Goal: Task Accomplishment & Management: Manage account settings

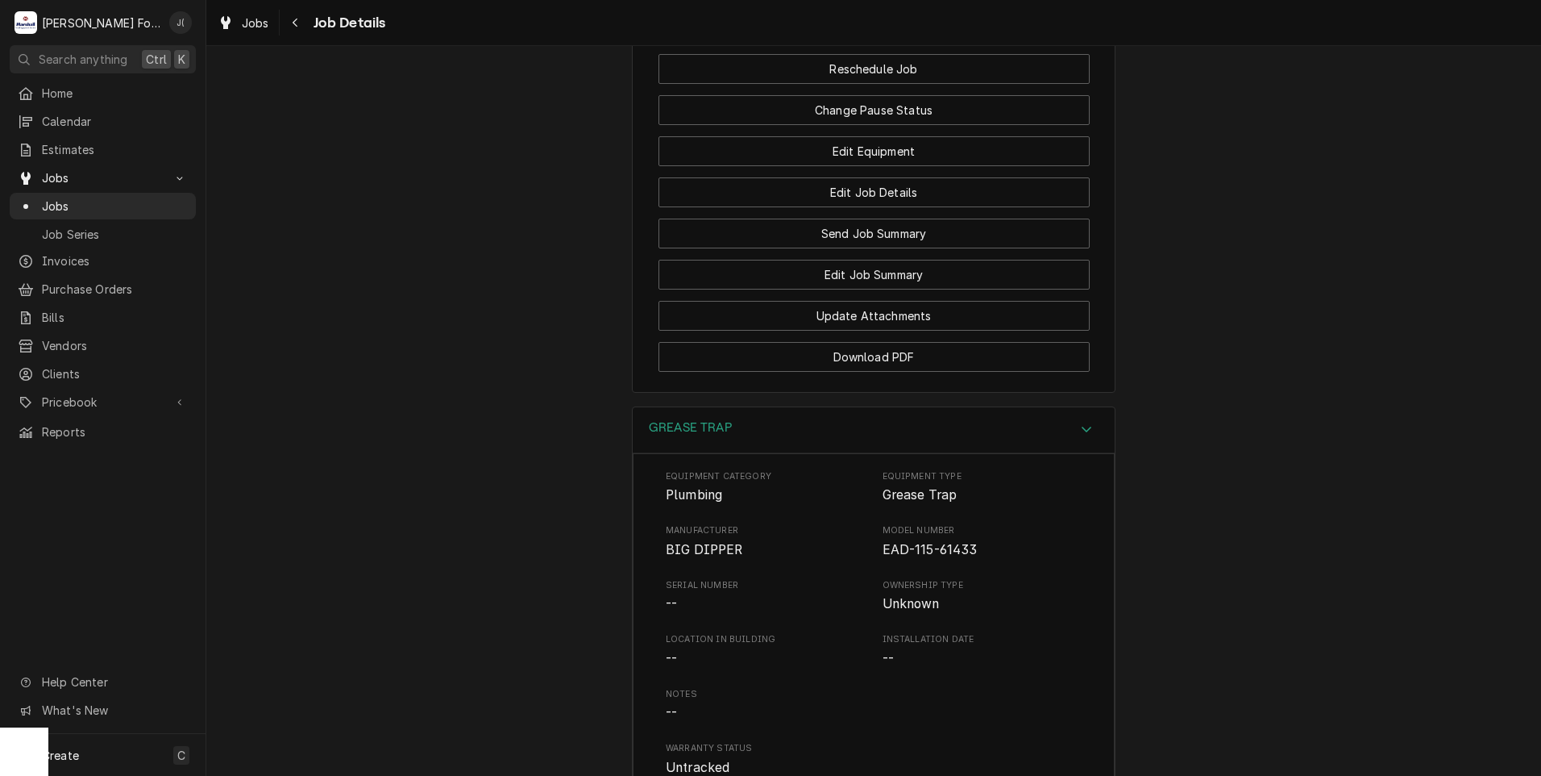
scroll to position [1910, 0]
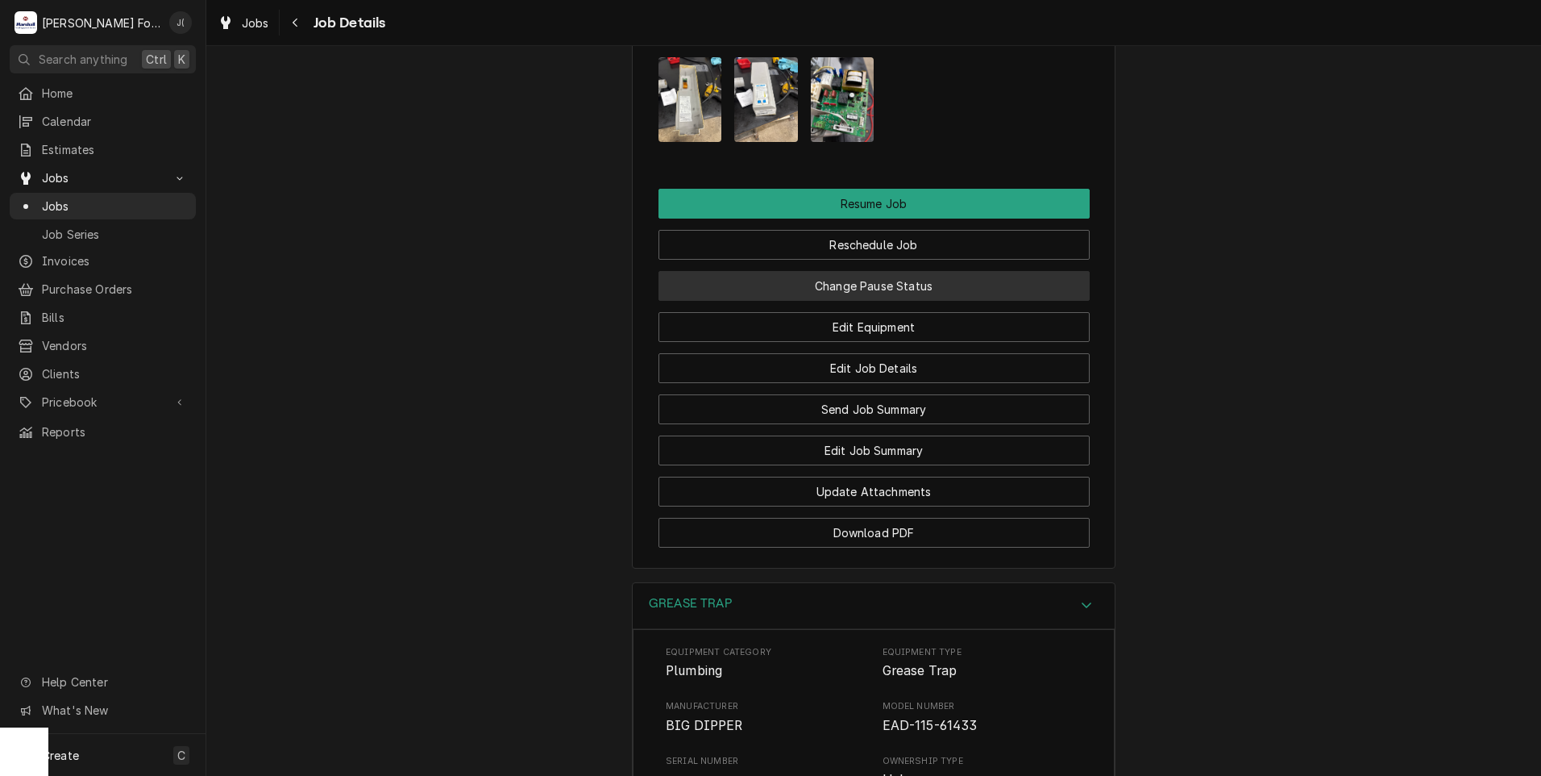
click at [834, 301] on button "Change Pause Status" at bounding box center [874, 286] width 431 height 30
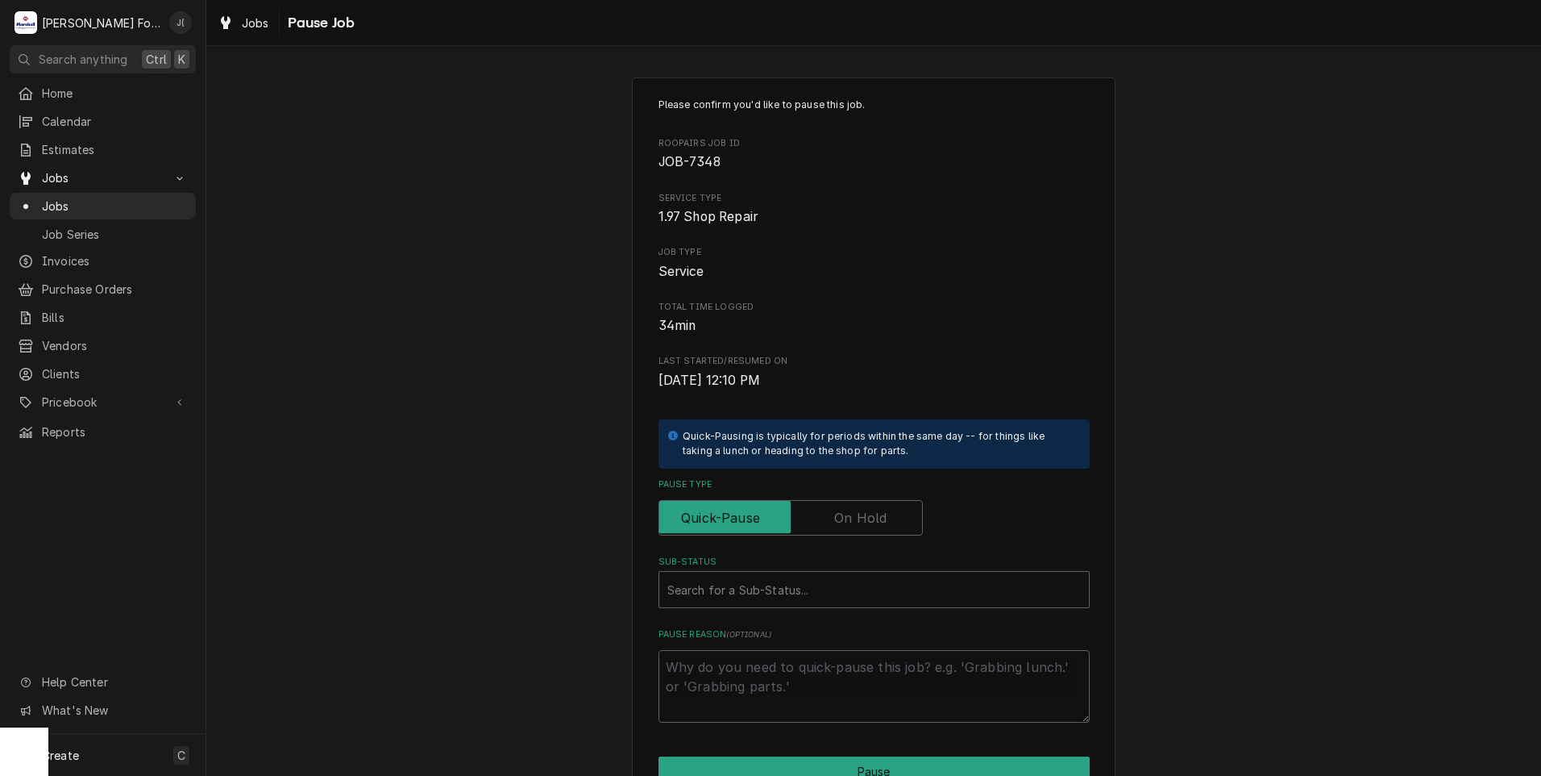
click at [874, 511] on label "Pause Type" at bounding box center [791, 517] width 264 height 35
click at [874, 511] on input "Pause Type" at bounding box center [791, 517] width 250 height 35
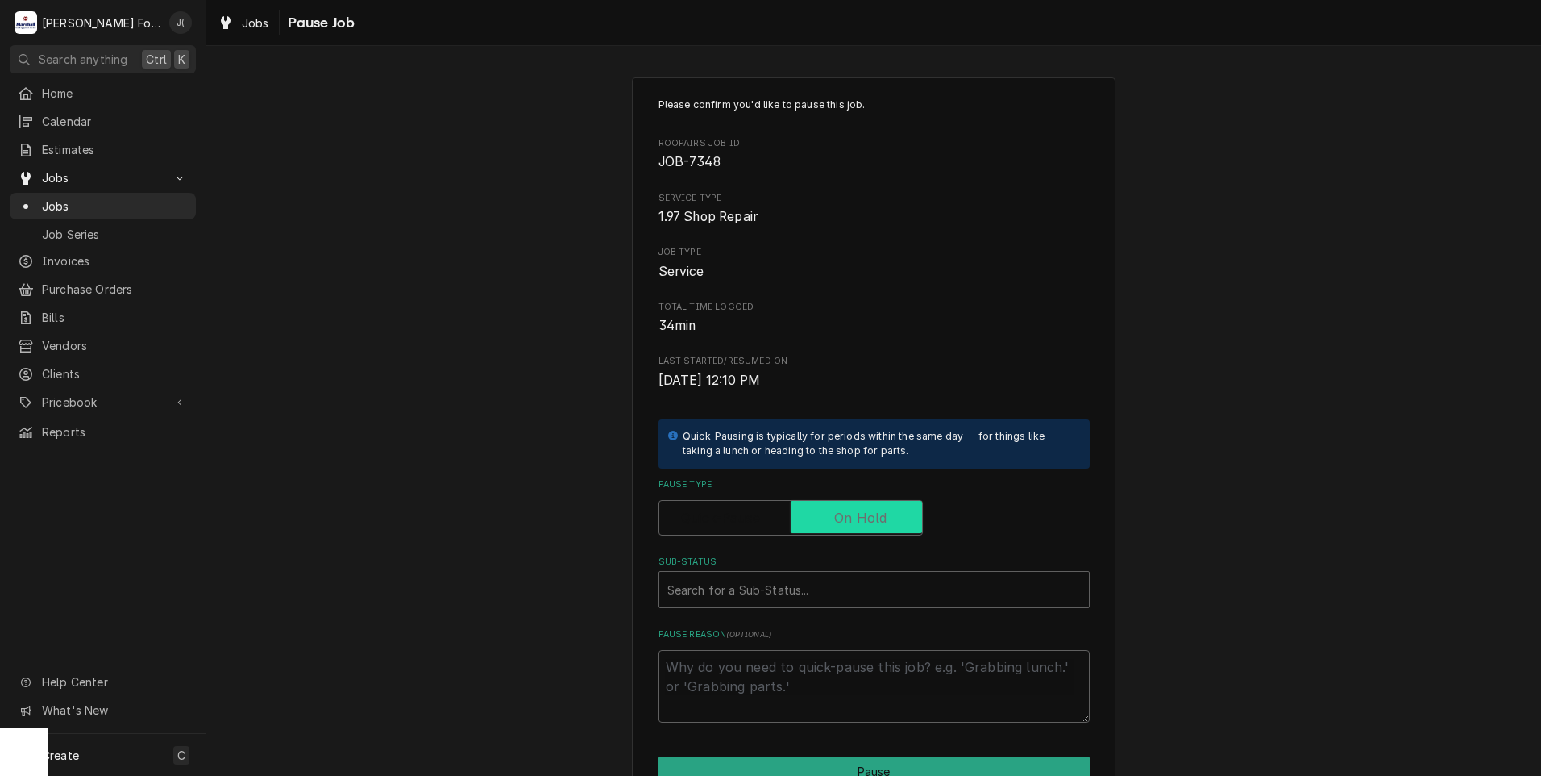
checkbox input "true"
click at [810, 593] on div "Sub-Status" at bounding box center [874, 589] width 414 height 29
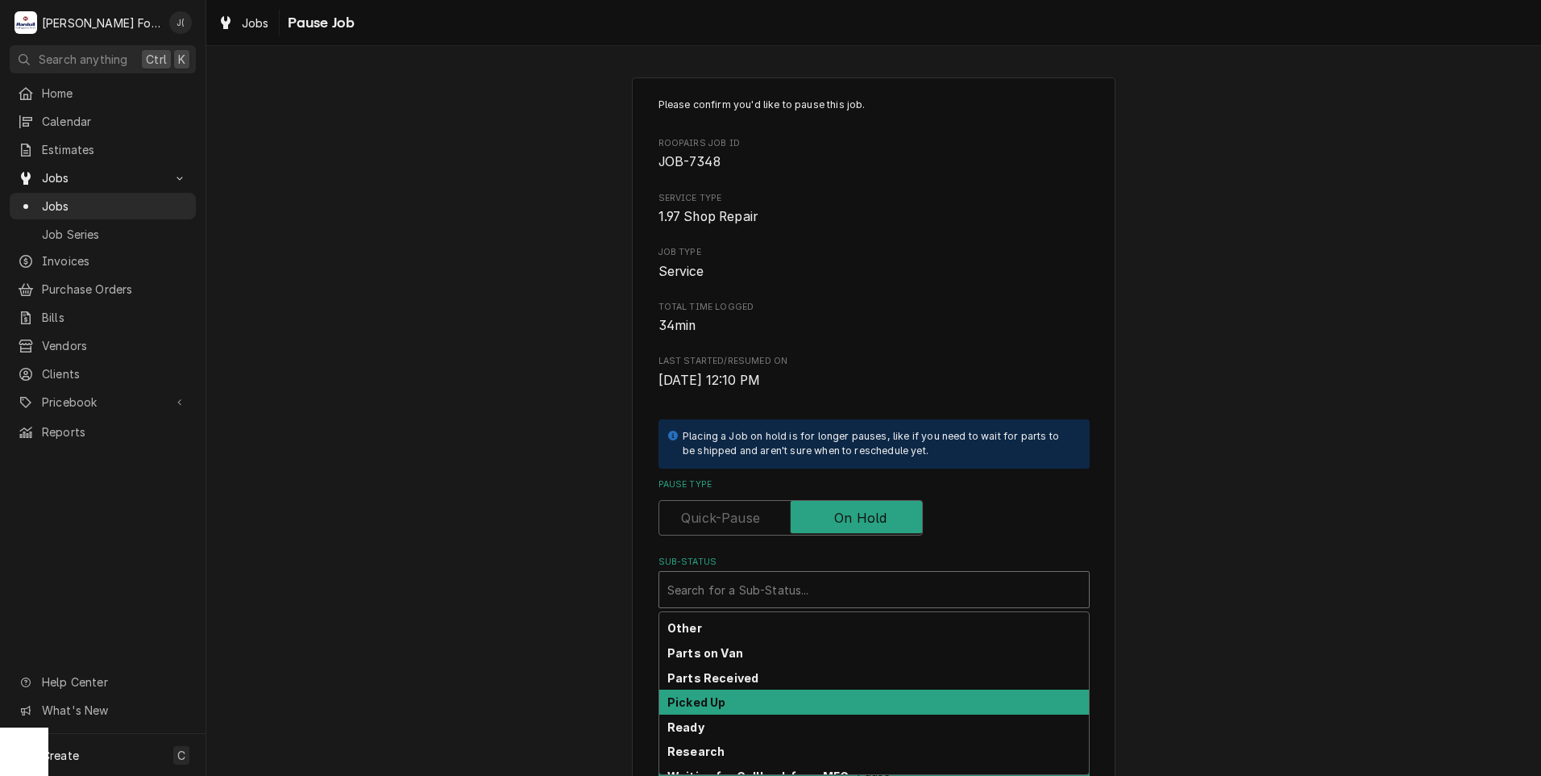
scroll to position [257, 0]
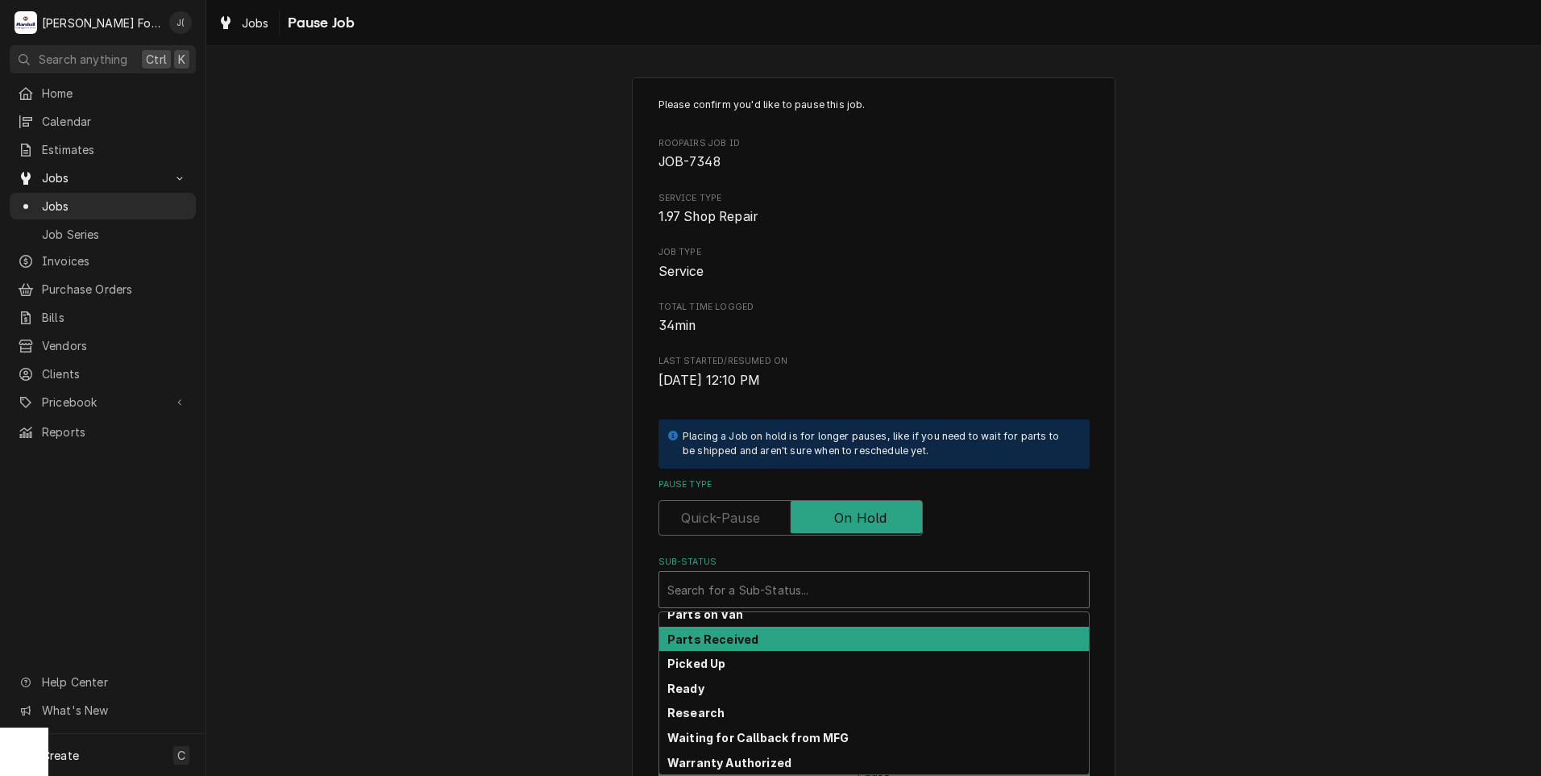
click at [772, 630] on div "Parts Received" at bounding box center [874, 638] width 430 height 25
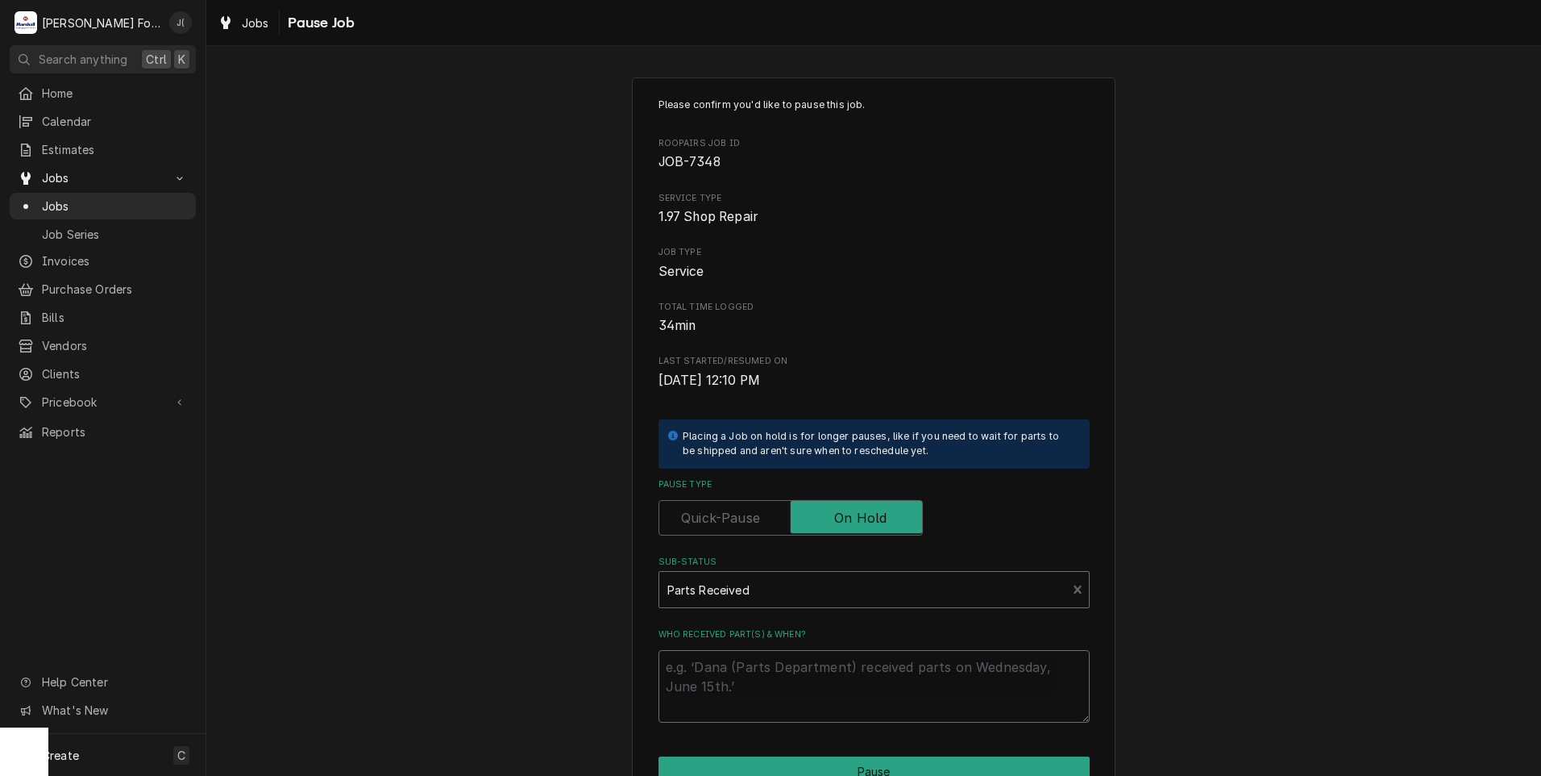
click at [759, 675] on textarea "Who received part(s) & when?" at bounding box center [874, 686] width 431 height 73
type textarea "x"
type textarea "0"
type textarea "x"
type textarea "09"
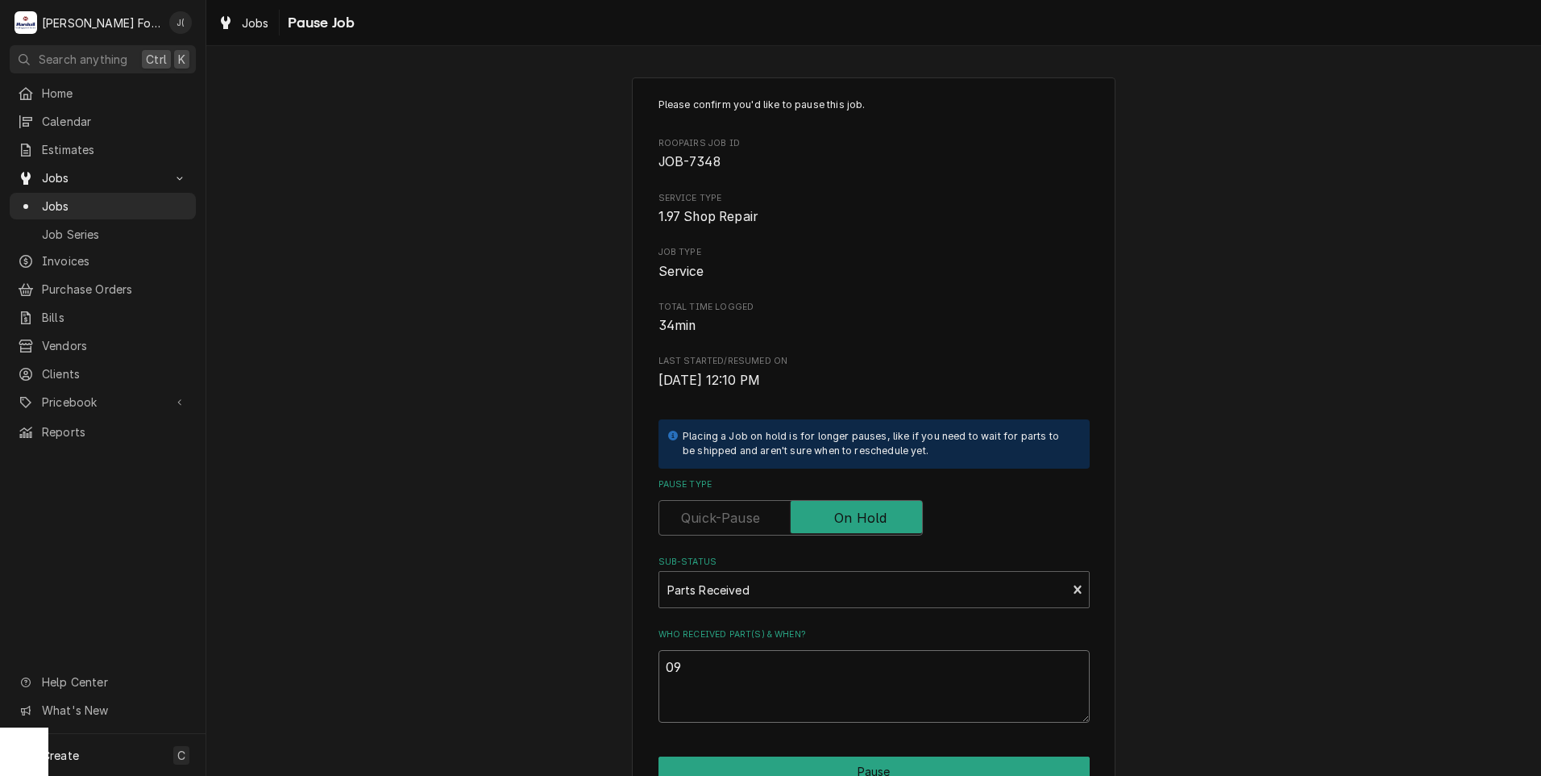
type textarea "x"
type textarea "09/"
type textarea "x"
type textarea "09/2"
type textarea "x"
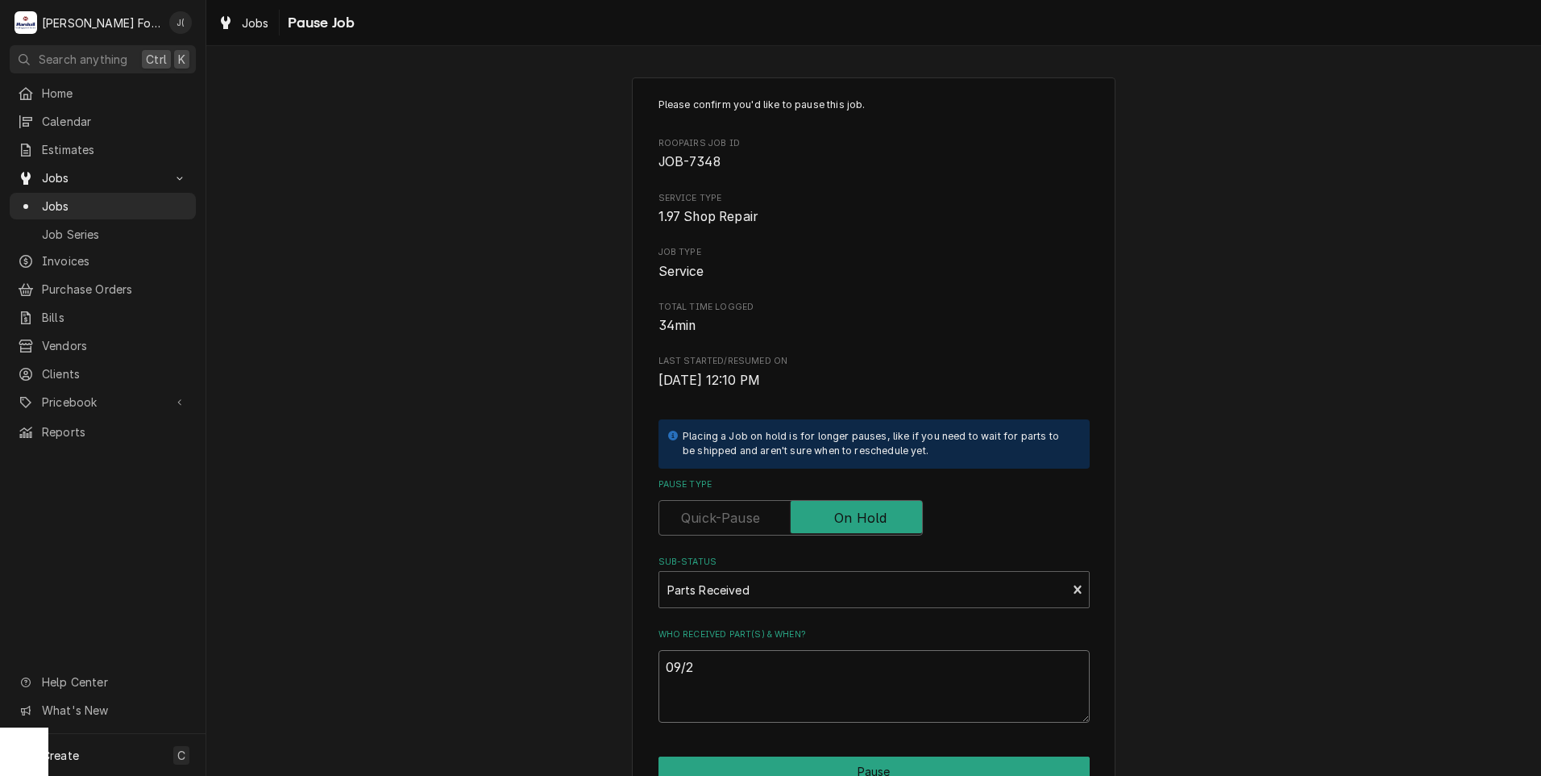
type textarea "09/22"
type textarea "x"
type textarea "09/22/"
type textarea "x"
type textarea "09/22/2"
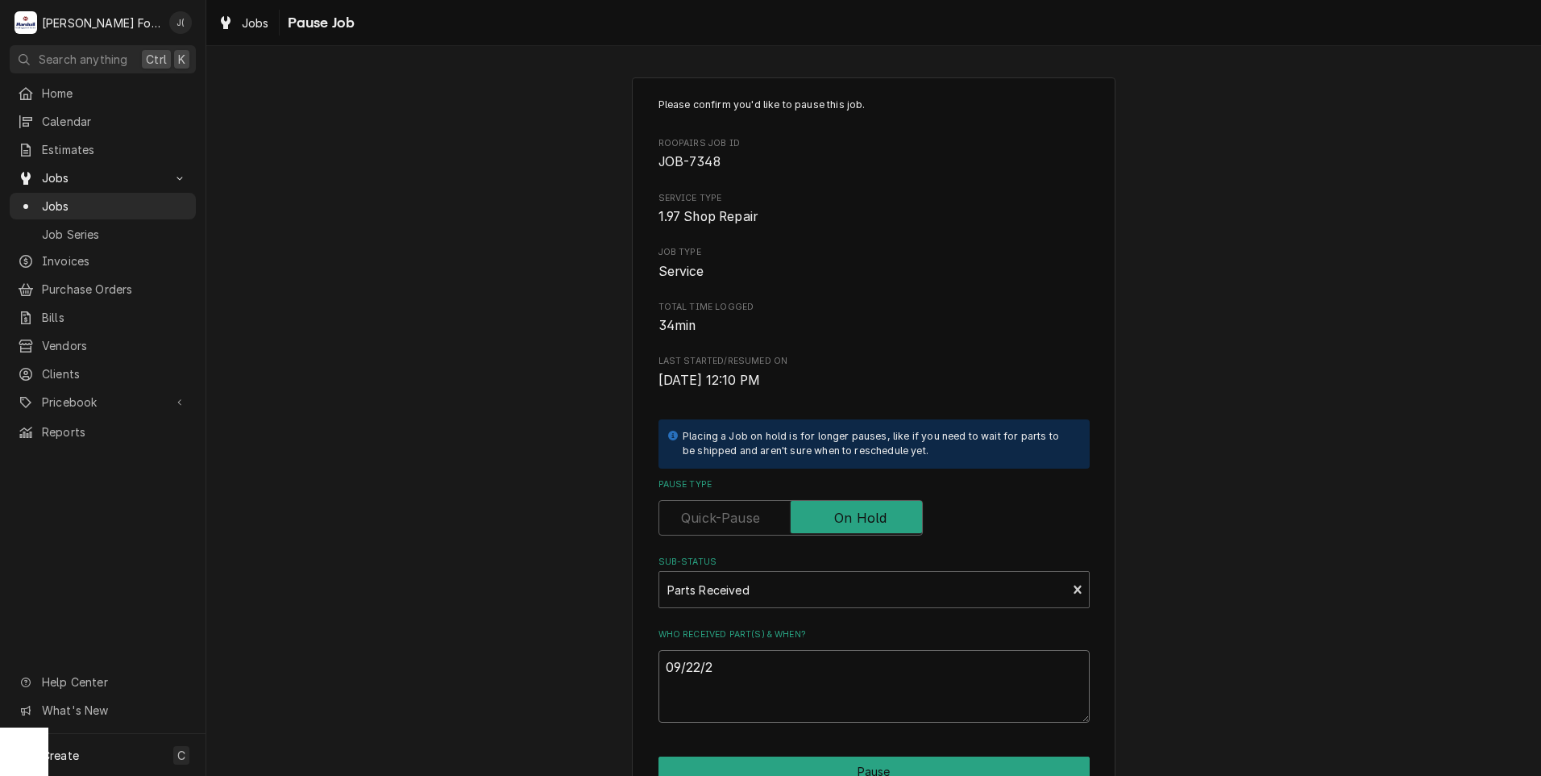
type textarea "x"
type textarea "09/22/20"
type textarea "x"
type textarea "09/22/202"
type textarea "x"
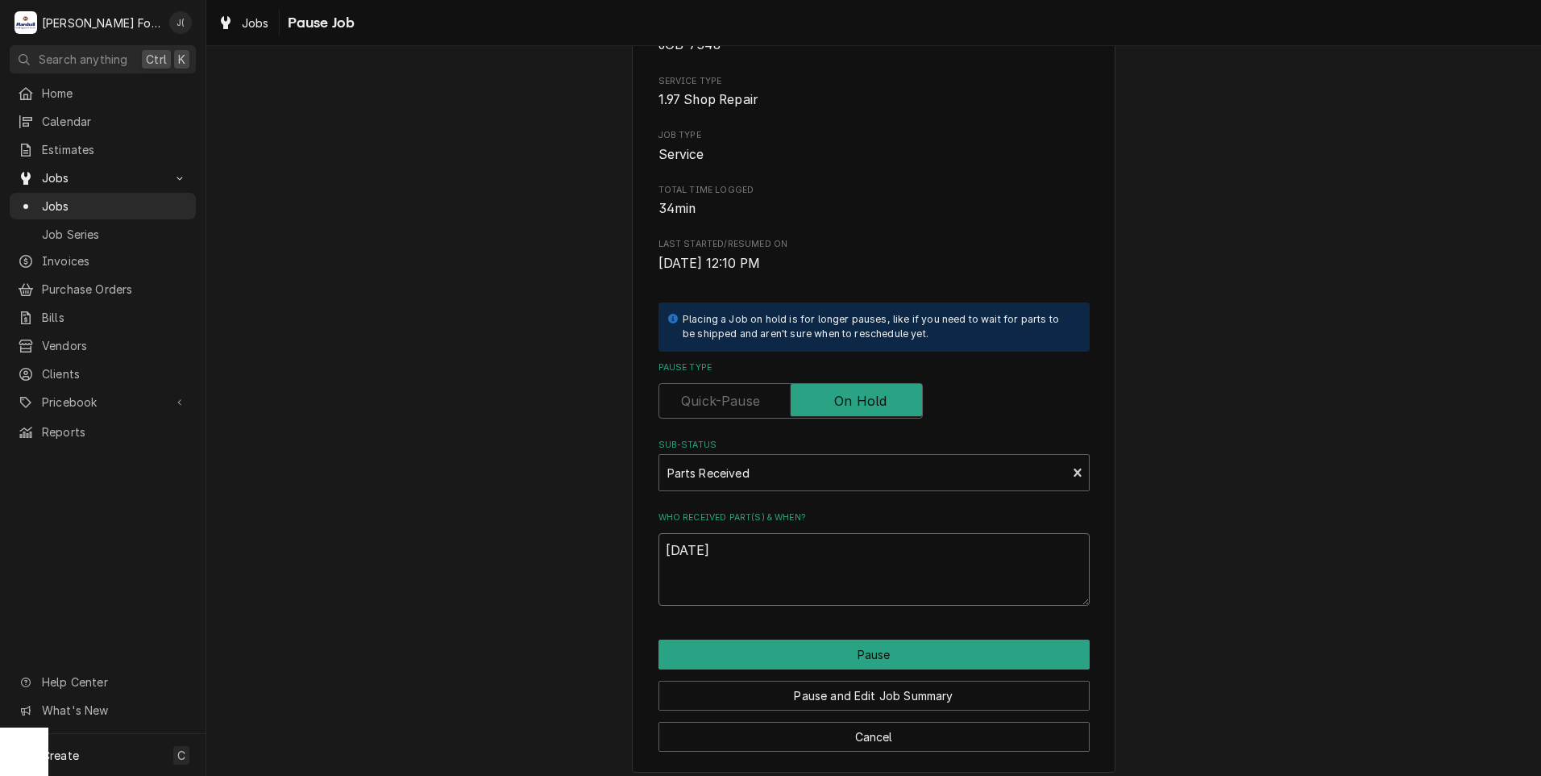
scroll to position [127, 0]
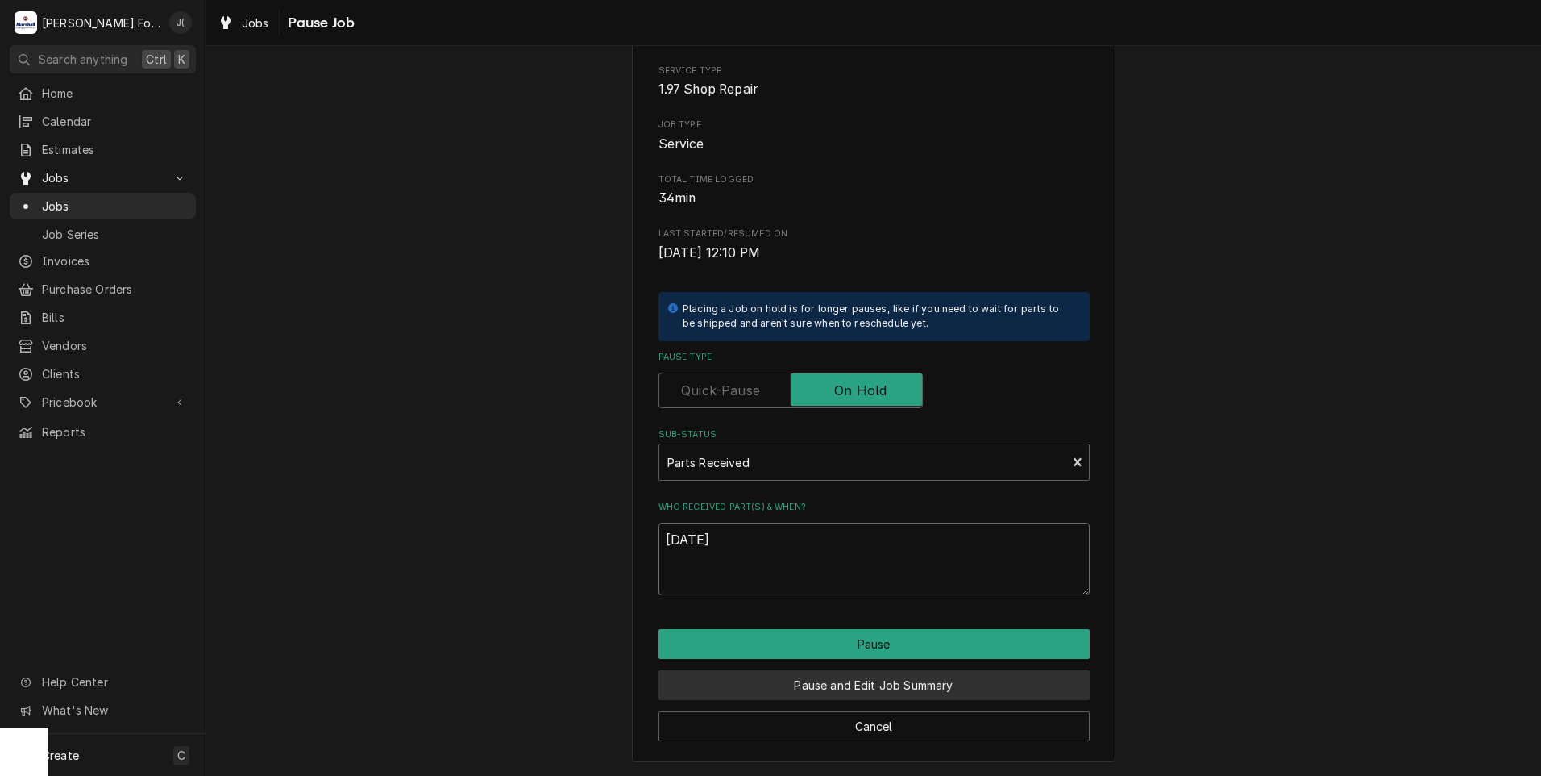
type textarea "09/22/2025"
click at [833, 684] on button "Pause and Edit Job Summary" at bounding box center [874, 685] width 431 height 30
type textarea "x"
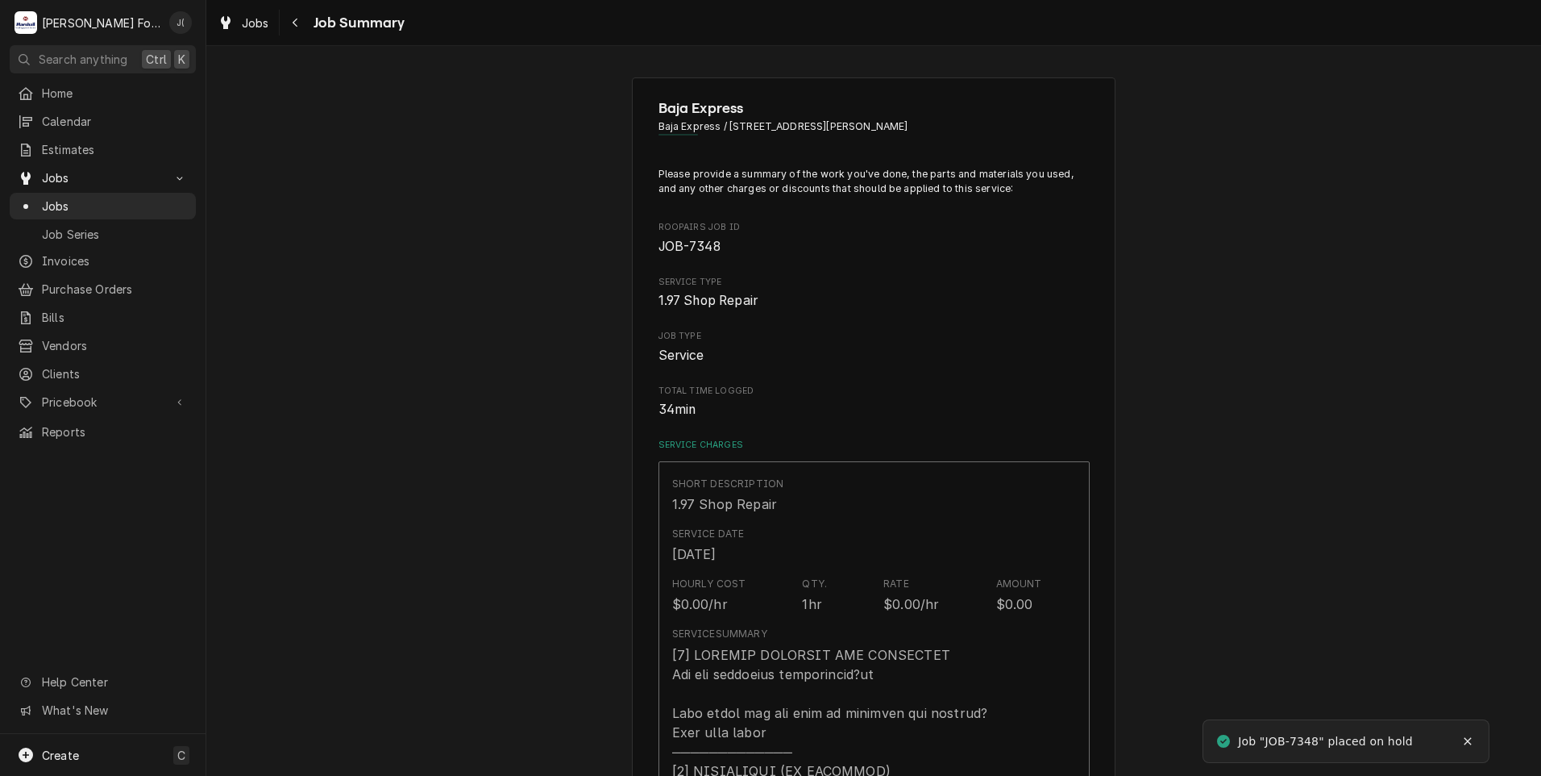
type textarea "x"
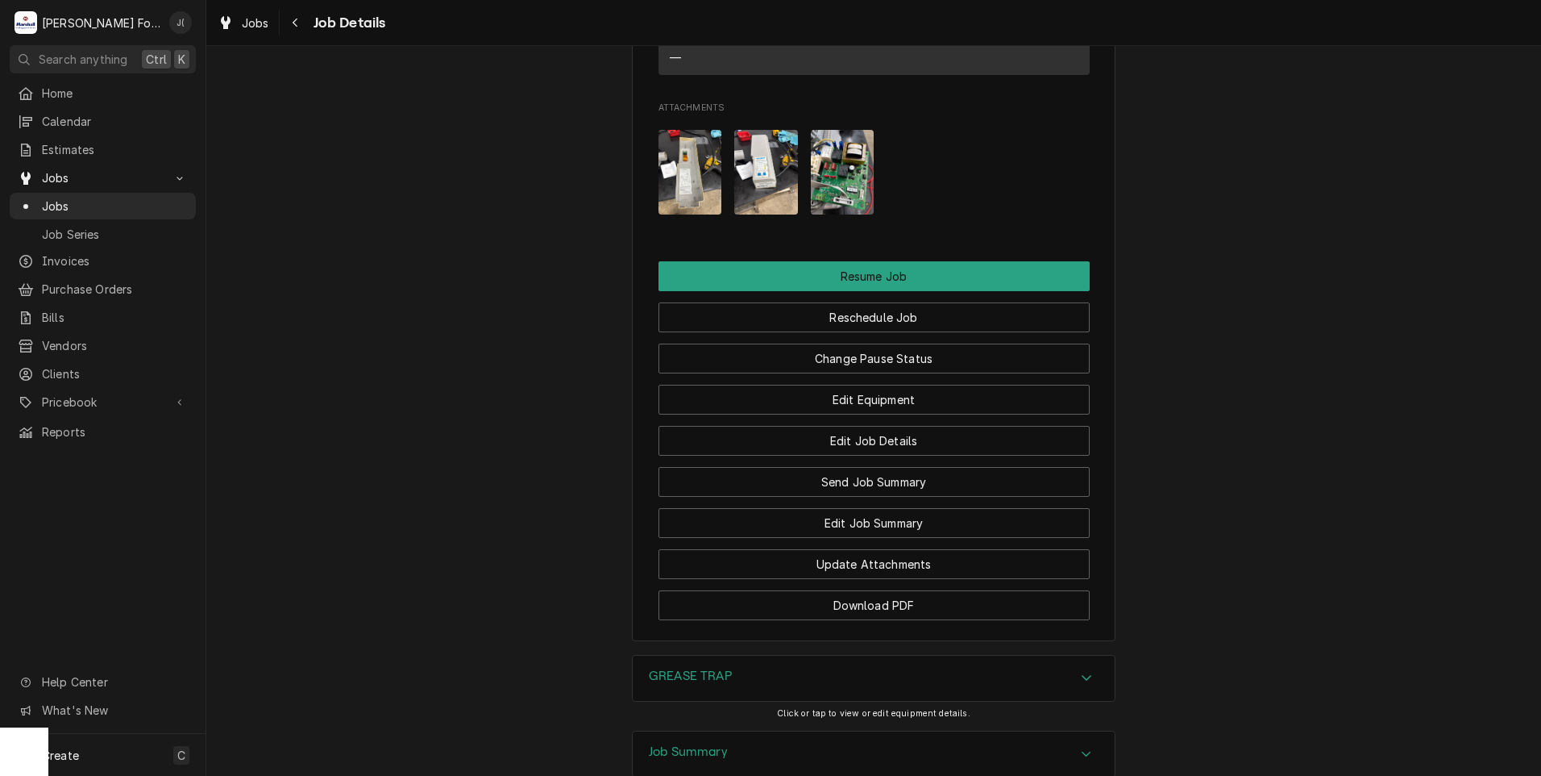
scroll to position [1854, 0]
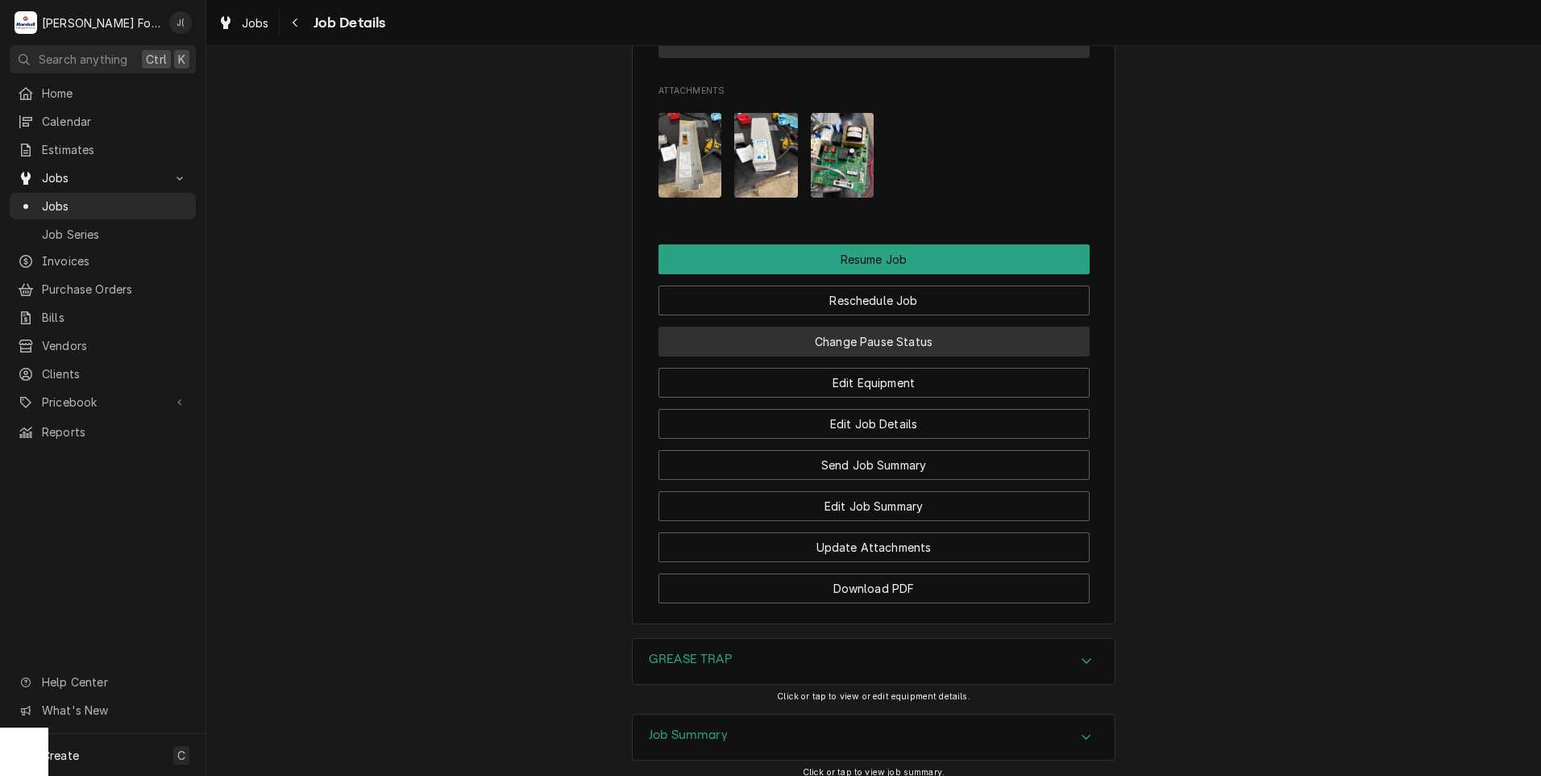
click at [902, 356] on button "Change Pause Status" at bounding box center [874, 341] width 431 height 30
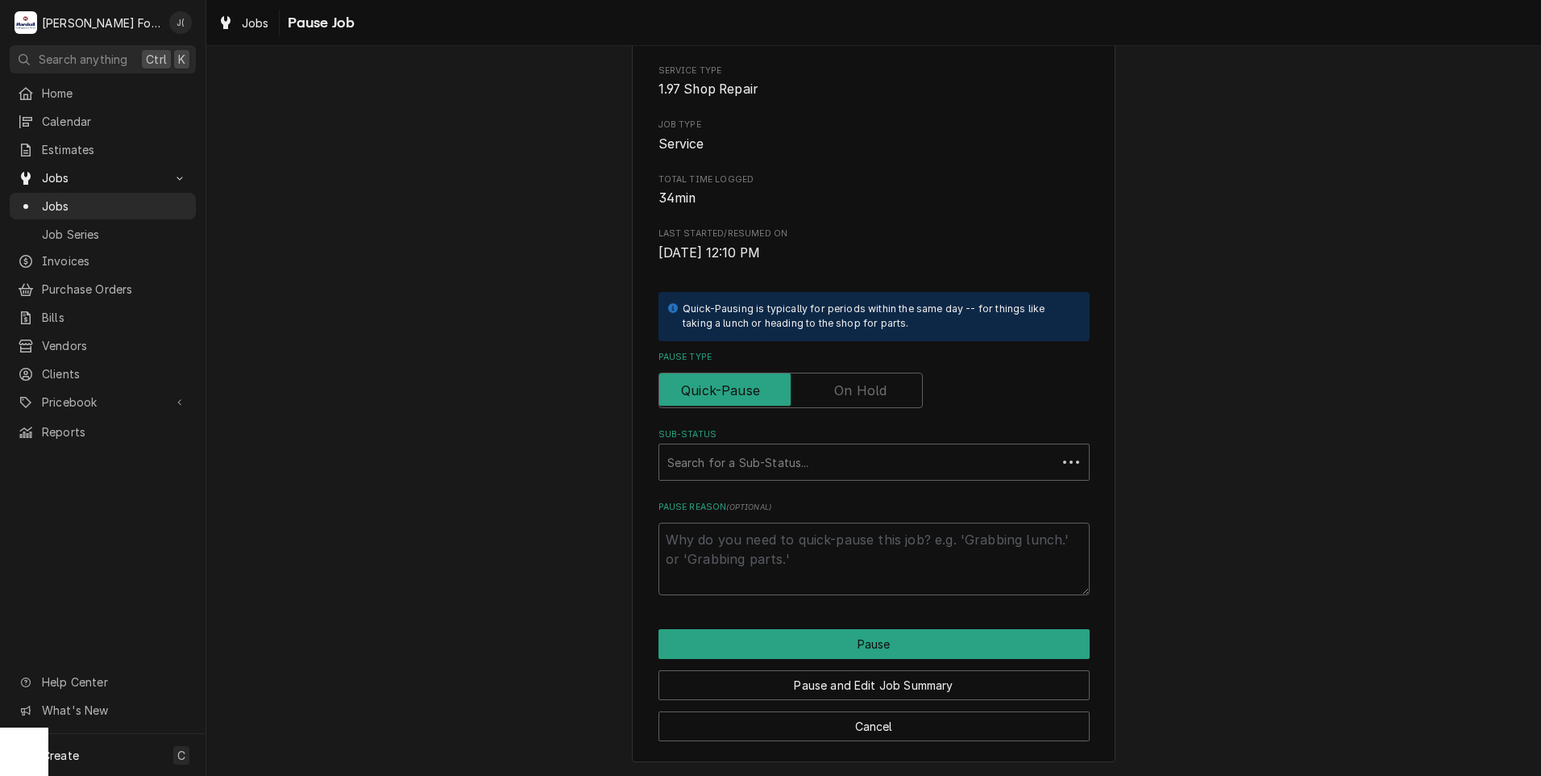
scroll to position [0, 0]
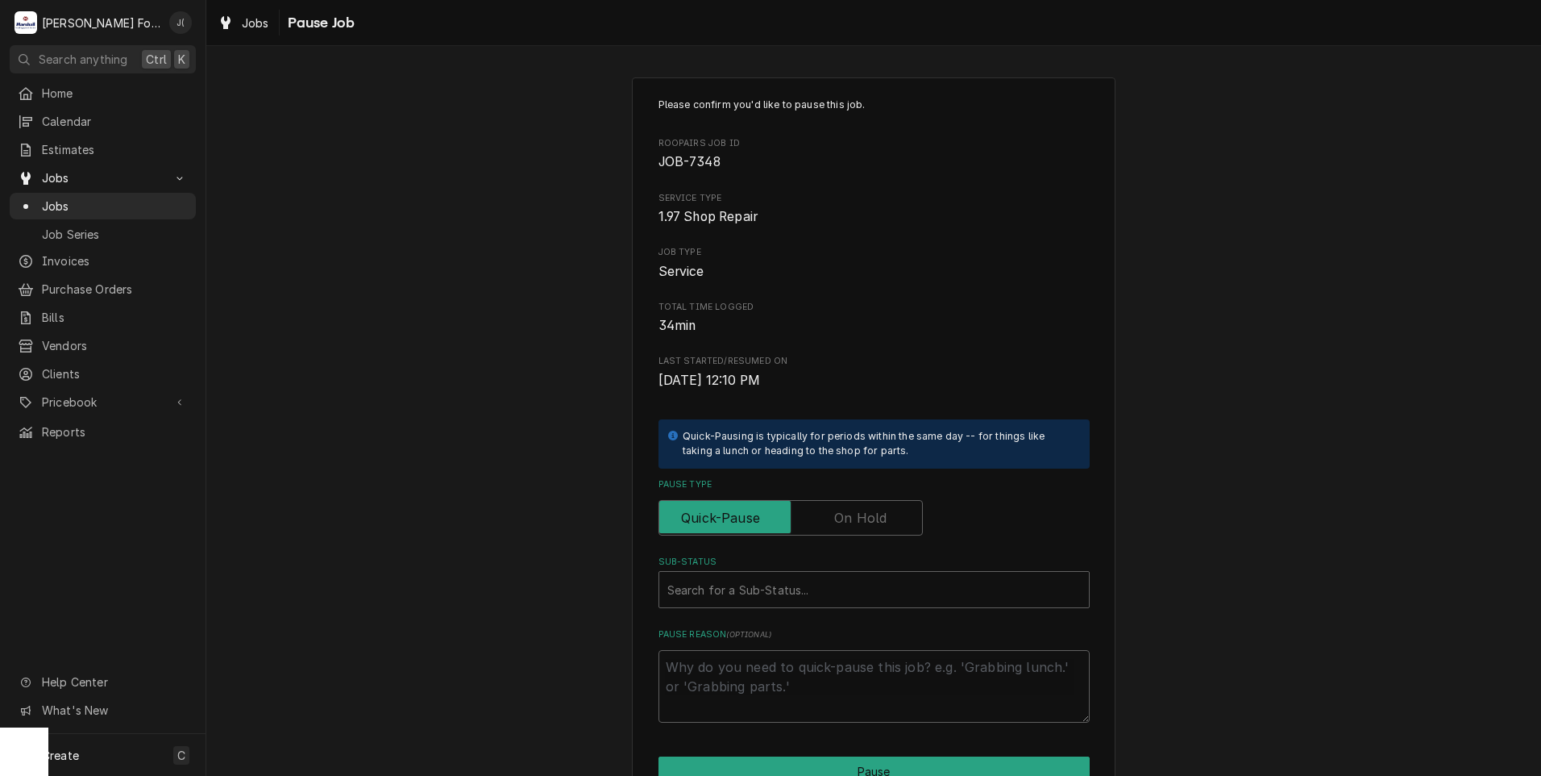
click at [858, 522] on label "Pause Type" at bounding box center [791, 517] width 264 height 35
click at [858, 522] on input "Pause Type" at bounding box center [791, 517] width 250 height 35
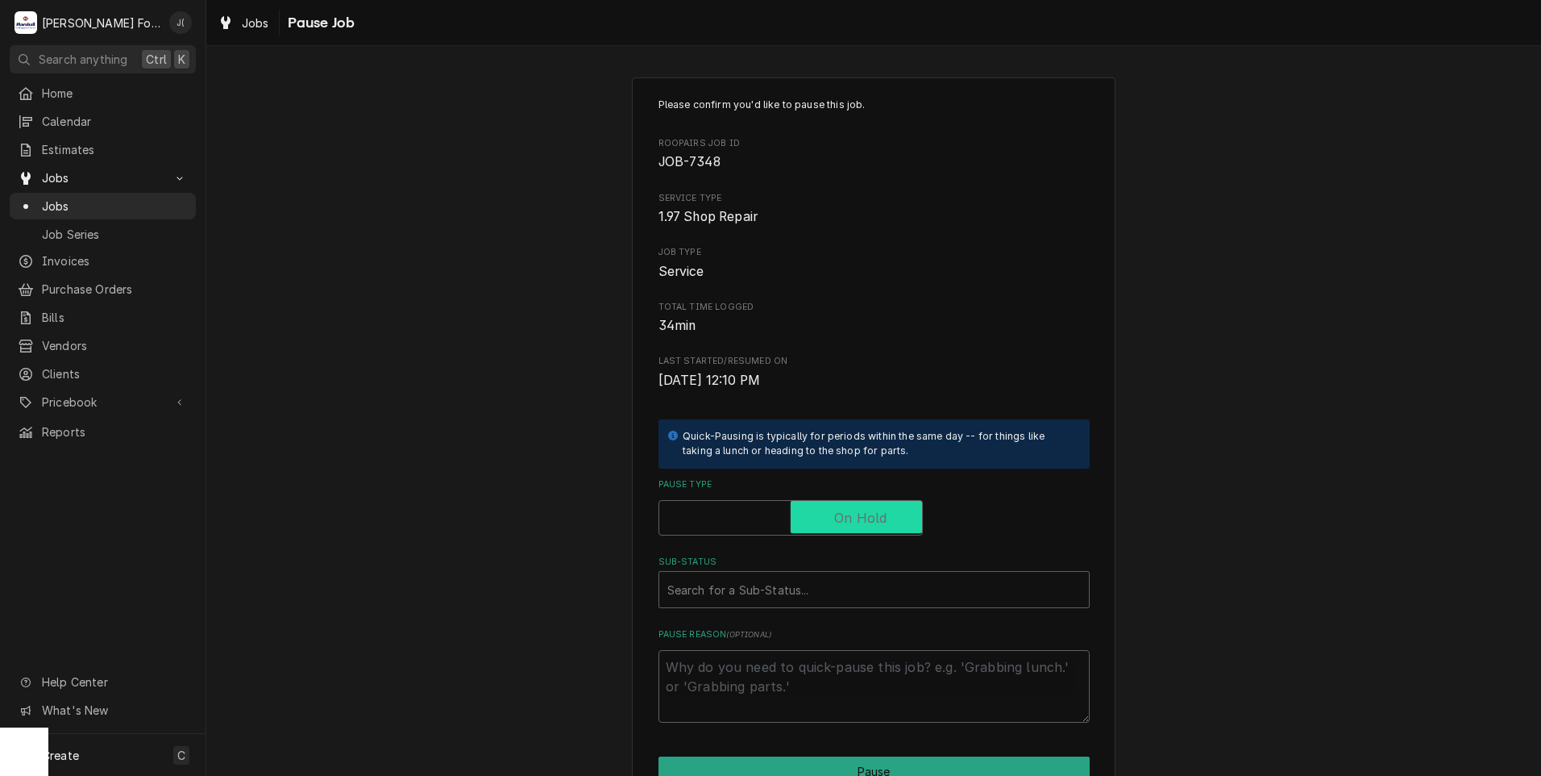
checkbox input "true"
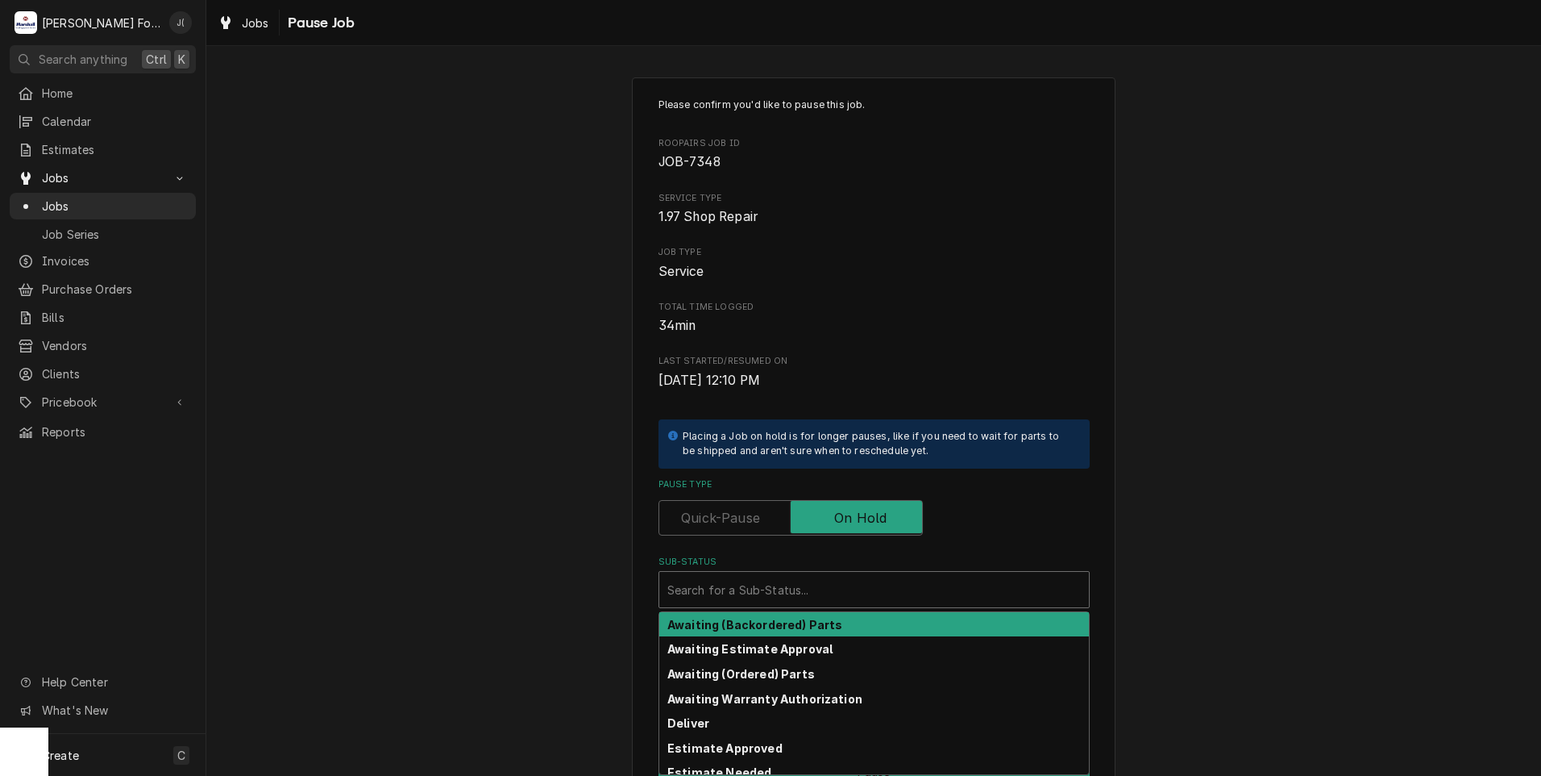
click at [836, 580] on div "Sub-Status" at bounding box center [874, 589] width 414 height 29
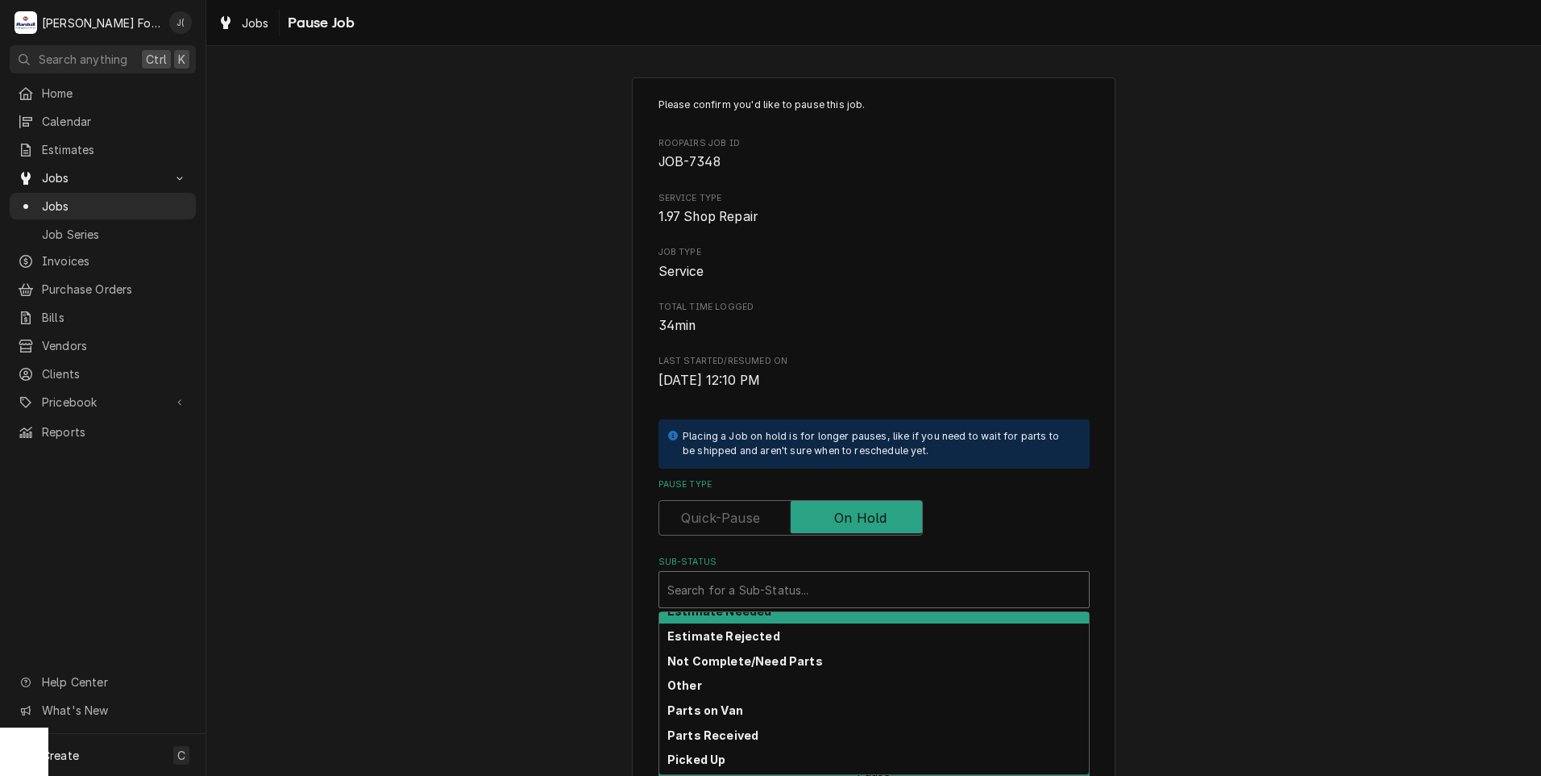
scroll to position [81, 0]
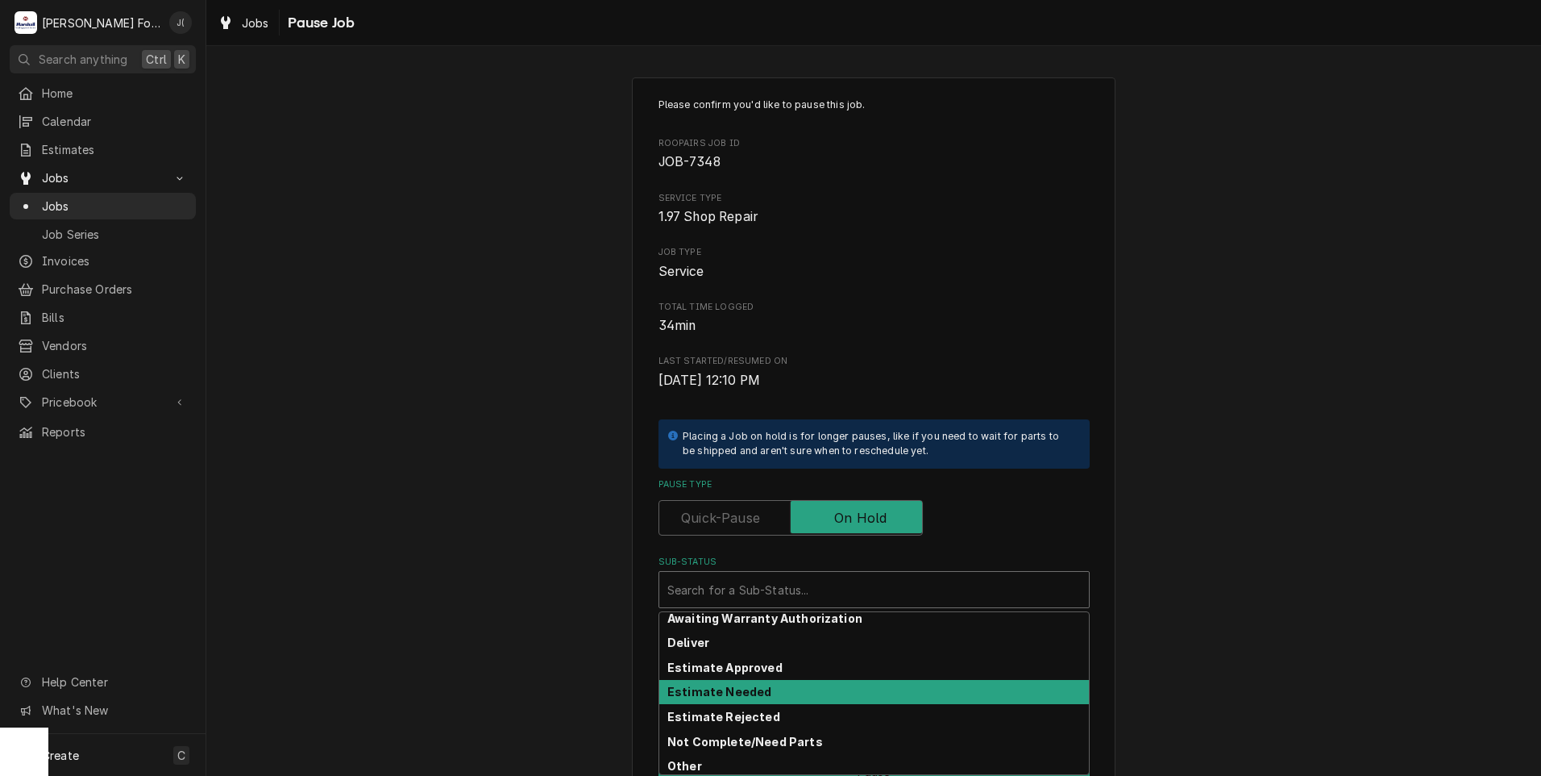
click at [753, 682] on div "Estimate Needed" at bounding box center [874, 692] width 430 height 25
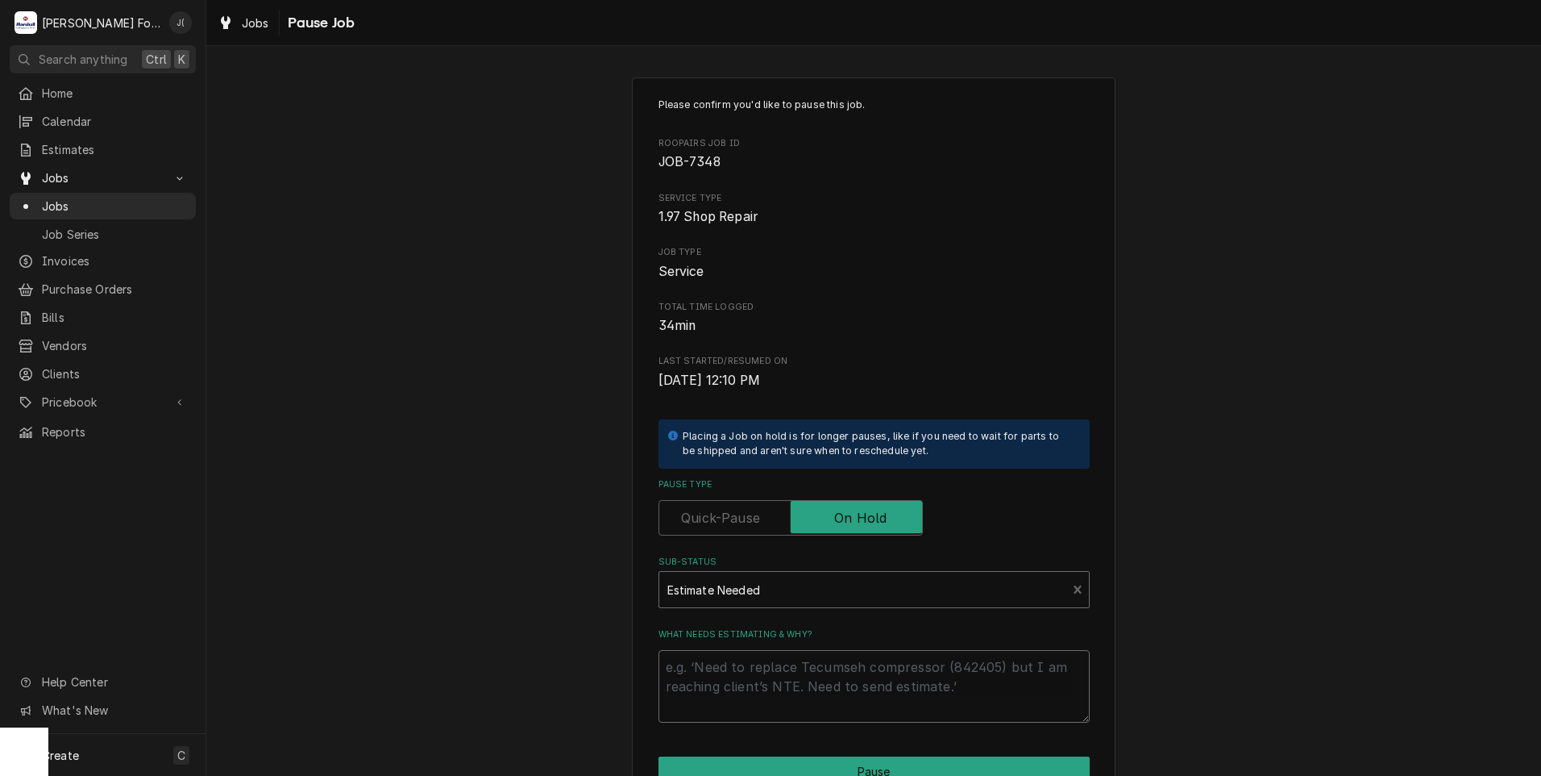
click at [753, 682] on textarea "What needs estimating & why?" at bounding box center [874, 686] width 431 height 73
type textarea "x"
type textarea "p"
type textarea "x"
type textarea "pr"
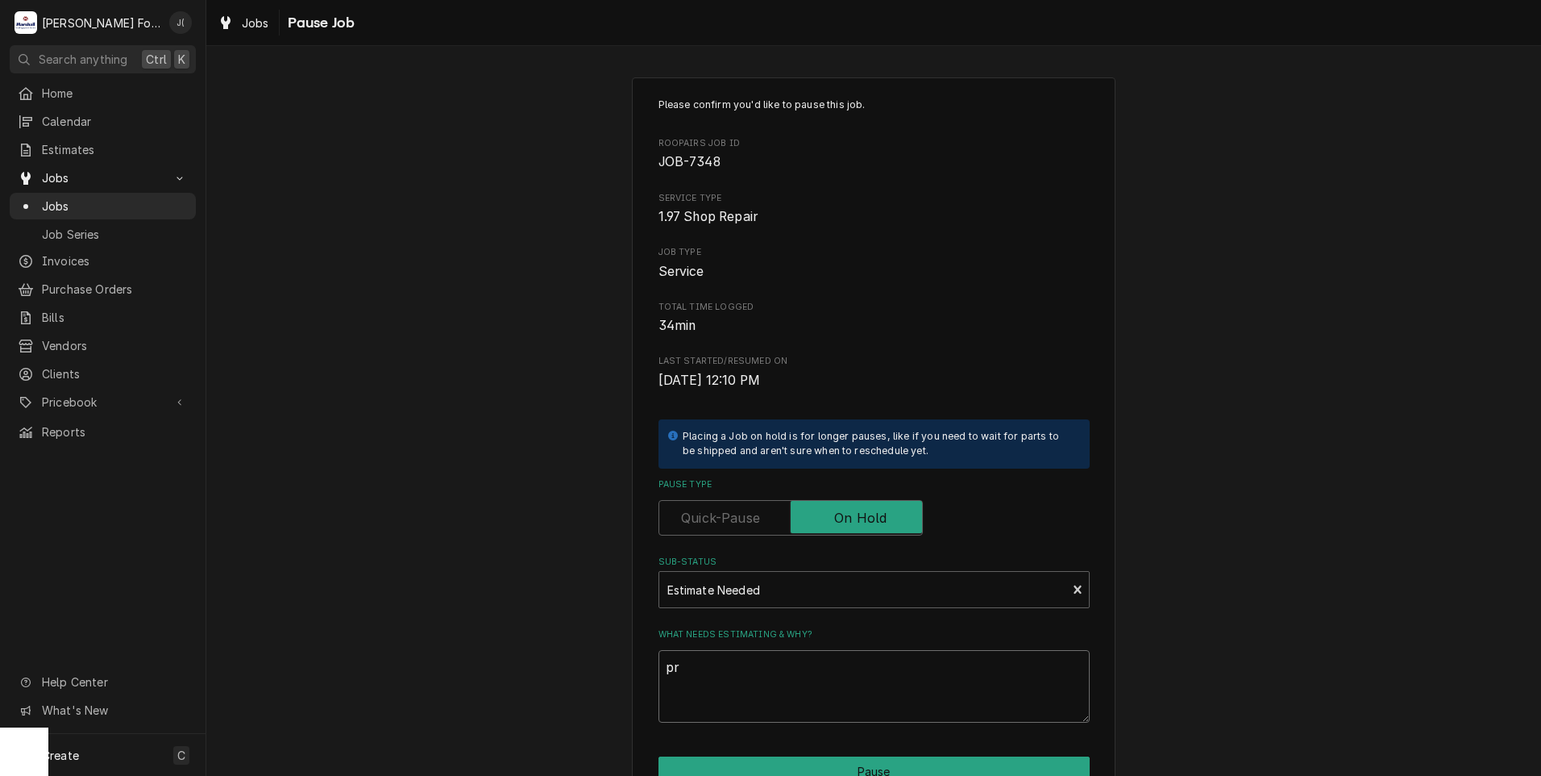
type textarea "x"
type textarea "pri"
type textarea "x"
type textarea "pric"
type textarea "x"
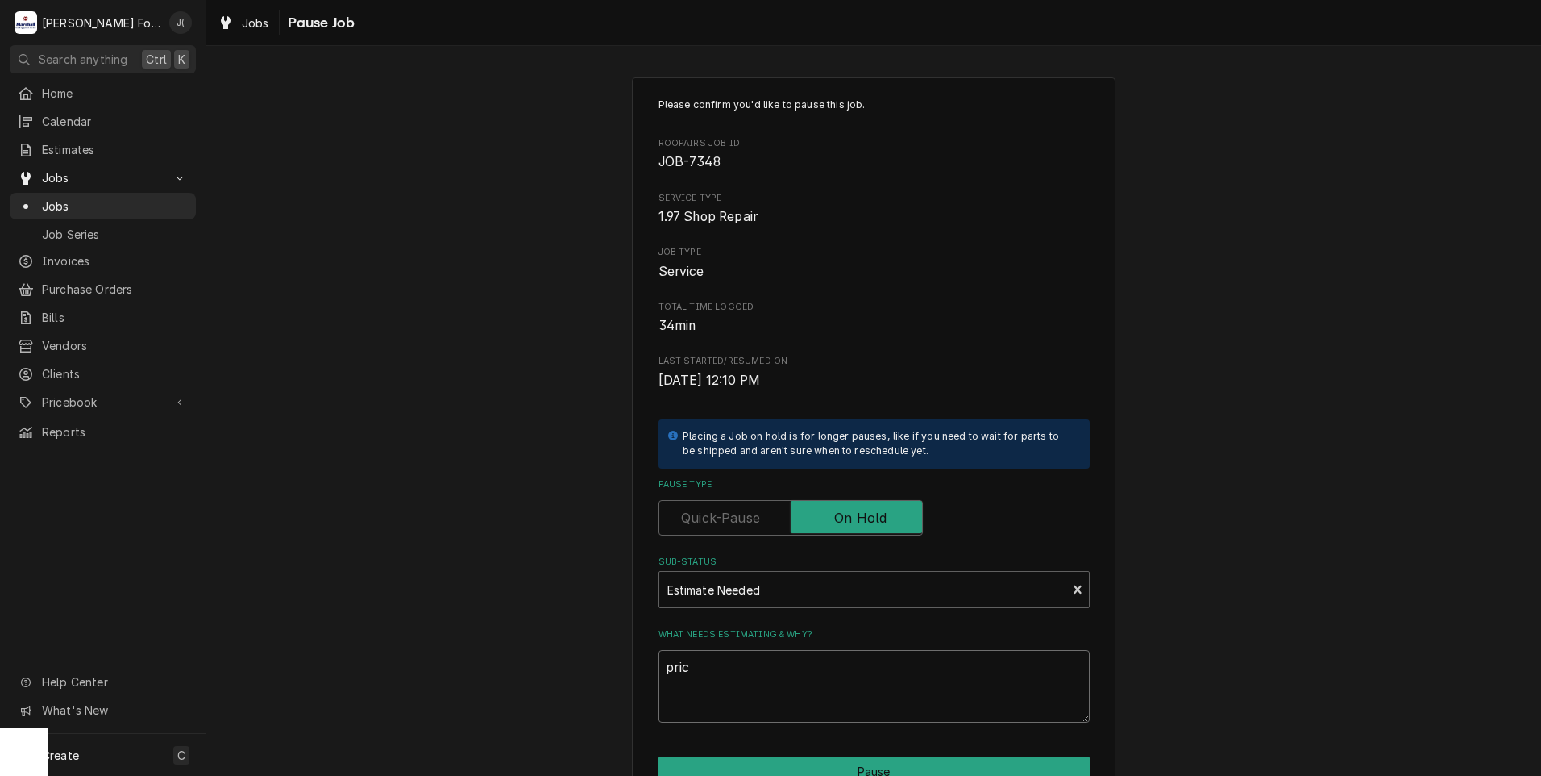
type textarea "price"
type textarea "x"
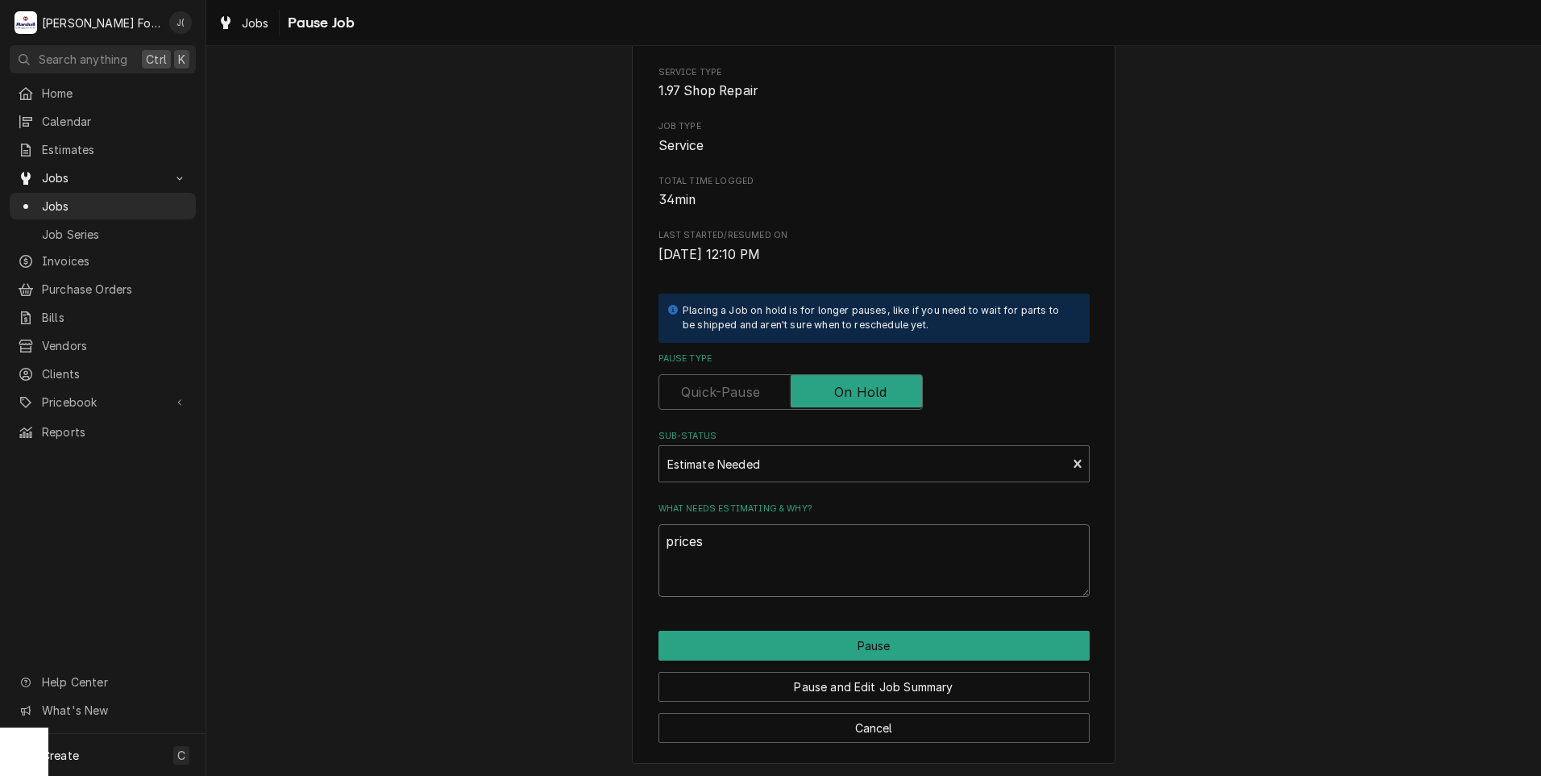
scroll to position [127, 0]
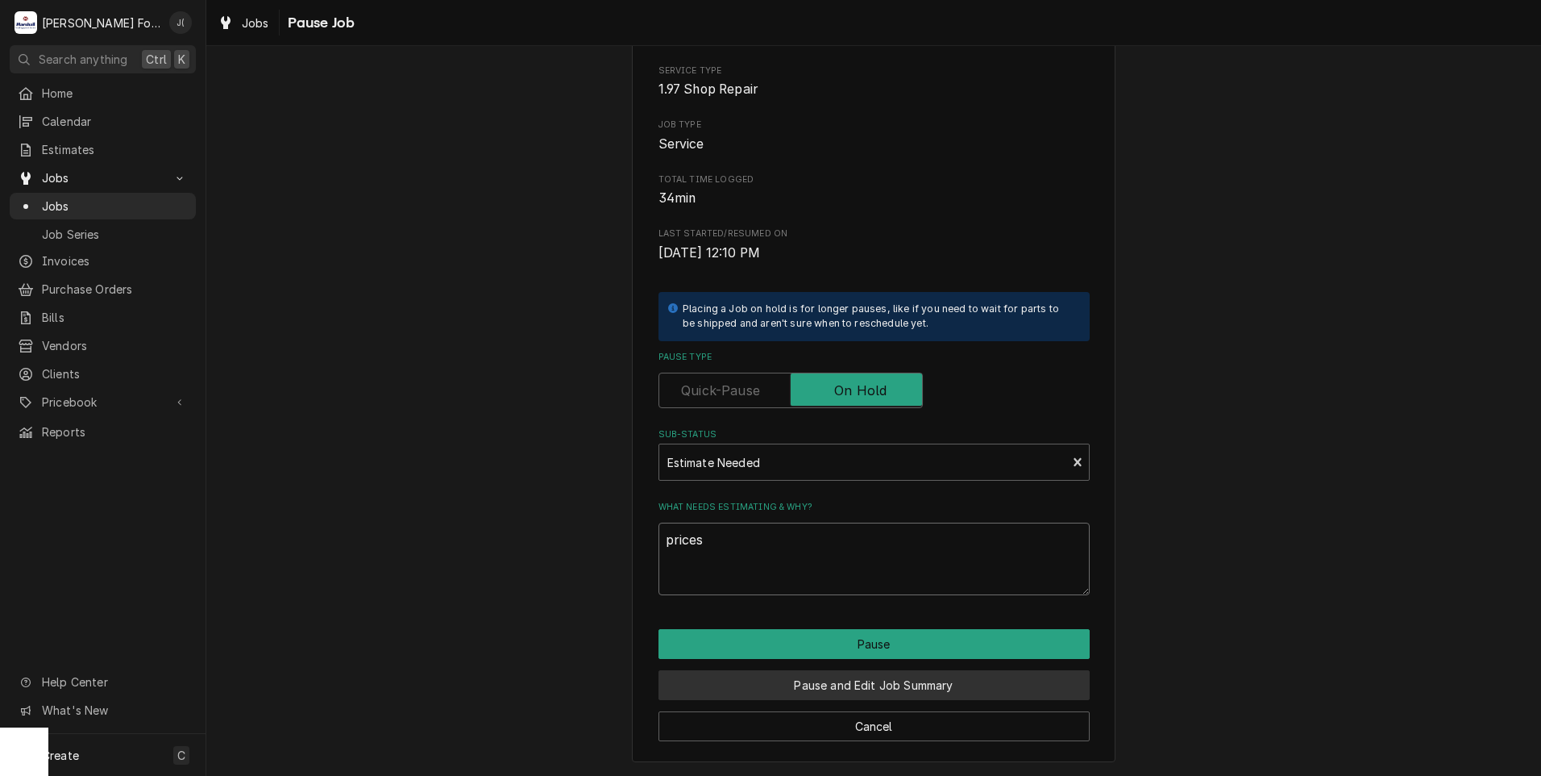
type textarea "prices"
click at [805, 689] on button "Pause and Edit Job Summary" at bounding box center [874, 685] width 431 height 30
type textarea "x"
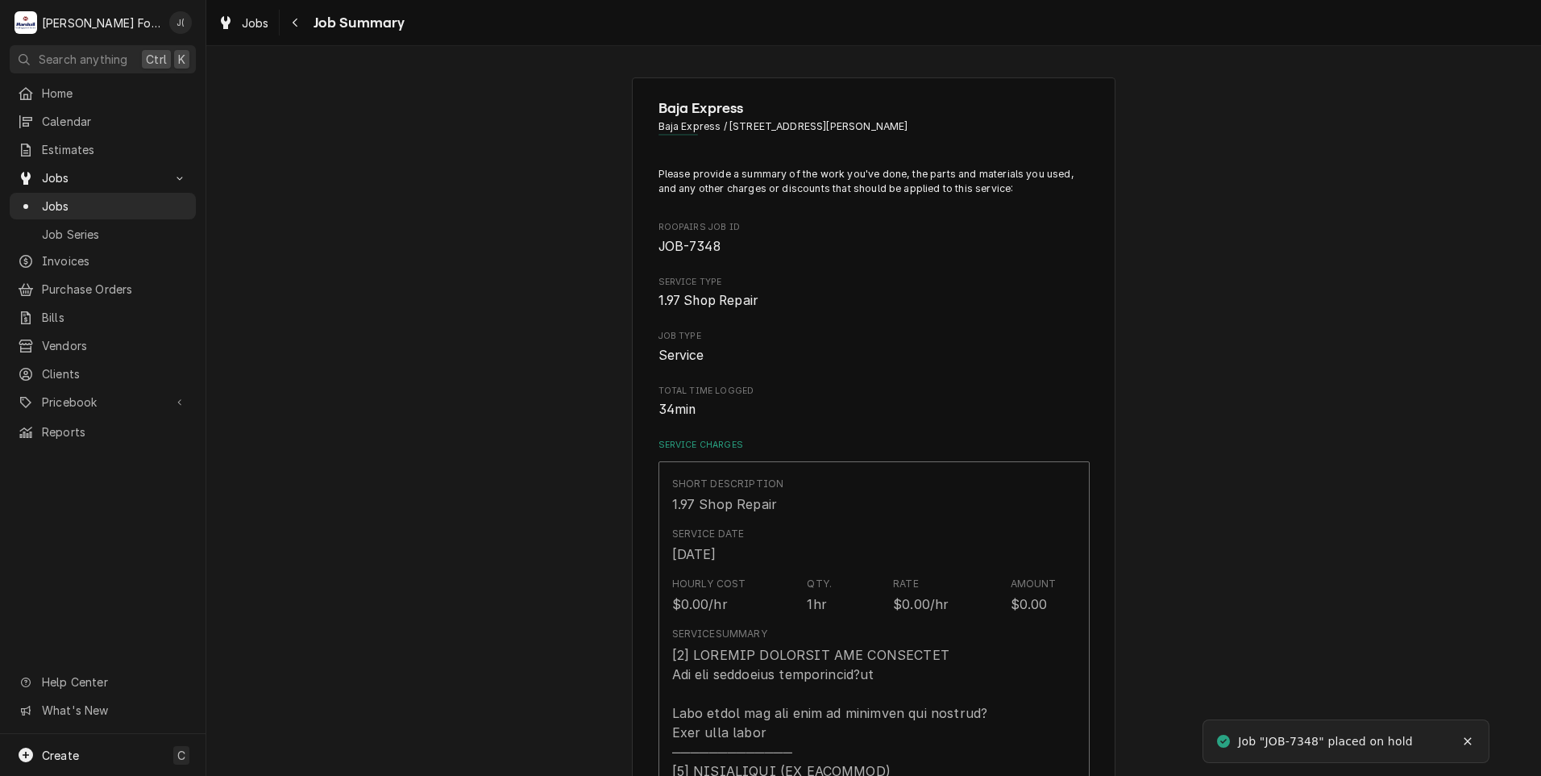
type textarea "x"
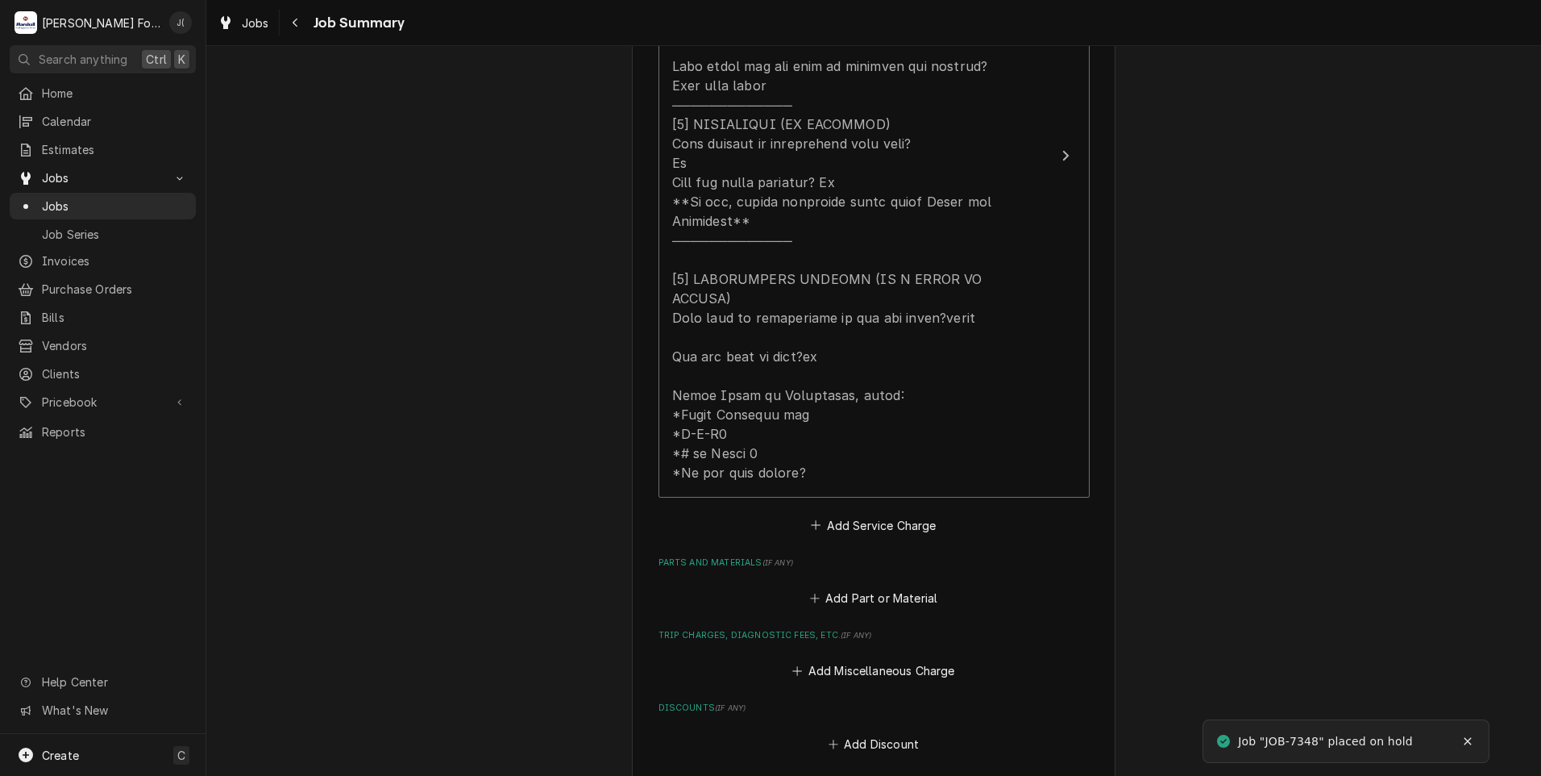
scroll to position [887, 0]
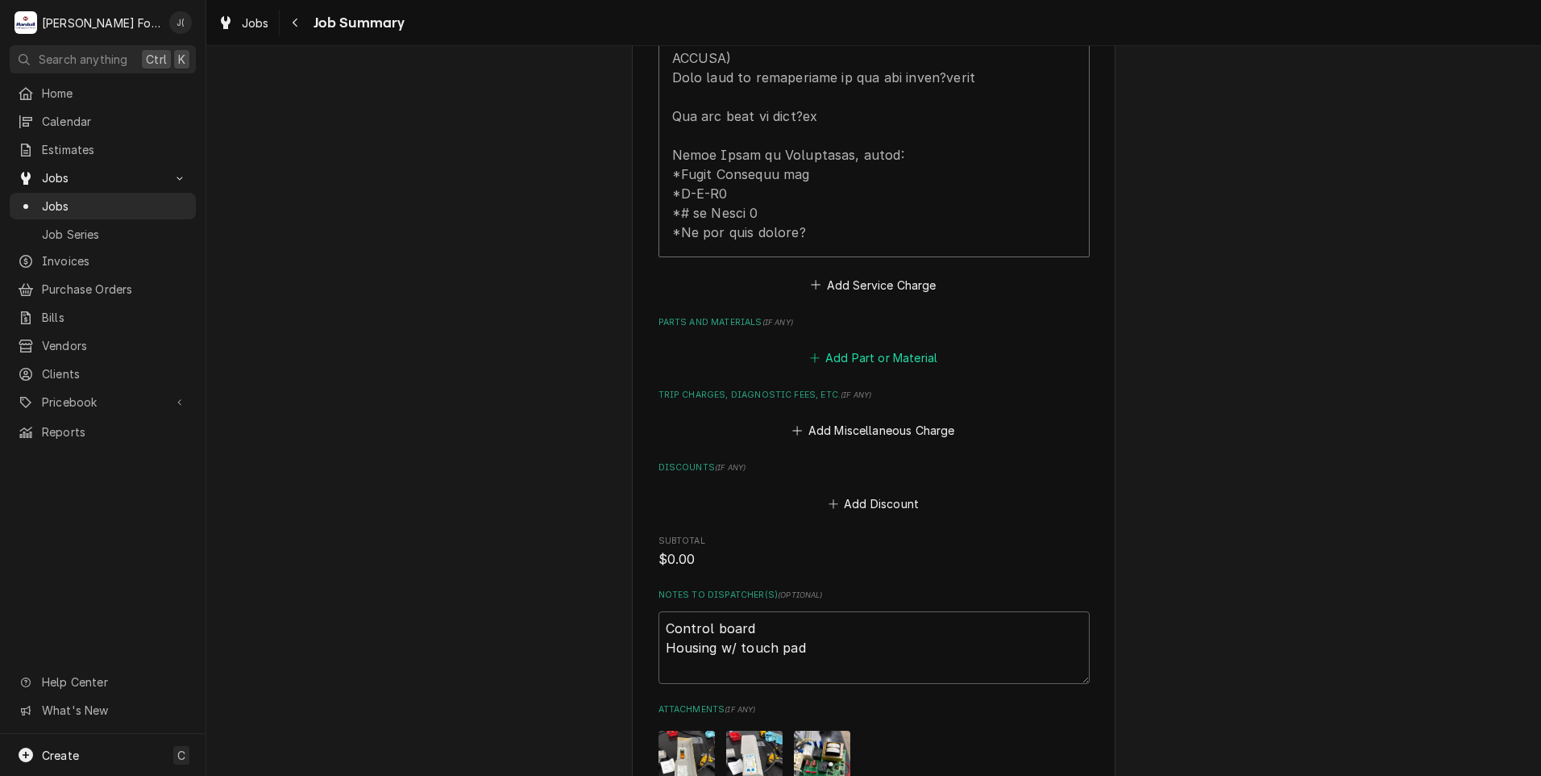
click at [867, 347] on button "Add Part or Material" at bounding box center [873, 358] width 133 height 23
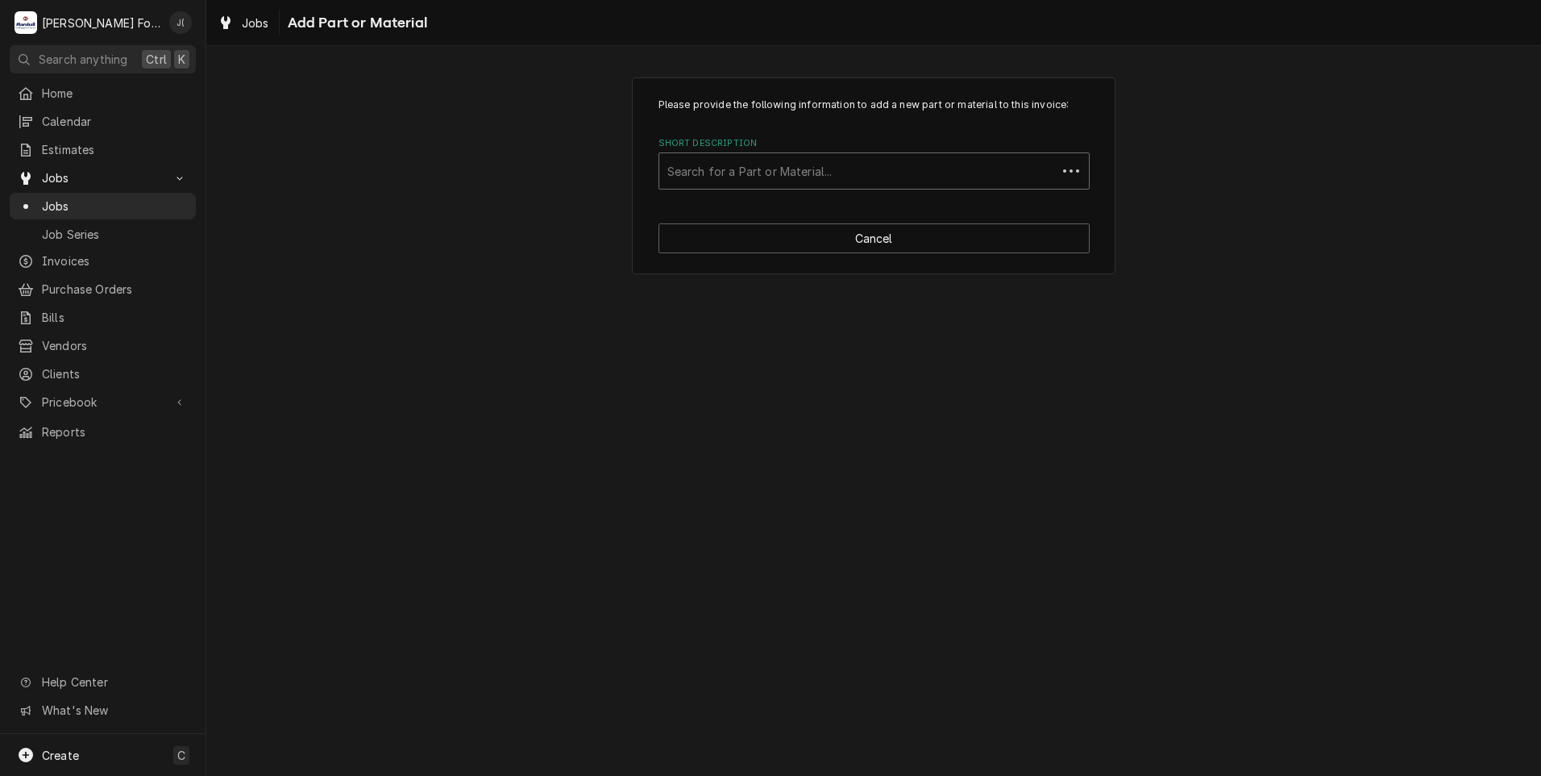
click at [738, 182] on div "Short Description" at bounding box center [857, 170] width 381 height 29
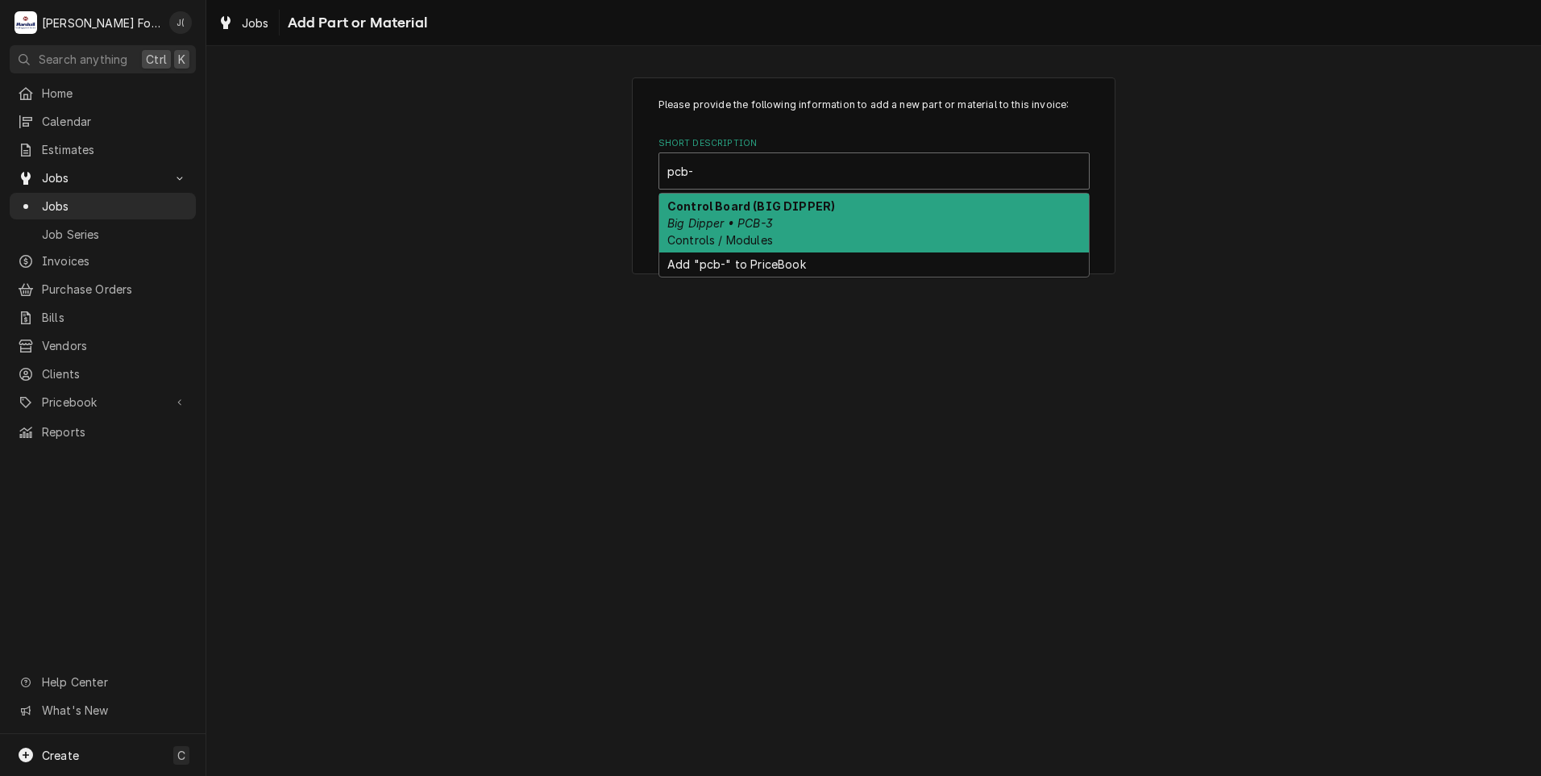
type input "pcb-3"
click at [733, 223] on em "Big Dipper • PCB-3" at bounding box center [720, 223] width 106 height 14
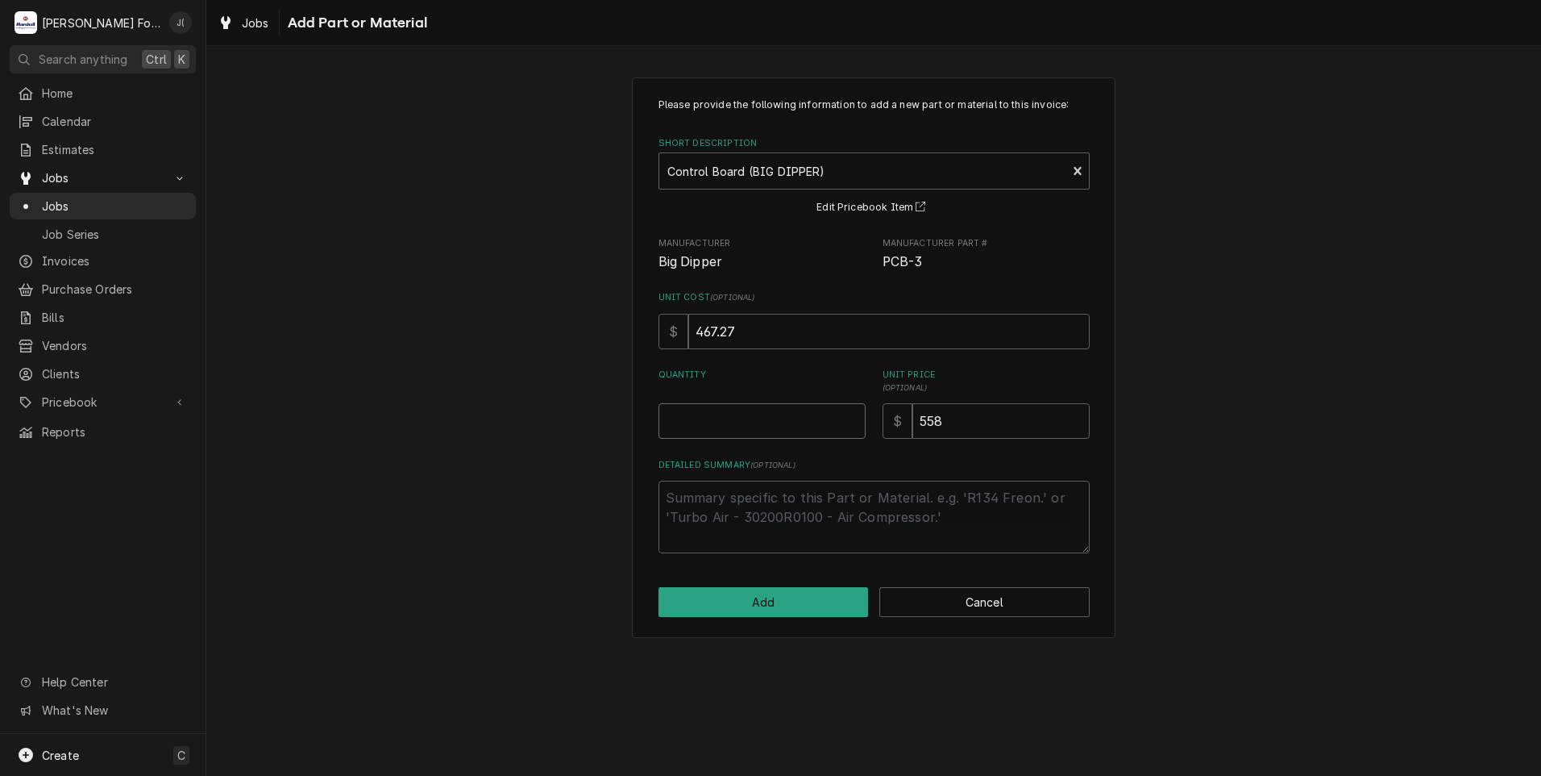
click at [708, 412] on input "Quantity" at bounding box center [762, 420] width 207 height 35
type textarea "x"
type input "1"
click at [761, 605] on button "Add" at bounding box center [764, 602] width 210 height 30
type textarea "x"
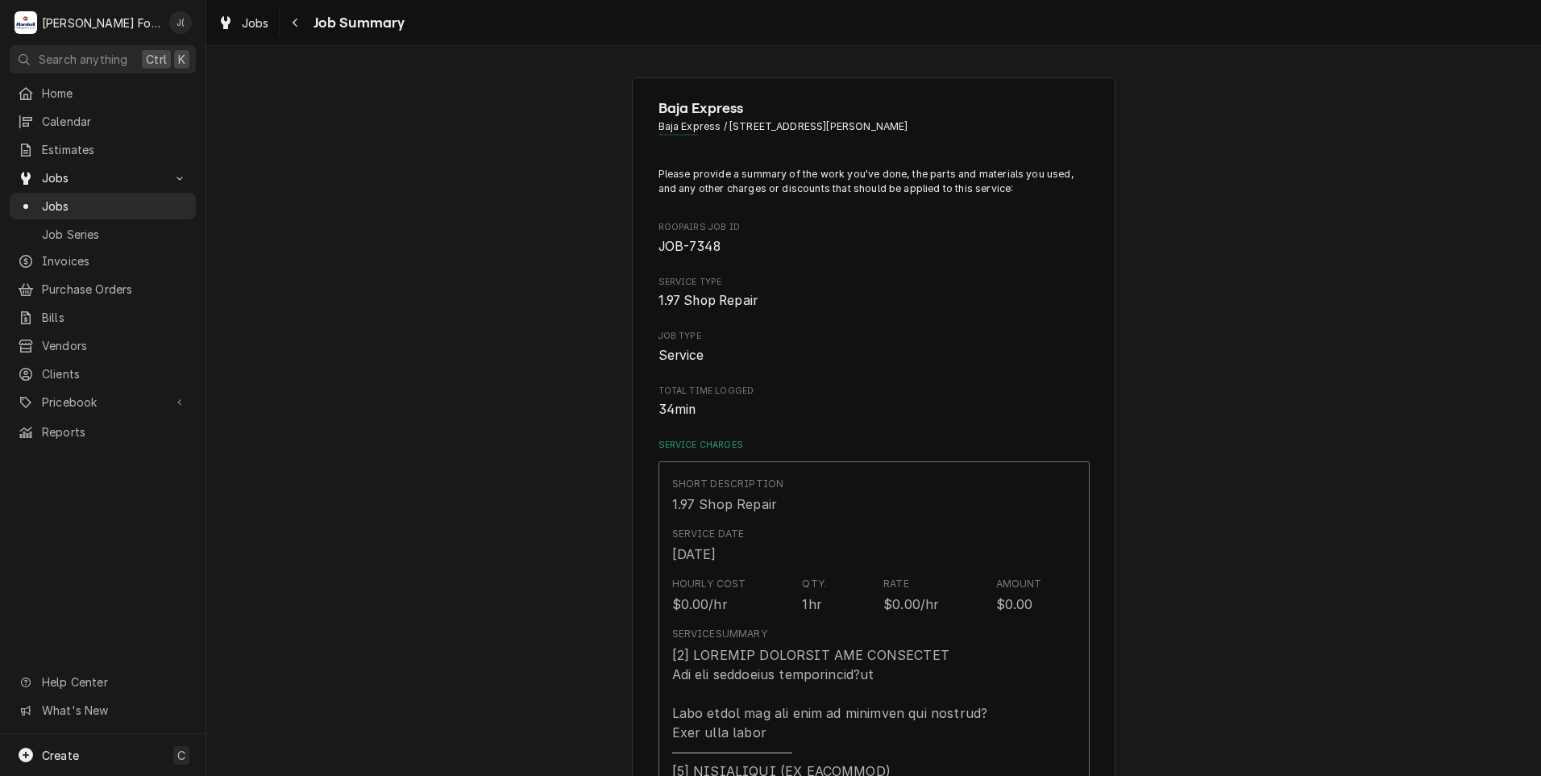
scroll to position [887, 0]
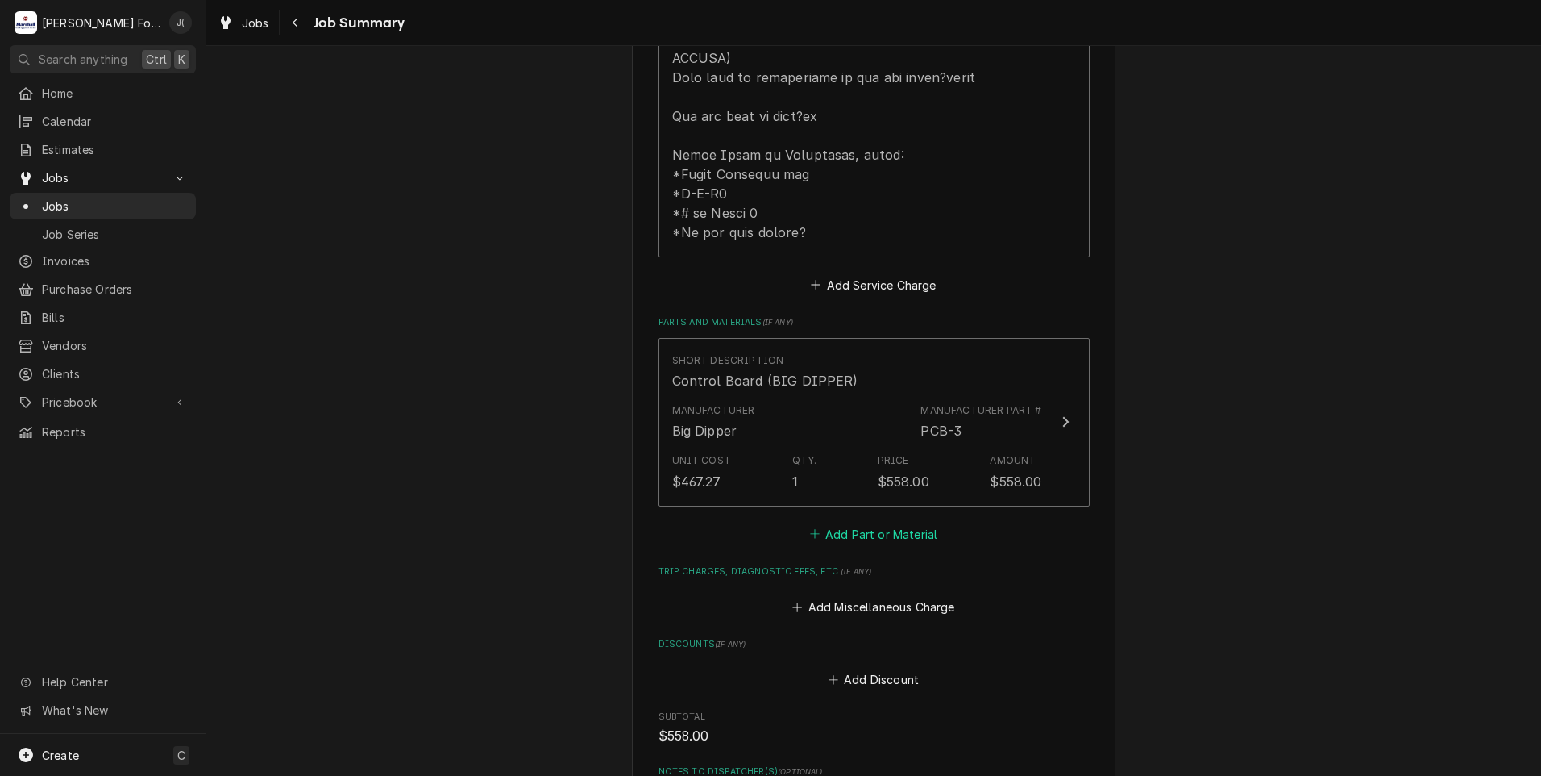
click at [836, 522] on button "Add Part or Material" at bounding box center [873, 533] width 133 height 23
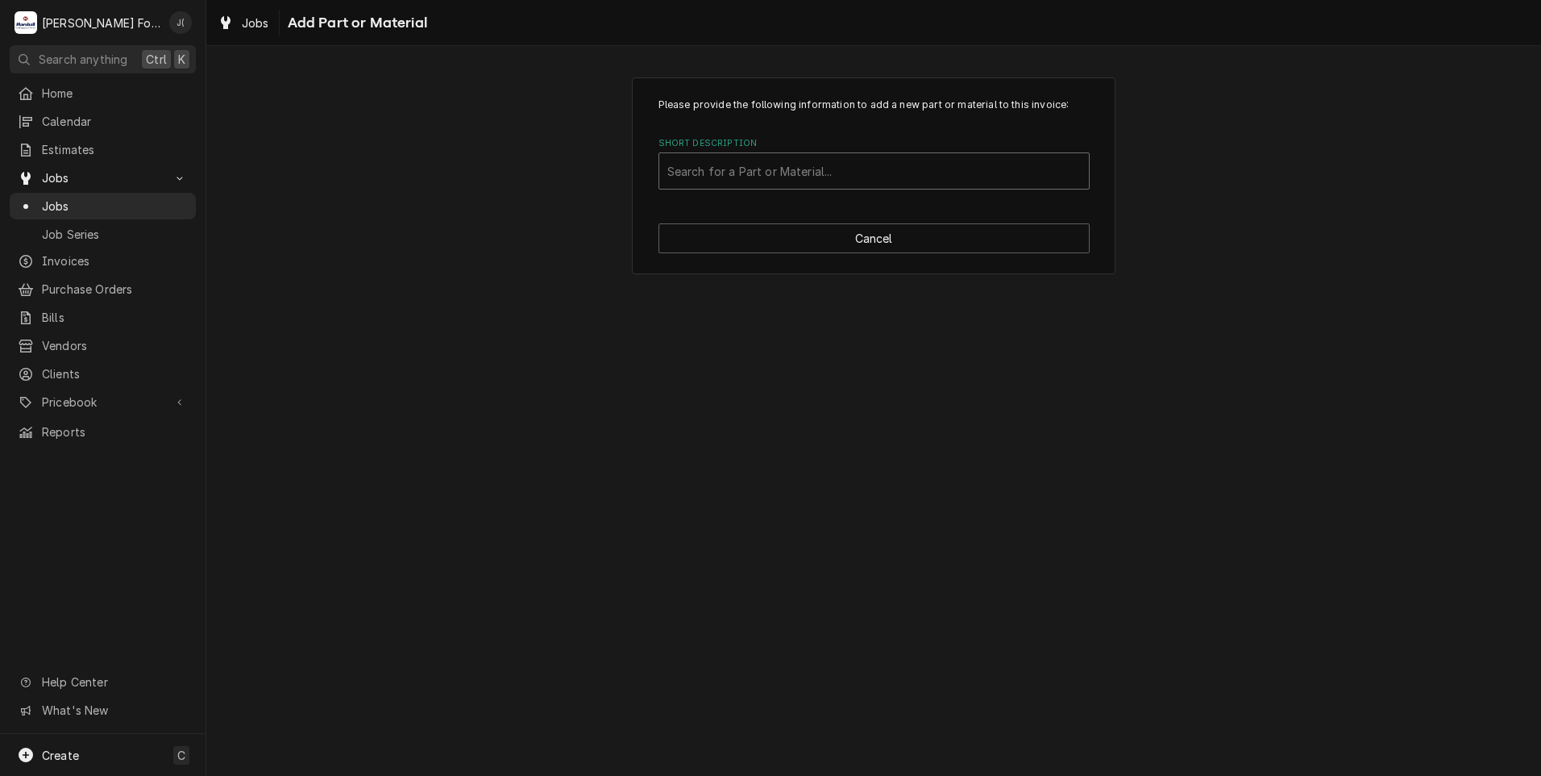
click at [764, 176] on div "Short Description" at bounding box center [874, 170] width 414 height 29
type input "eeca-115"
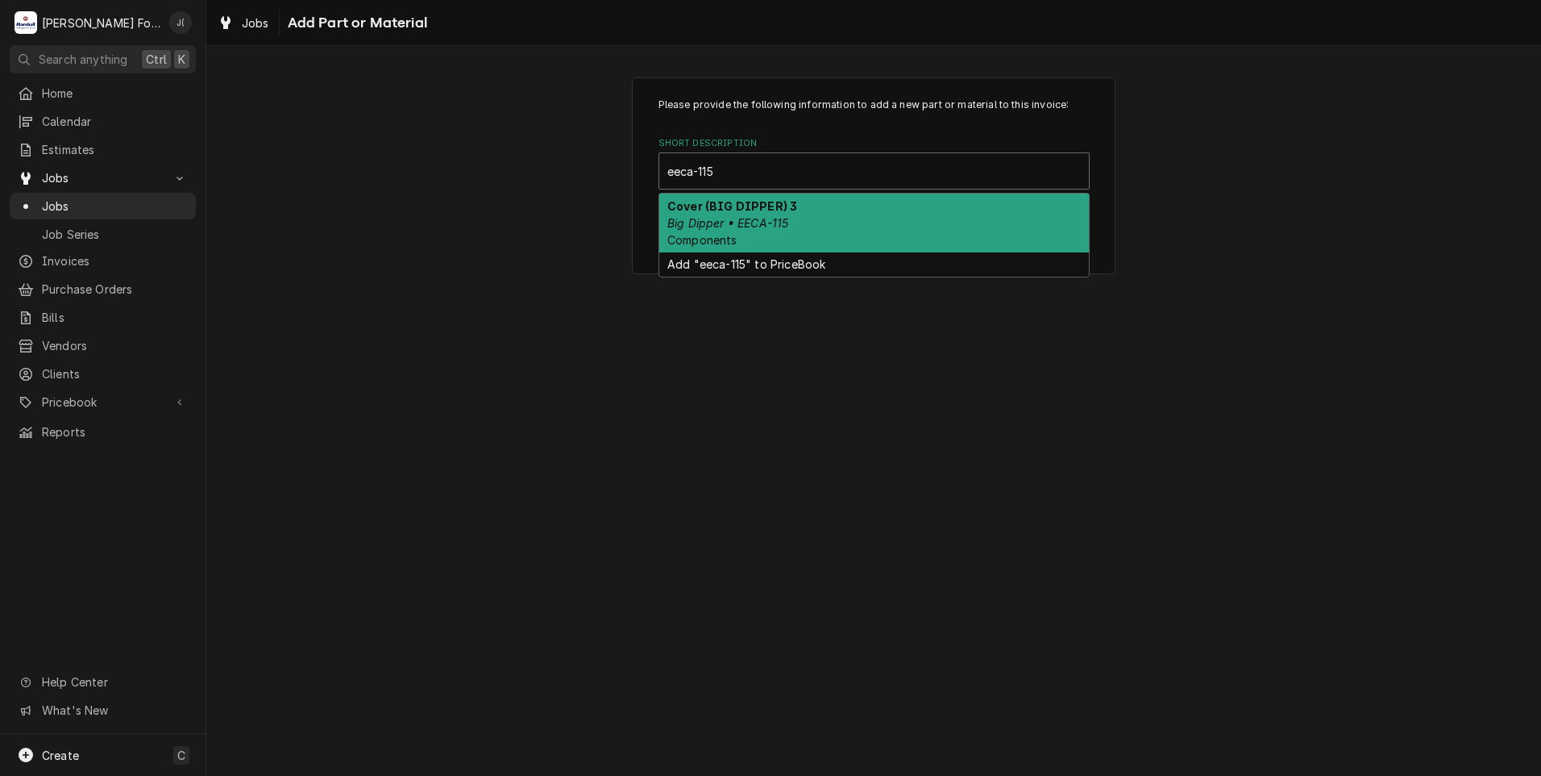
click at [695, 221] on em "Big Dipper • EECA-115" at bounding box center [727, 223] width 121 height 14
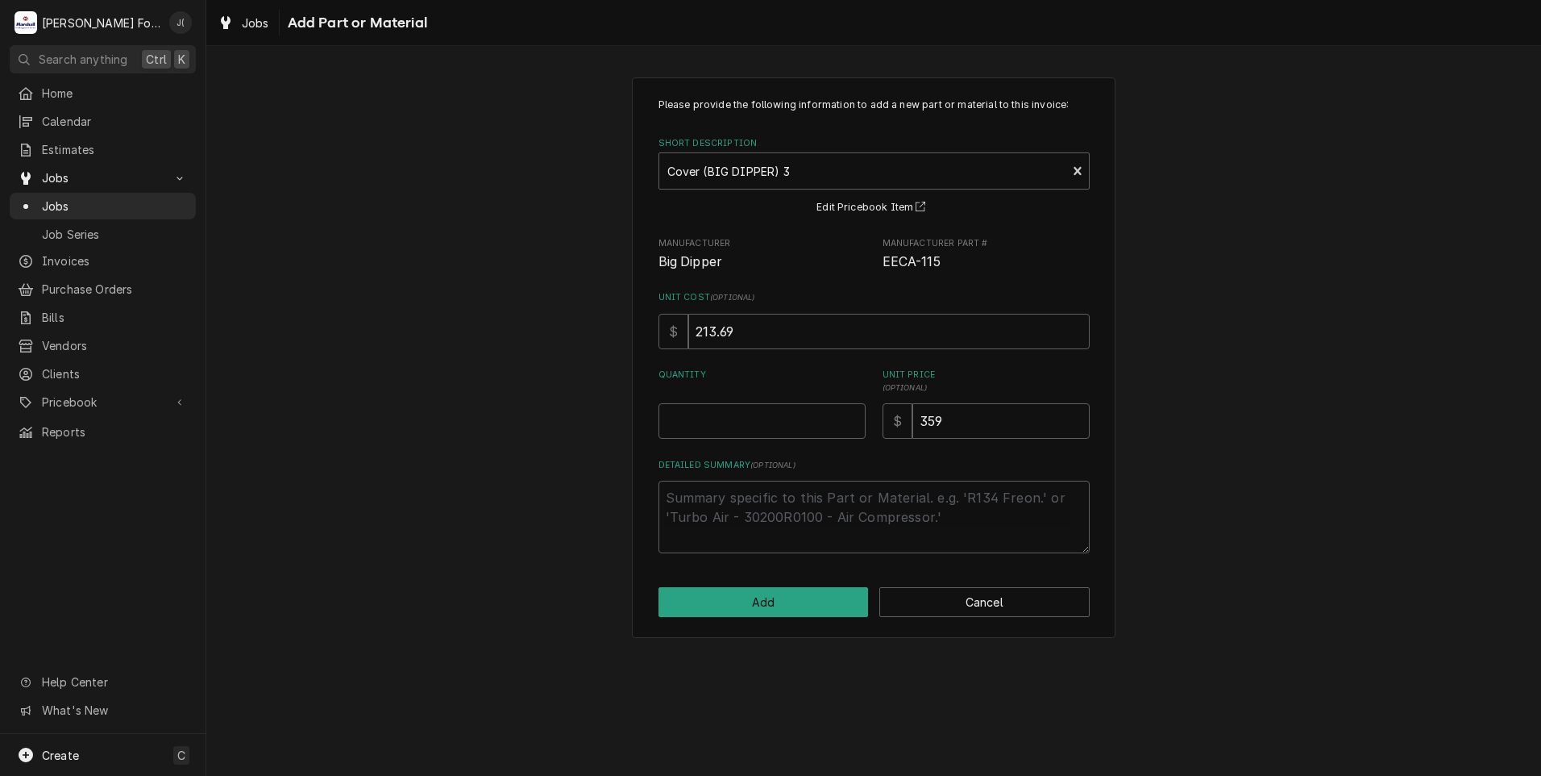
click at [721, 401] on div "Quantity" at bounding box center [762, 403] width 207 height 70
click at [726, 422] on input "Quantity" at bounding box center [762, 420] width 207 height 35
type textarea "x"
type input "1"
click at [816, 598] on button "Add" at bounding box center [764, 602] width 210 height 30
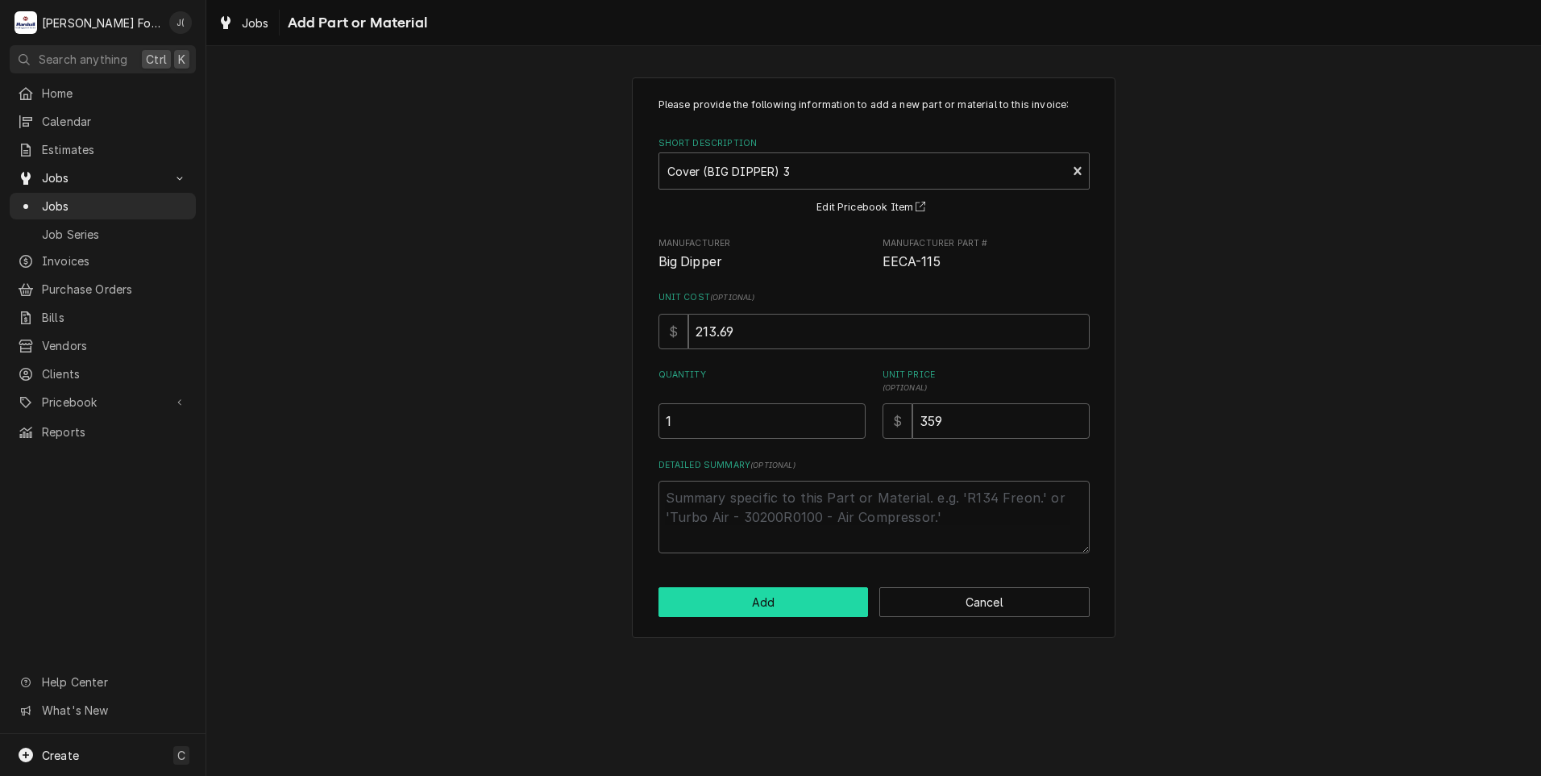
type textarea "x"
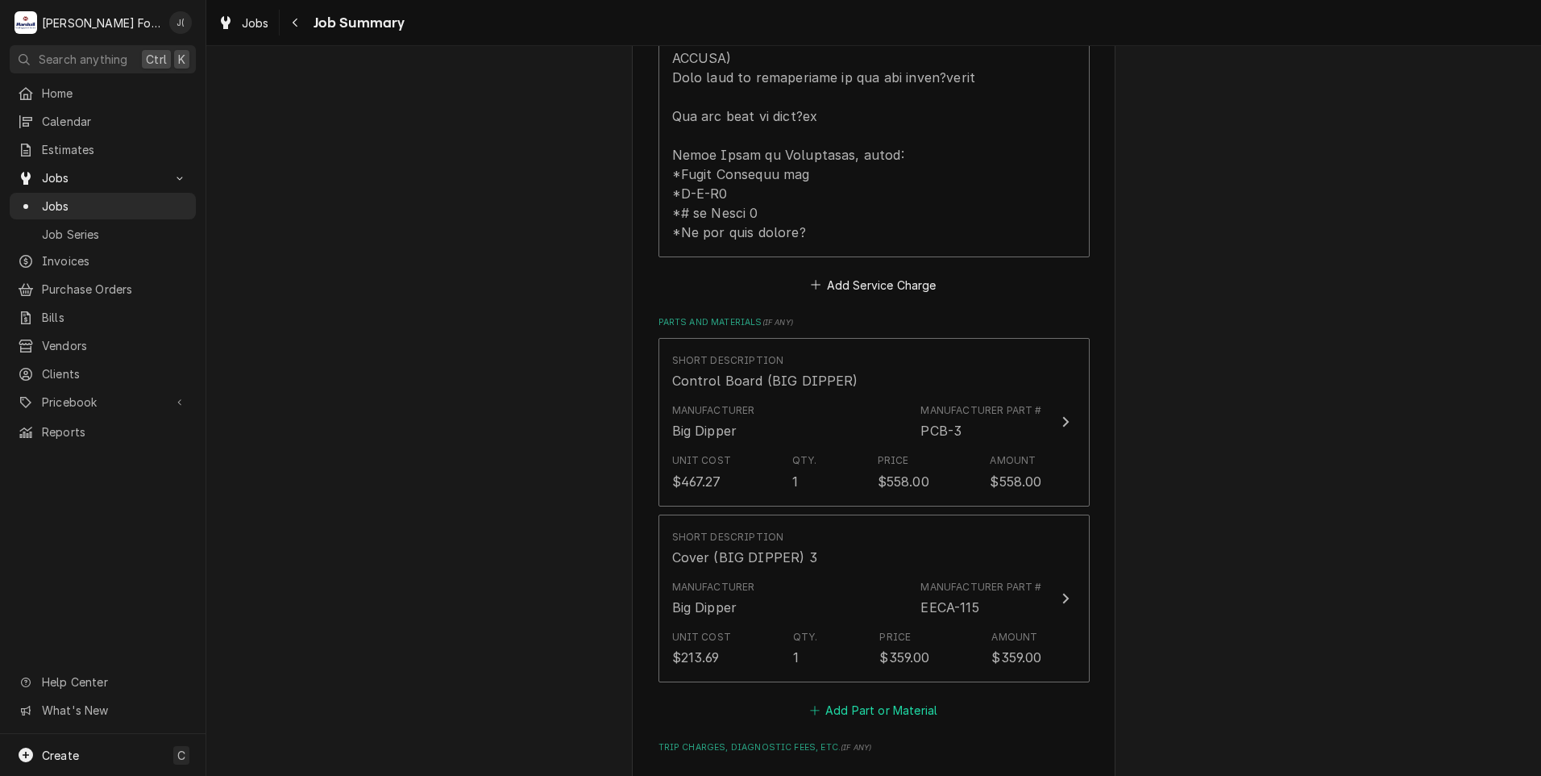
click at [876, 699] on button "Add Part or Material" at bounding box center [873, 710] width 133 height 23
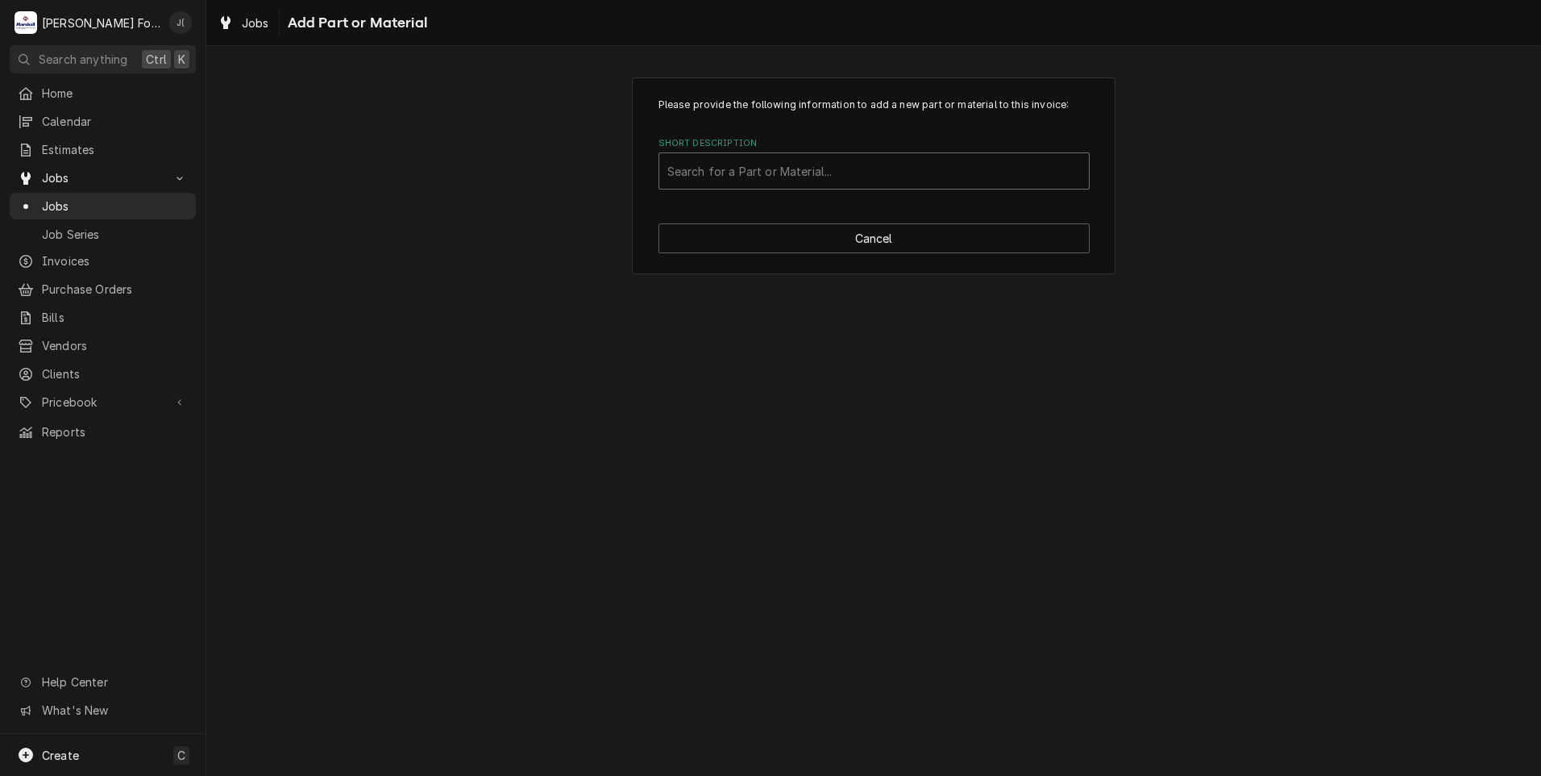
click at [692, 167] on div "Short Description" at bounding box center [874, 170] width 414 height 29
type input "ssdt"
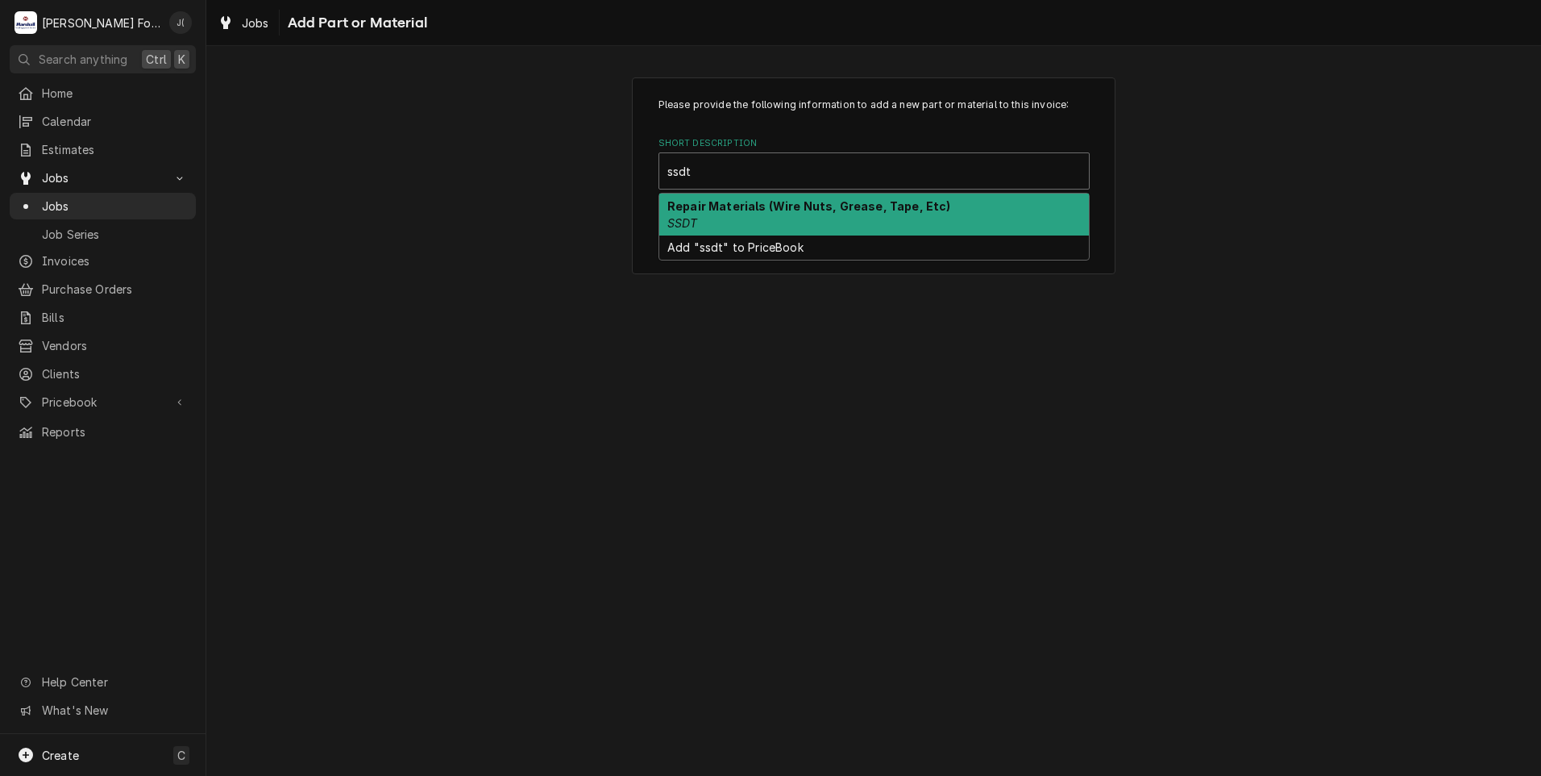
click at [750, 209] on strong "Repair Materials (Wire Nuts, Grease, Tape, Etc)" at bounding box center [809, 206] width 284 height 14
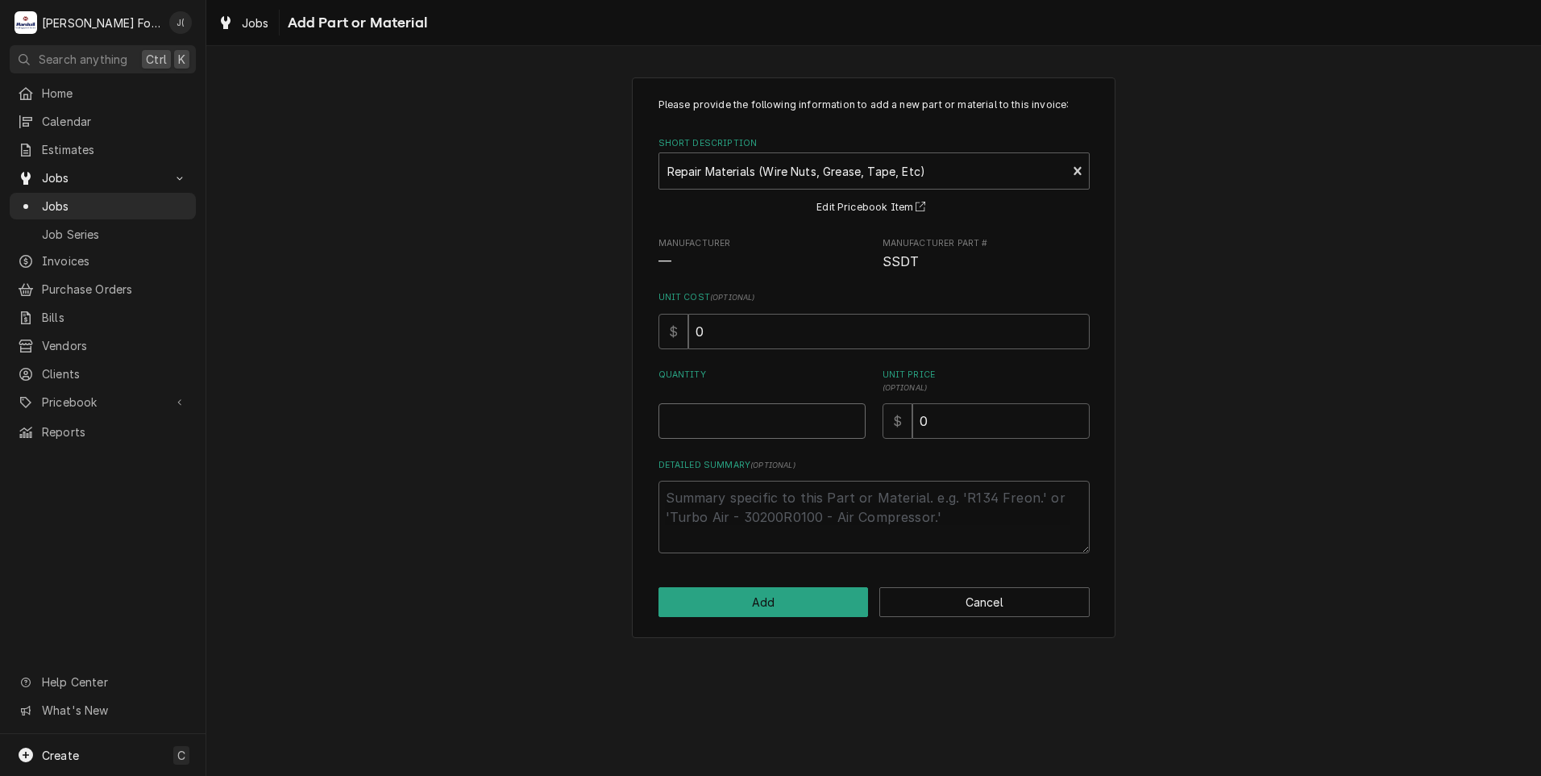
click at [737, 420] on input "Quantity" at bounding box center [762, 420] width 207 height 35
type textarea "x"
type input "1"
type textarea "x"
type input "2"
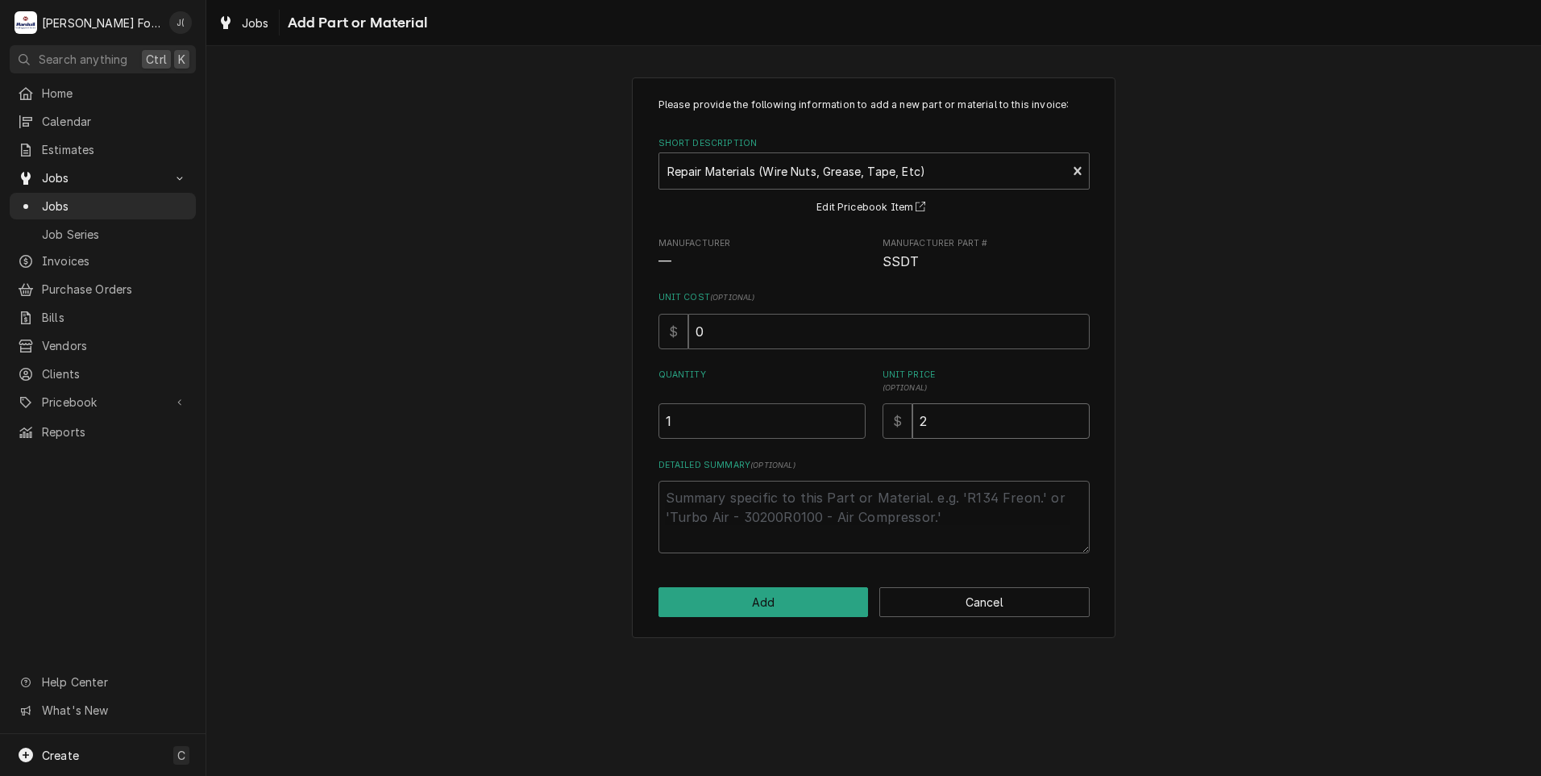
type textarea "x"
type input "20"
click at [844, 610] on button "Add" at bounding box center [764, 602] width 210 height 30
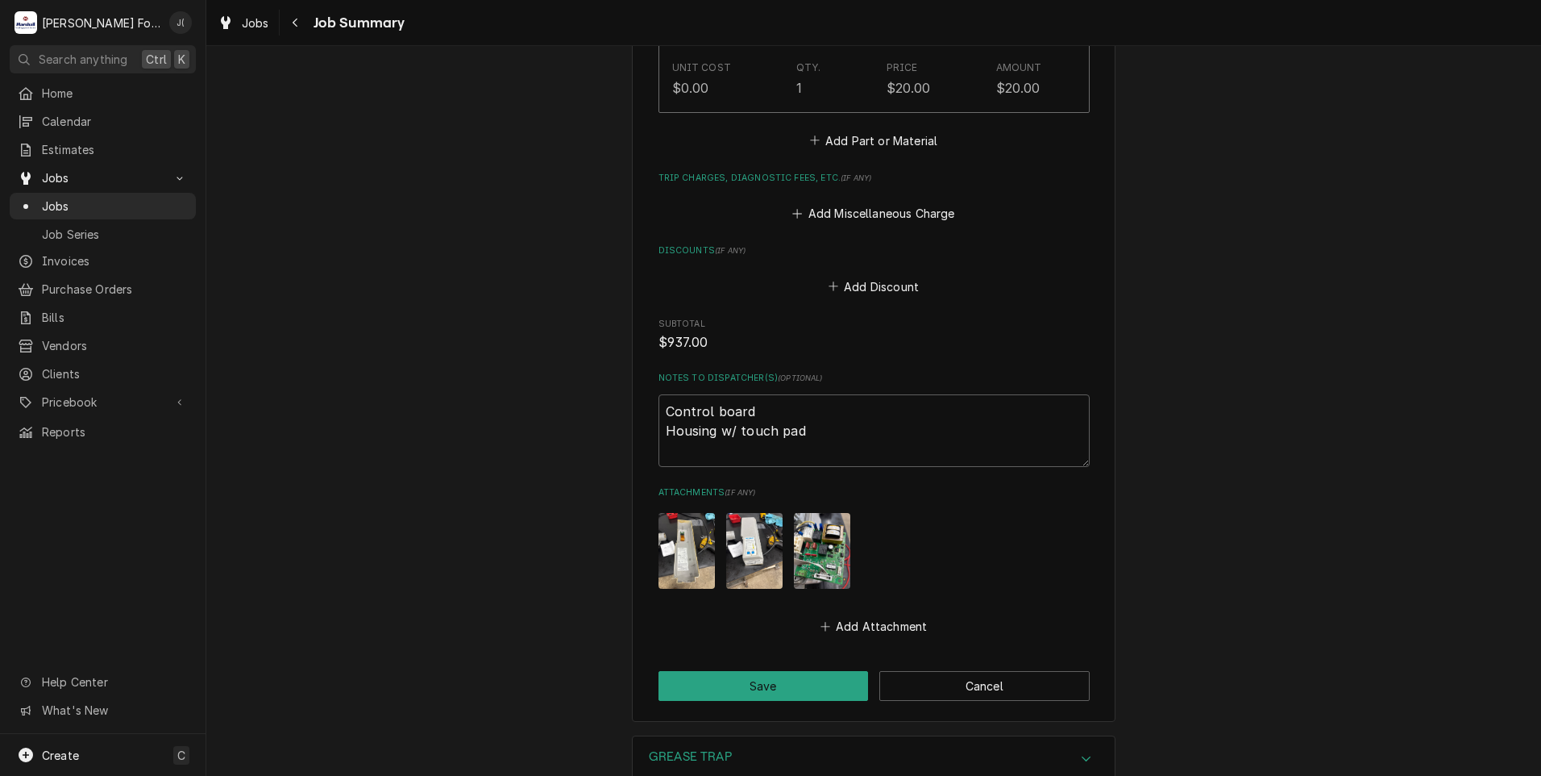
scroll to position [1706, 0]
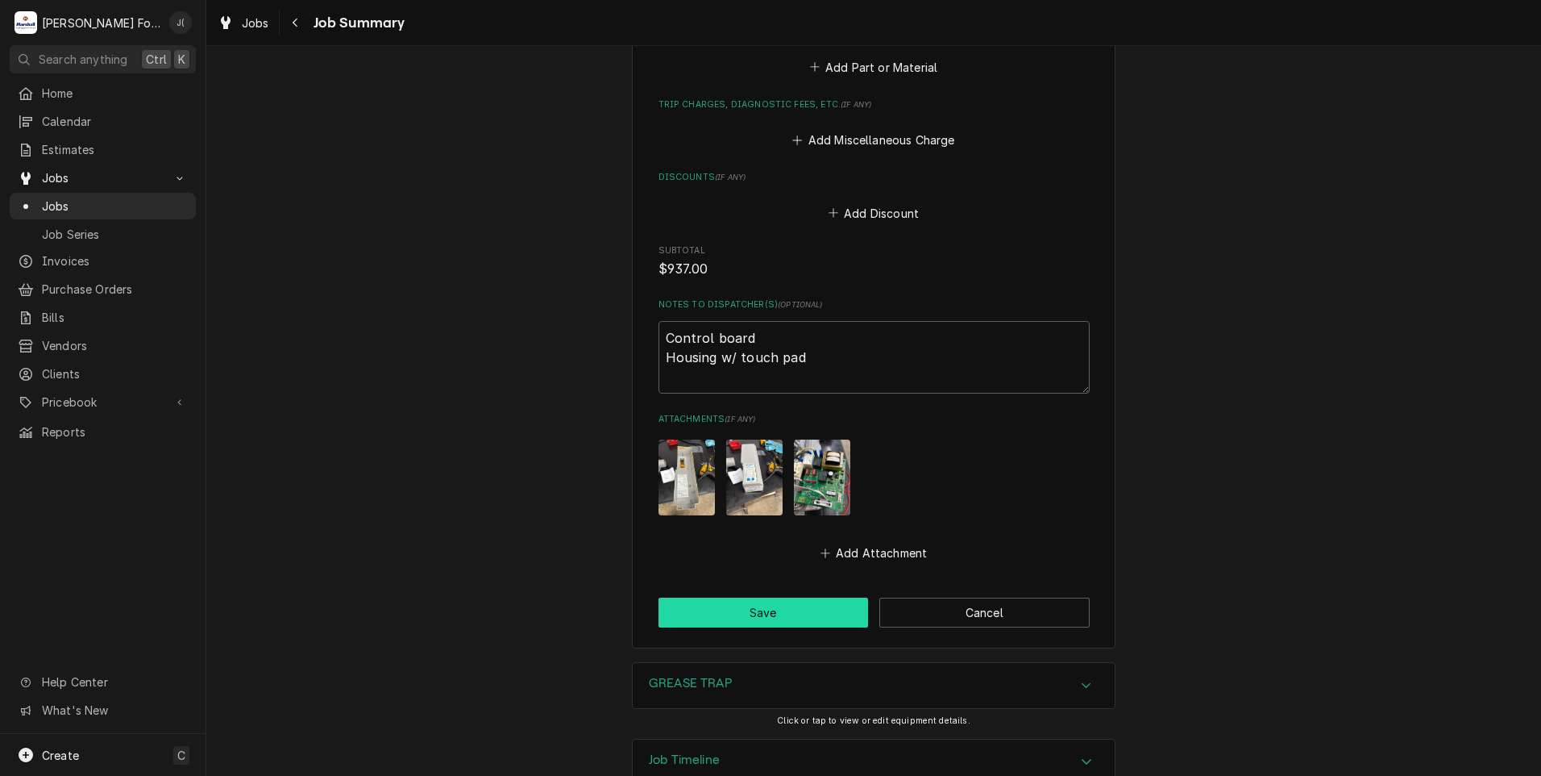
click at [689, 597] on button "Save" at bounding box center [764, 612] width 210 height 30
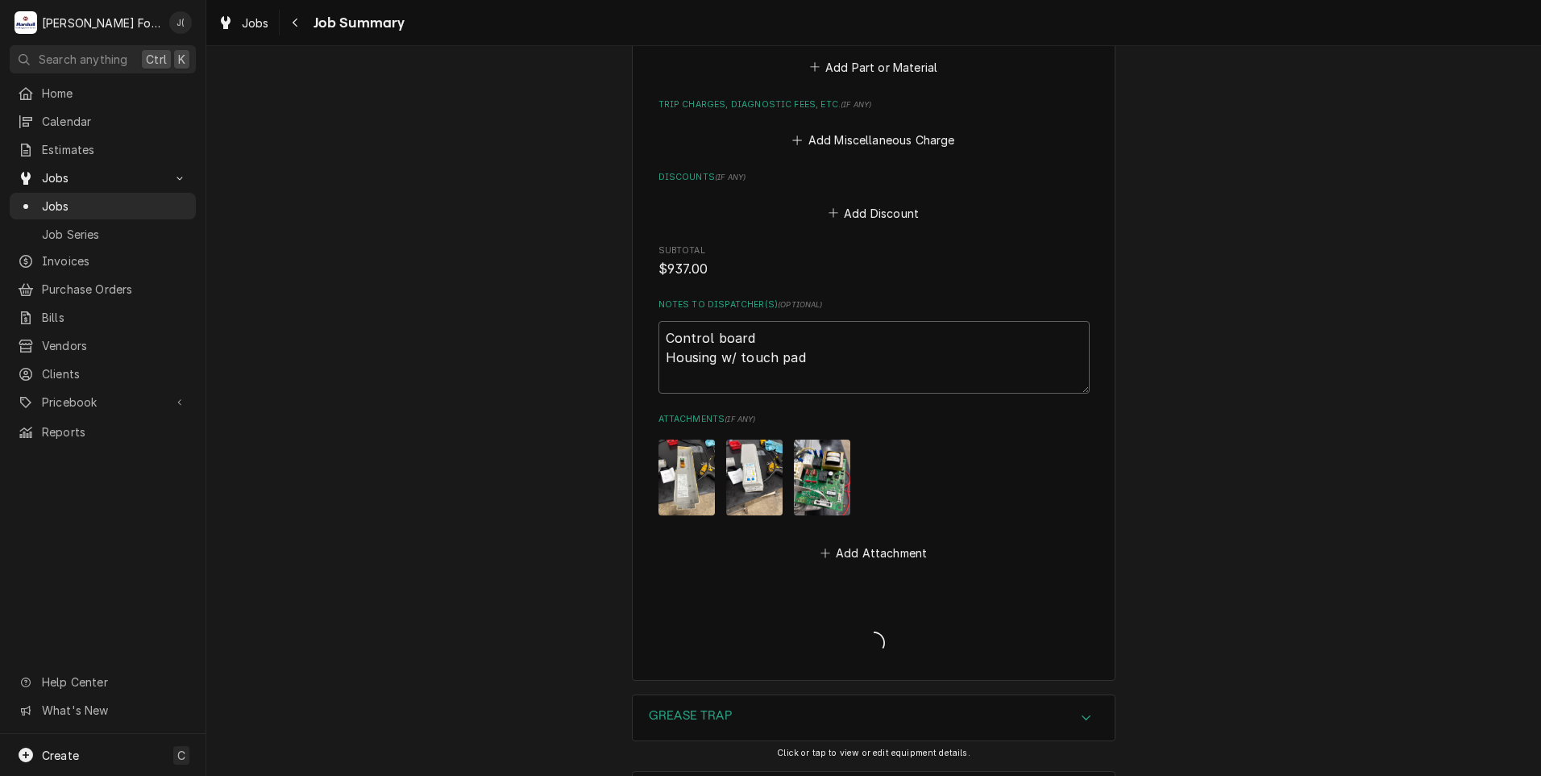
type textarea "x"
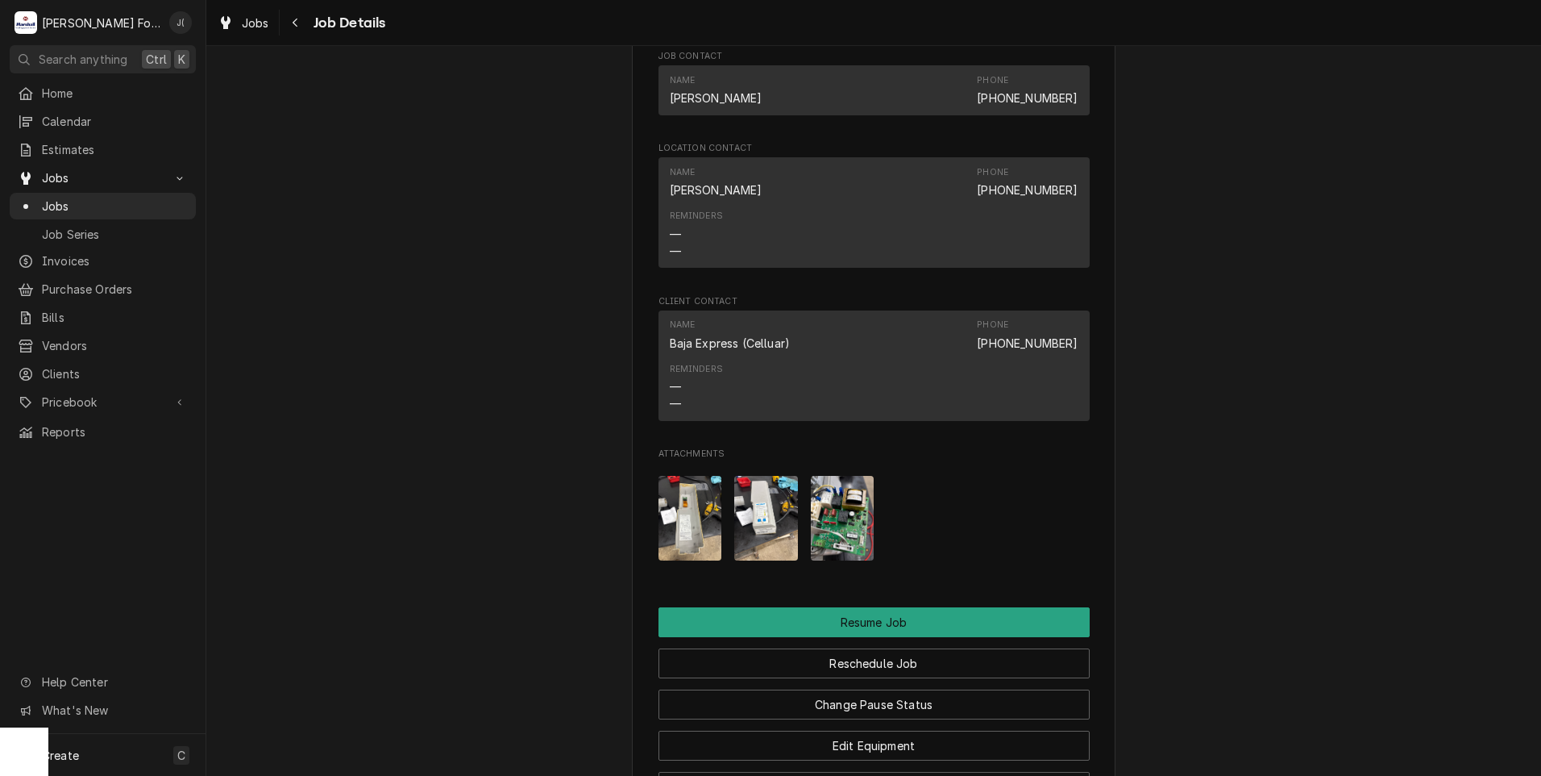
scroll to position [1048, 0]
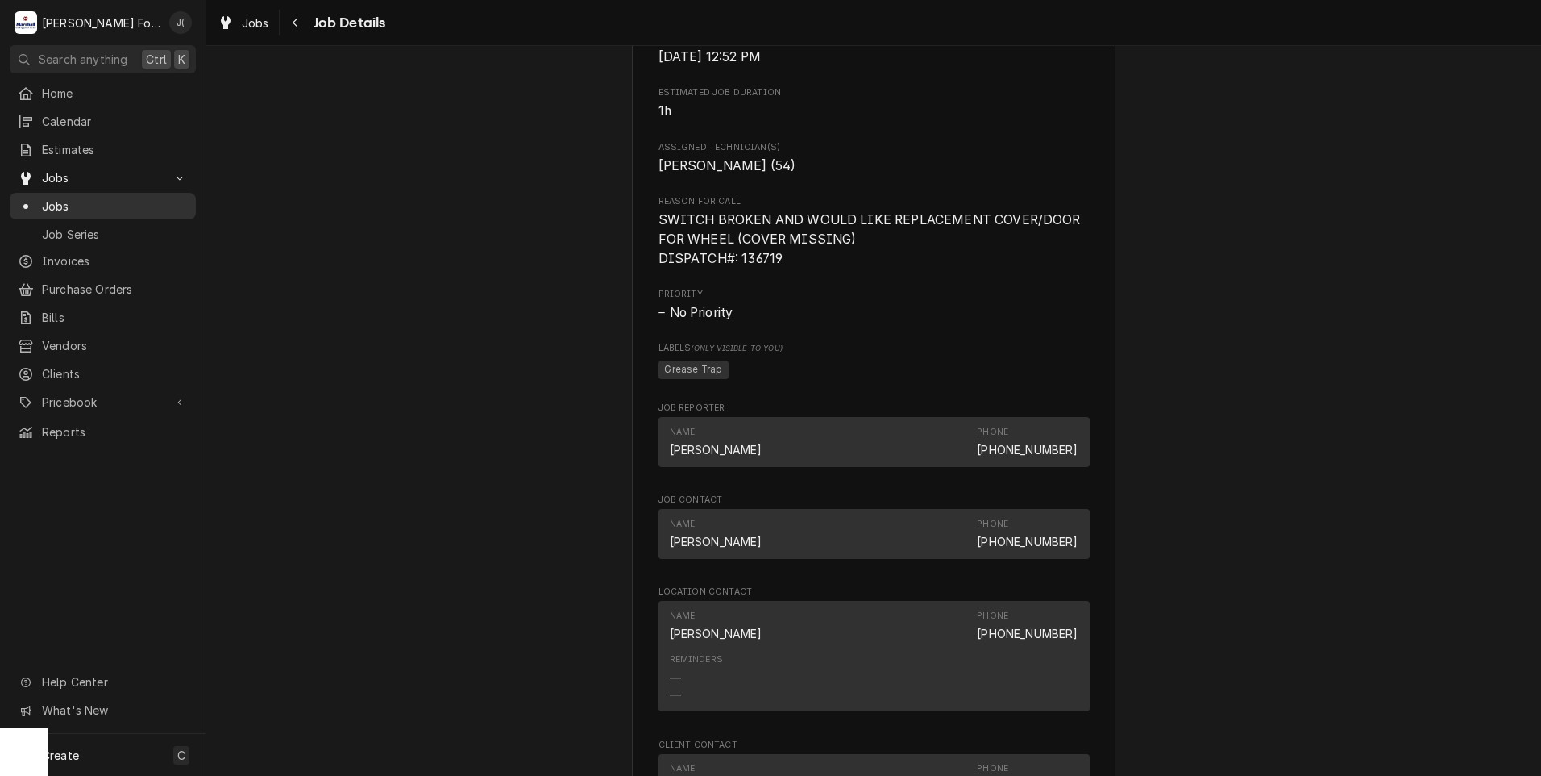
click at [70, 205] on span "Jobs" at bounding box center [115, 206] width 146 height 17
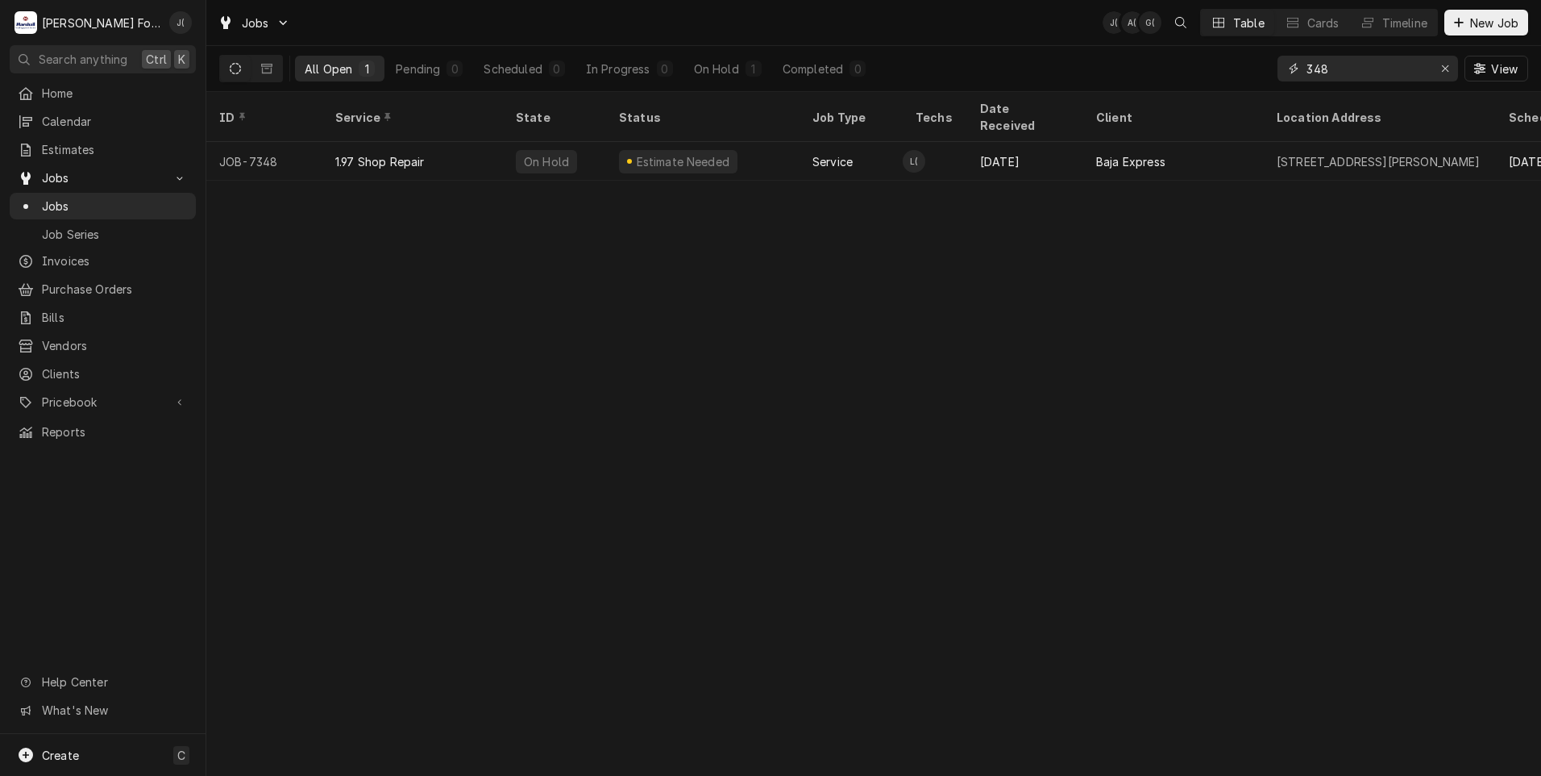
click at [1445, 72] on icon "Erase input" at bounding box center [1445, 68] width 9 height 11
click at [1429, 69] on input "Dynamic Content Wrapper" at bounding box center [1383, 69] width 152 height 26
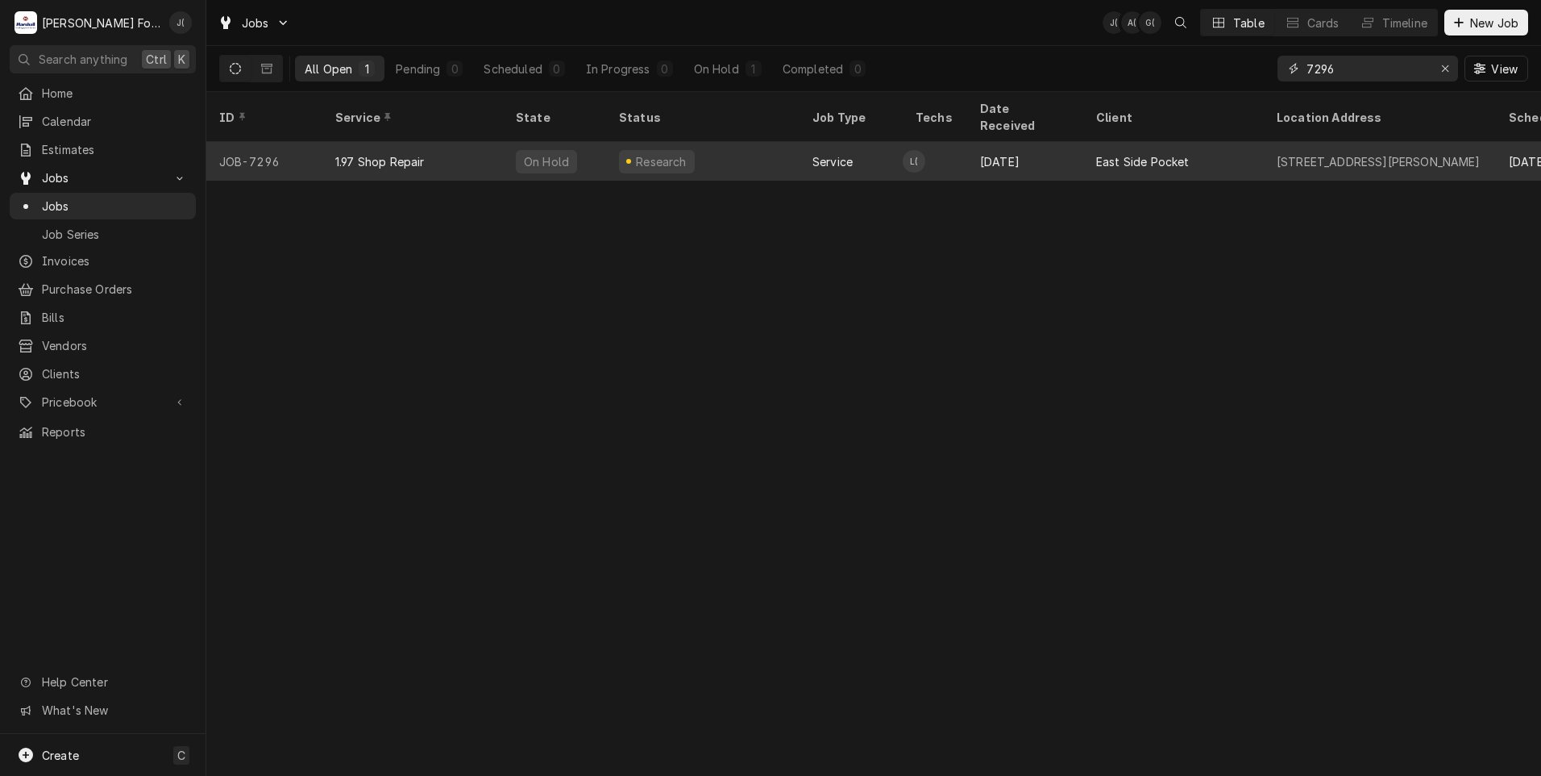
type input "7296"
click at [780, 148] on div "Research" at bounding box center [702, 161] width 193 height 39
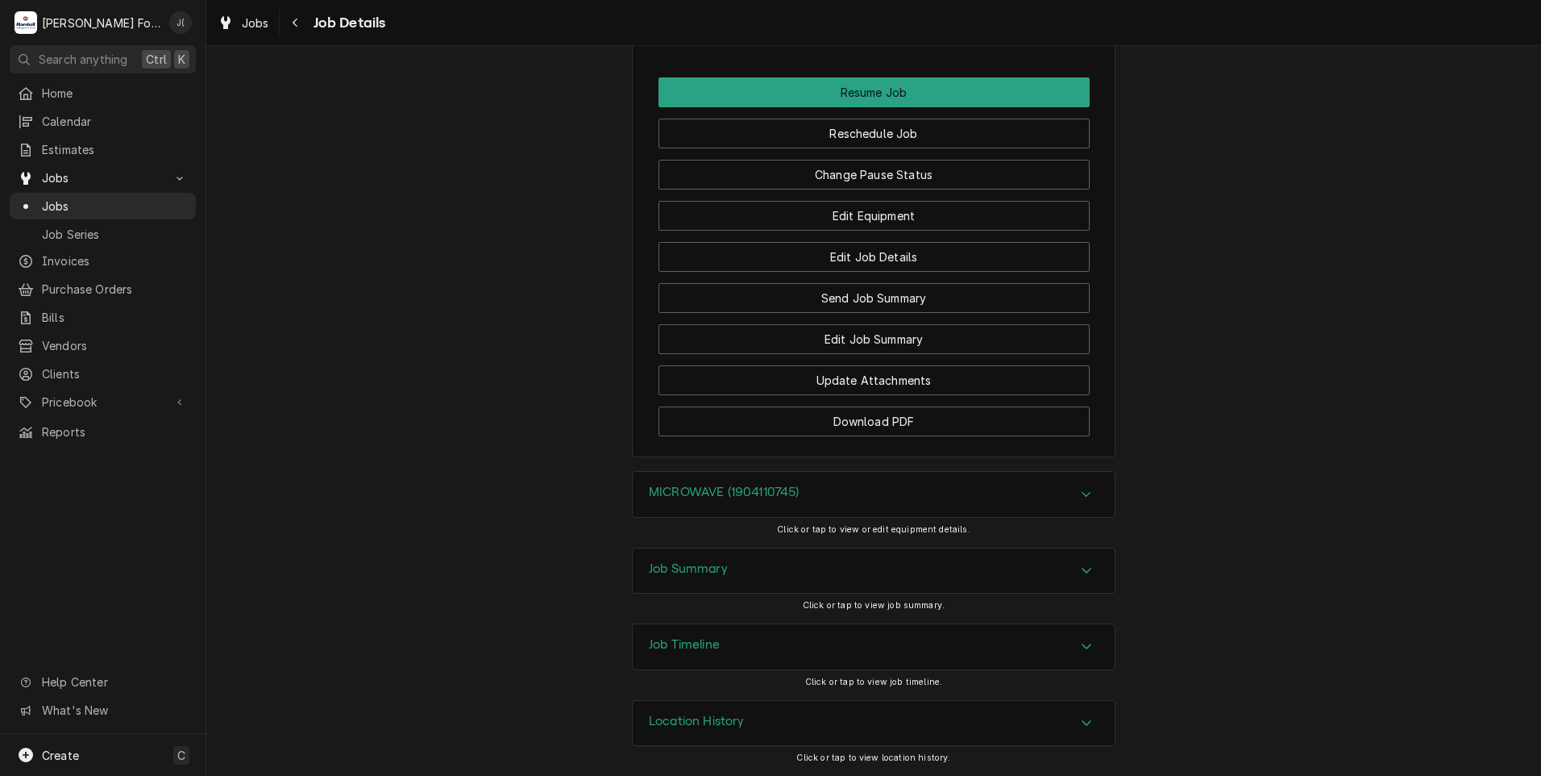
scroll to position [1821, 0]
click at [718, 568] on h3 "Job Summary" at bounding box center [688, 568] width 79 height 15
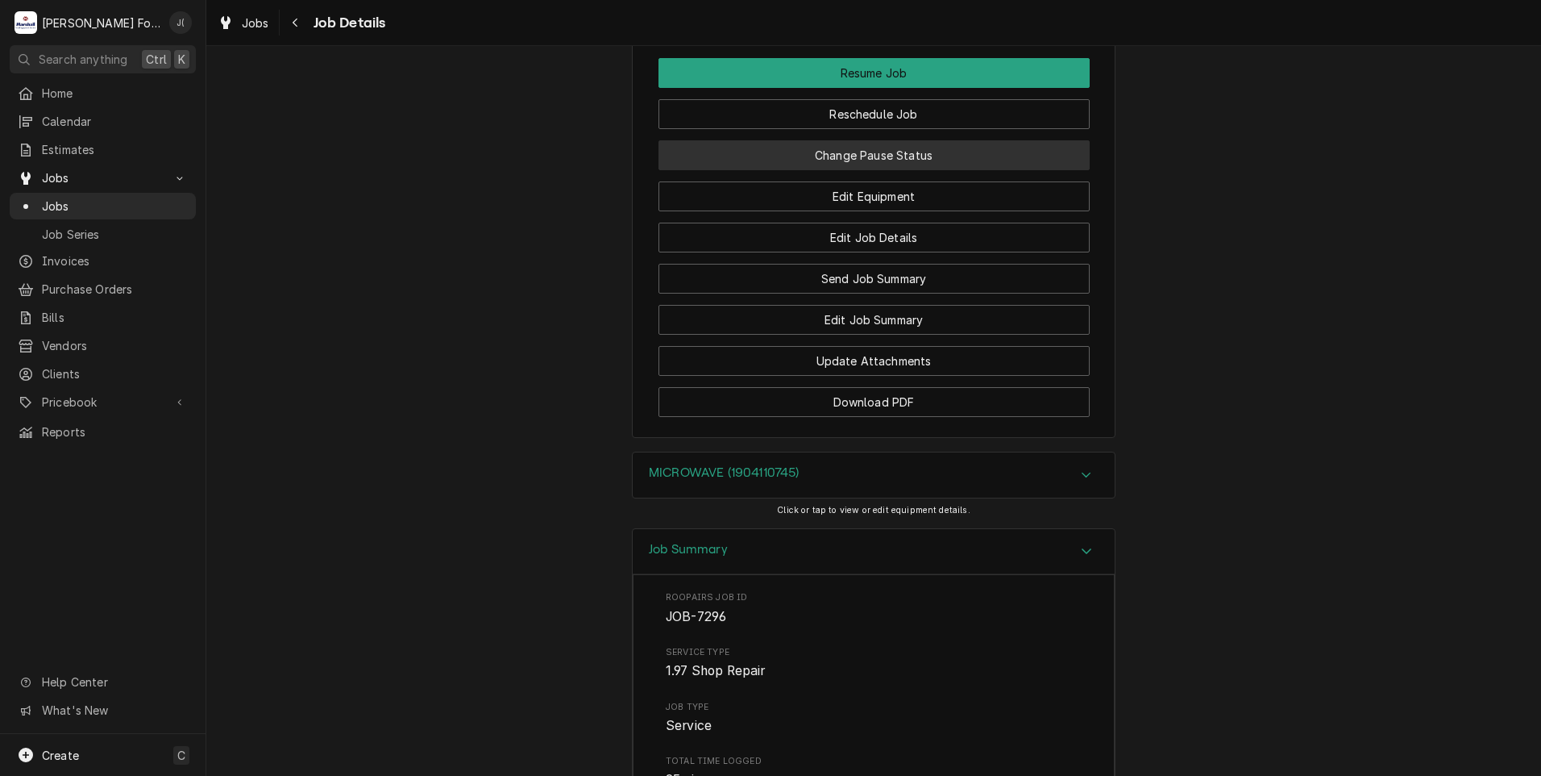
click at [876, 170] on button "Change Pause Status" at bounding box center [874, 155] width 431 height 30
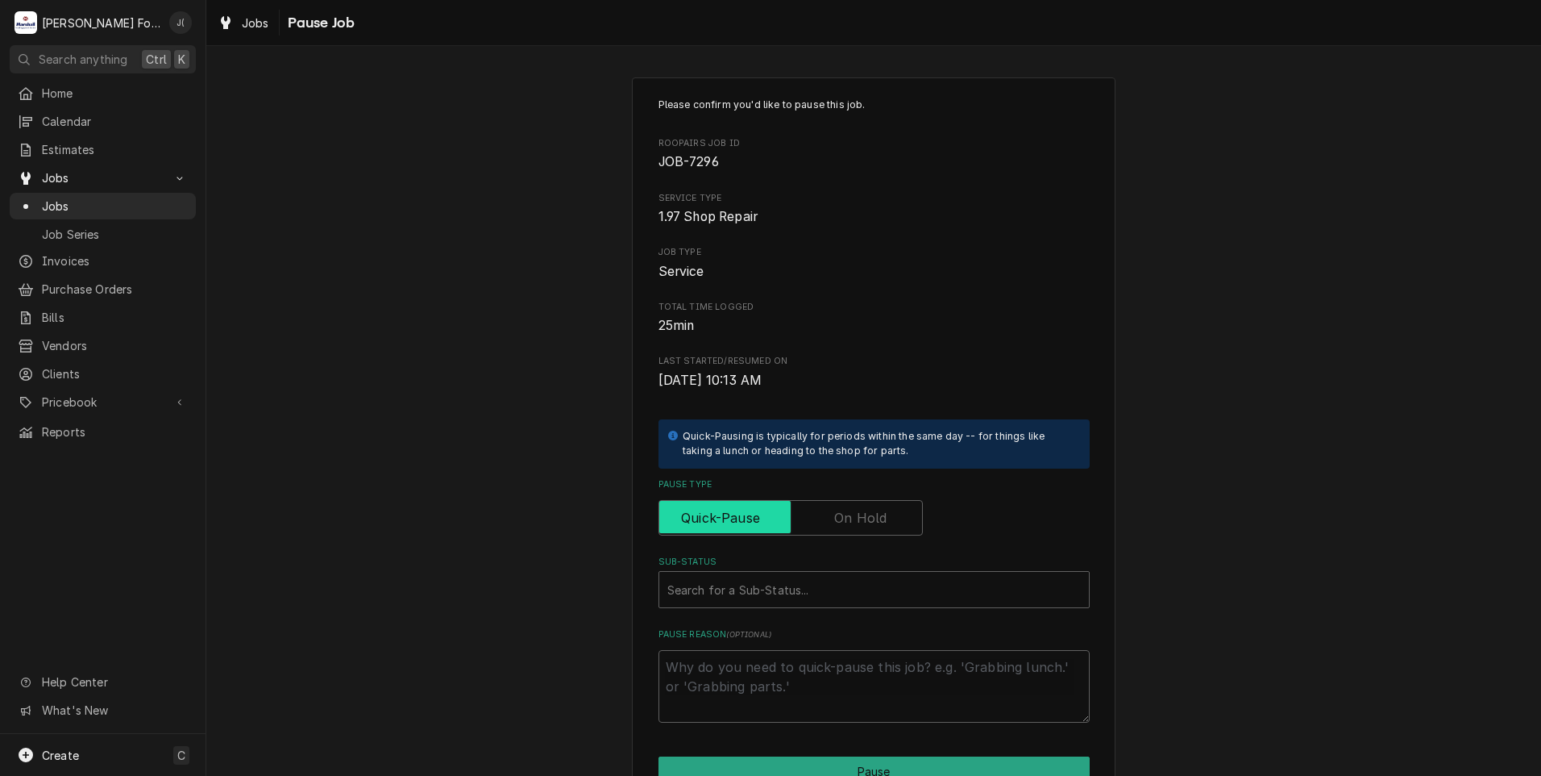
click at [835, 507] on input "Pause Type" at bounding box center [791, 517] width 250 height 35
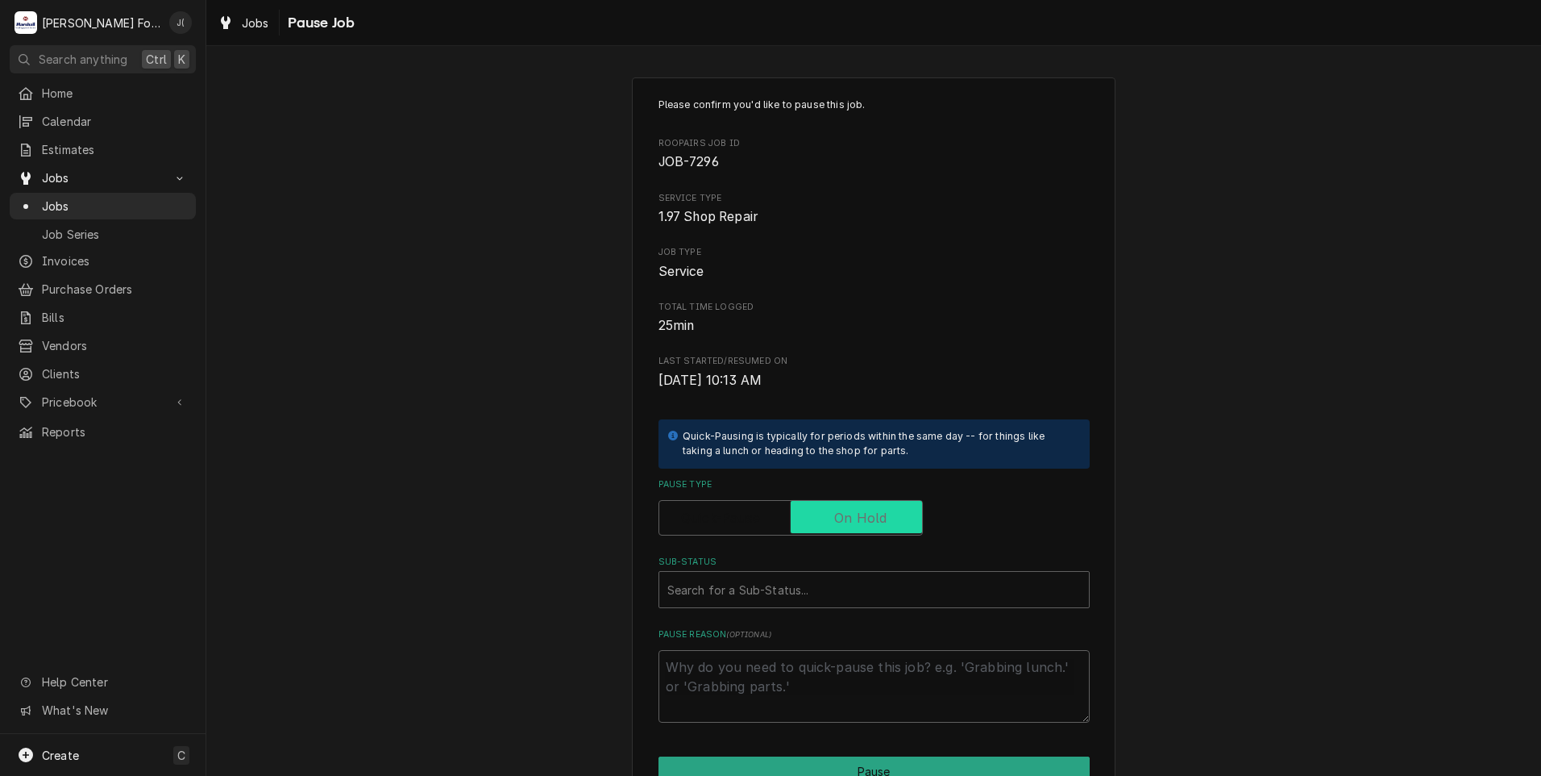
checkbox input "true"
click at [804, 595] on div "Sub-Status" at bounding box center [874, 589] width 414 height 29
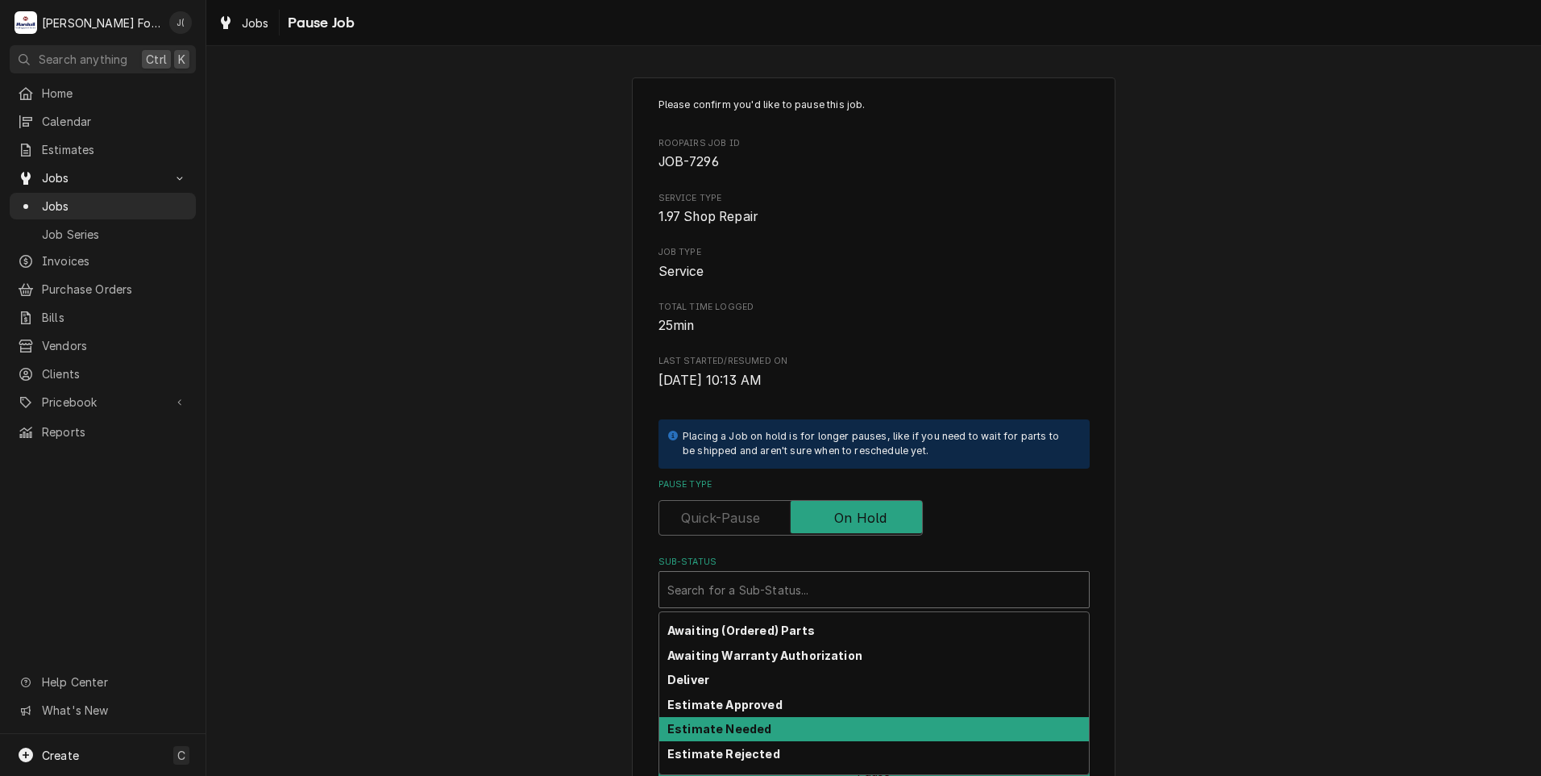
scroll to position [81, 0]
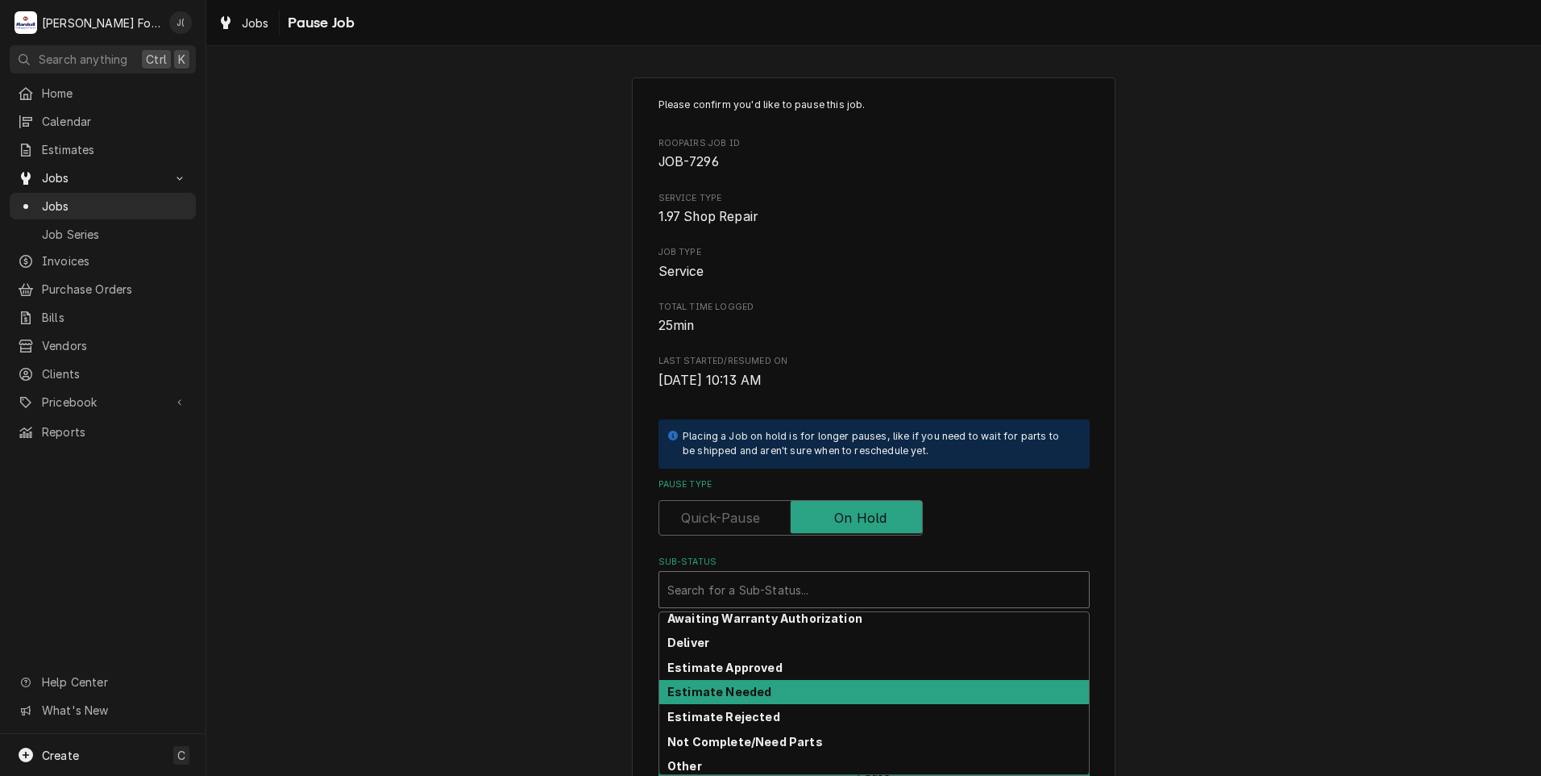
click at [803, 692] on div "Estimate Needed" at bounding box center [874, 692] width 430 height 25
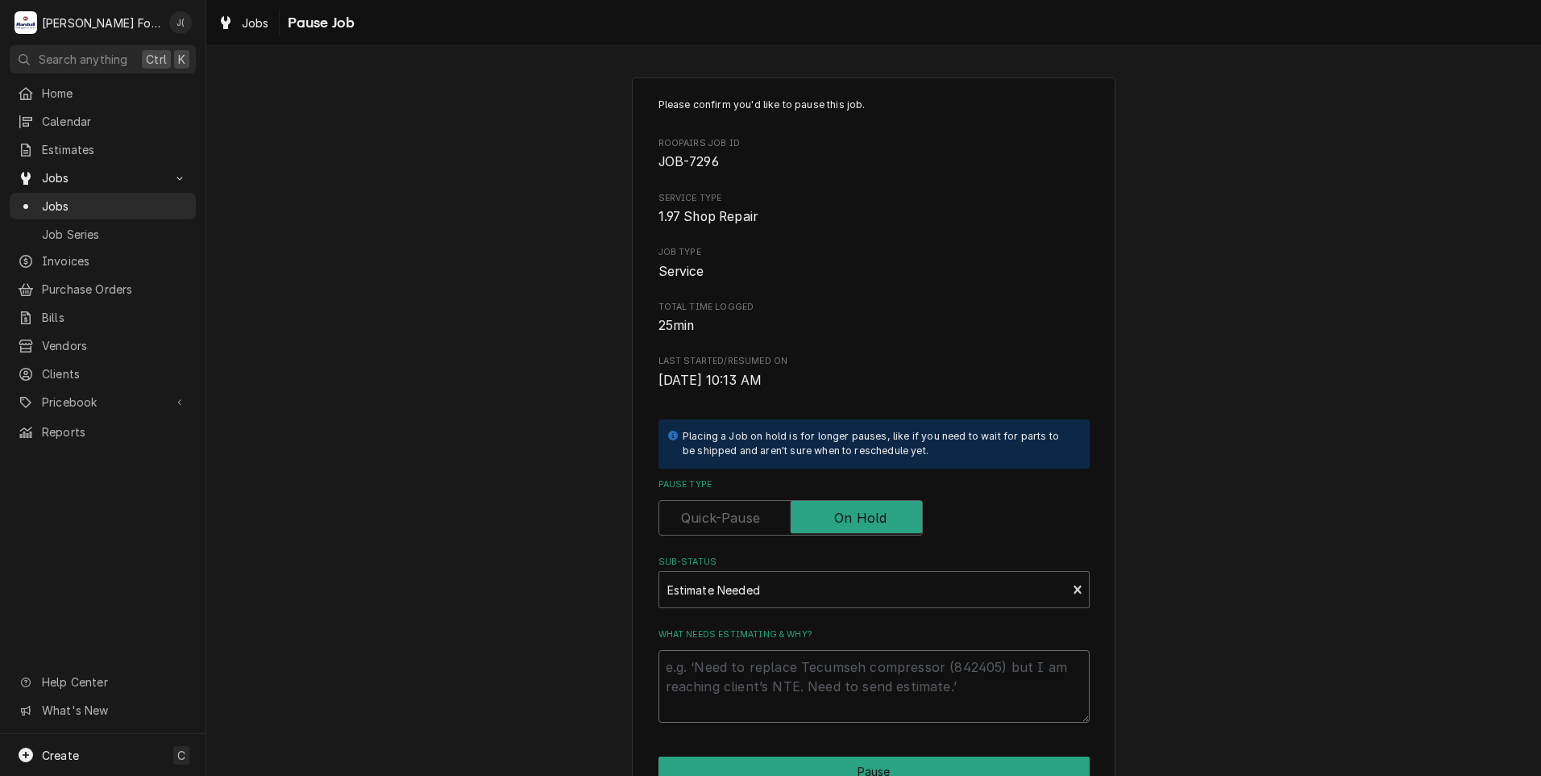
click at [801, 699] on textarea "What needs estimating & why?" at bounding box center [874, 686] width 431 height 73
type textarea "x"
type textarea "p"
type textarea "x"
type textarea "pr"
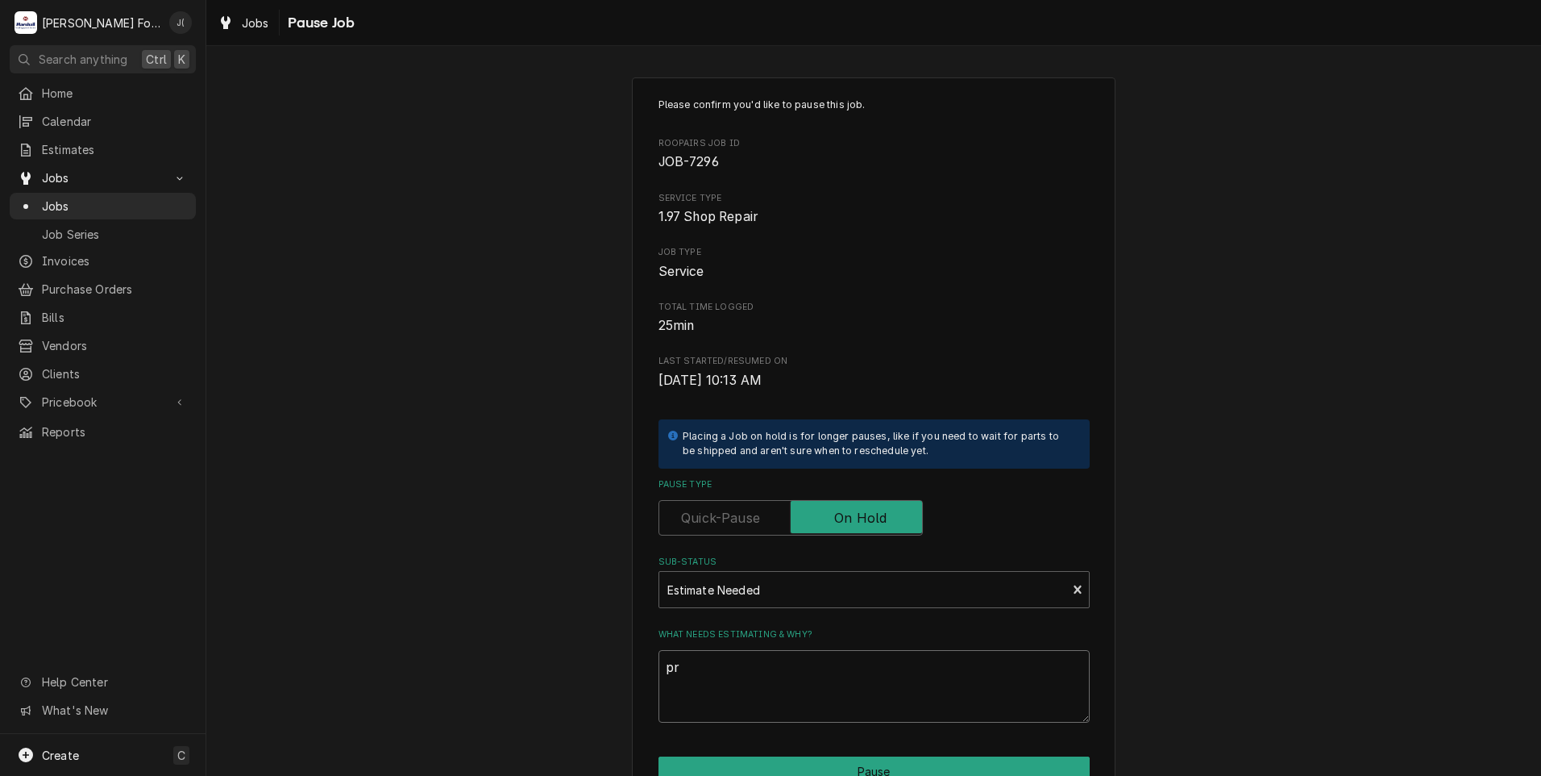
type textarea "x"
type textarea "pri"
type textarea "x"
type textarea "pric"
type textarea "x"
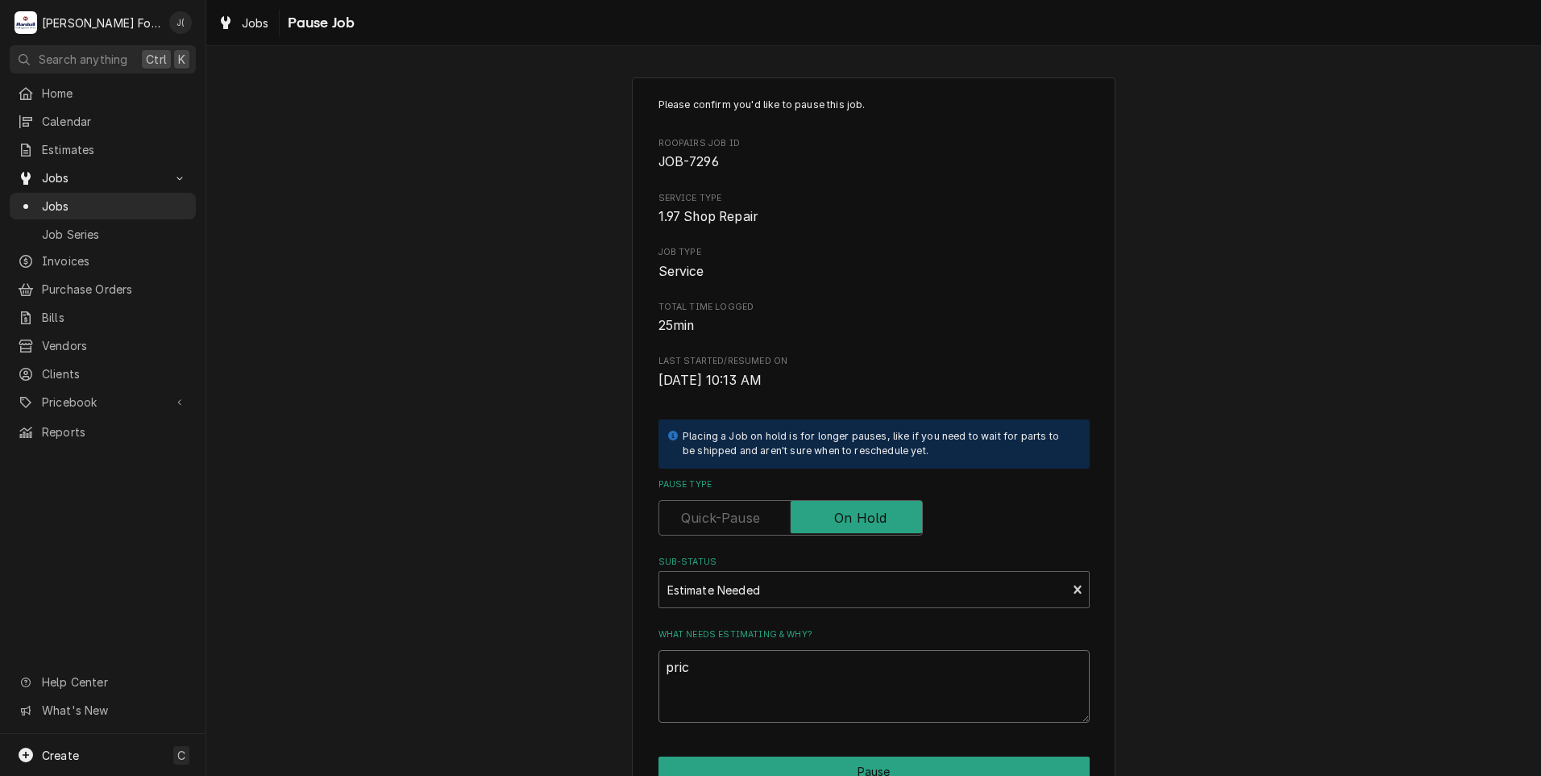
type textarea "price"
type textarea "x"
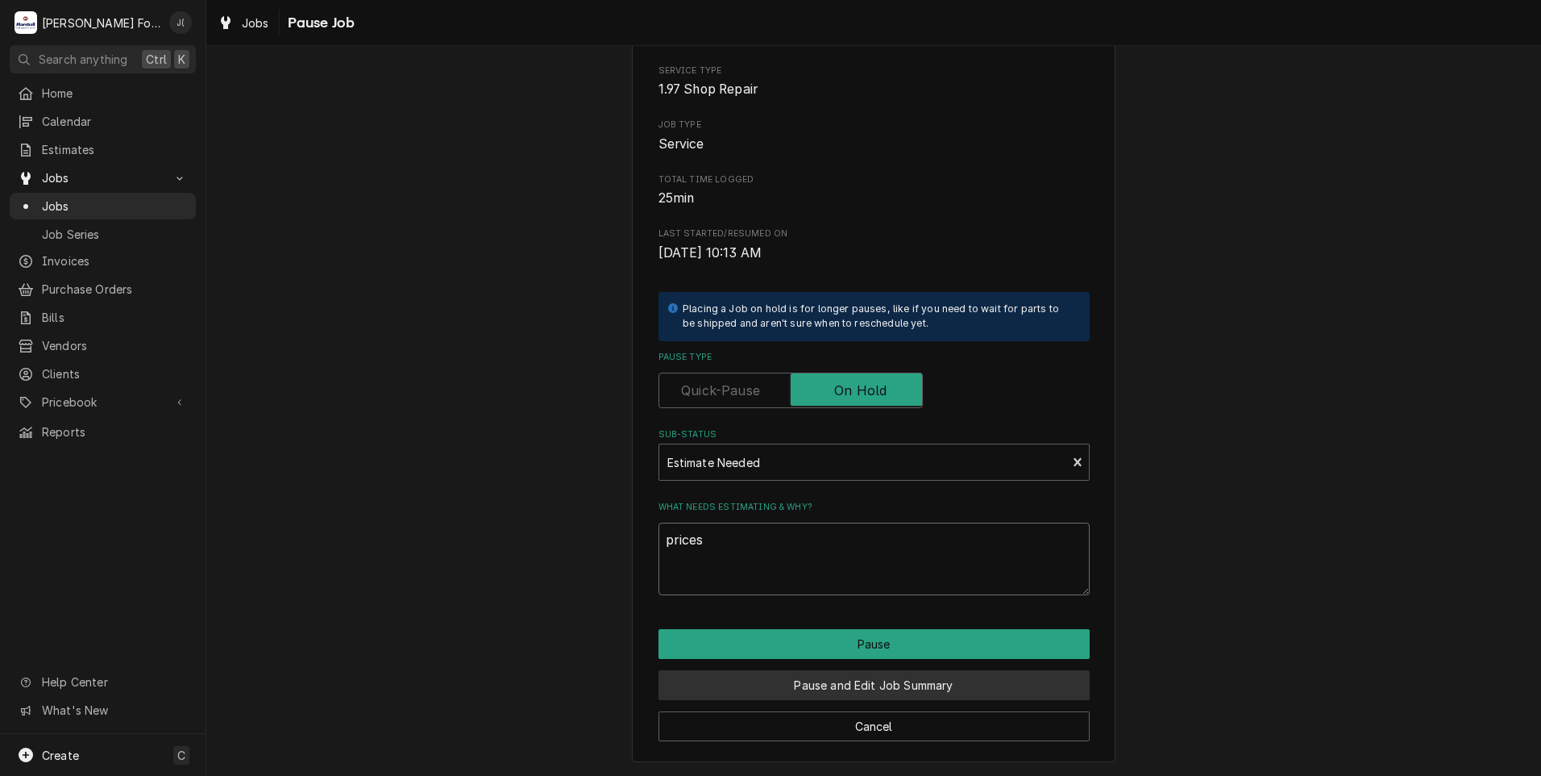
type textarea "prices"
click at [780, 672] on button "Pause and Edit Job Summary" at bounding box center [874, 685] width 431 height 30
type textarea "x"
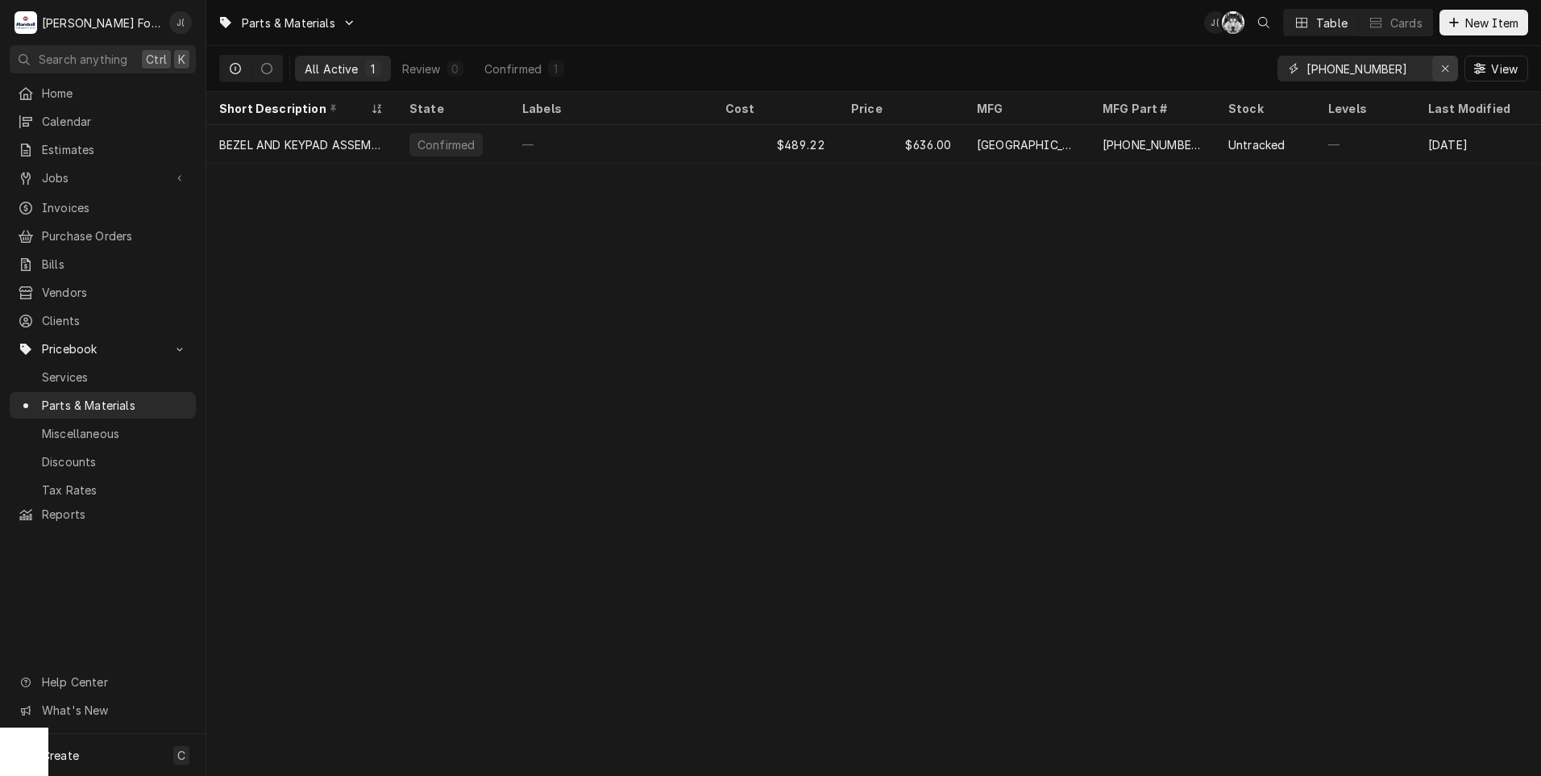
click at [1445, 65] on icon "Erase input" at bounding box center [1445, 68] width 9 height 11
click at [1362, 69] on input "Dynamic Content Wrapper" at bounding box center [1383, 69] width 152 height 26
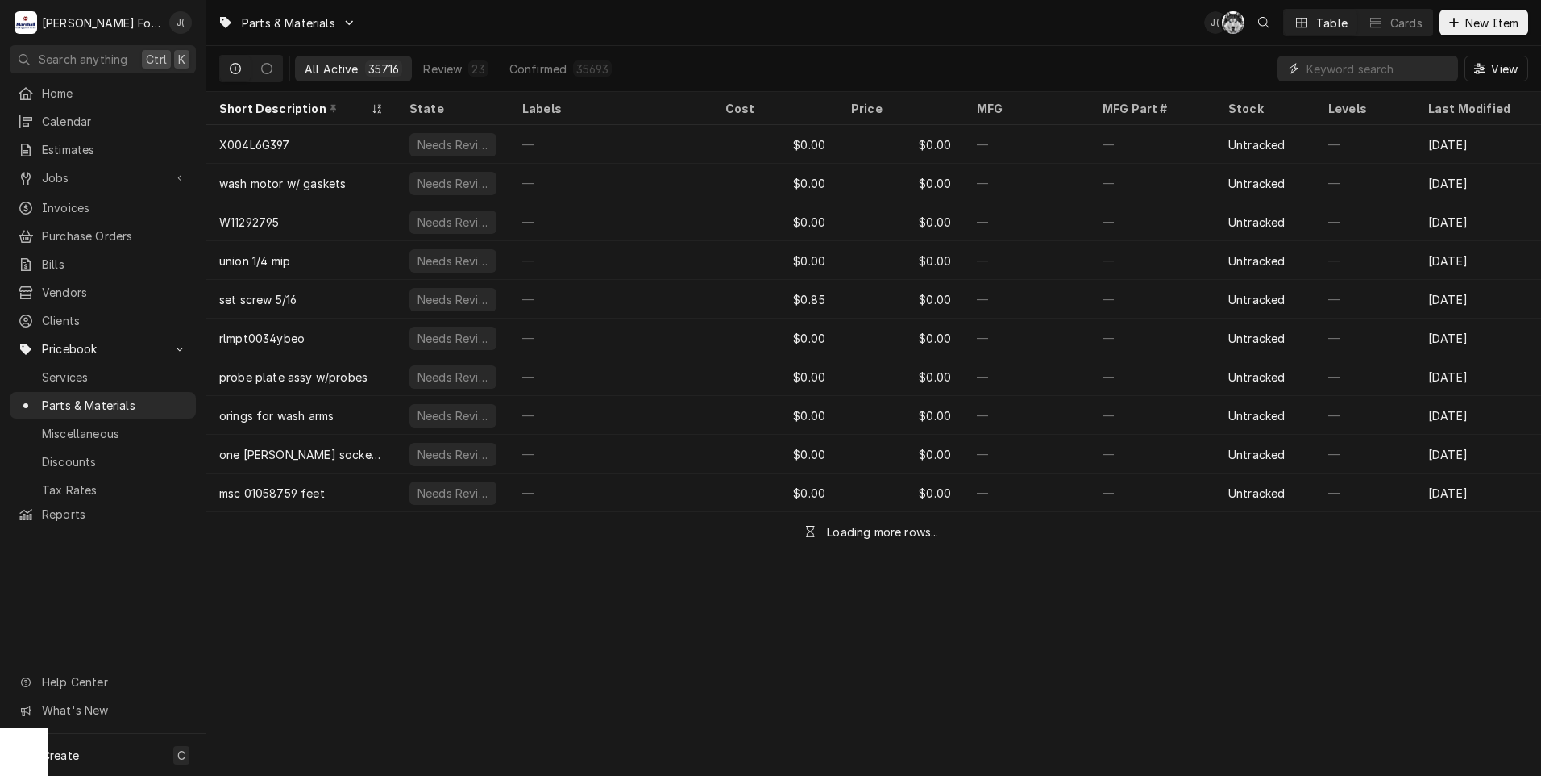
paste input "59004013"
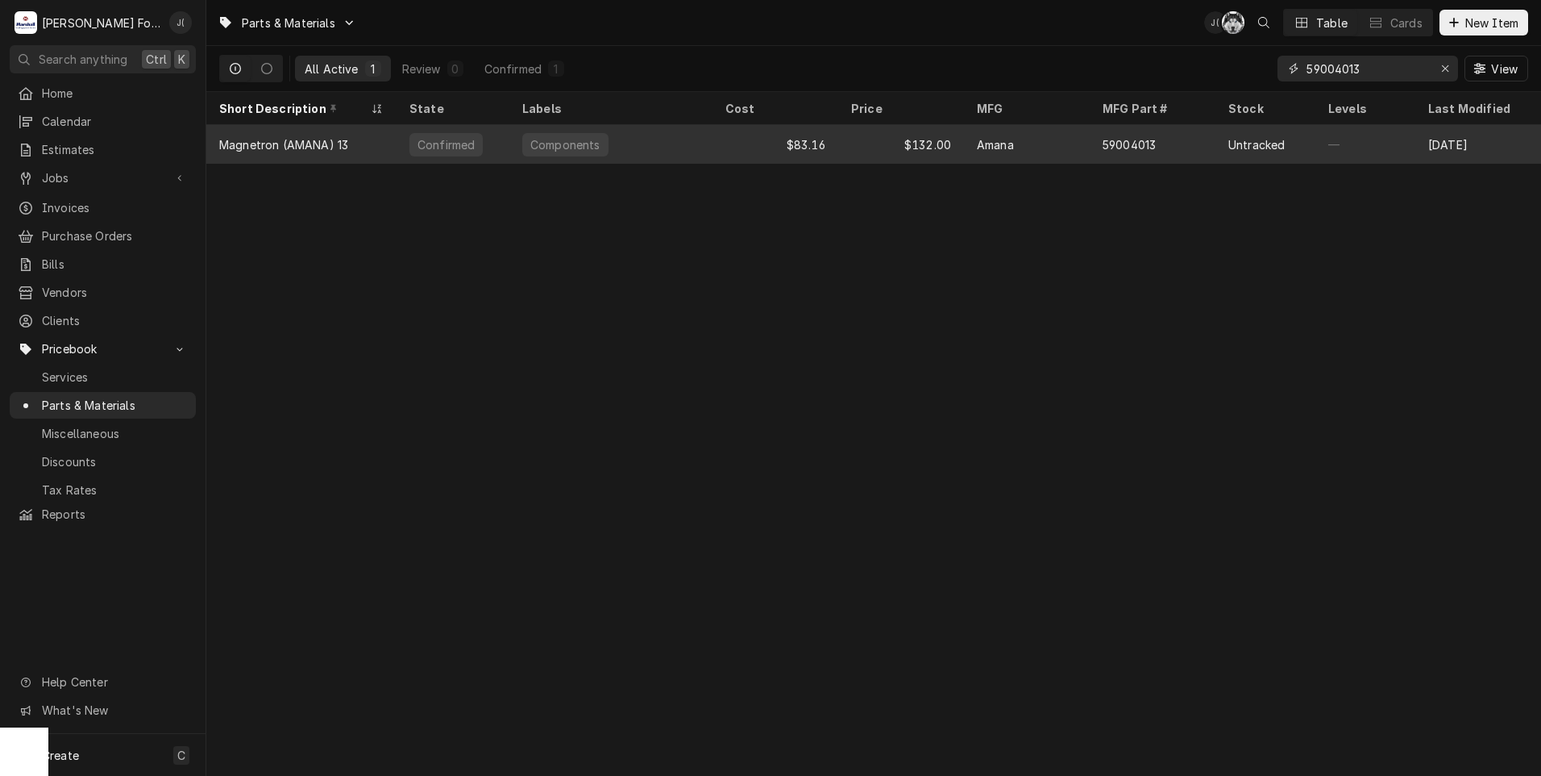
type input "59004013"
click at [538, 143] on div "Components" at bounding box center [565, 144] width 73 height 17
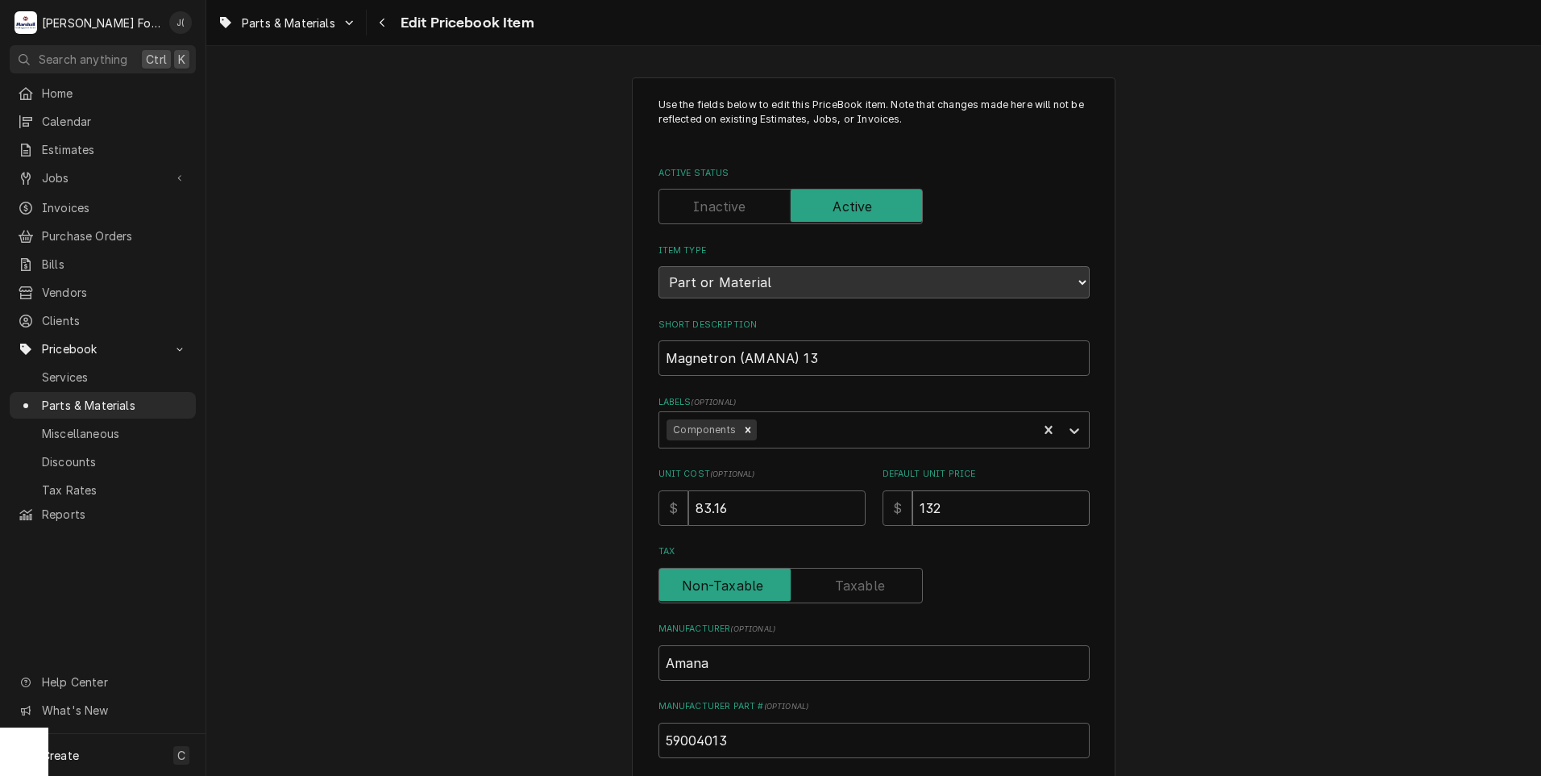
drag, startPoint x: 919, startPoint y: 521, endPoint x: 639, endPoint y: 527, distance: 279.8
click at [834, 521] on div "Unit Cost ( optional ) $ 83.16 Default Unit Price $ 132" at bounding box center [874, 496] width 431 height 57
type textarea "x"
type input "1"
type textarea "x"
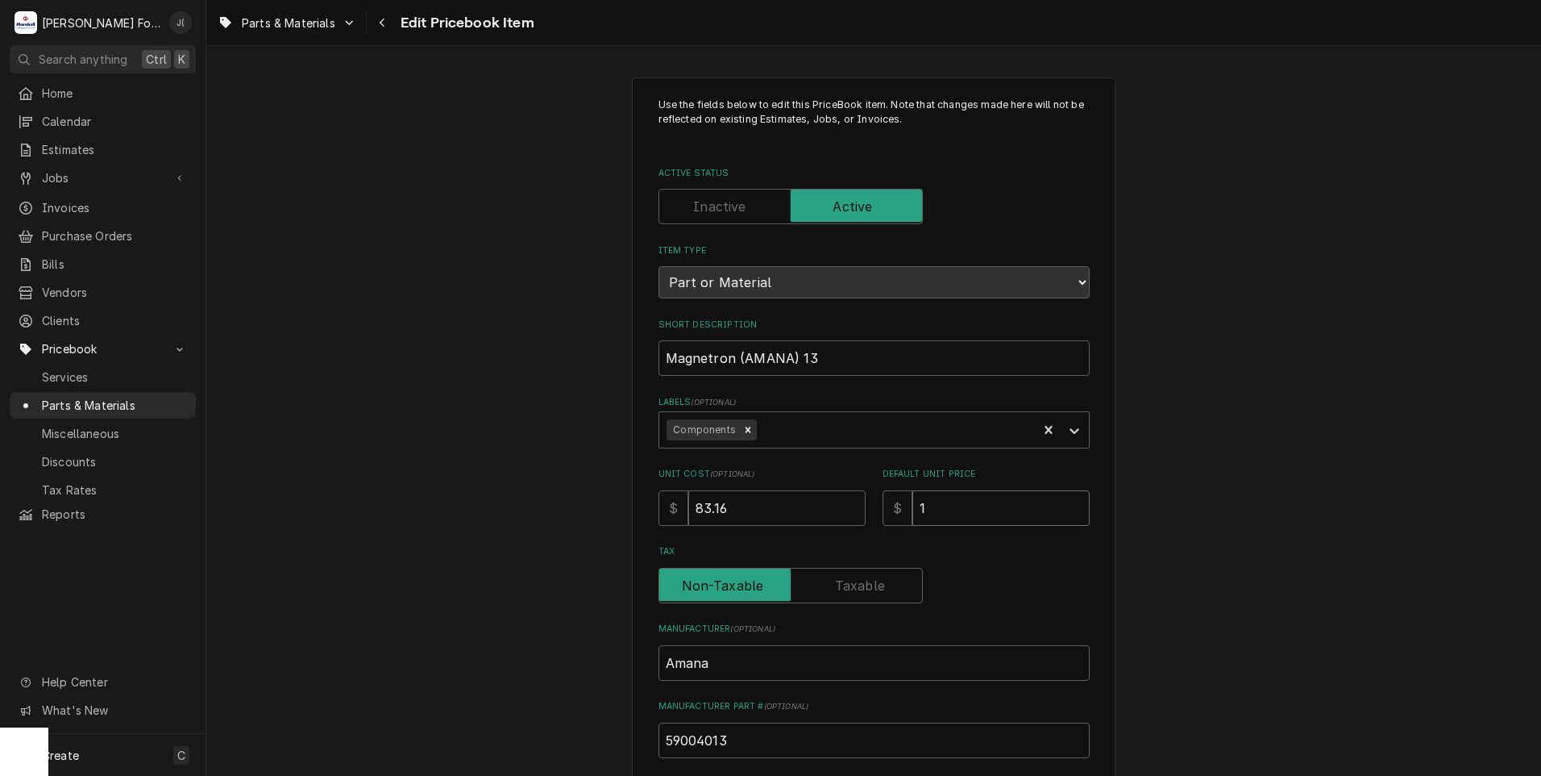
type input "13"
type textarea "x"
type input "135"
type textarea "x"
type input "135.0"
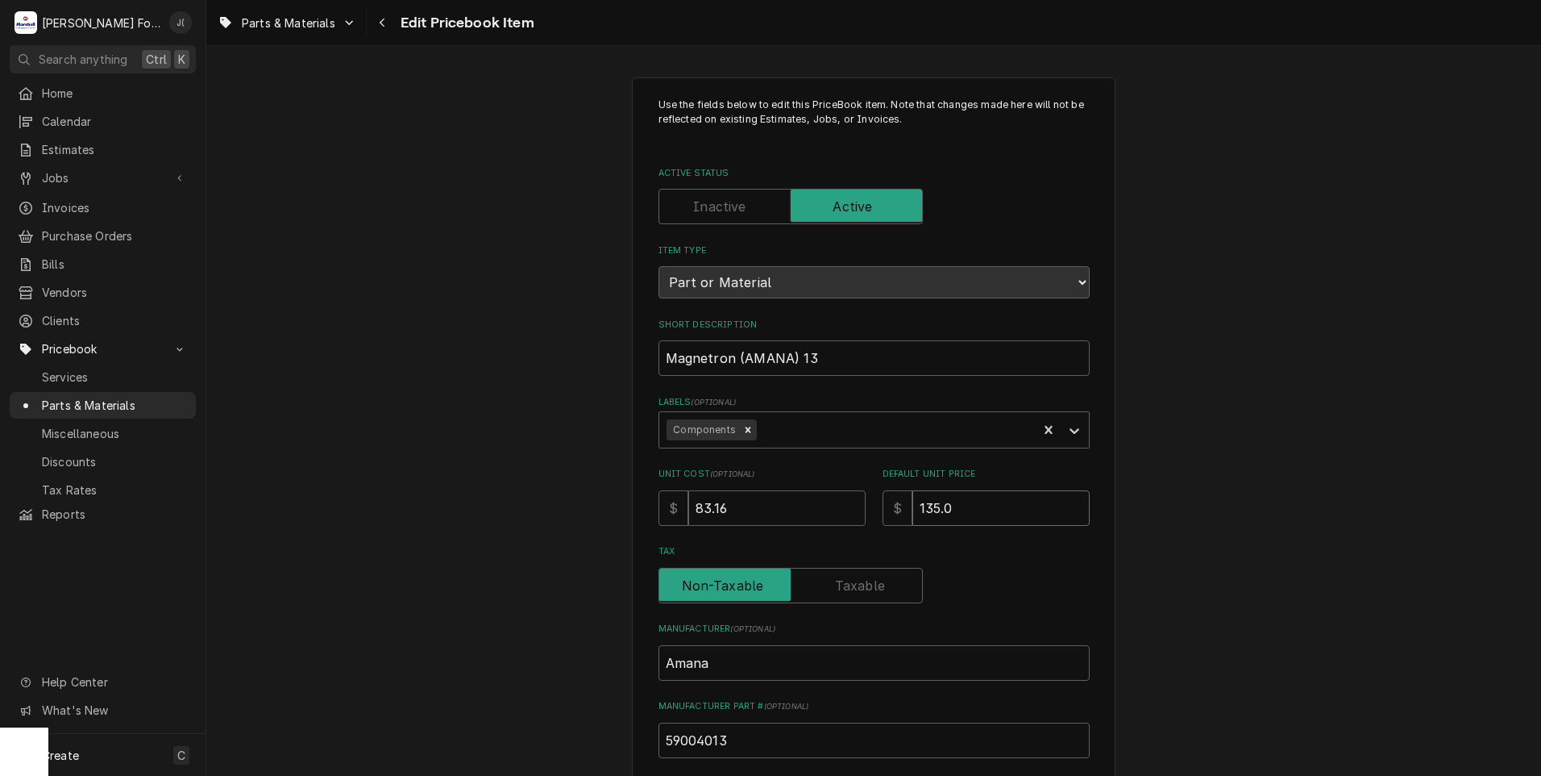
type textarea "x"
type input "135.00"
click at [515, 512] on div "Use the fields below to edit this PriceBook item. Note that changes made here w…" at bounding box center [873, 631] width 1335 height 1136
type textarea "x"
type input "8"
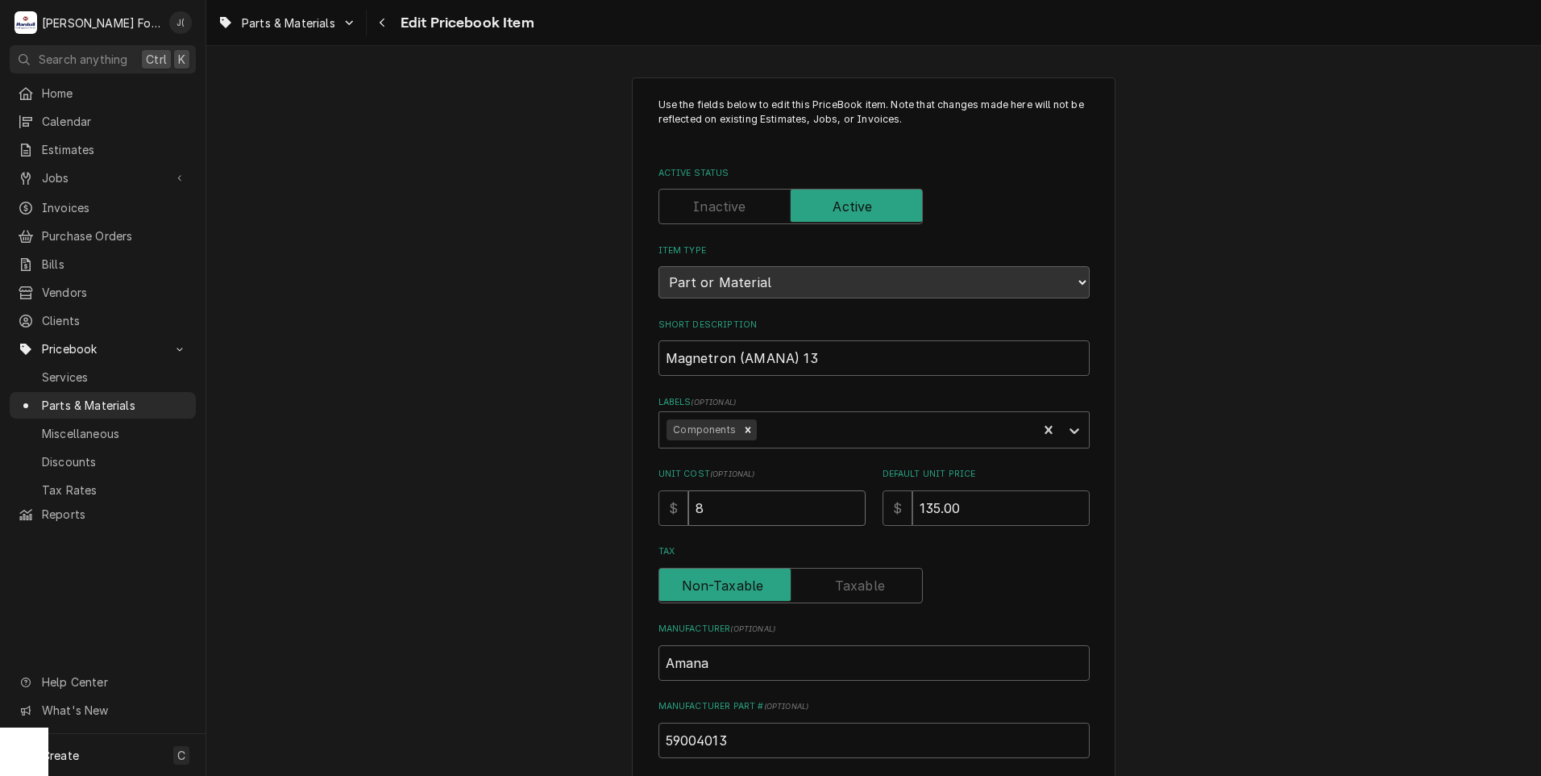
type textarea "x"
type input "85"
type textarea "x"
type input "85.0"
type textarea "x"
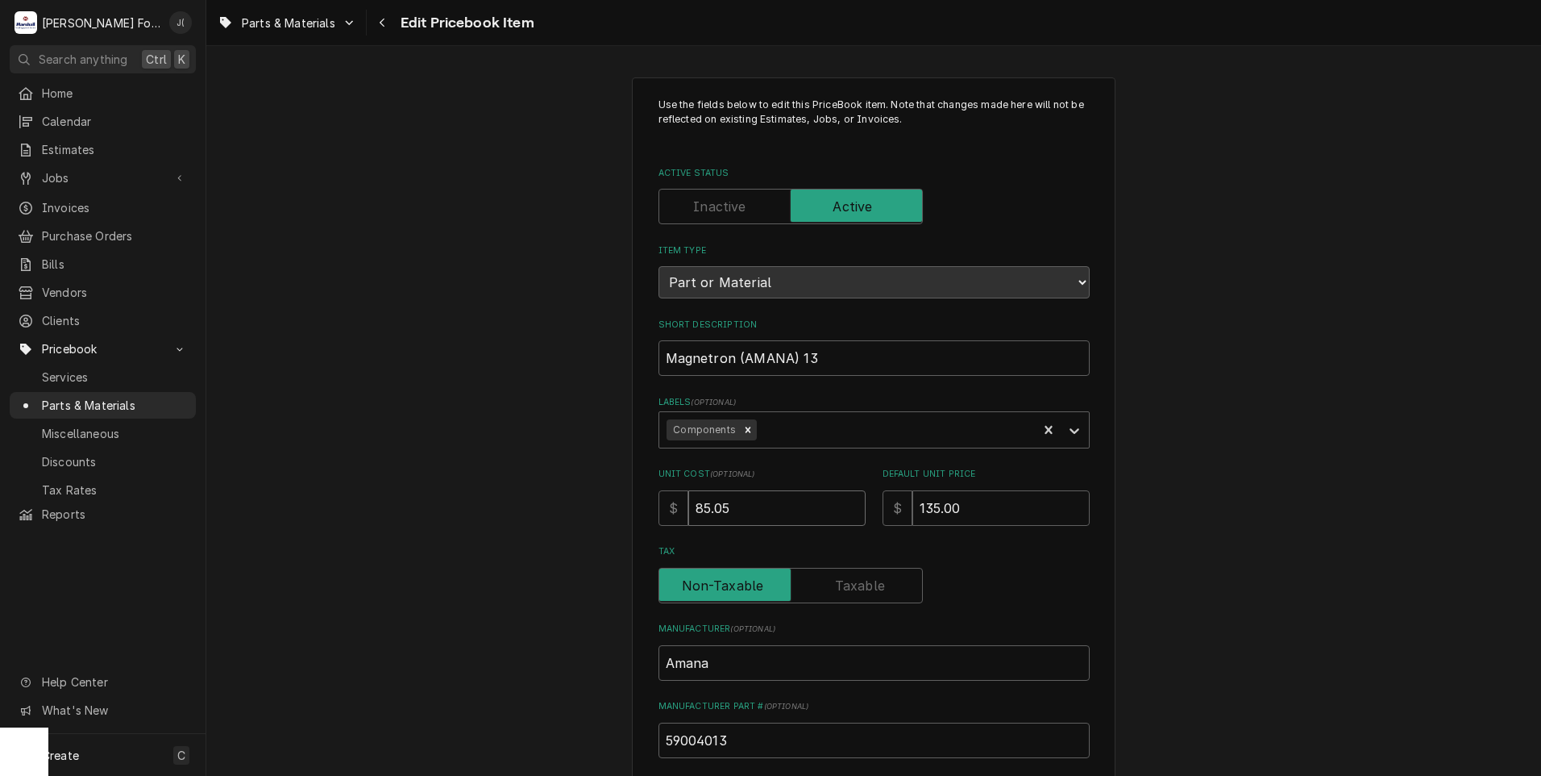
type input "85.05"
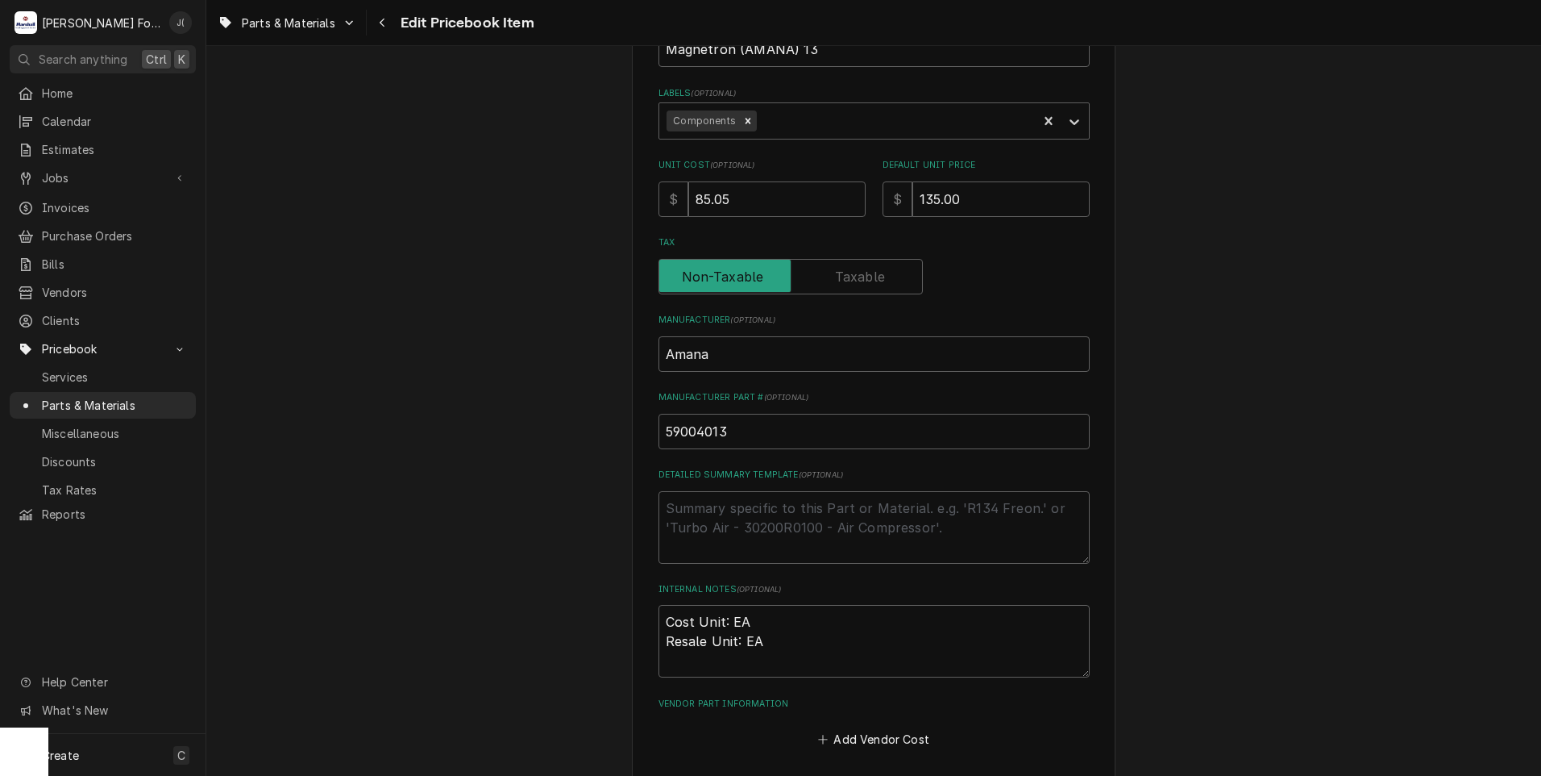
scroll to position [497, 0]
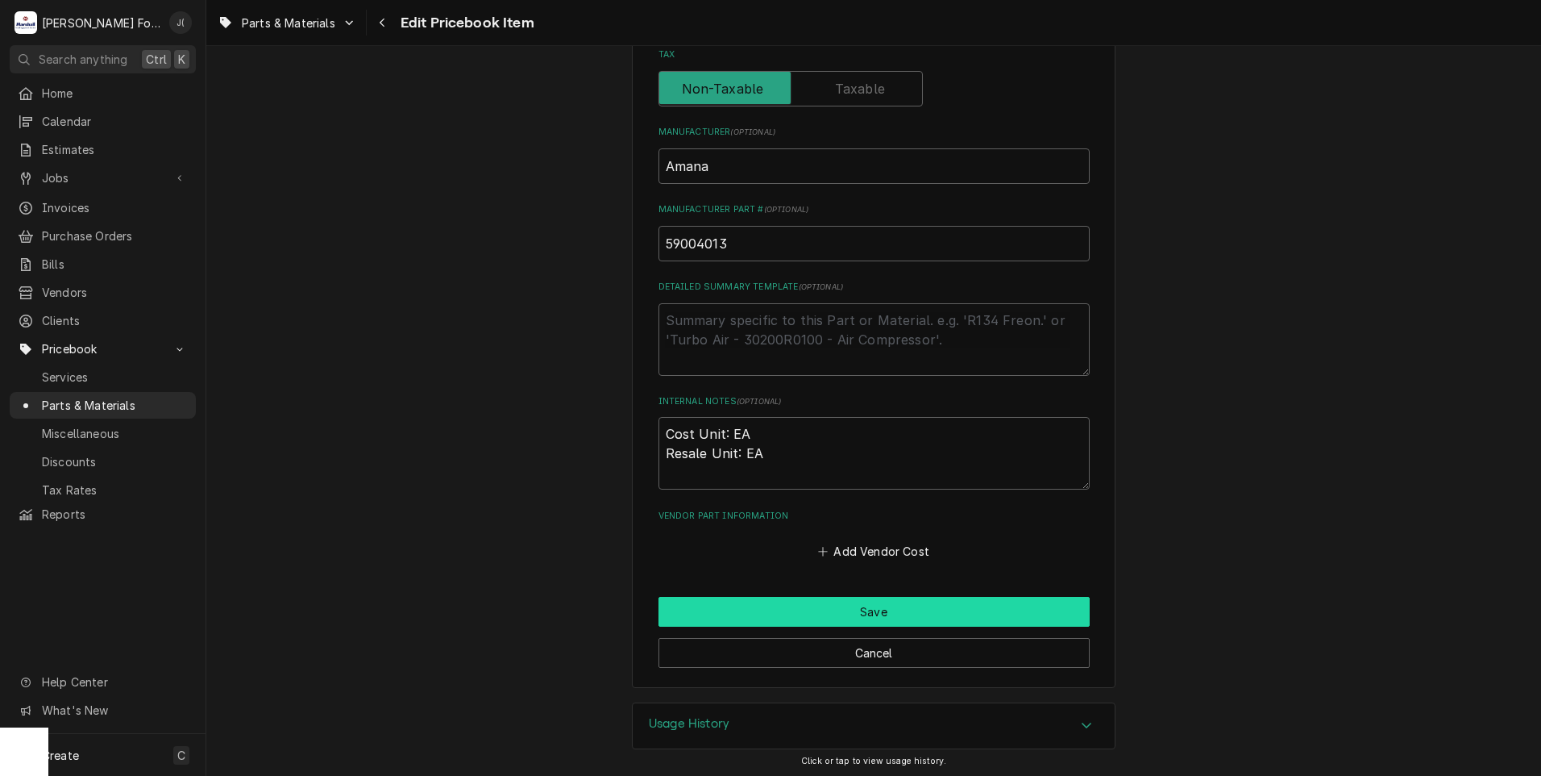
click at [871, 616] on button "Save" at bounding box center [874, 612] width 431 height 30
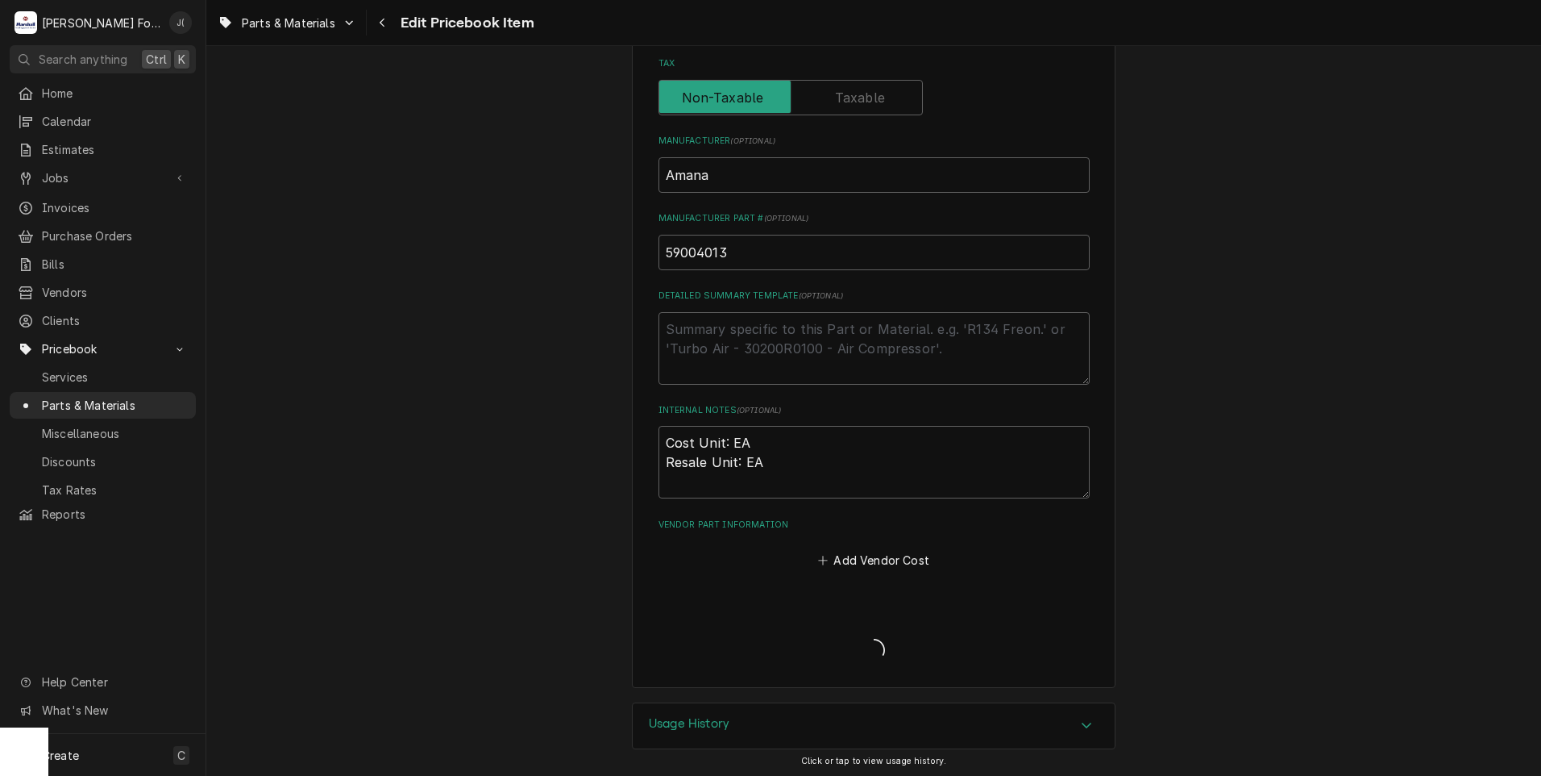
type textarea "x"
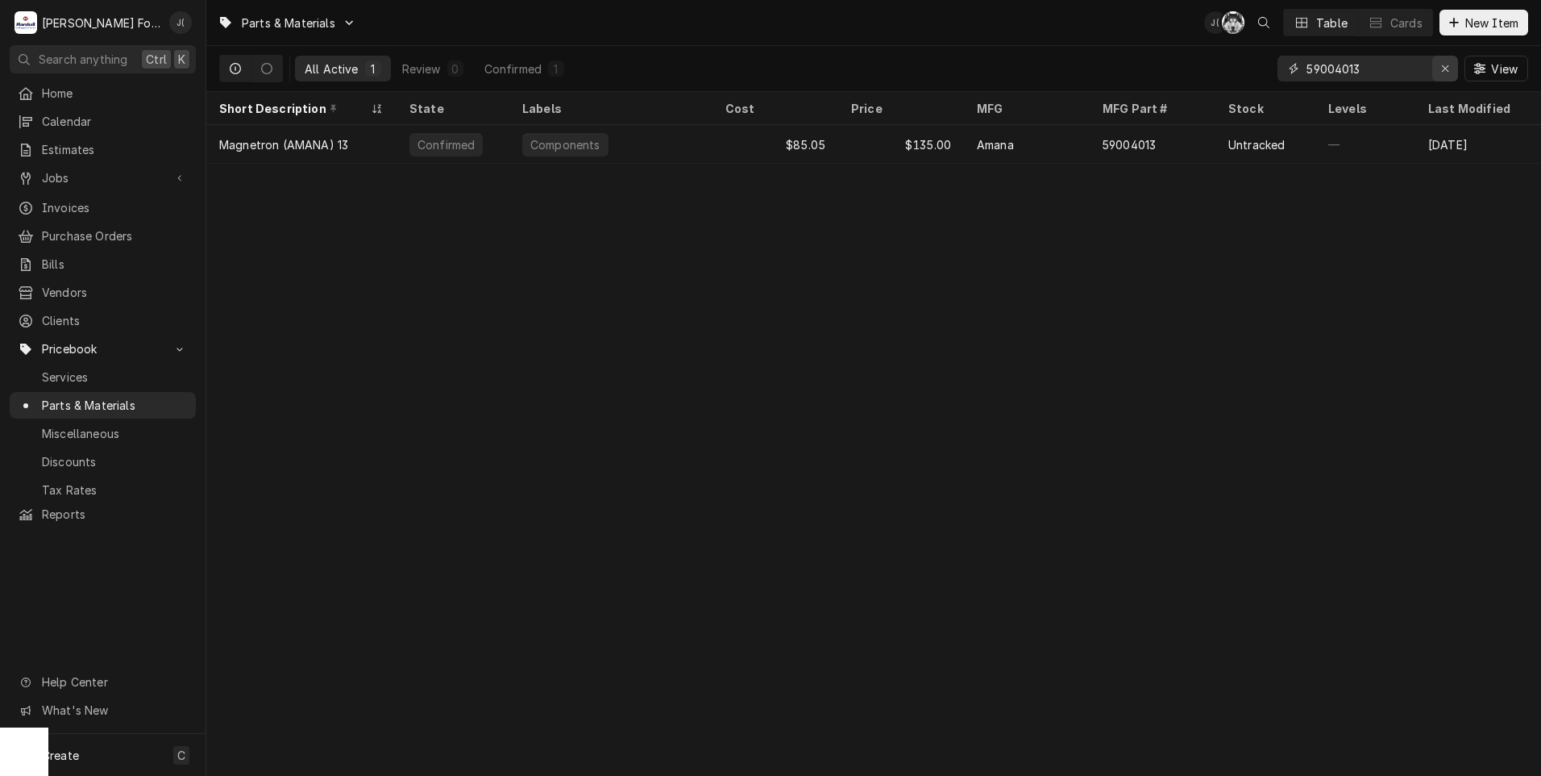
click at [1449, 69] on icon "Erase input" at bounding box center [1445, 68] width 9 height 11
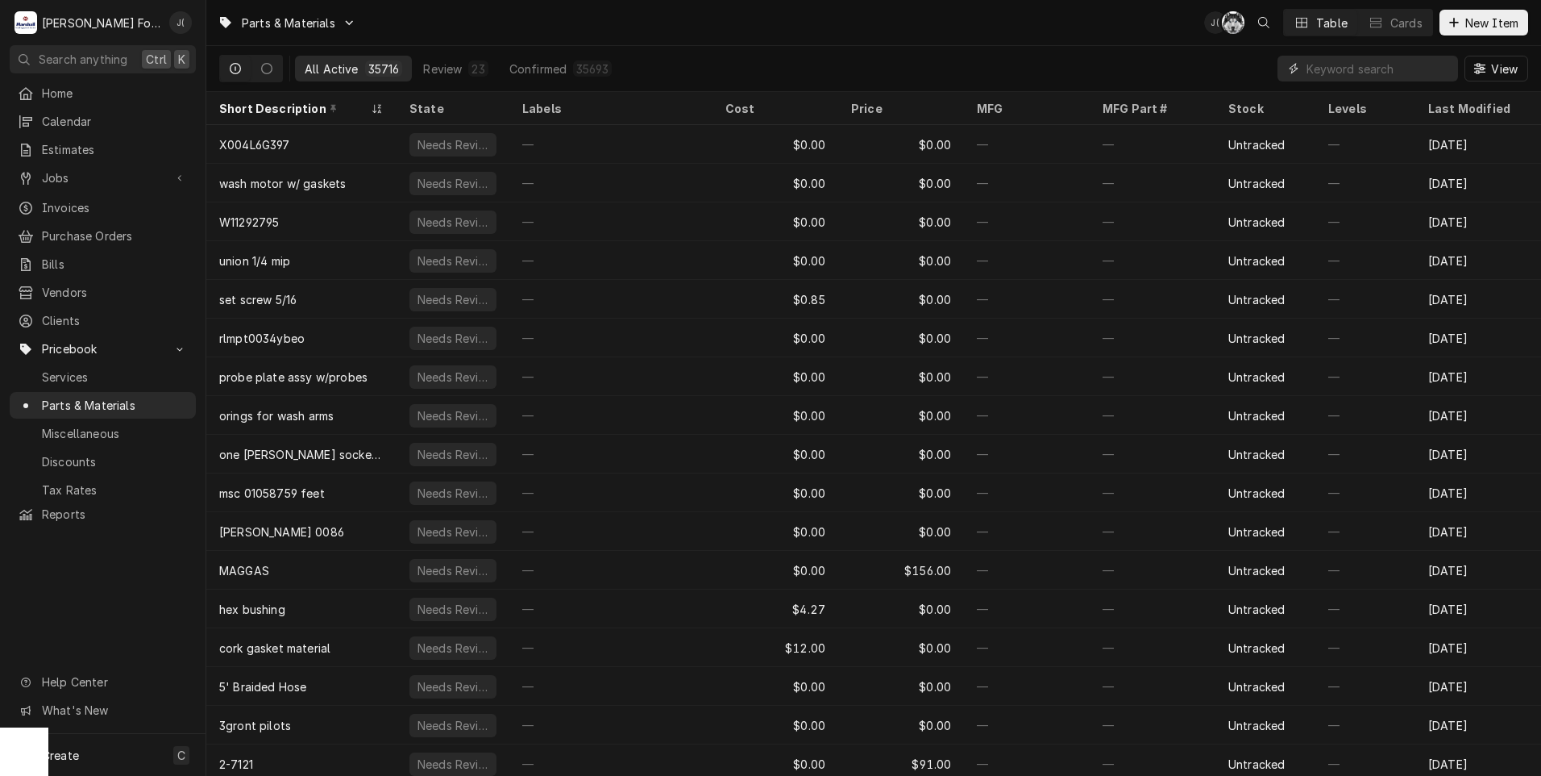
click at [1374, 79] on input "Dynamic Content Wrapper" at bounding box center [1378, 69] width 143 height 26
click at [1353, 70] on input "Dynamic Content Wrapper" at bounding box center [1378, 69] width 143 height 26
paste input "GCOVPA048WRPZ"
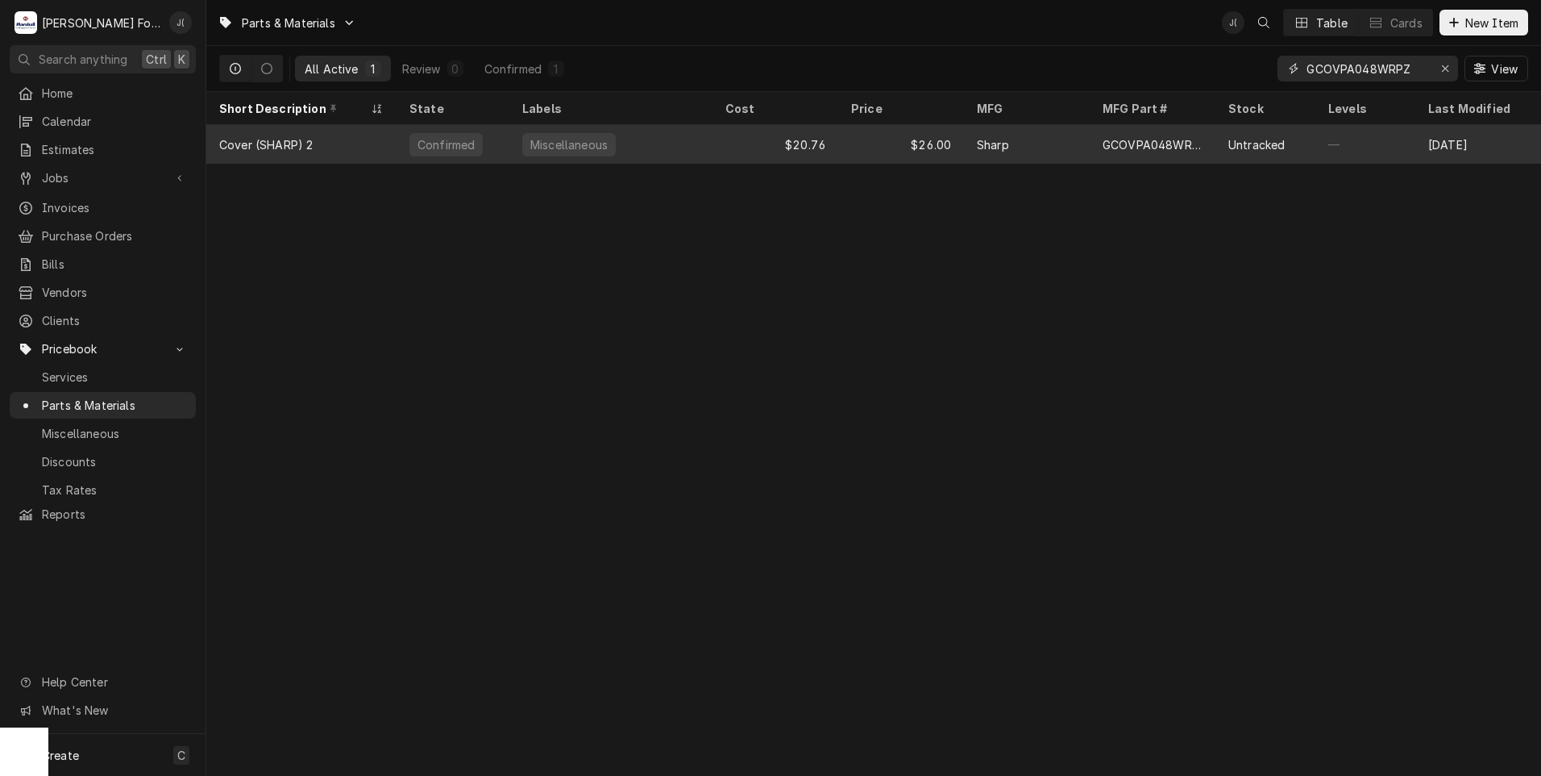
type input "GCOVPA048WRPZ"
click at [373, 144] on div "Cover (SHARP) 2" at bounding box center [301, 144] width 190 height 39
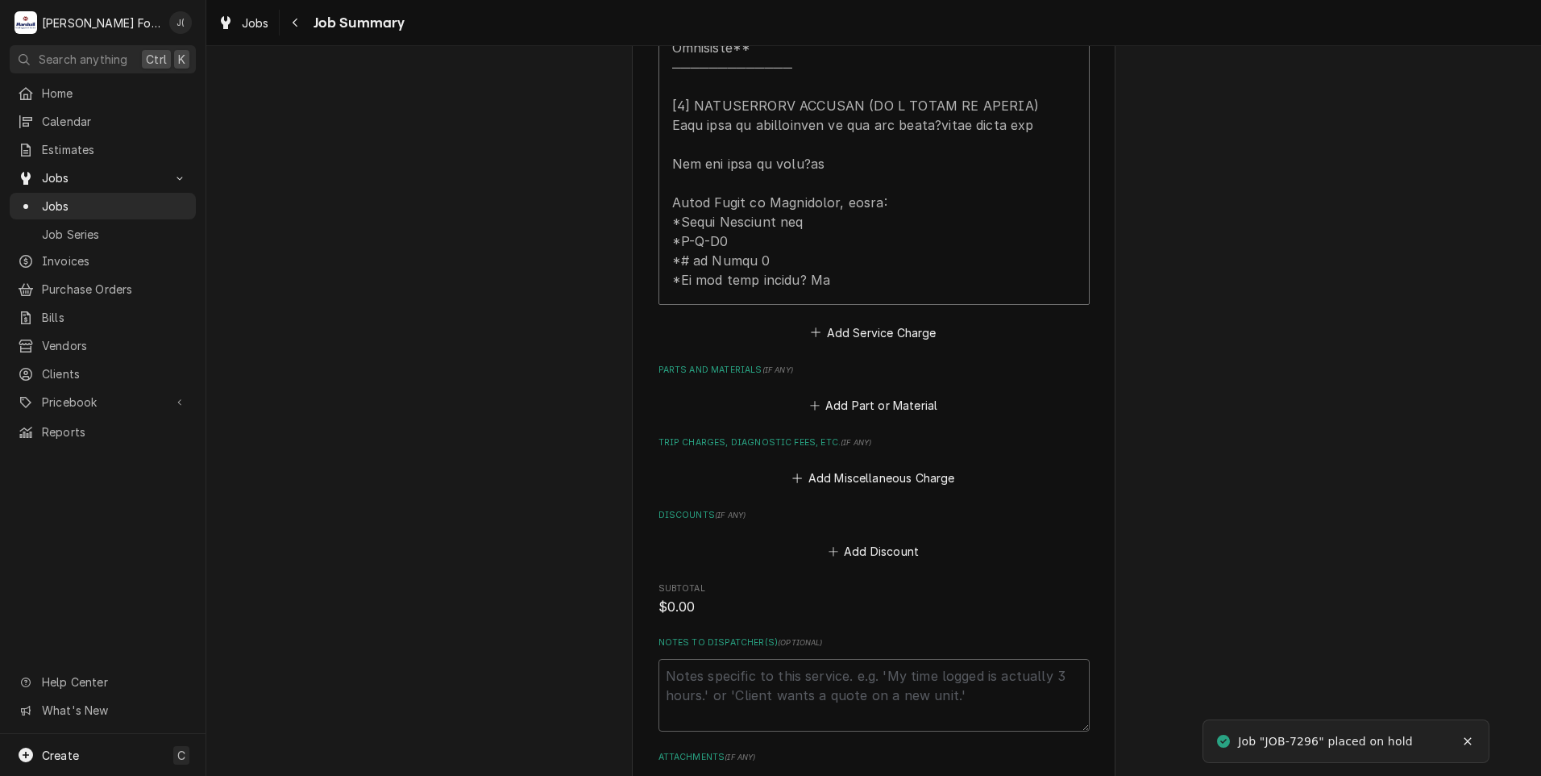
scroll to position [806, 0]
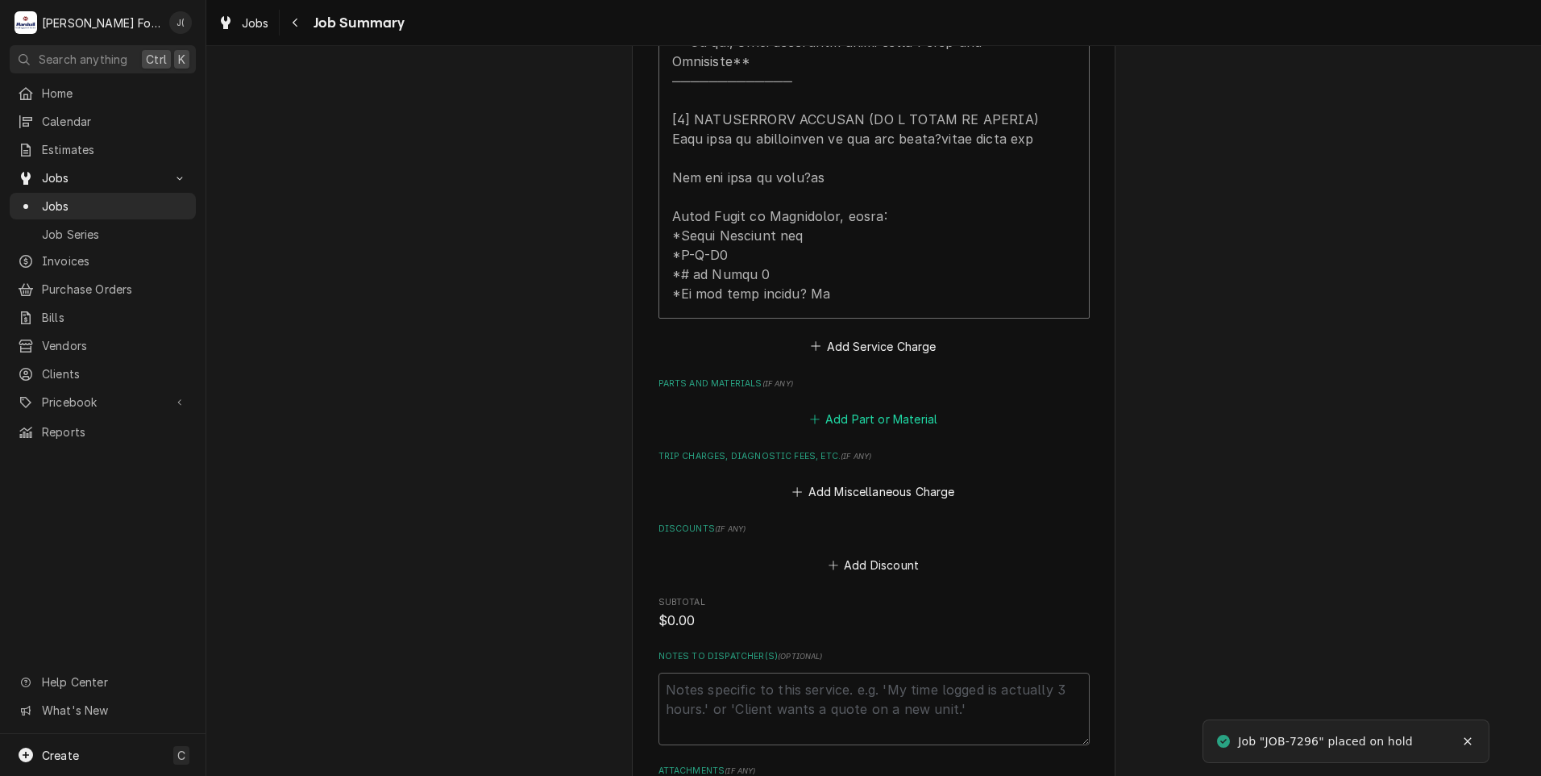
click at [829, 416] on button "Add Part or Material" at bounding box center [873, 419] width 133 height 23
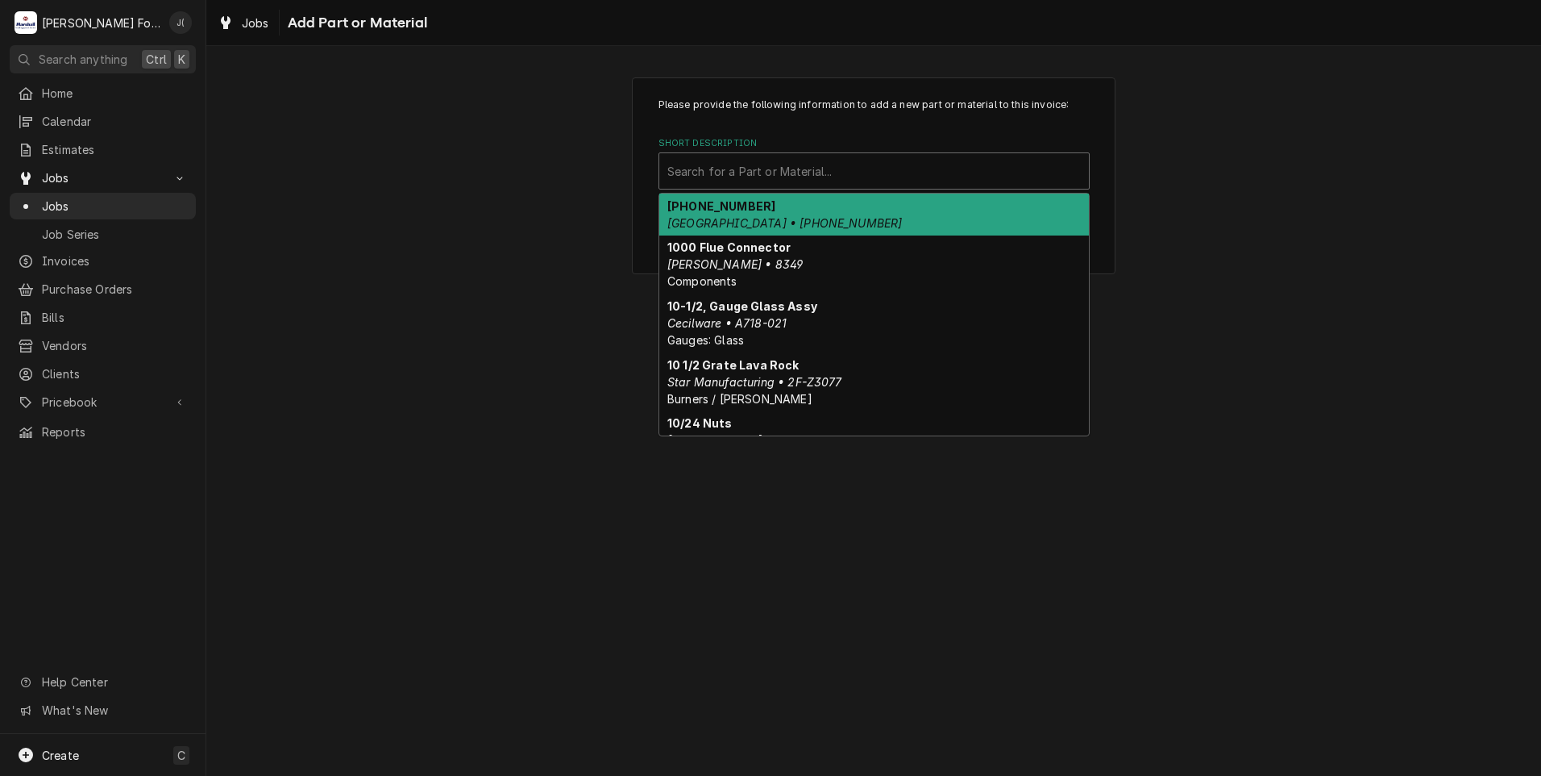
click at [771, 179] on div "Short Description" at bounding box center [874, 170] width 414 height 29
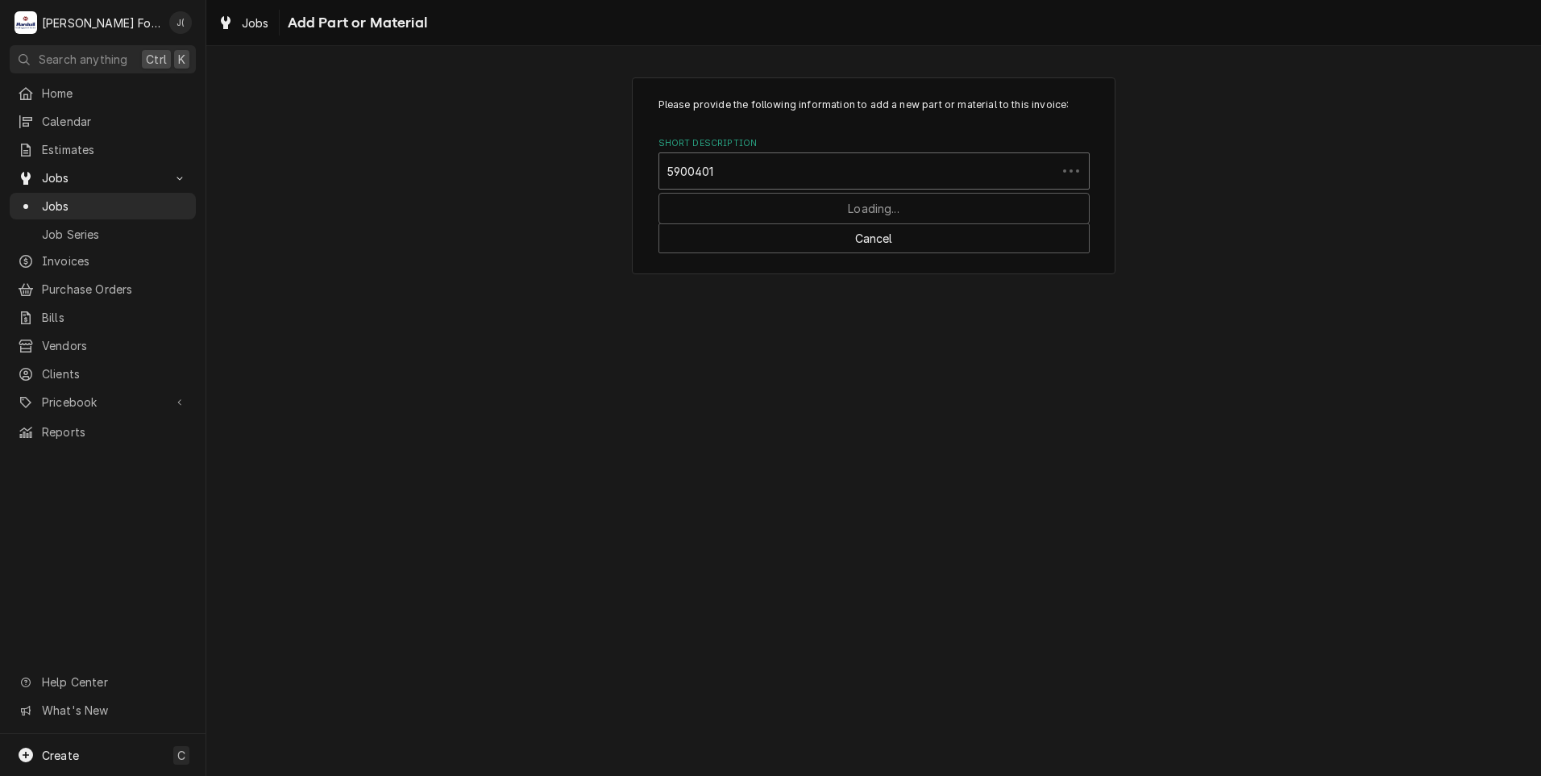
type input "59004013"
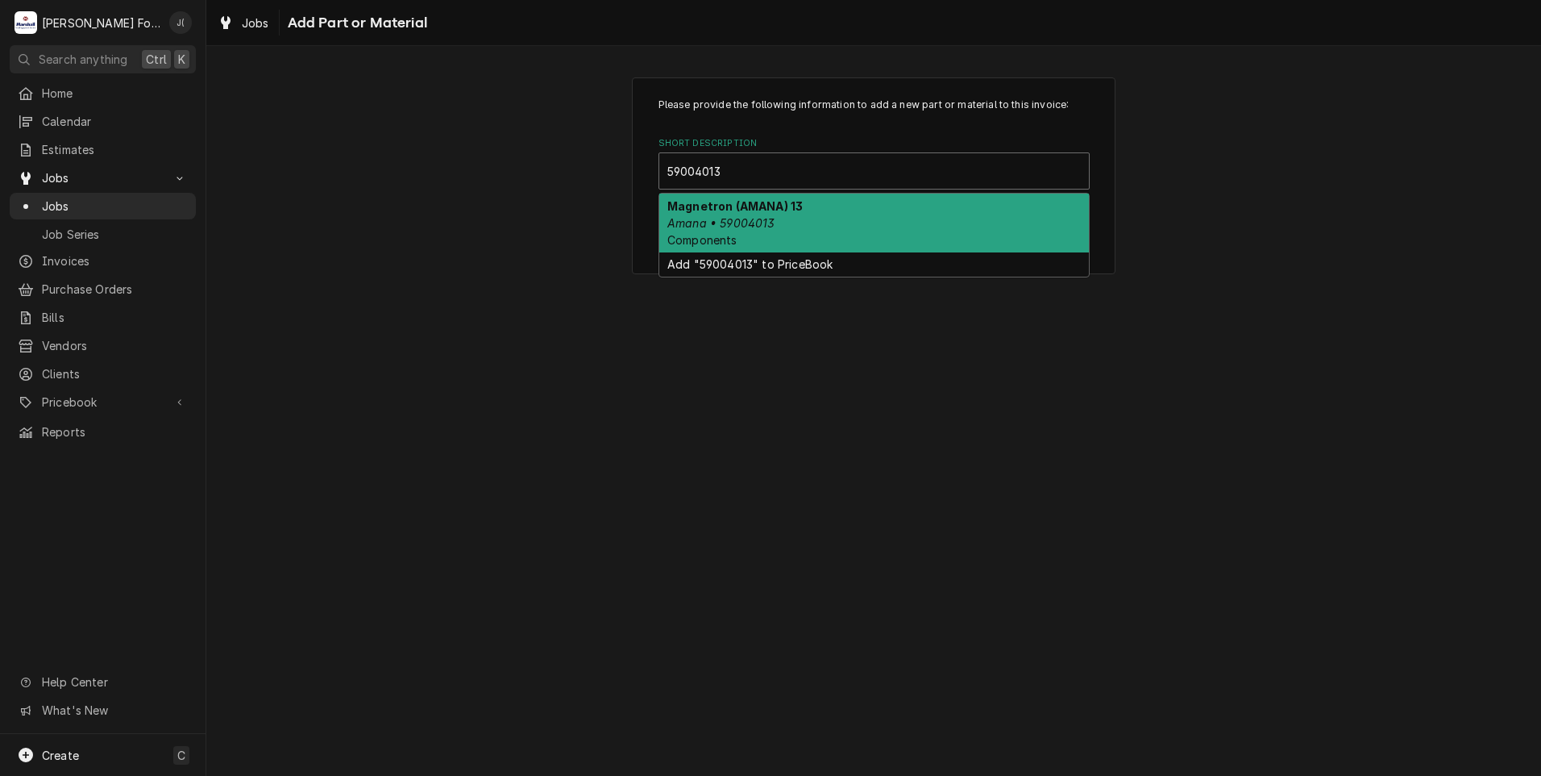
click at [794, 215] on div "Magnetron (AMANA) 13 Amana • 59004013 Components" at bounding box center [874, 222] width 430 height 59
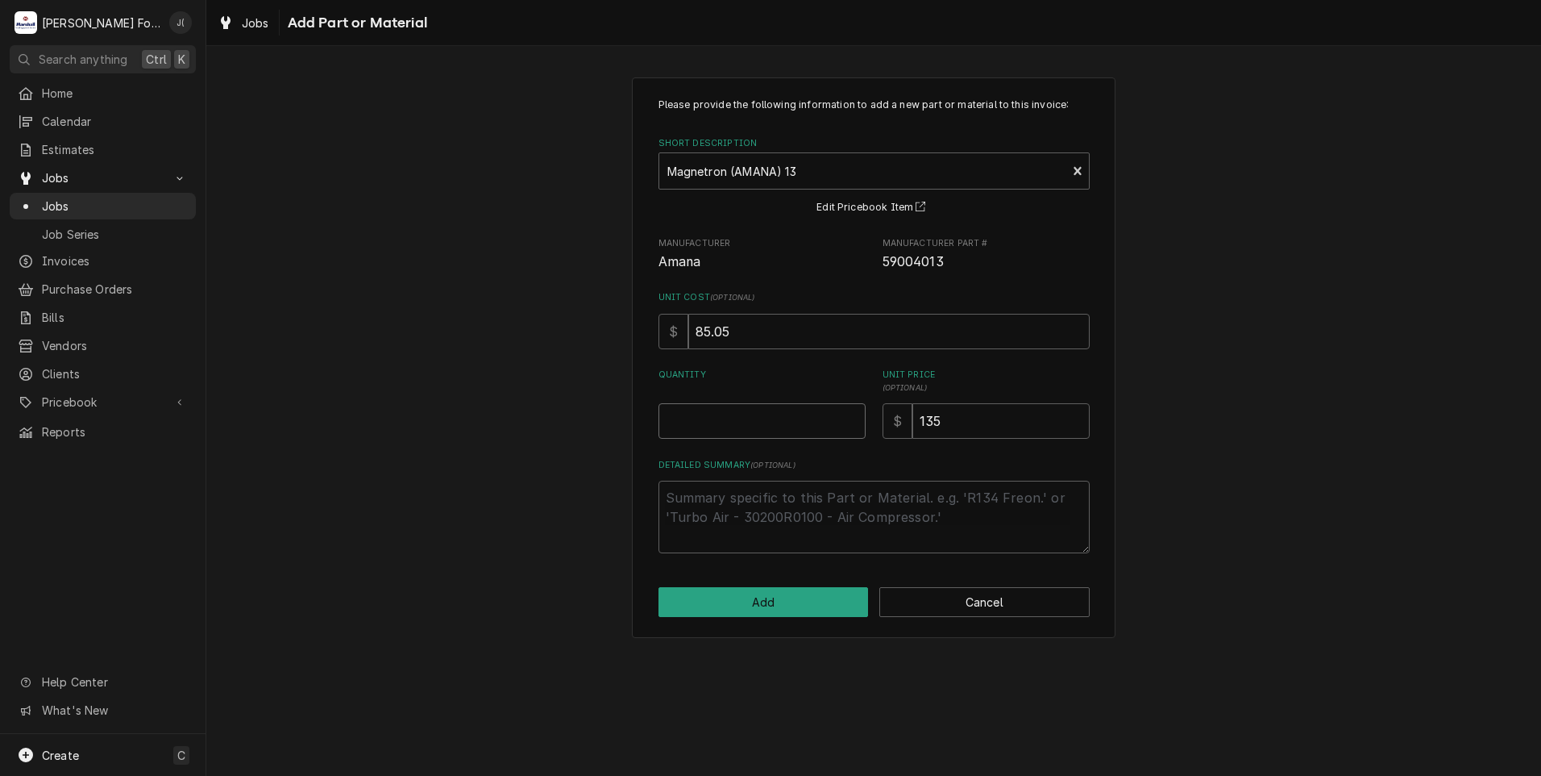
click at [780, 428] on input "Quantity" at bounding box center [762, 420] width 207 height 35
type textarea "x"
type input "1"
click at [773, 607] on button "Add" at bounding box center [764, 602] width 210 height 30
type textarea "x"
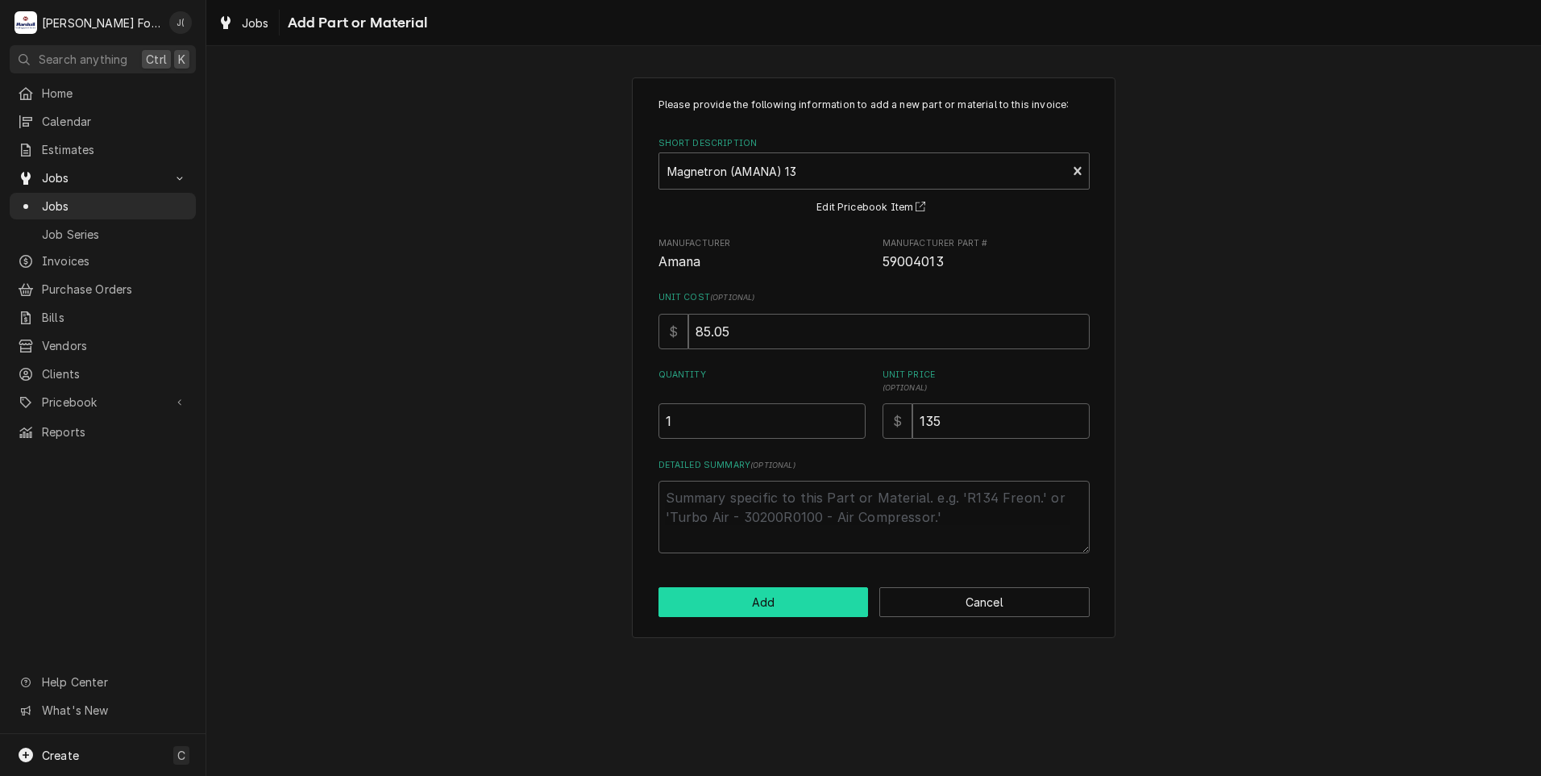
scroll to position [806, 0]
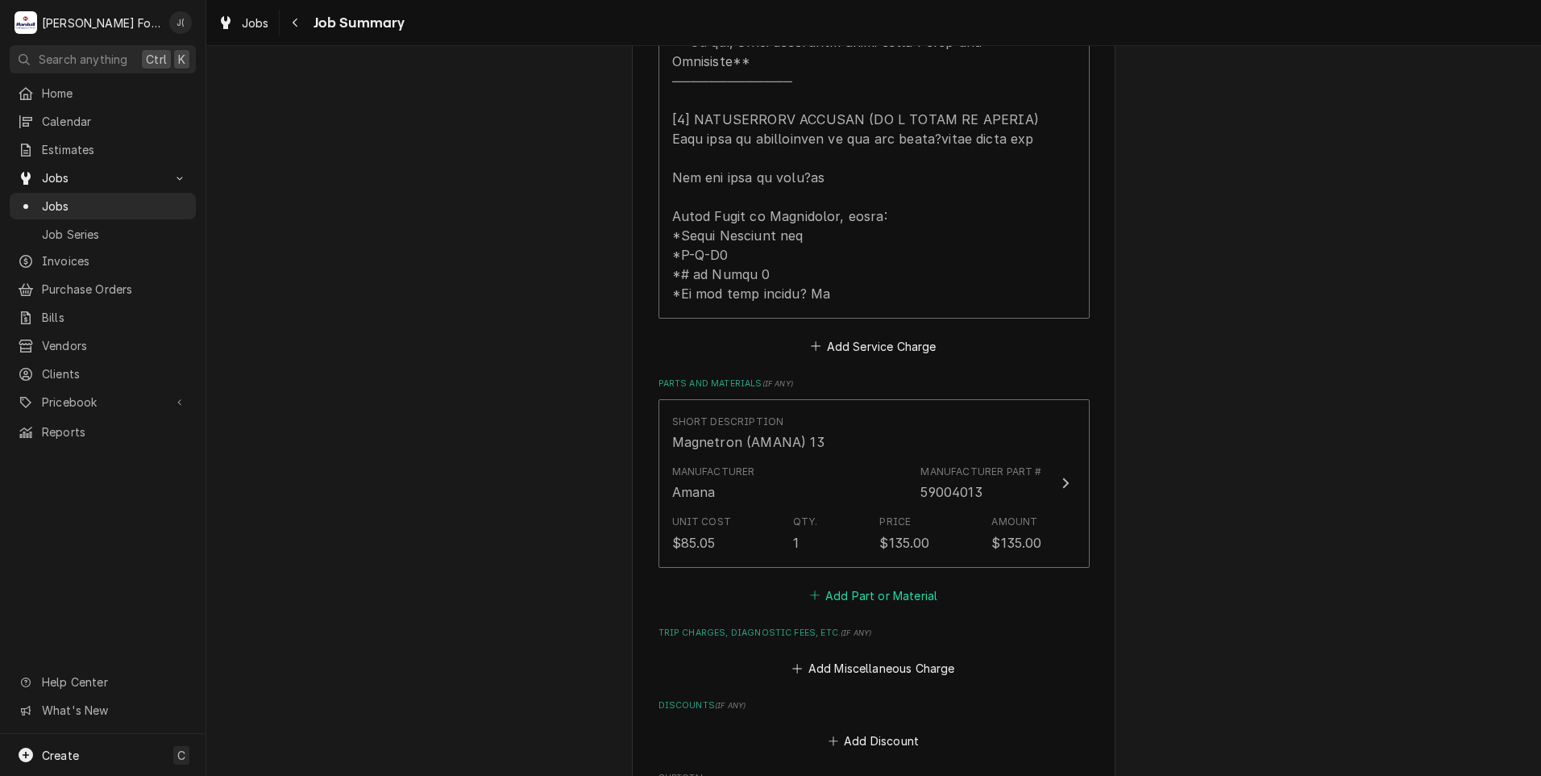
click at [859, 601] on button "Add Part or Material" at bounding box center [873, 595] width 133 height 23
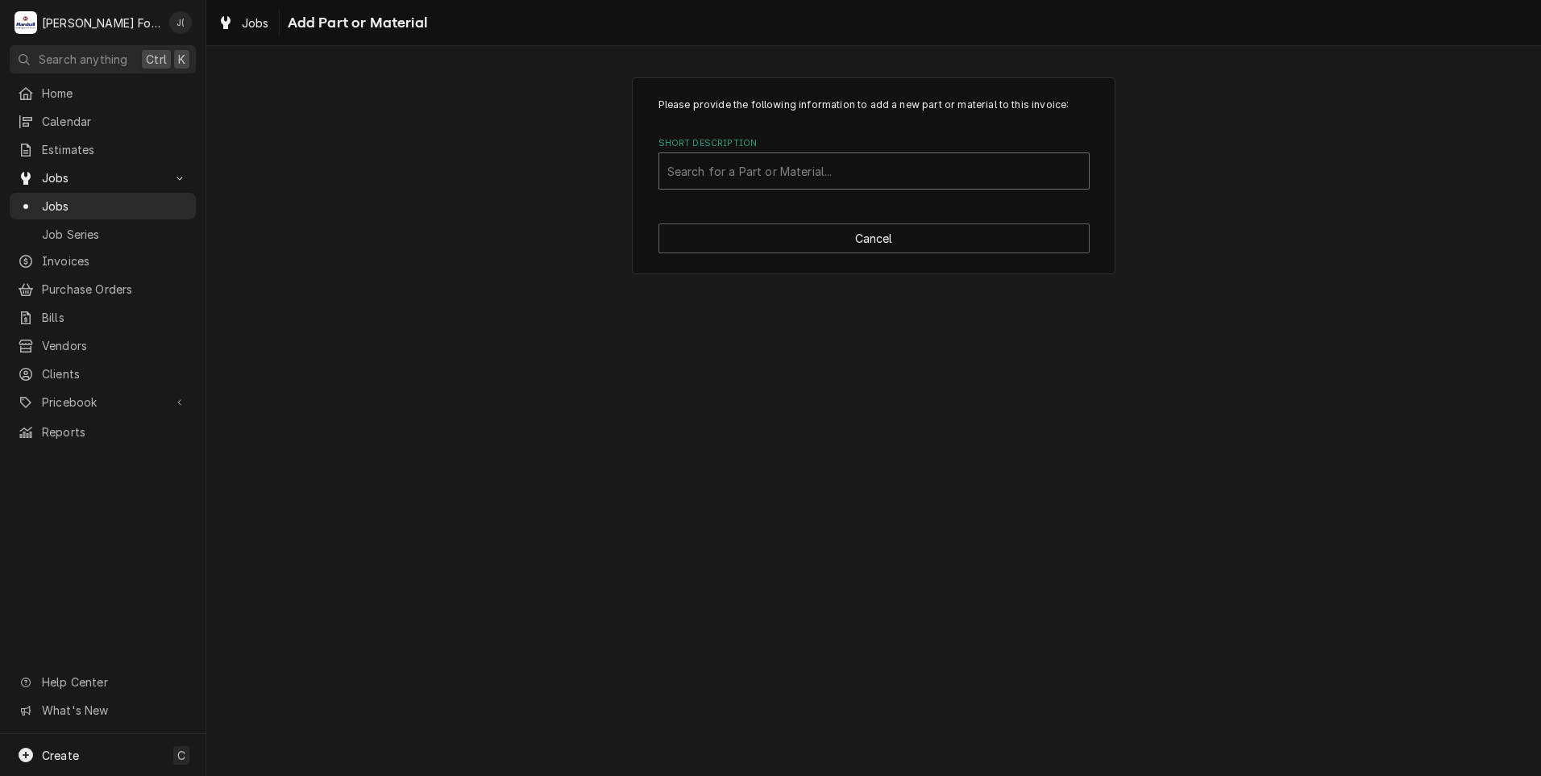
click at [718, 163] on div "Short Description" at bounding box center [874, 170] width 414 height 29
type input "ssdt"
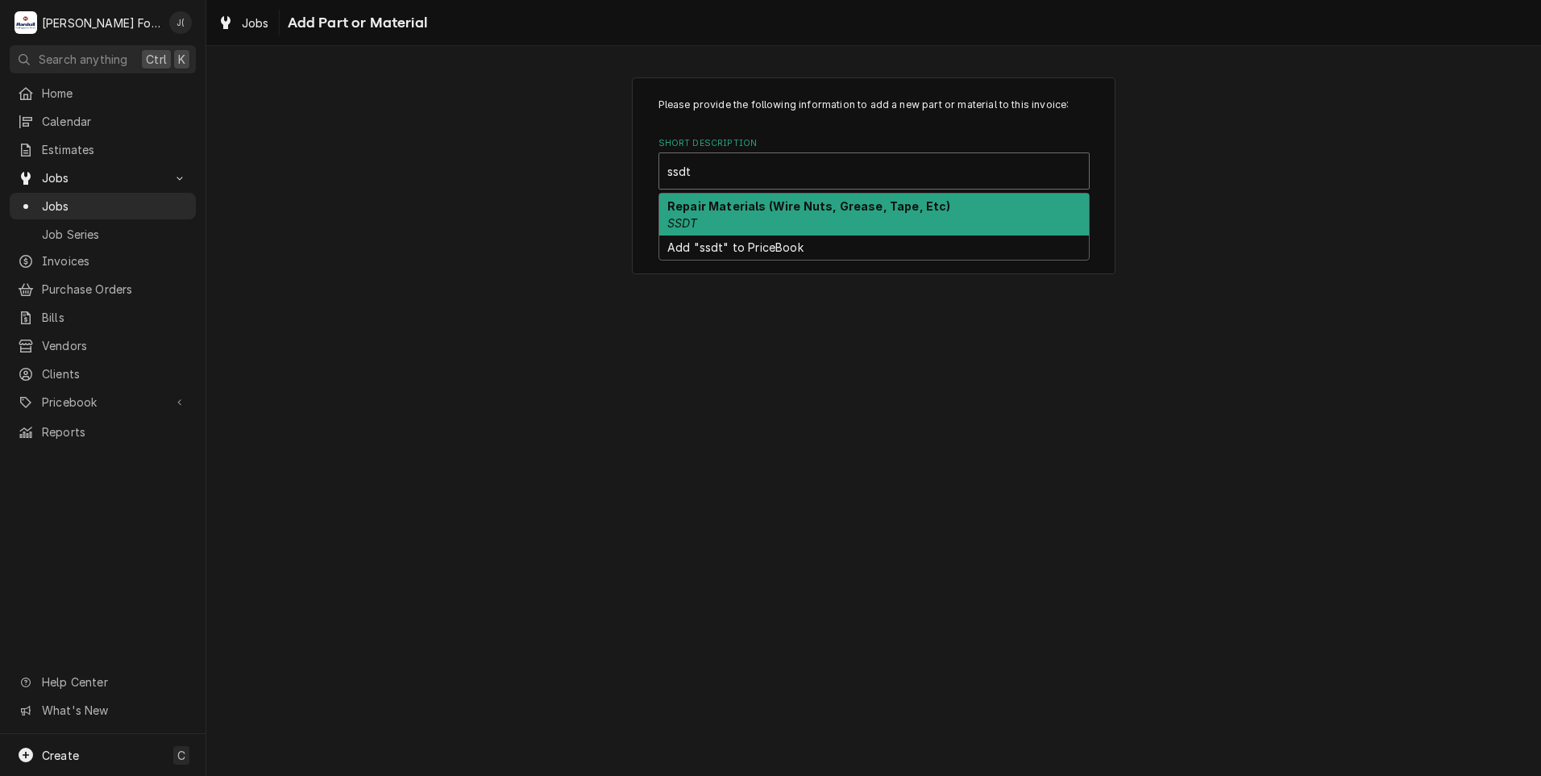
click at [722, 202] on strong "Repair Materials (Wire Nuts, Grease, Tape, Etc)" at bounding box center [809, 206] width 284 height 14
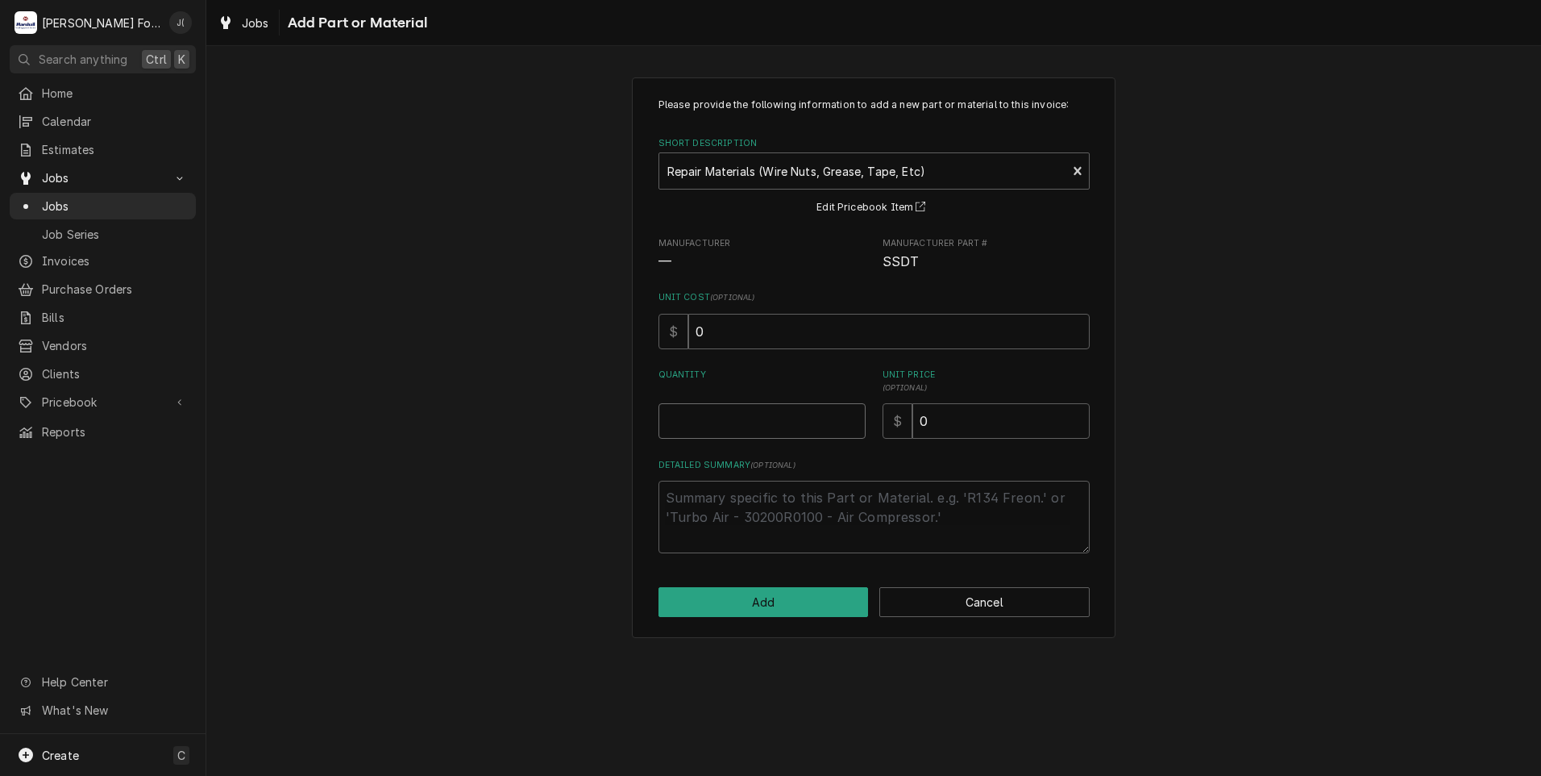
click at [735, 424] on input "Quantity" at bounding box center [762, 420] width 207 height 35
type textarea "x"
type input "1"
type textarea "x"
type input "4"
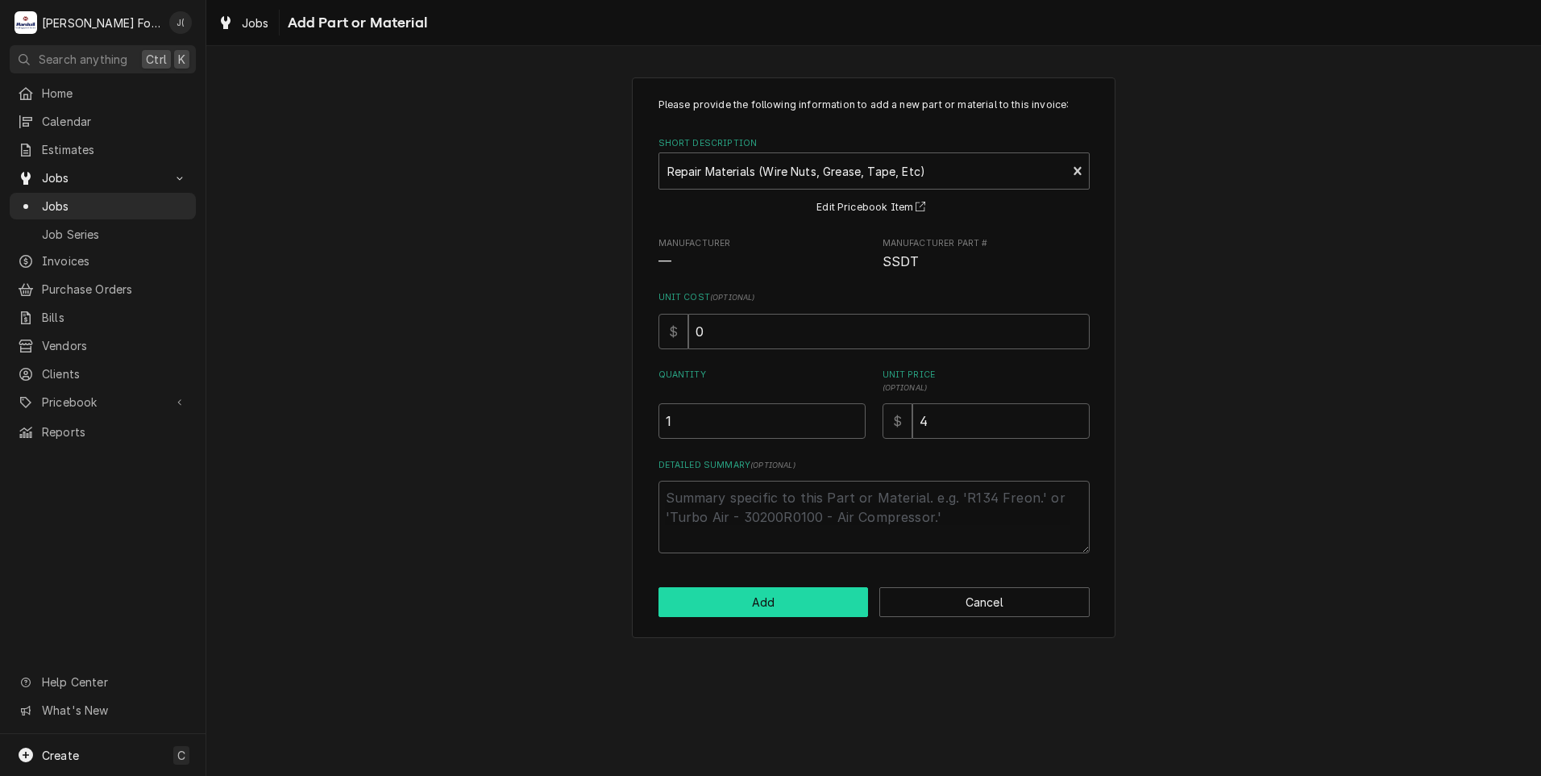
click at [763, 601] on button "Add" at bounding box center [764, 602] width 210 height 30
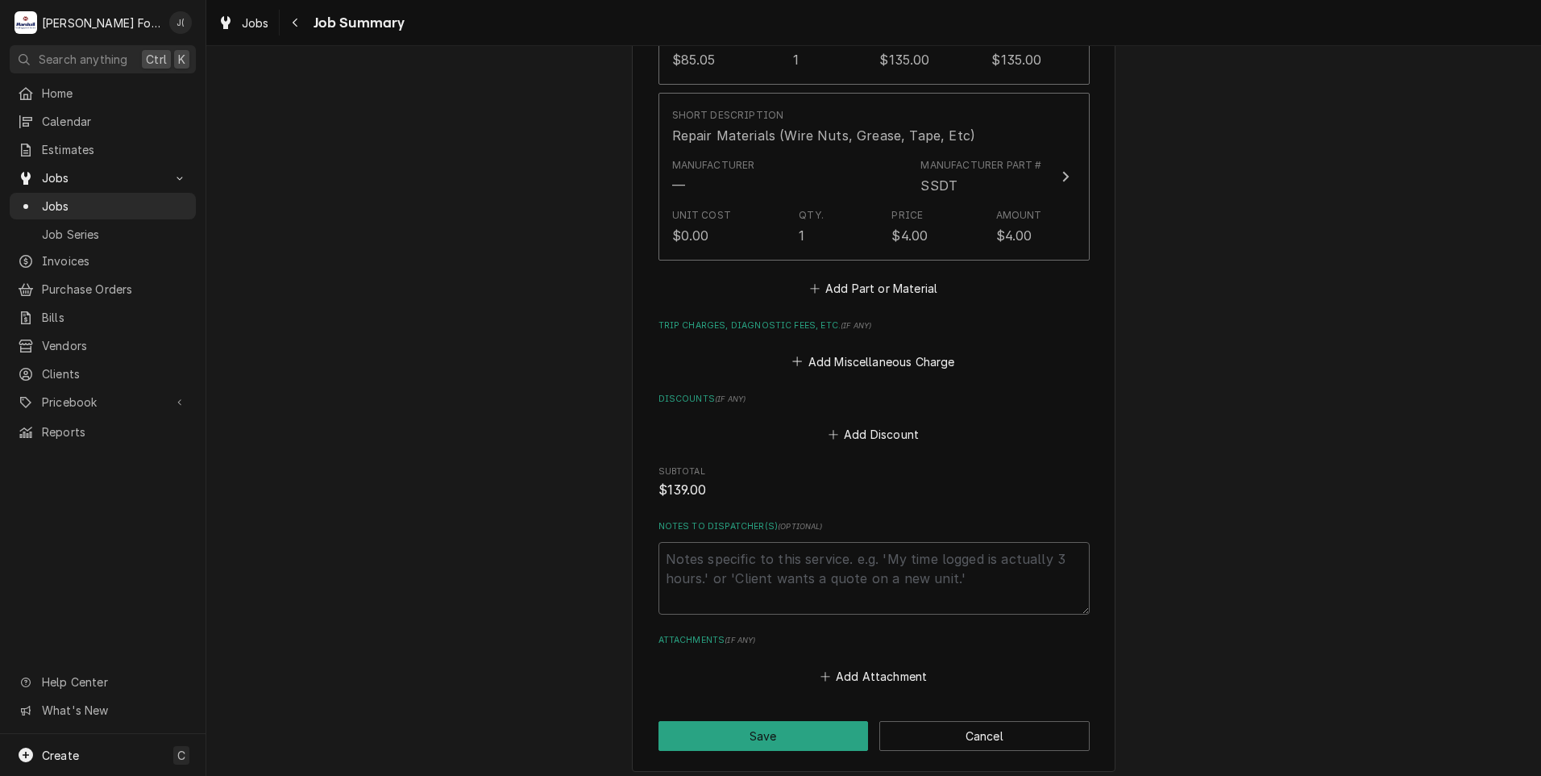
scroll to position [1290, 0]
click at [760, 738] on button "Save" at bounding box center [764, 735] width 210 height 30
type textarea "x"
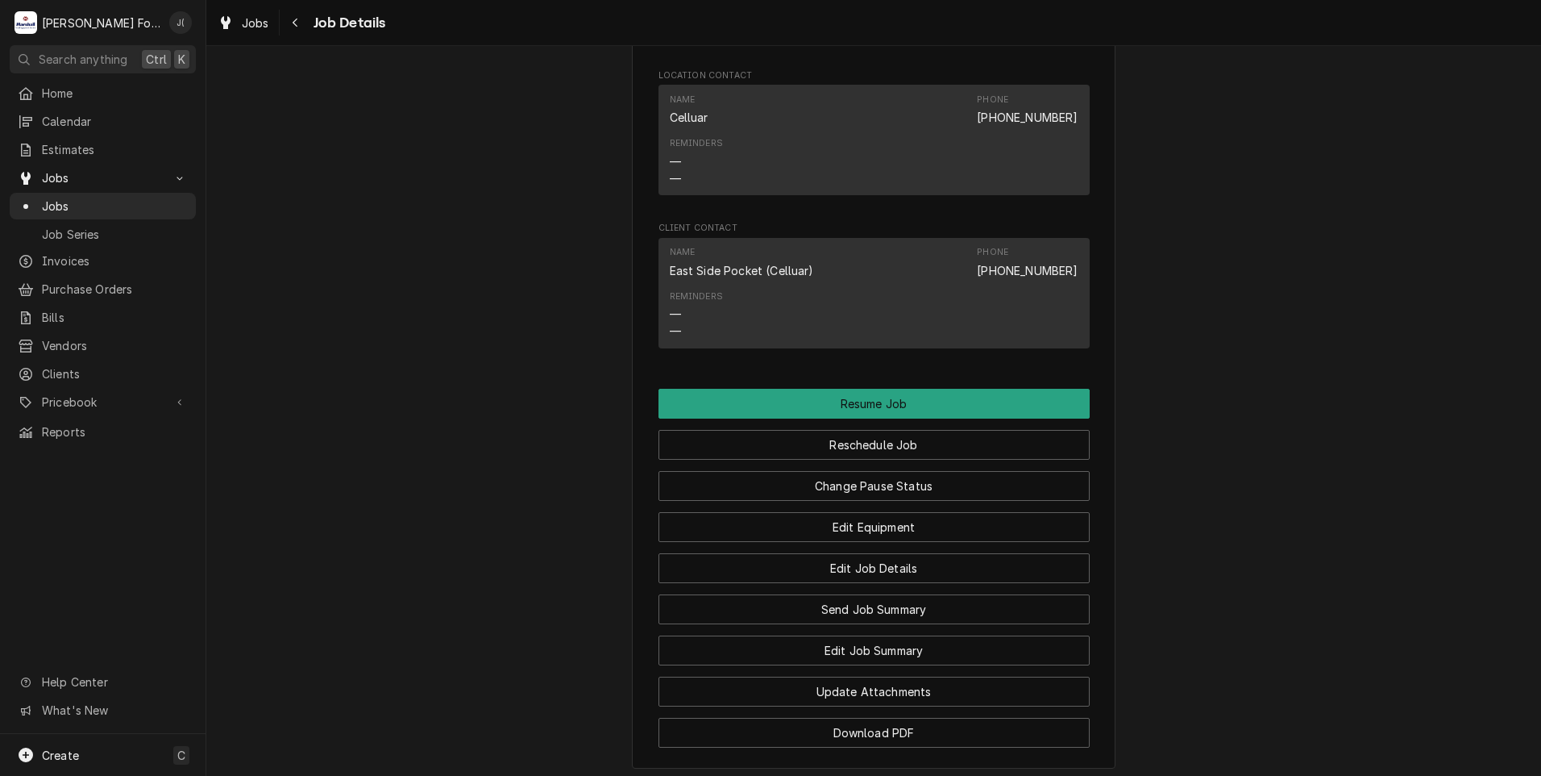
scroll to position [1612, 0]
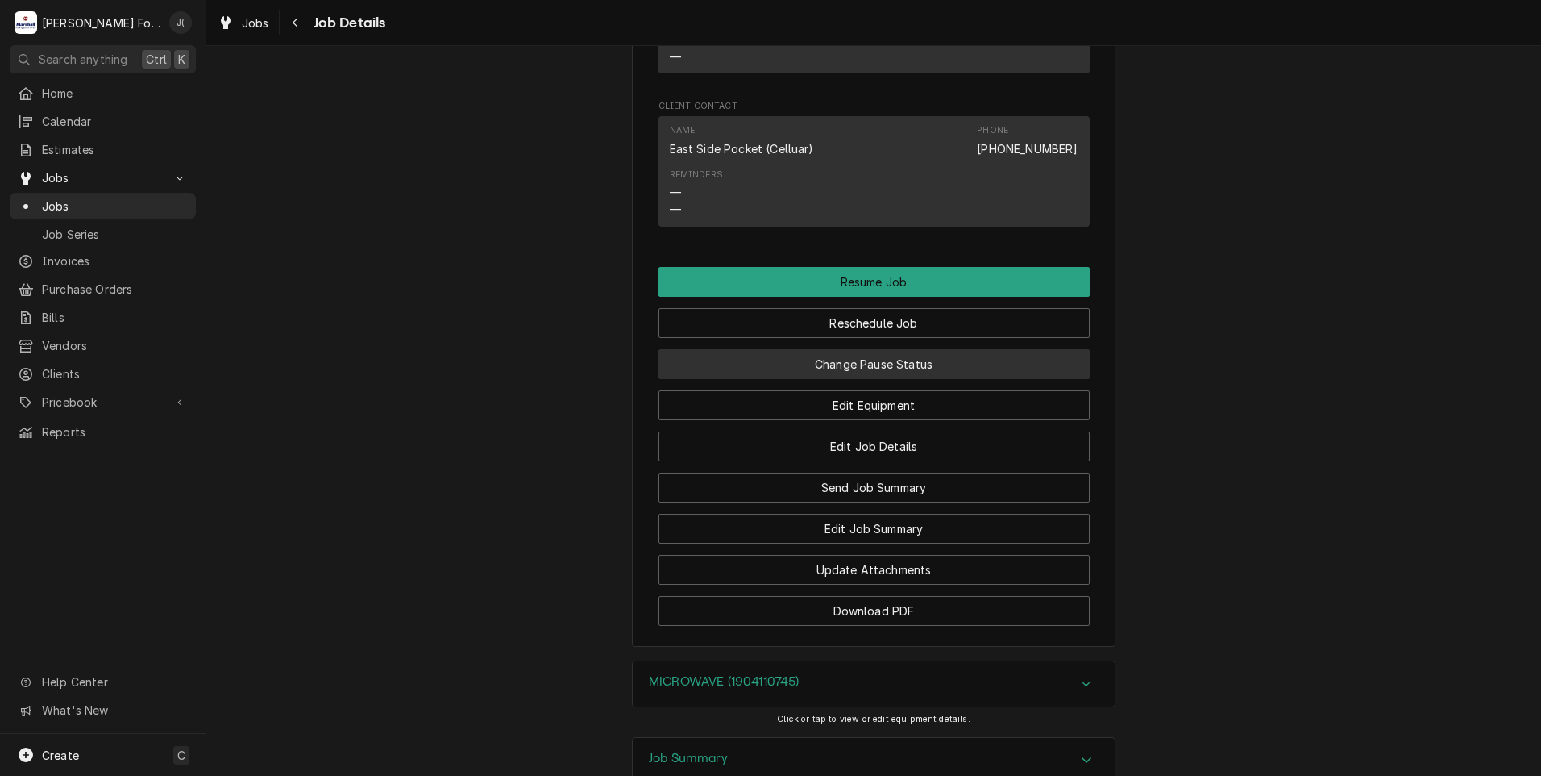
click at [766, 379] on button "Change Pause Status" at bounding box center [874, 364] width 431 height 30
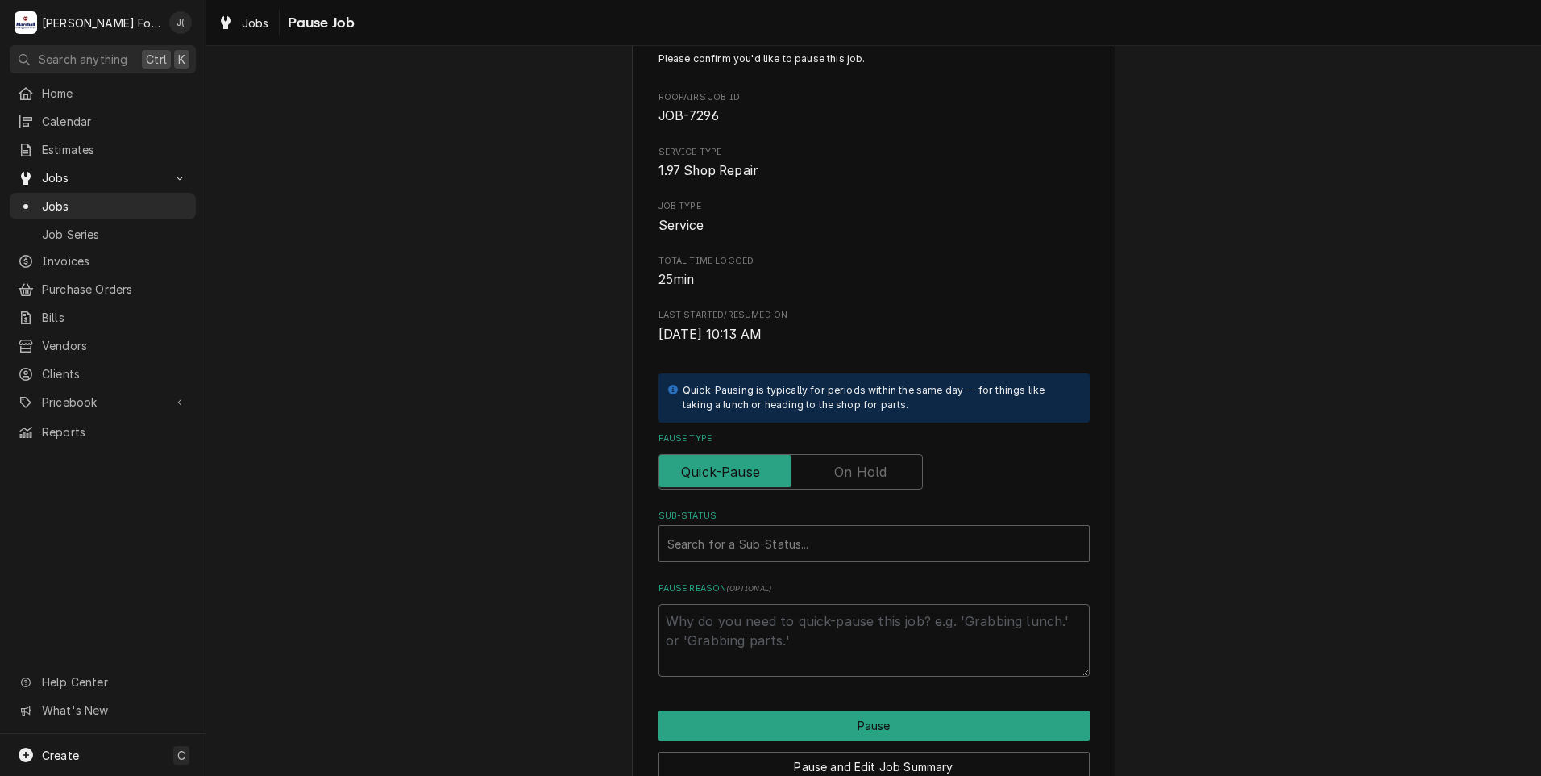
scroll to position [127, 0]
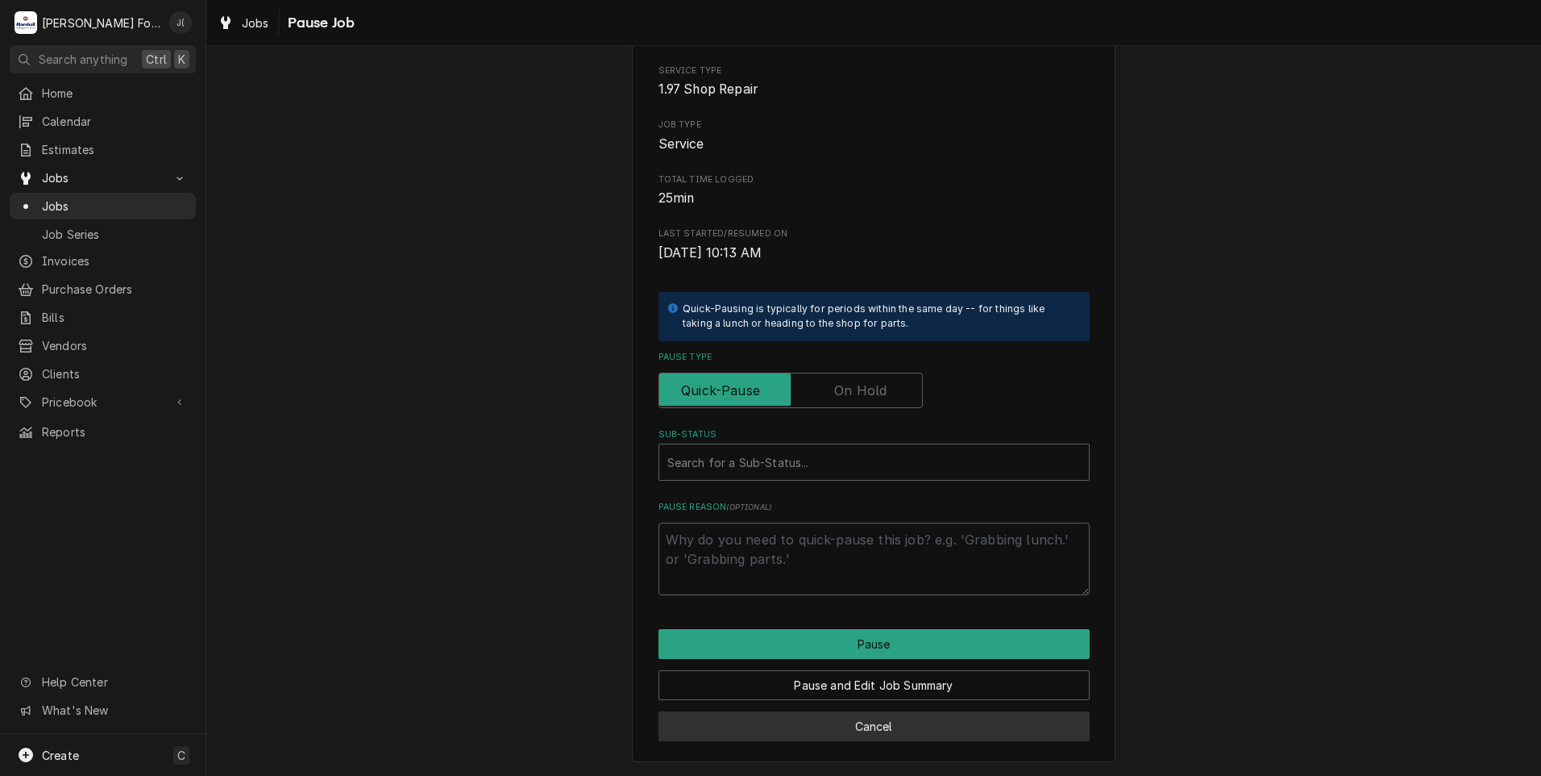
click at [893, 732] on button "Cancel" at bounding box center [874, 726] width 431 height 30
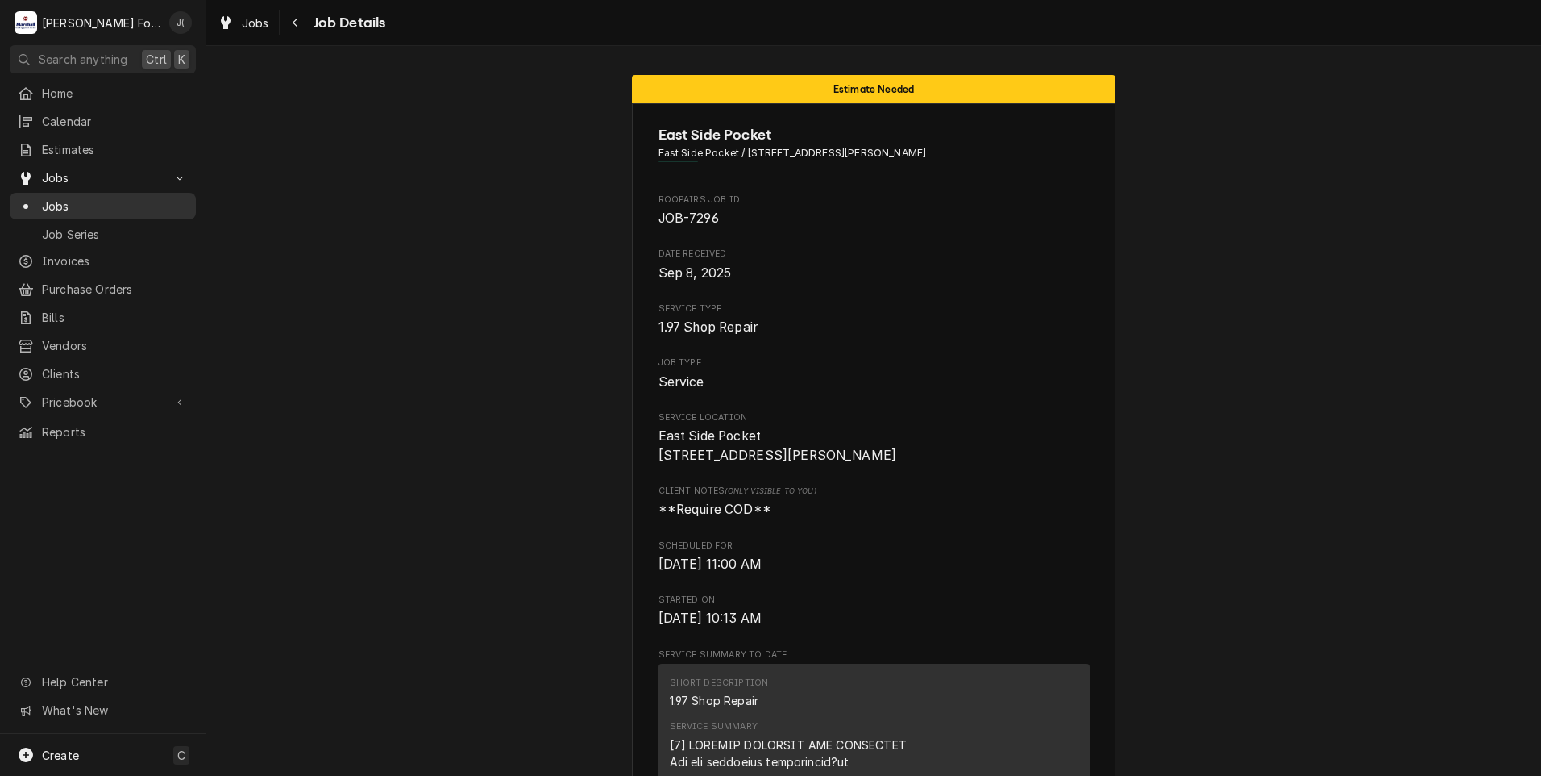
click at [89, 198] on span "Jobs" at bounding box center [115, 206] width 146 height 17
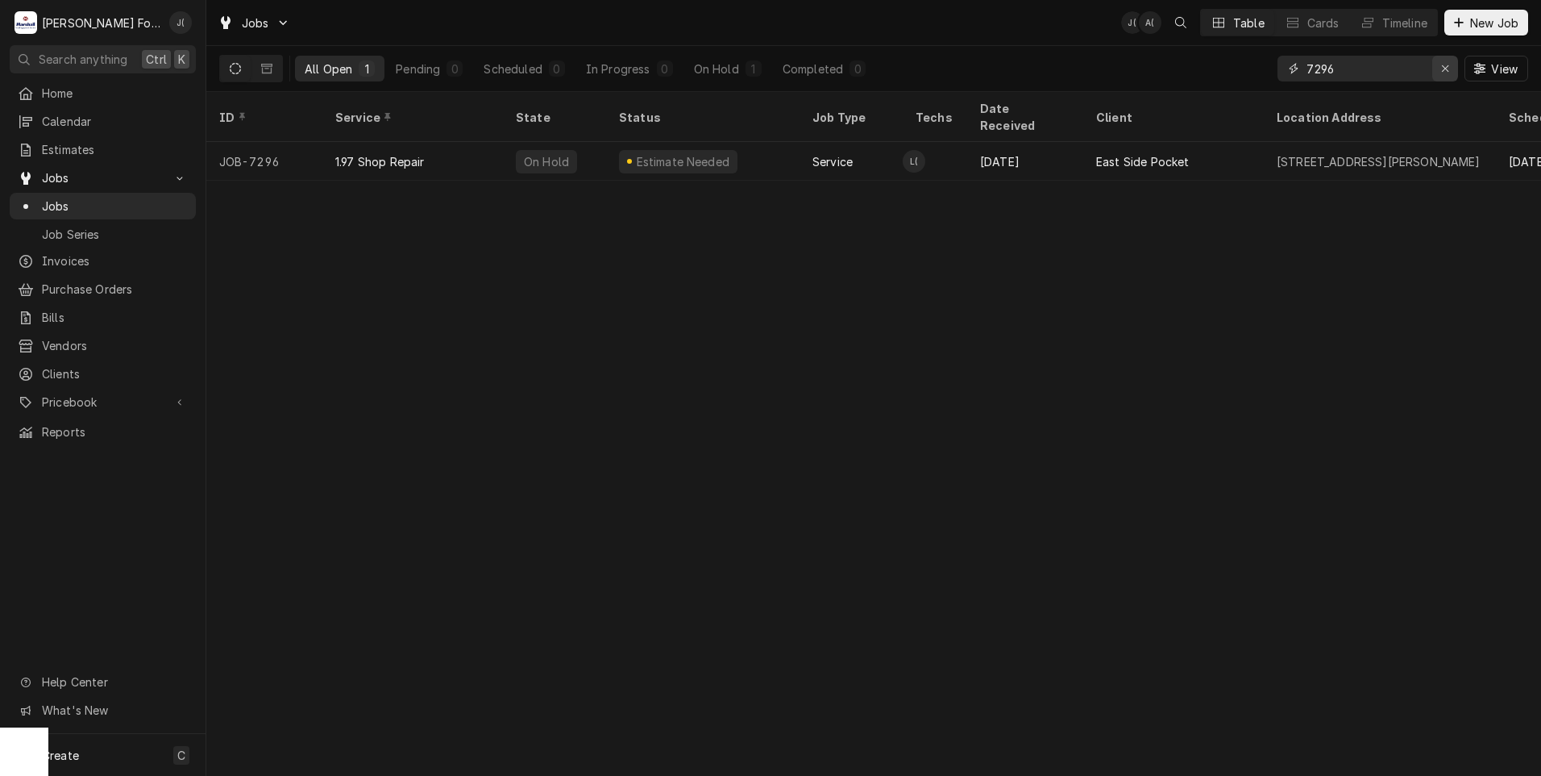
click at [1444, 70] on icon "Erase input" at bounding box center [1445, 68] width 9 height 11
click at [1402, 68] on input "Dynamic Content Wrapper" at bounding box center [1383, 69] width 152 height 26
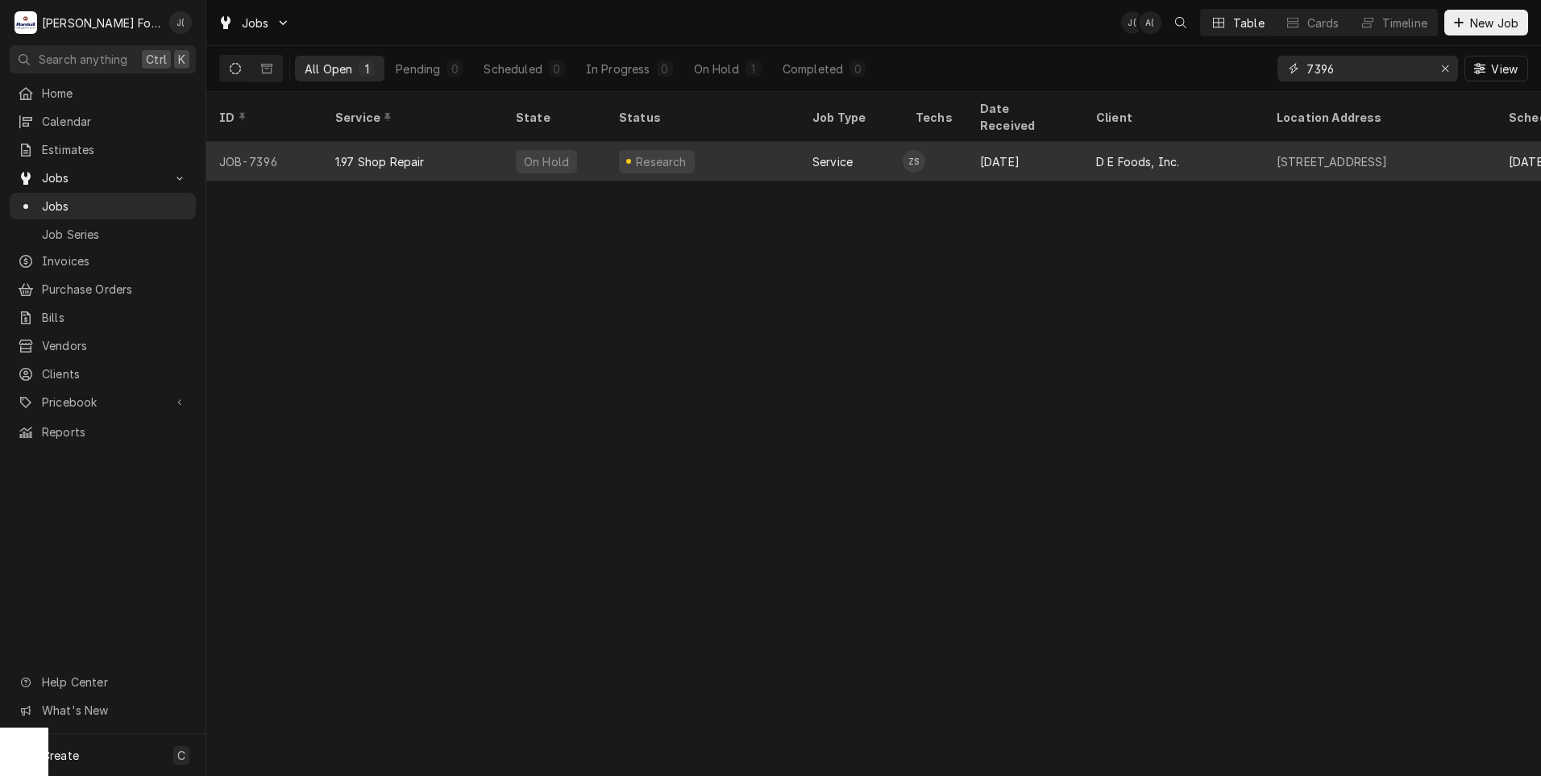
type input "7396"
click at [395, 153] on div "1.97 Shop Repair" at bounding box center [379, 161] width 89 height 17
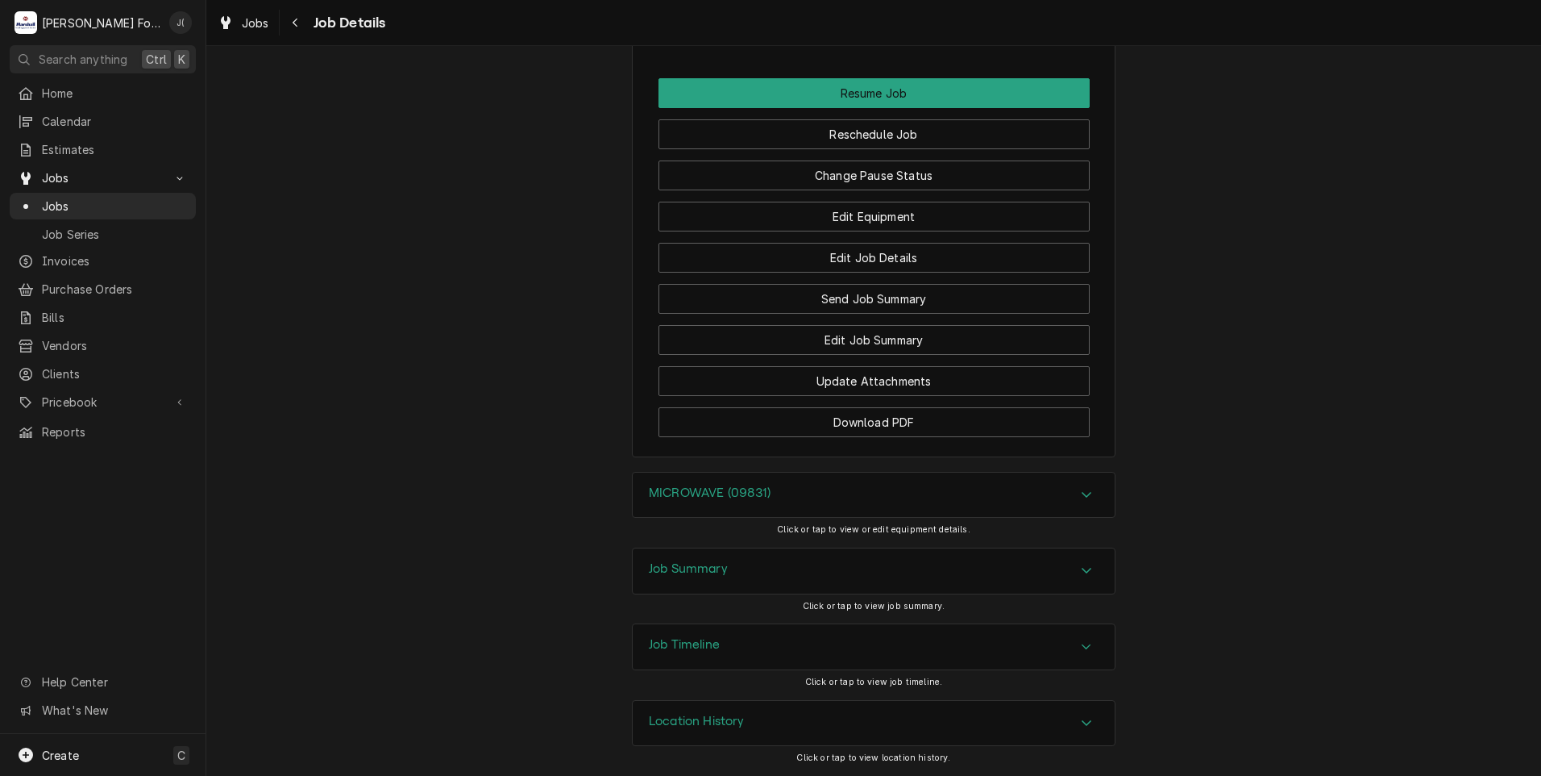
scroll to position [1258, 0]
click at [1032, 173] on button "Change Pause Status" at bounding box center [874, 175] width 431 height 30
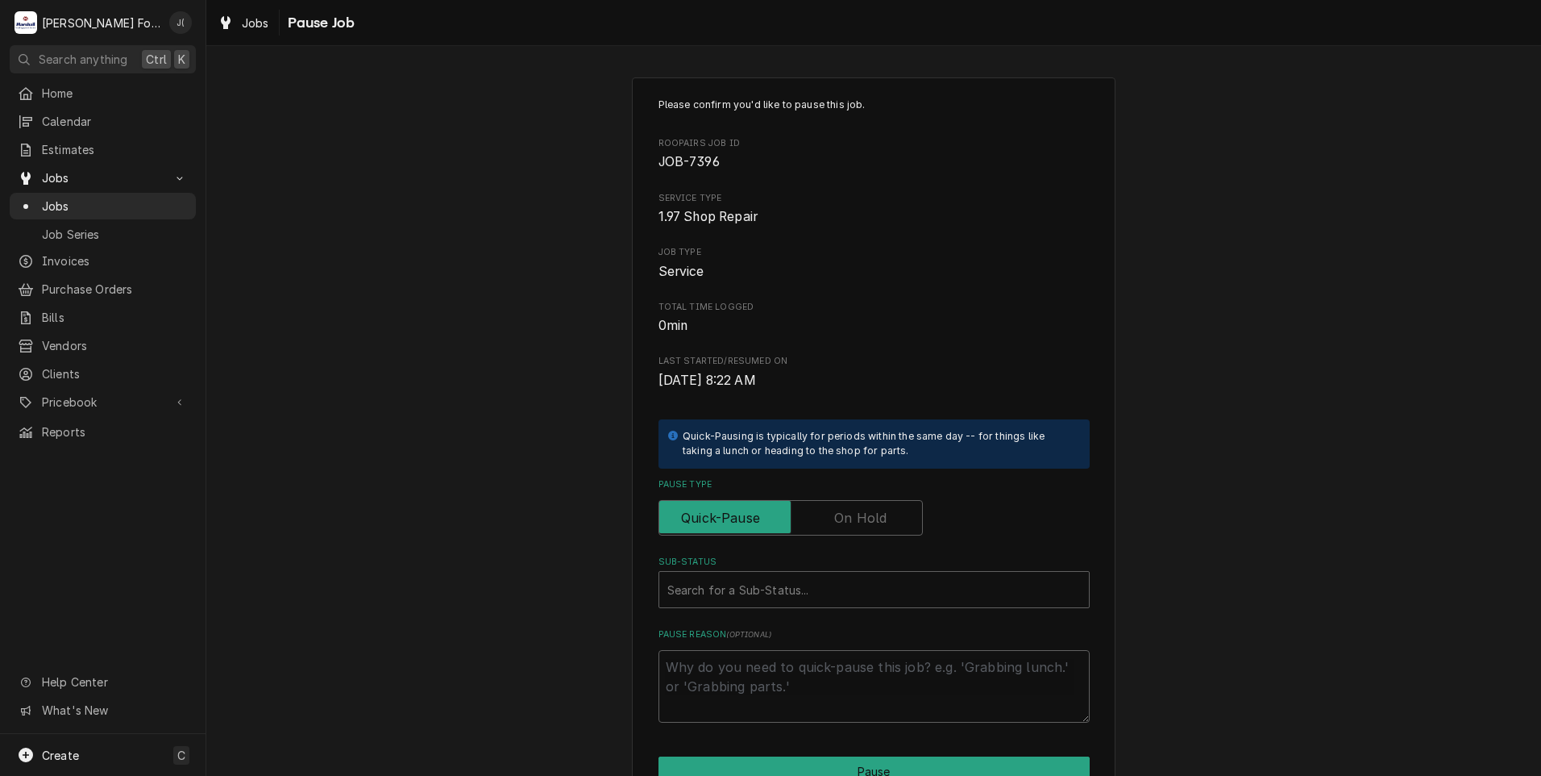
click at [846, 508] on label "Pause Type" at bounding box center [791, 517] width 264 height 35
click at [846, 508] on input "Pause Type" at bounding box center [791, 517] width 250 height 35
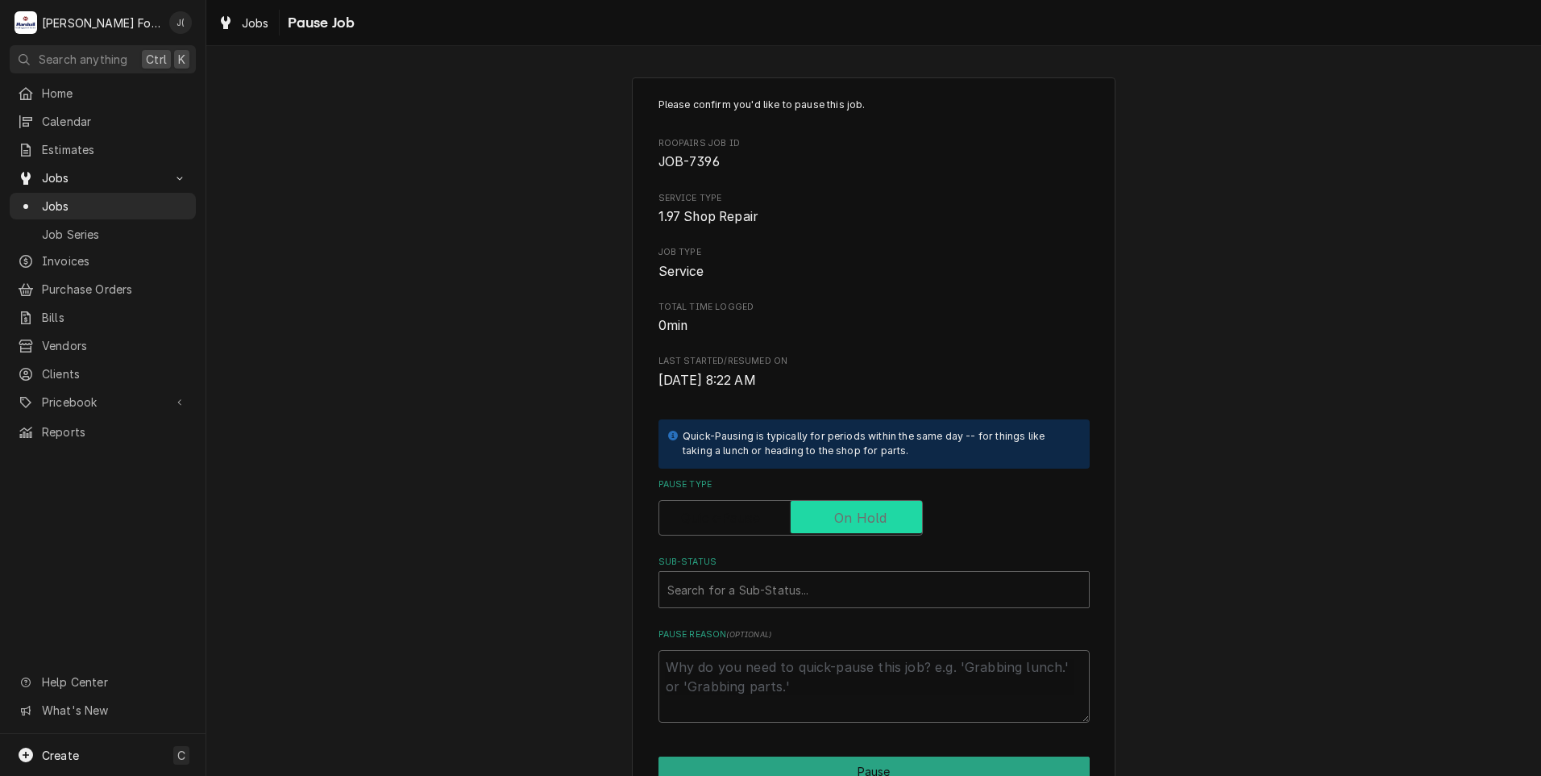
checkbox input "true"
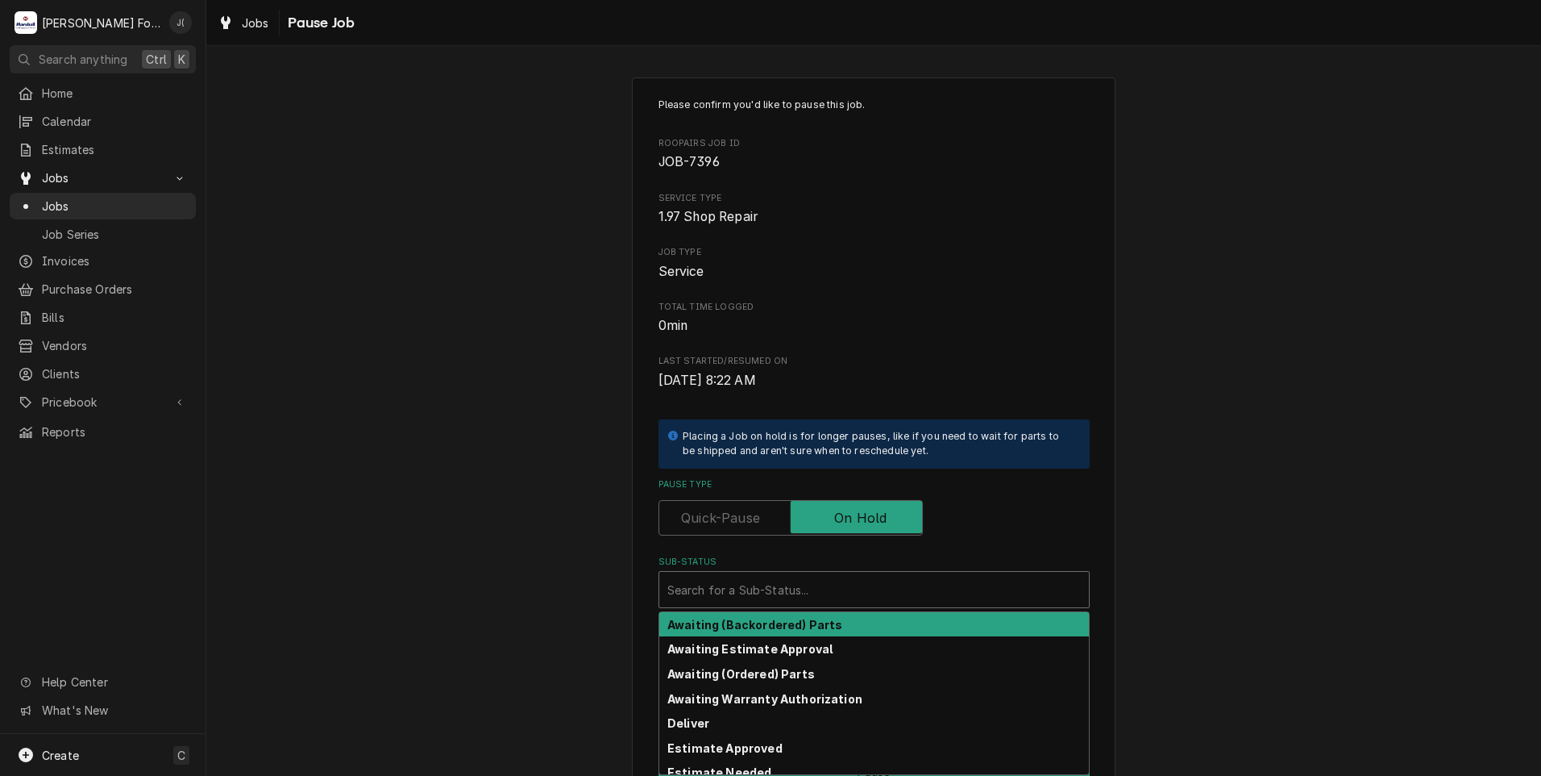
drag, startPoint x: 781, startPoint y: 587, endPoint x: 755, endPoint y: 599, distance: 28.5
click at [761, 594] on div "Sub-Status" at bounding box center [874, 589] width 414 height 29
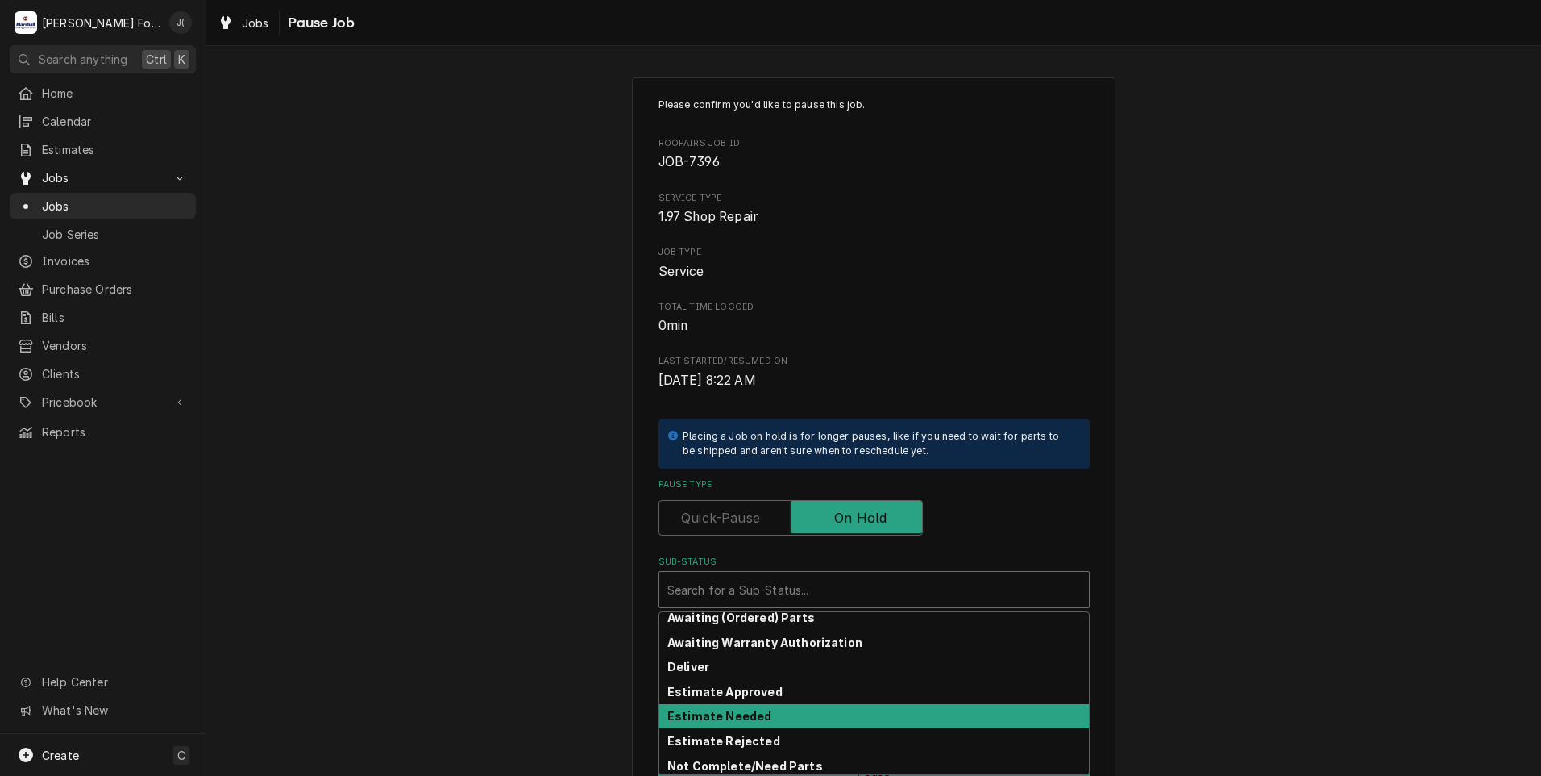
scroll to position [81, 0]
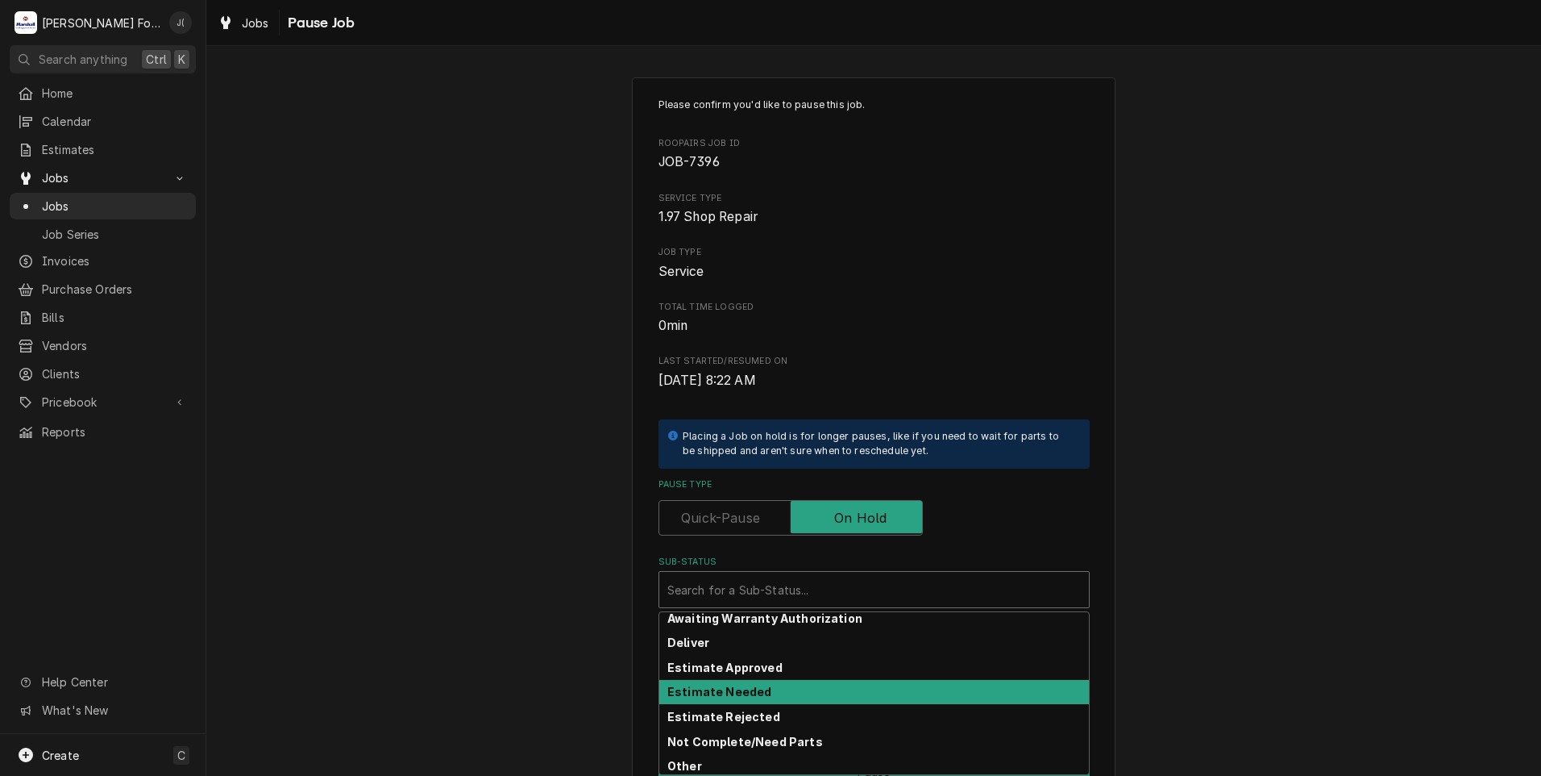
click at [701, 699] on div "Estimate Needed" at bounding box center [874, 692] width 430 height 25
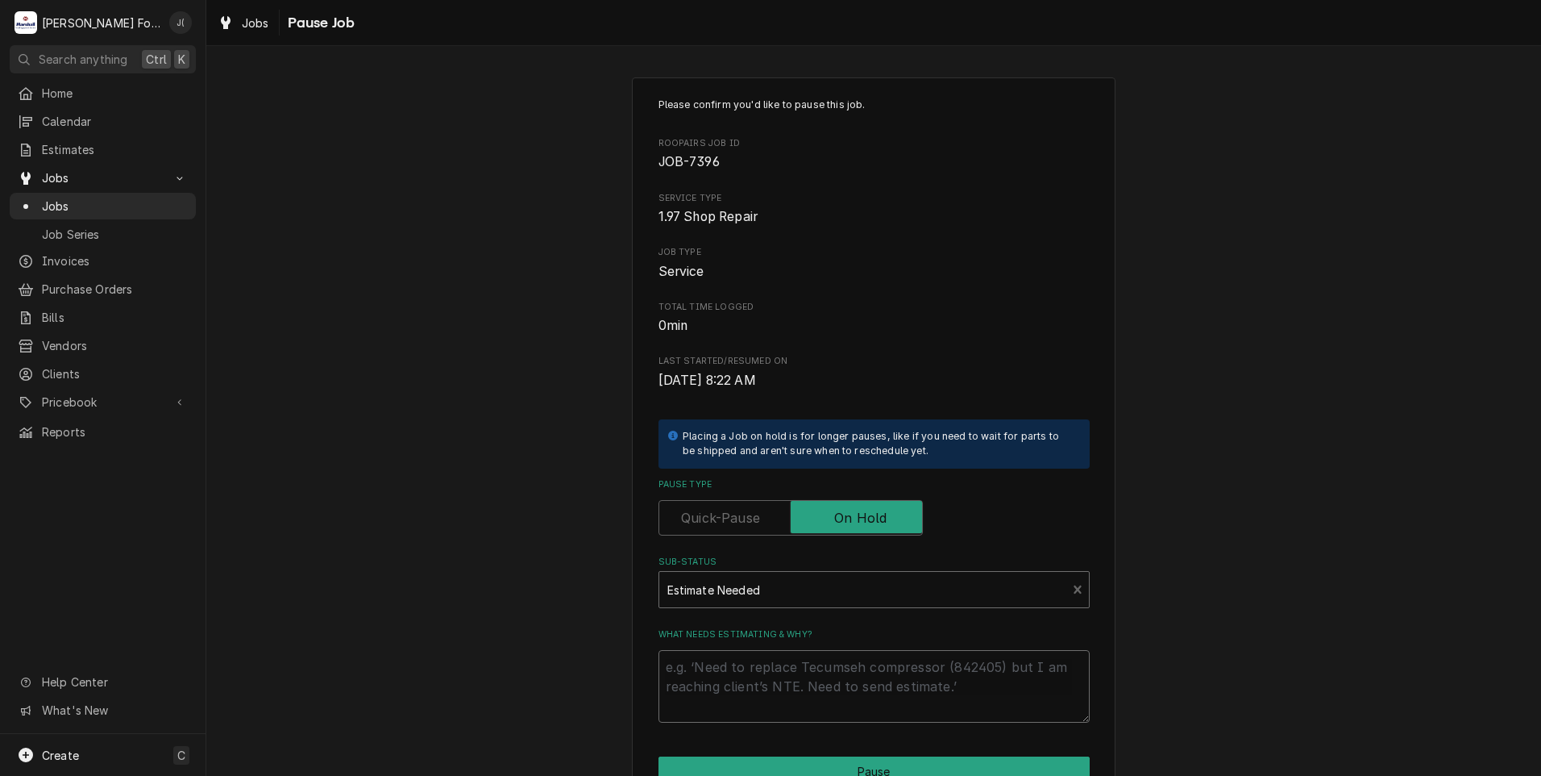
click at [701, 699] on textarea "What needs estimating & why?" at bounding box center [874, 686] width 431 height 73
type textarea "x"
type textarea "p"
type textarea "x"
type textarea "pr"
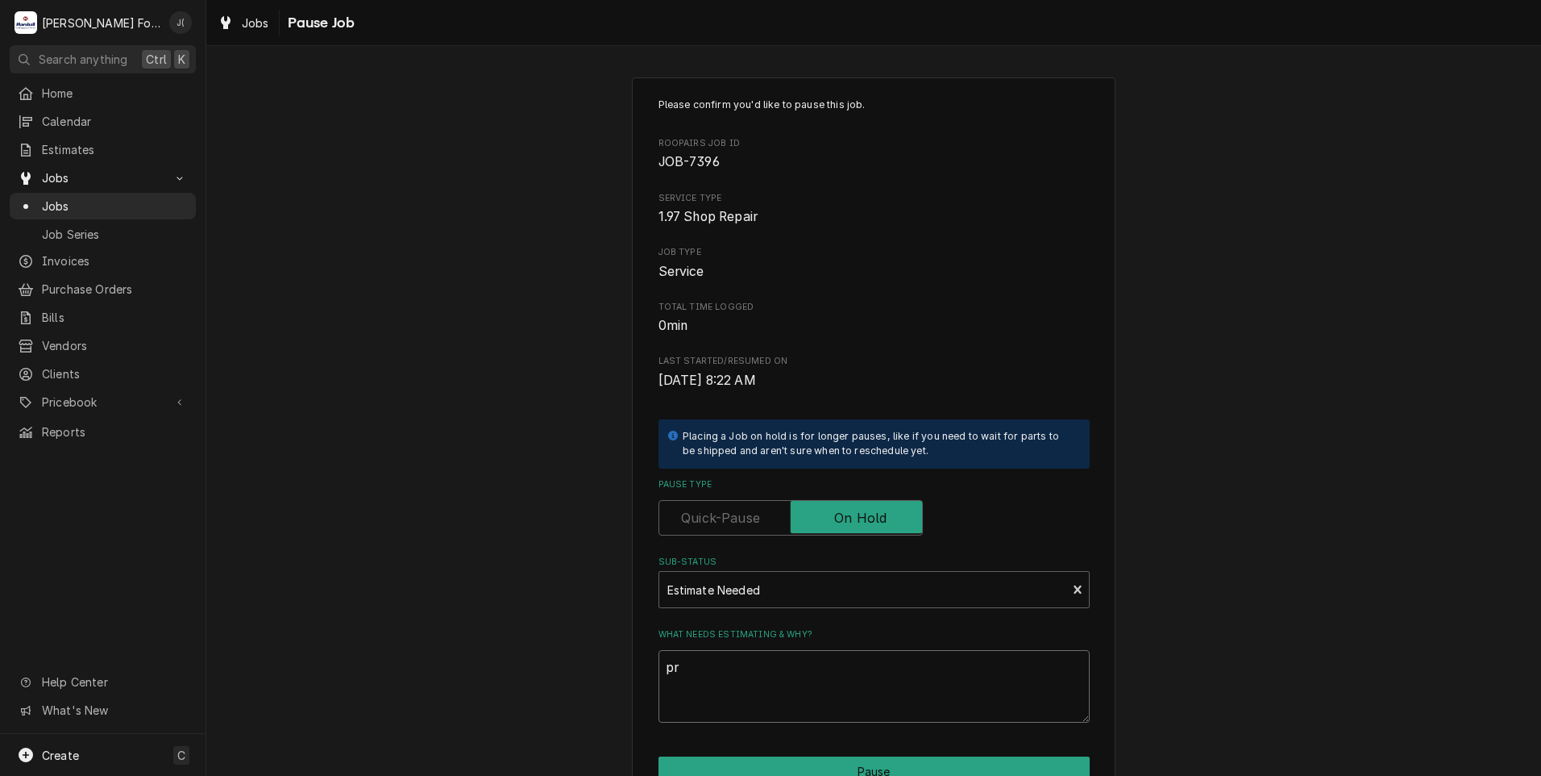
type textarea "x"
type textarea "pri"
type textarea "x"
type textarea "pric"
type textarea "x"
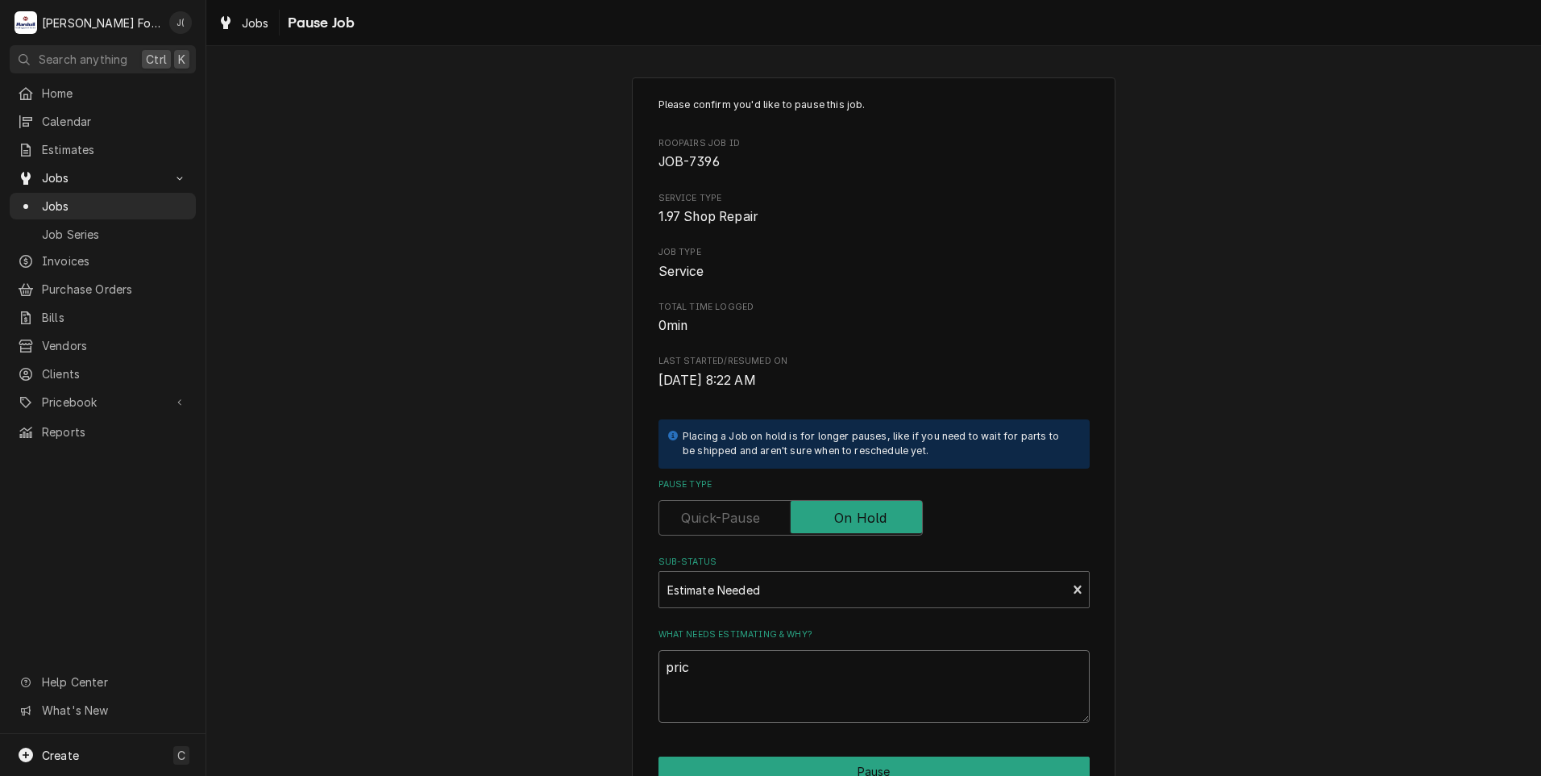
type textarea "price"
type textarea "x"
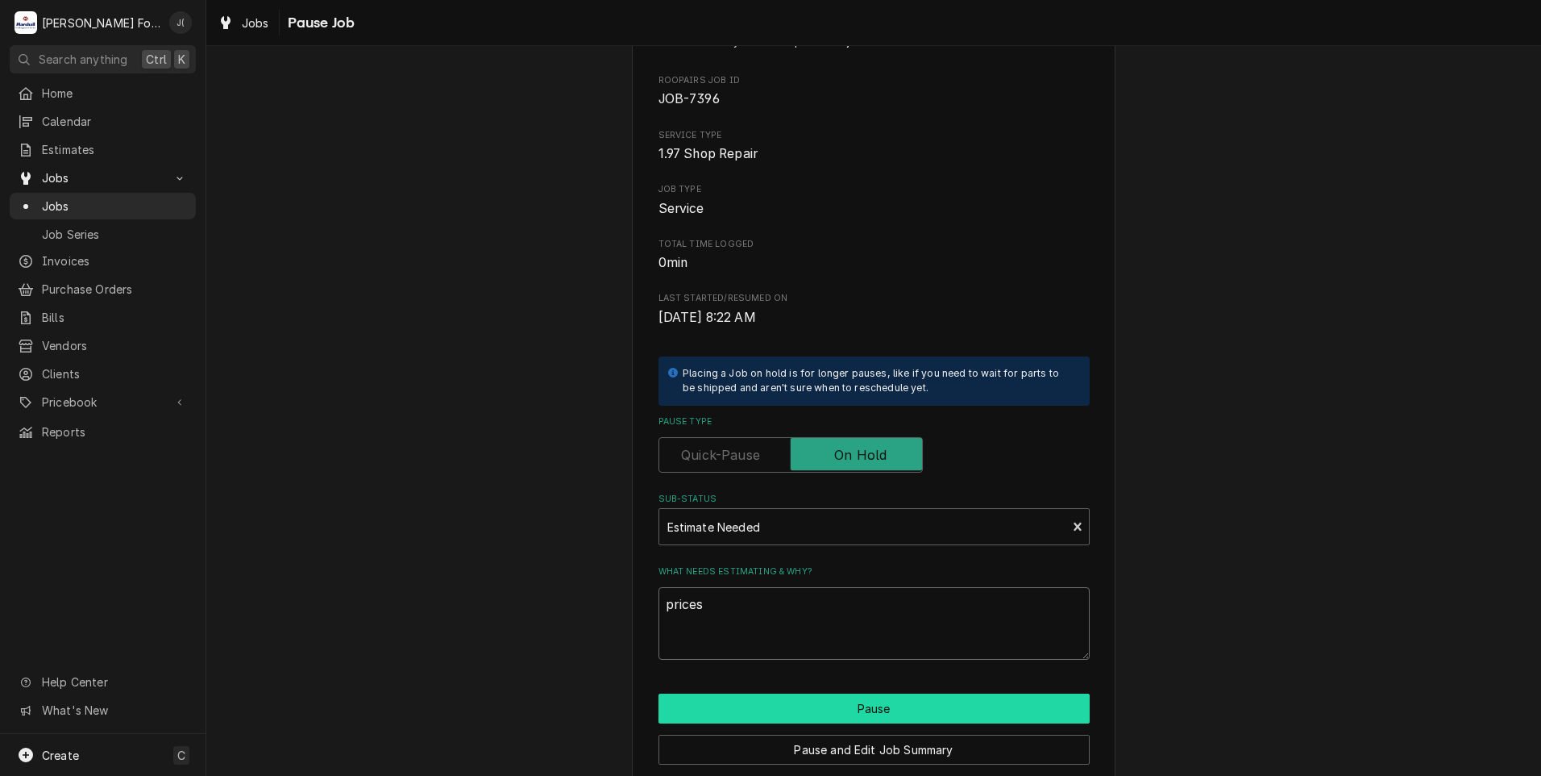
scroll to position [127, 0]
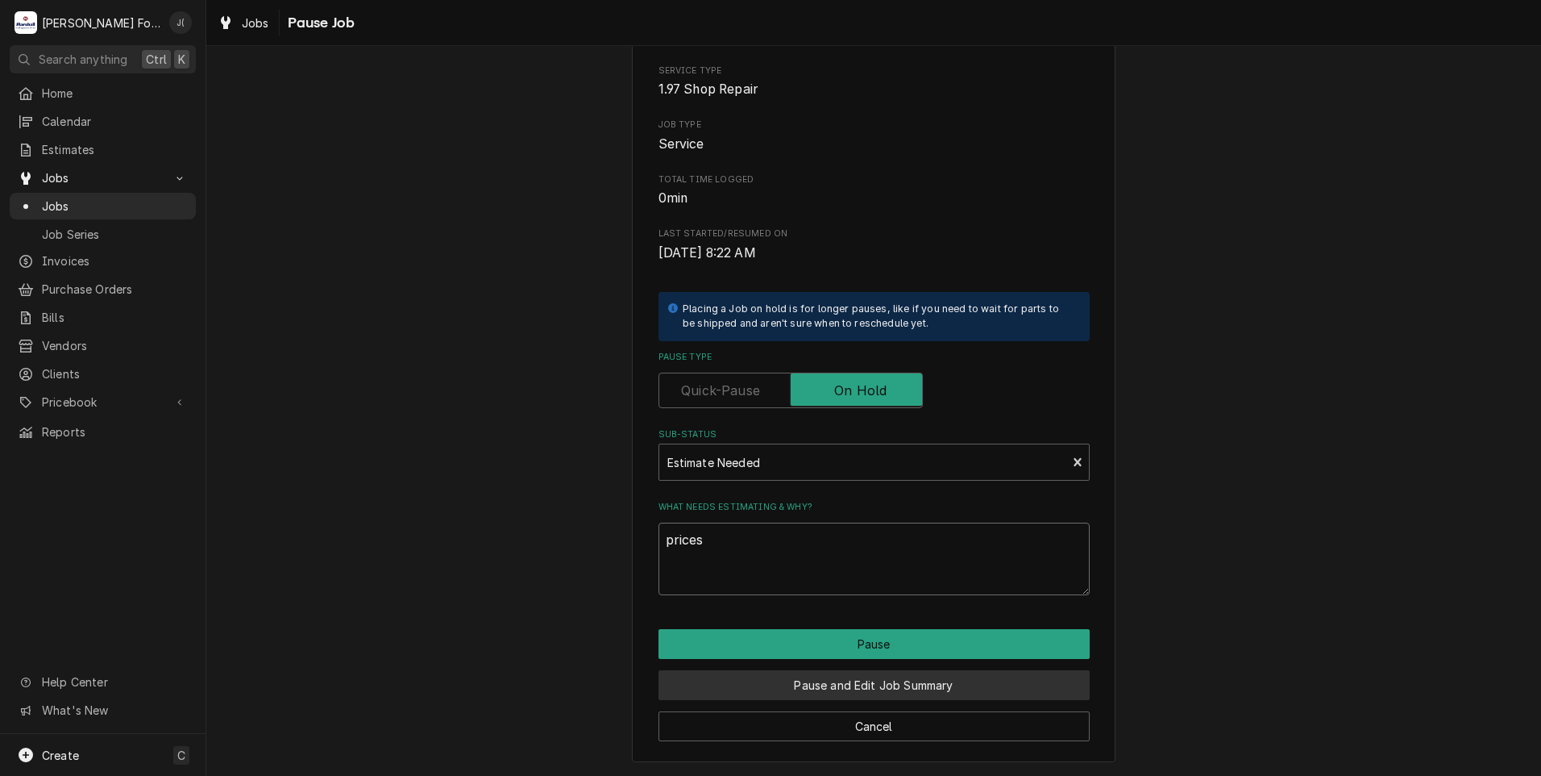
type textarea "prices"
click at [835, 691] on button "Pause and Edit Job Summary" at bounding box center [874, 685] width 431 height 30
type textarea "x"
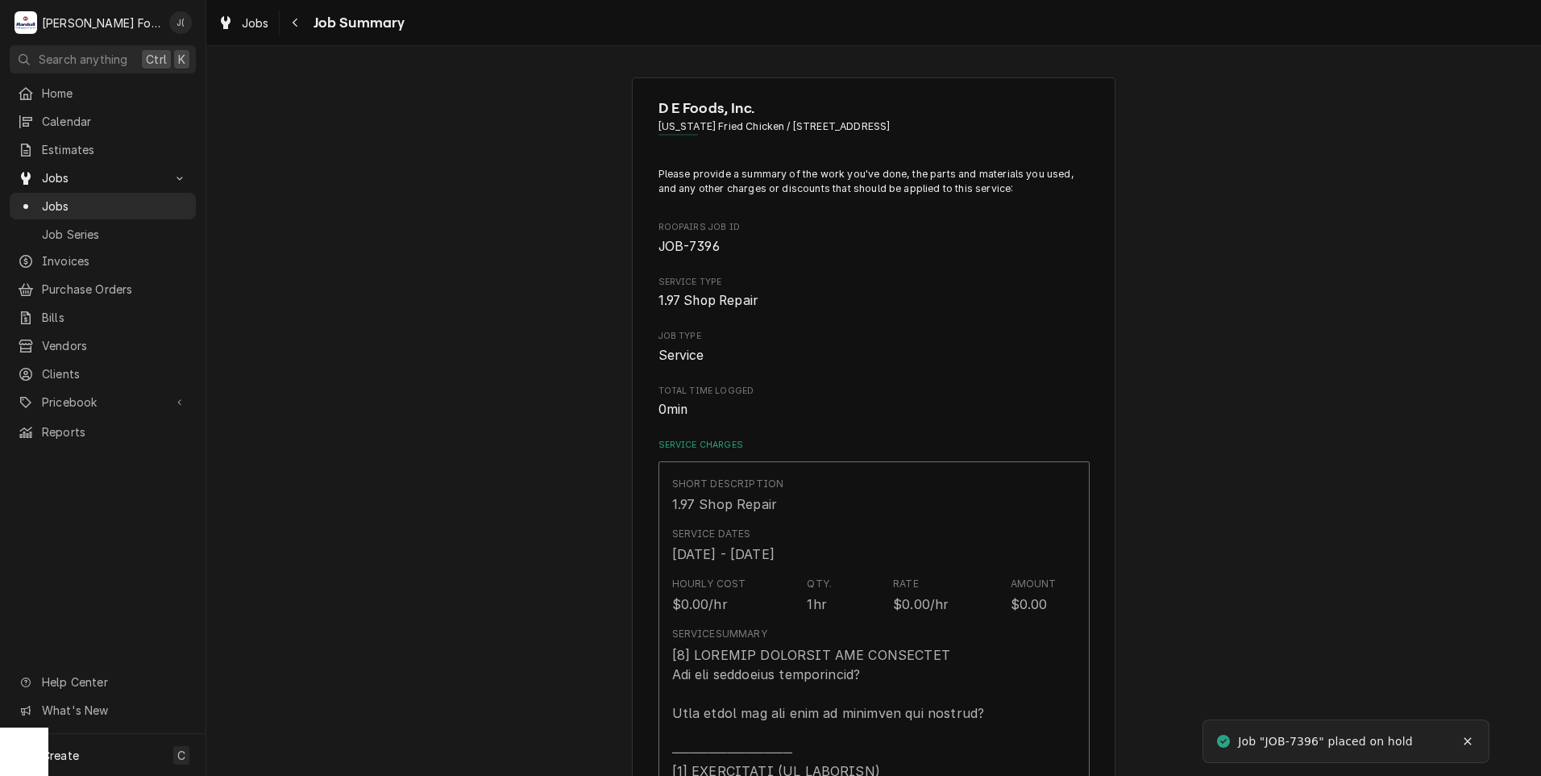
type textarea "x"
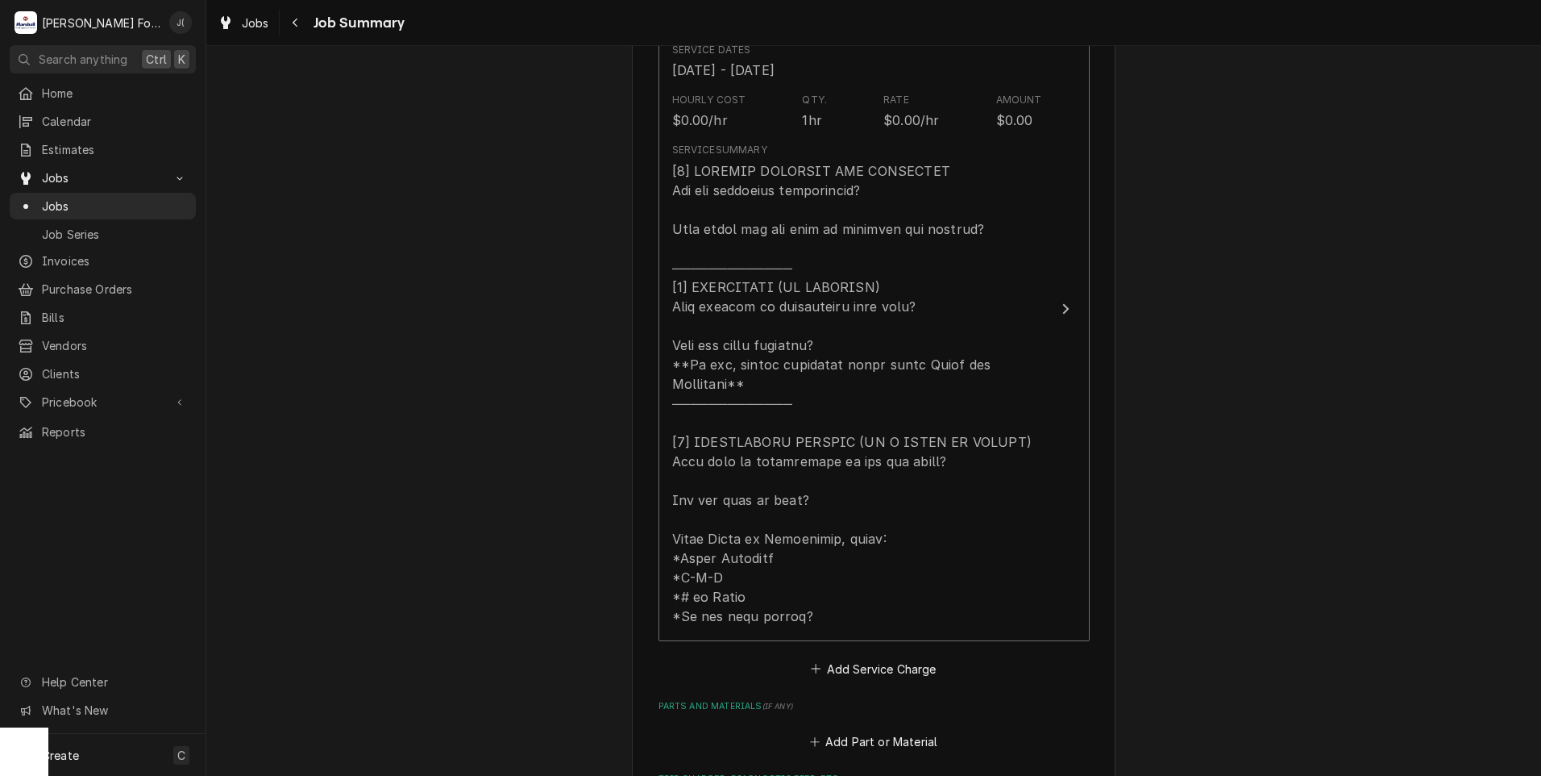
scroll to position [726, 0]
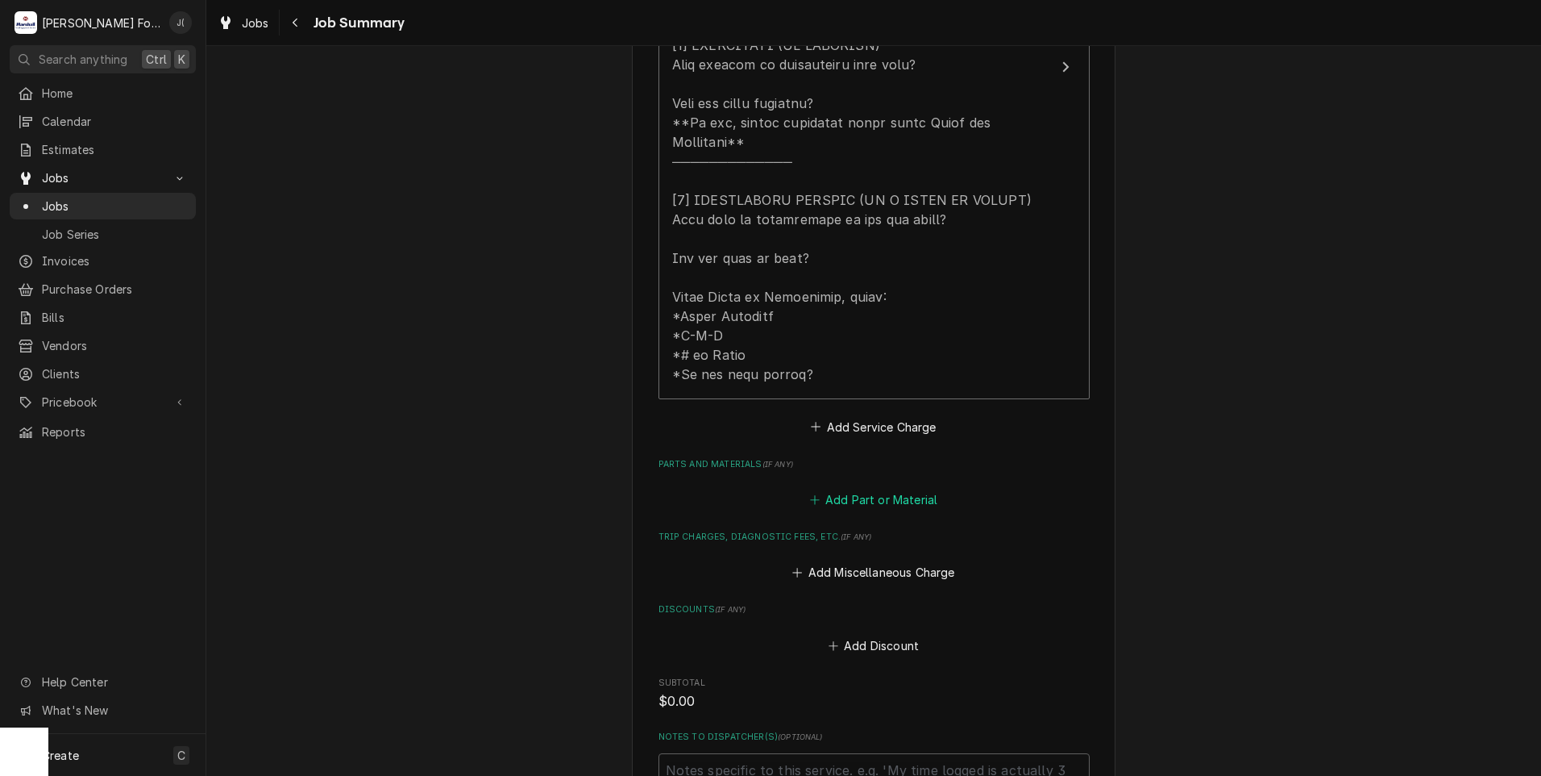
click at [830, 489] on button "Add Part or Material" at bounding box center [873, 500] width 133 height 23
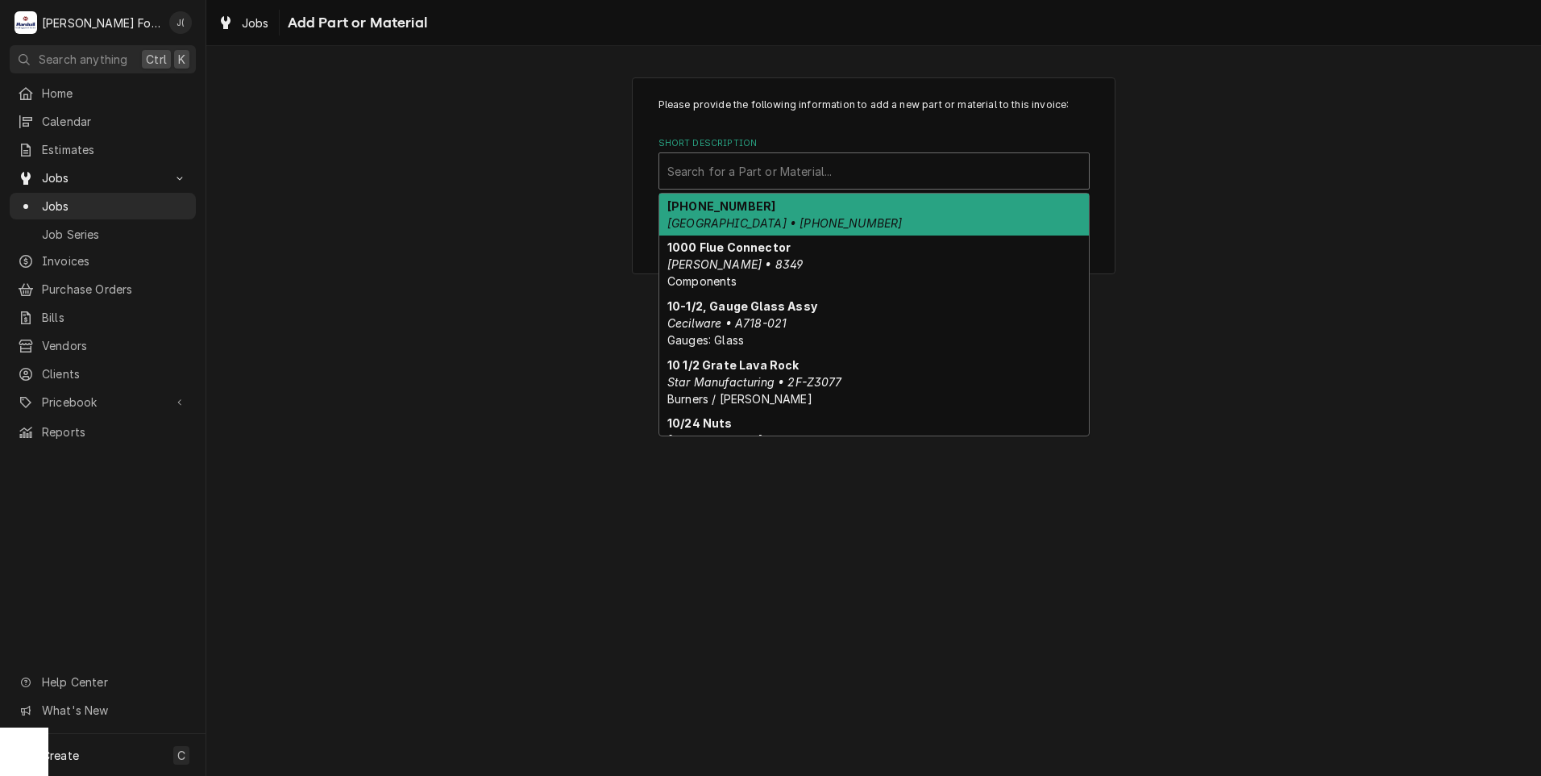
click at [717, 164] on div "Short Description" at bounding box center [874, 170] width 414 height 29
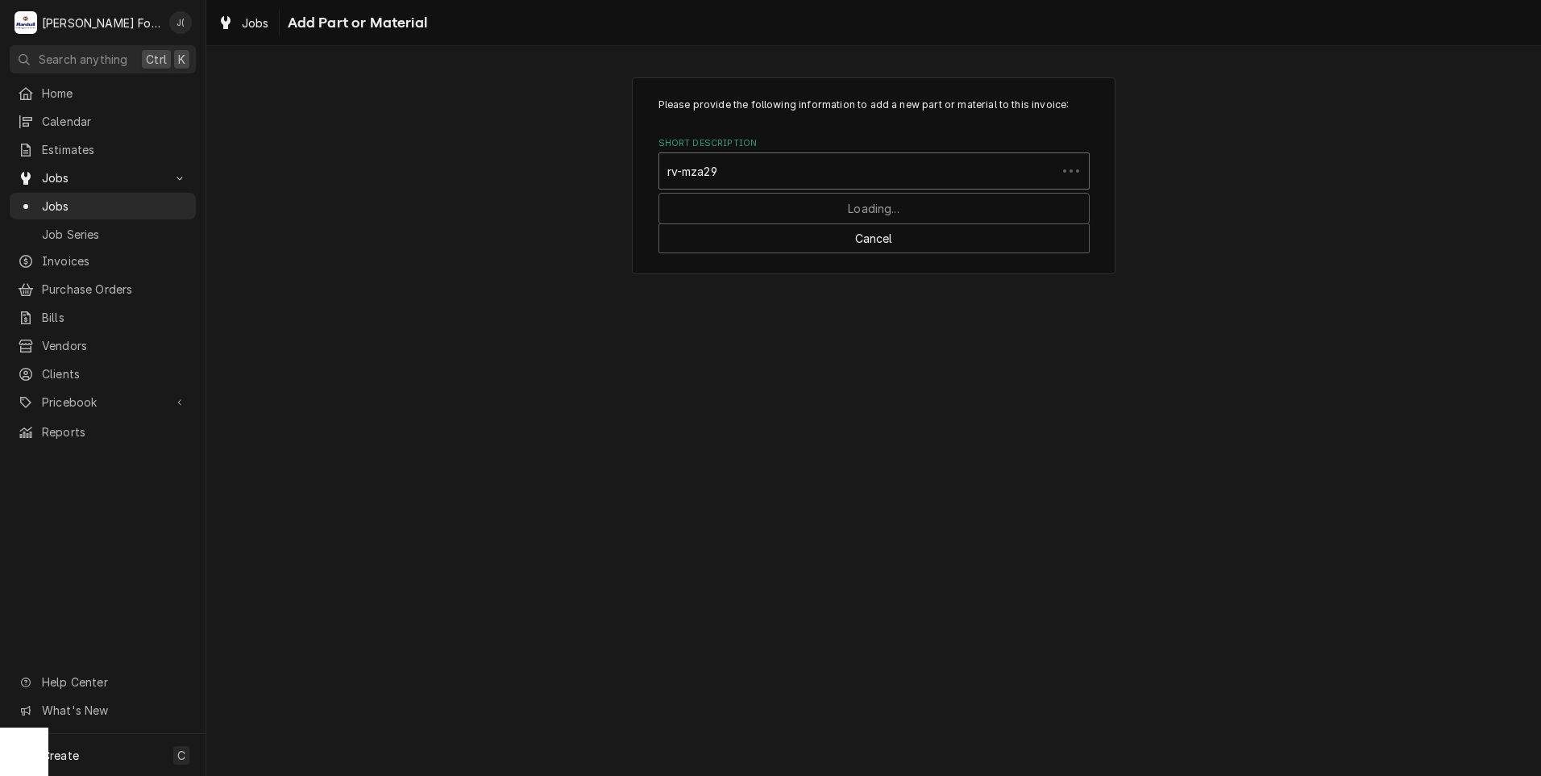
type input "rv-mza295"
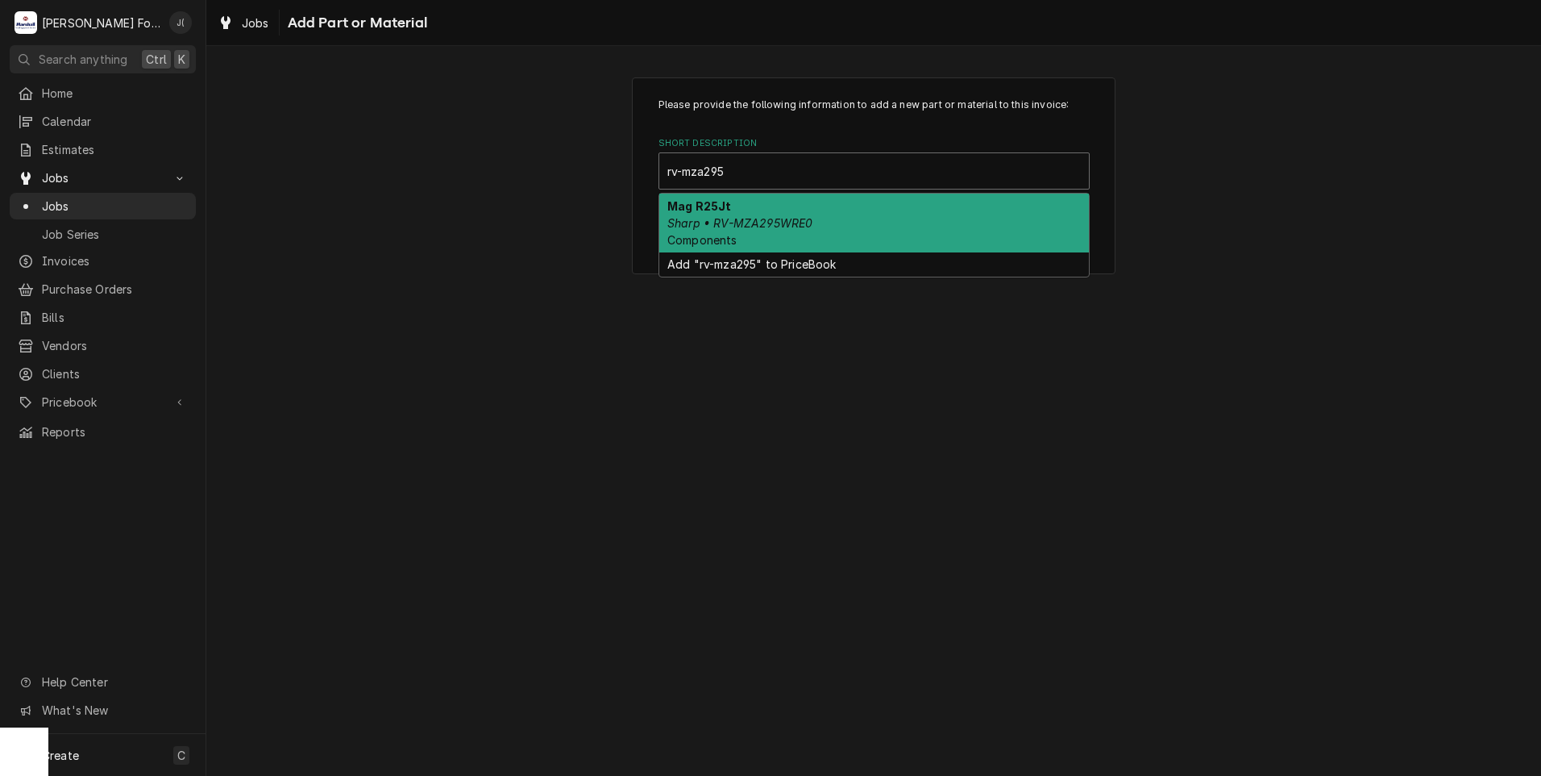
click at [821, 225] on div "Mag R25Jt Sharp • RV-MZA295WRE0 Components" at bounding box center [874, 222] width 430 height 59
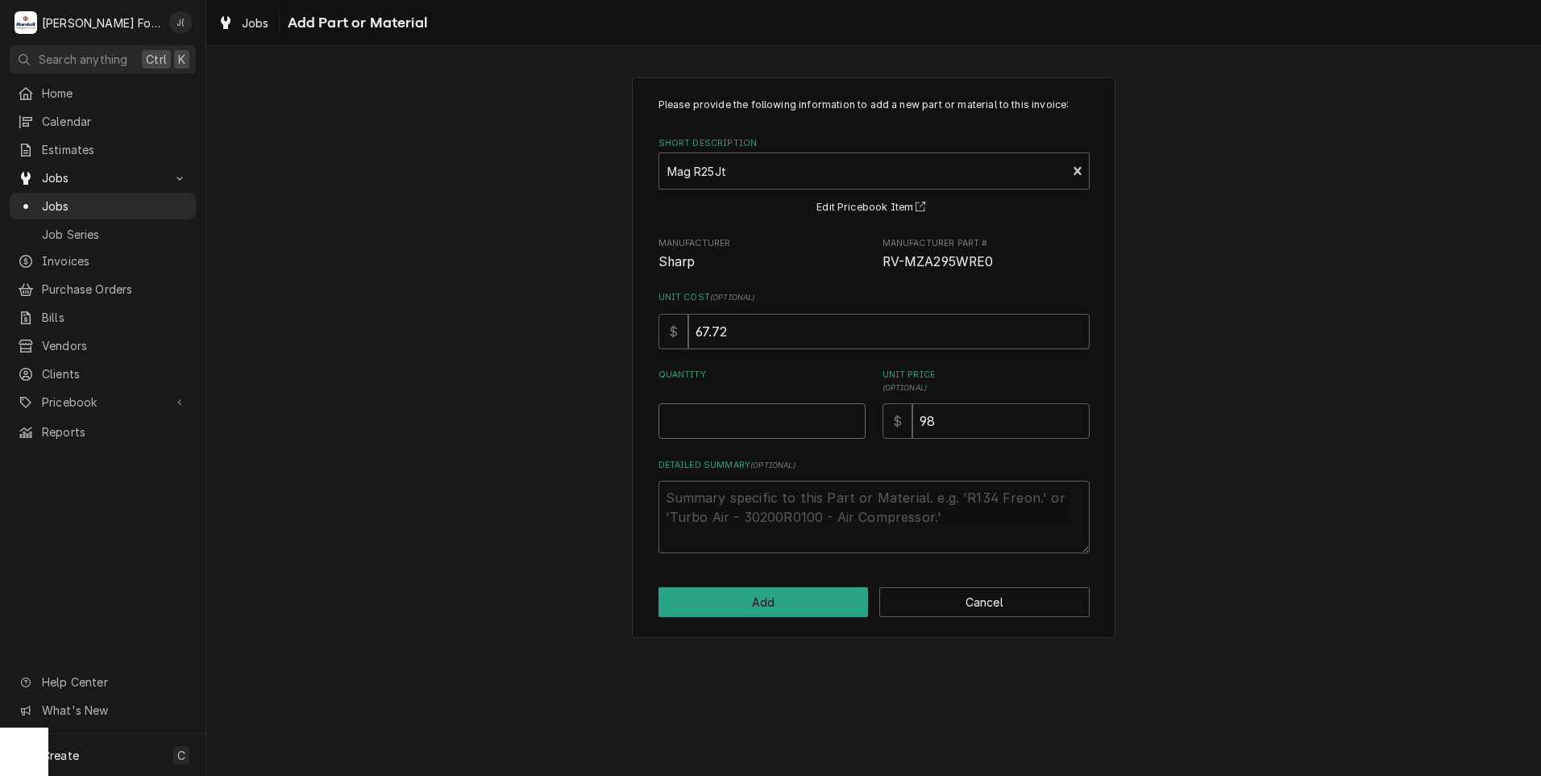
click at [763, 430] on input "Quantity" at bounding box center [762, 420] width 207 height 35
click at [844, 436] on input "Quantity" at bounding box center [762, 420] width 207 height 35
type textarea "x"
type input "1"
click at [753, 604] on button "Add" at bounding box center [764, 602] width 210 height 30
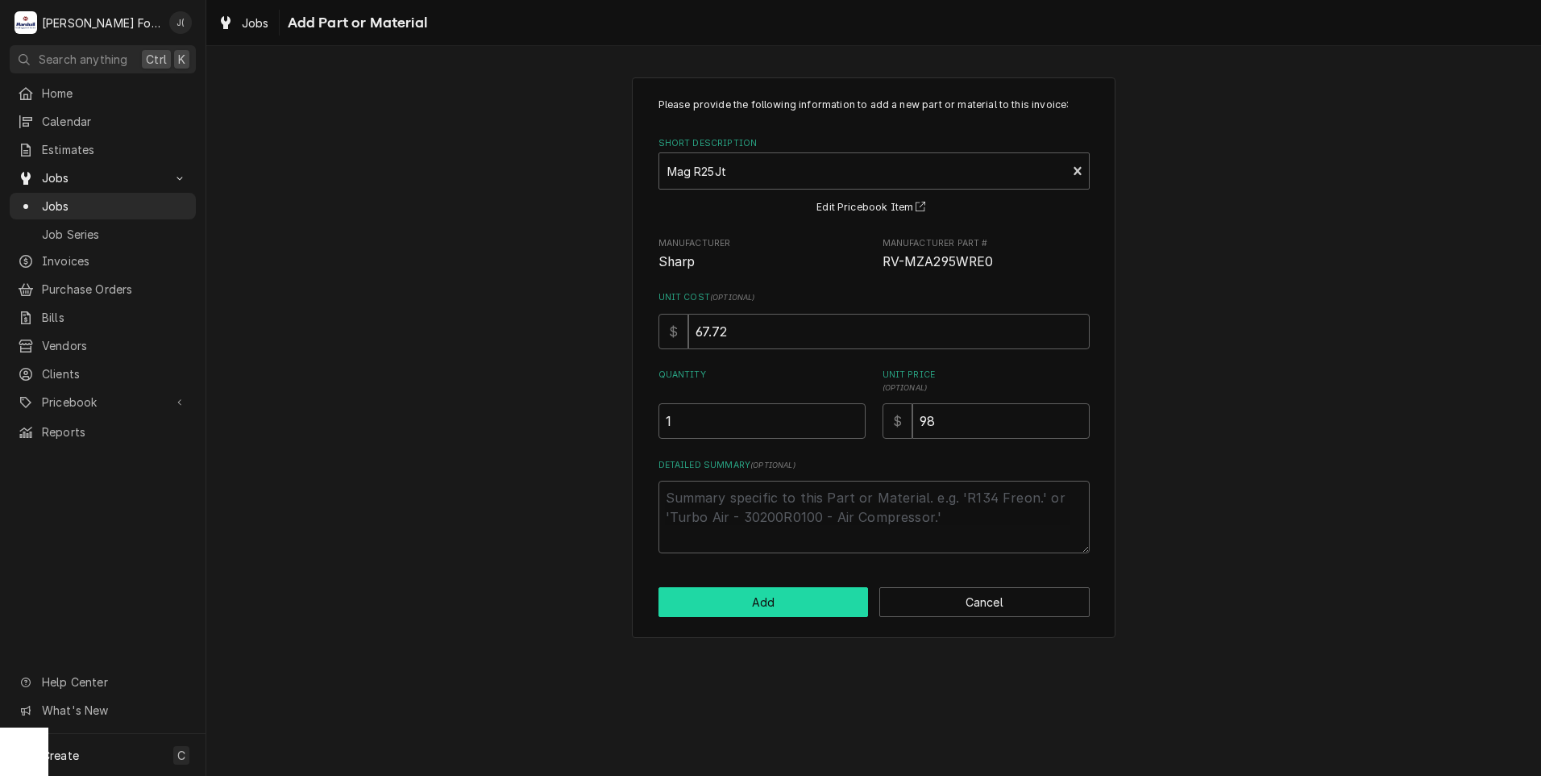
type textarea "x"
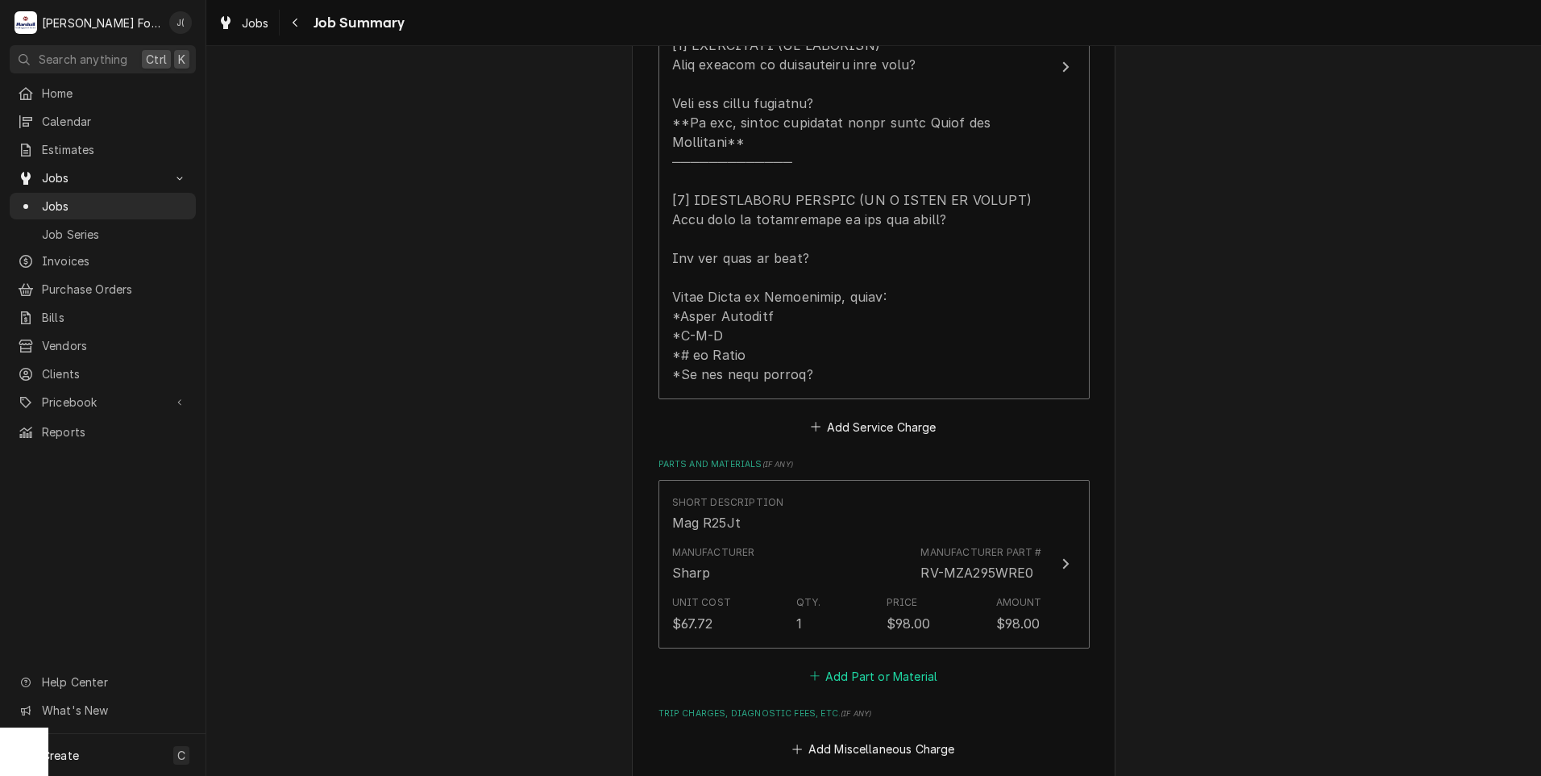
click at [833, 664] on button "Add Part or Material" at bounding box center [873, 675] width 133 height 23
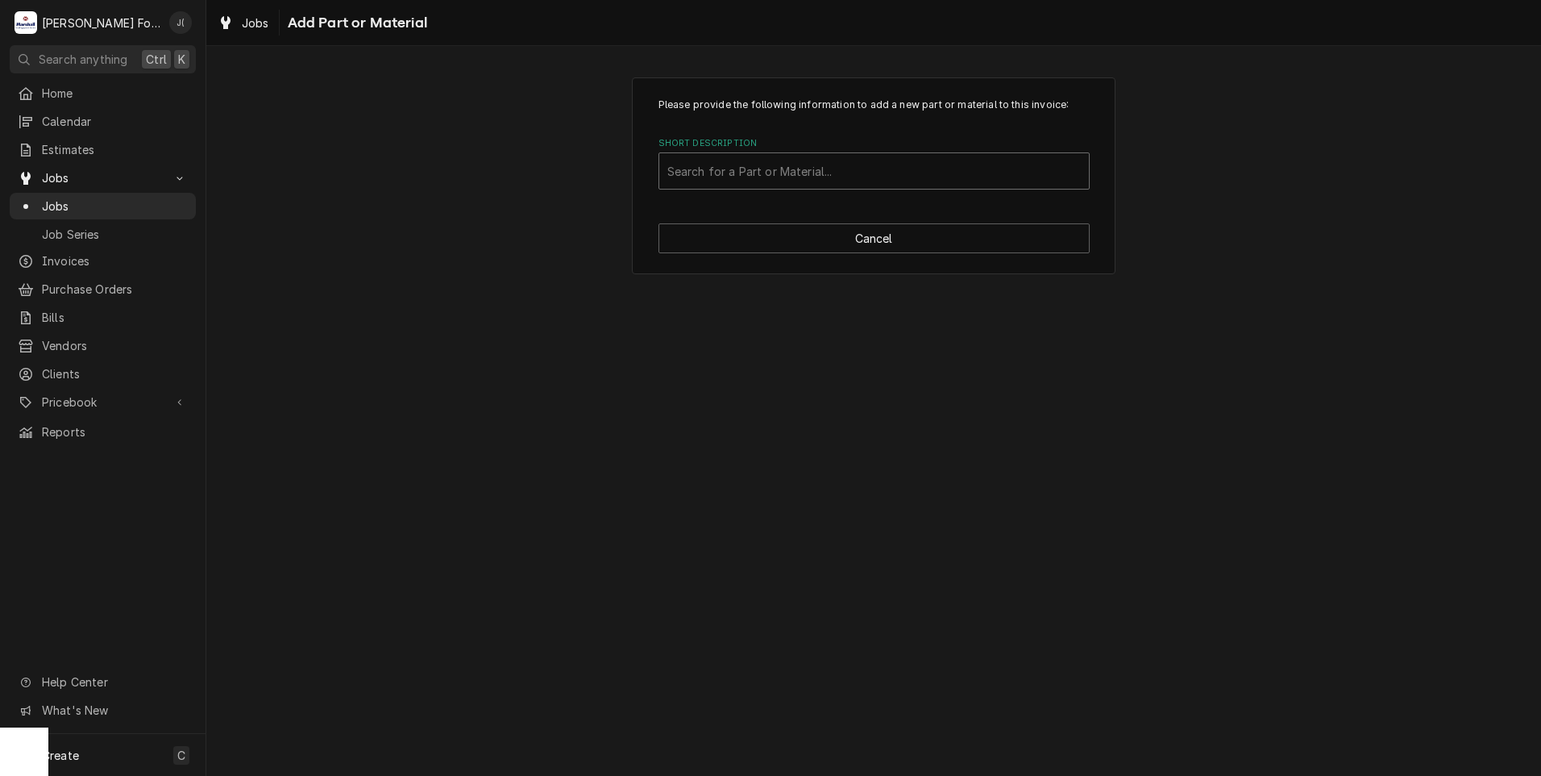
click at [703, 171] on div "Short Description" at bounding box center [874, 170] width 414 height 29
click at [778, 172] on div "Short Description" at bounding box center [874, 170] width 414 height 29
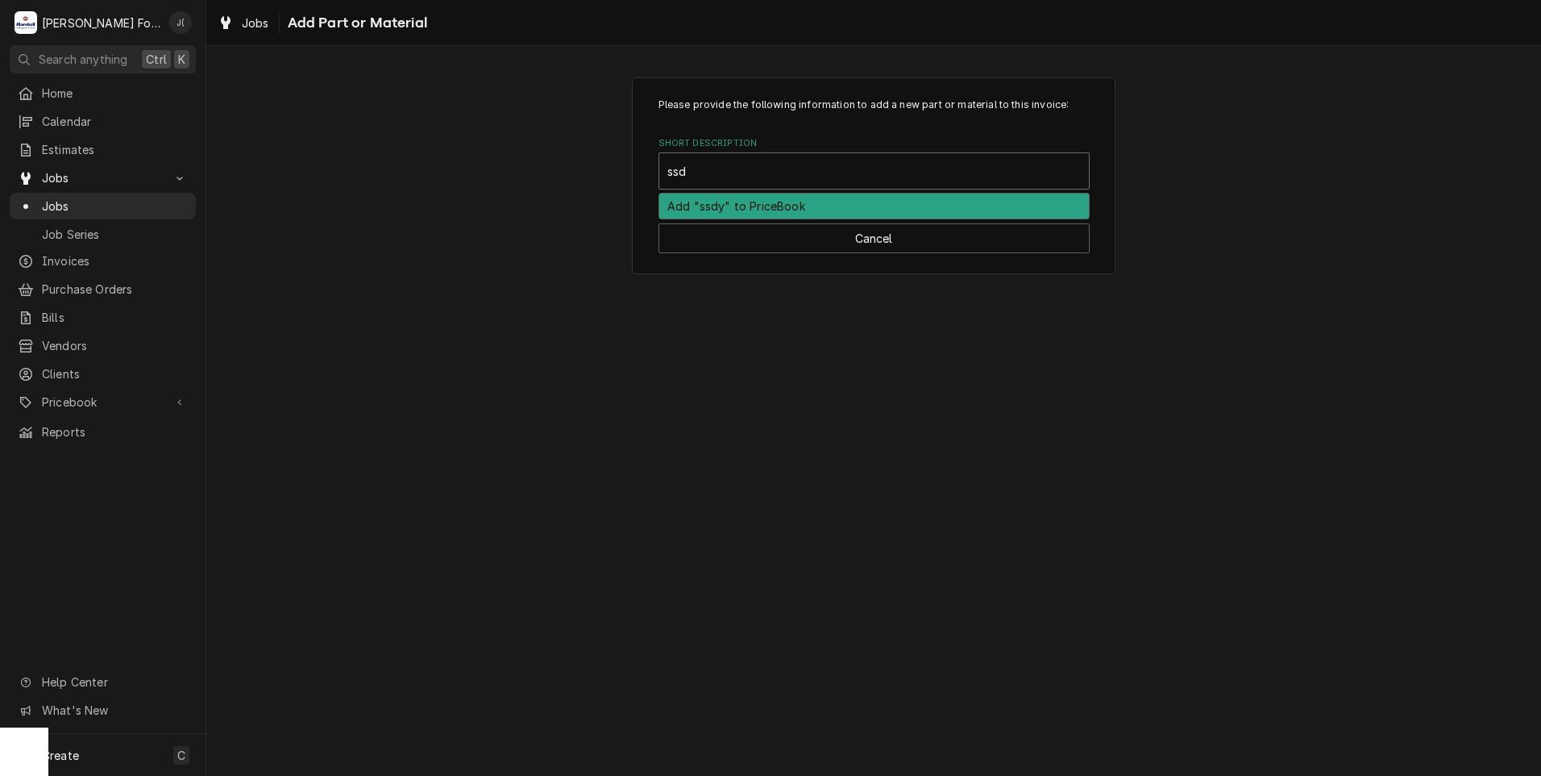
type input "ssdt"
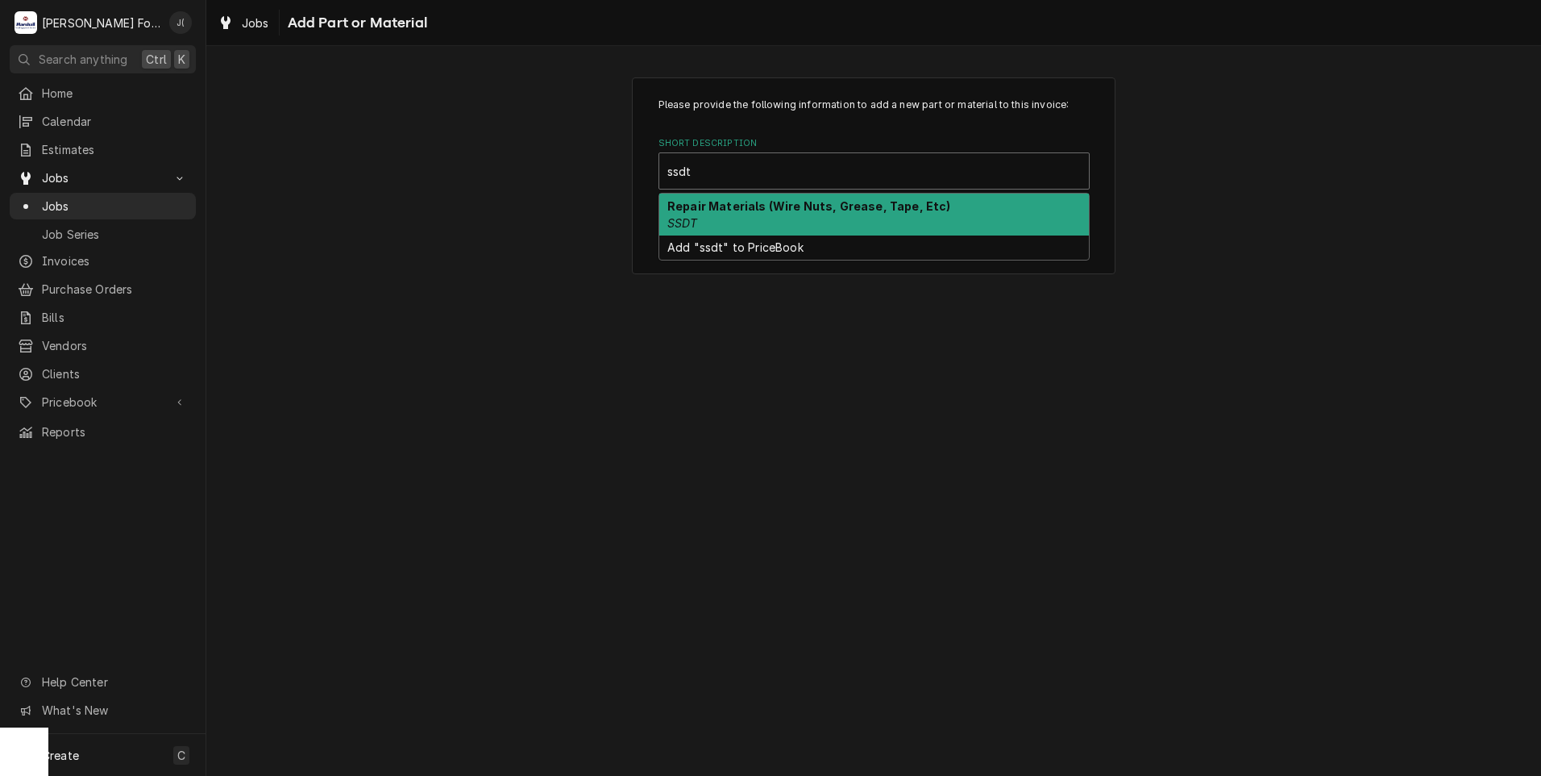
drag, startPoint x: 765, startPoint y: 205, endPoint x: 759, endPoint y: 197, distance: 9.8
click at [765, 203] on strong "Repair Materials (Wire Nuts, Grease, Tape, Etc)" at bounding box center [809, 206] width 284 height 14
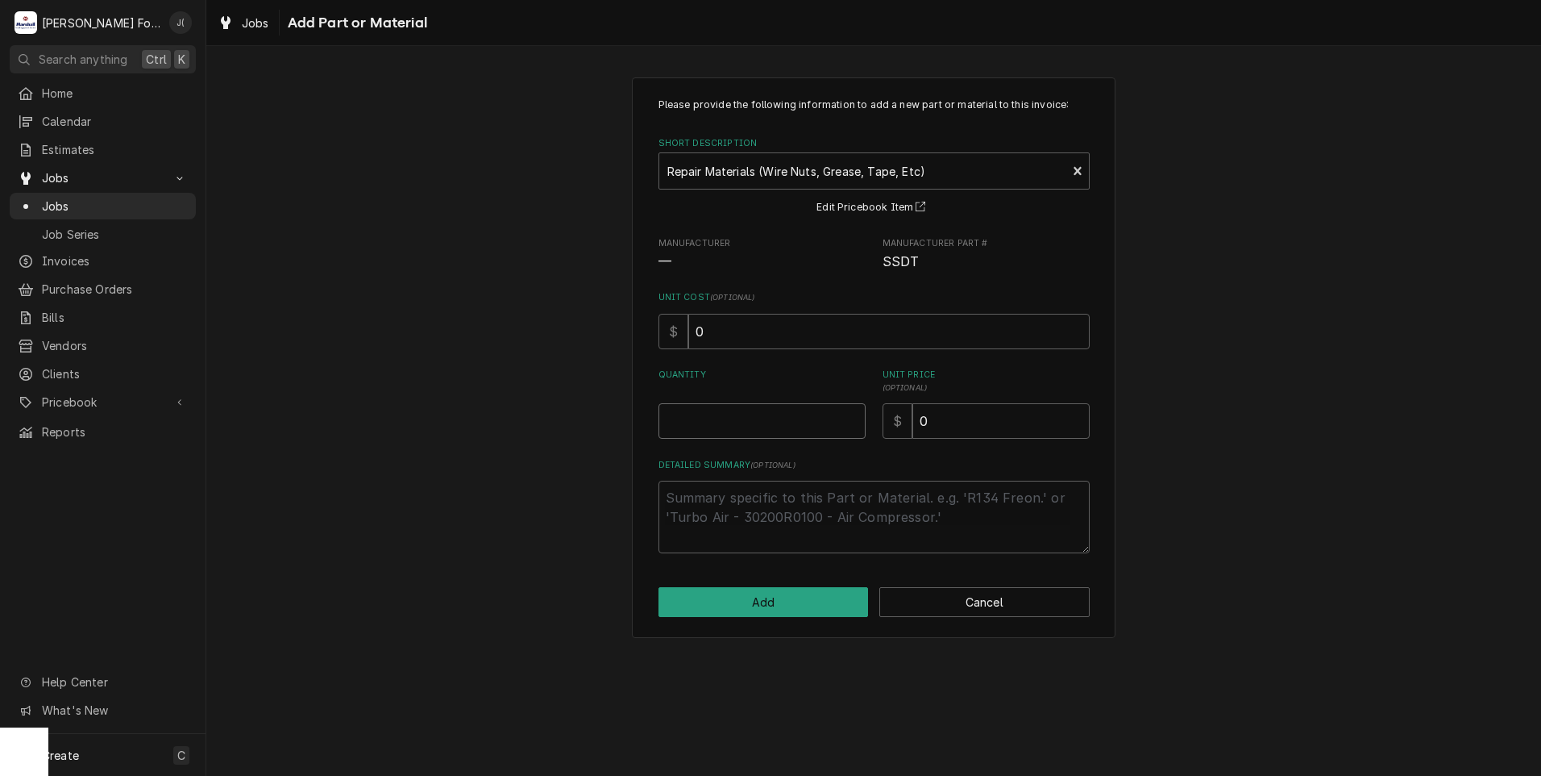
click at [755, 424] on input "Quantity" at bounding box center [762, 420] width 207 height 35
type textarea "x"
type input "1"
type textarea "x"
type input "2"
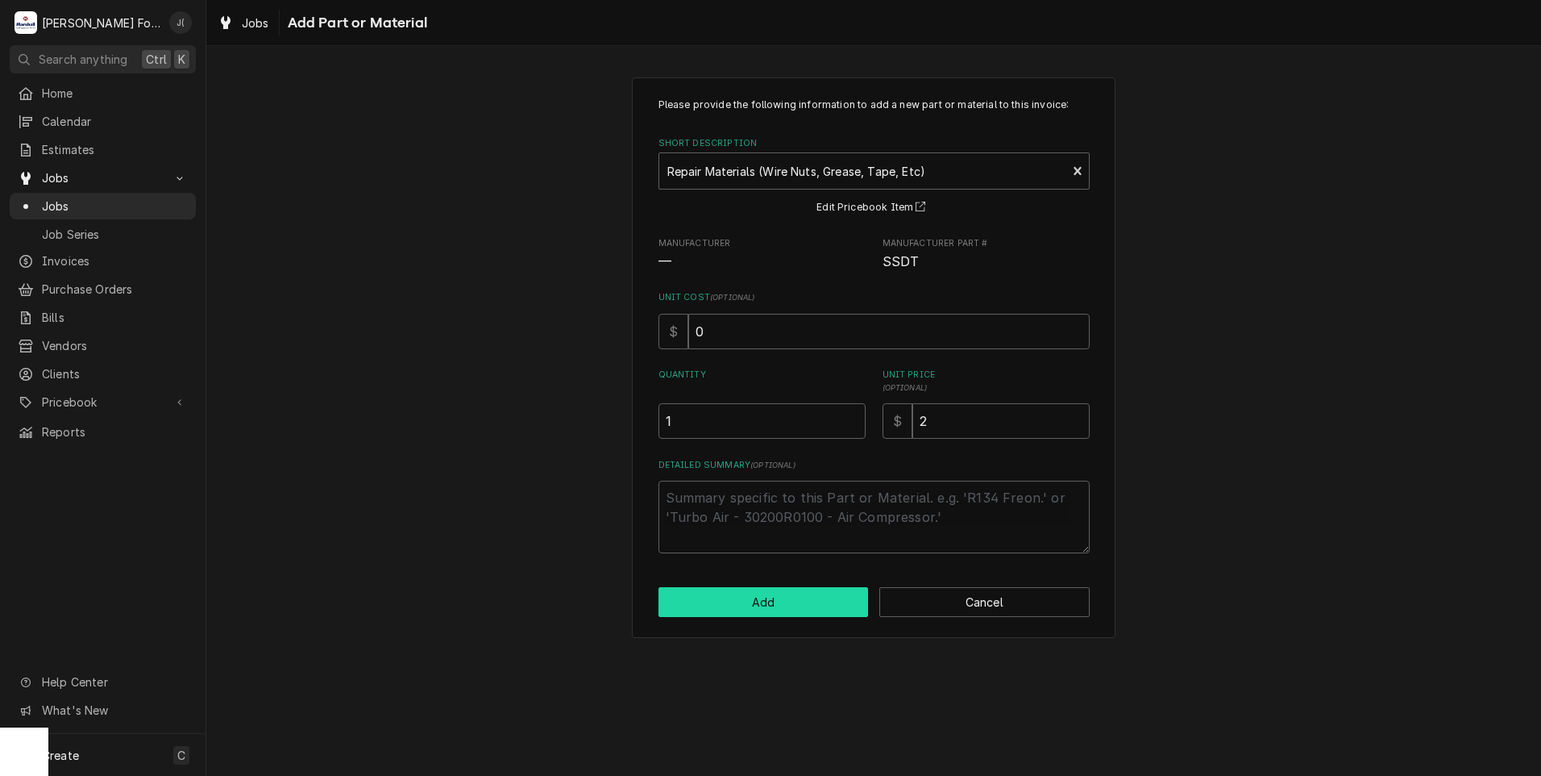
click at [778, 606] on button "Add" at bounding box center [764, 602] width 210 height 30
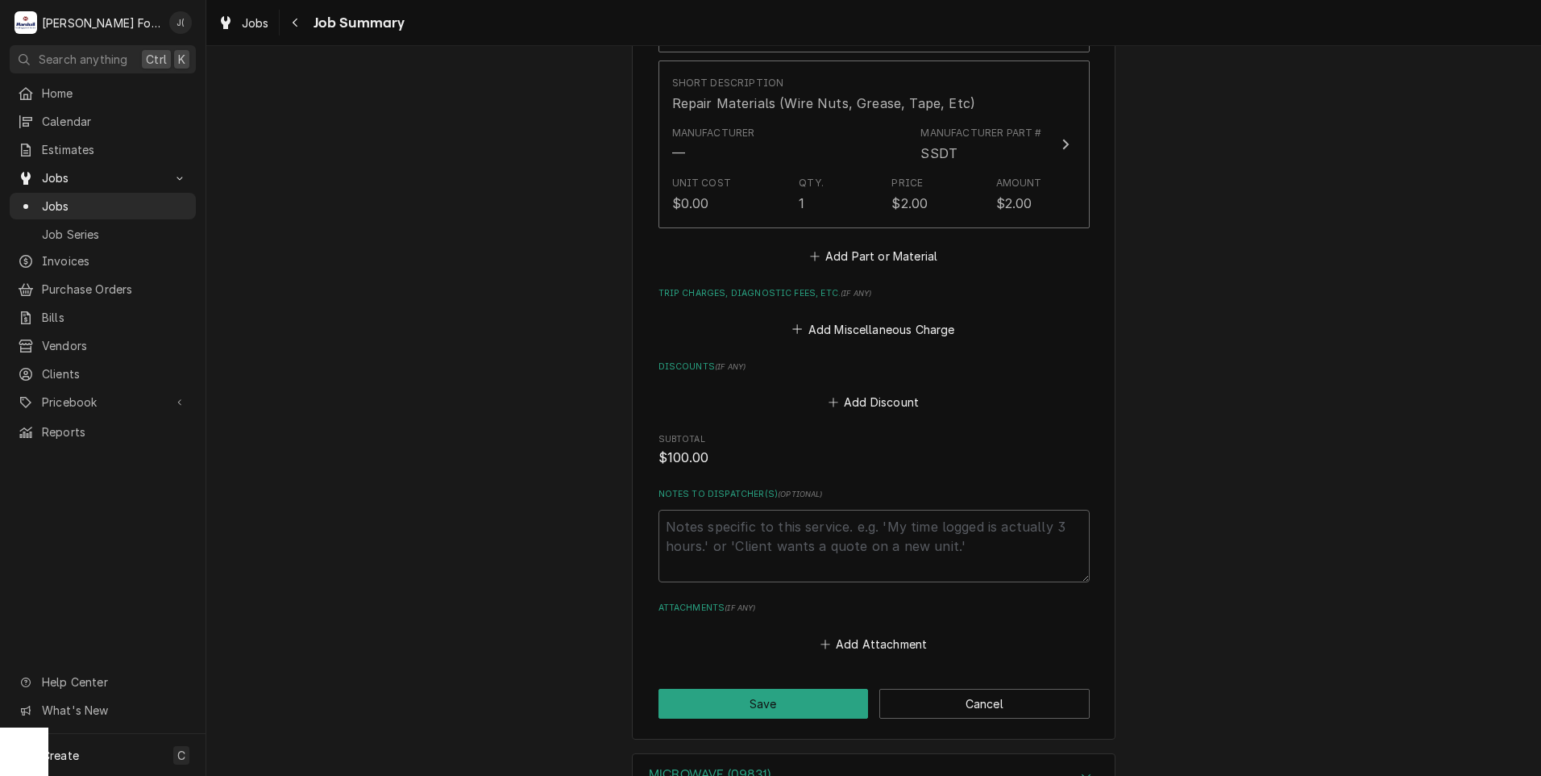
scroll to position [1432, 0]
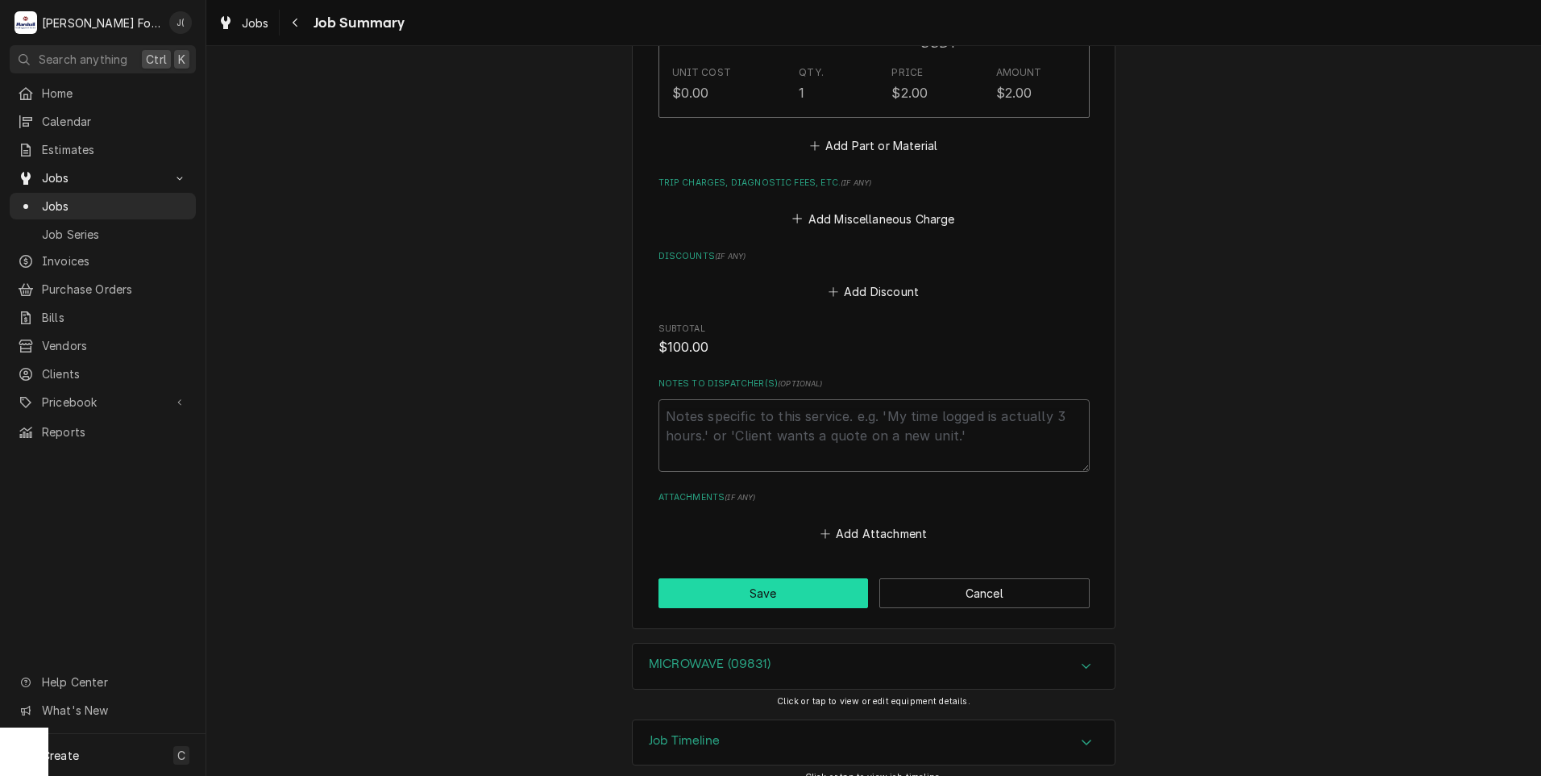
click at [765, 578] on button "Save" at bounding box center [764, 593] width 210 height 30
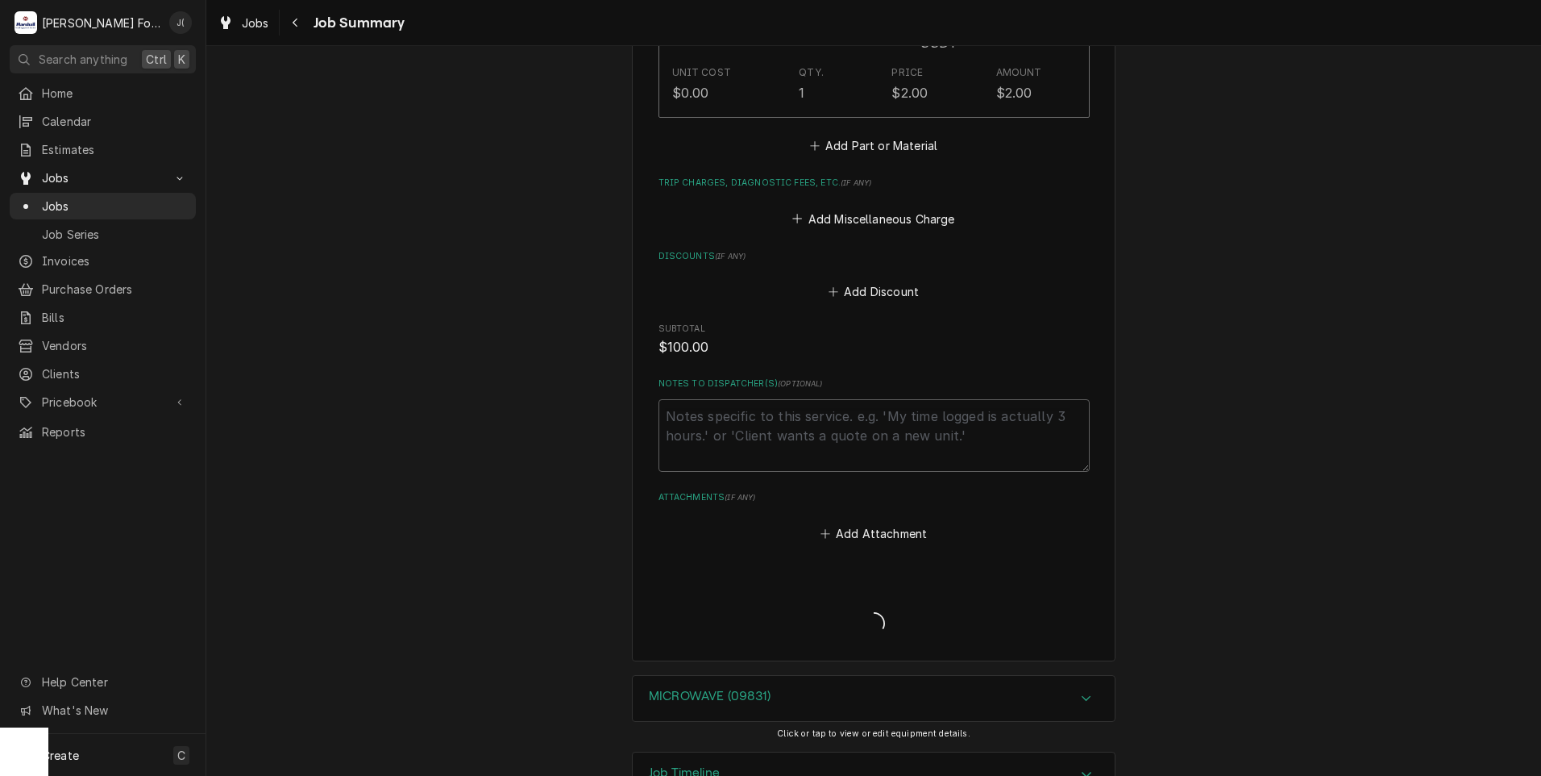
type textarea "x"
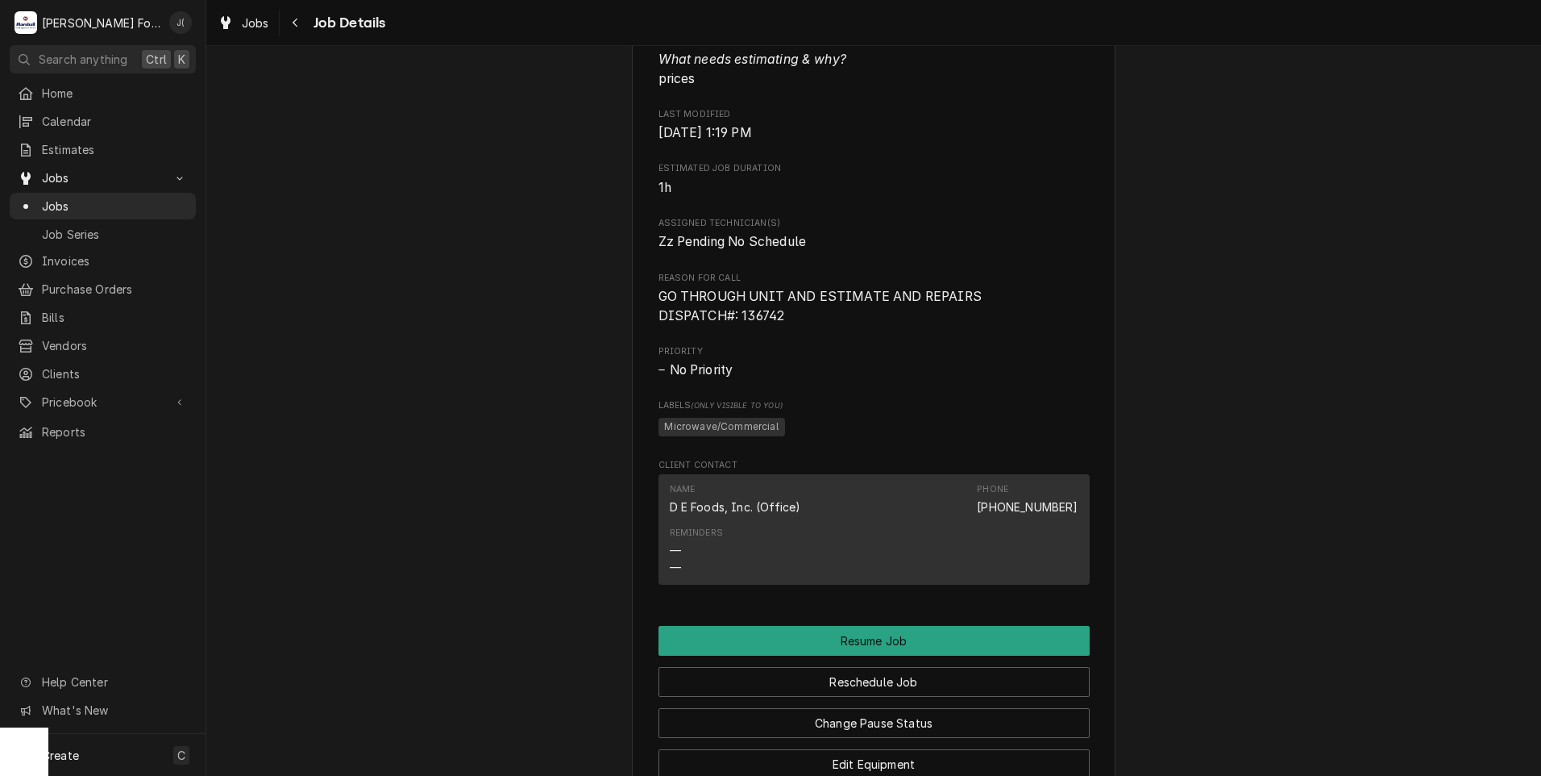
scroll to position [1290, 0]
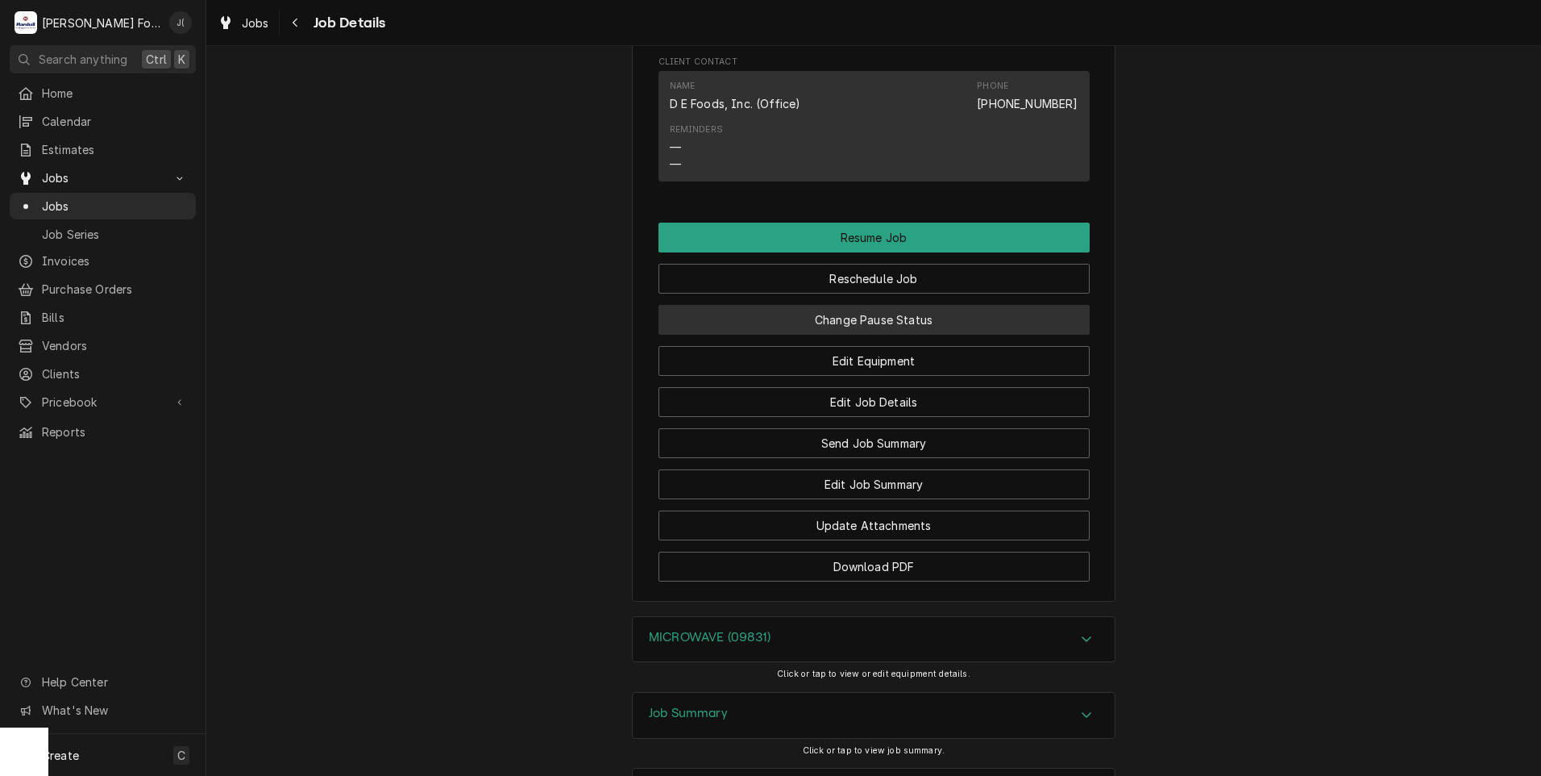
click at [870, 335] on button "Change Pause Status" at bounding box center [874, 320] width 431 height 30
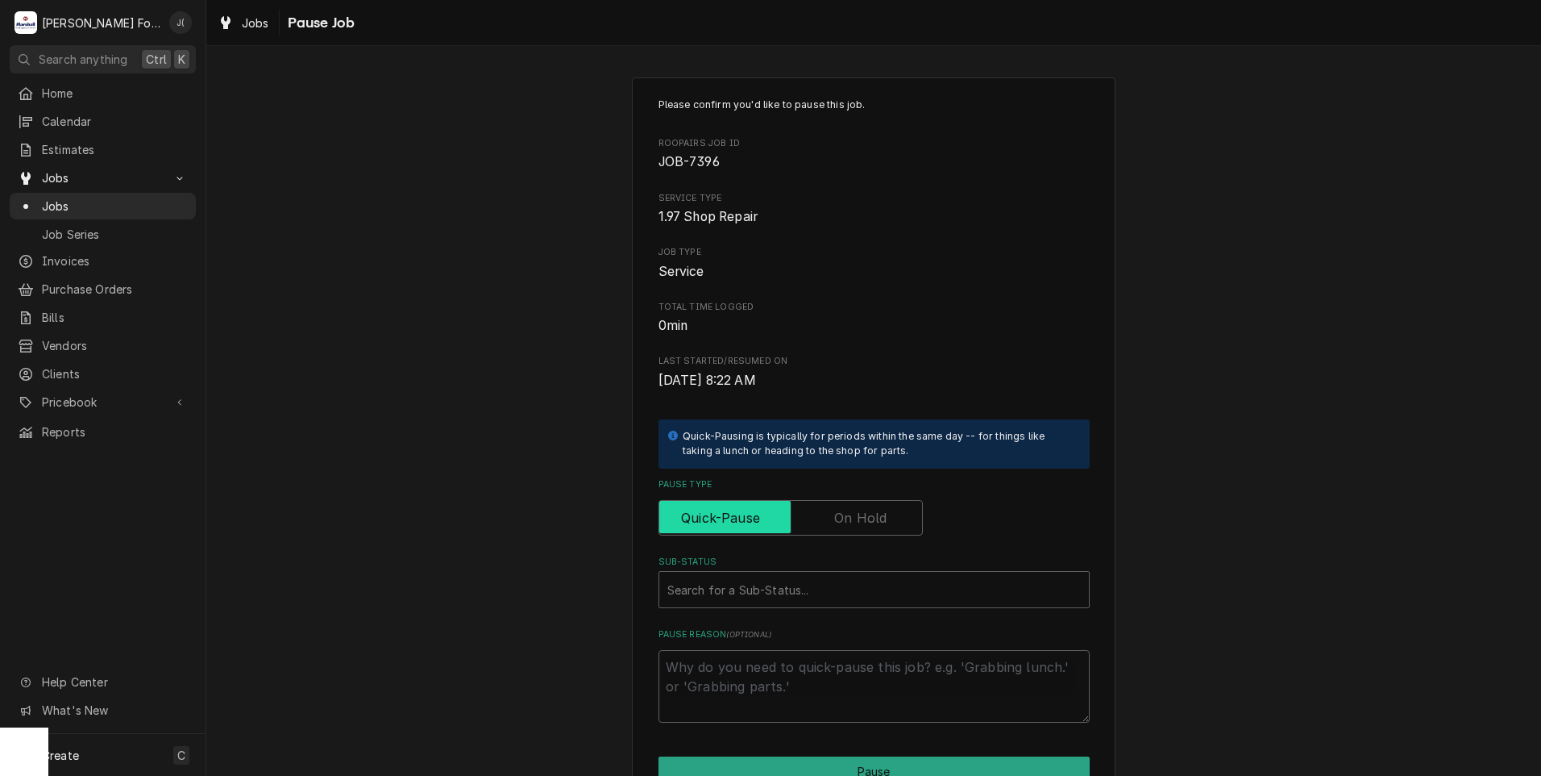
click at [848, 505] on input "Pause Type" at bounding box center [791, 517] width 250 height 35
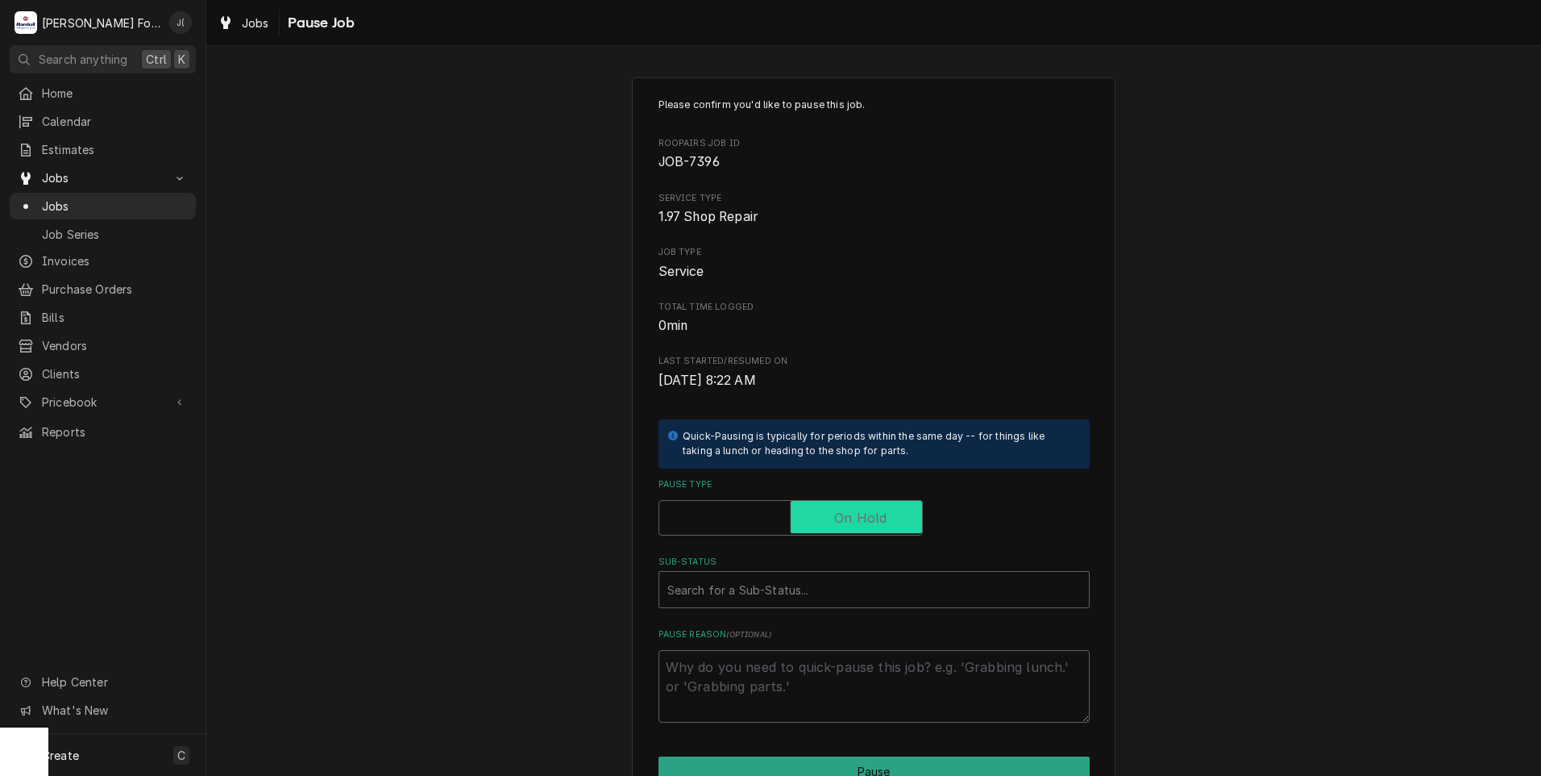
checkbox input "true"
click at [787, 587] on div "Sub-Status" at bounding box center [874, 589] width 414 height 29
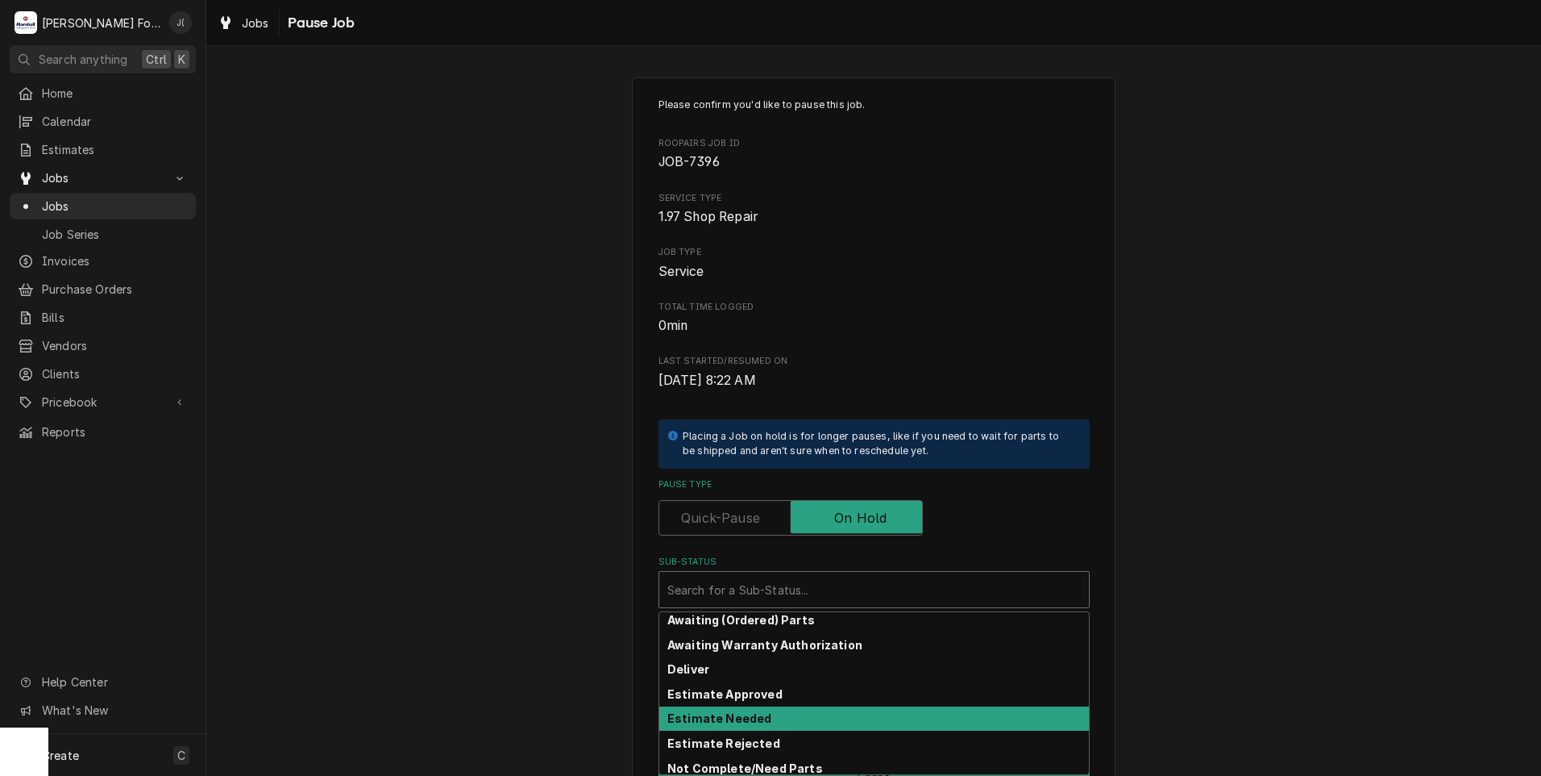
scroll to position [81, 0]
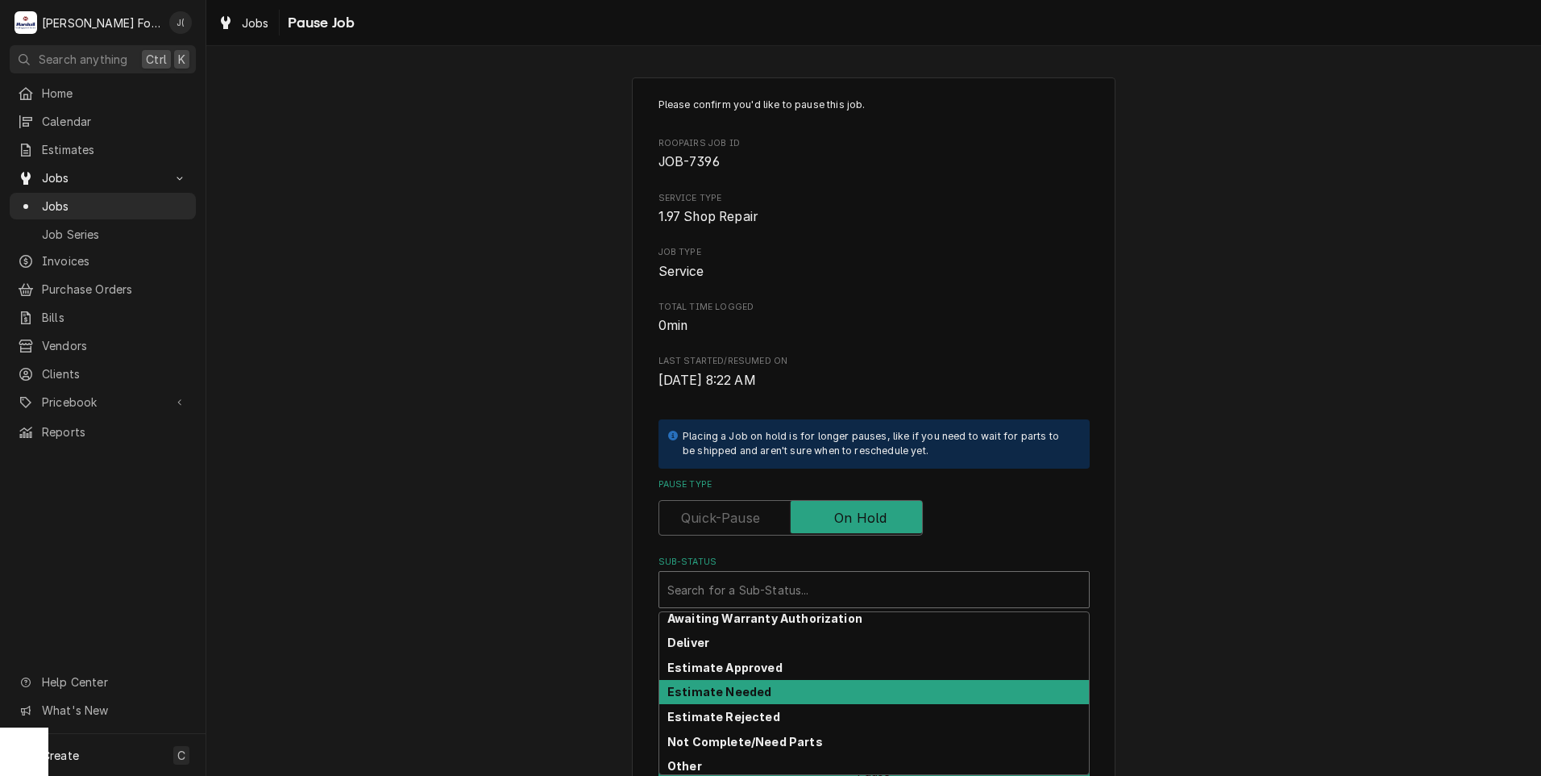
click at [726, 693] on strong "Estimate Needed" at bounding box center [719, 691] width 104 height 14
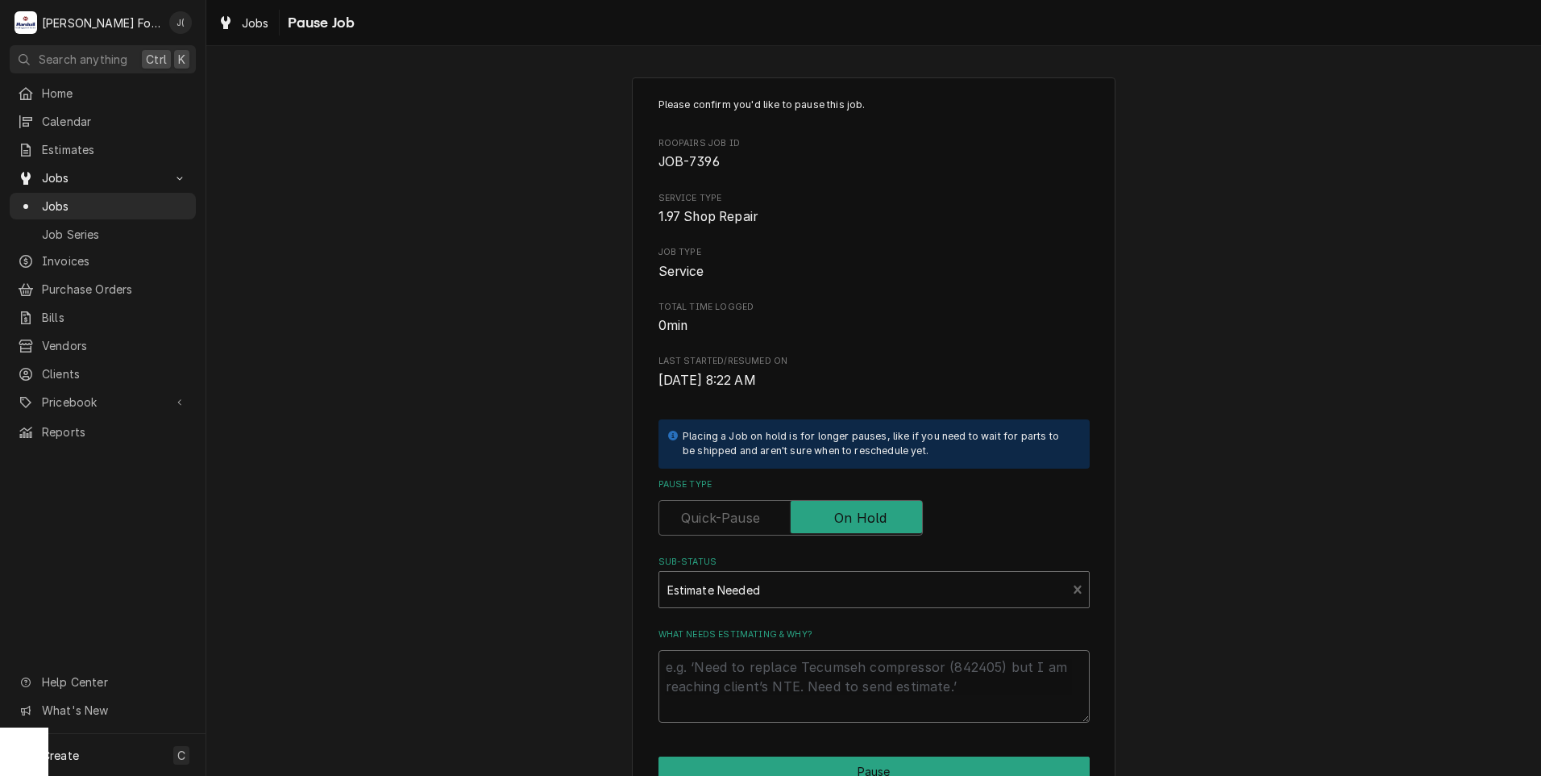
click at [726, 693] on textarea "What needs estimating & why?" at bounding box center [874, 686] width 431 height 73
type textarea "x"
type textarea "p"
type textarea "x"
type textarea "pr"
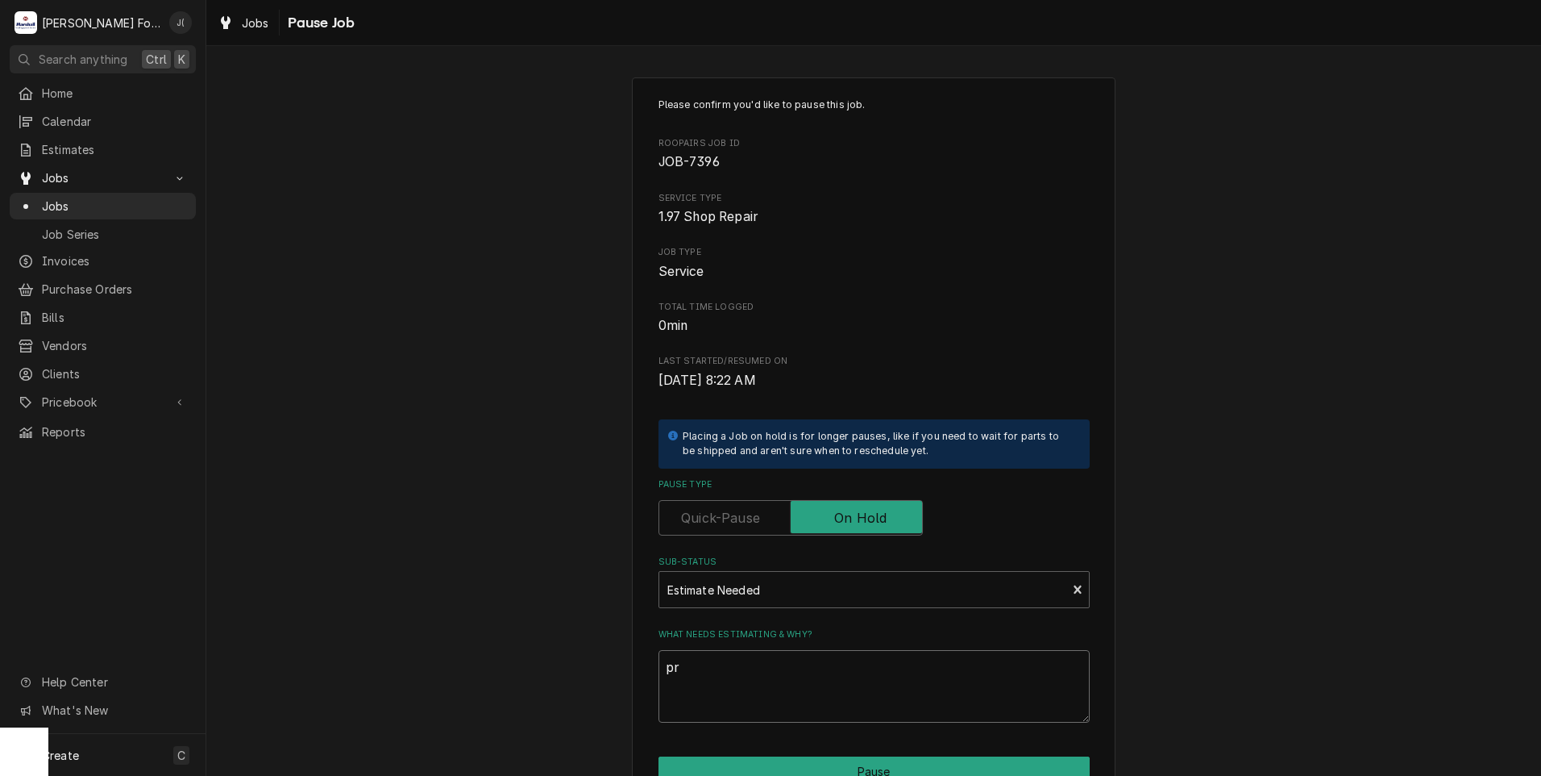
type textarea "x"
type textarea "pri"
type textarea "x"
type textarea "pric"
type textarea "x"
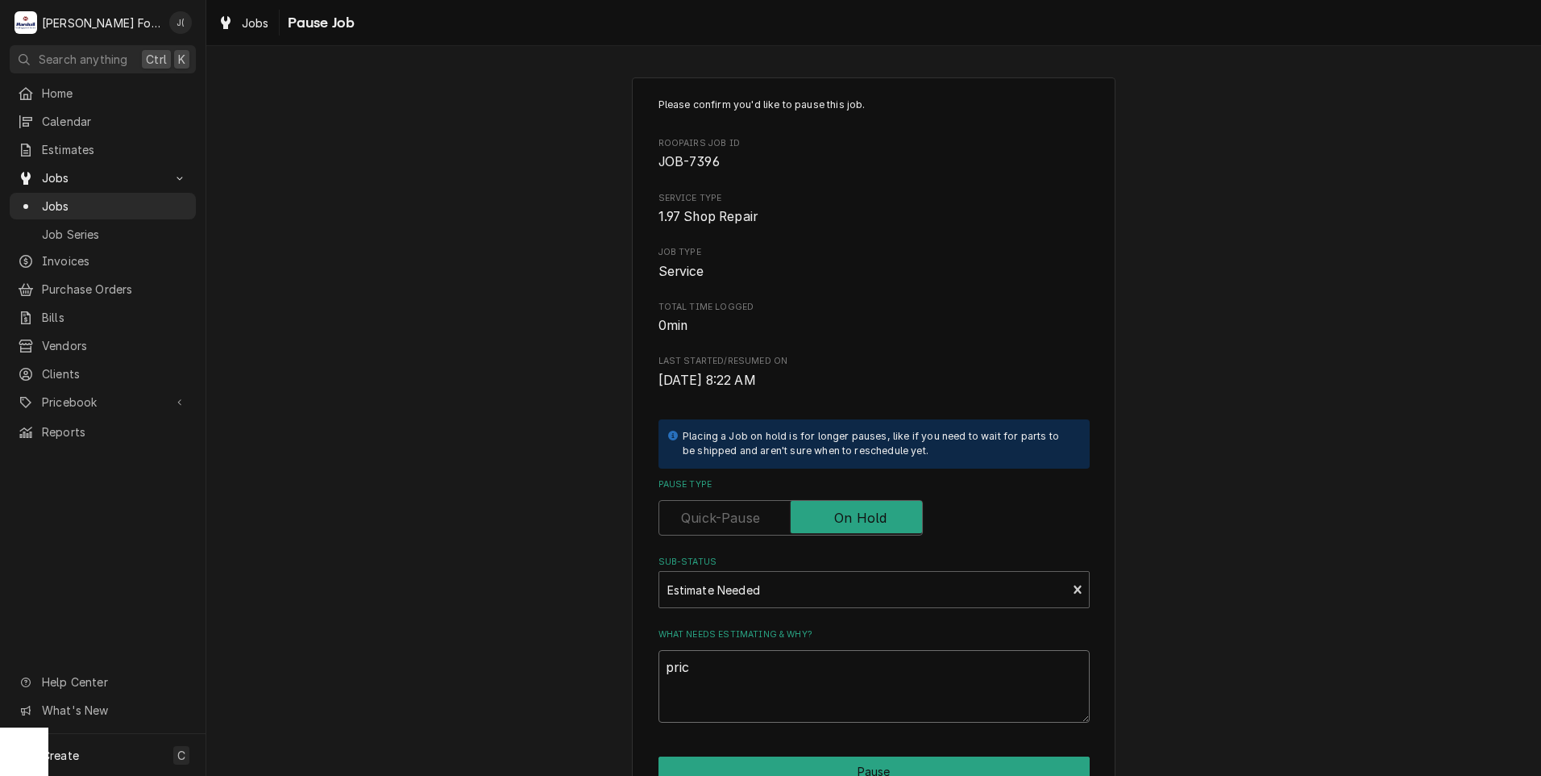
type textarea "price"
type textarea "x"
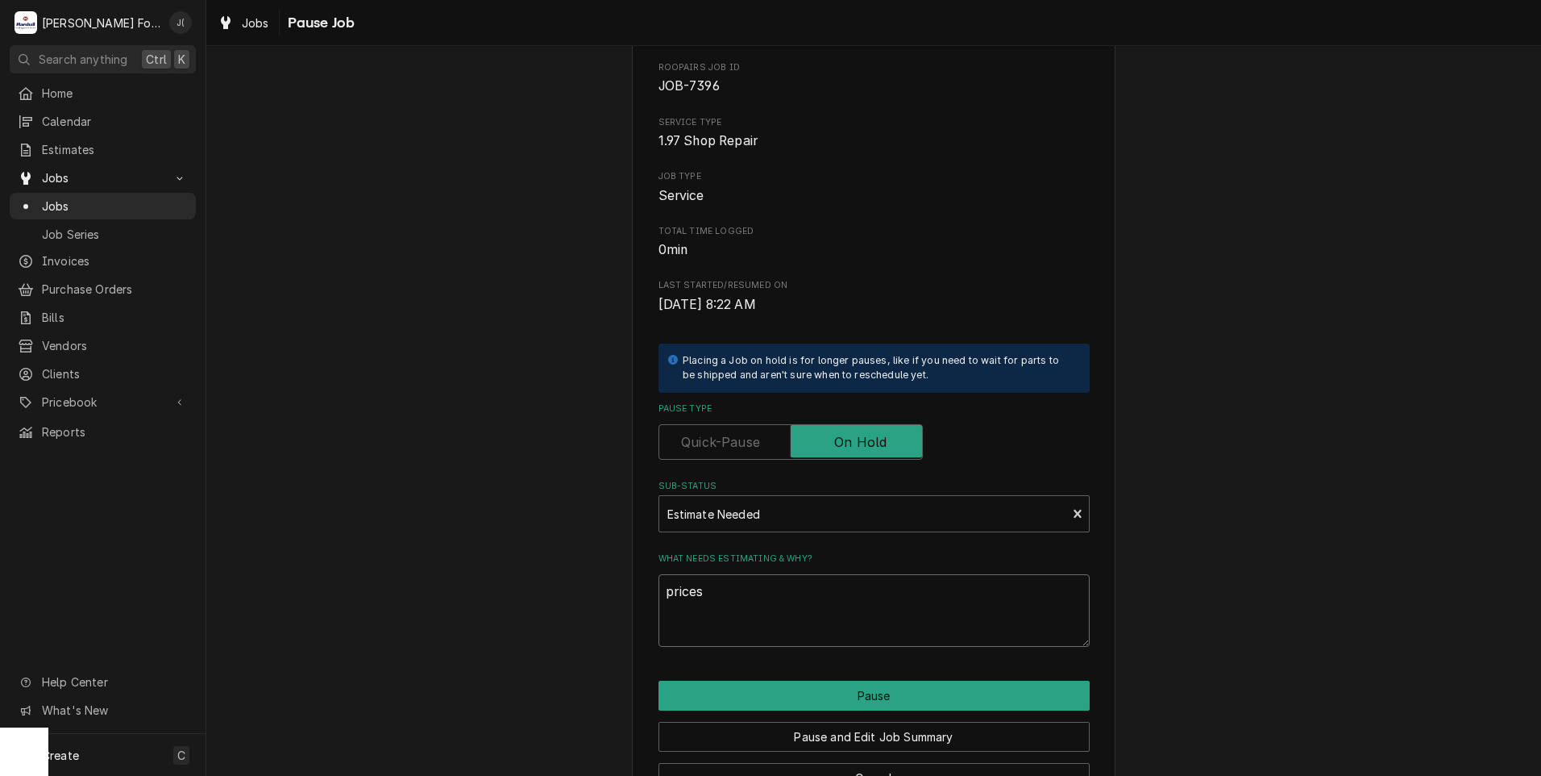
scroll to position [127, 0]
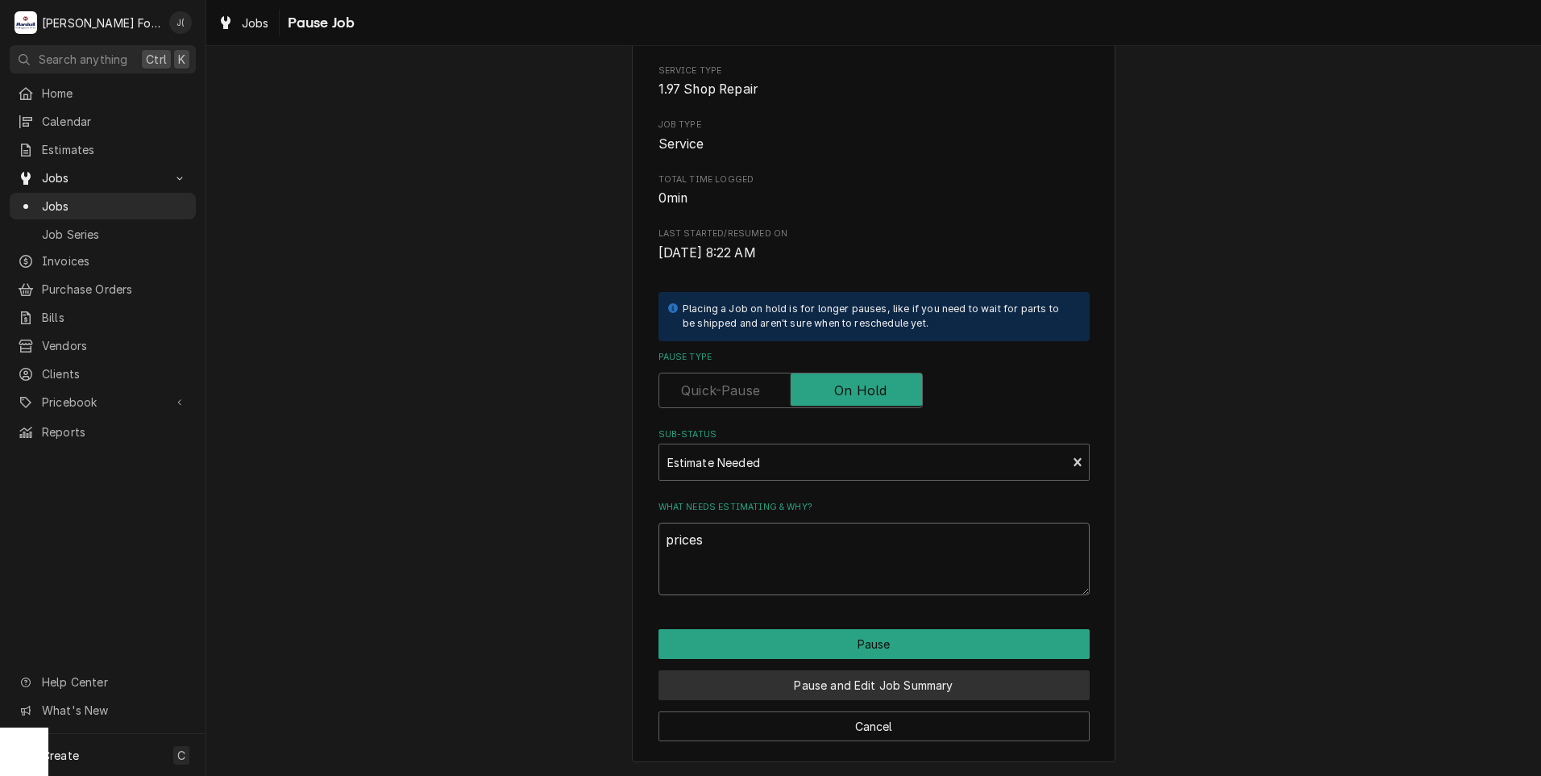
type textarea "prices"
click at [801, 691] on button "Pause and Edit Job Summary" at bounding box center [874, 685] width 431 height 30
type textarea "x"
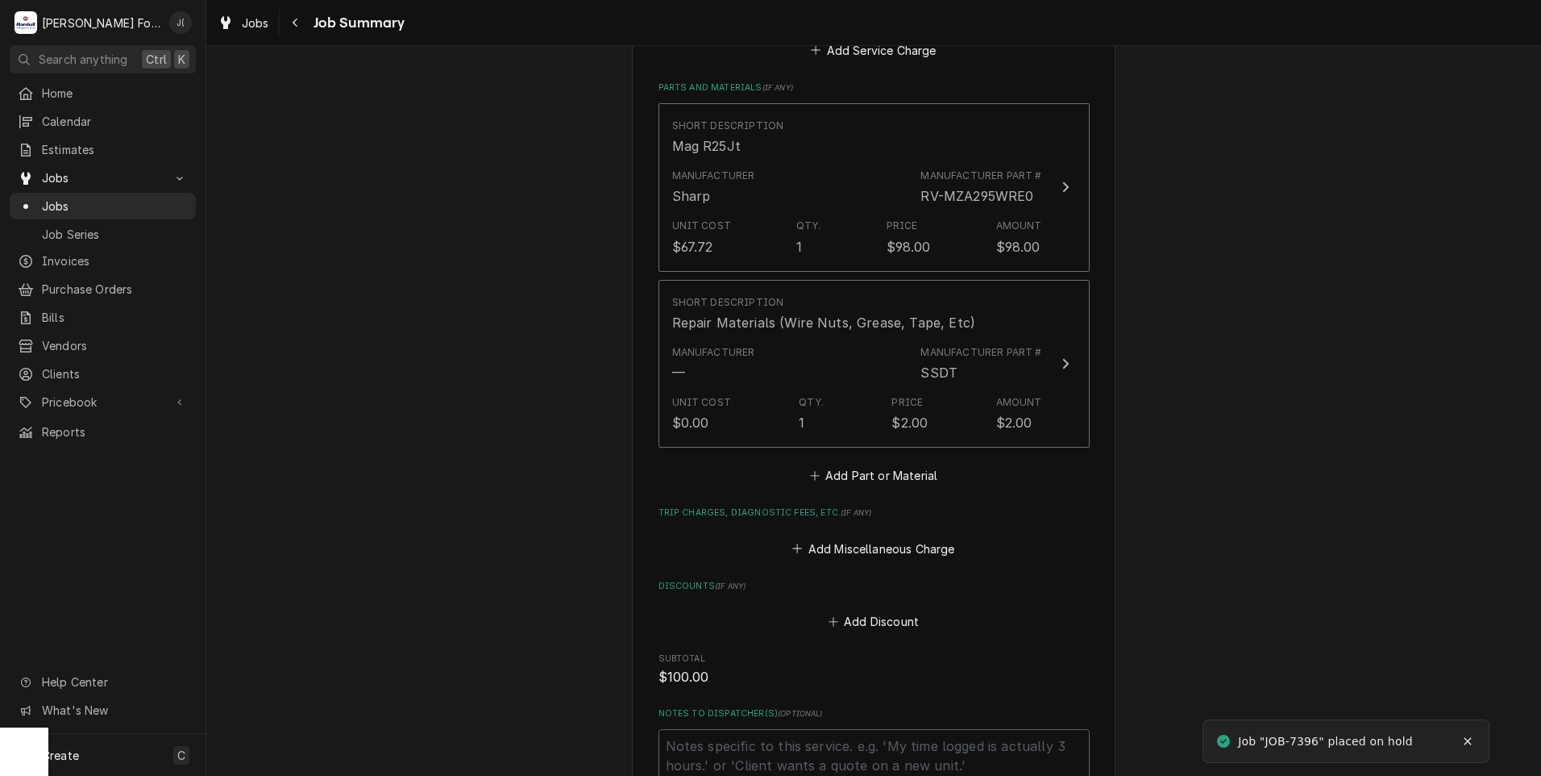
scroll to position [1432, 0]
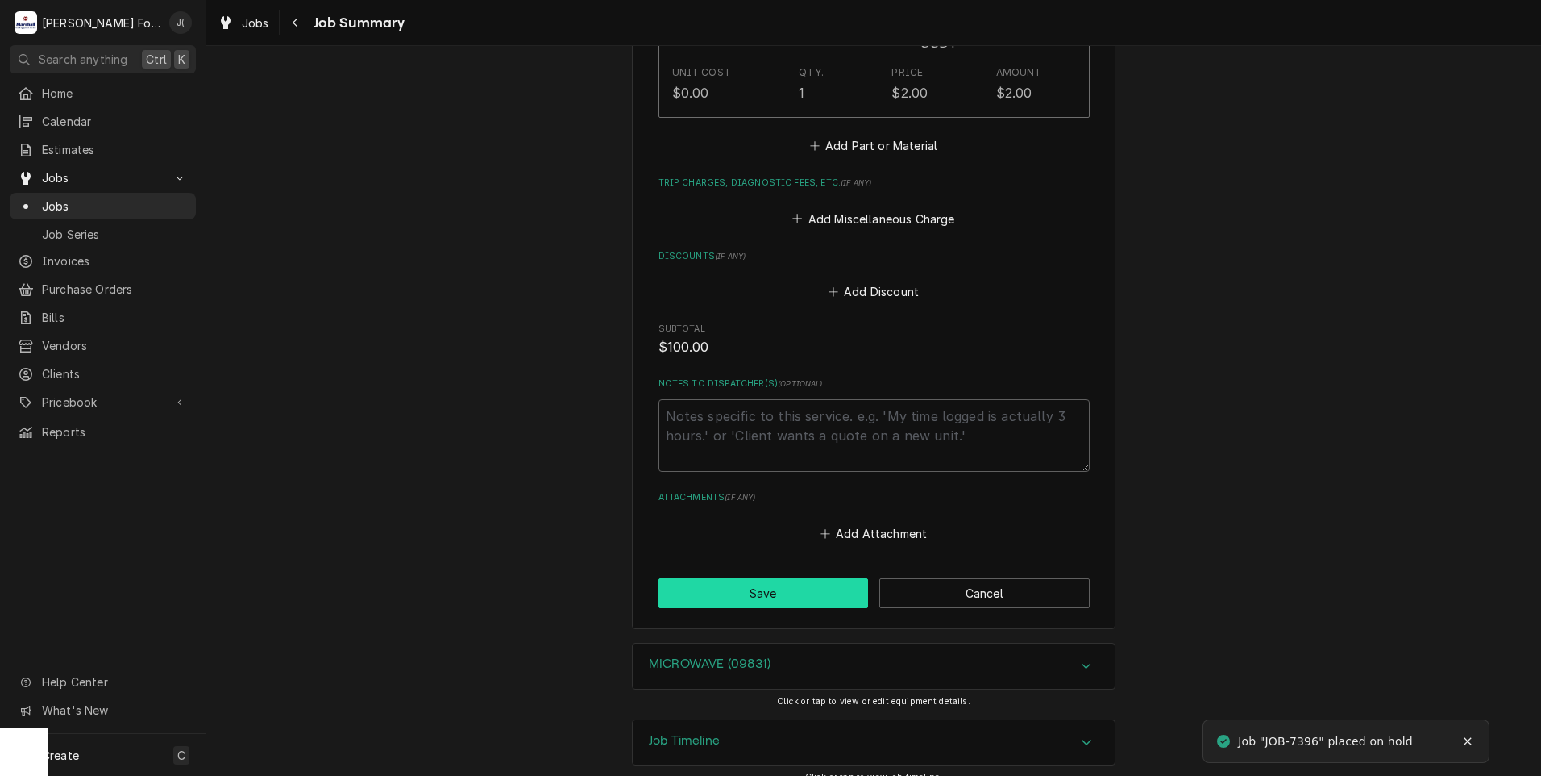
click at [680, 579] on button "Save" at bounding box center [764, 593] width 210 height 30
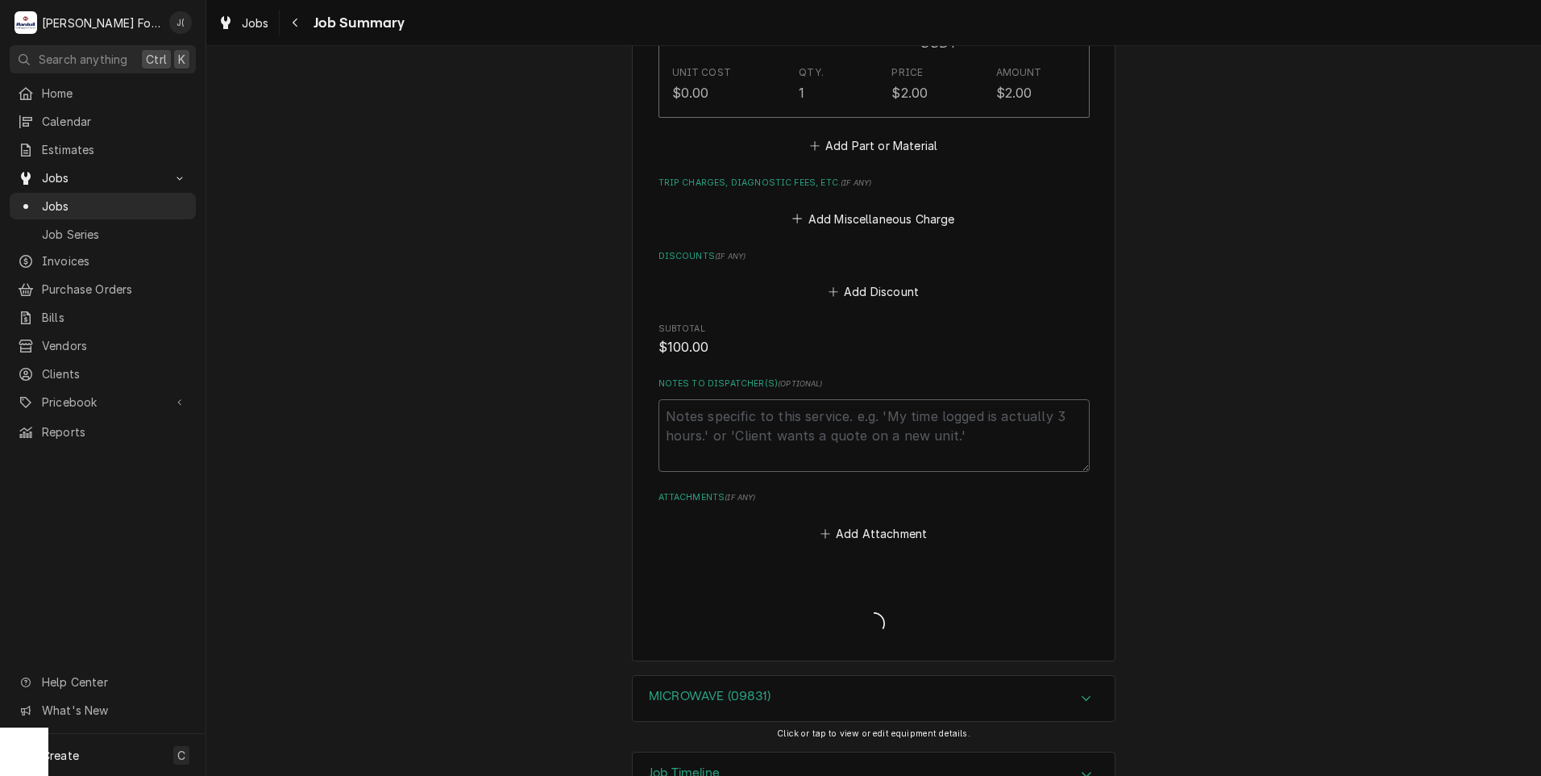
type textarea "x"
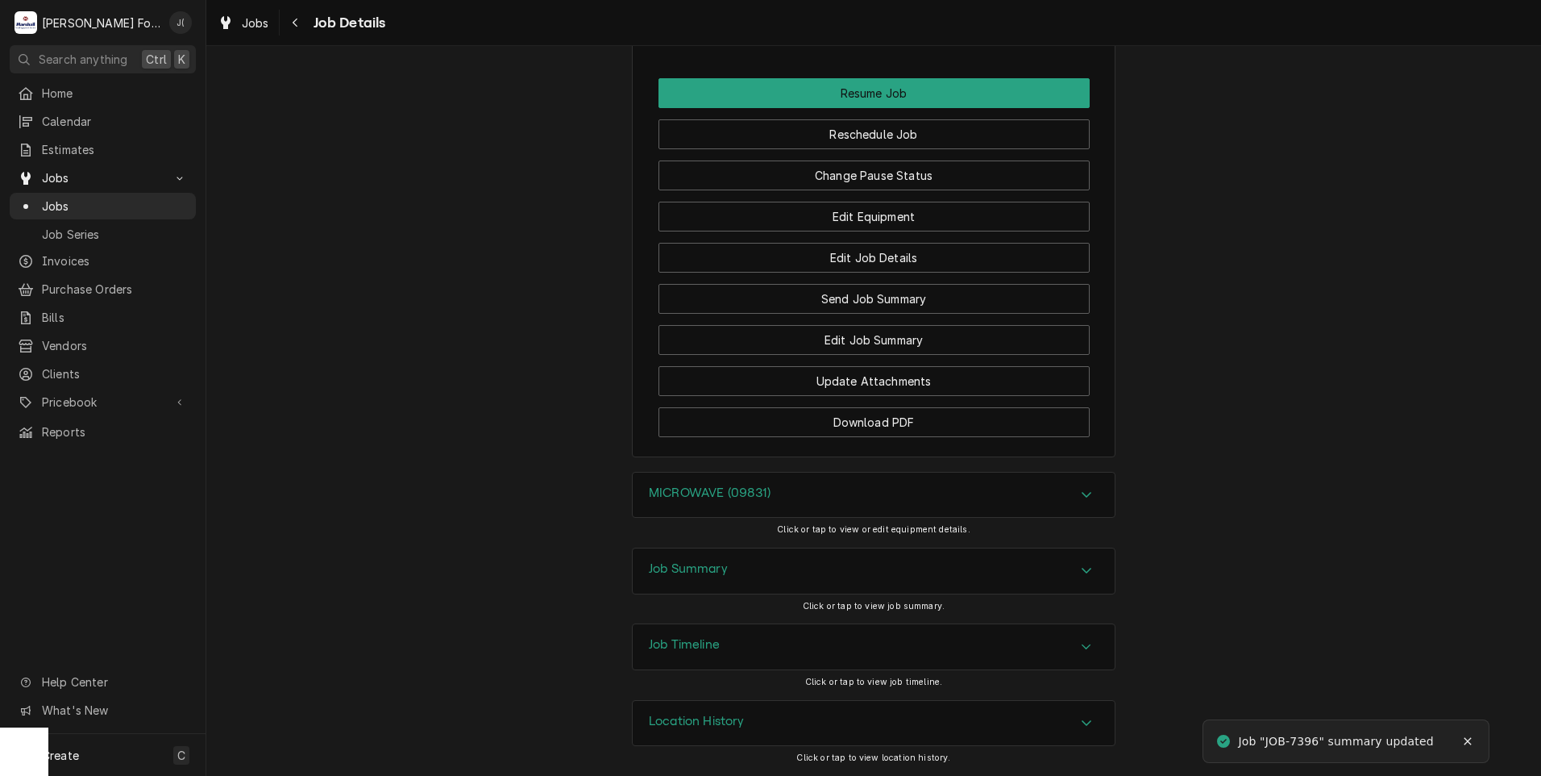
scroll to position [1453, 0]
click at [728, 570] on div "Job Summary" at bounding box center [874, 570] width 482 height 45
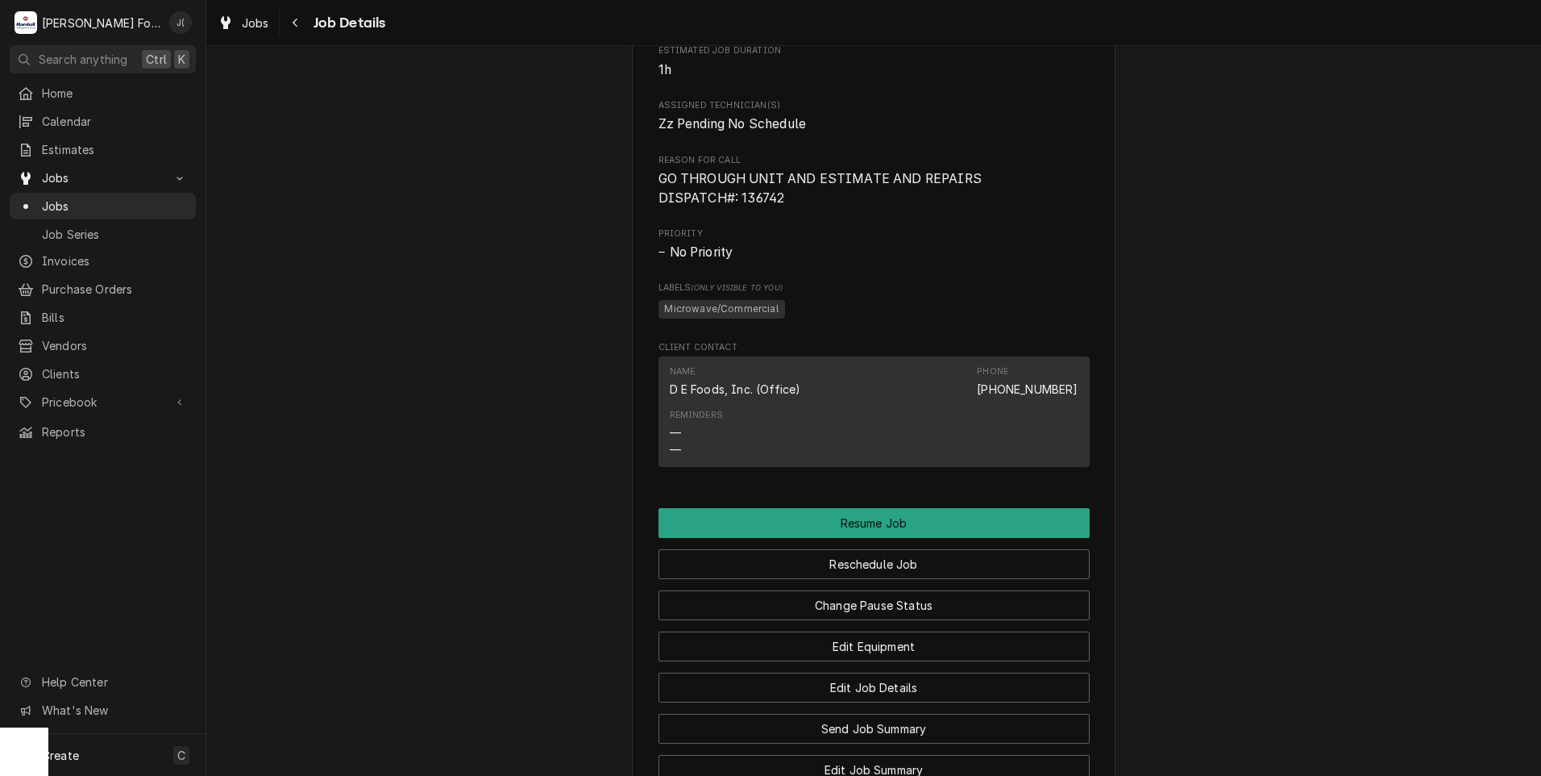
scroll to position [647, 0]
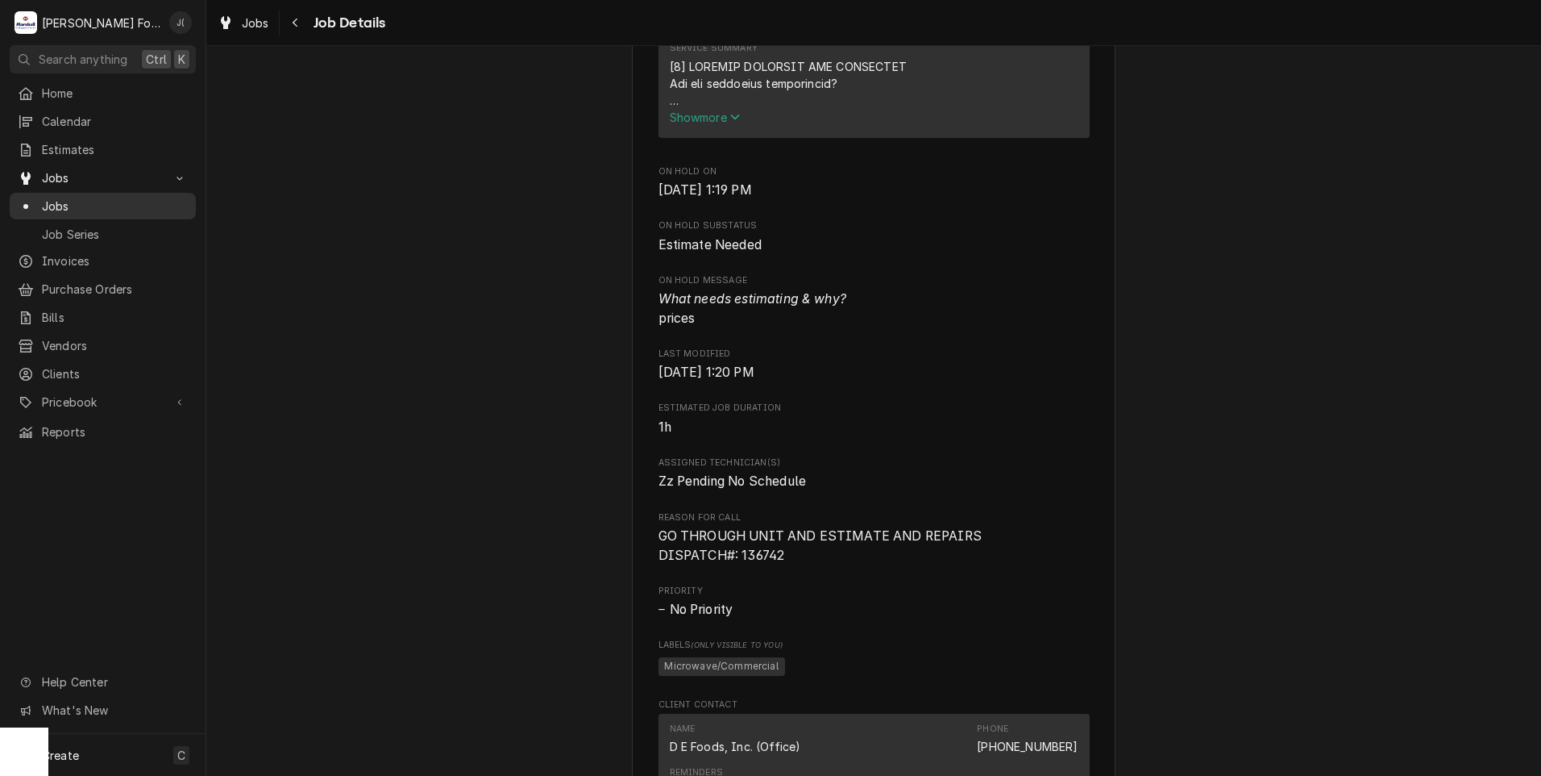
click at [72, 203] on span "Jobs" at bounding box center [115, 206] width 146 height 17
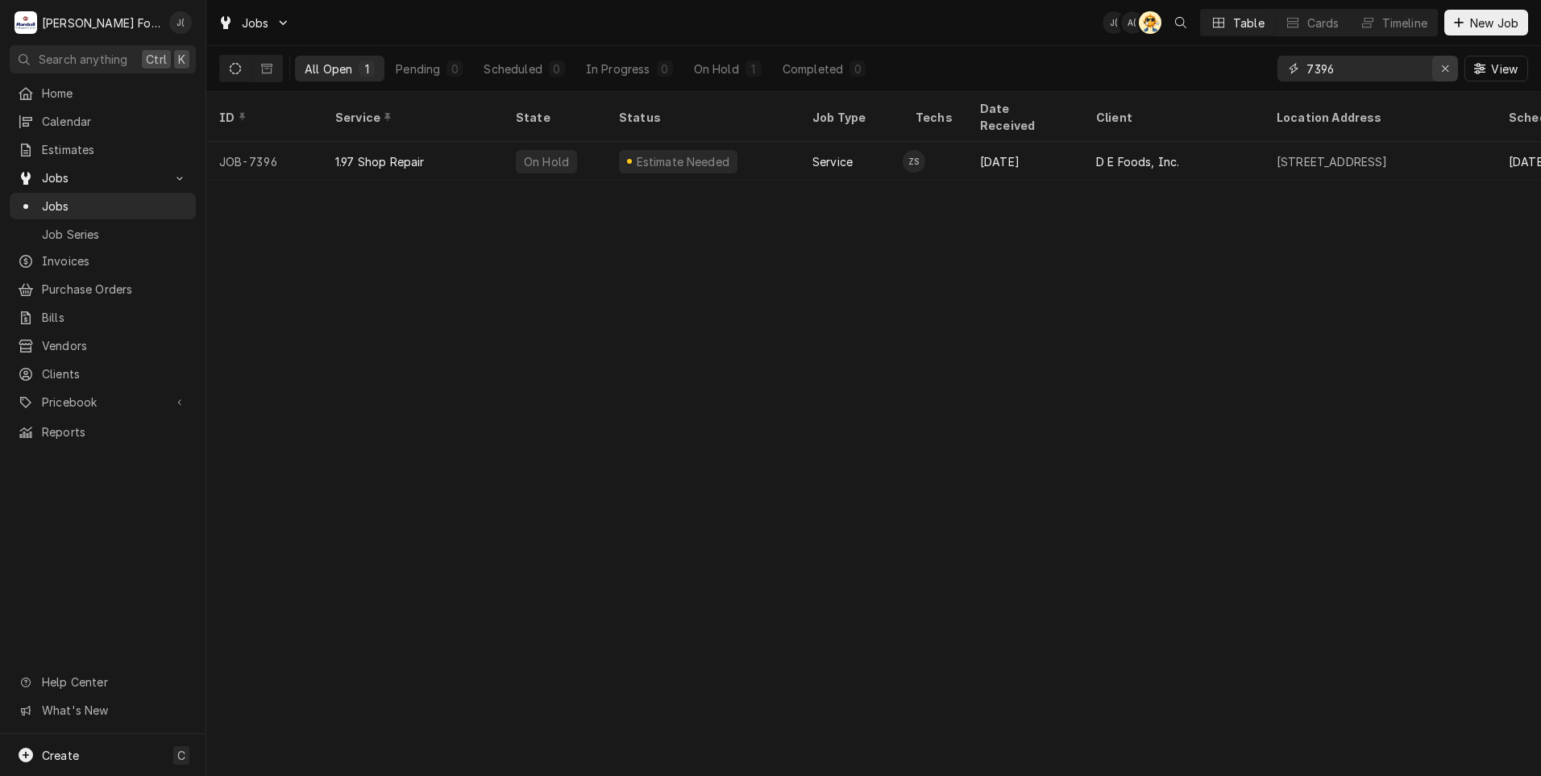
click at [1444, 69] on icon "Erase input" at bounding box center [1445, 68] width 9 height 11
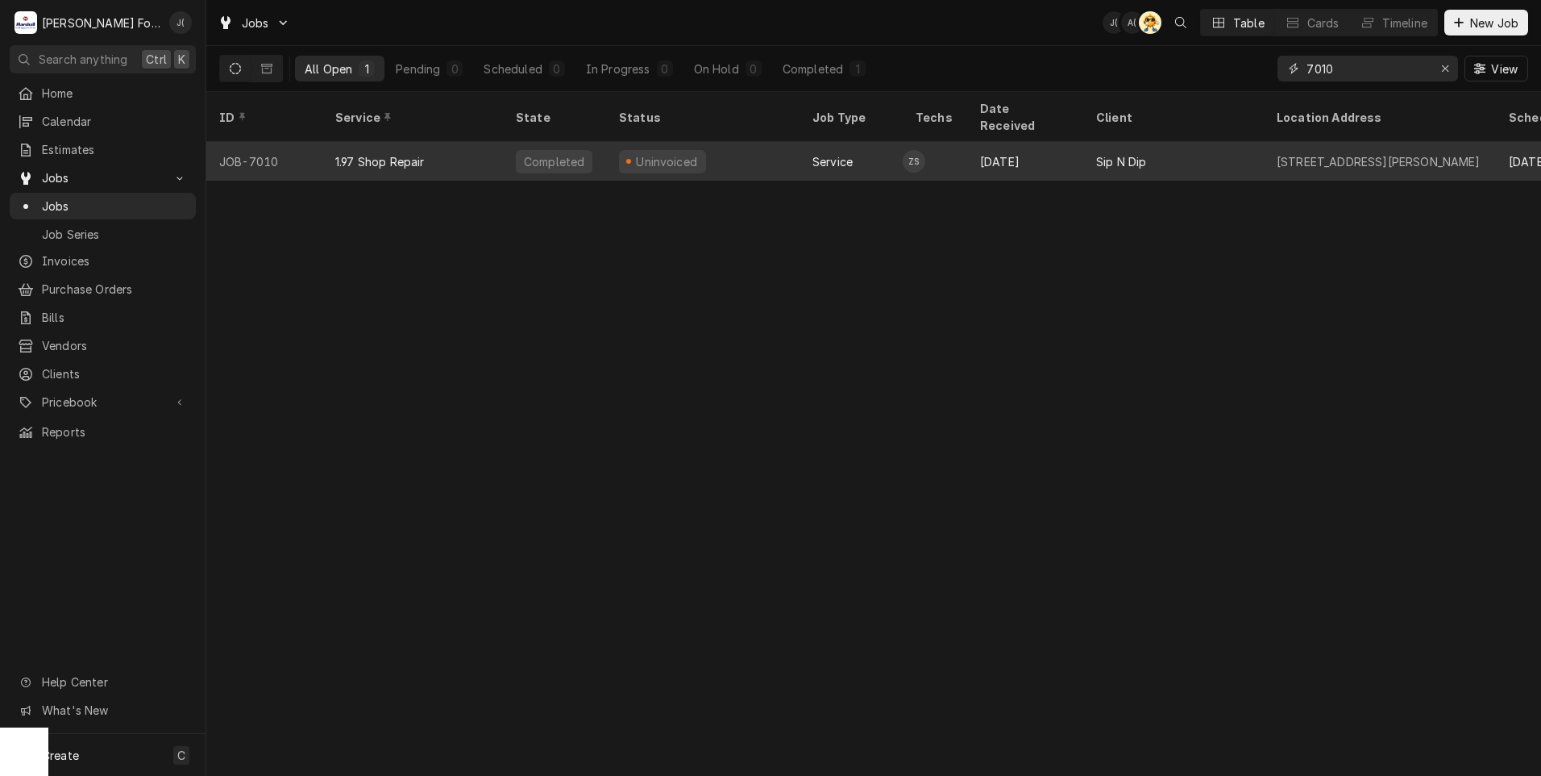
type input "7010"
click at [488, 148] on div "1.97 Shop Repair" at bounding box center [412, 161] width 181 height 39
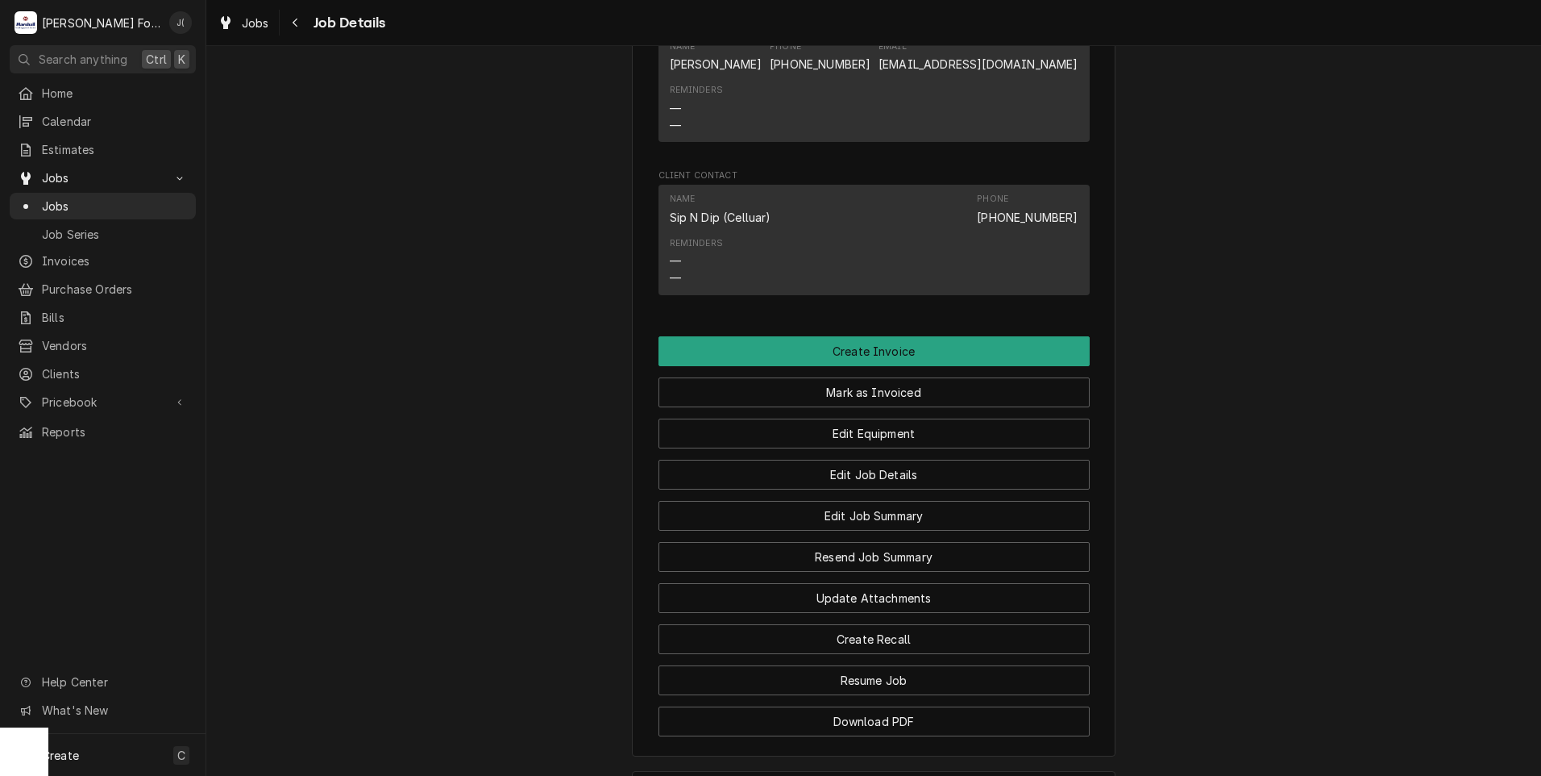
scroll to position [1048, 0]
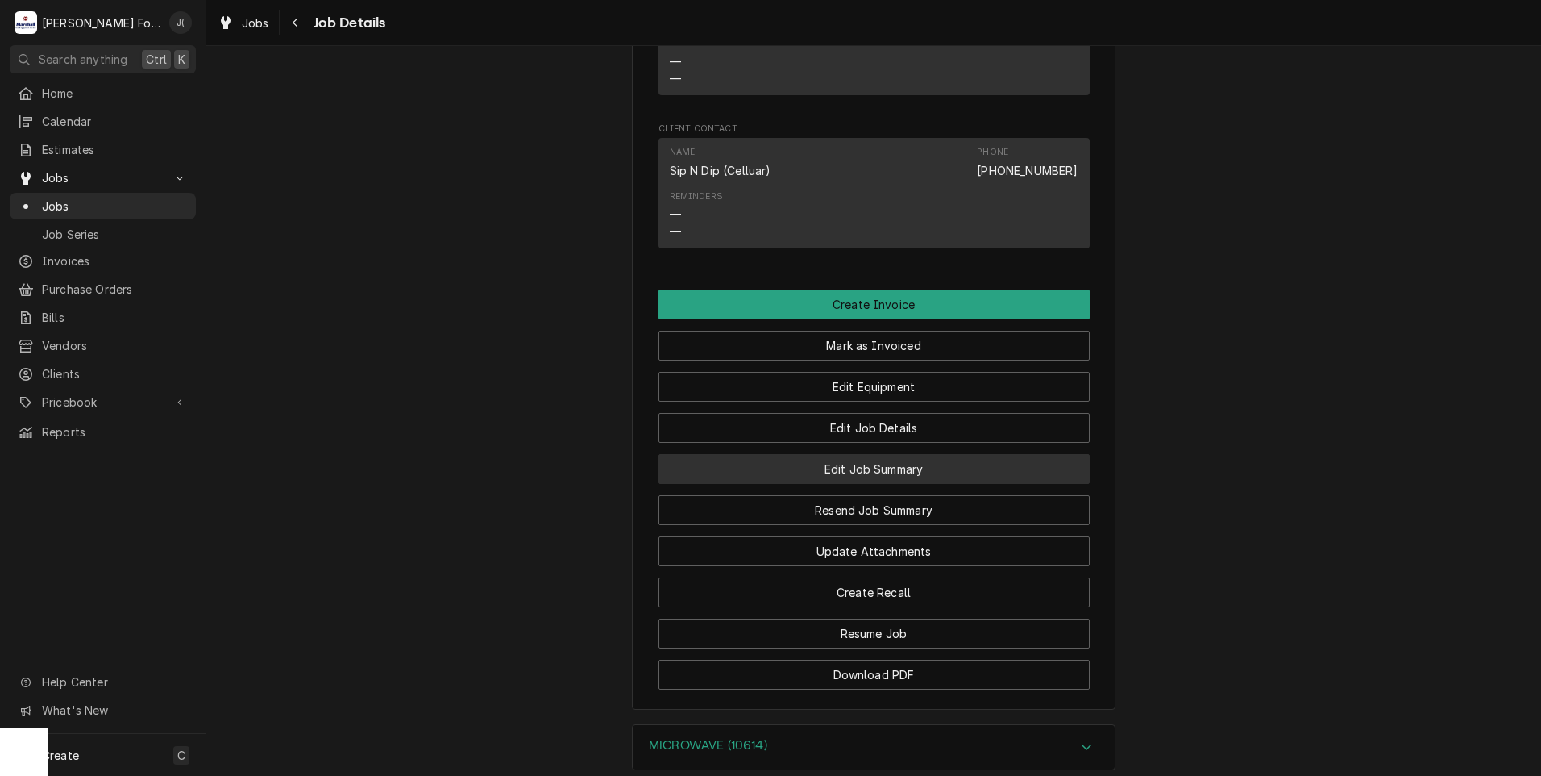
click at [889, 484] on button "Edit Job Summary" at bounding box center [874, 469] width 431 height 30
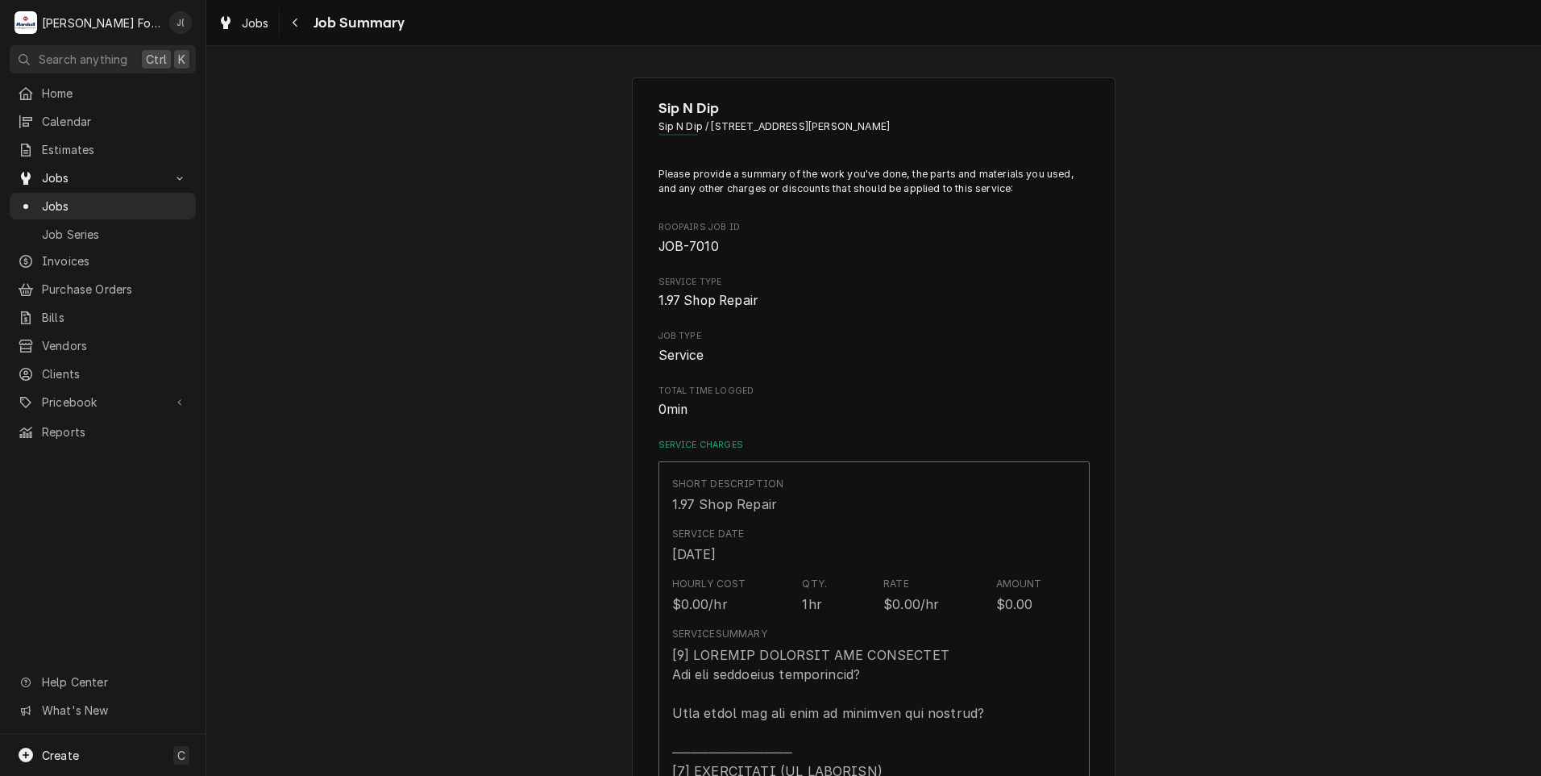
type textarea "x"
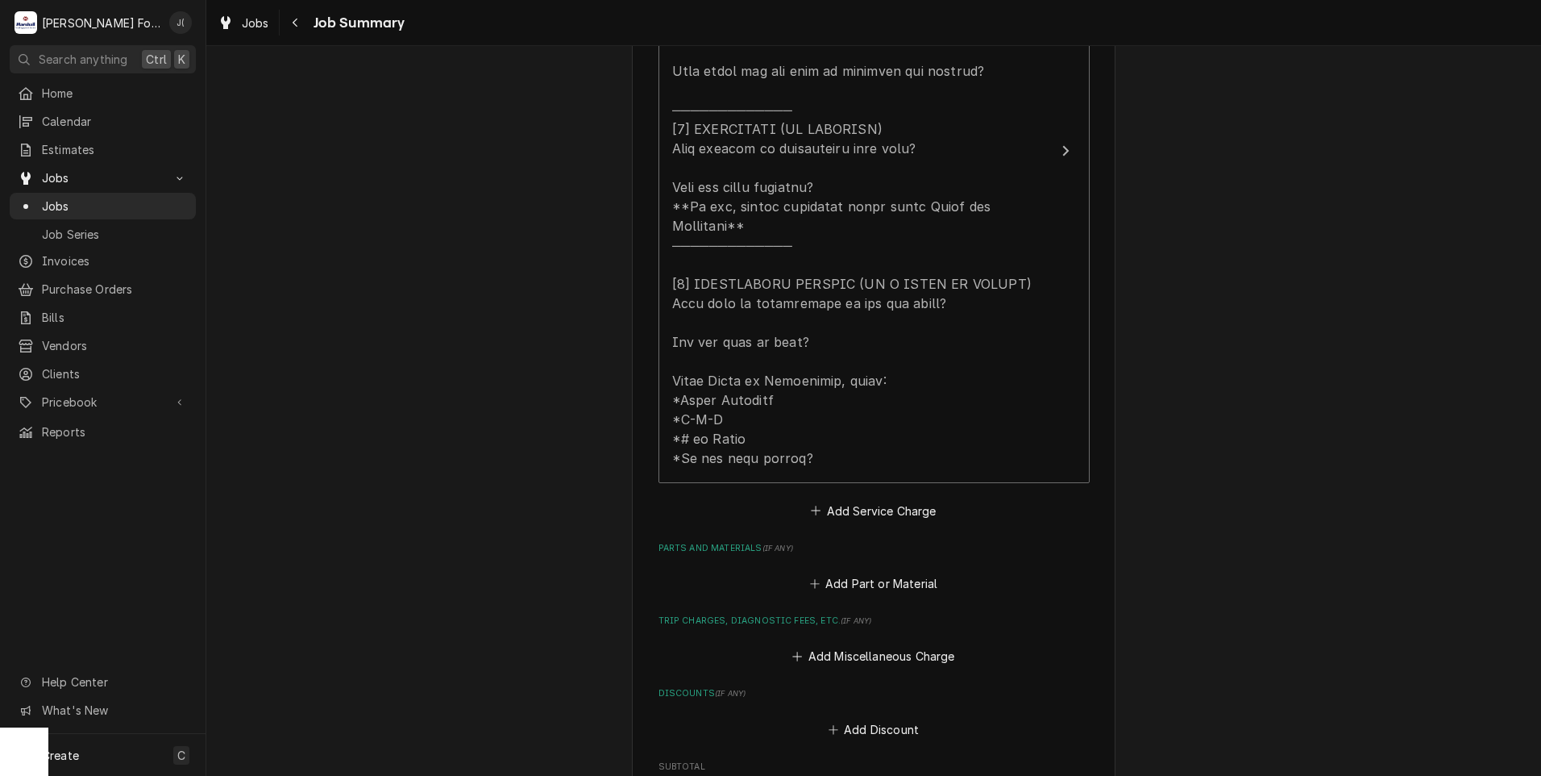
scroll to position [645, 0]
click at [818, 575] on icon "Parts and Materials" at bounding box center [815, 580] width 10 height 11
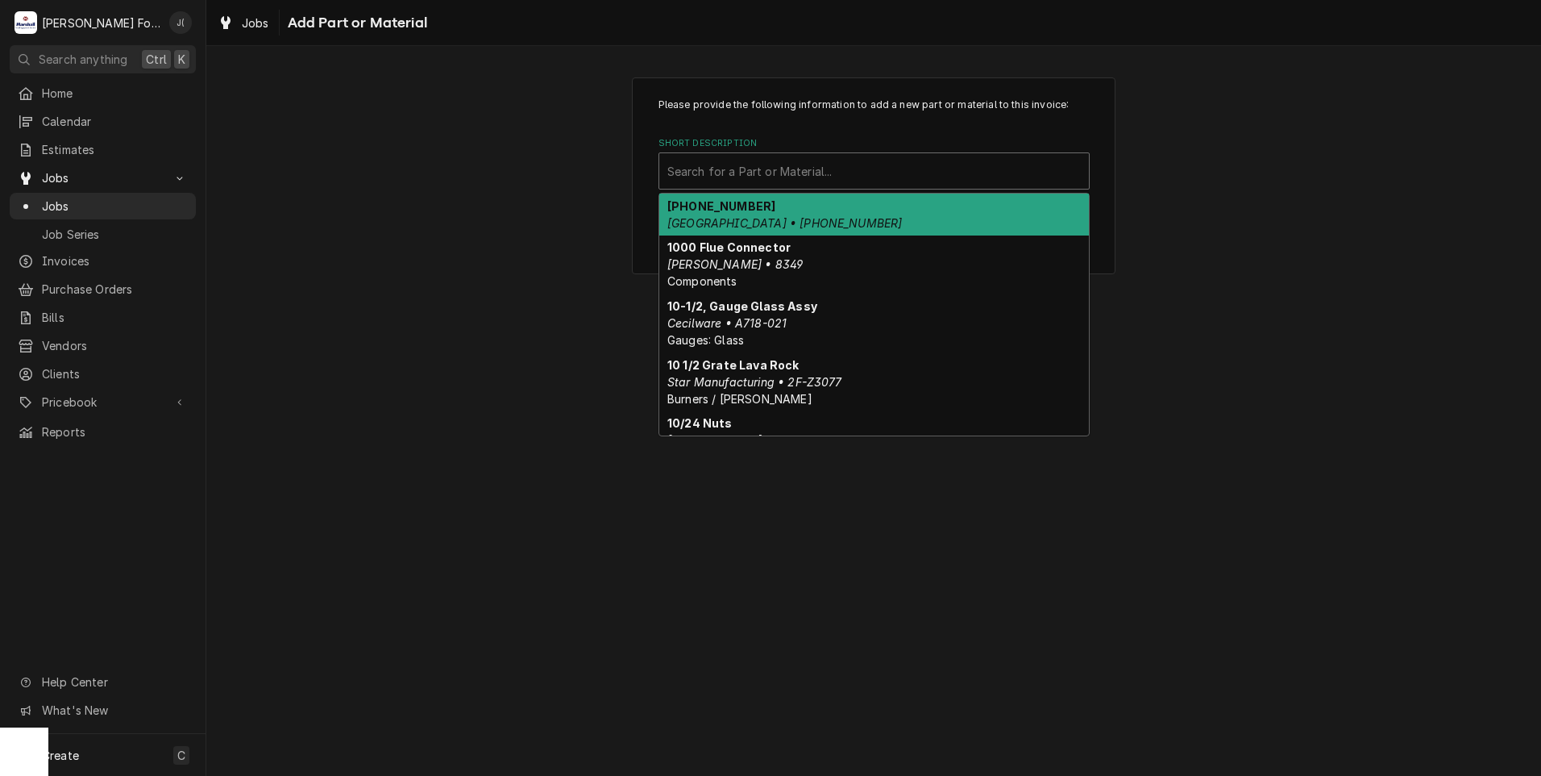
click at [694, 181] on div "Short Description" at bounding box center [874, 170] width 414 height 29
type input "mat"
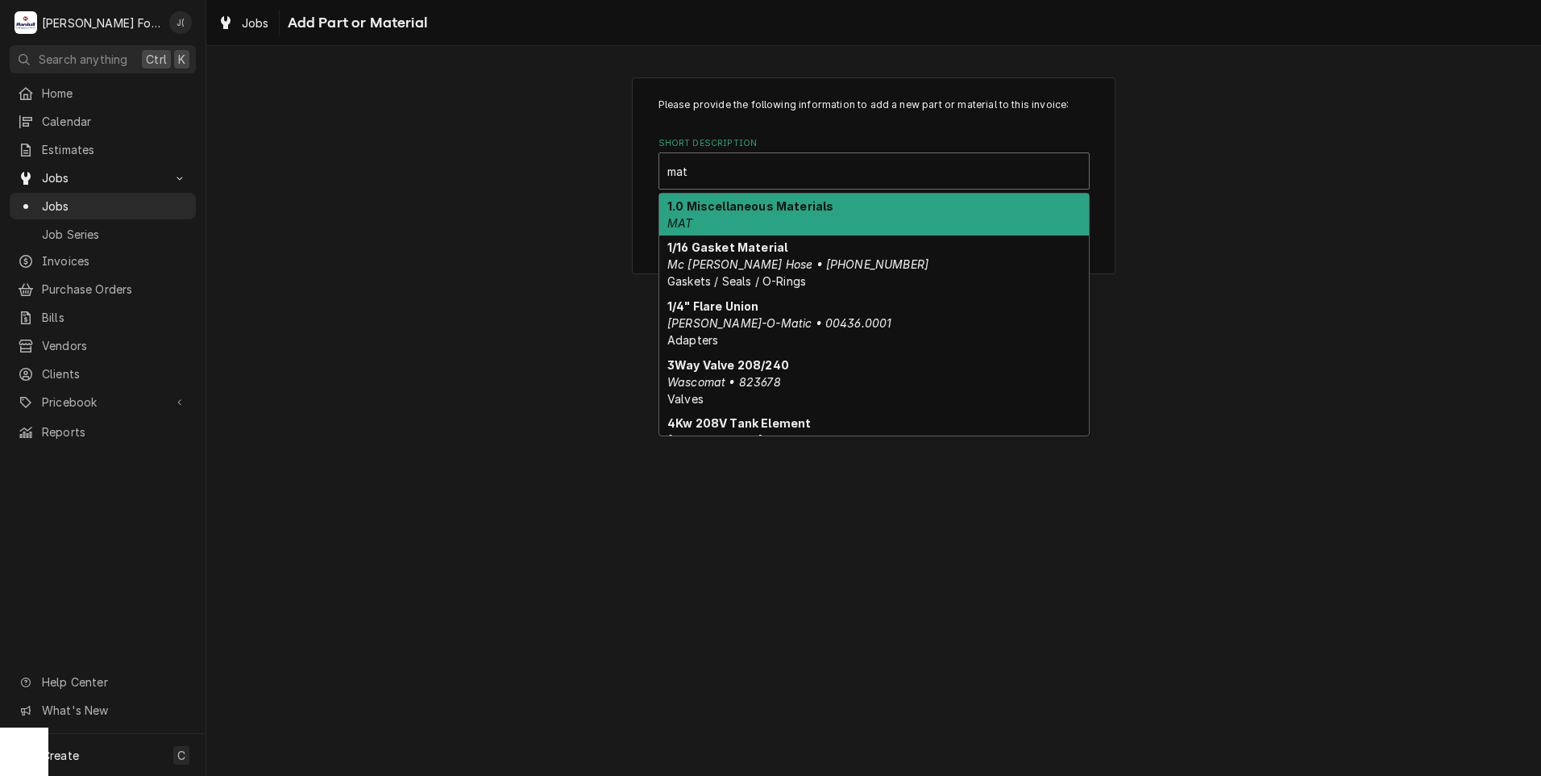
click at [683, 208] on strong "1.0 Miscellaneous Materials" at bounding box center [750, 206] width 166 height 14
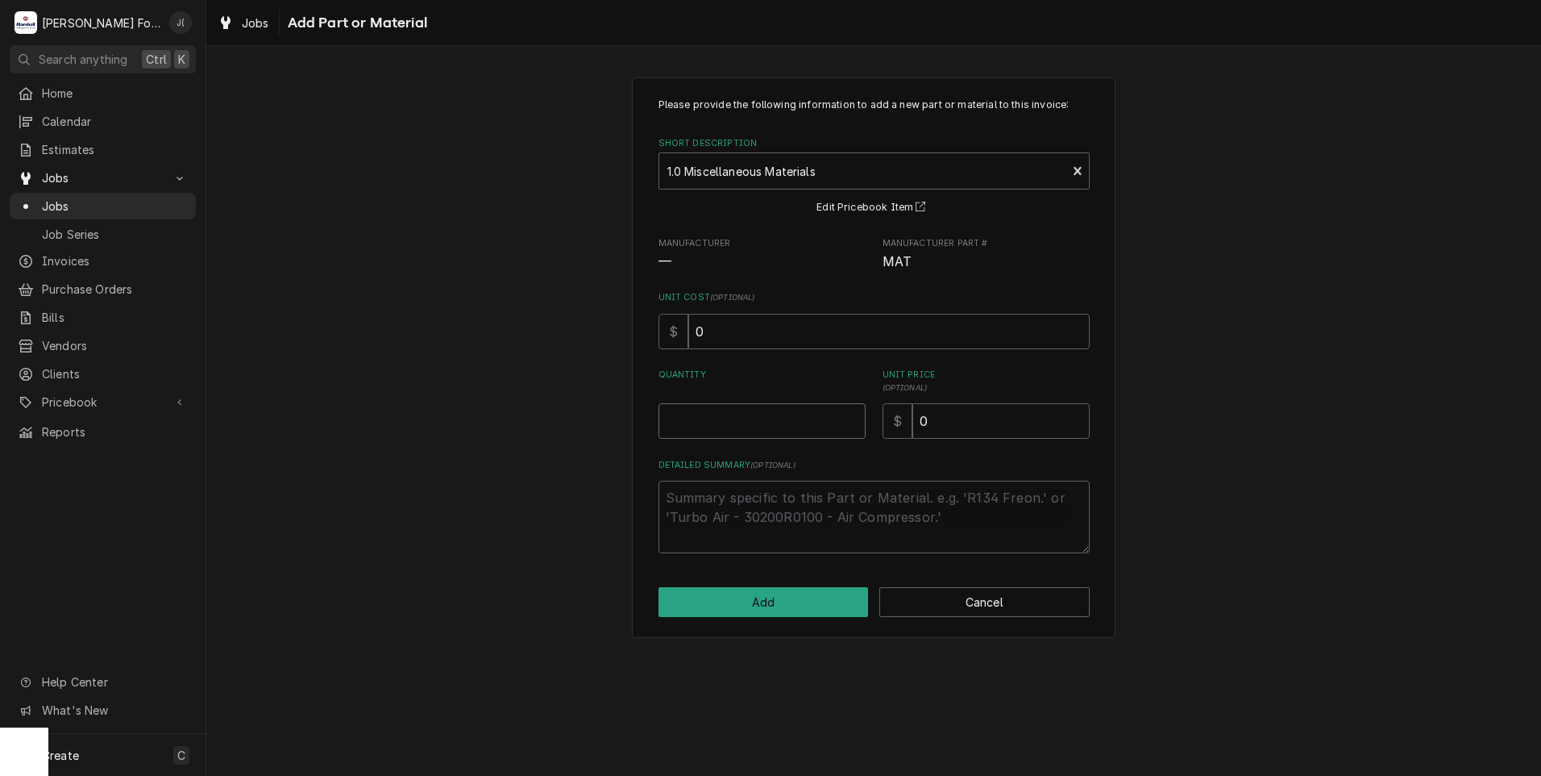
click at [766, 427] on input "Quantity" at bounding box center [762, 420] width 207 height 35
type textarea "x"
type input "1"
type textarea "x"
type input "1"
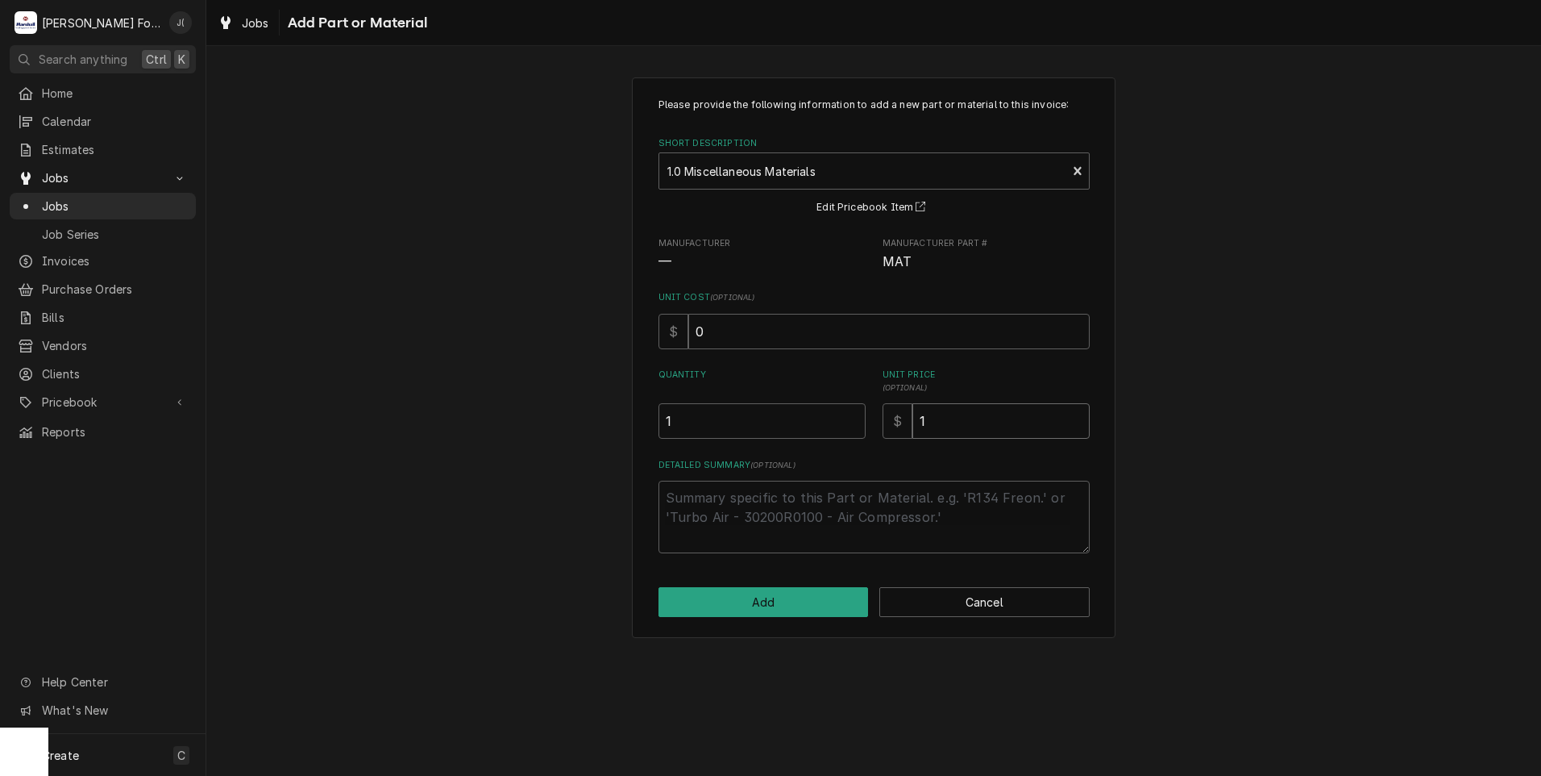
type textarea "x"
type input "18"
click at [786, 601] on button "Add" at bounding box center [764, 602] width 210 height 30
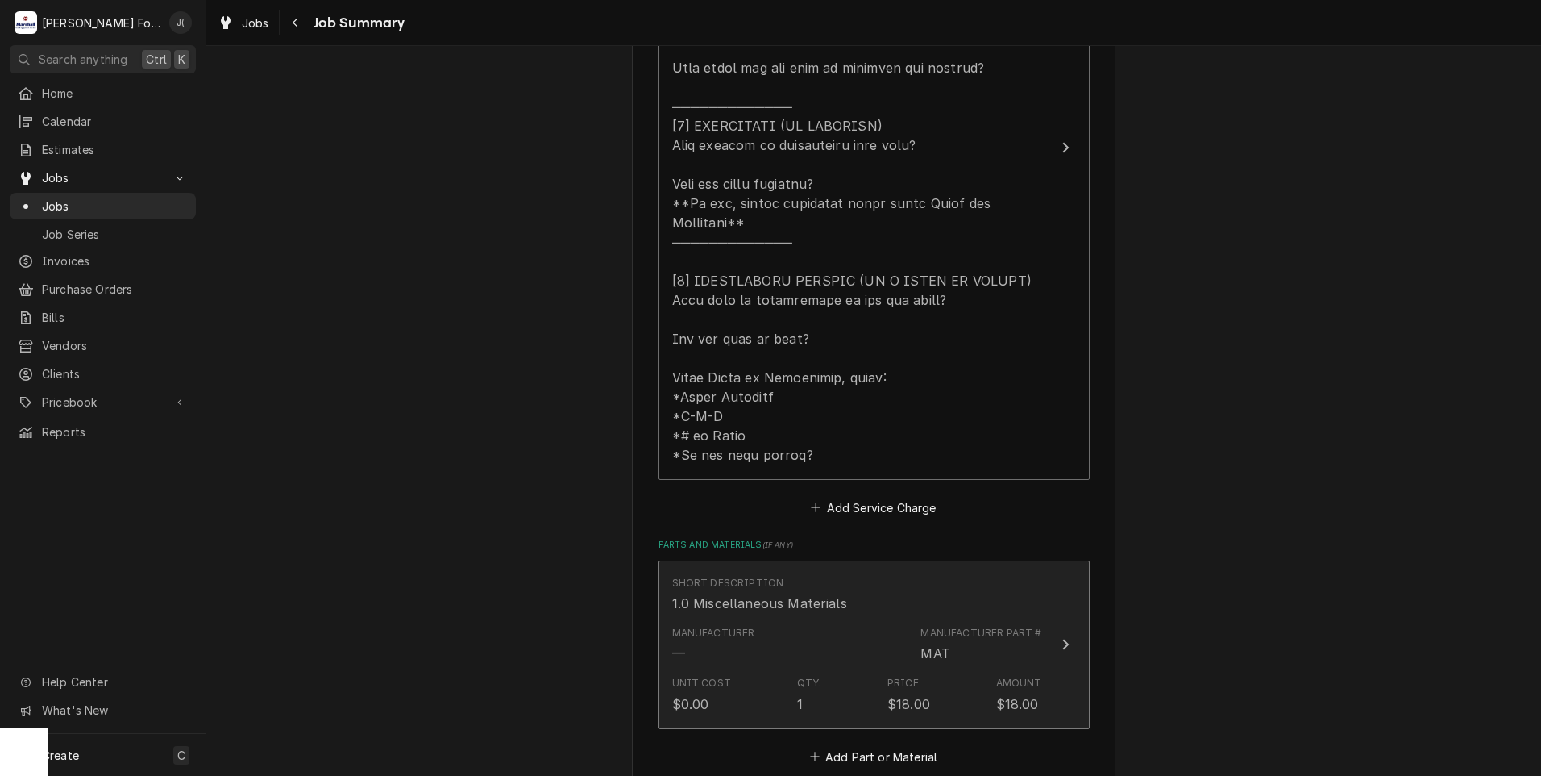
click at [817, 629] on div "Manufacturer — Manufacturer Part # MAT" at bounding box center [857, 644] width 370 height 50
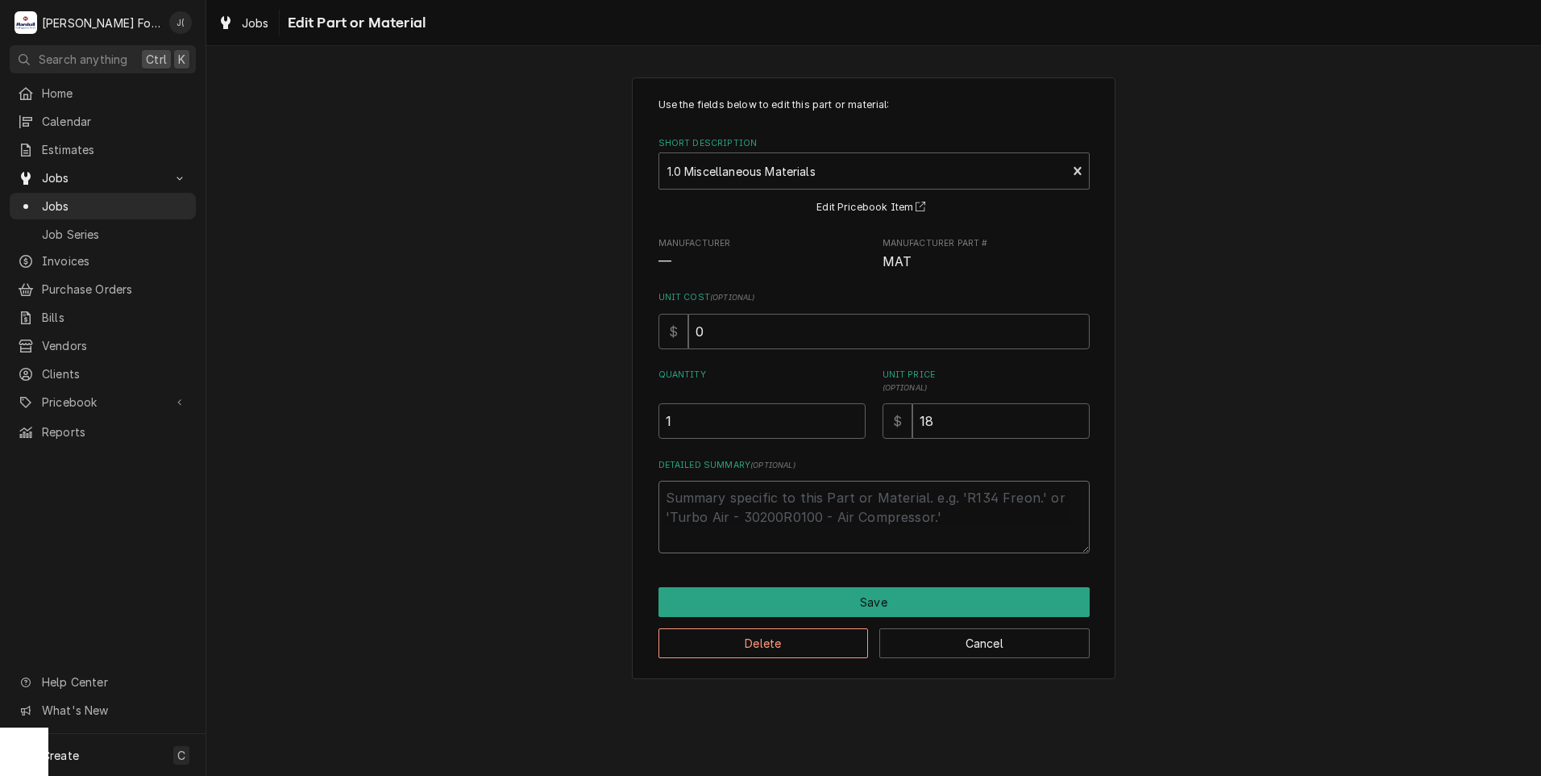
click at [731, 492] on textarea "Detailed Summary ( optional )" at bounding box center [874, 516] width 431 height 73
type textarea "x"
type textarea "l"
type textarea "x"
type textarea "li"
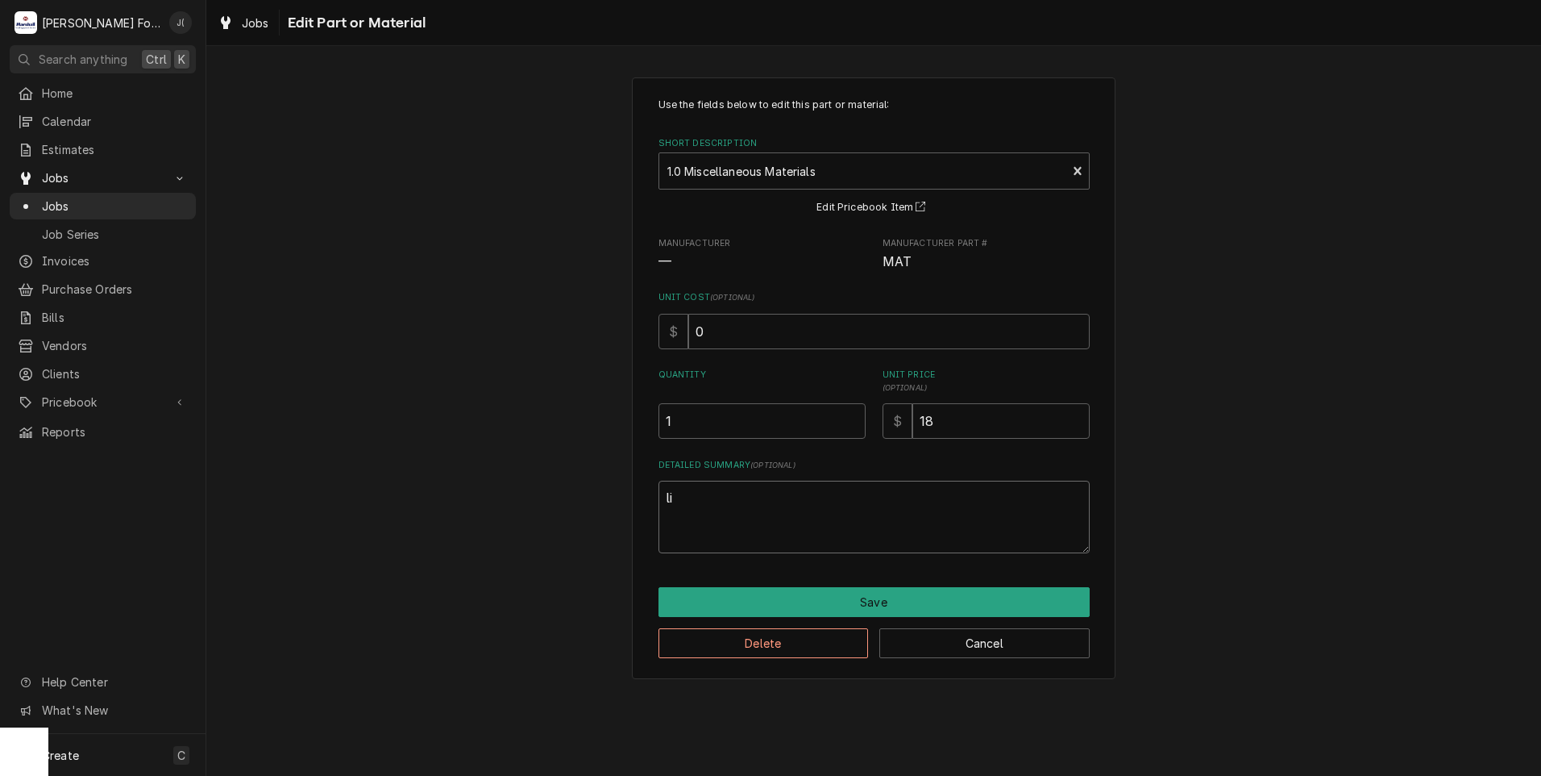
type textarea "x"
type textarea "lig"
type textarea "x"
type textarea "ligh"
type textarea "x"
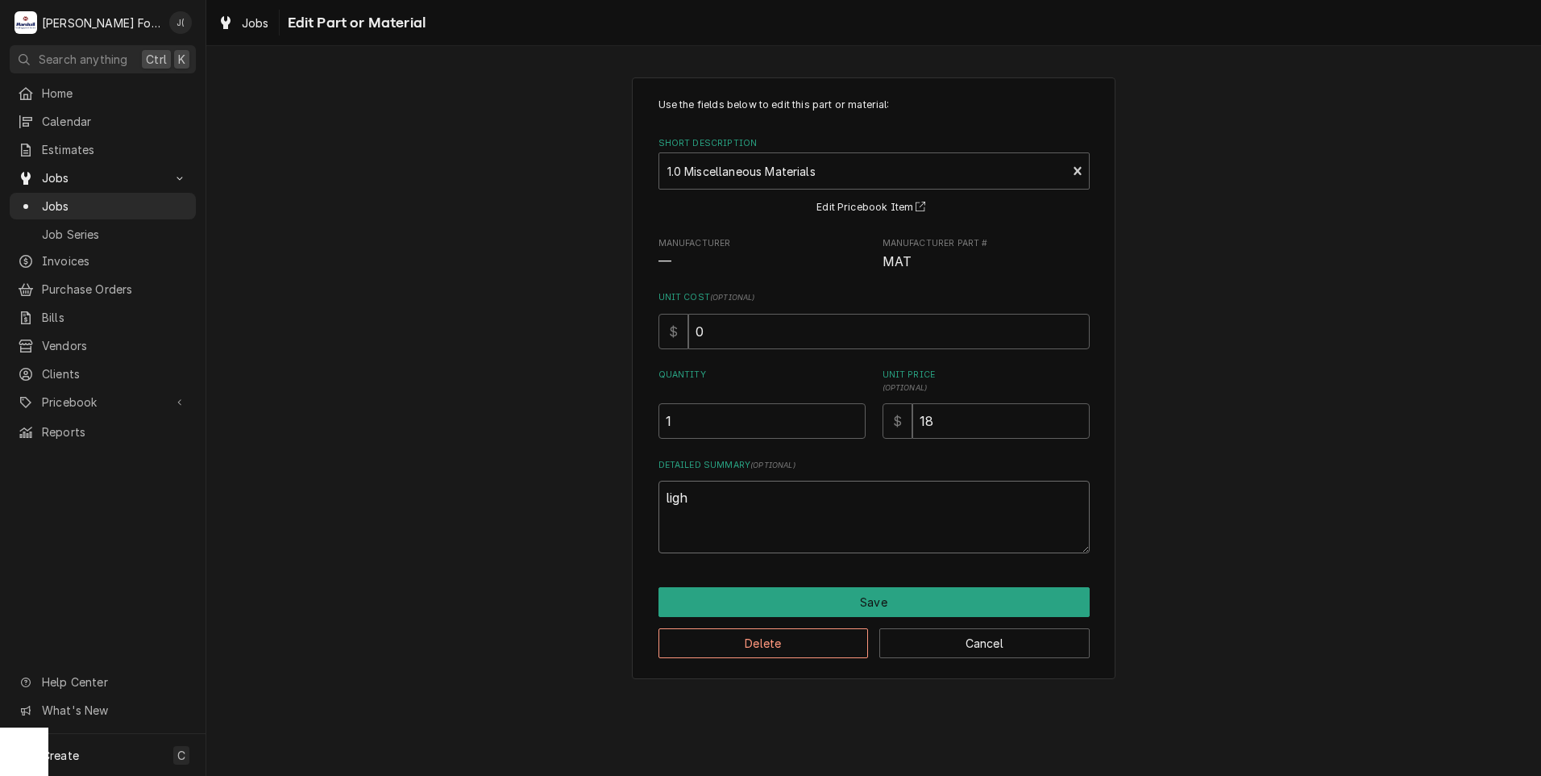
type textarea "light"
type textarea "x"
type textarea "light"
type textarea "x"
type textarea "light b"
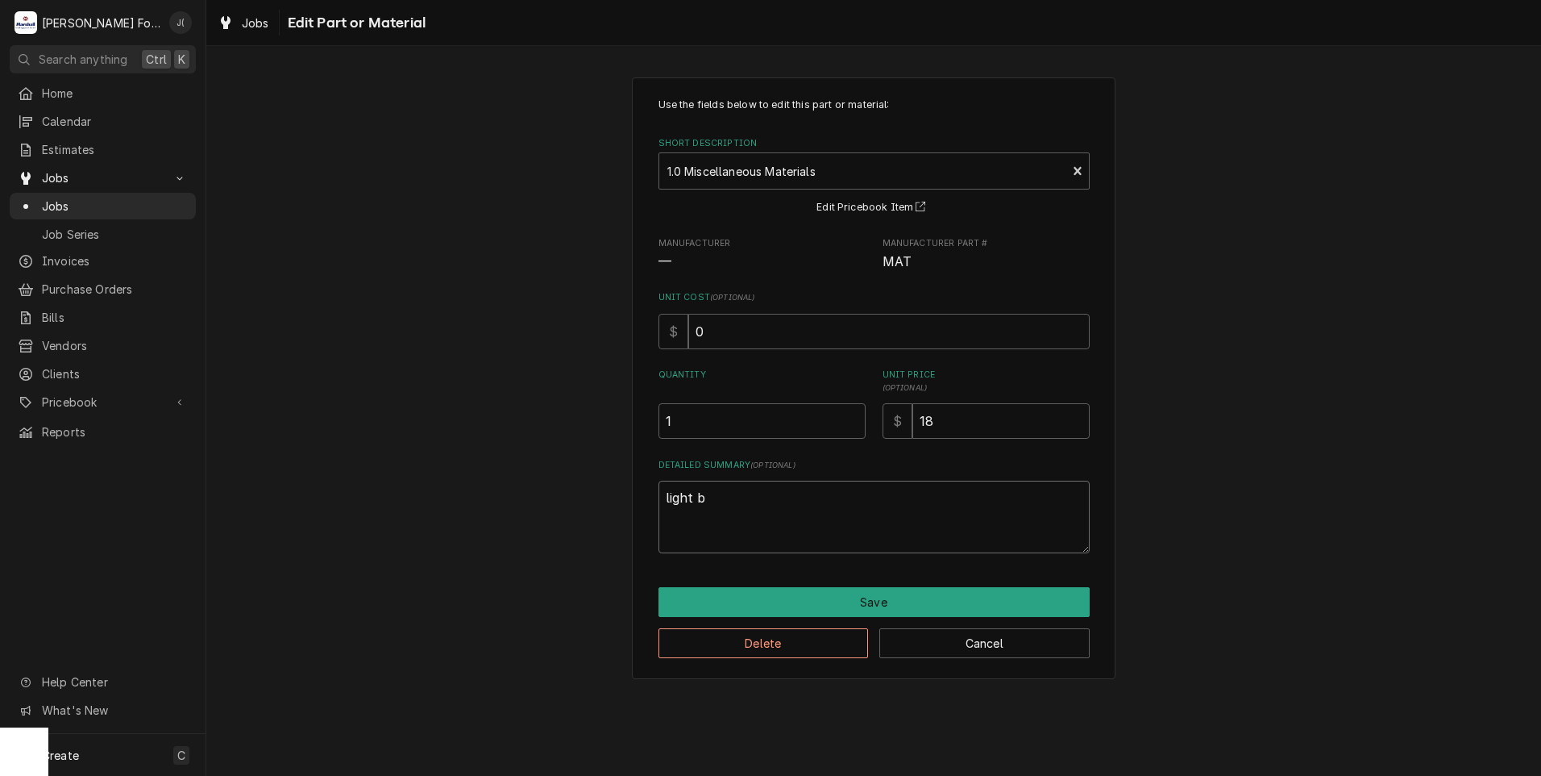
type textarea "x"
type textarea "light bu"
type textarea "x"
type textarea "light bul"
type textarea "x"
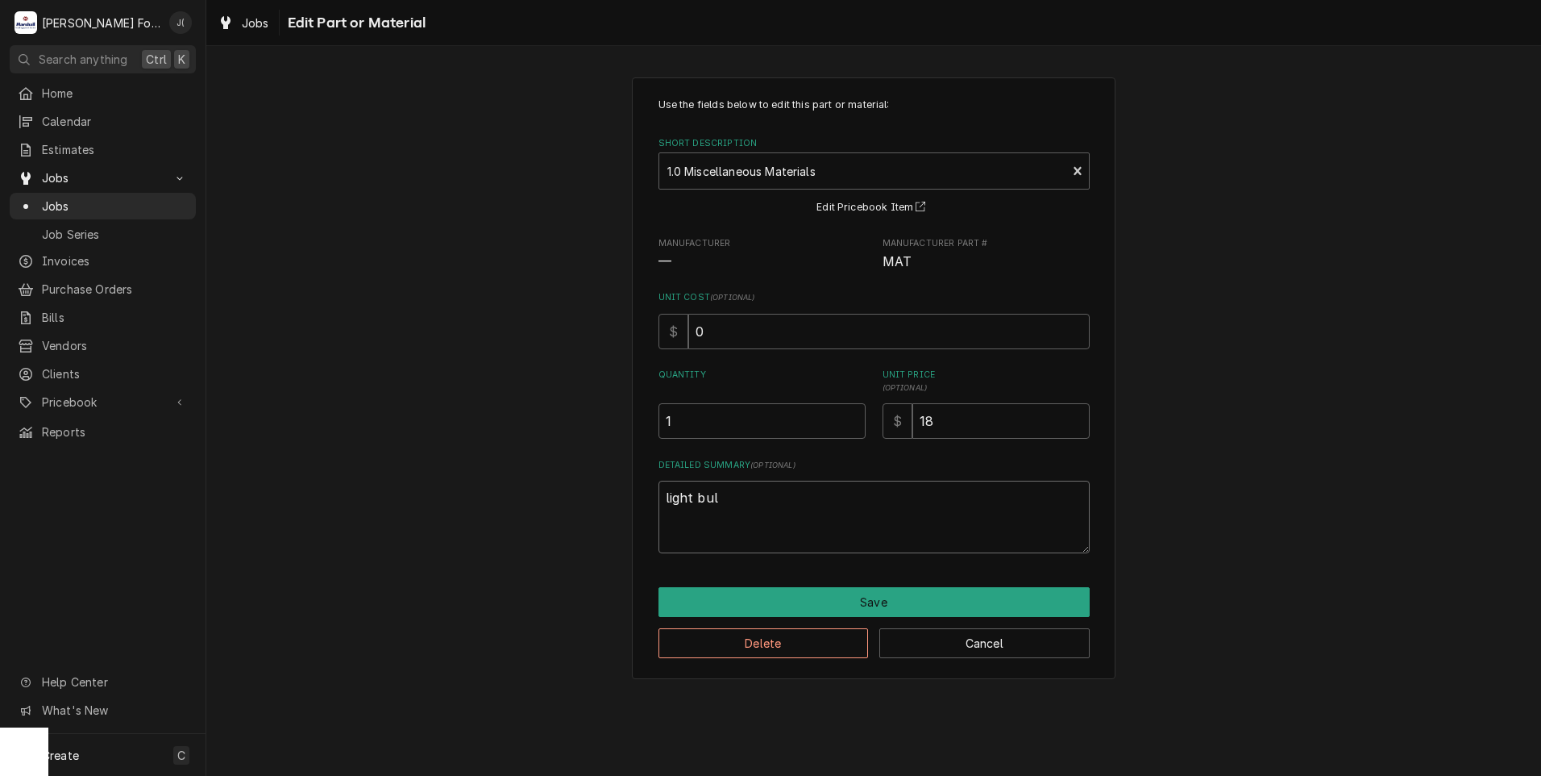
type textarea "light bulb"
type textarea "x"
type textarea "light bulb/"
type textarea "x"
type textarea "light bulb/s"
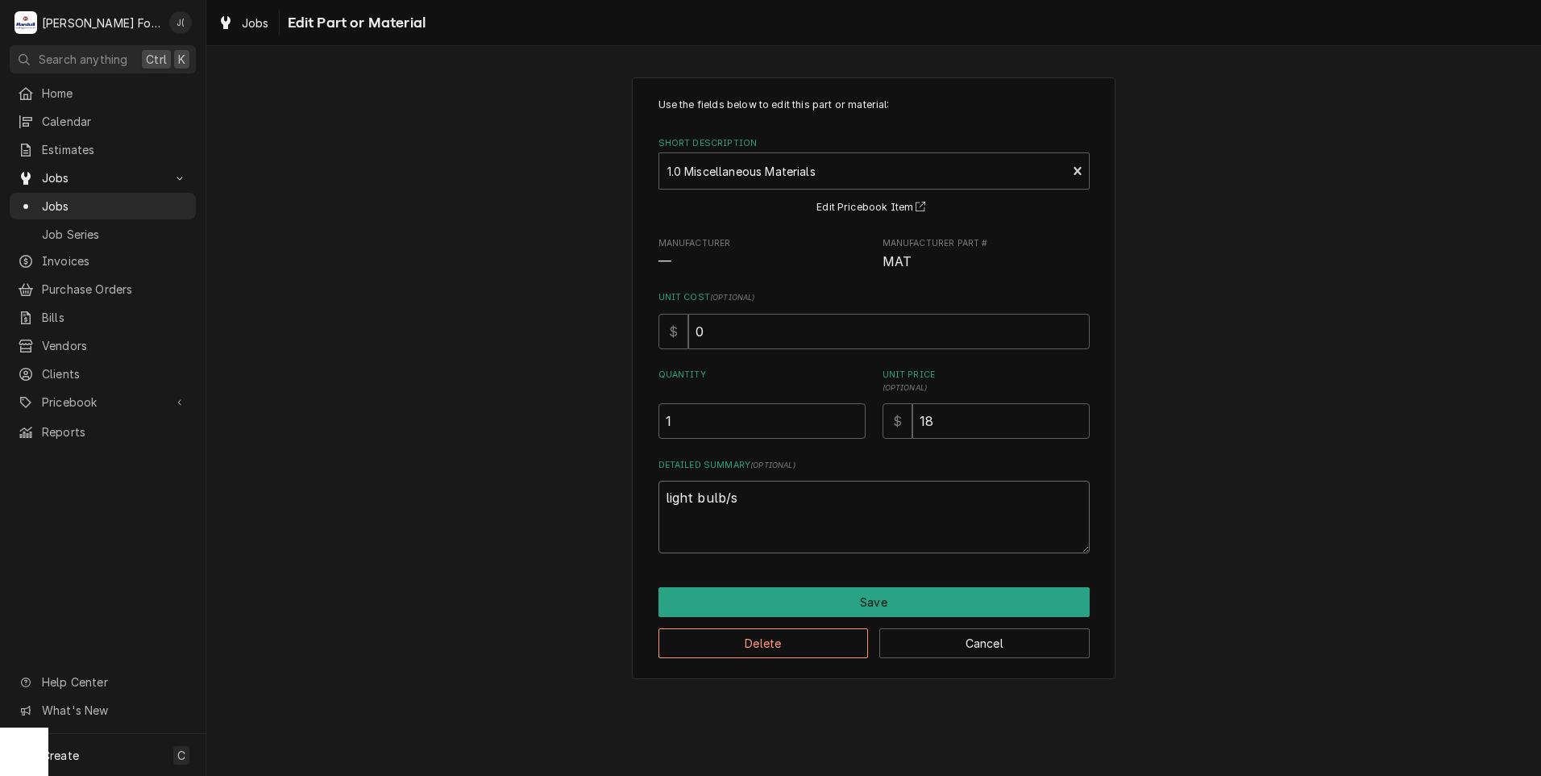
type textarea "x"
type textarea "light bulb/so"
type textarea "x"
type textarea "light bulb/s"
type textarea "x"
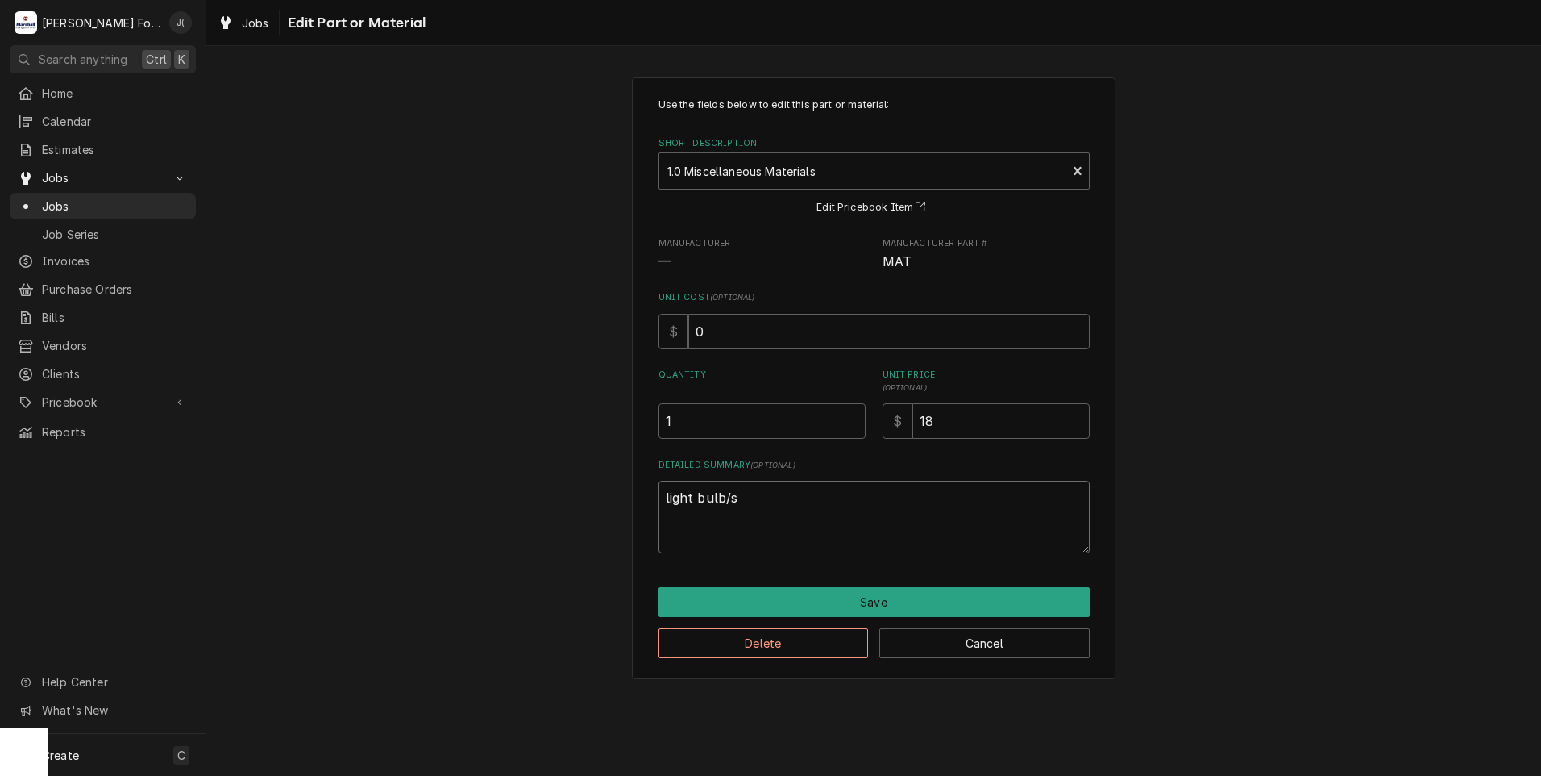
type textarea "light bulb/"
type textarea "x"
type textarea "light bulb"
type textarea "x"
type textarea "light bulb"
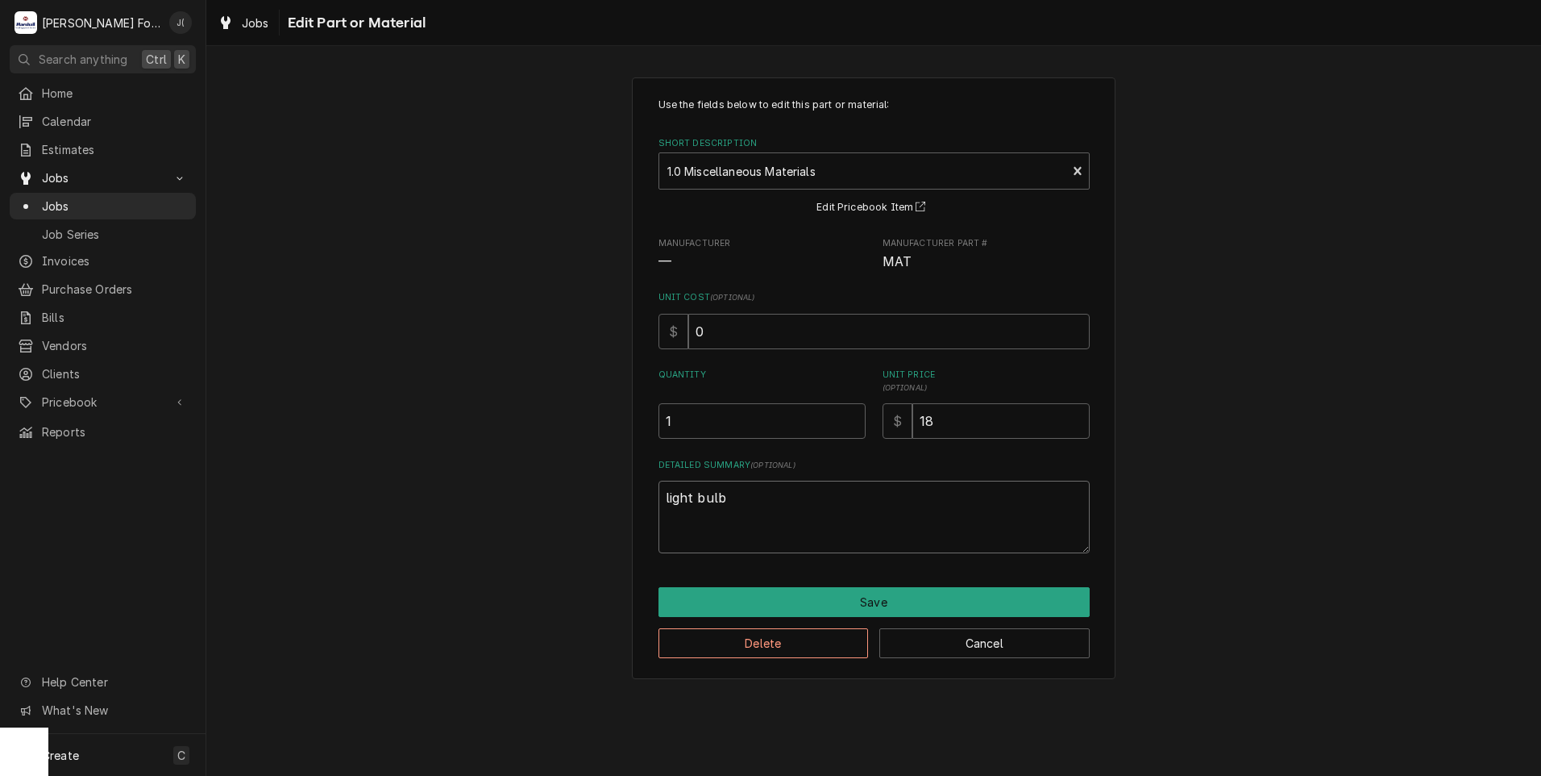
type textarea "x"
type textarea "light bulb &"
type textarea "x"
type textarea "light bulb &"
type textarea "x"
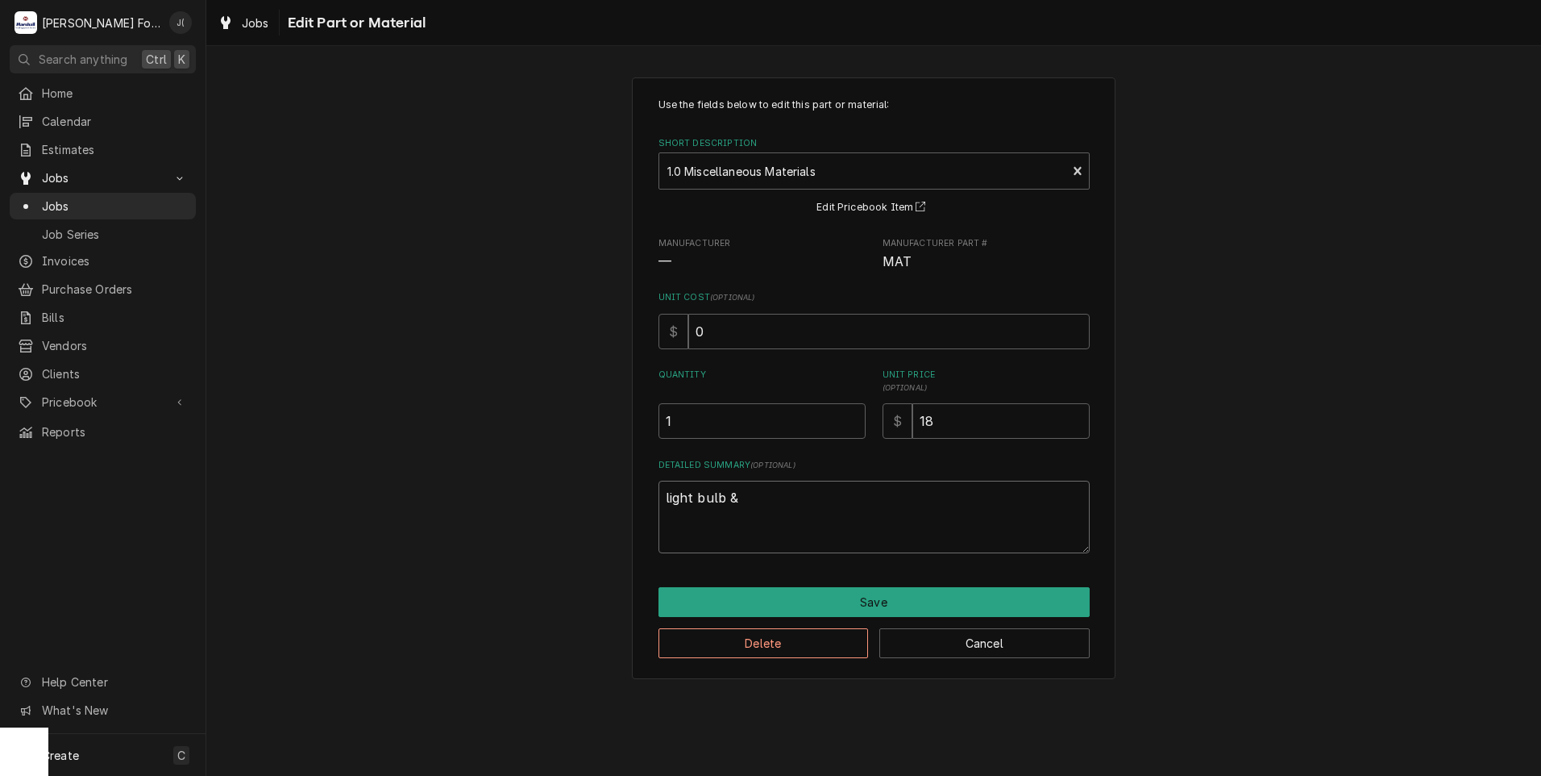
type textarea "light bulb & s"
type textarea "x"
type textarea "light bulb & so"
type textarea "x"
type textarea "light bulb & soc"
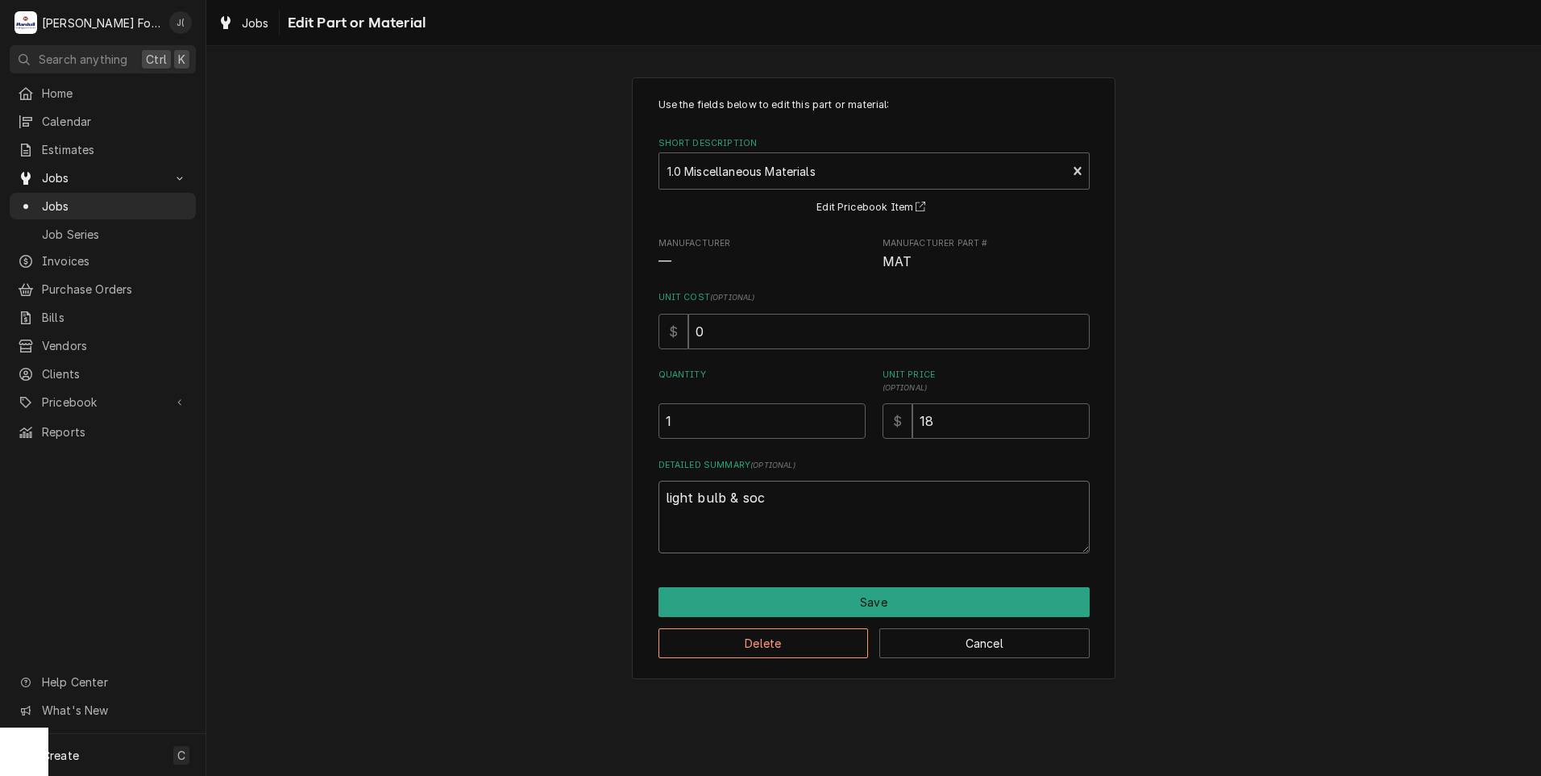
type textarea "x"
type textarea "light bulb & sock"
type textarea "x"
type textarea "light bulb & socke"
type textarea "x"
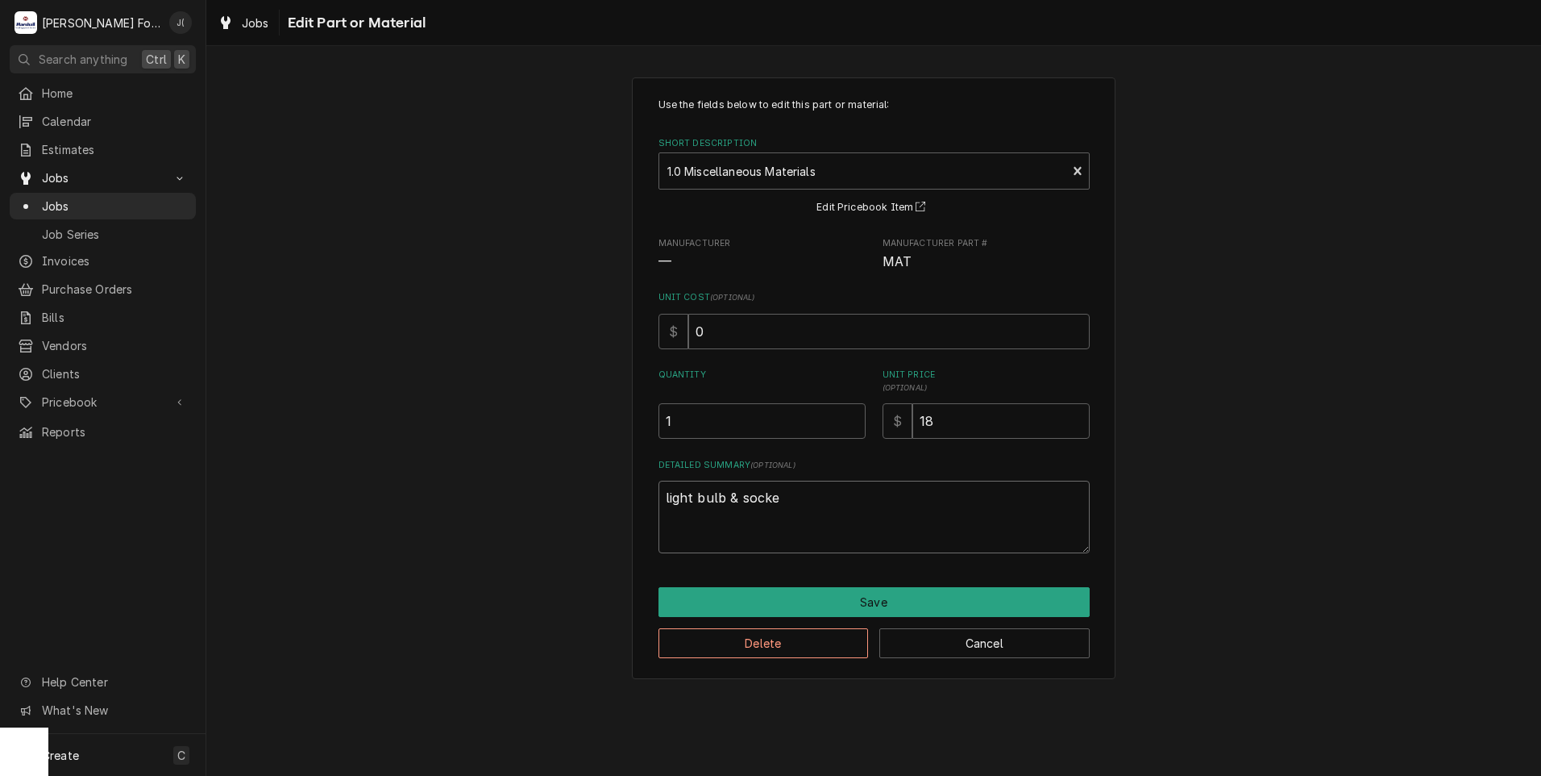
type textarea "light bulb & socket"
type textarea "x"
type textarea "light bulb & socket"
type textarea "x"
type textarea "light bulb & socket a"
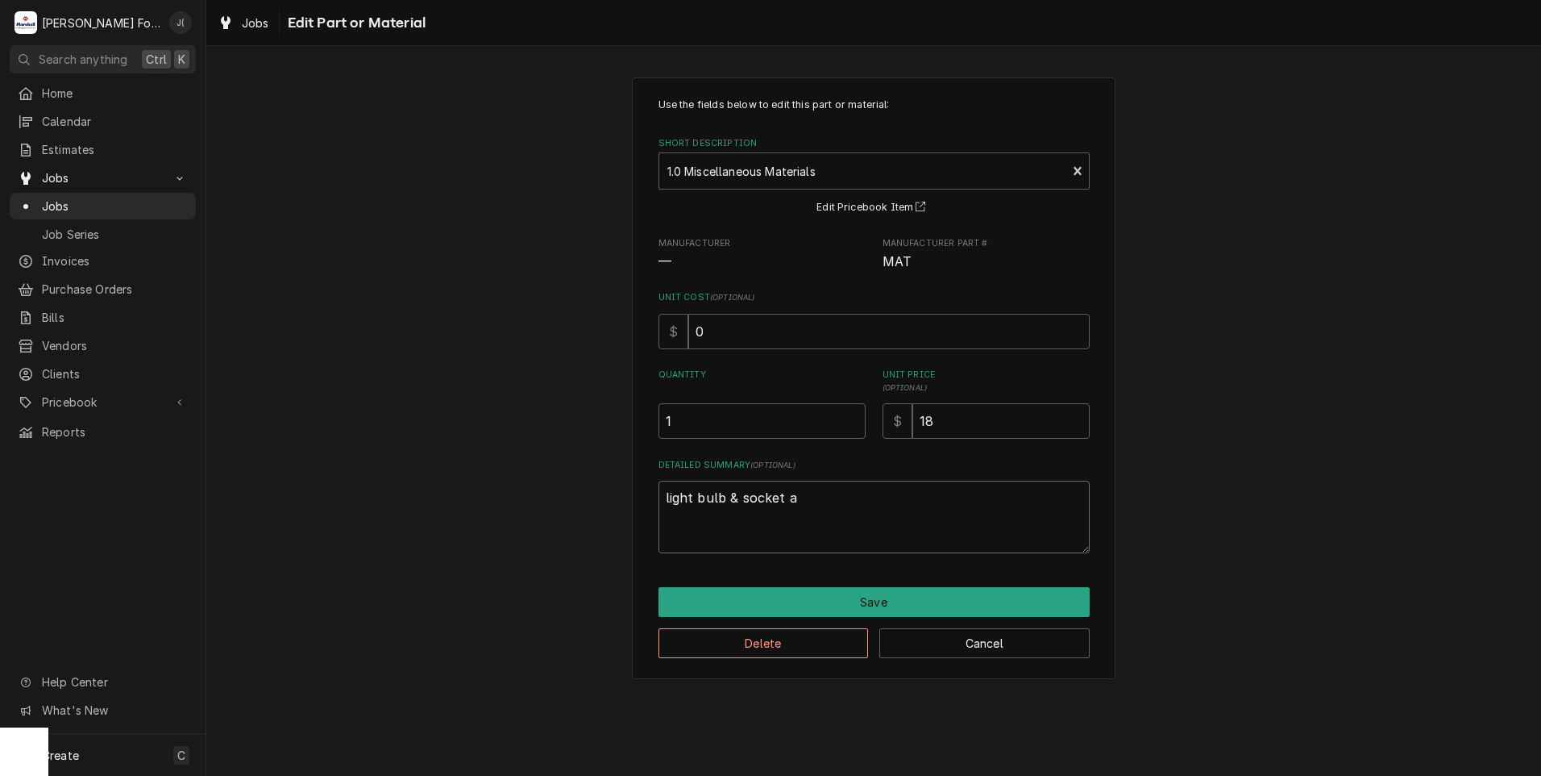
type textarea "x"
type textarea "light bulb & socket as"
type textarea "x"
type textarea "light bulb & socket ass"
type textarea "x"
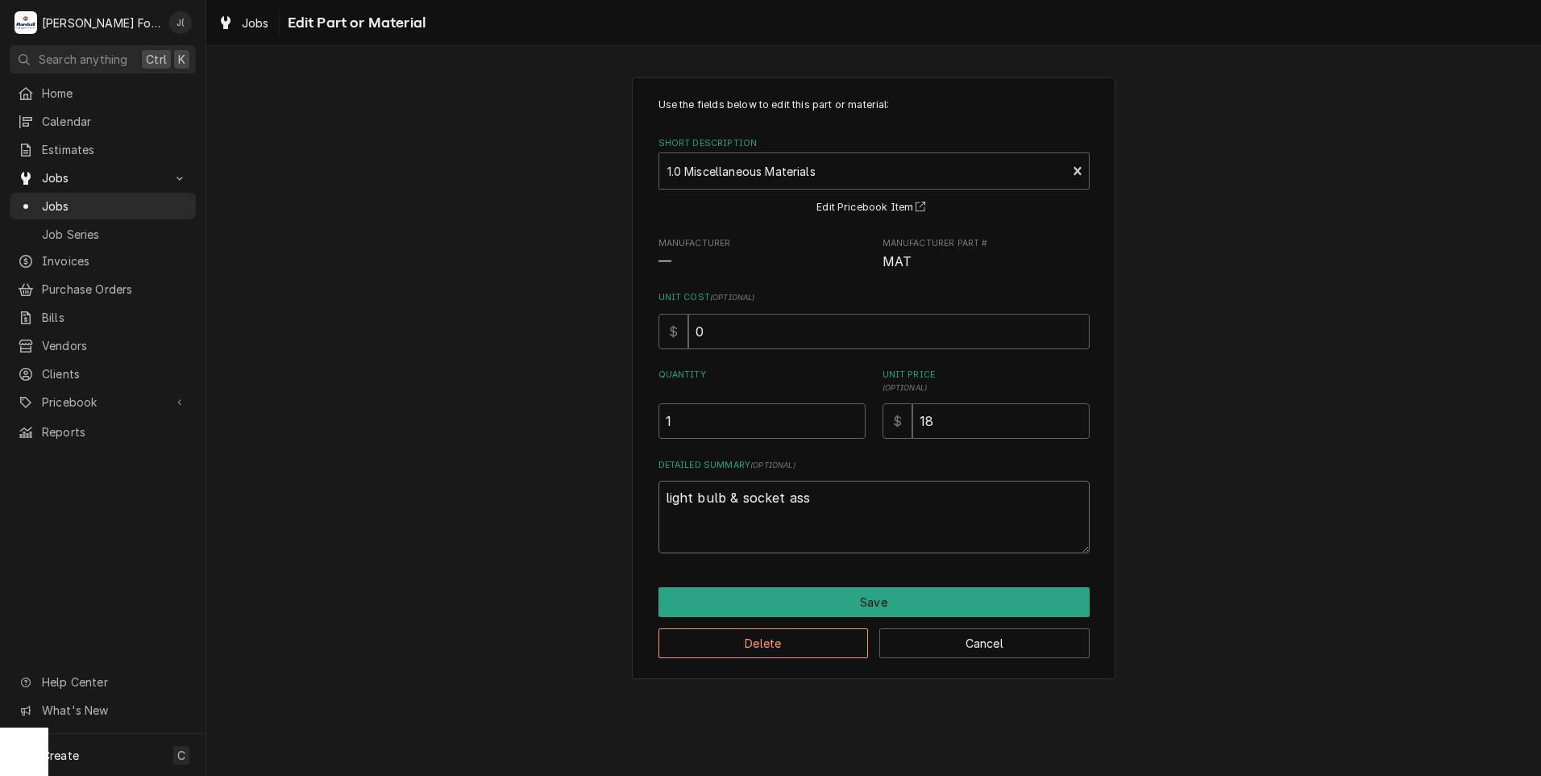
type textarea "light bulb & socket asse"
type textarea "x"
type textarea "light bulb & socket assem"
type textarea "x"
type textarea "light bulb & socket assemb"
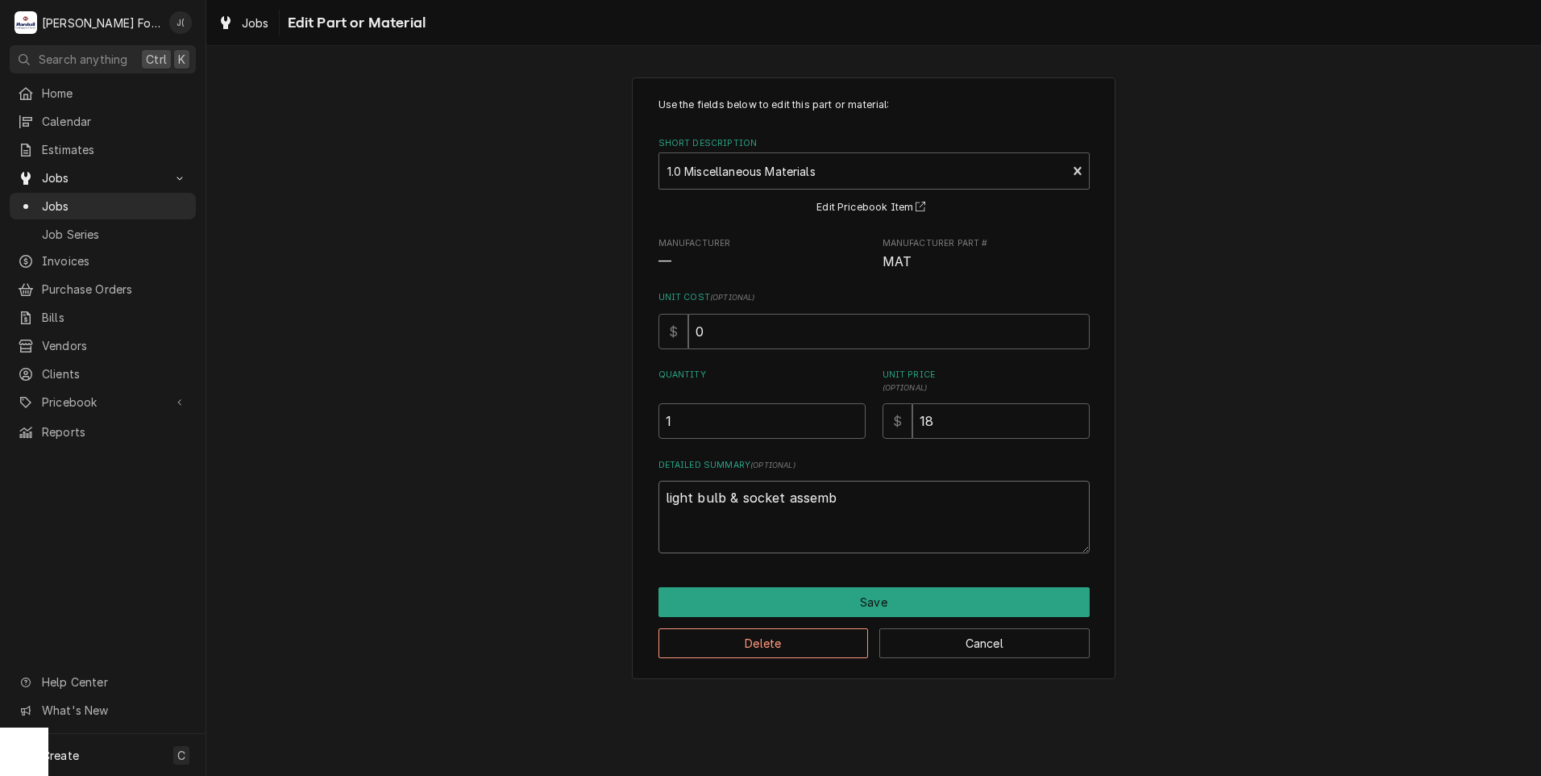
type textarea "x"
type textarea "light bulb & socket assembl"
type textarea "x"
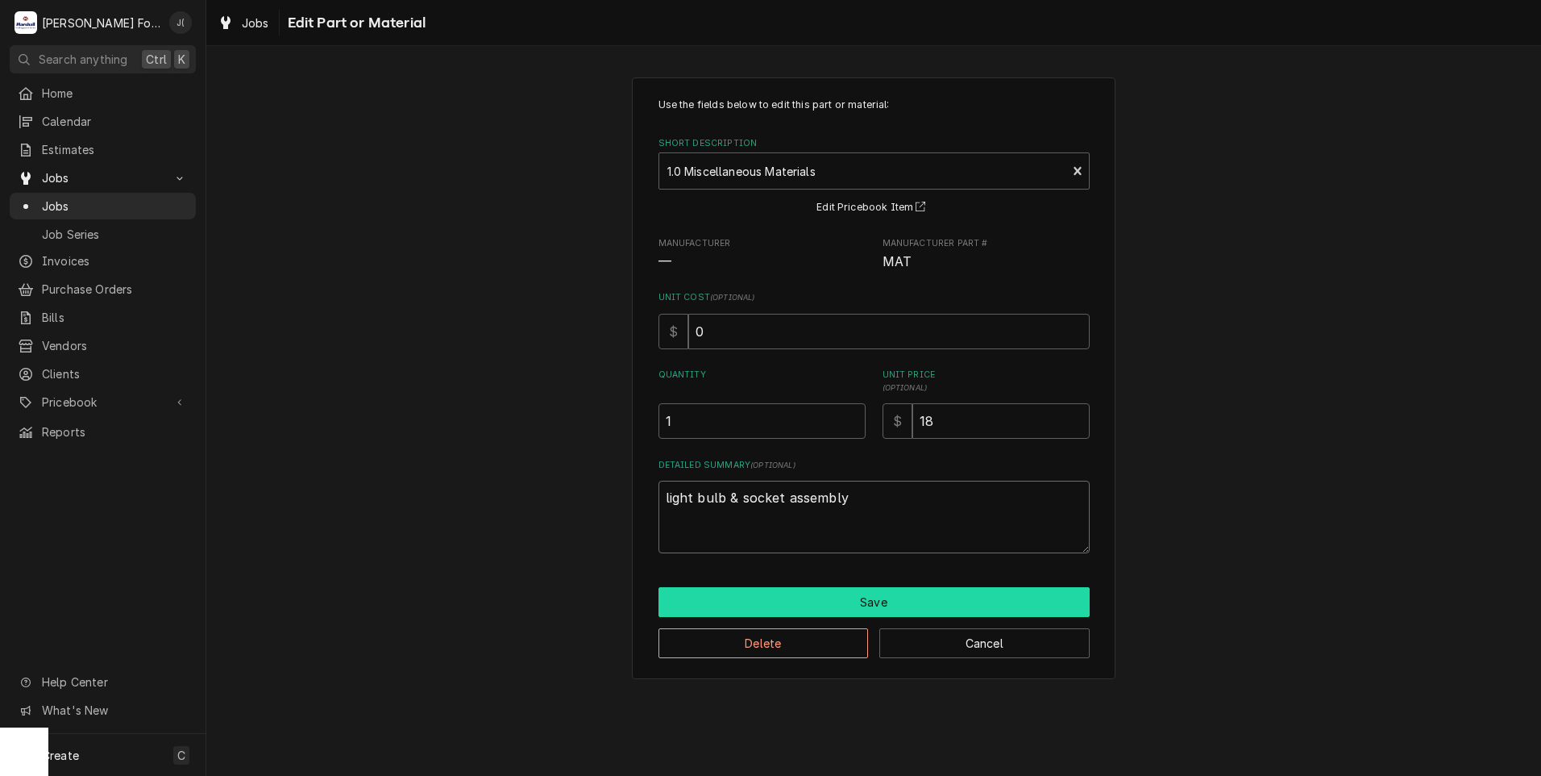
type textarea "light bulb & socket assembly"
click at [879, 599] on button "Save" at bounding box center [874, 602] width 431 height 30
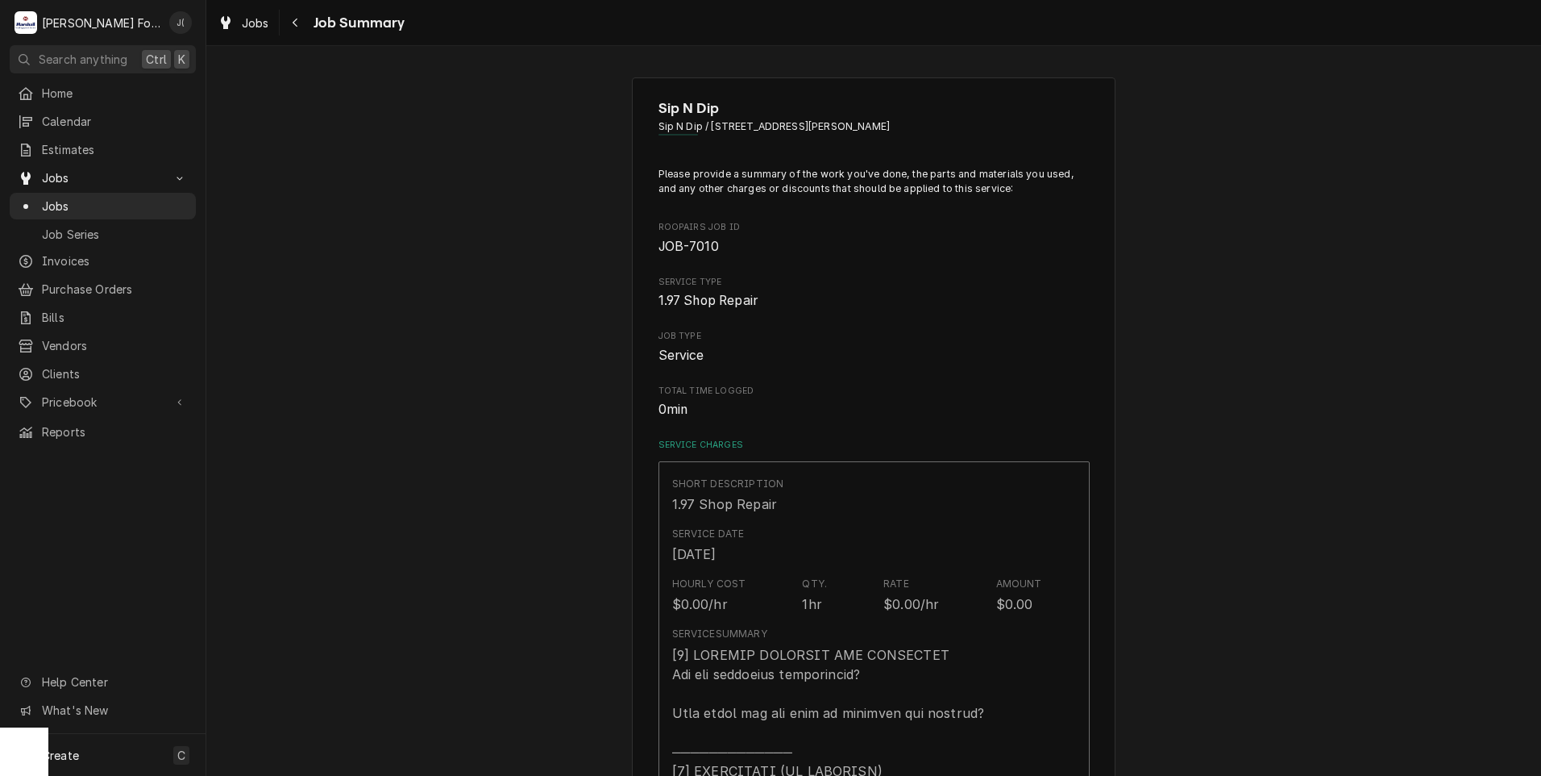
type textarea "x"
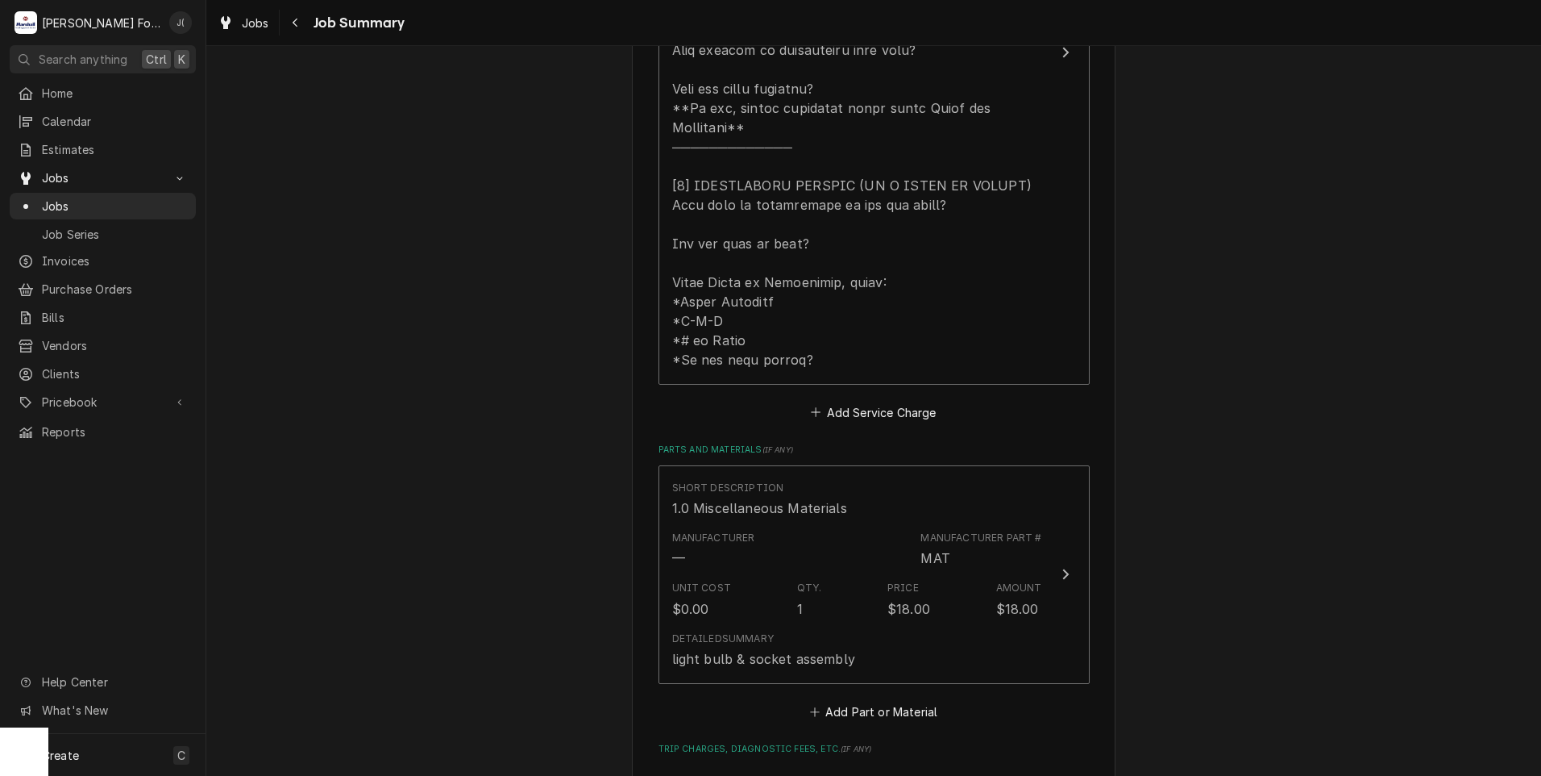
scroll to position [887, 0]
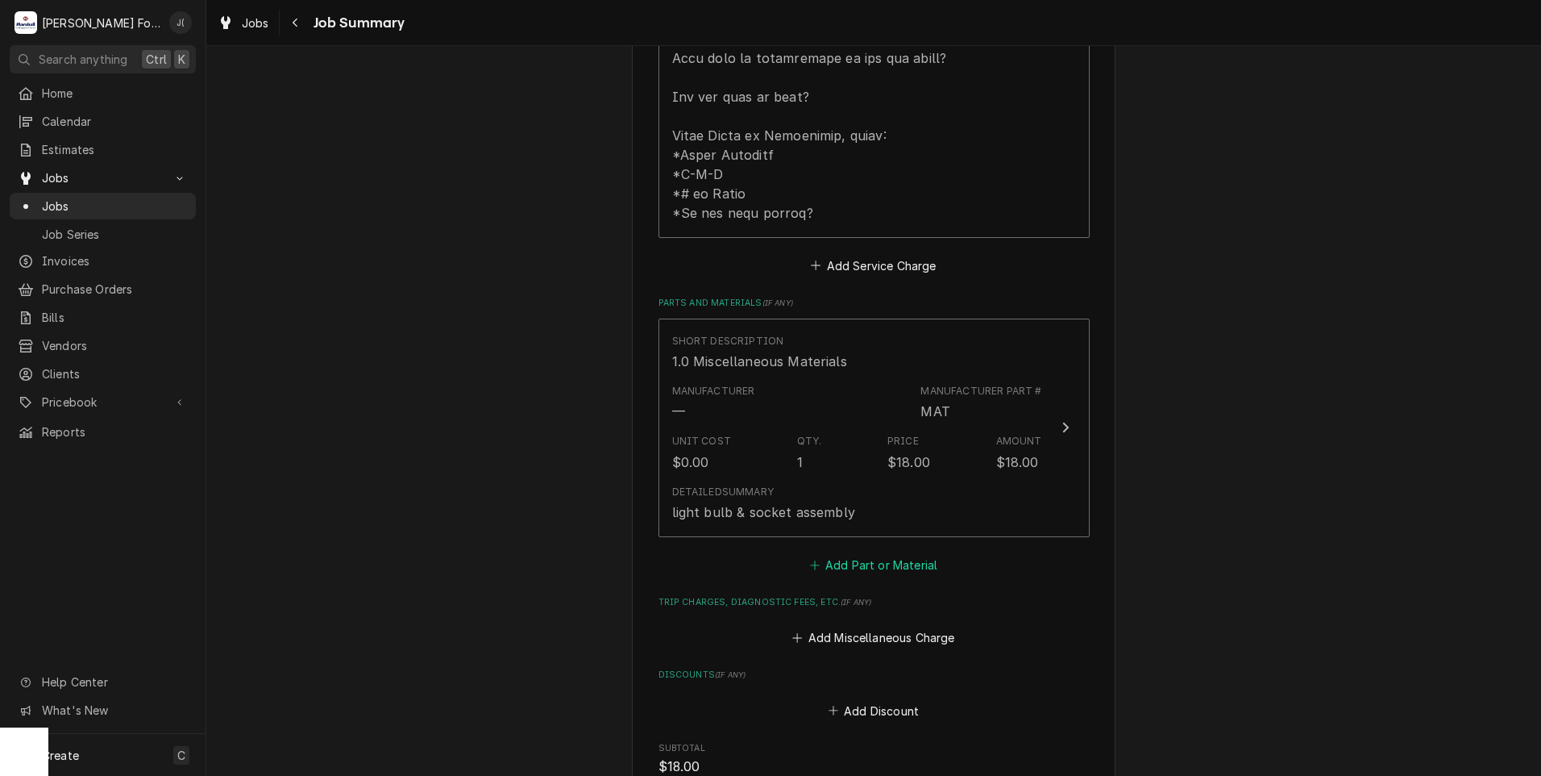
click at [828, 553] on button "Add Part or Material" at bounding box center [873, 564] width 133 height 23
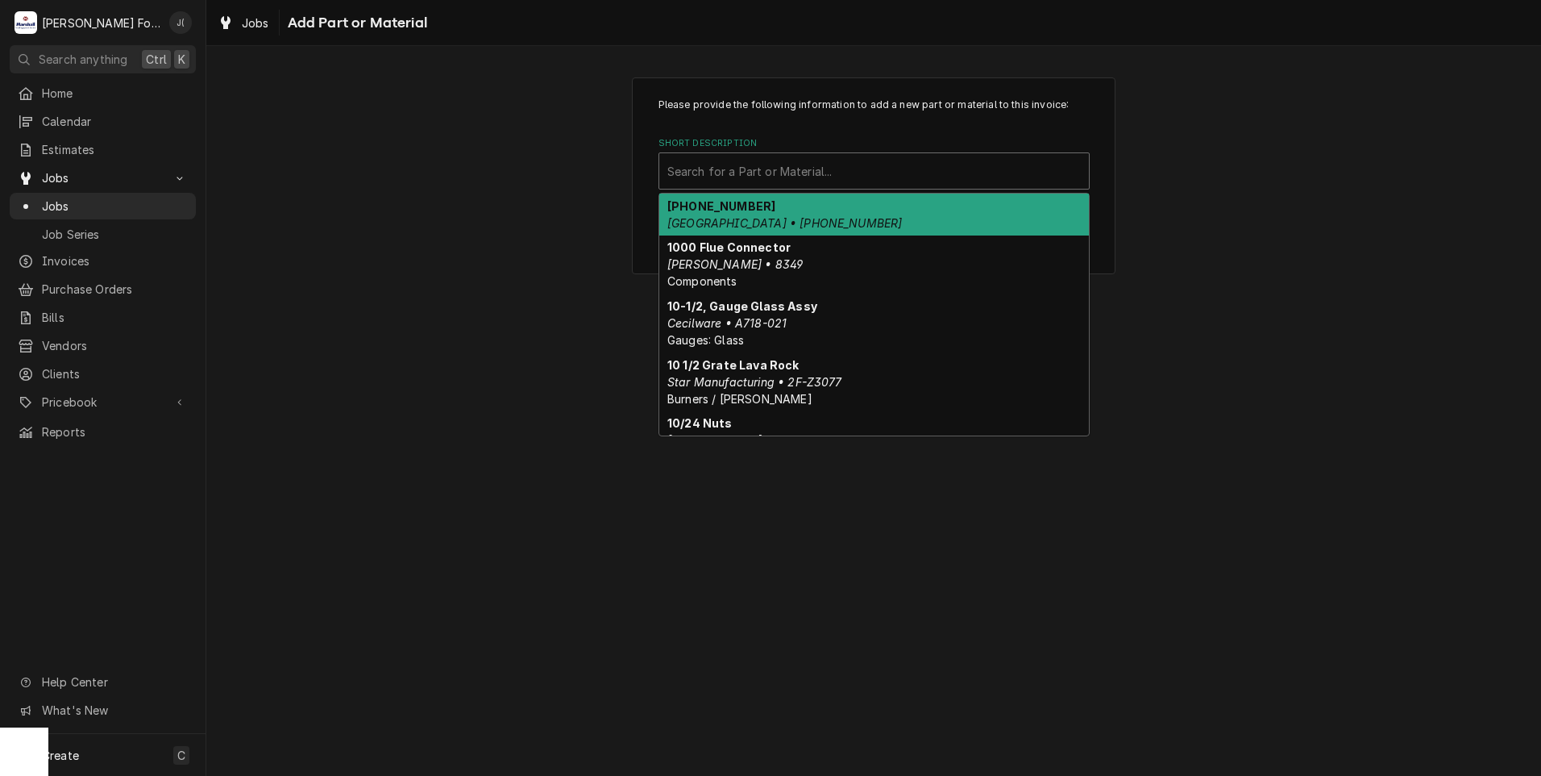
click at [697, 171] on div "Short Description" at bounding box center [874, 170] width 414 height 29
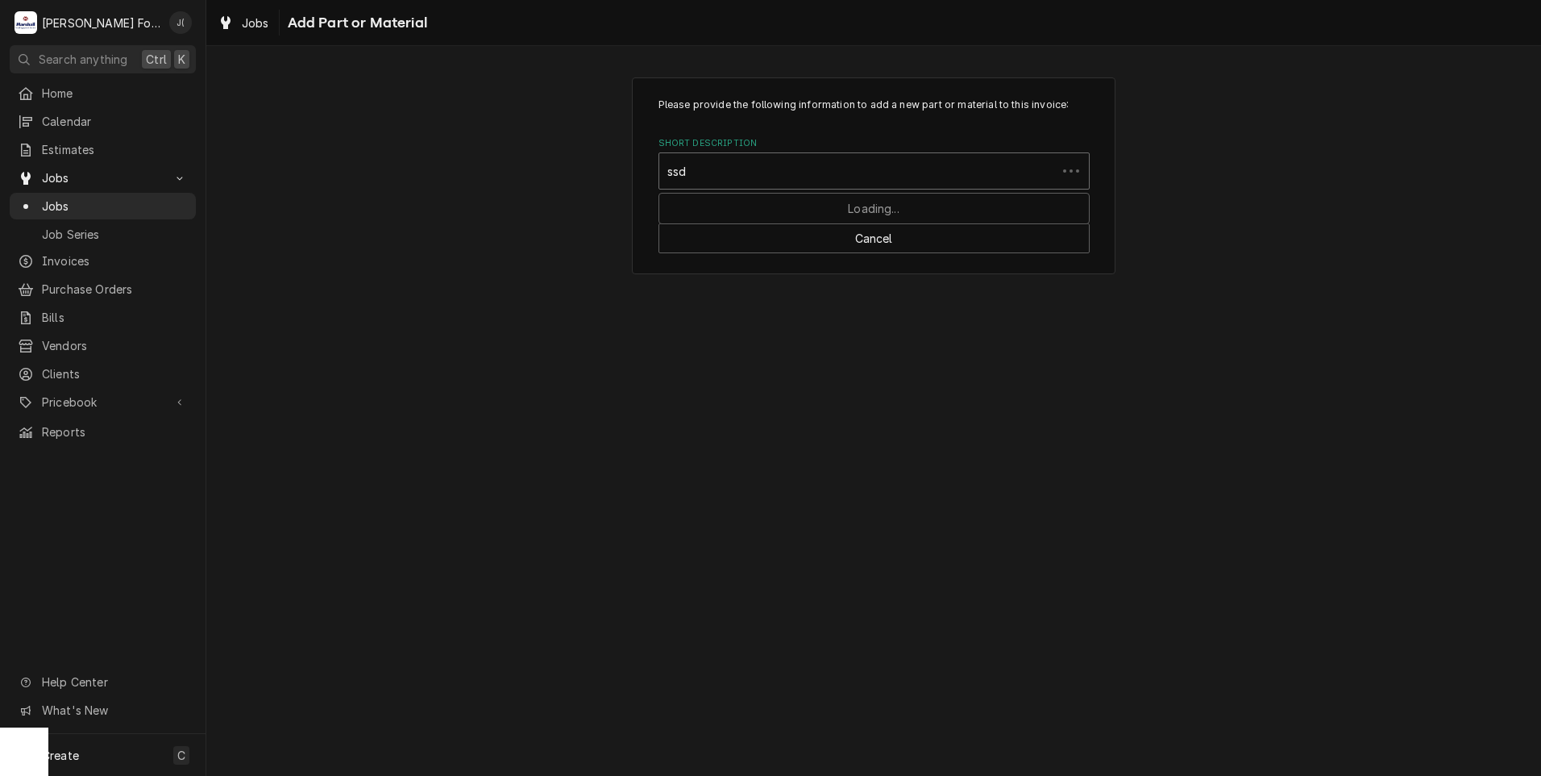
type input "ssdt"
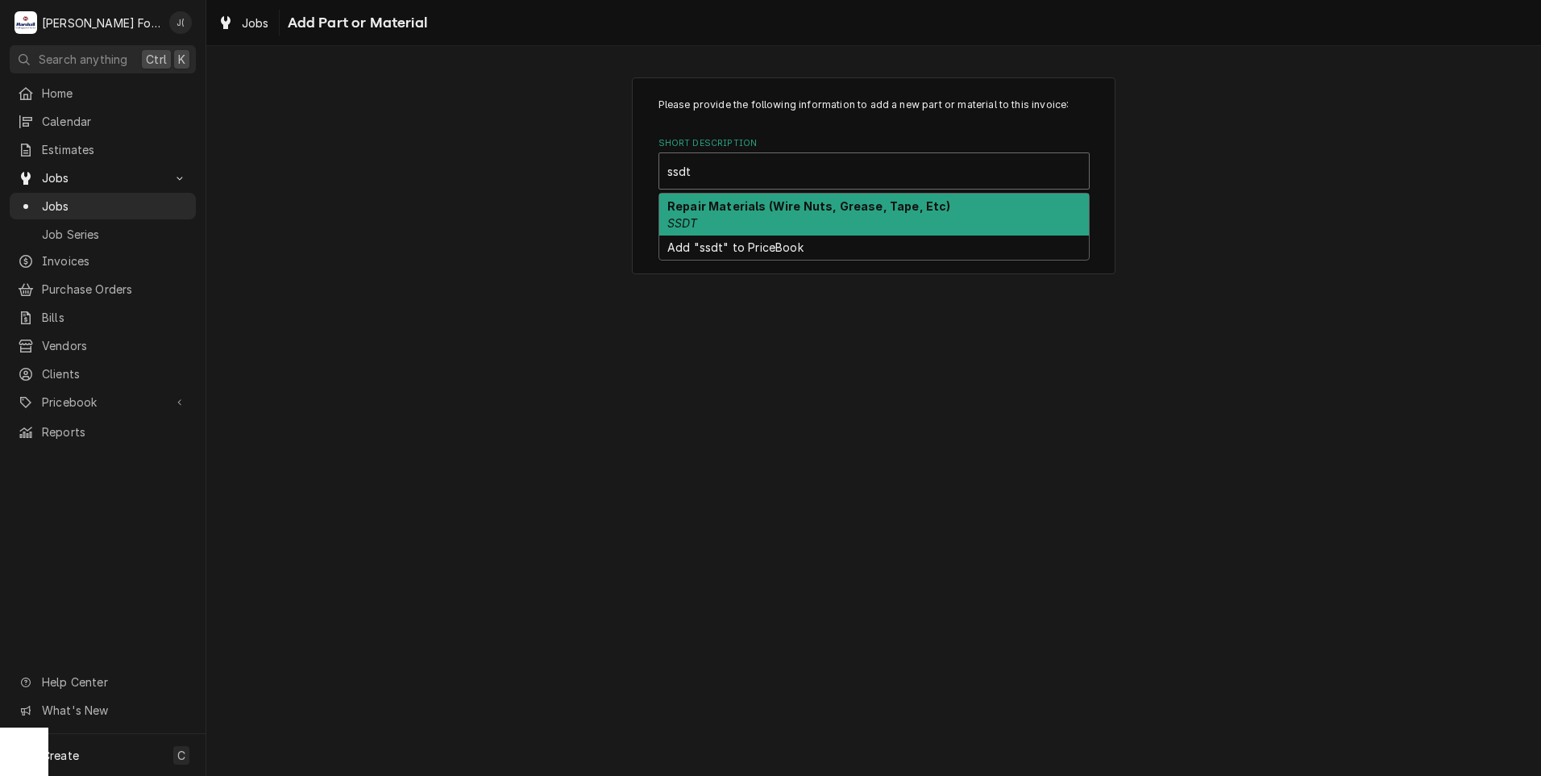
drag, startPoint x: 691, startPoint y: 214, endPoint x: 704, endPoint y: 235, distance: 24.6
click at [692, 218] on div "Repair Materials (Wire Nuts, Grease, Tape, Etc) SSDT" at bounding box center [874, 214] width 430 height 42
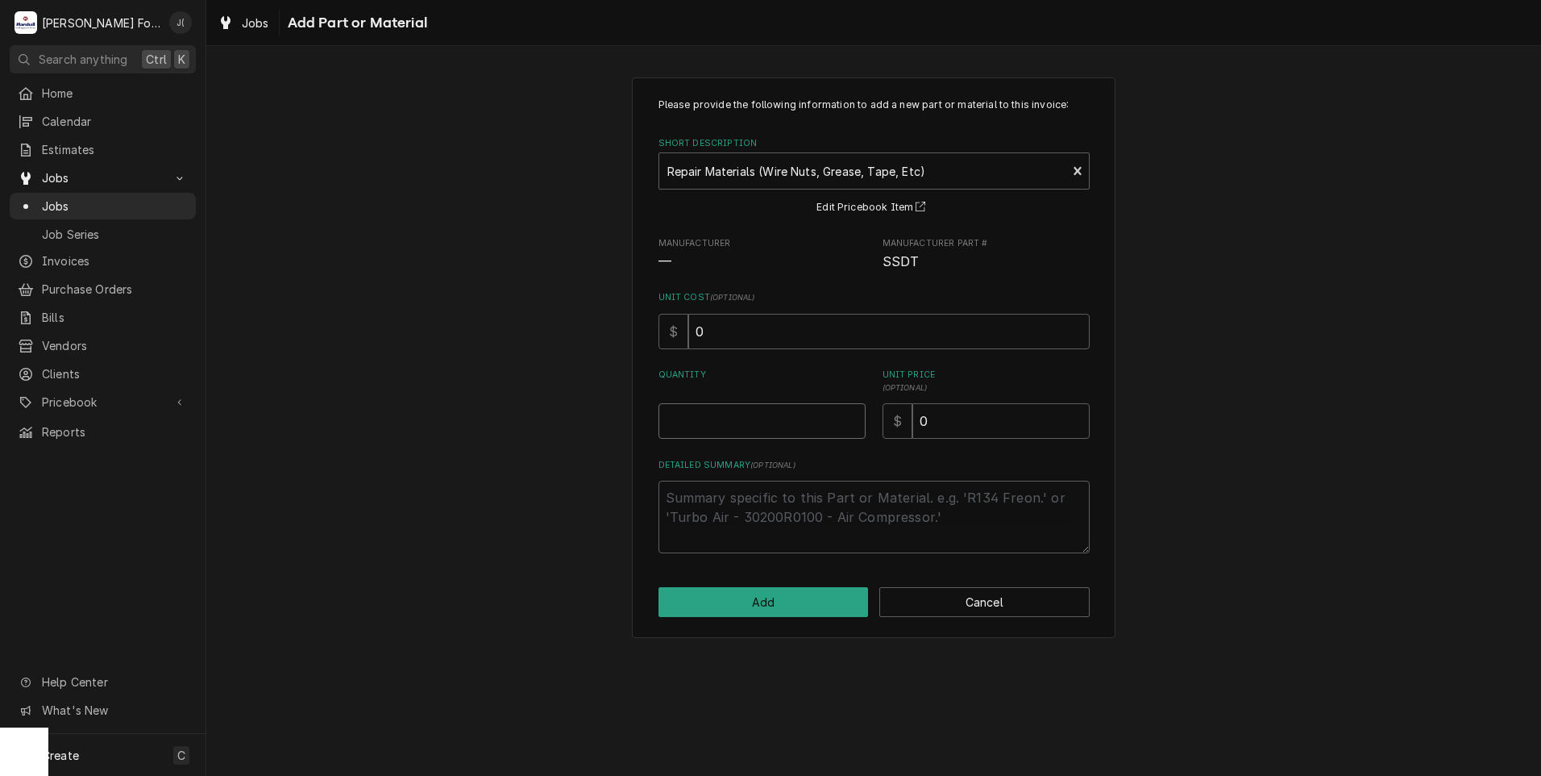
click at [791, 424] on input "Quantity" at bounding box center [762, 420] width 207 height 35
type textarea "x"
type input "1"
type textarea "x"
type input "2"
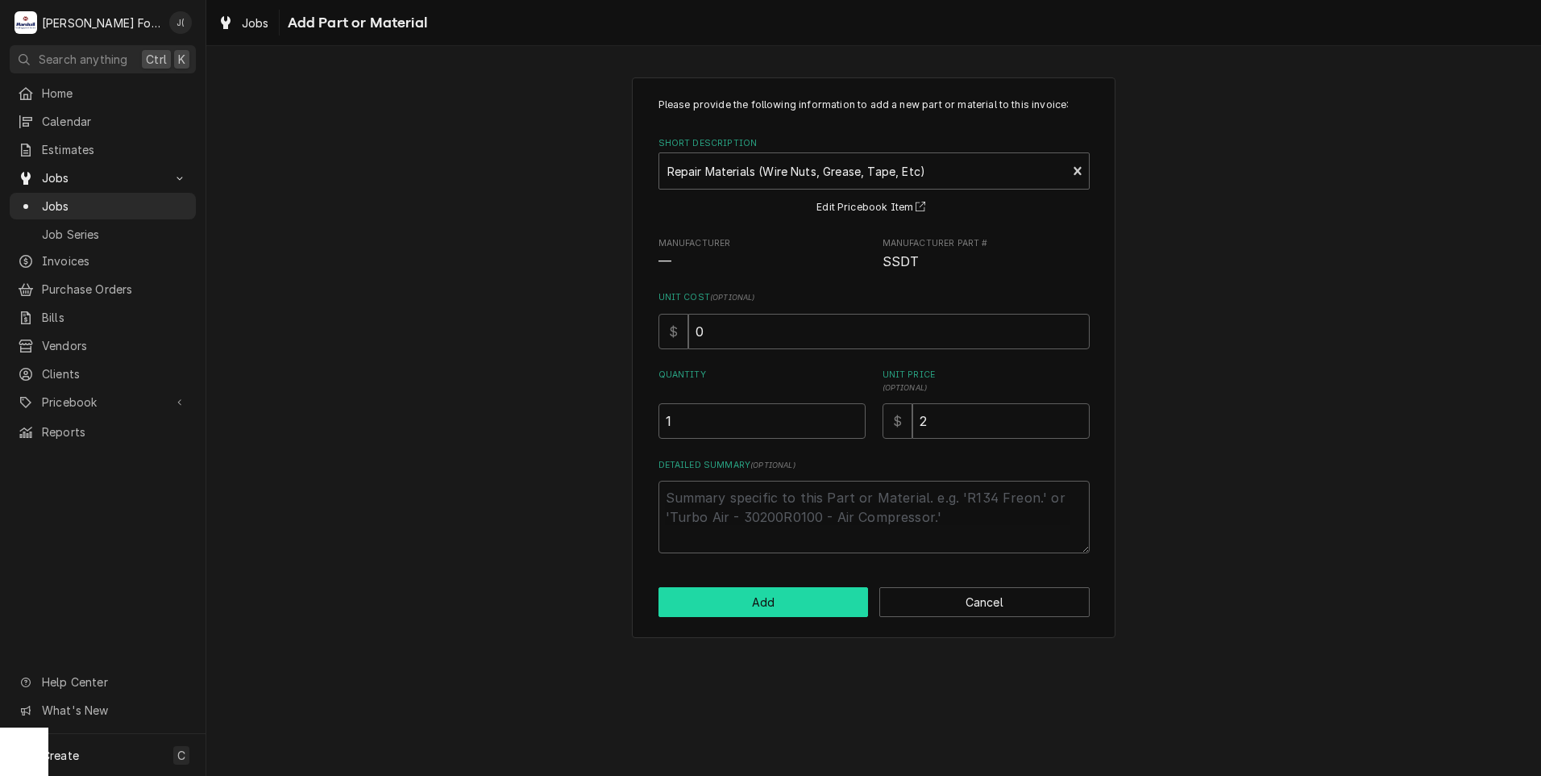
click at [667, 597] on button "Add" at bounding box center [764, 602] width 210 height 30
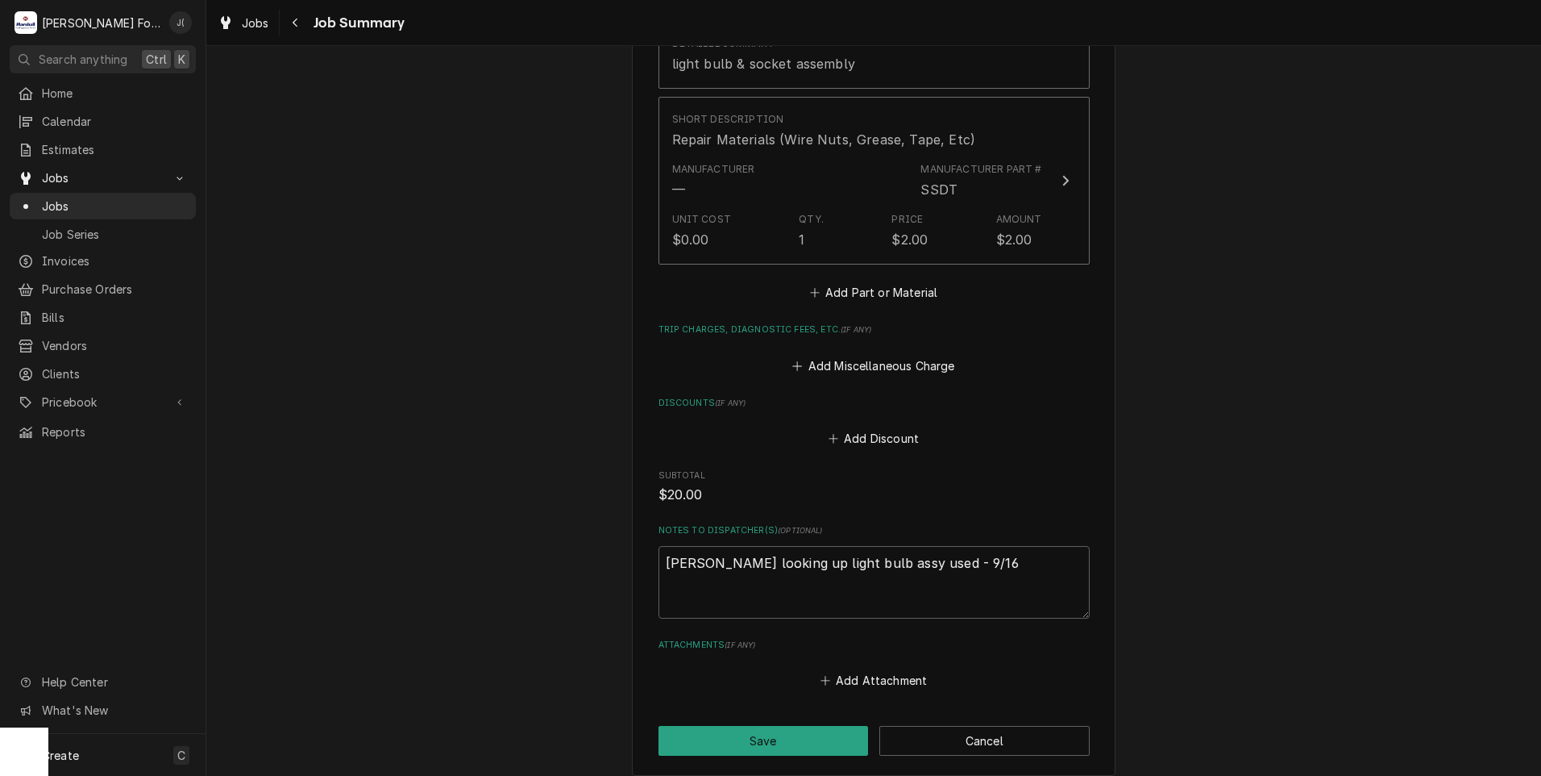
scroll to position [1451, 0]
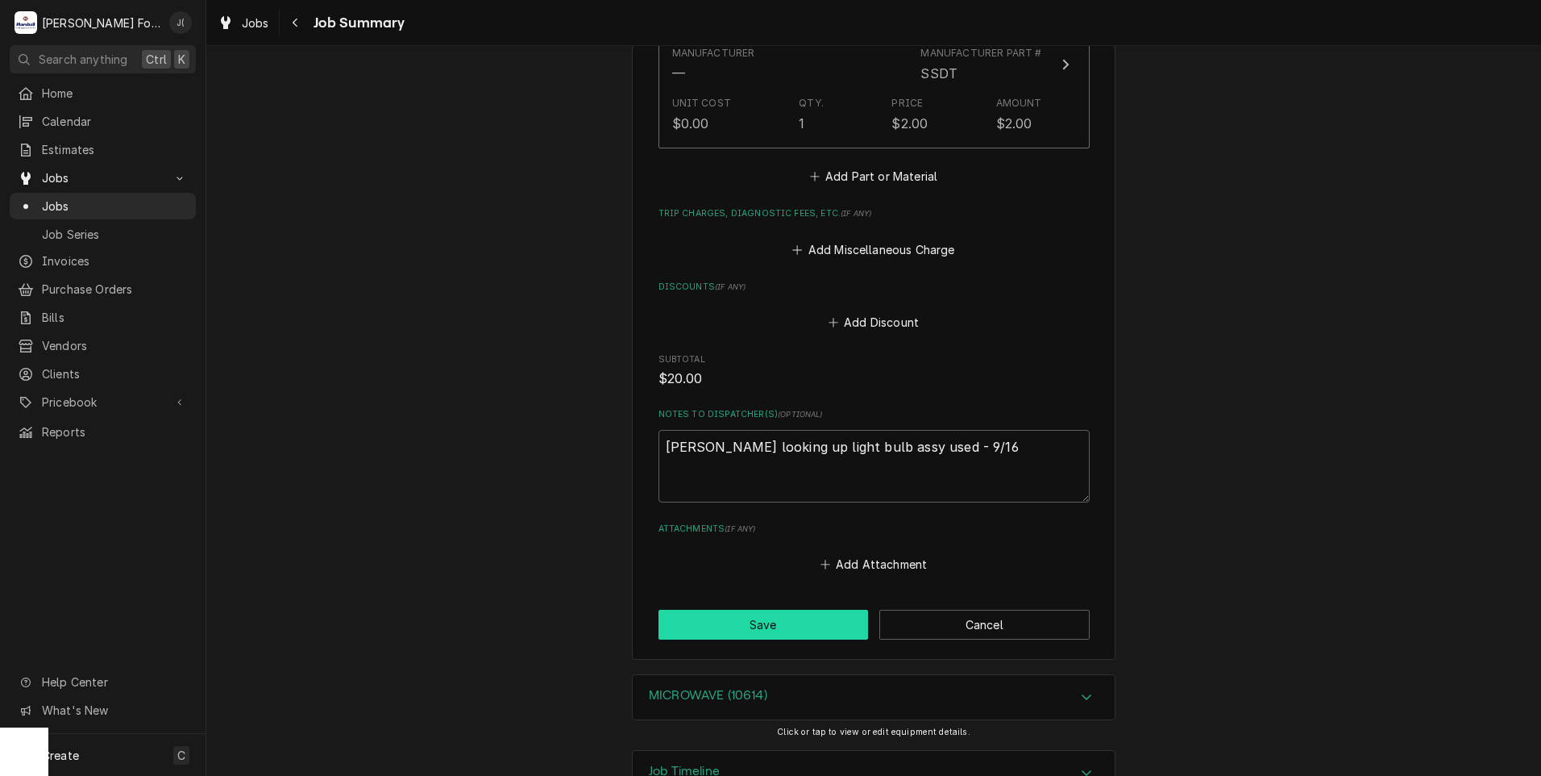
click at [740, 612] on button "Save" at bounding box center [764, 624] width 210 height 30
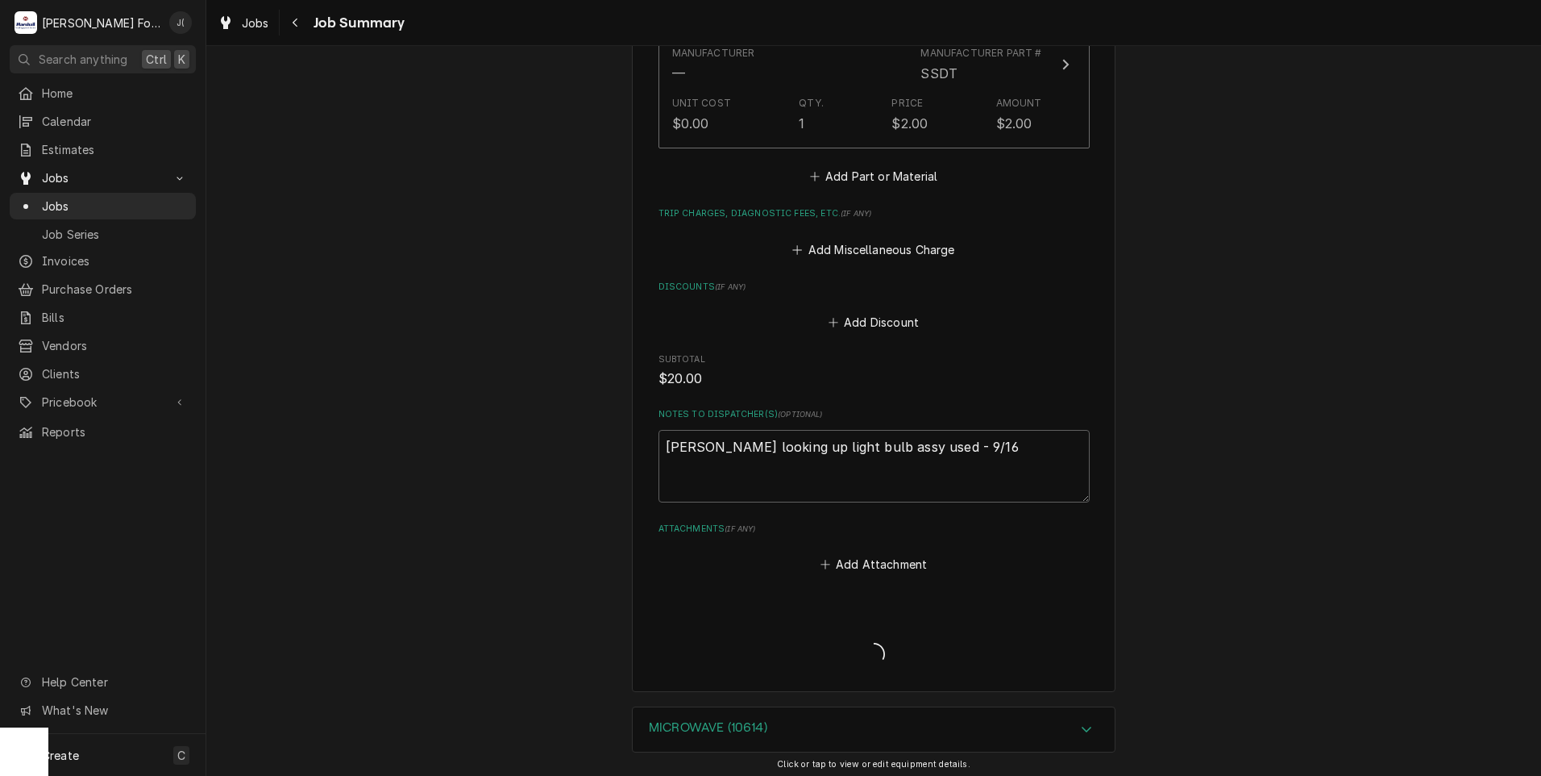
type textarea "x"
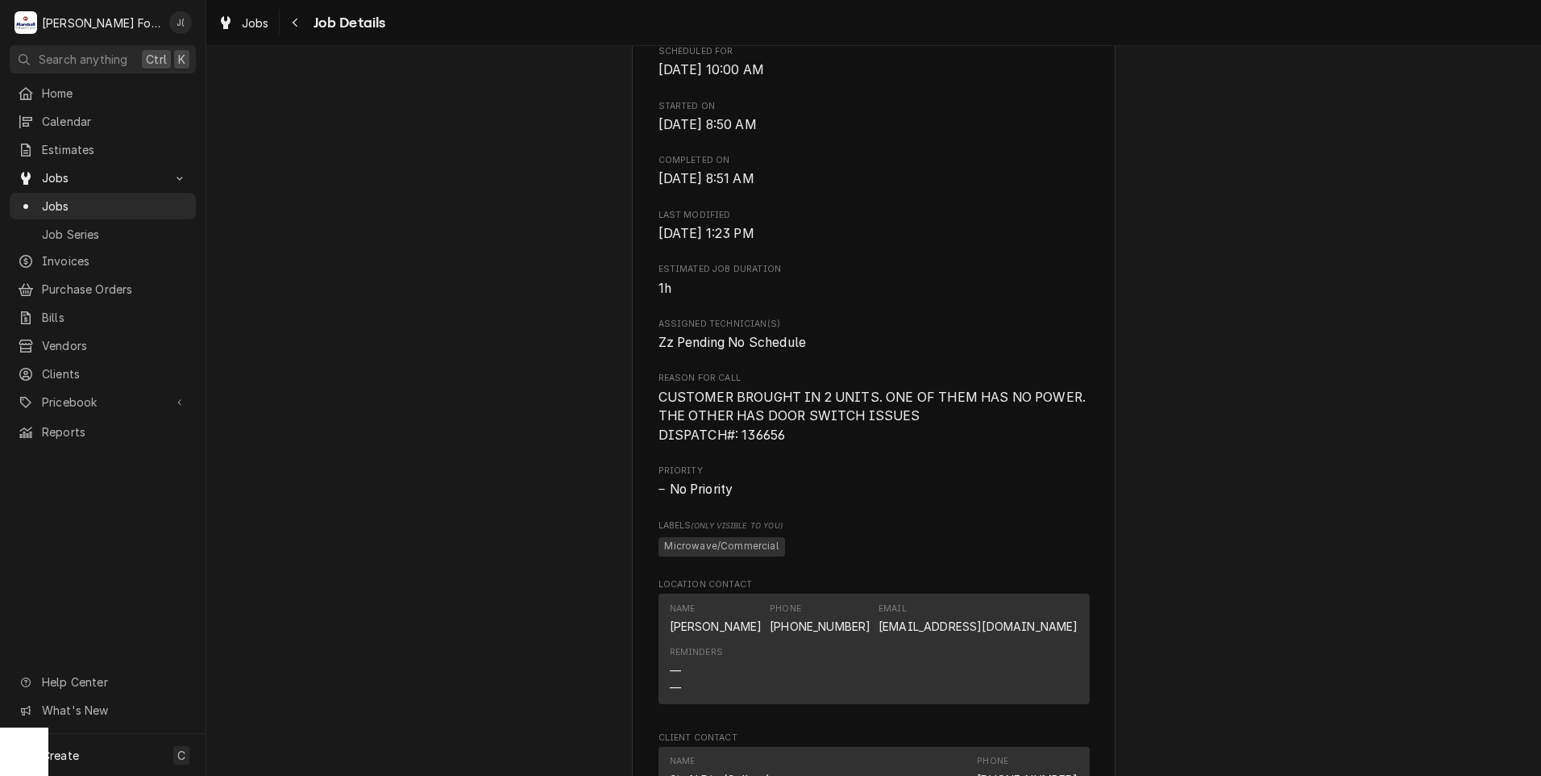
scroll to position [564, 0]
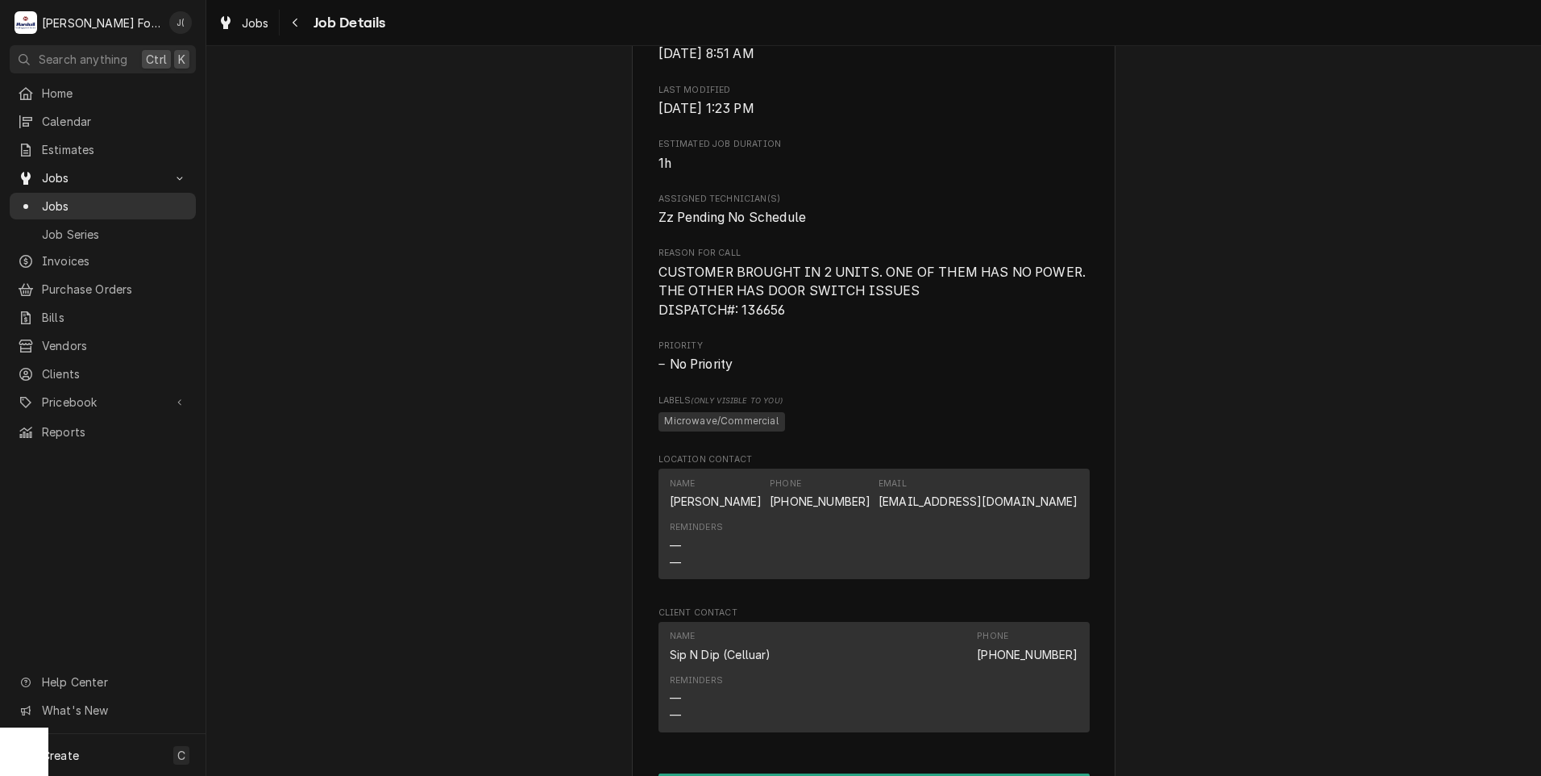
click at [91, 200] on span "Jobs" at bounding box center [115, 206] width 146 height 17
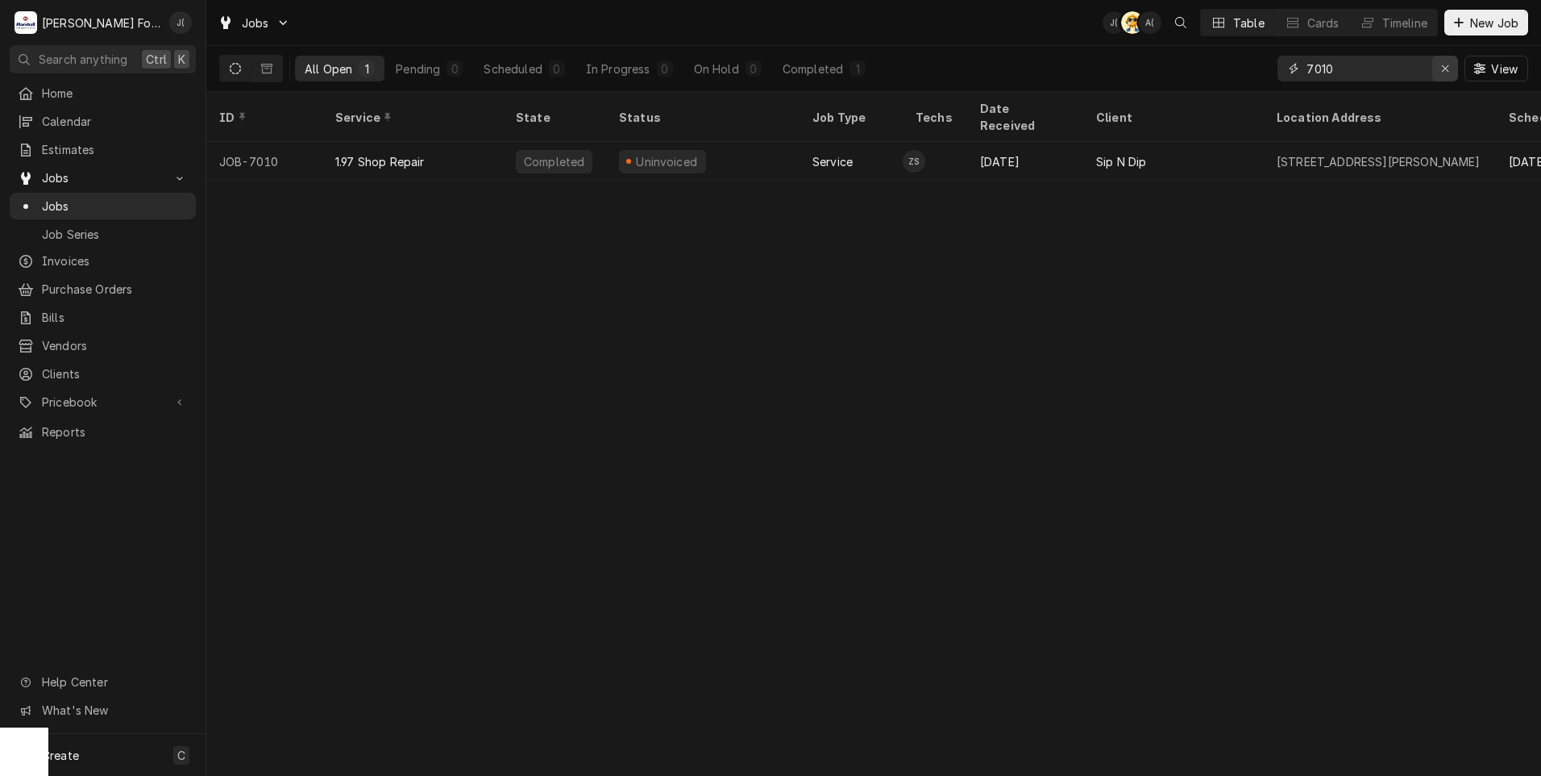
click at [1448, 64] on icon "Erase input" at bounding box center [1445, 68] width 9 height 11
click at [1407, 59] on input "Dynamic Content Wrapper" at bounding box center [1383, 69] width 152 height 26
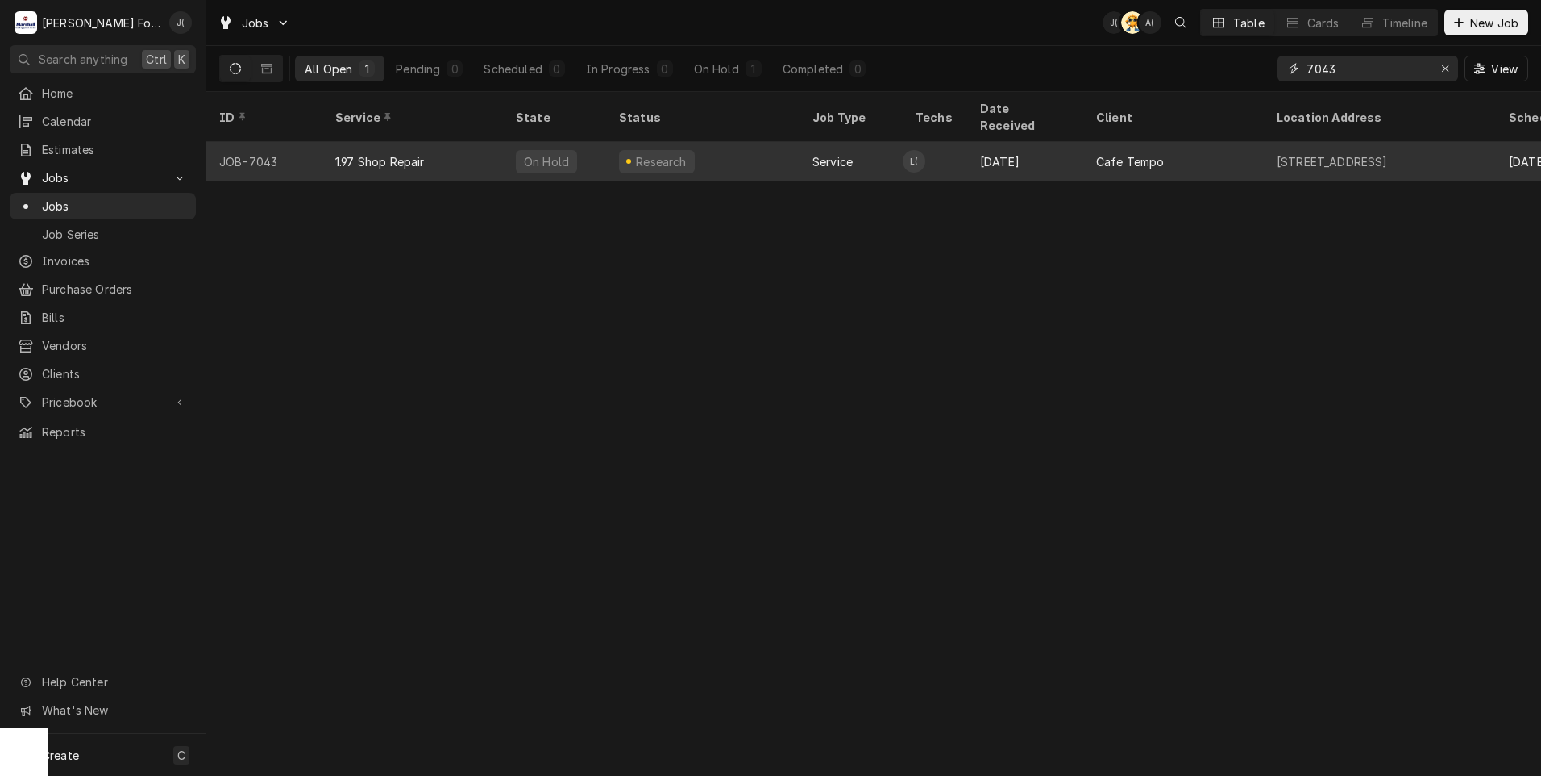
type input "7043"
click at [701, 142] on div "Research" at bounding box center [702, 161] width 193 height 39
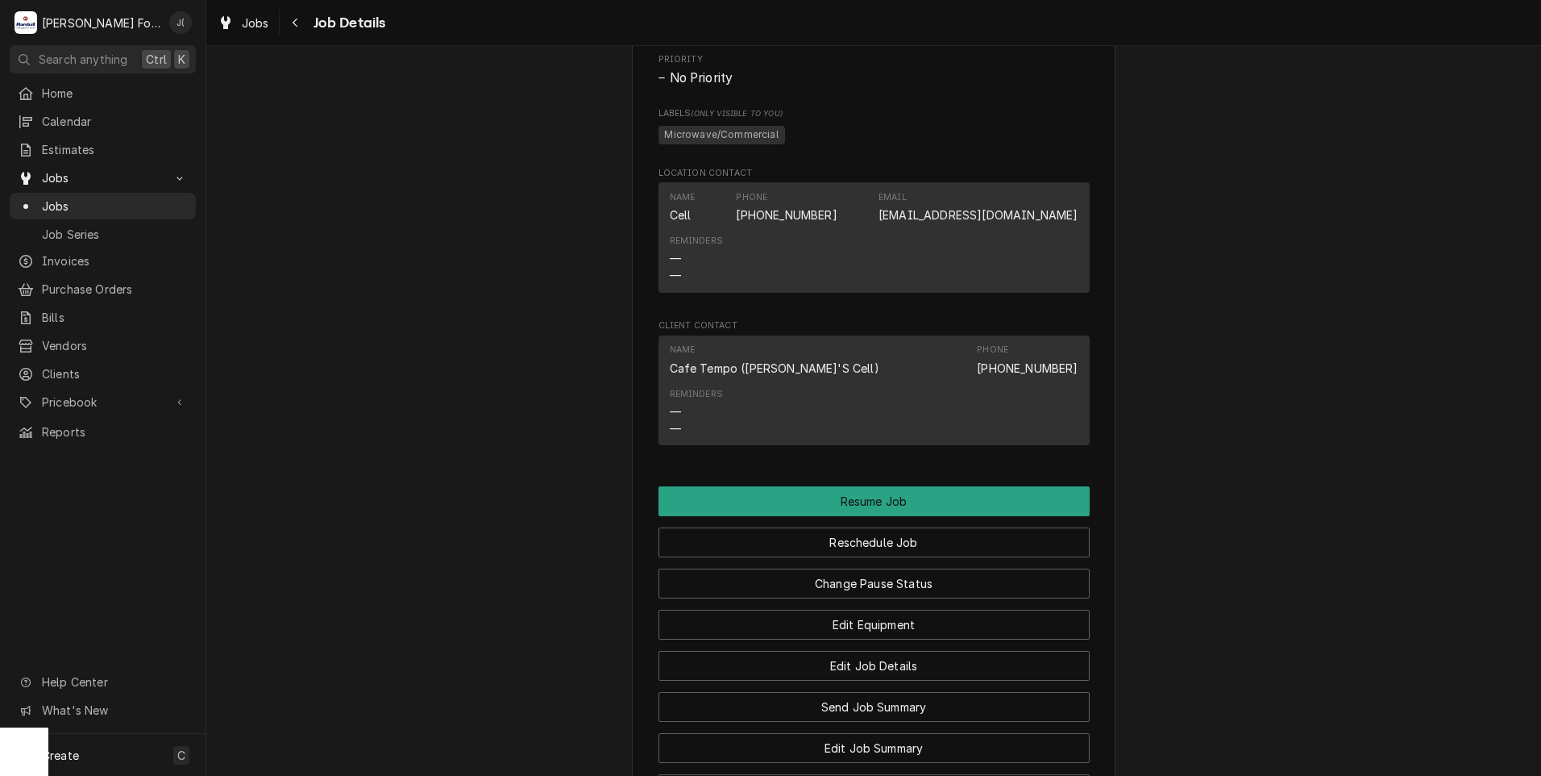
scroll to position [1451, 0]
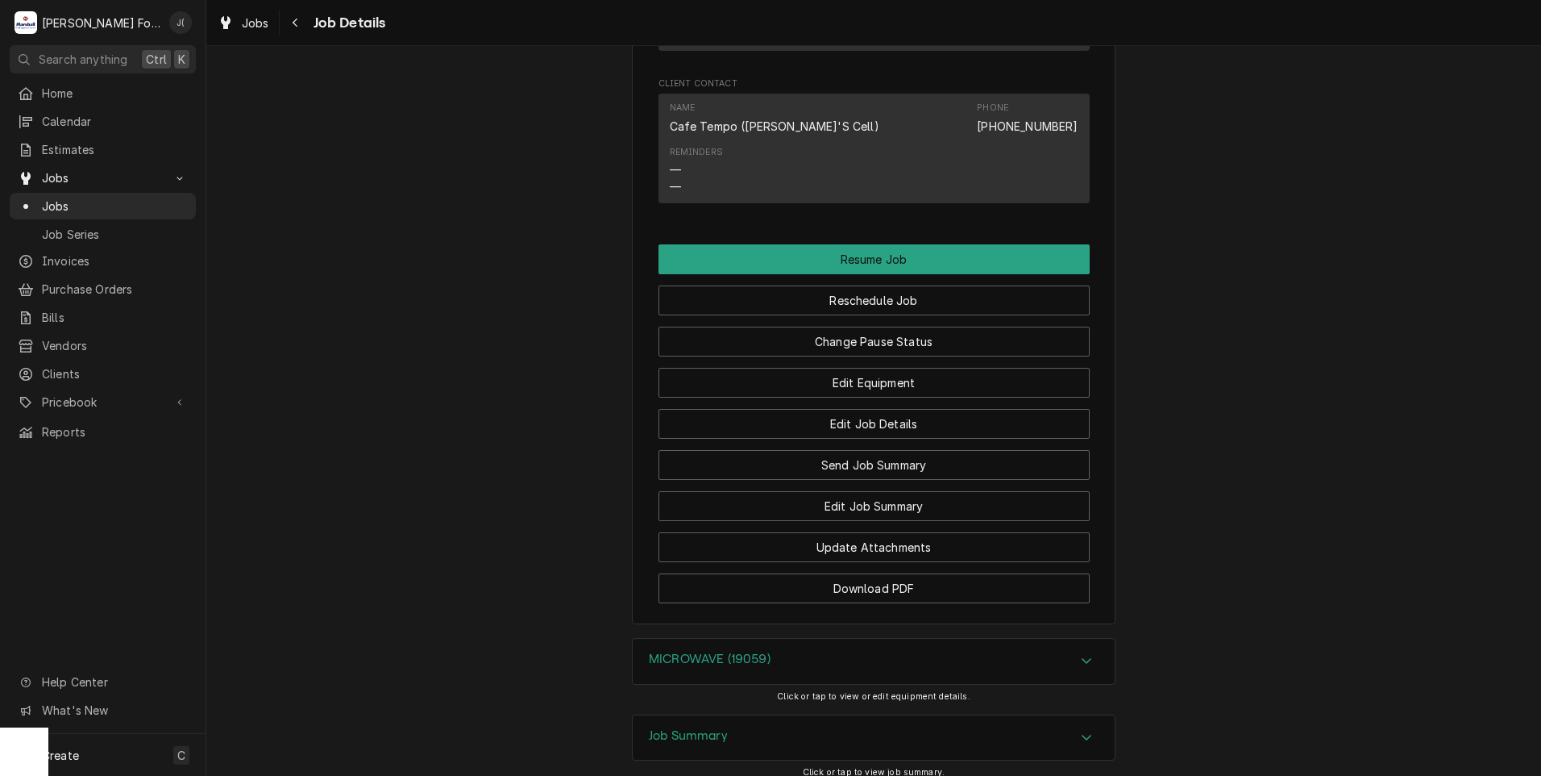
click at [702, 667] on div "MICROWAVE (19059)" at bounding box center [874, 660] width 482 height 45
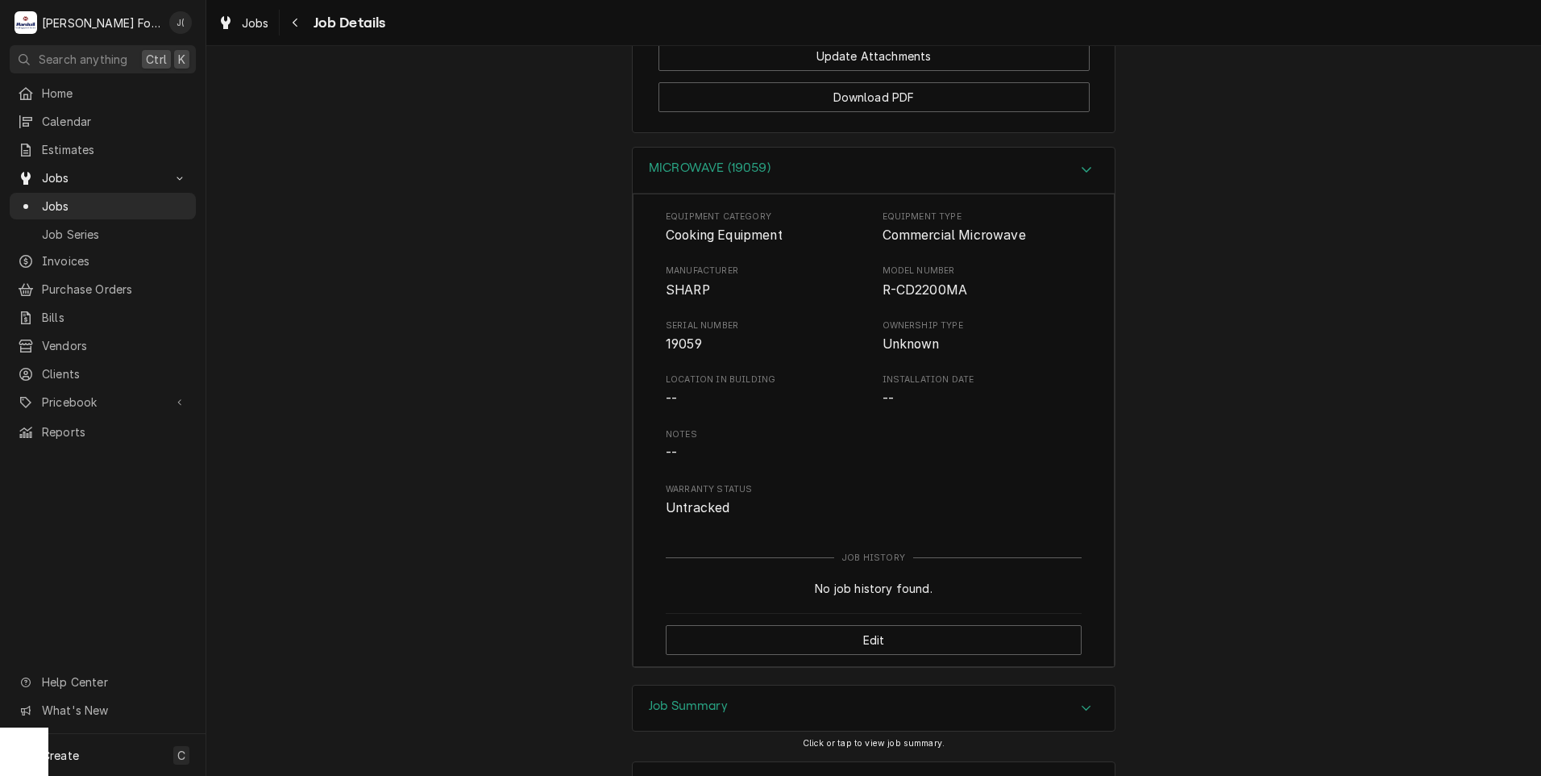
scroll to position [2096, 0]
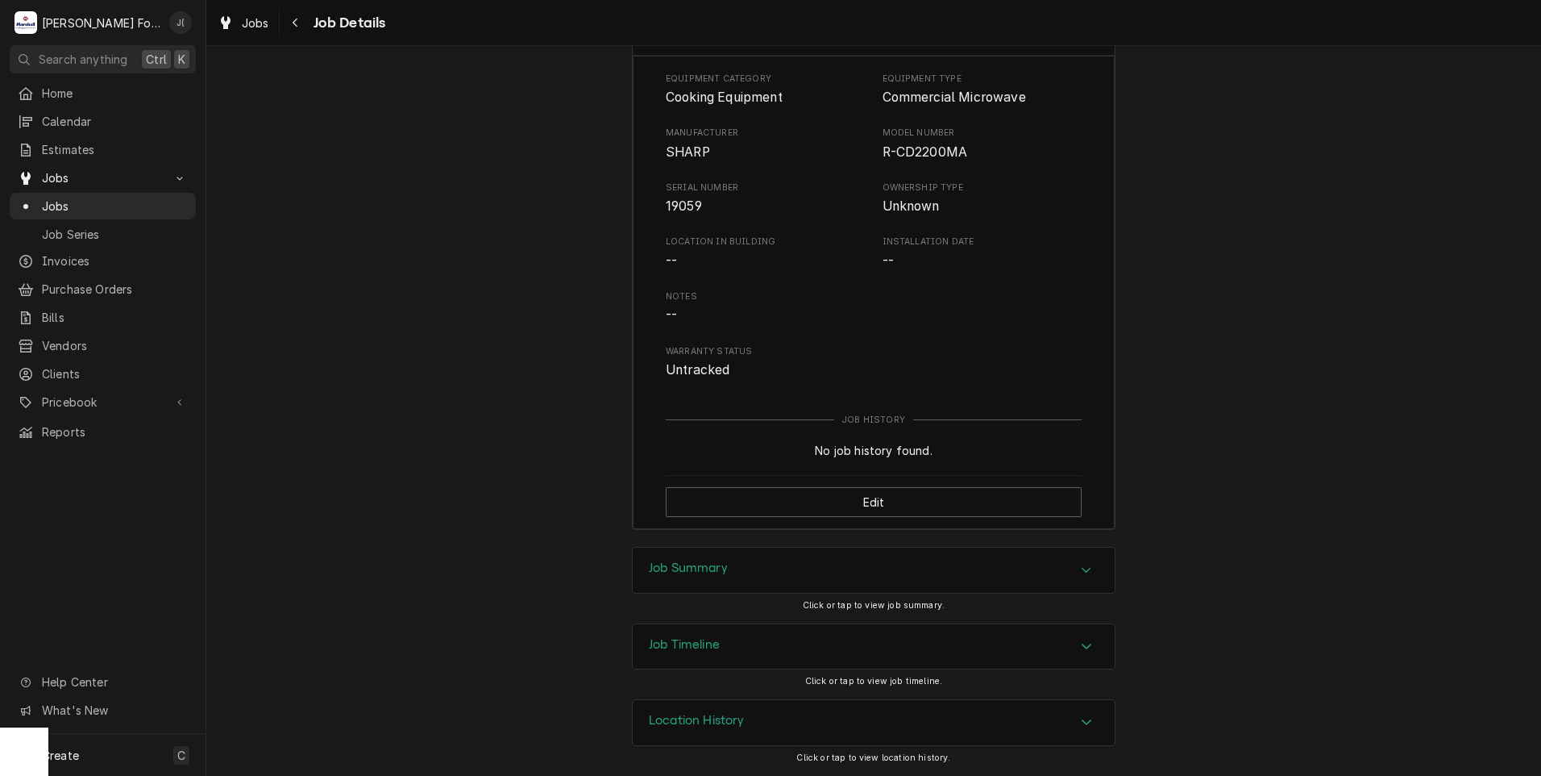
click at [689, 590] on div "Job Summary" at bounding box center [874, 569] width 482 height 45
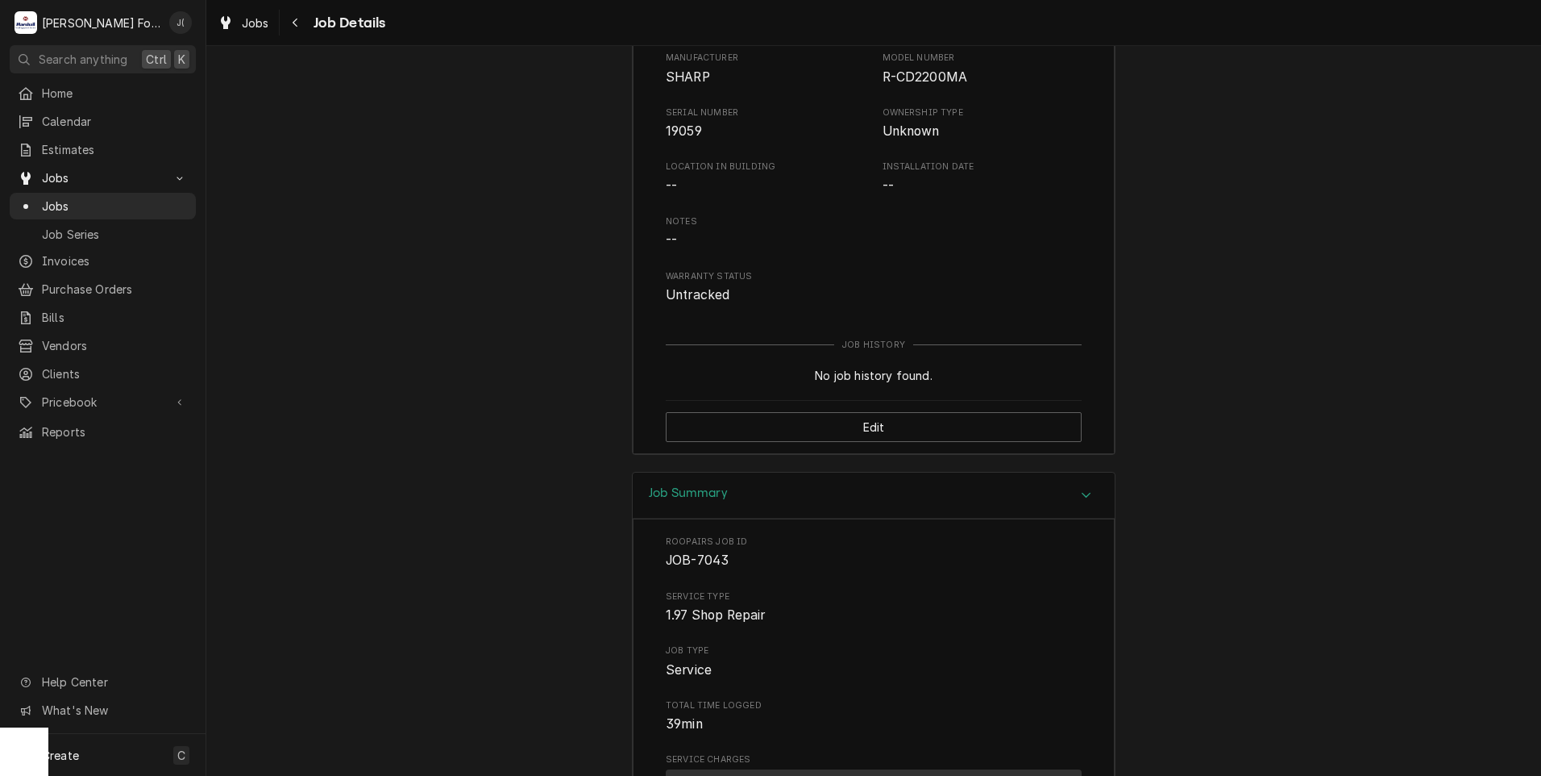
scroll to position [1854, 0]
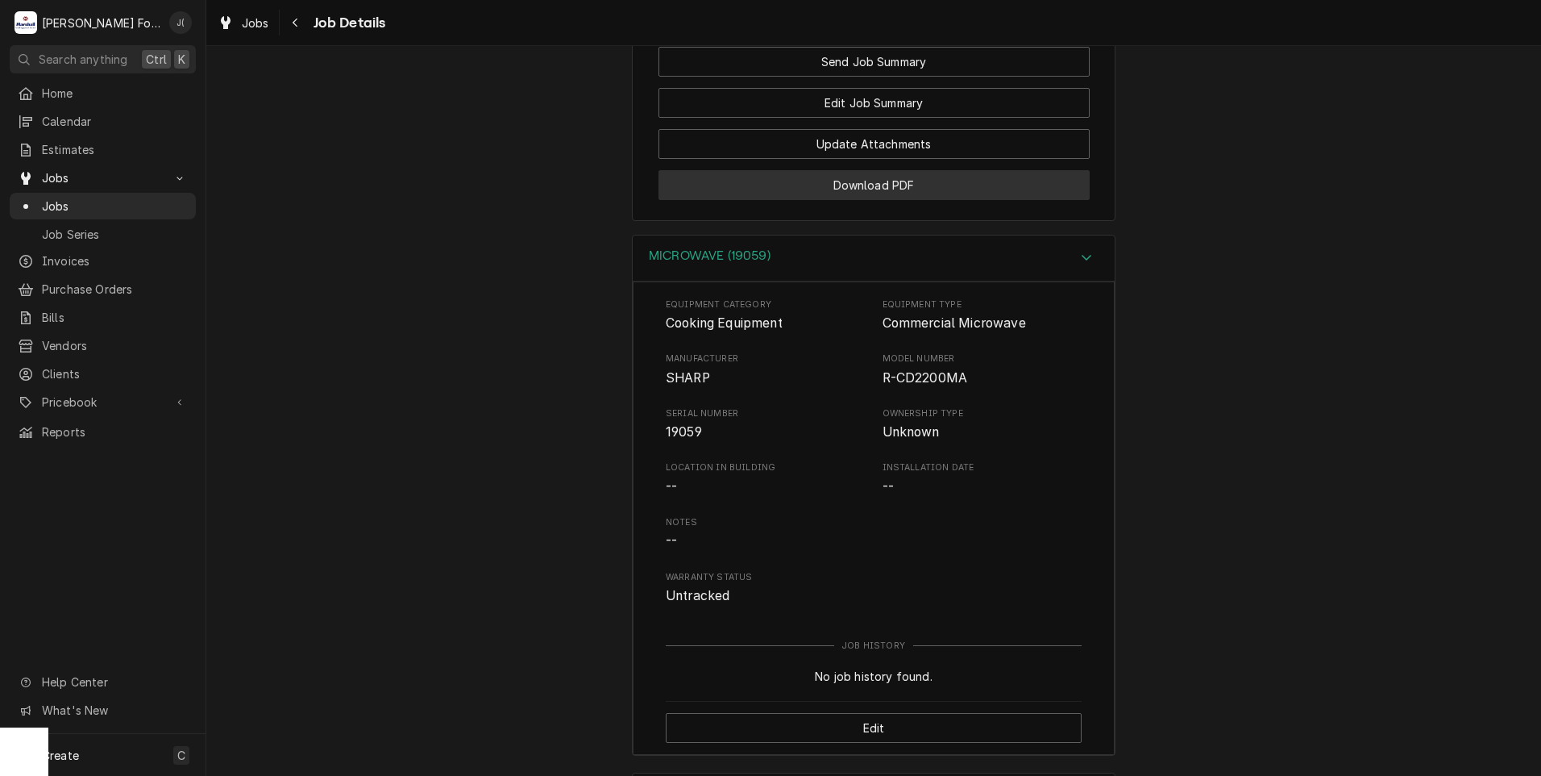
click at [788, 197] on button "Download PDF" at bounding box center [874, 185] width 431 height 30
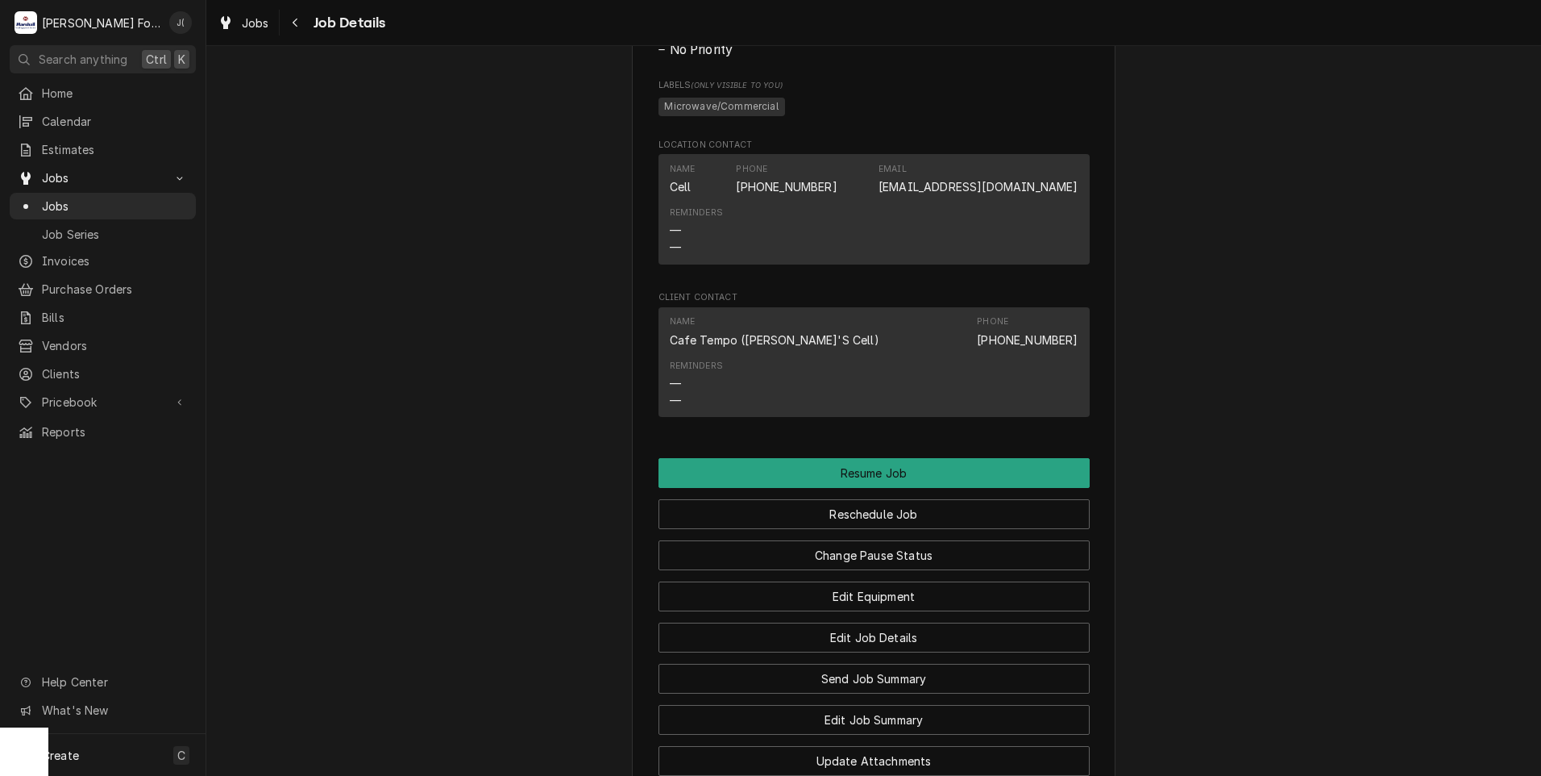
scroll to position [1326, 0]
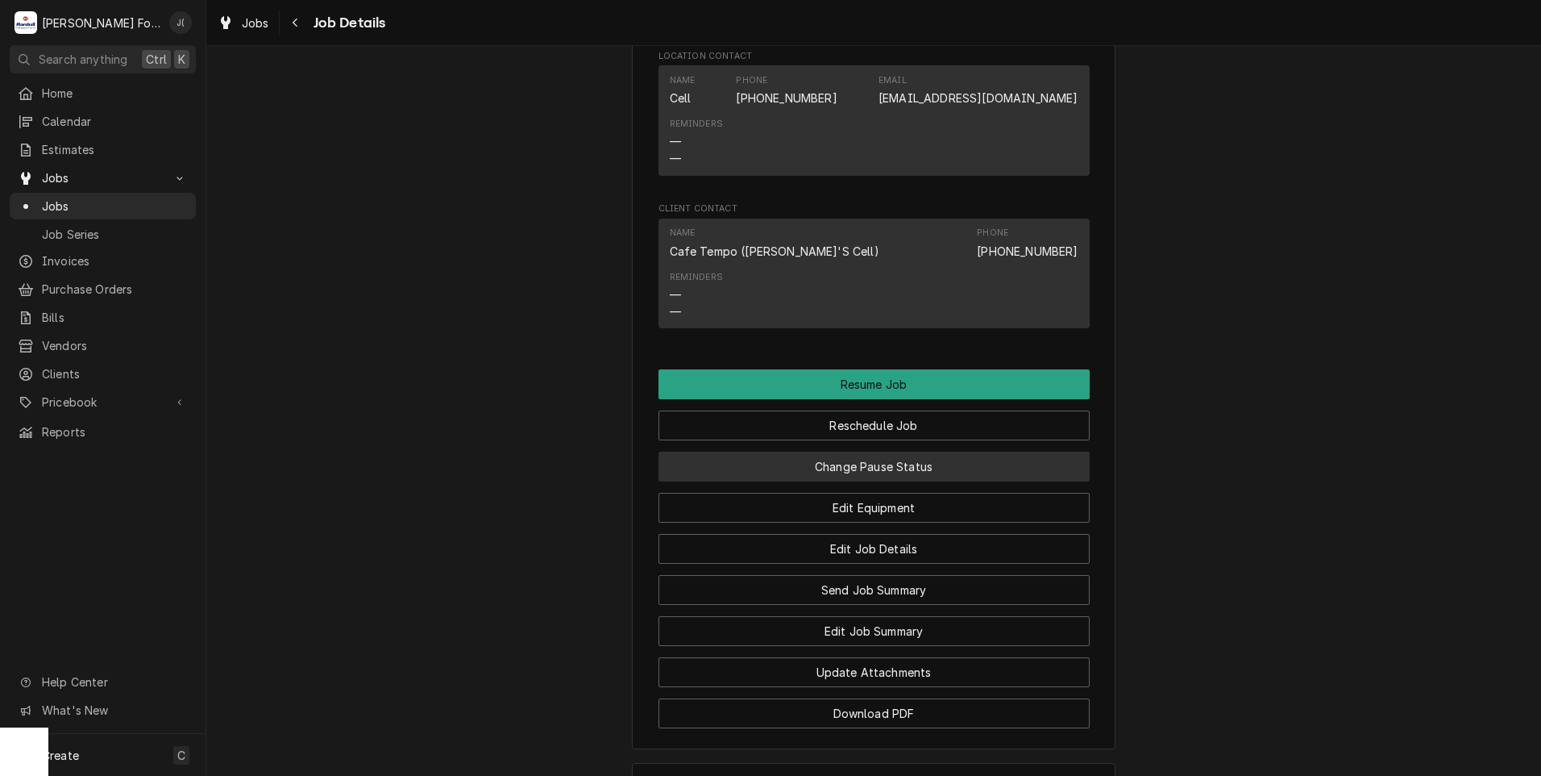
click at [888, 481] on button "Change Pause Status" at bounding box center [874, 466] width 431 height 30
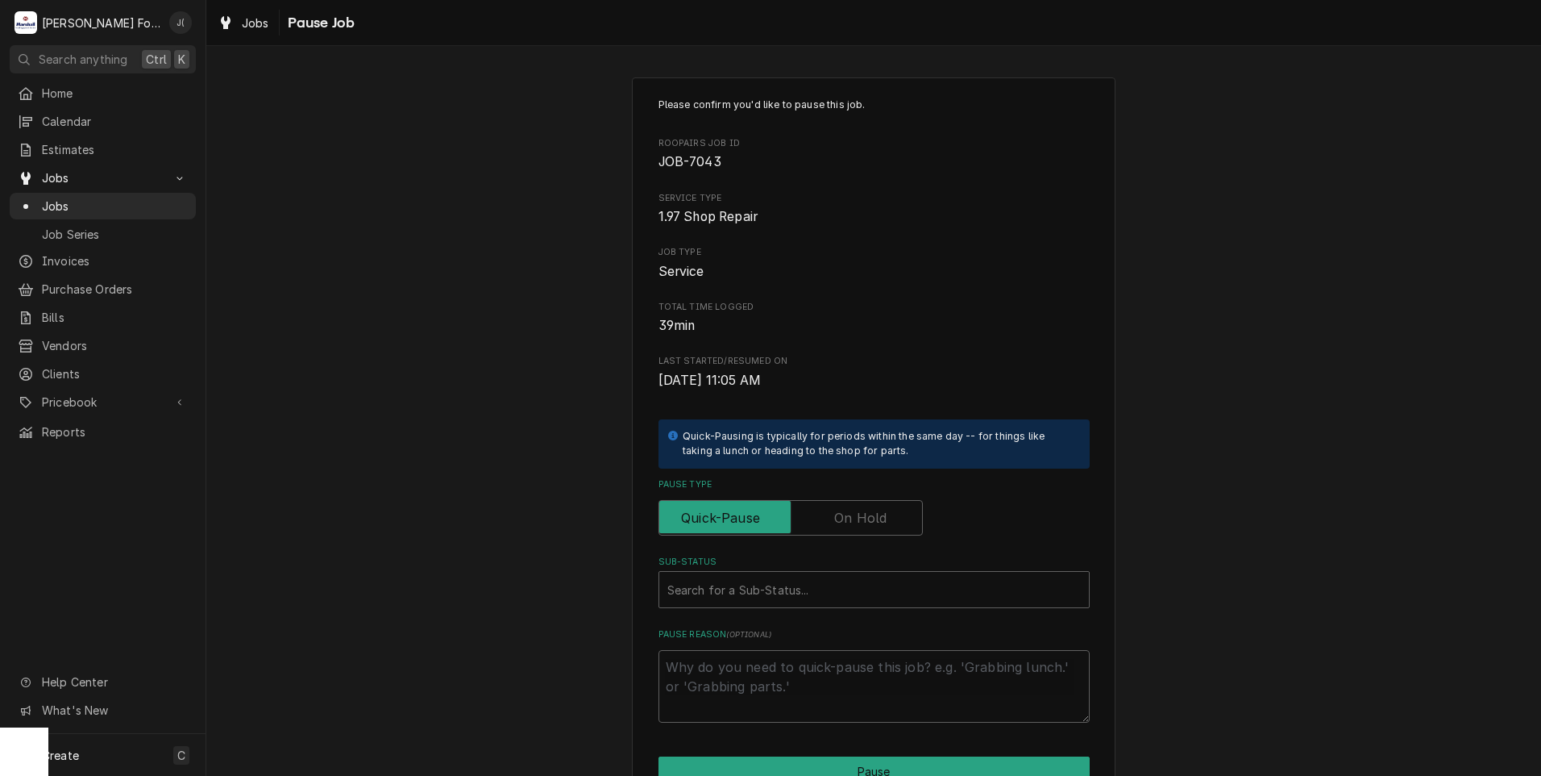
click at [859, 518] on label "Pause Type" at bounding box center [791, 517] width 264 height 35
click at [859, 518] on input "Pause Type" at bounding box center [791, 517] width 250 height 35
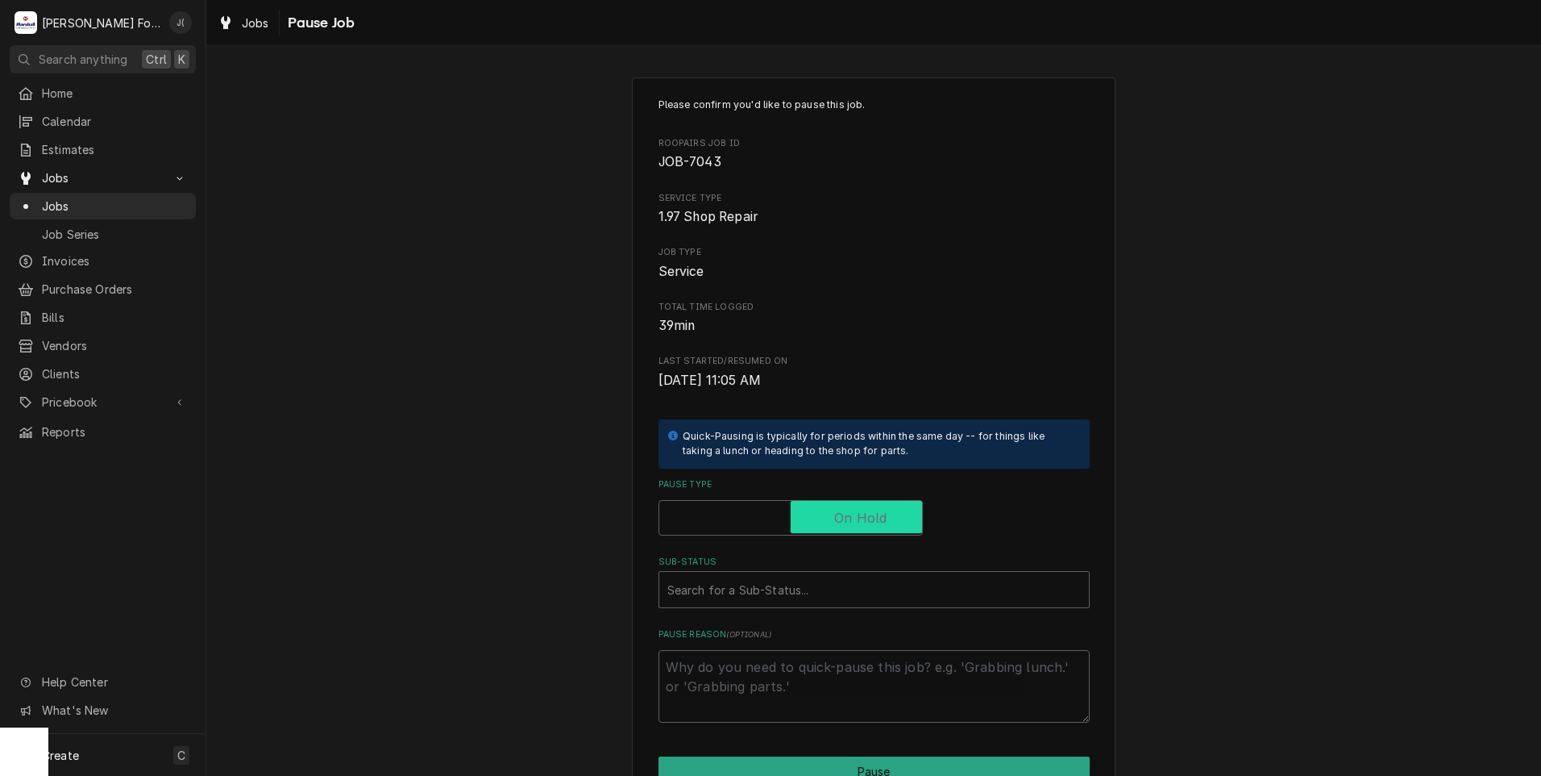
checkbox input "true"
click at [779, 595] on div "Sub-Status" at bounding box center [874, 589] width 414 height 29
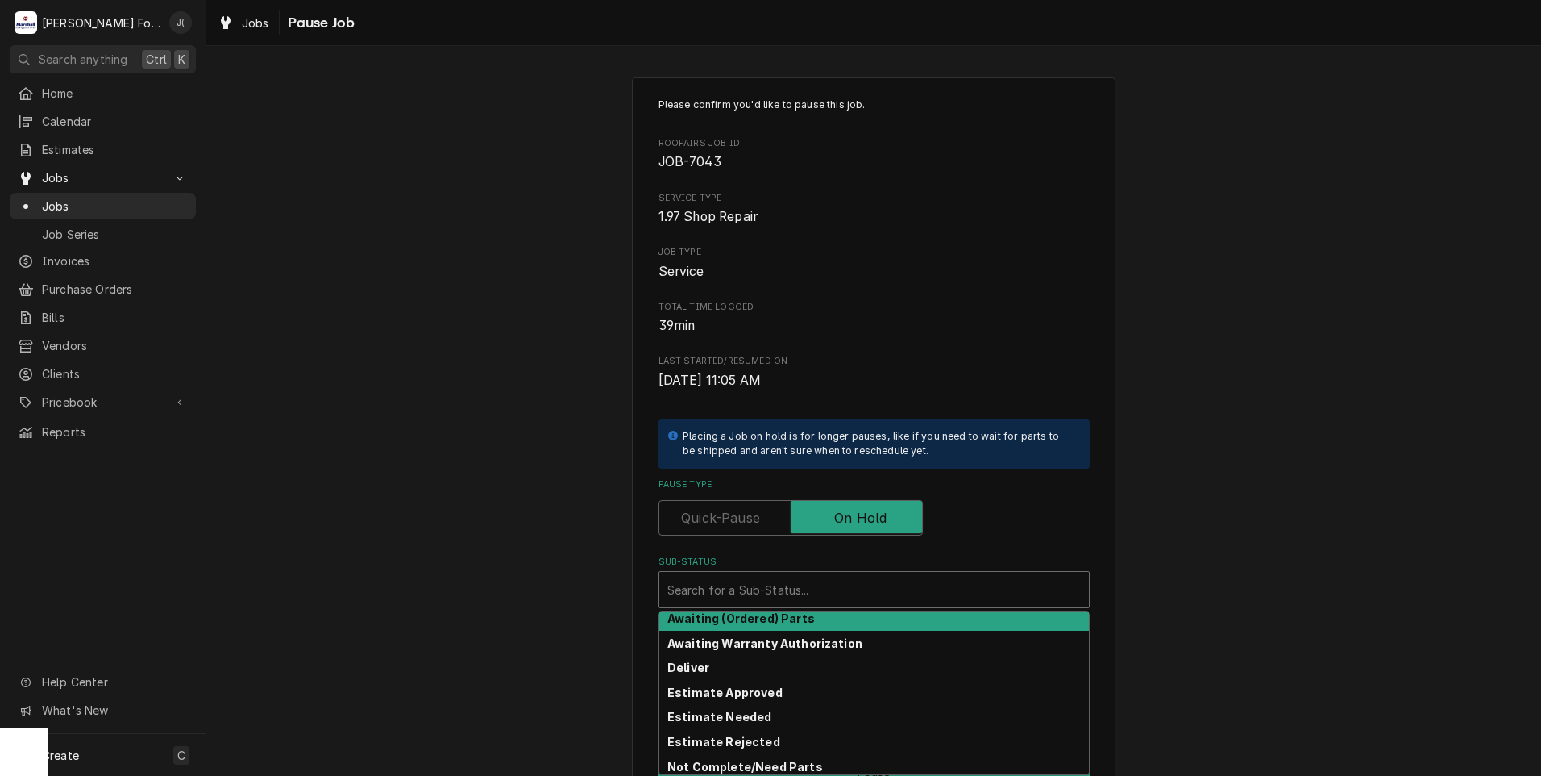
scroll to position [81, 0]
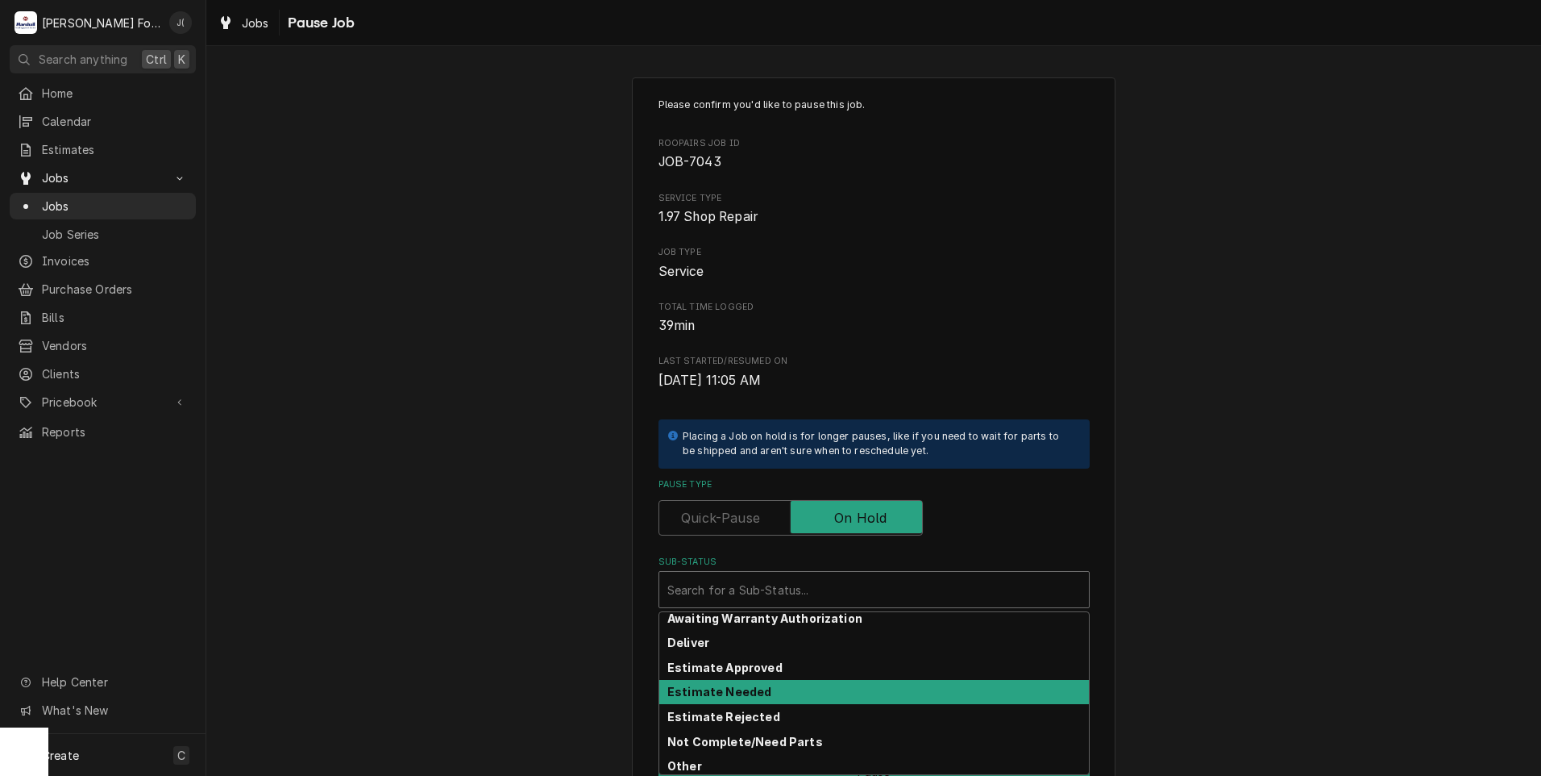
click at [758, 691] on div "Estimate Needed" at bounding box center [874, 692] width 430 height 25
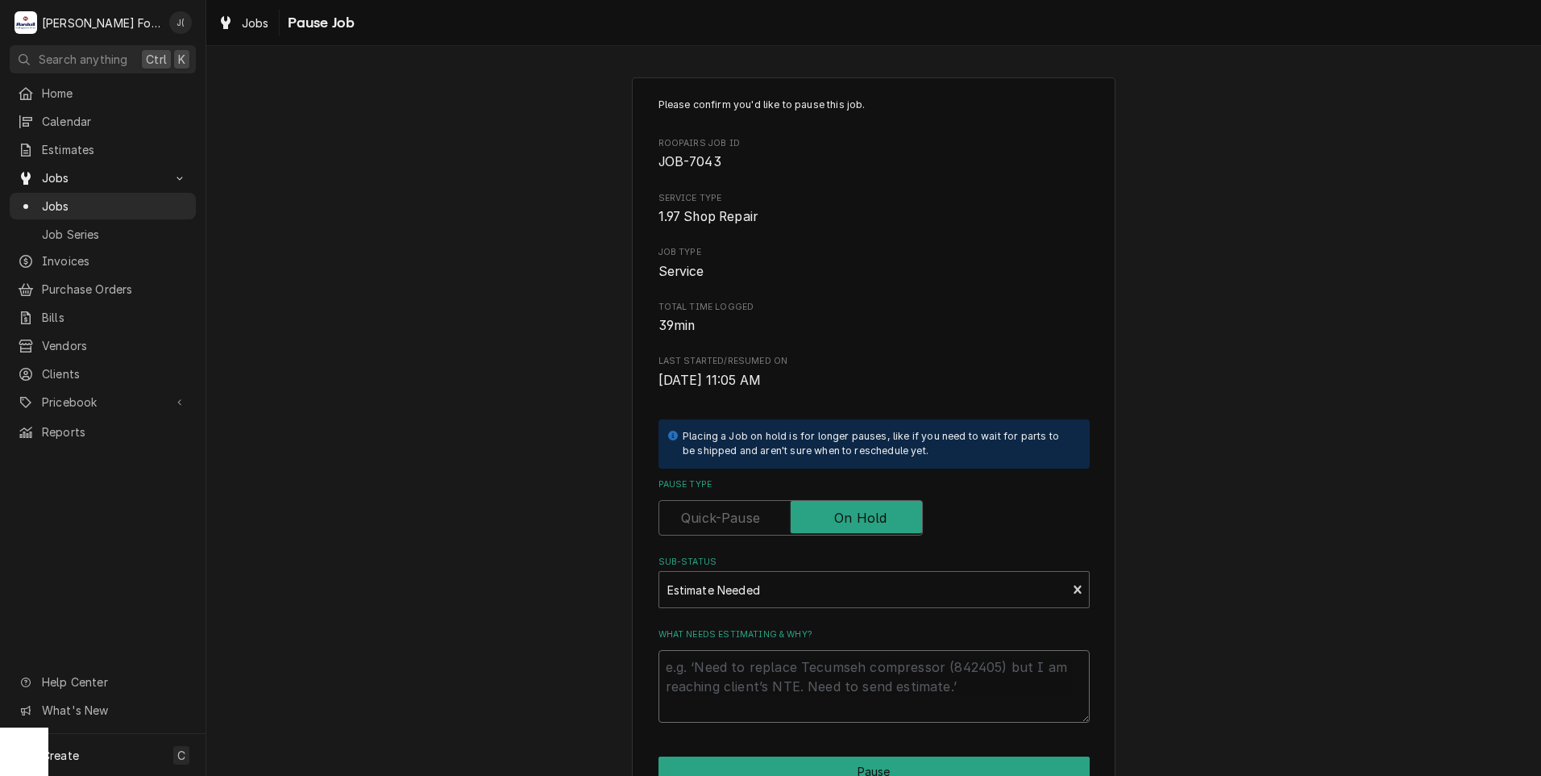
click at [755, 683] on textarea "What needs estimating & why?" at bounding box center [874, 686] width 431 height 73
type textarea "x"
type textarea "p"
type textarea "x"
type textarea "pr"
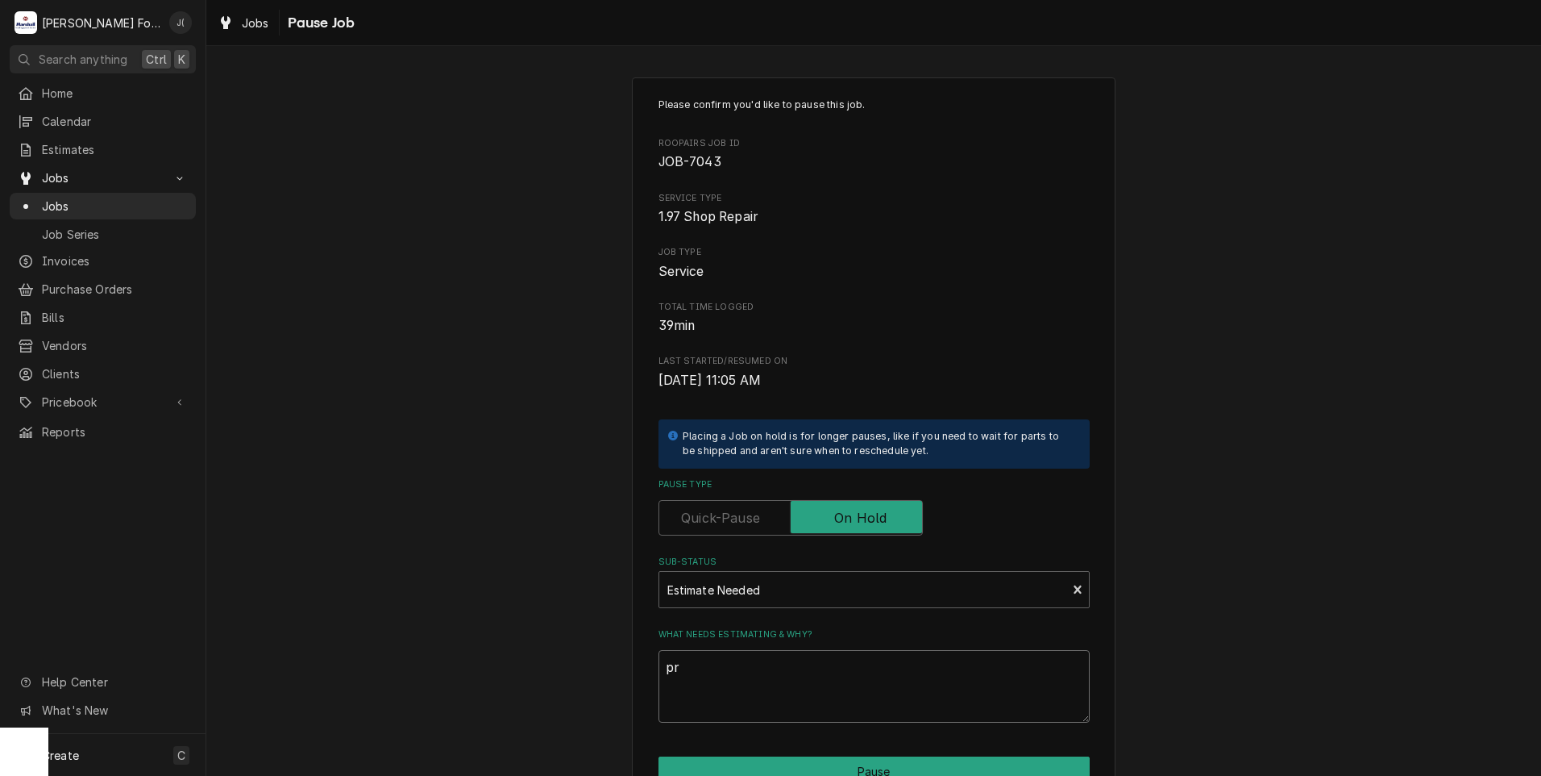
type textarea "x"
type textarea "pri"
type textarea "x"
type textarea "pric"
type textarea "x"
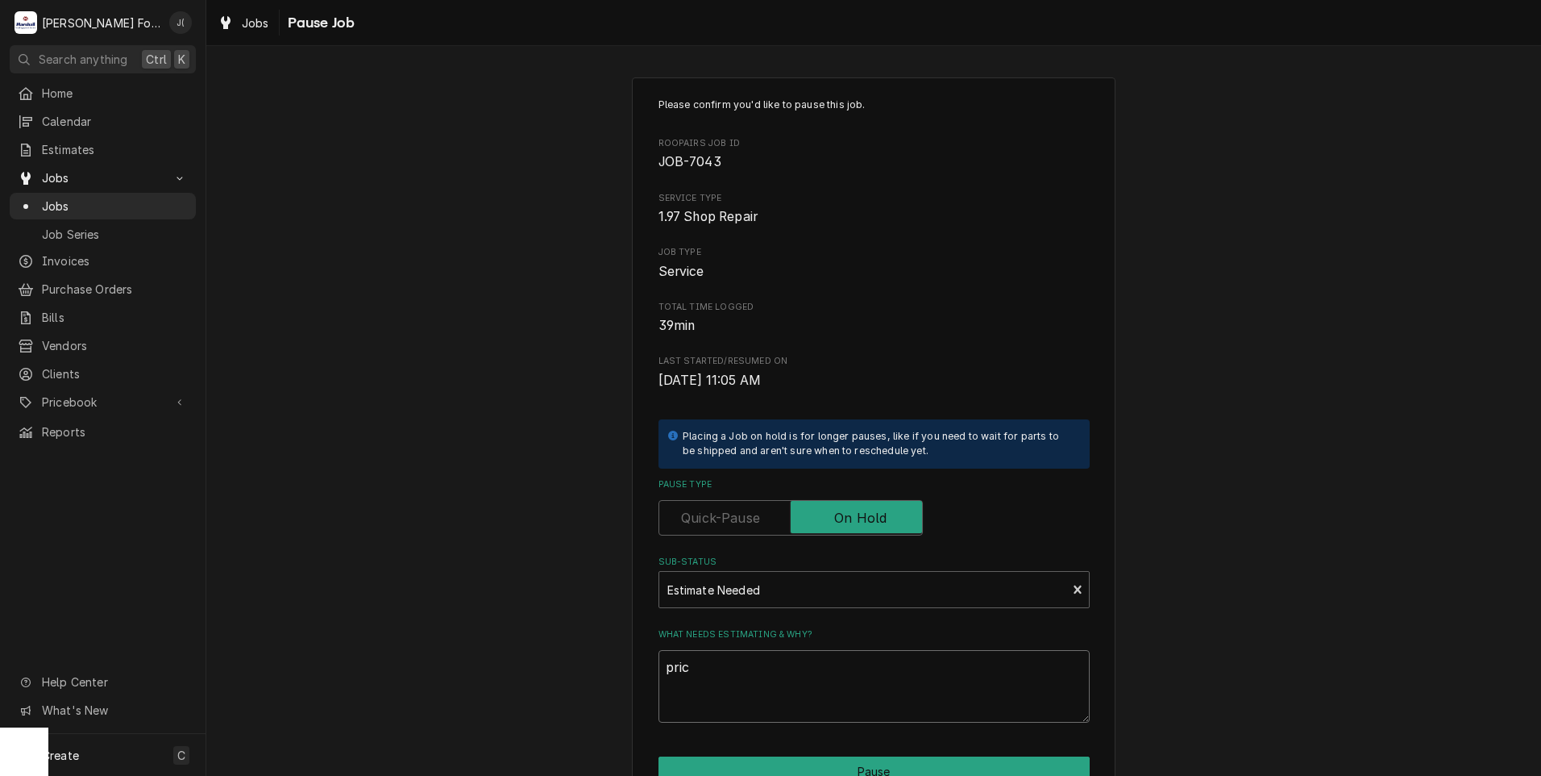
type textarea "price"
type textarea "x"
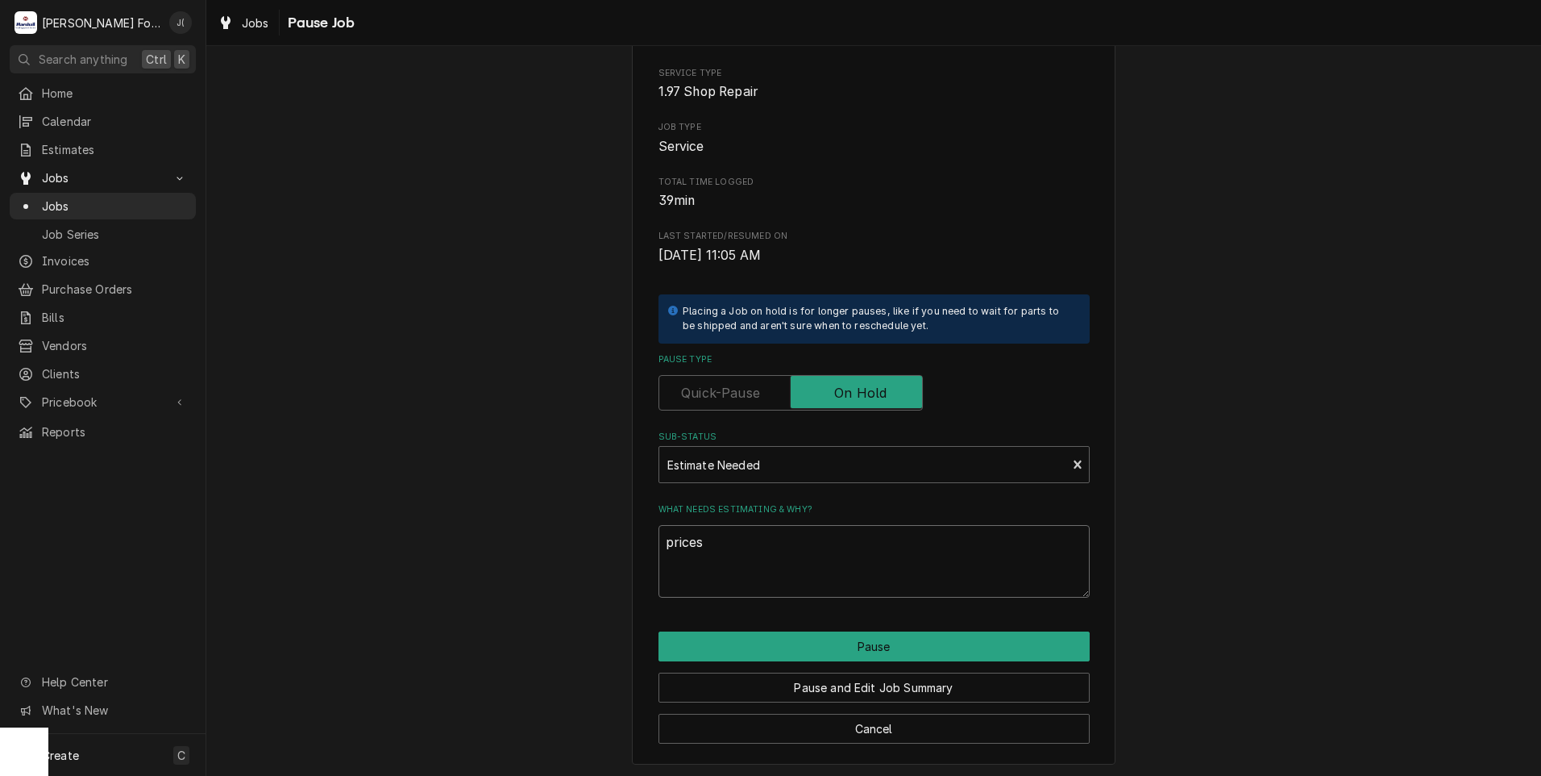
scroll to position [127, 0]
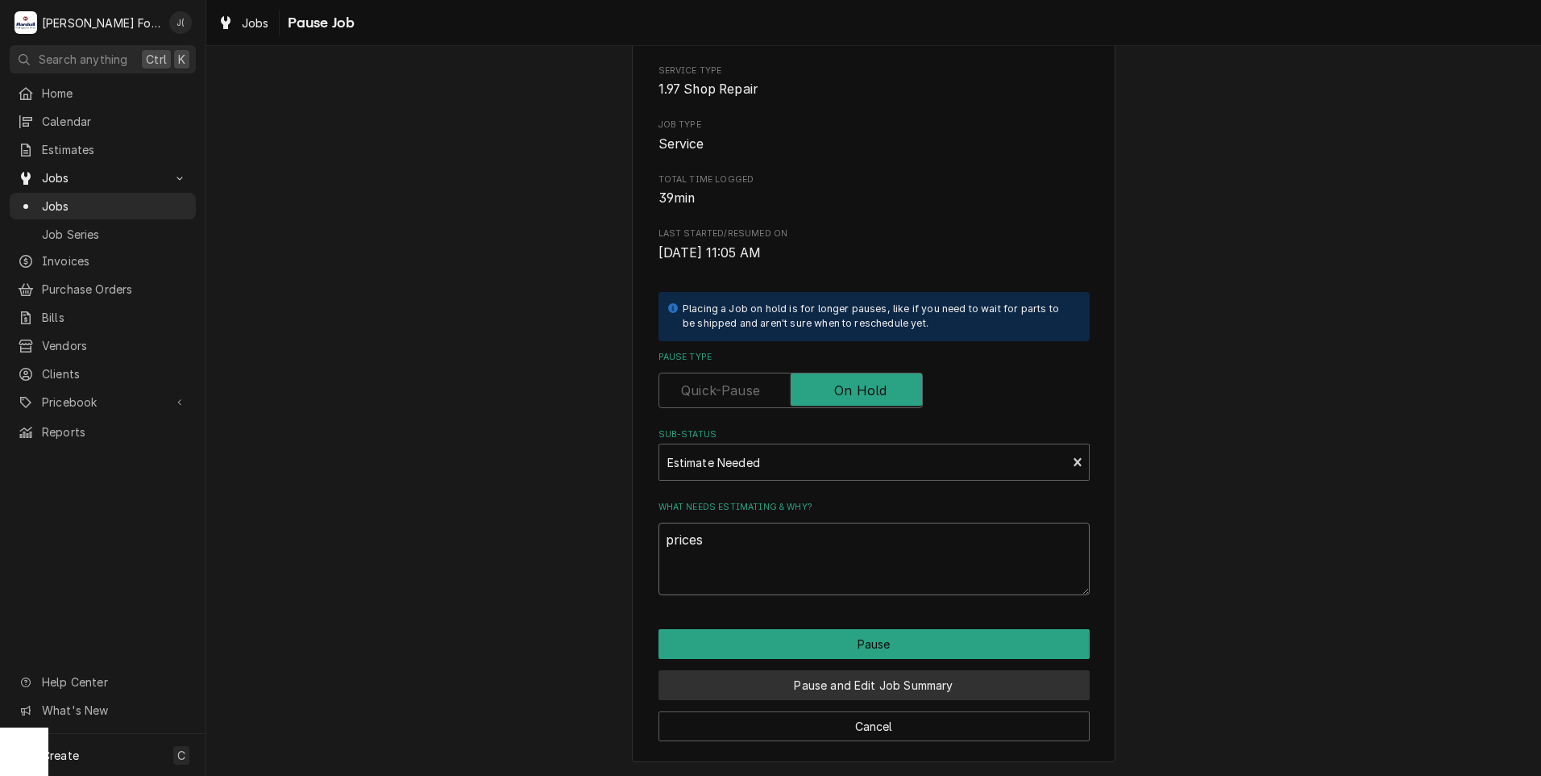
type textarea "prices"
click at [834, 688] on button "Pause and Edit Job Summary" at bounding box center [874, 685] width 431 height 30
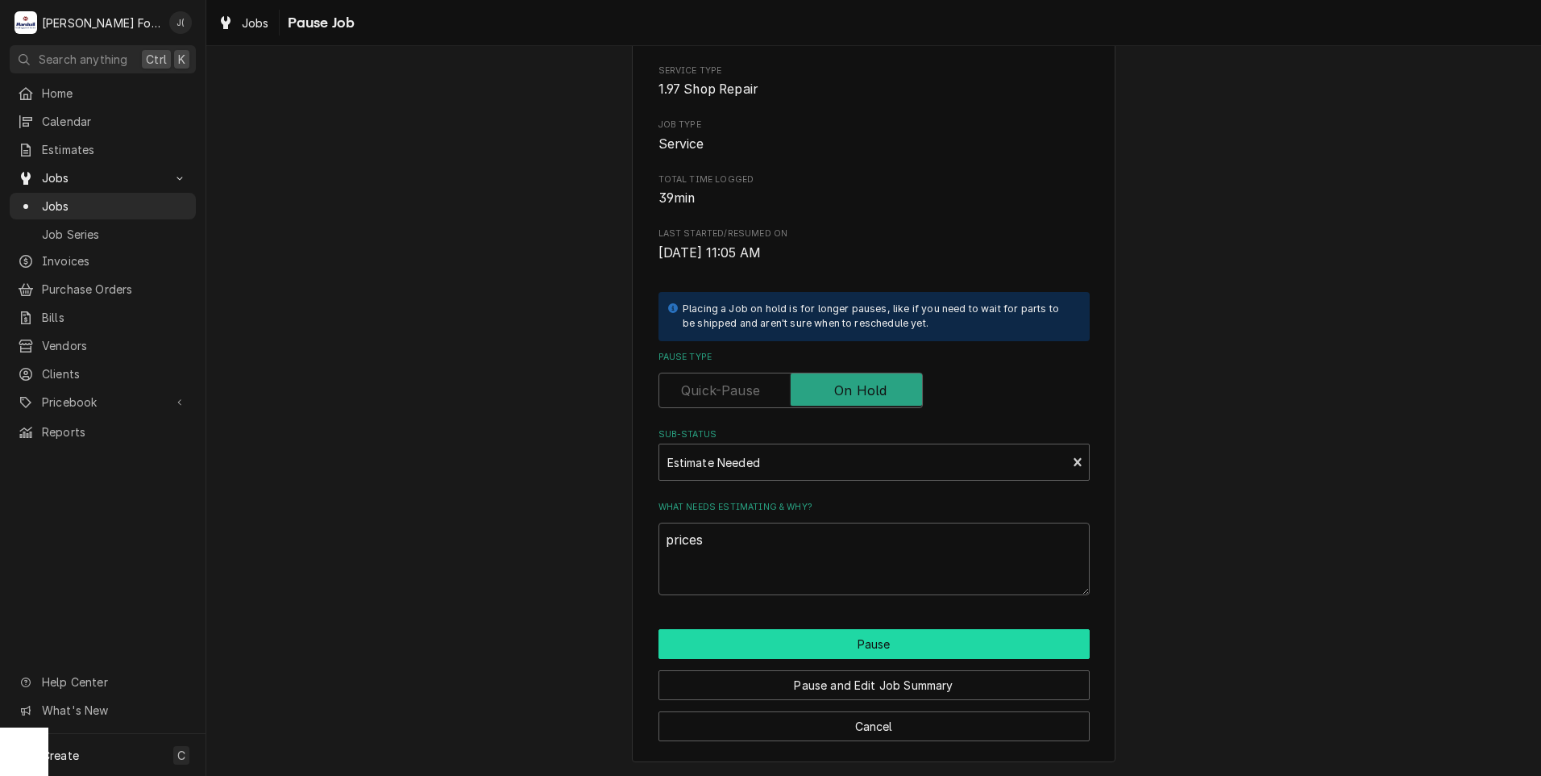
type textarea "x"
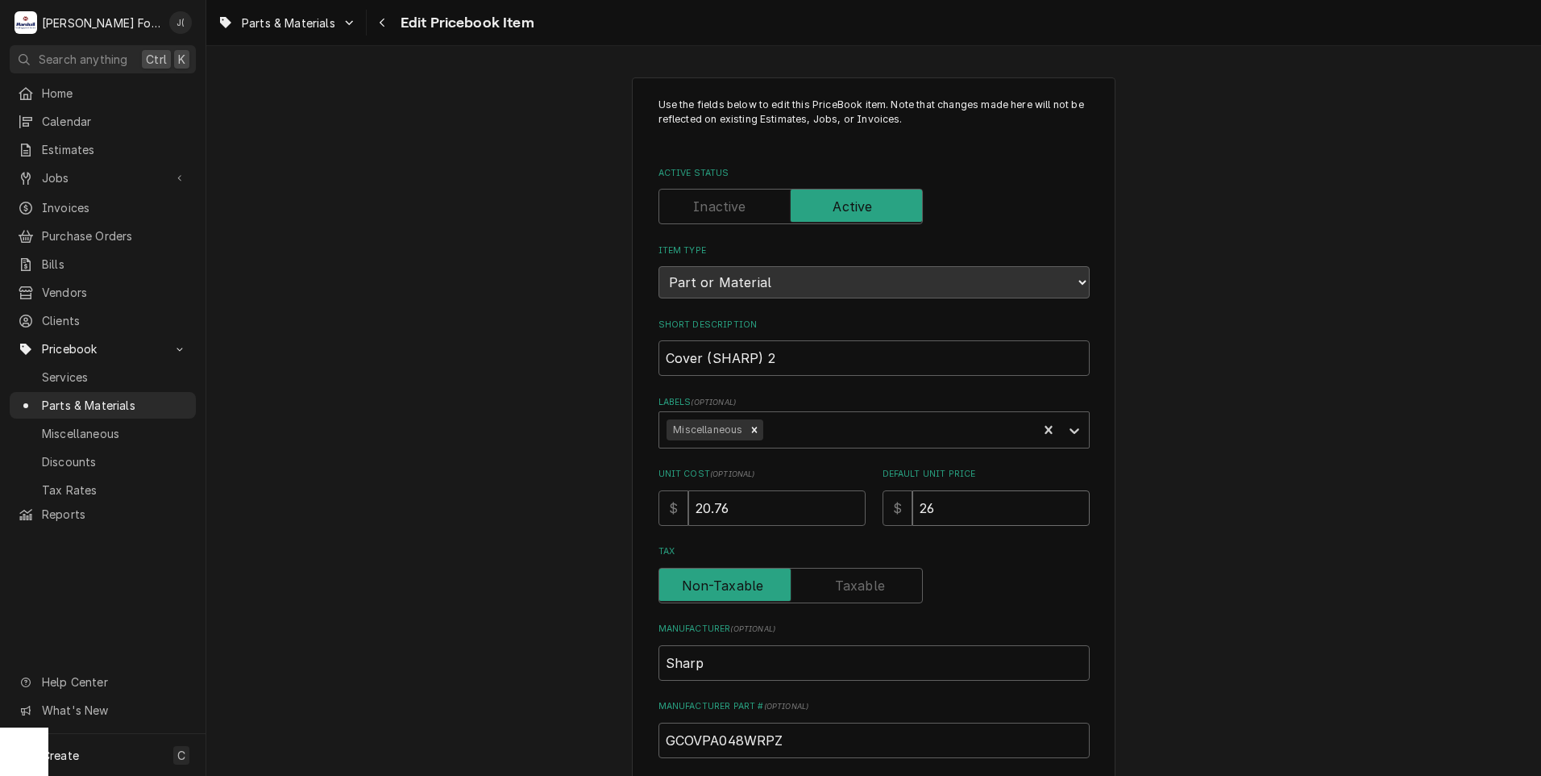
drag, startPoint x: 945, startPoint y: 504, endPoint x: 830, endPoint y: 484, distance: 116.9
click at [835, 486] on div "Unit Cost ( optional ) $ 20.76 Default Unit Price $ 26" at bounding box center [874, 496] width 431 height 57
type textarea "x"
type input "2"
type textarea "x"
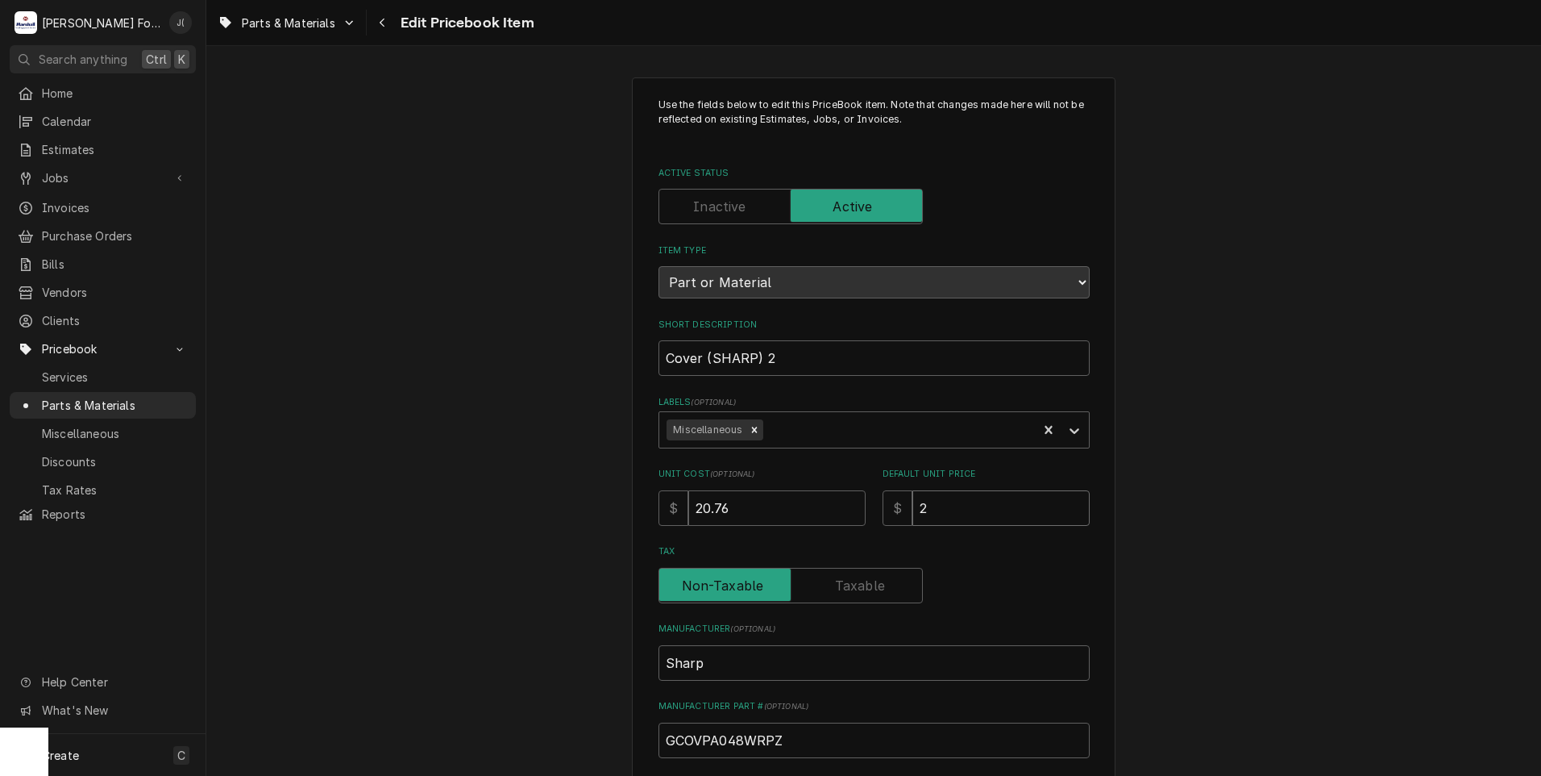
type input "28"
type textarea "x"
type input "28.0"
type textarea "x"
type input "28.00"
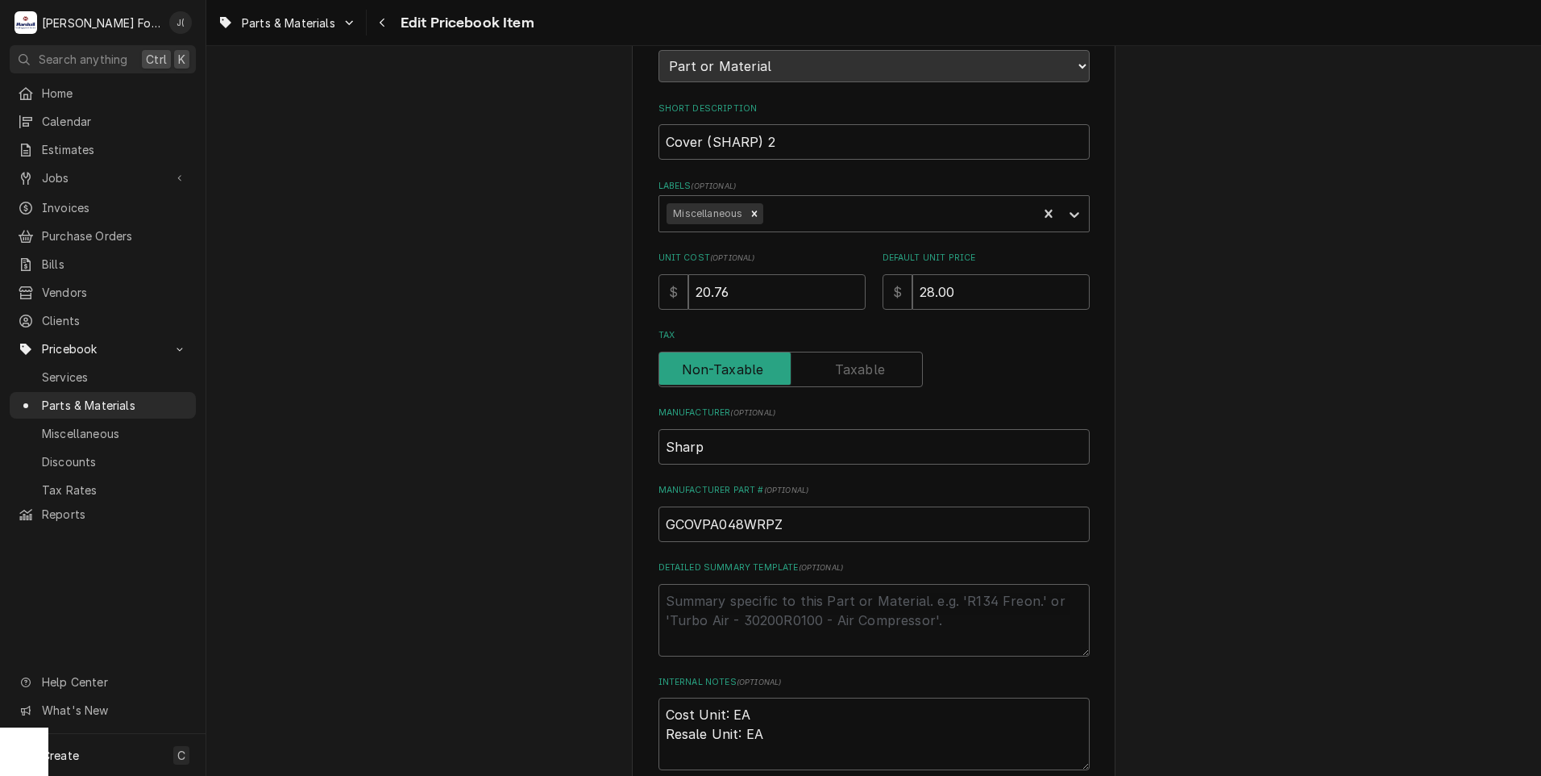
scroll to position [497, 0]
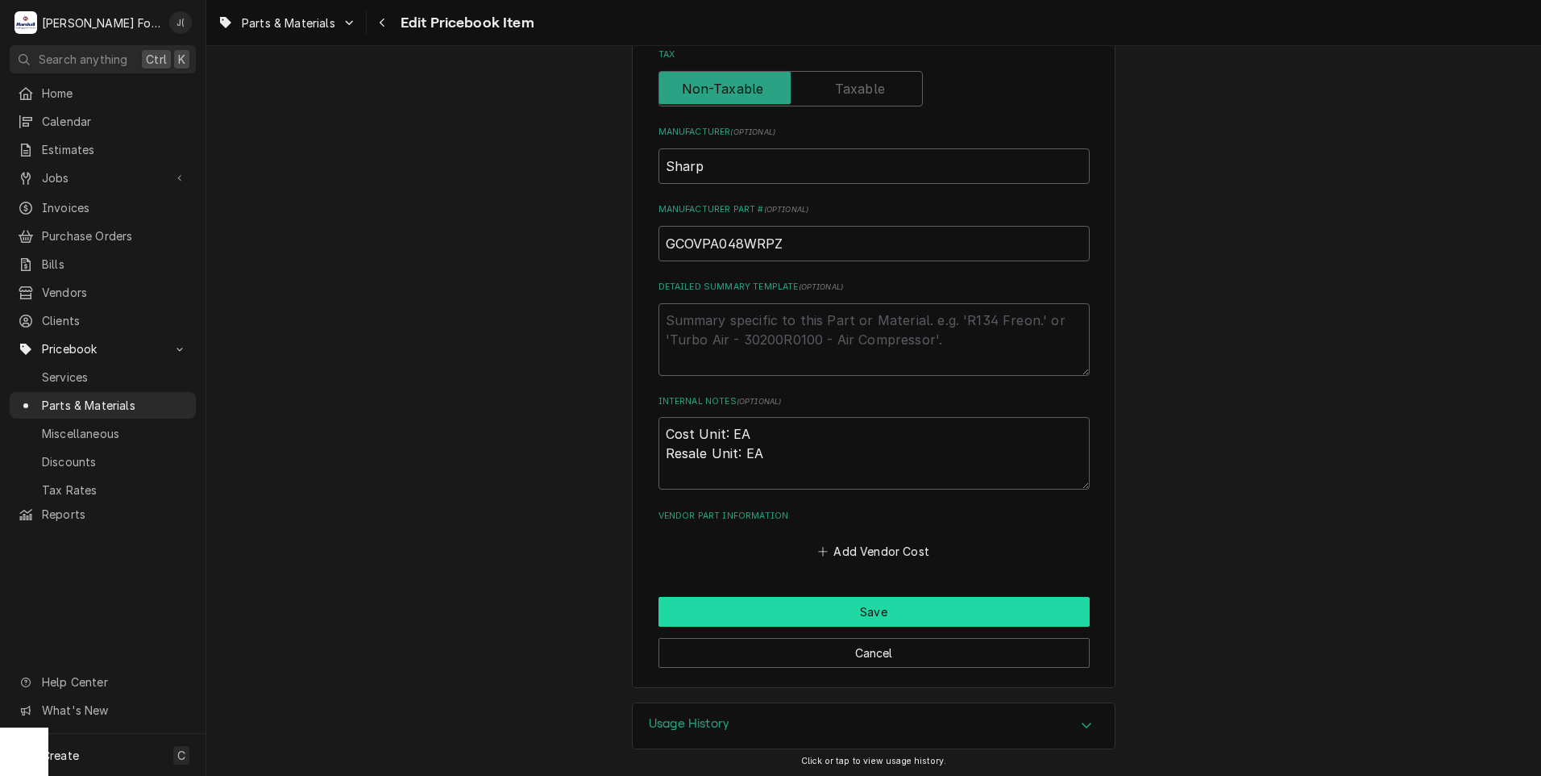
click at [726, 597] on button "Save" at bounding box center [874, 612] width 431 height 30
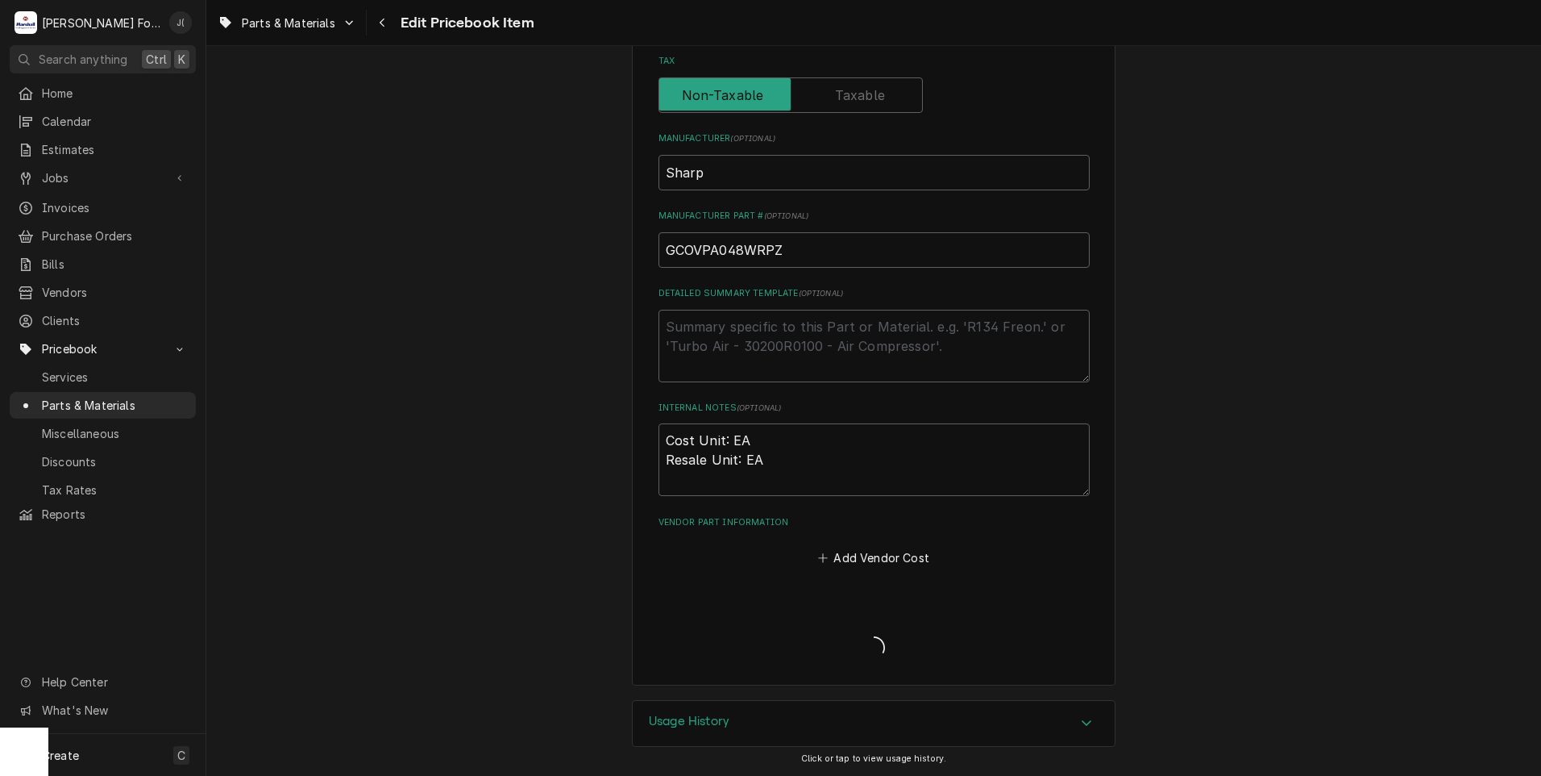
scroll to position [488, 0]
type textarea "x"
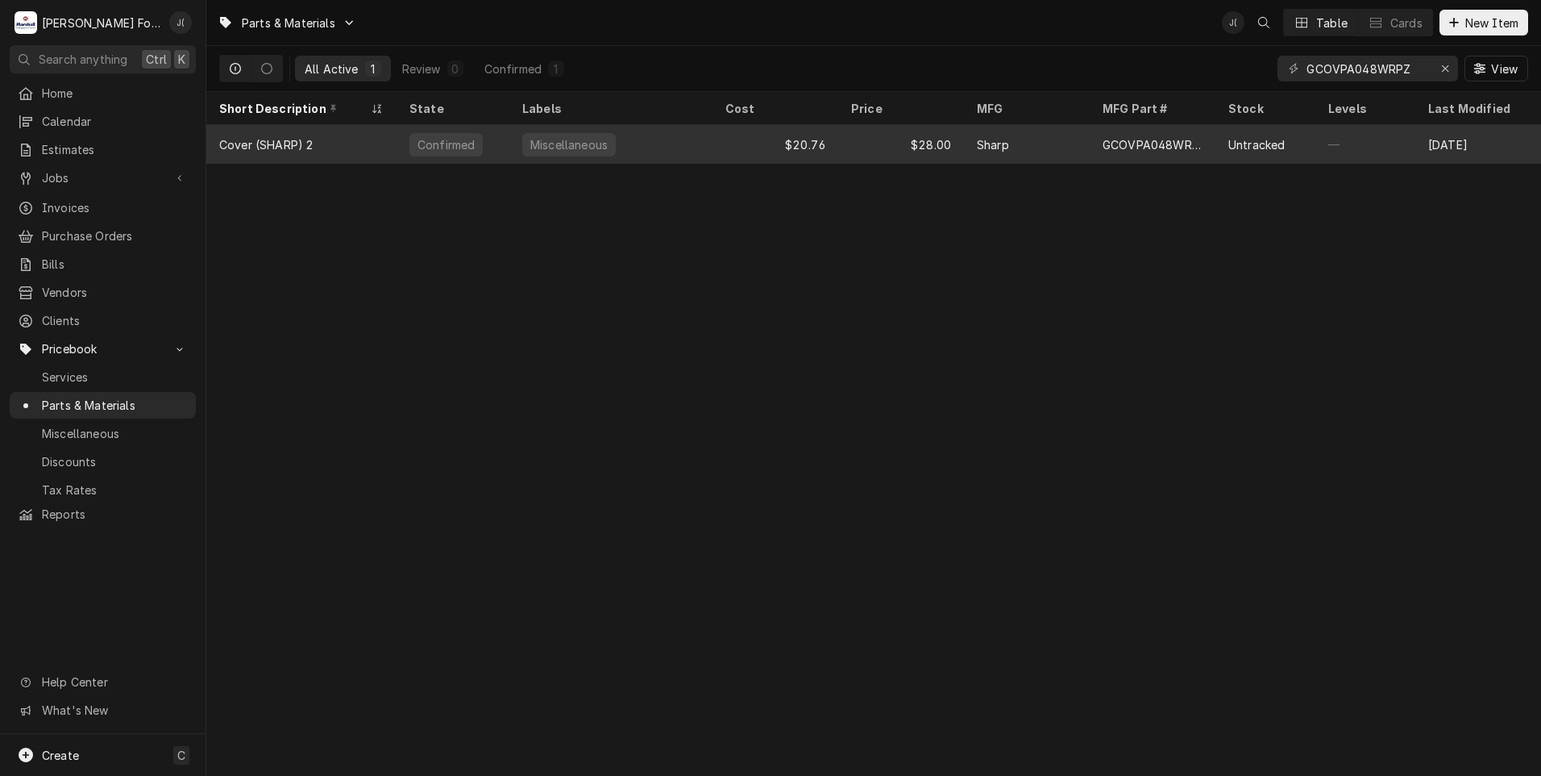
click at [1037, 134] on div "Sharp" at bounding box center [1027, 144] width 126 height 39
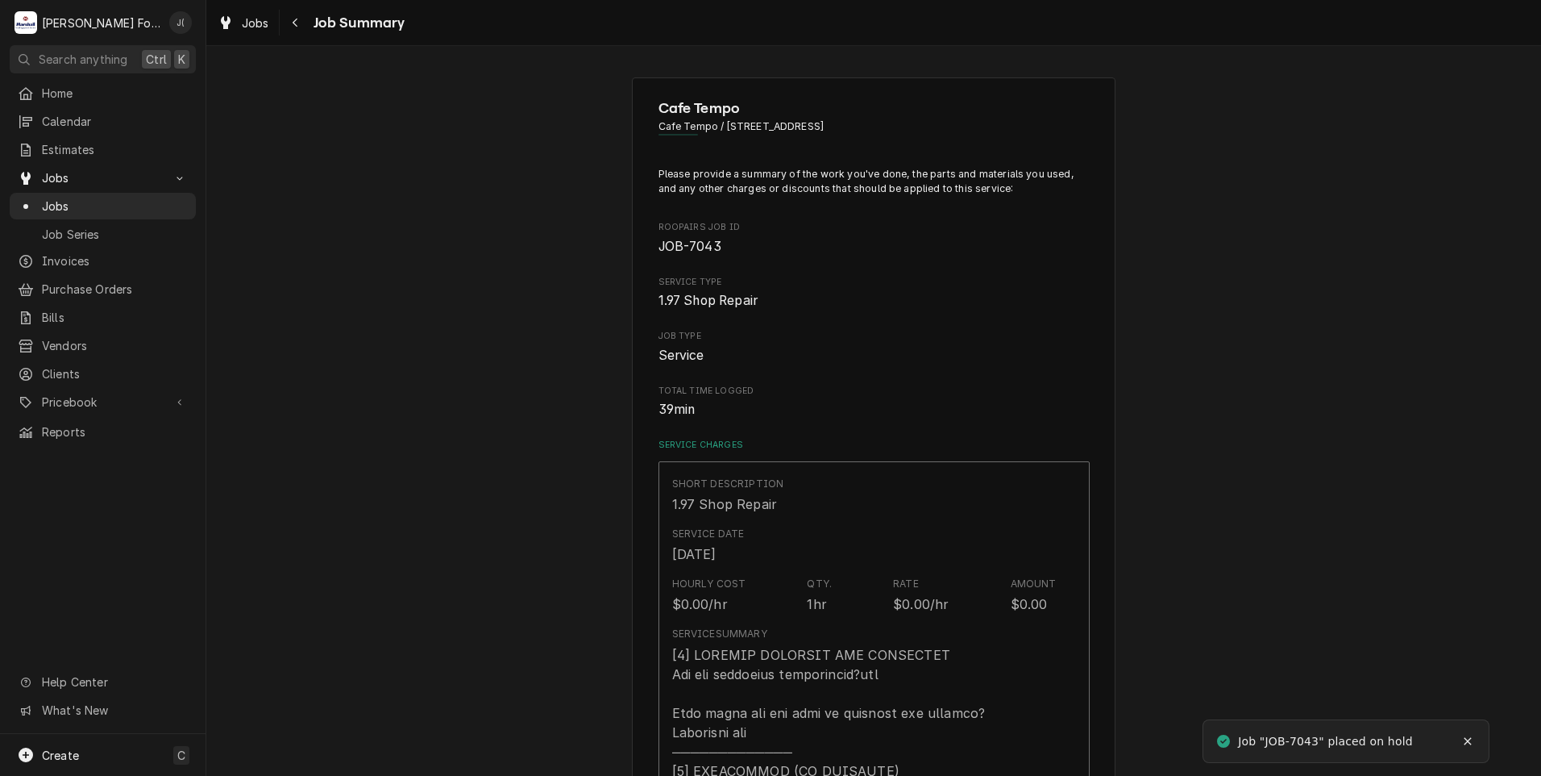
type textarea "x"
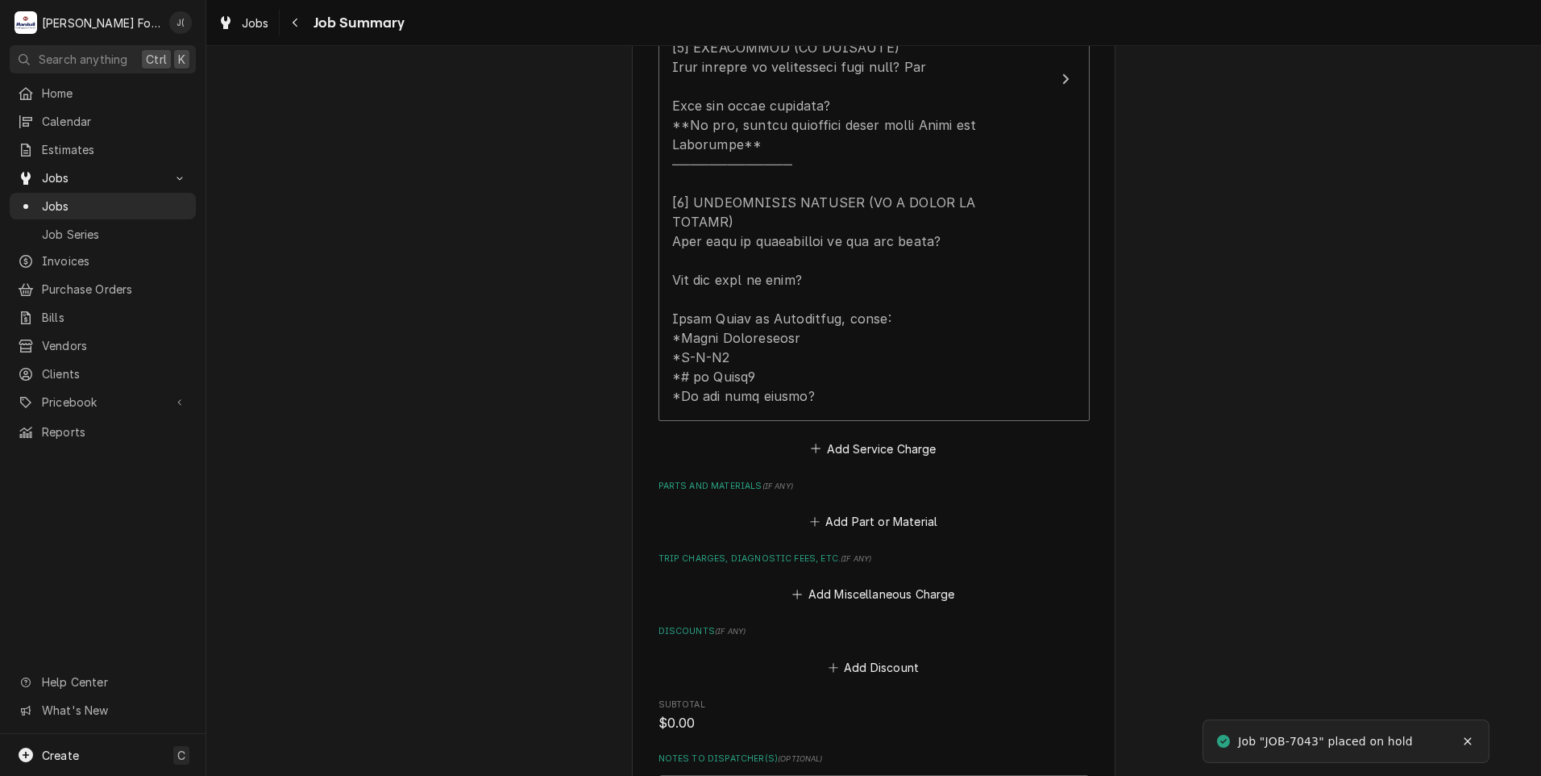
scroll to position [726, 0]
click at [838, 508] on button "Add Part or Material" at bounding box center [873, 519] width 133 height 23
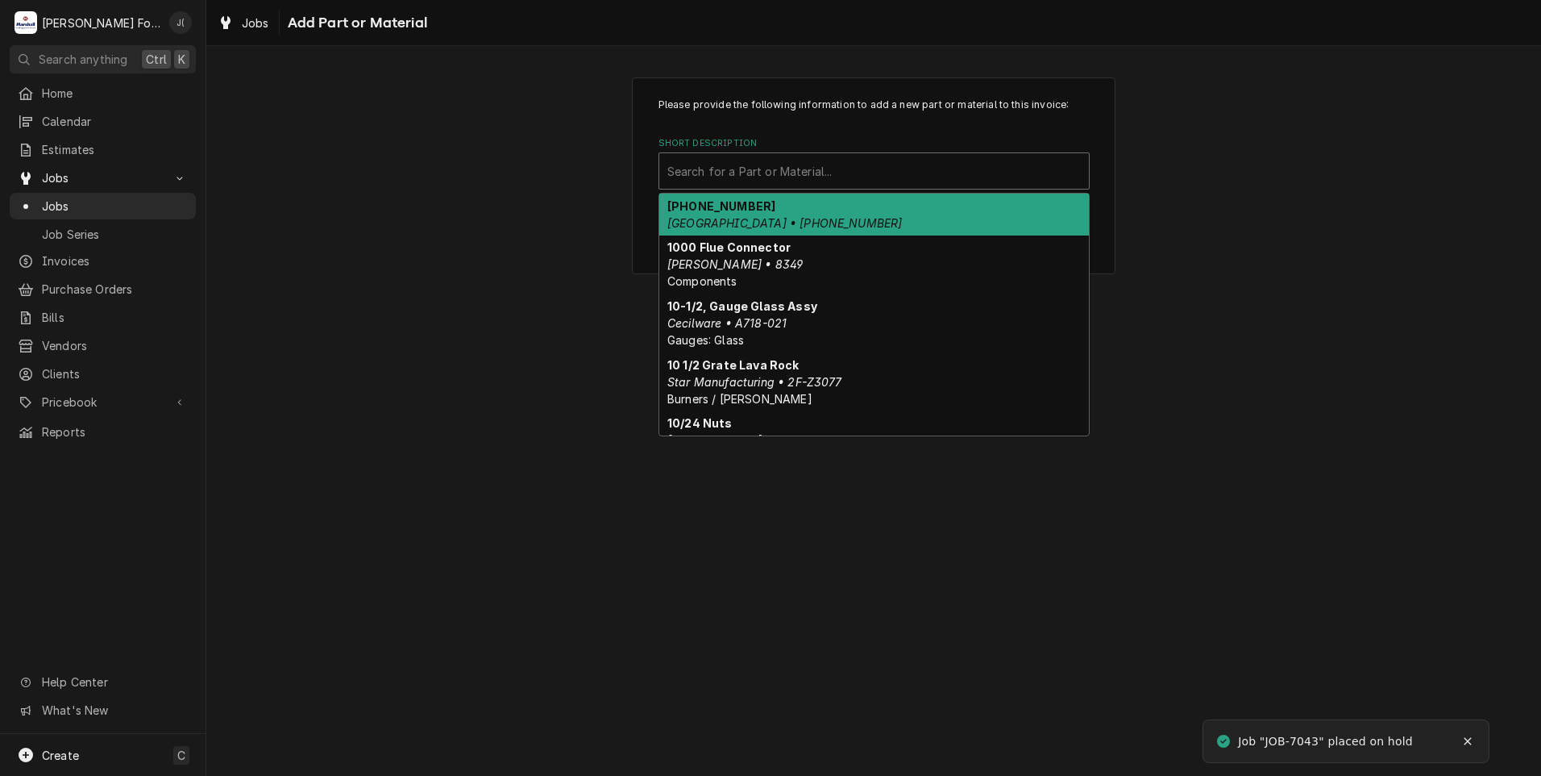
click at [776, 164] on div "Short Description" at bounding box center [874, 170] width 414 height 29
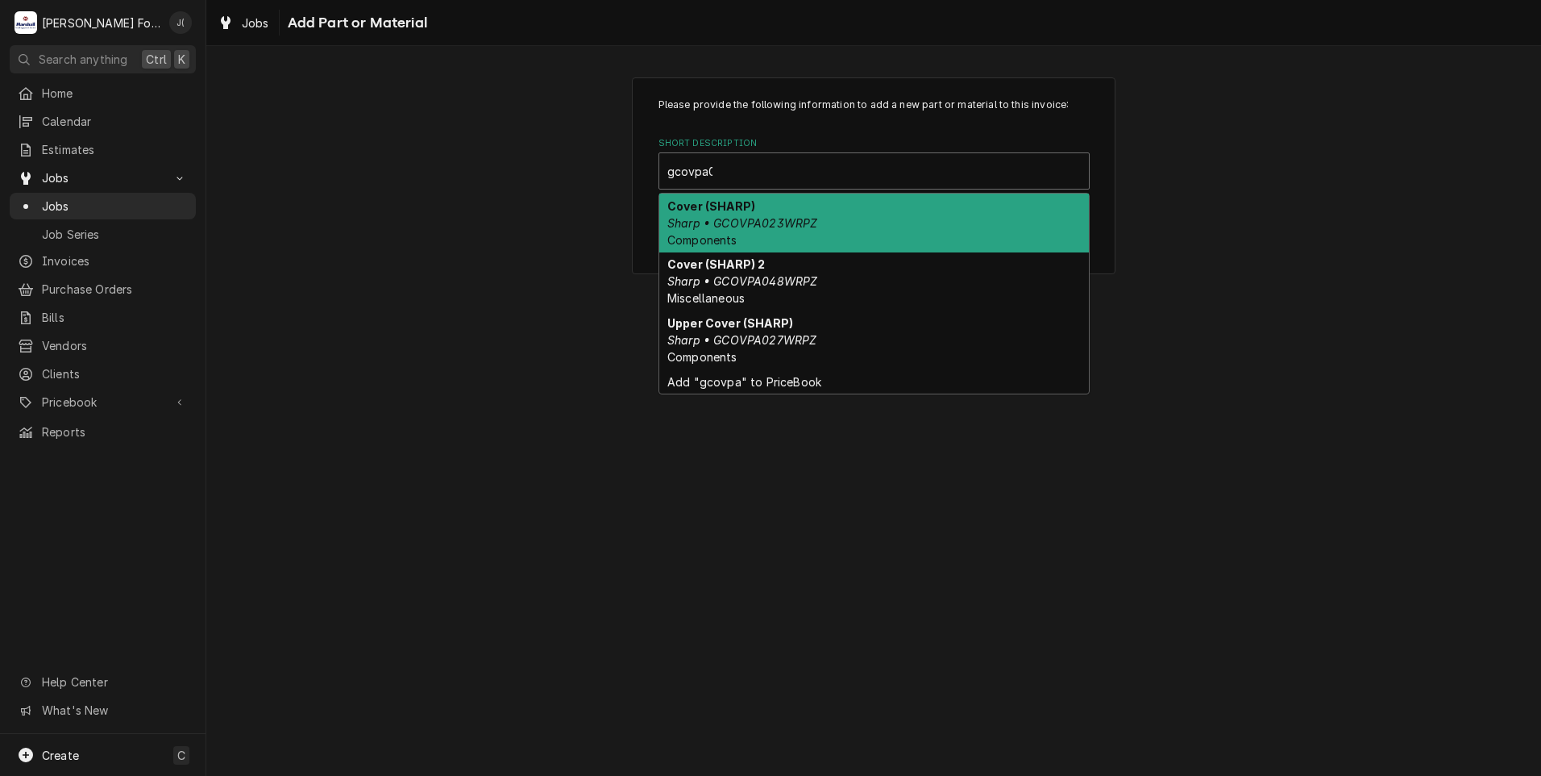
type input "gcovpa048"
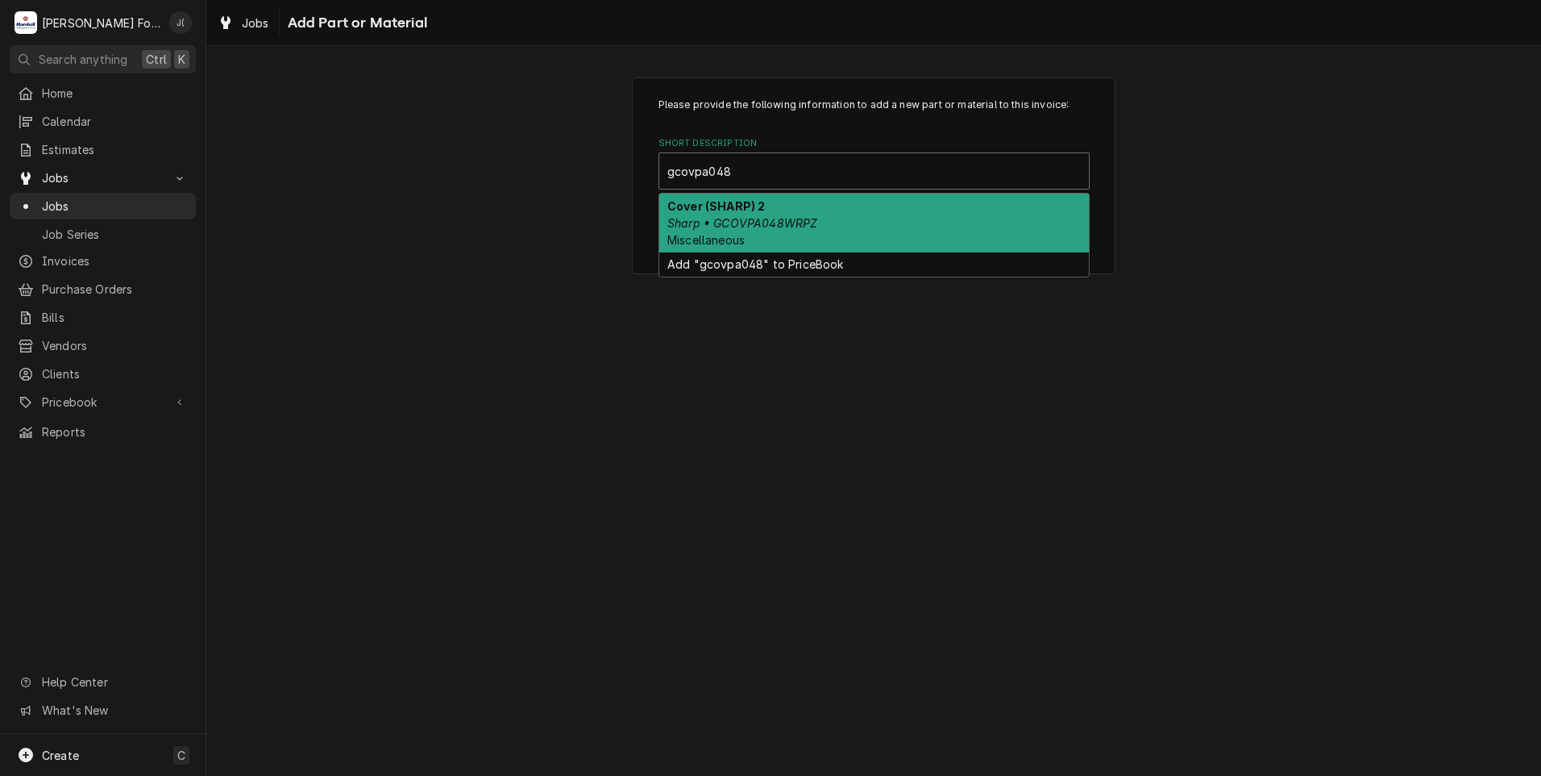
click at [859, 227] on div "Cover (SHARP) 2 Sharp • GCOVPA048WRPZ Miscellaneous" at bounding box center [874, 222] width 430 height 59
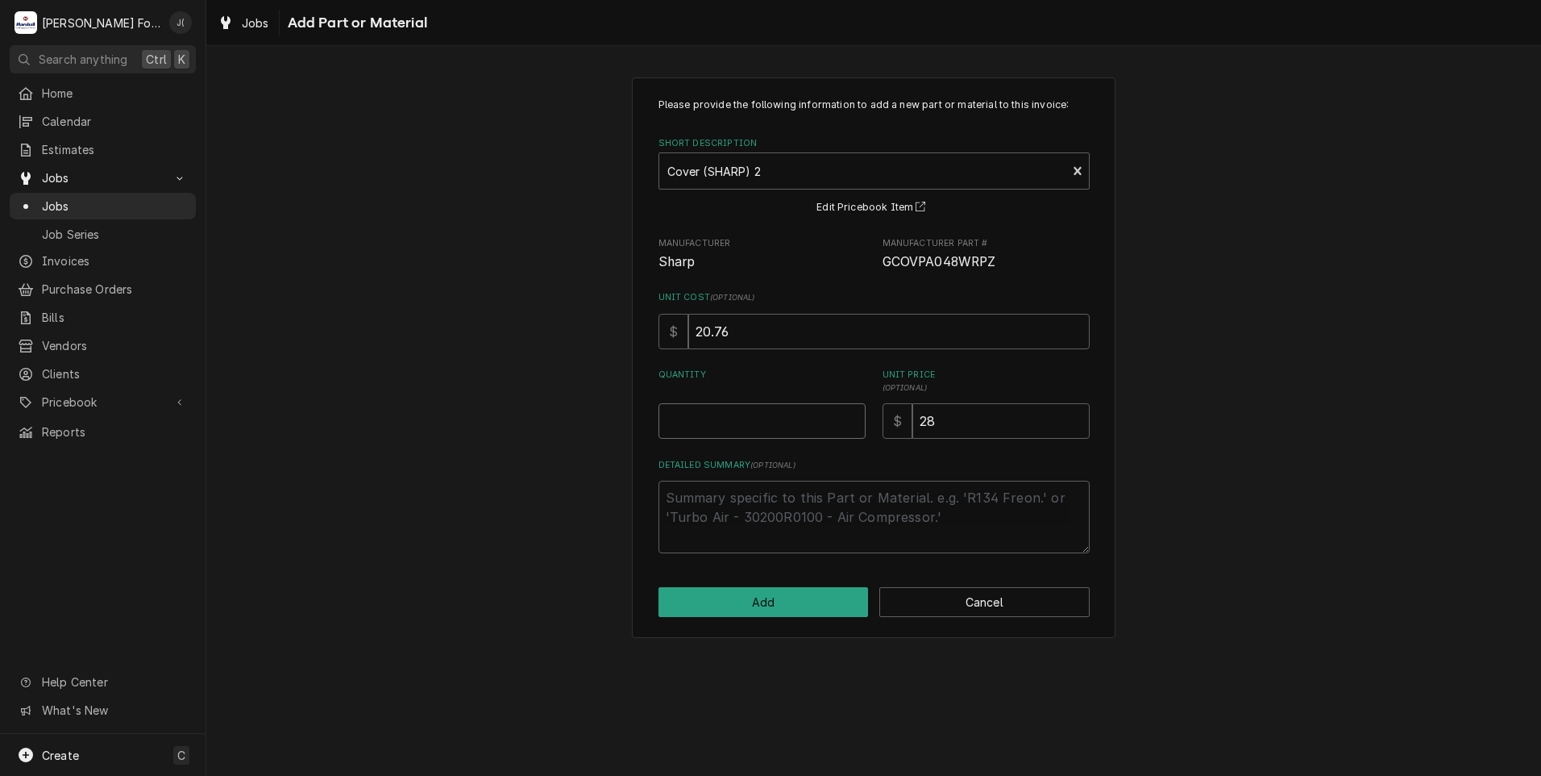
click at [795, 427] on input "Quantity" at bounding box center [762, 420] width 207 height 35
type textarea "x"
type input "1"
click at [709, 604] on button "Add" at bounding box center [764, 602] width 210 height 30
type textarea "x"
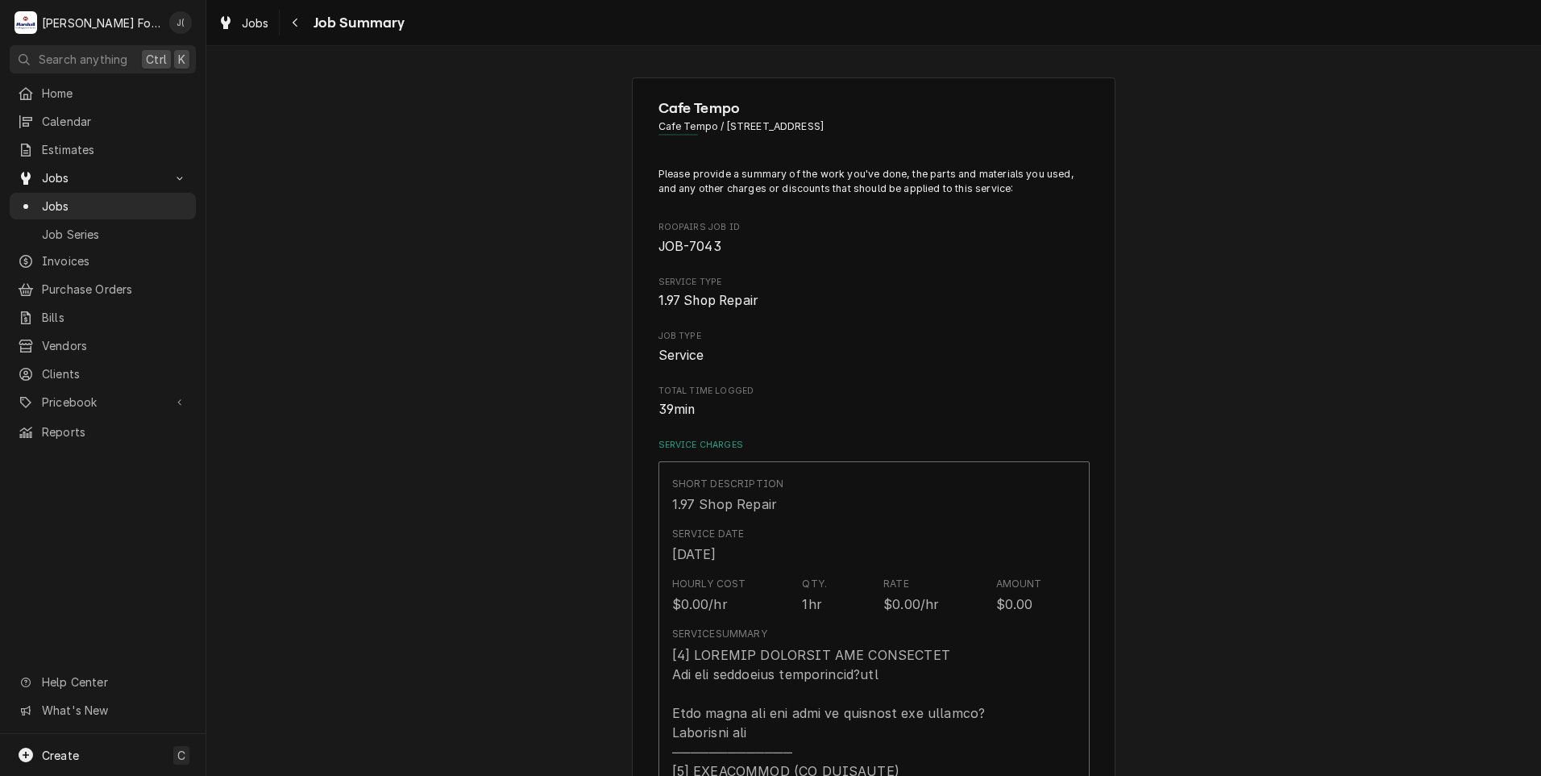
scroll to position [726, 0]
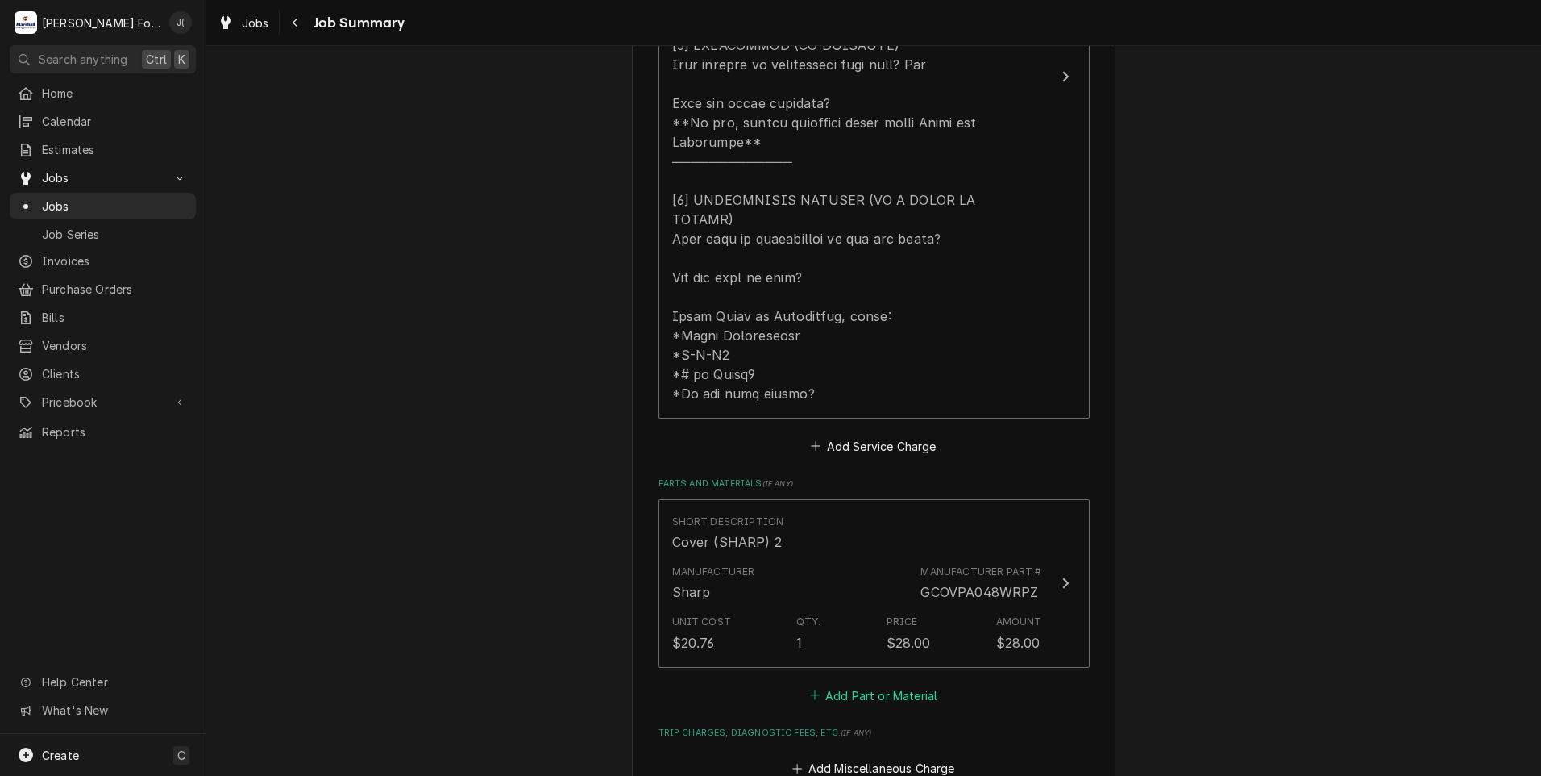
click at [839, 684] on button "Add Part or Material" at bounding box center [873, 695] width 133 height 23
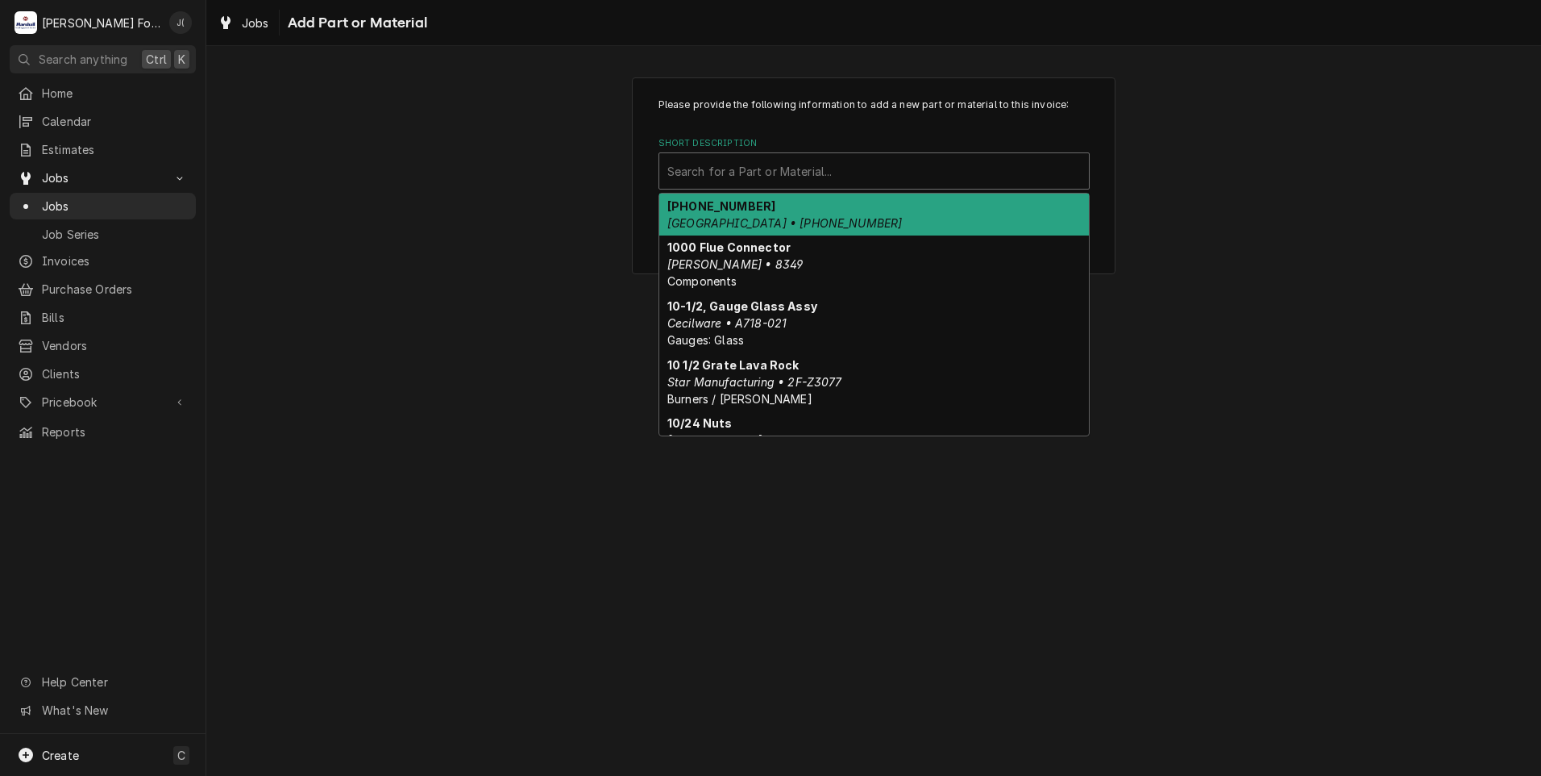
click at [798, 170] on div "Short Description" at bounding box center [874, 170] width 414 height 29
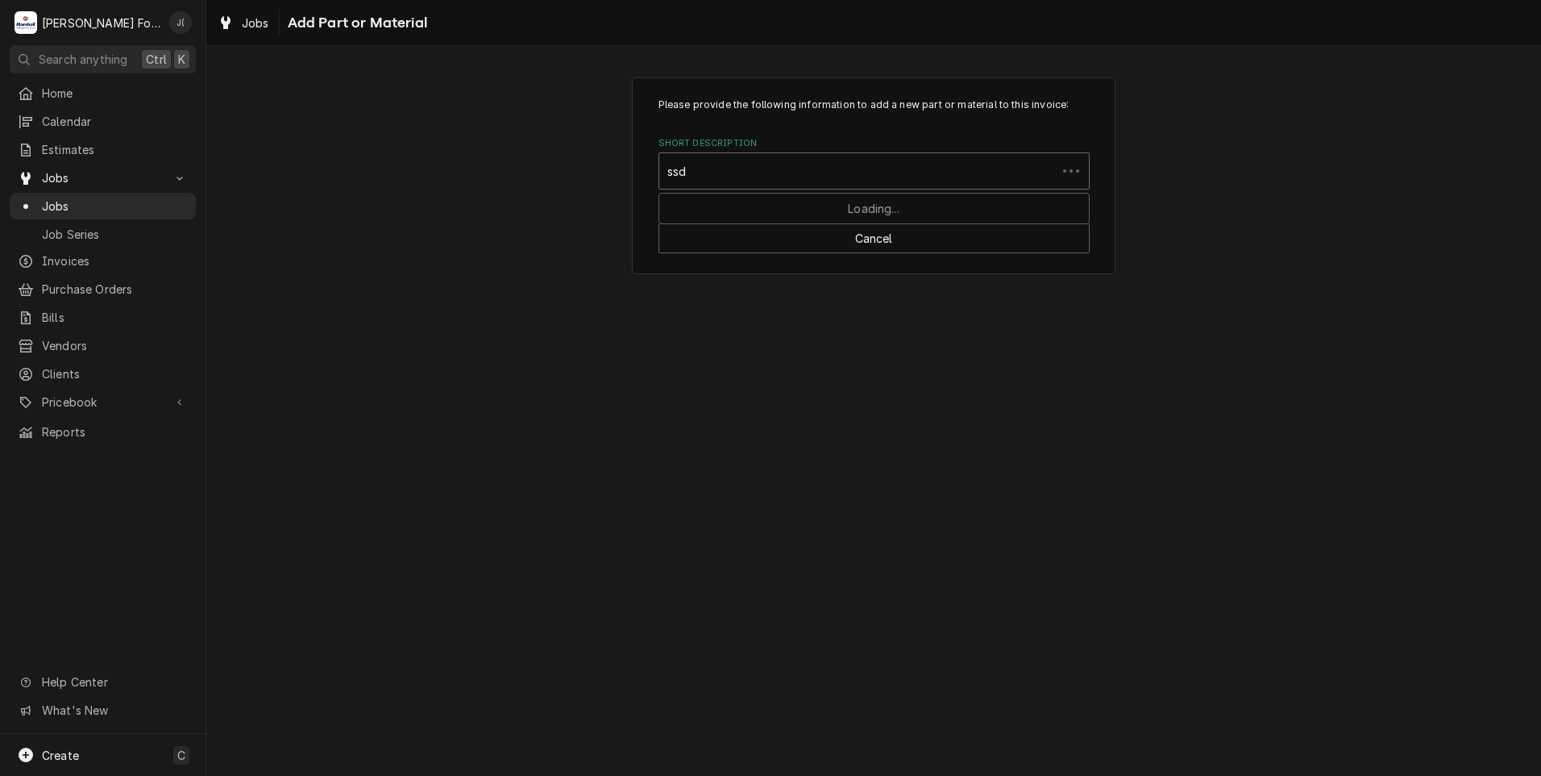
type input "ssdt"
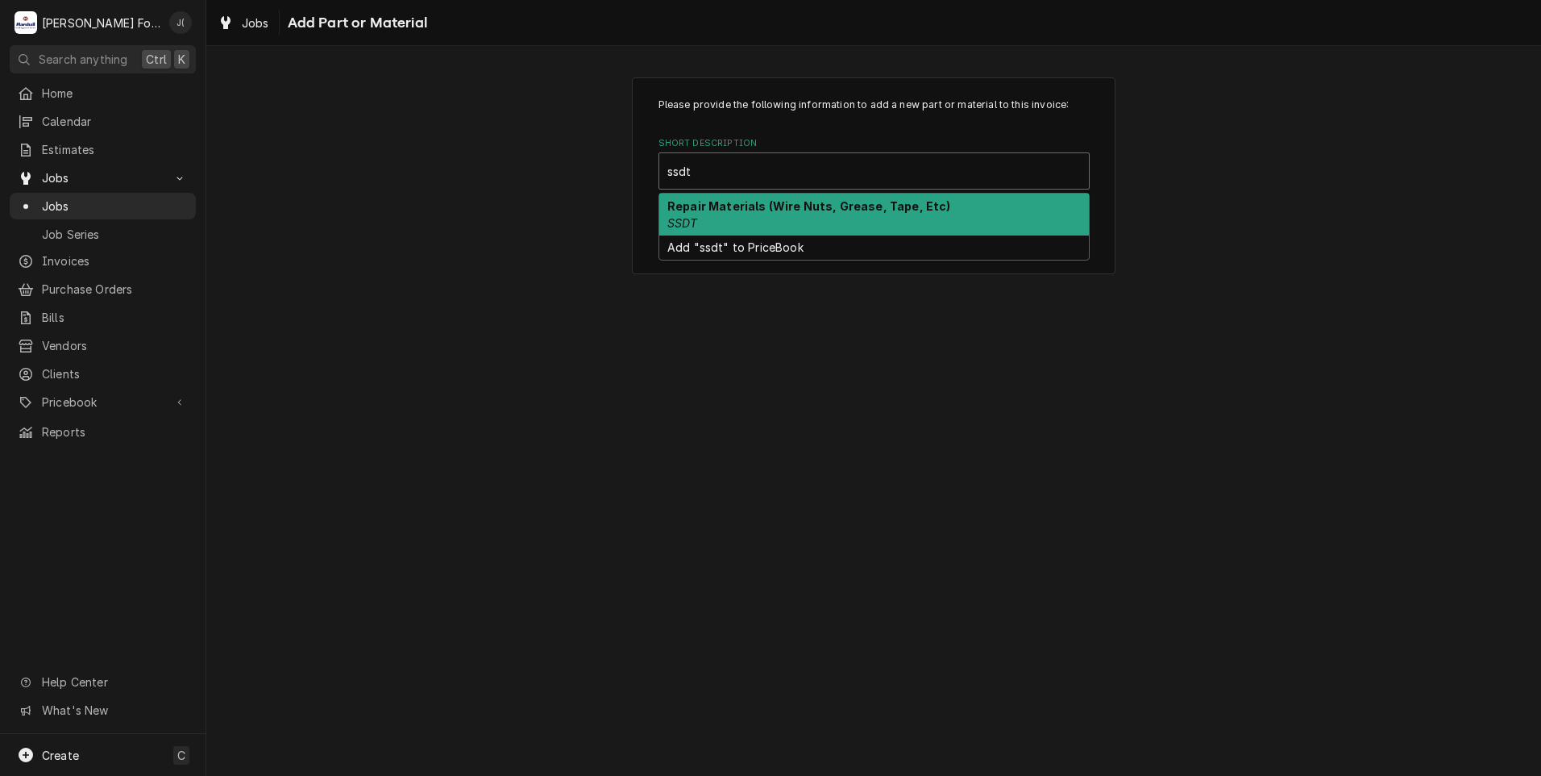
click at [775, 209] on strong "Repair Materials (Wire Nuts, Grease, Tape, Etc)" at bounding box center [809, 206] width 284 height 14
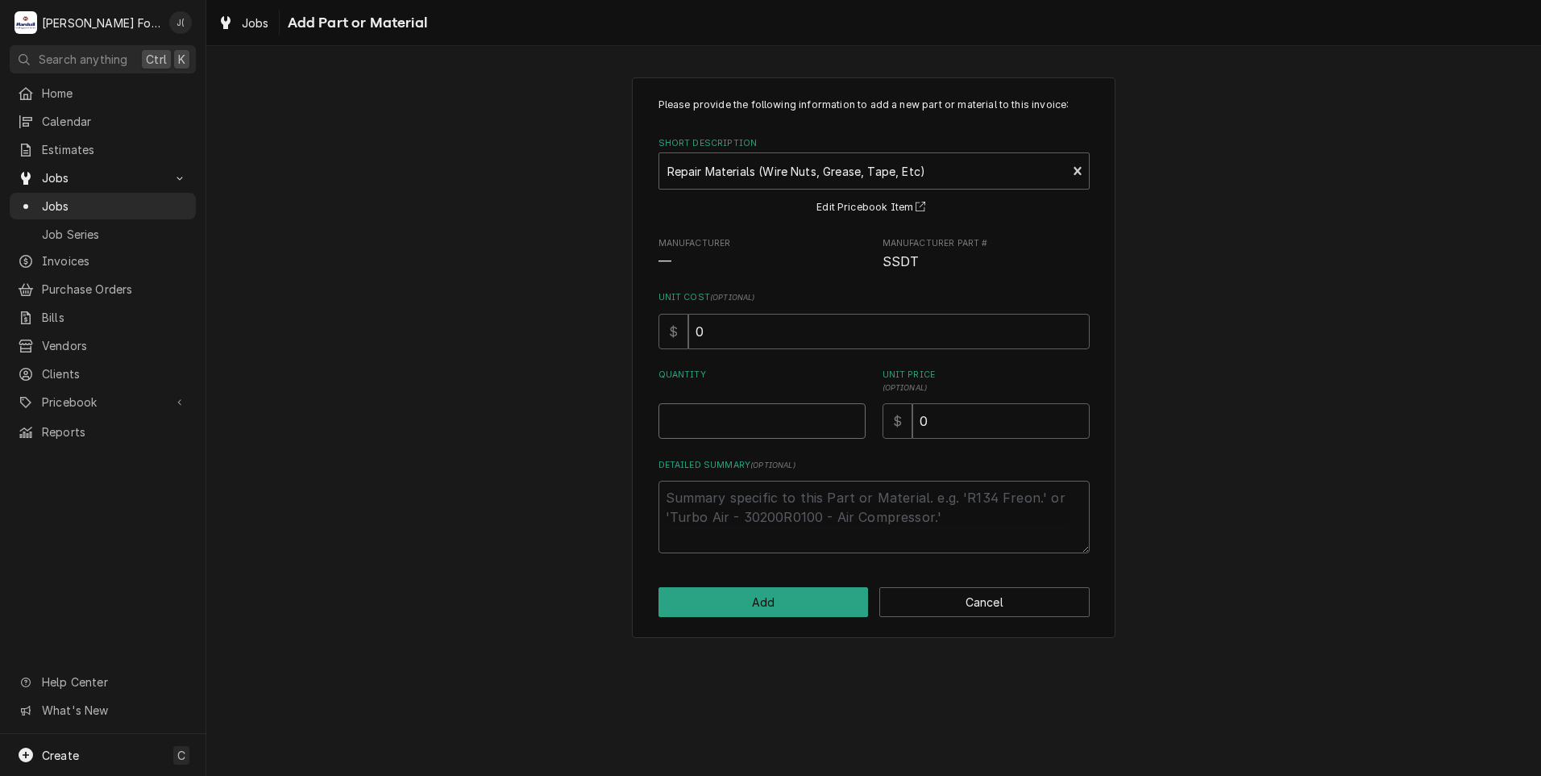
click at [763, 418] on input "Quantity" at bounding box center [762, 420] width 207 height 35
type textarea "x"
type input "1"
type textarea "x"
type input "2"
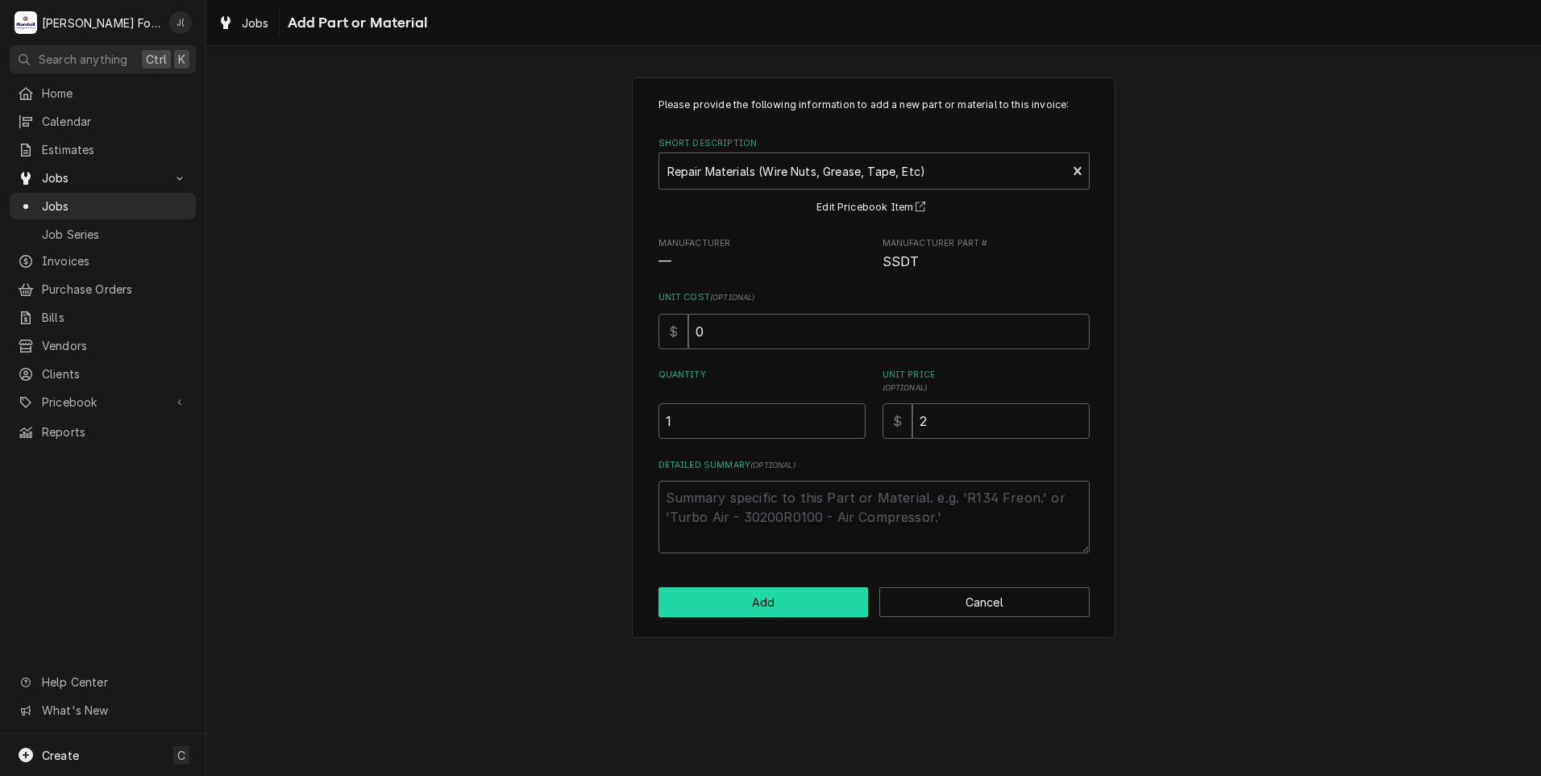
click at [771, 601] on button "Add" at bounding box center [764, 602] width 210 height 30
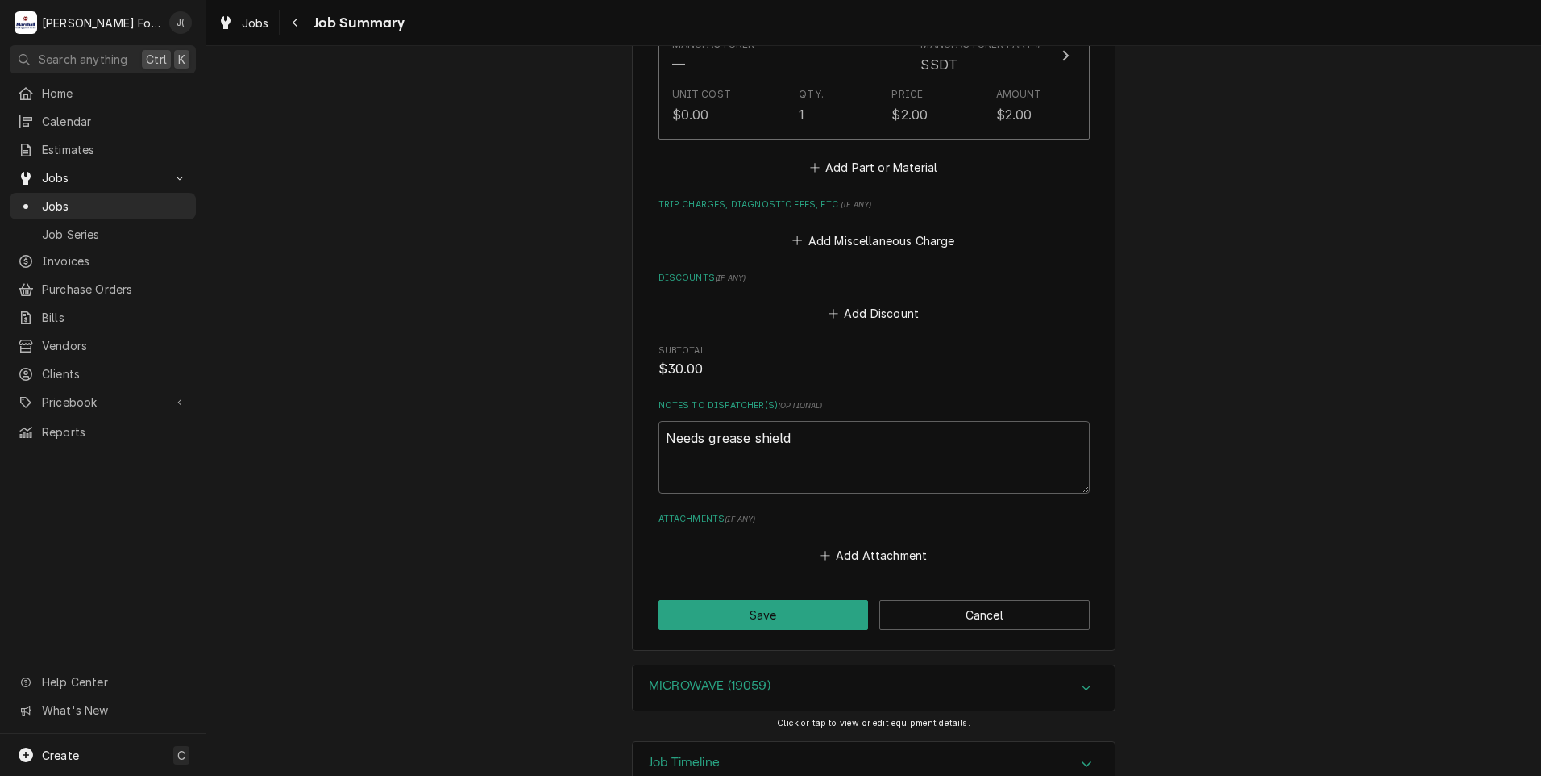
scroll to position [1432, 0]
click at [704, 597] on button "Save" at bounding box center [764, 612] width 210 height 30
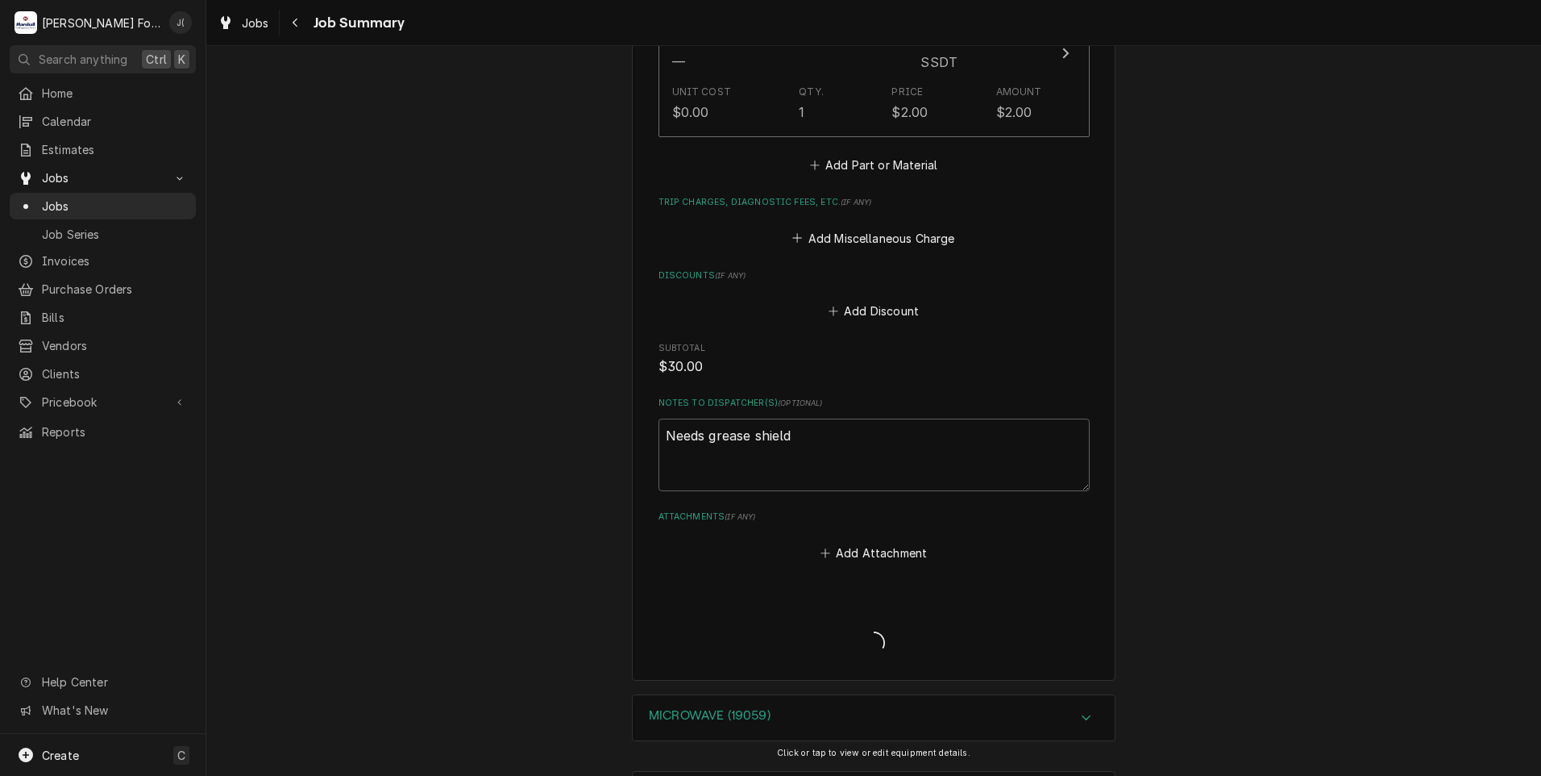
type textarea "x"
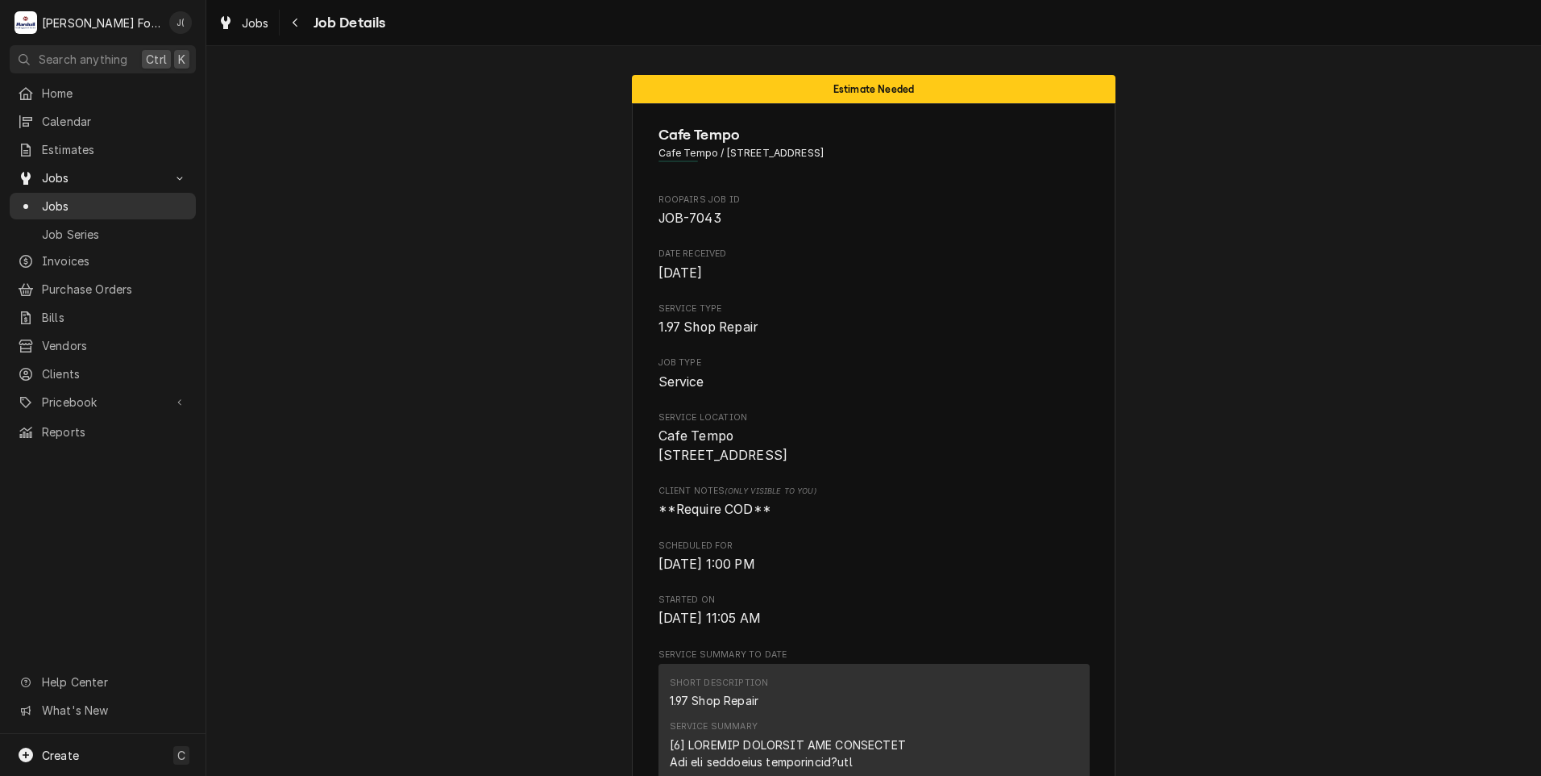
click at [81, 198] on span "Jobs" at bounding box center [115, 206] width 146 height 17
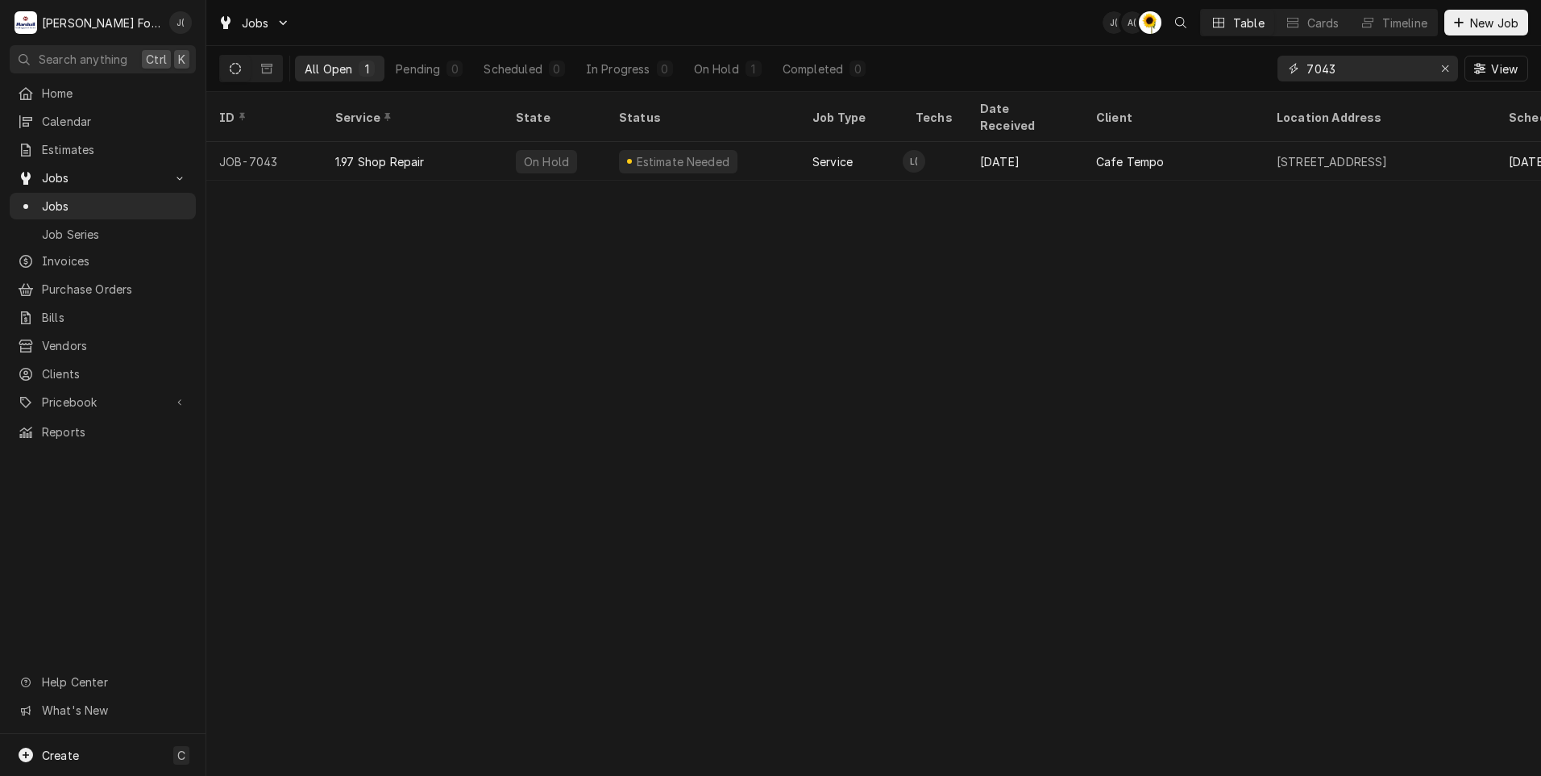
drag, startPoint x: 1445, startPoint y: 71, endPoint x: 1399, endPoint y: 75, distance: 46.1
click at [1441, 73] on div "Erase input" at bounding box center [1445, 68] width 16 height 16
click at [1374, 69] on input "Dynamic Content Wrapper" at bounding box center [1383, 69] width 152 height 26
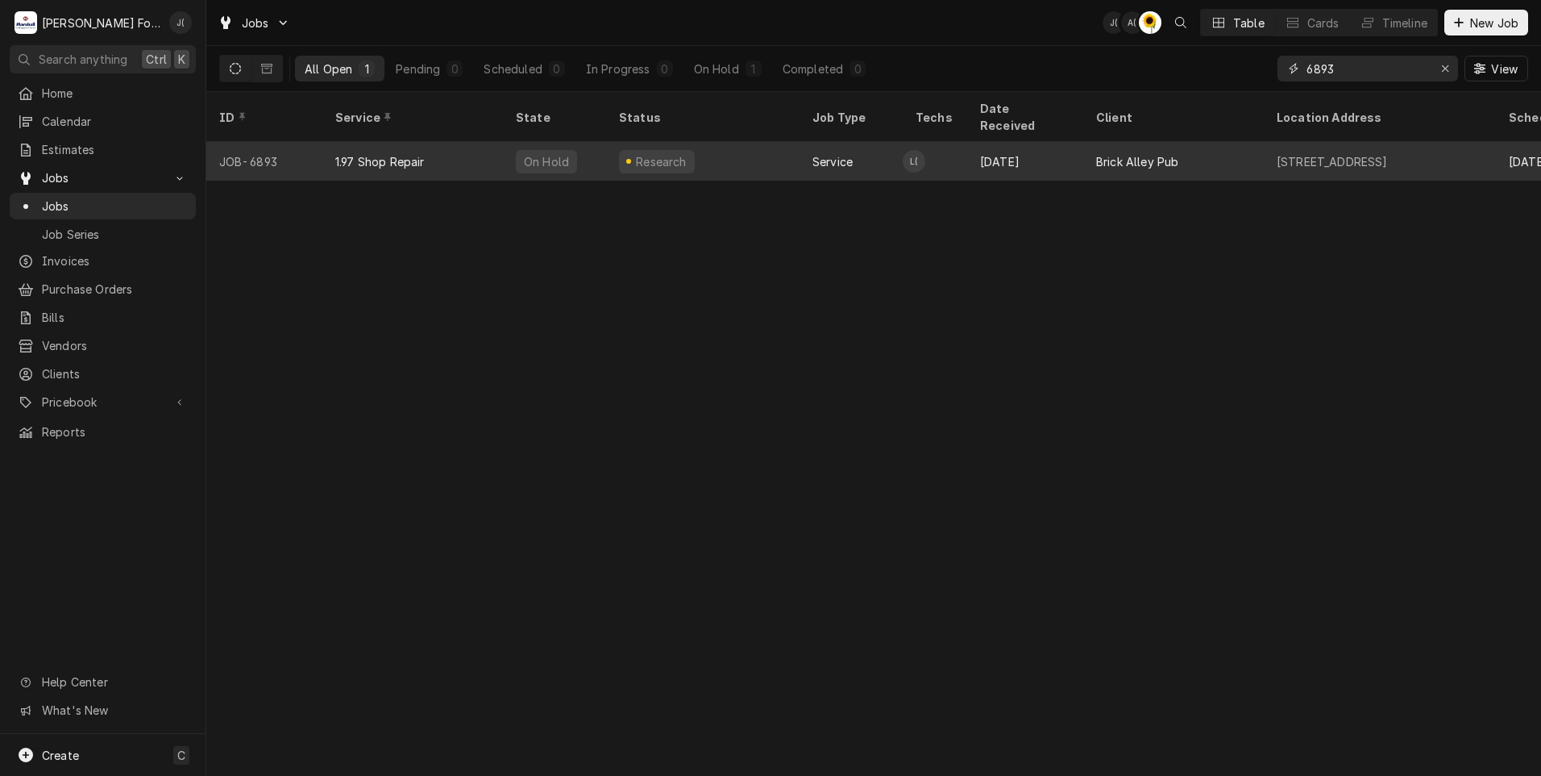
type input "6893"
click at [761, 142] on div "Research" at bounding box center [702, 161] width 193 height 39
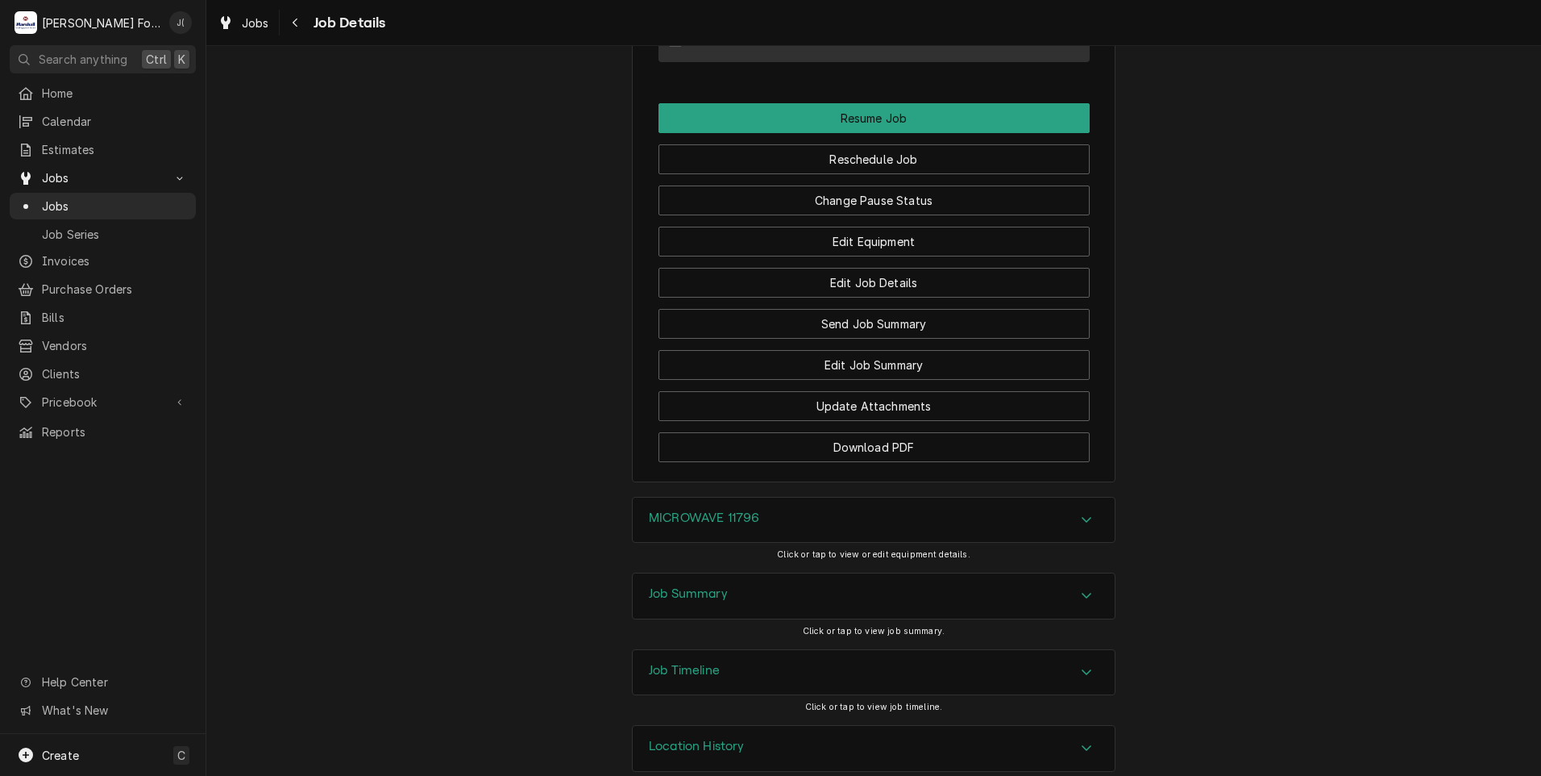
scroll to position [1711, 0]
click at [723, 509] on h3 "MICROWAVE 11796" at bounding box center [704, 516] width 110 height 15
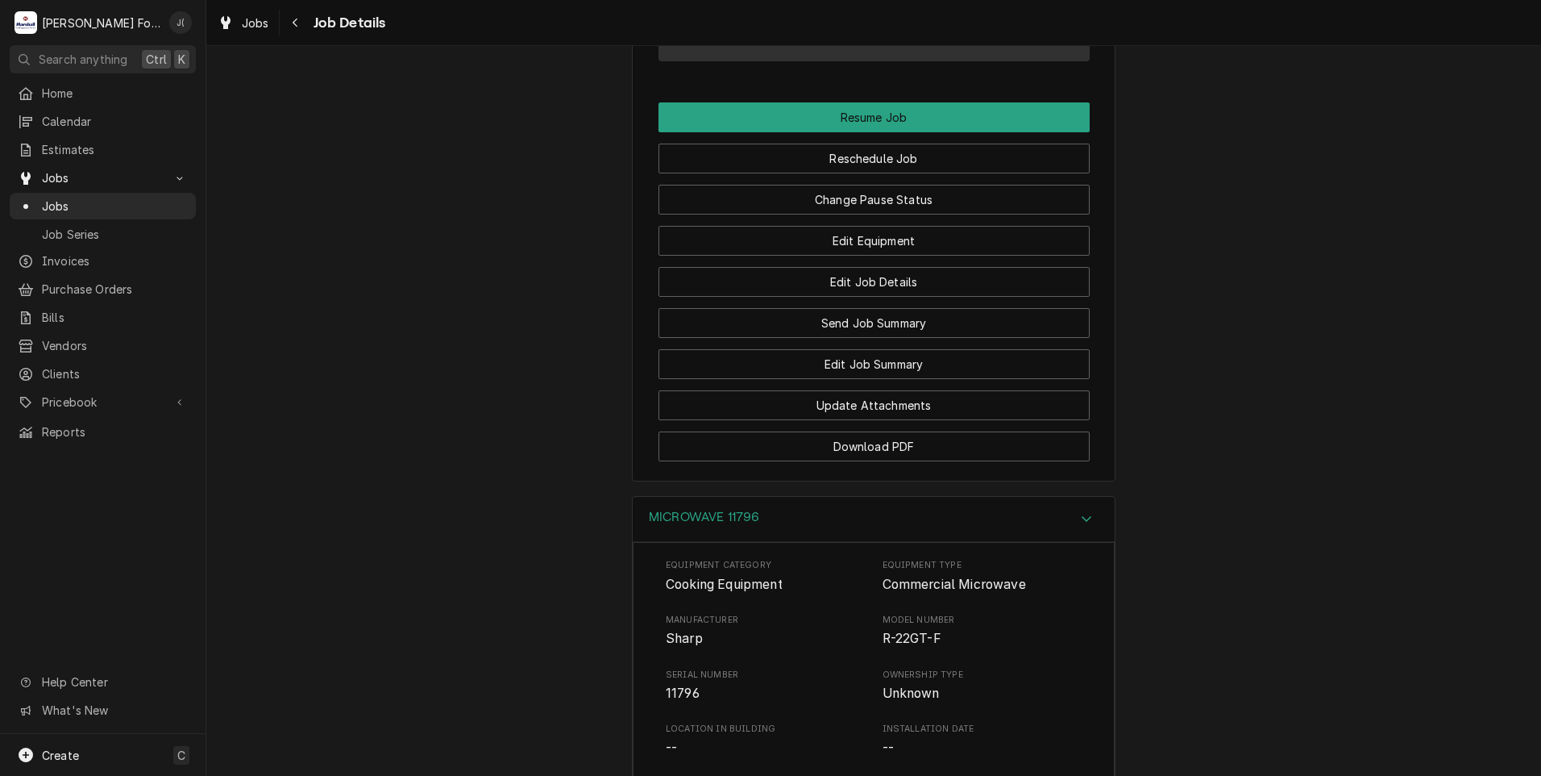
scroll to position [2194, 0]
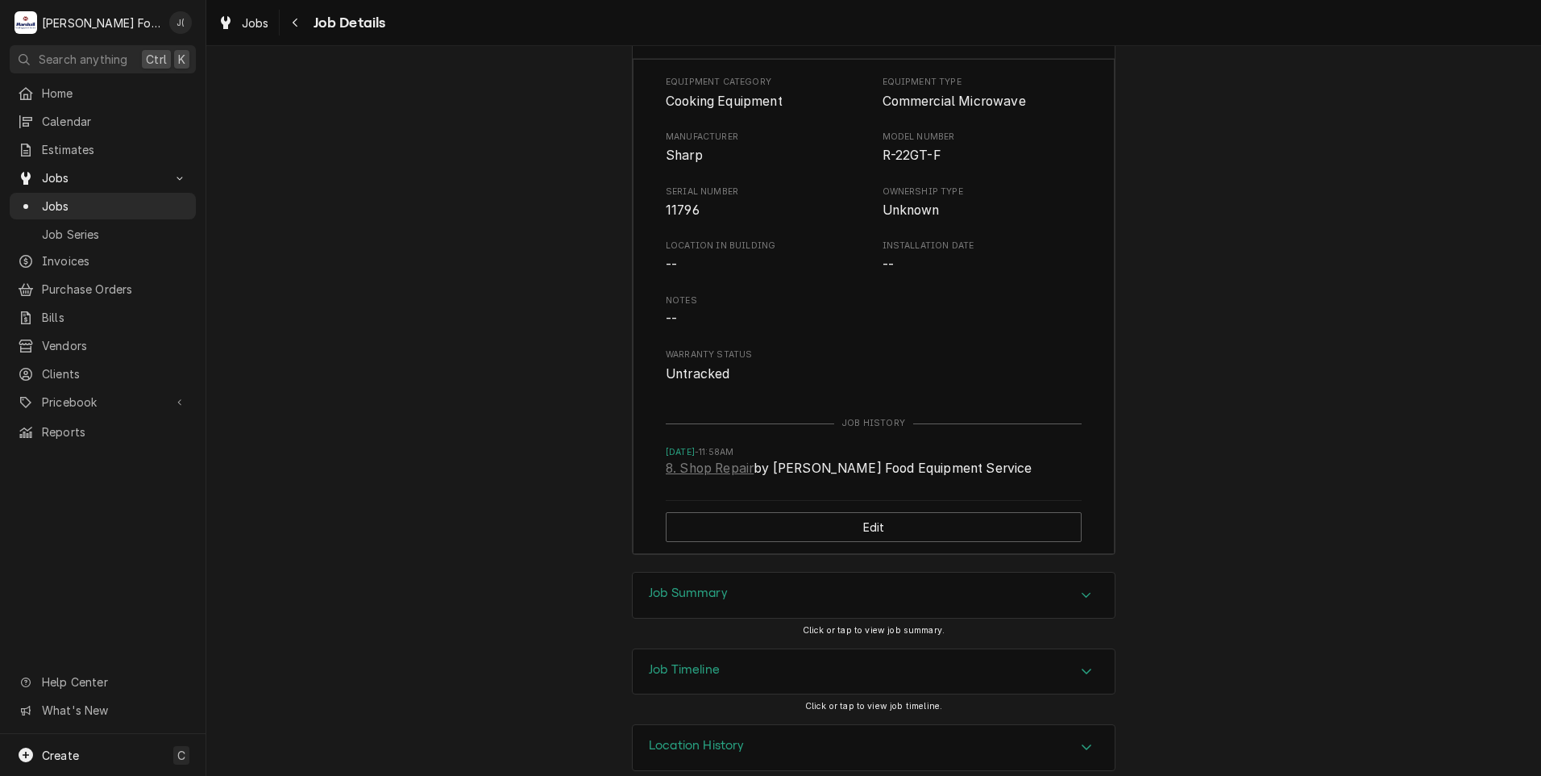
click at [706, 585] on h3 "Job Summary" at bounding box center [688, 592] width 79 height 15
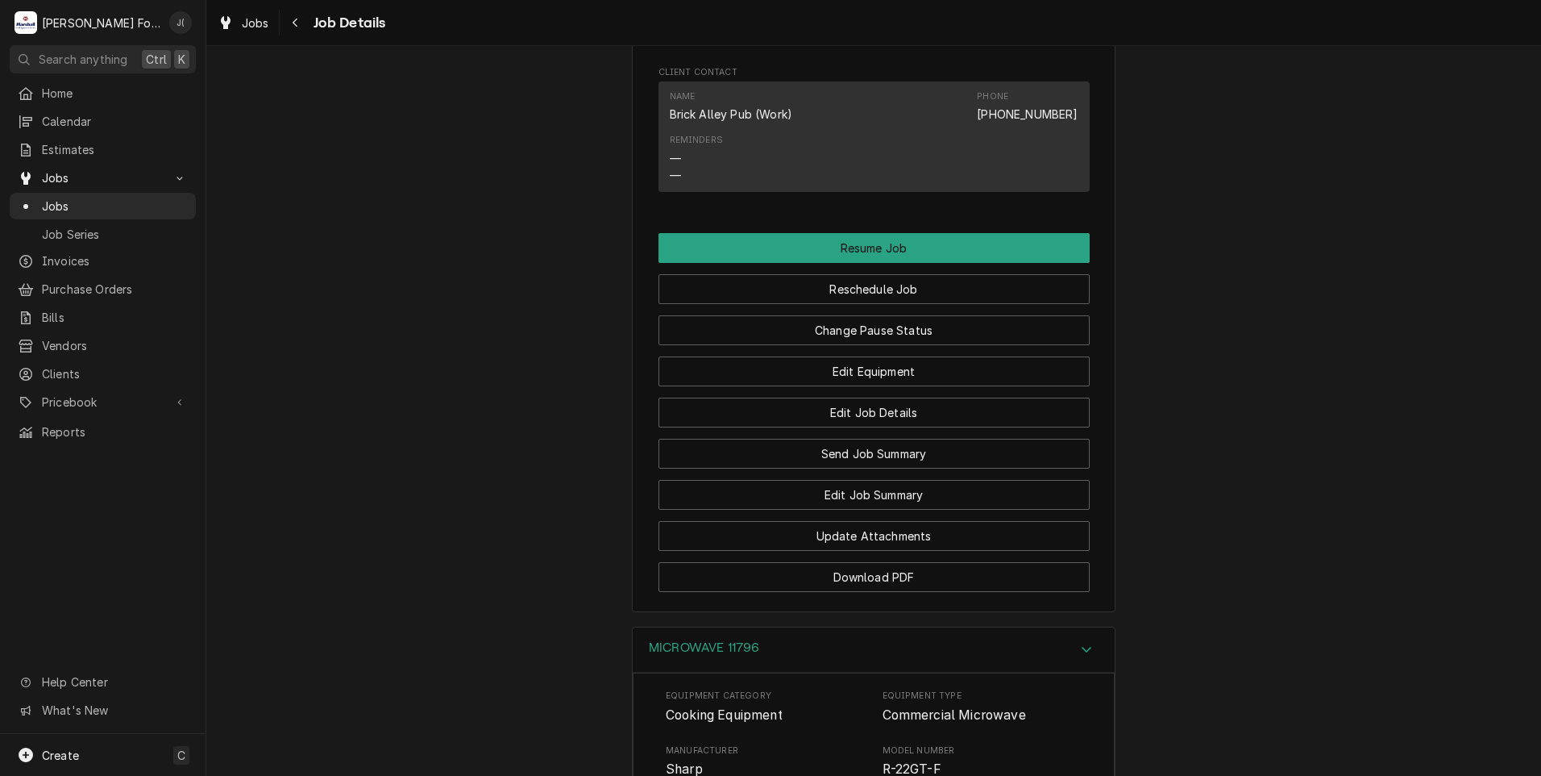
scroll to position [1716, 0]
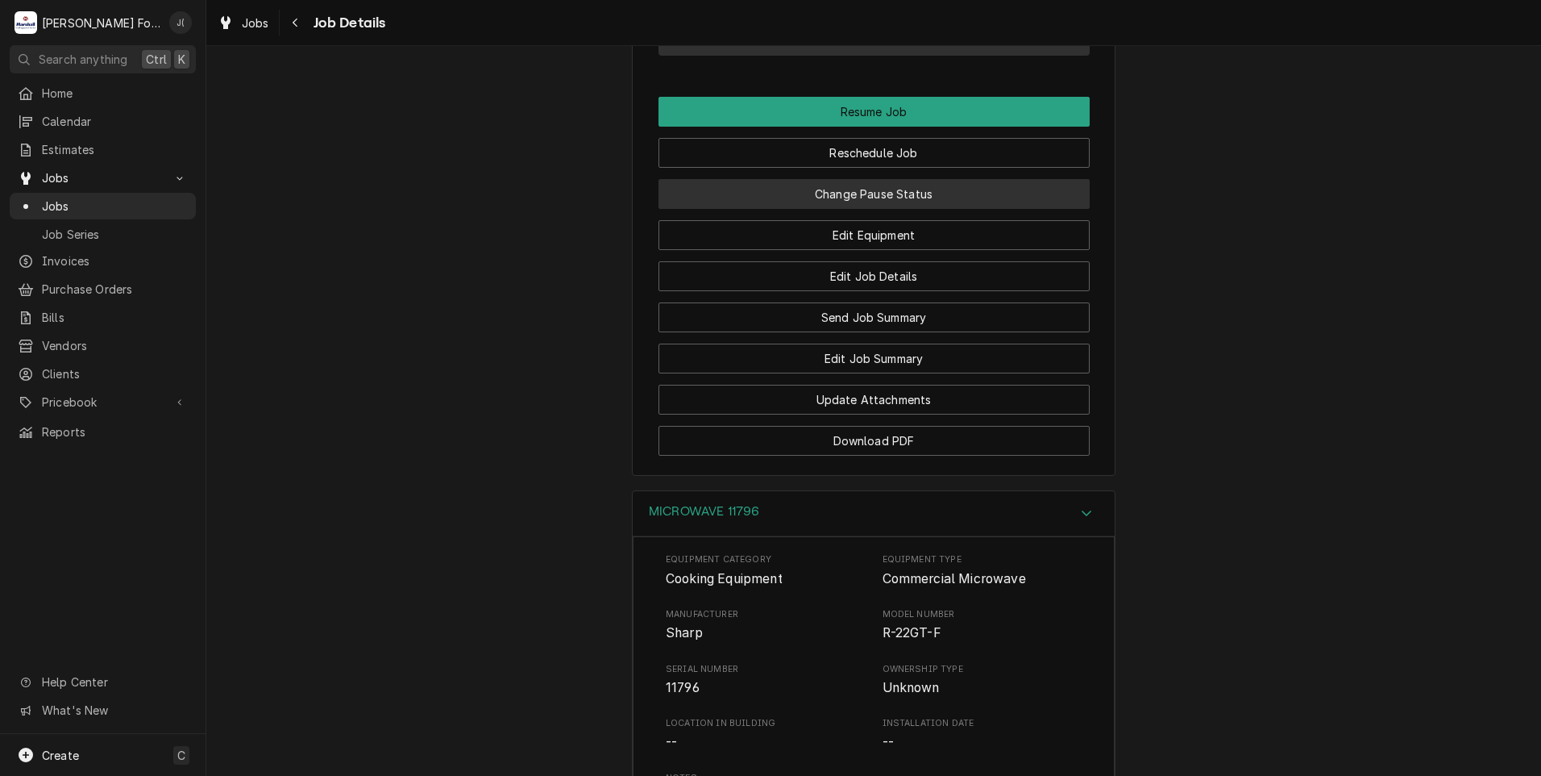
click at [900, 179] on button "Change Pause Status" at bounding box center [874, 194] width 431 height 30
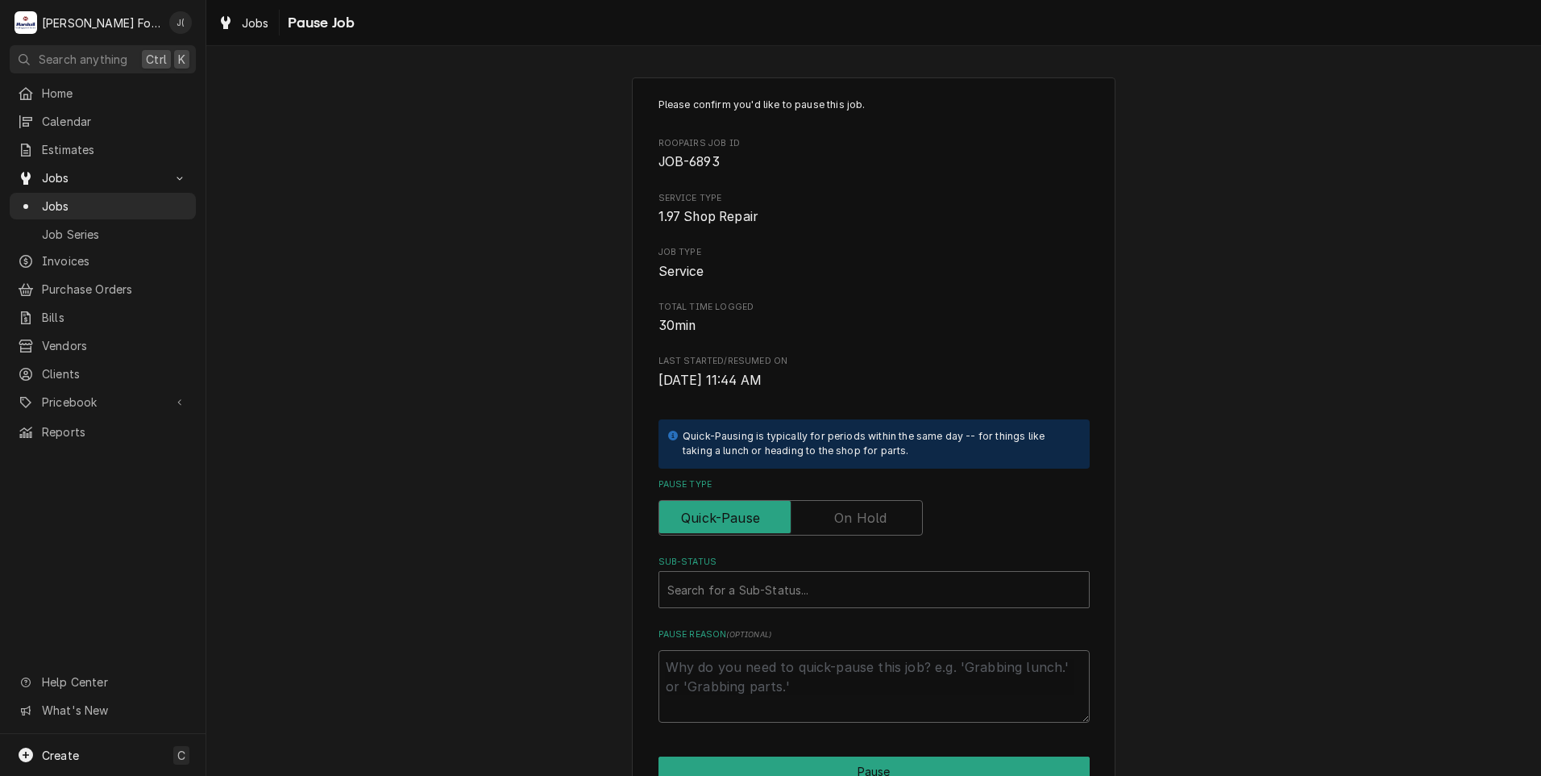
click at [846, 514] on label "Pause Type" at bounding box center [791, 517] width 264 height 35
click at [846, 514] on input "Pause Type" at bounding box center [791, 517] width 250 height 35
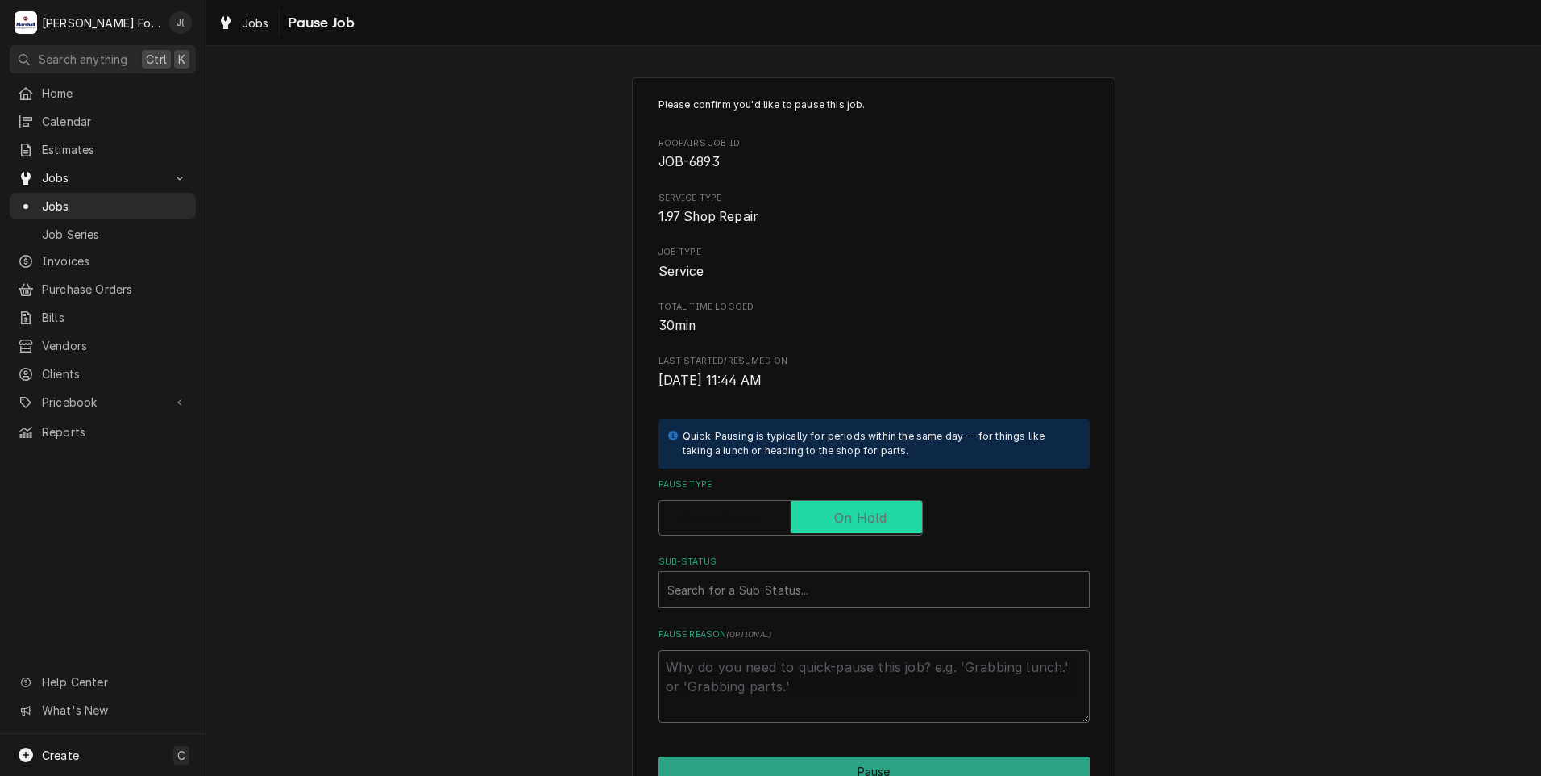
checkbox input "true"
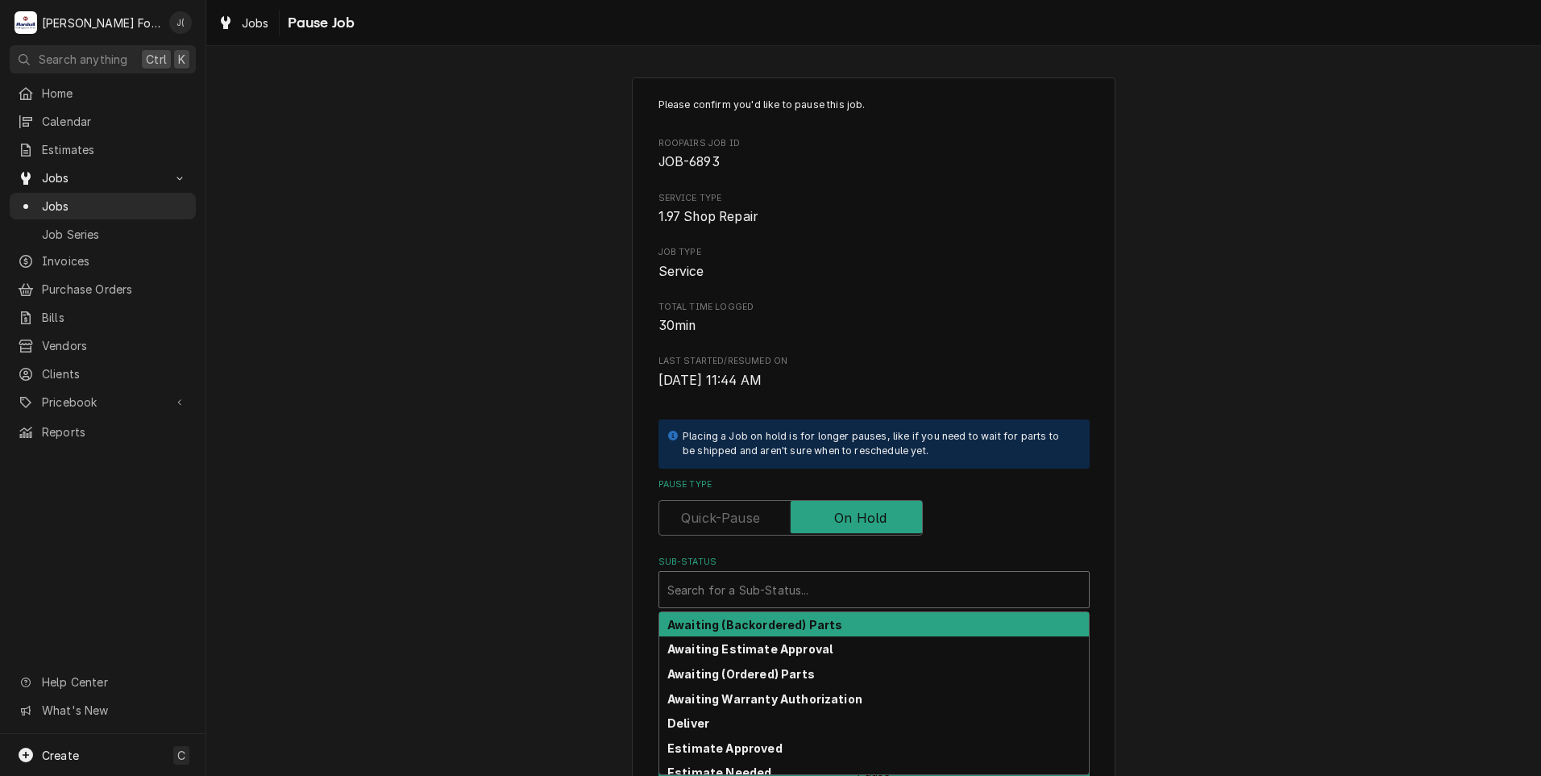
click at [798, 584] on div "Sub-Status" at bounding box center [874, 589] width 414 height 29
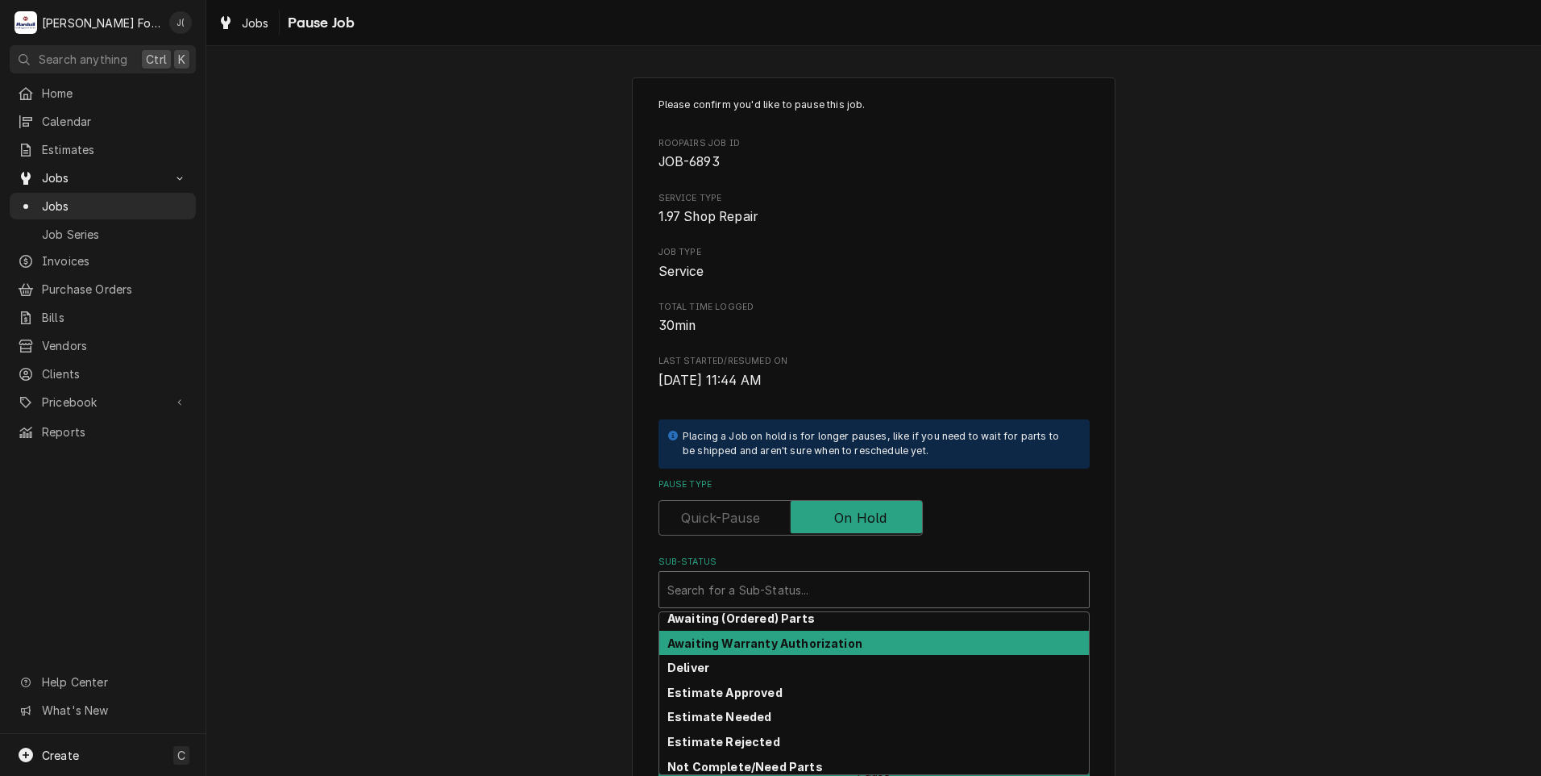
scroll to position [81, 0]
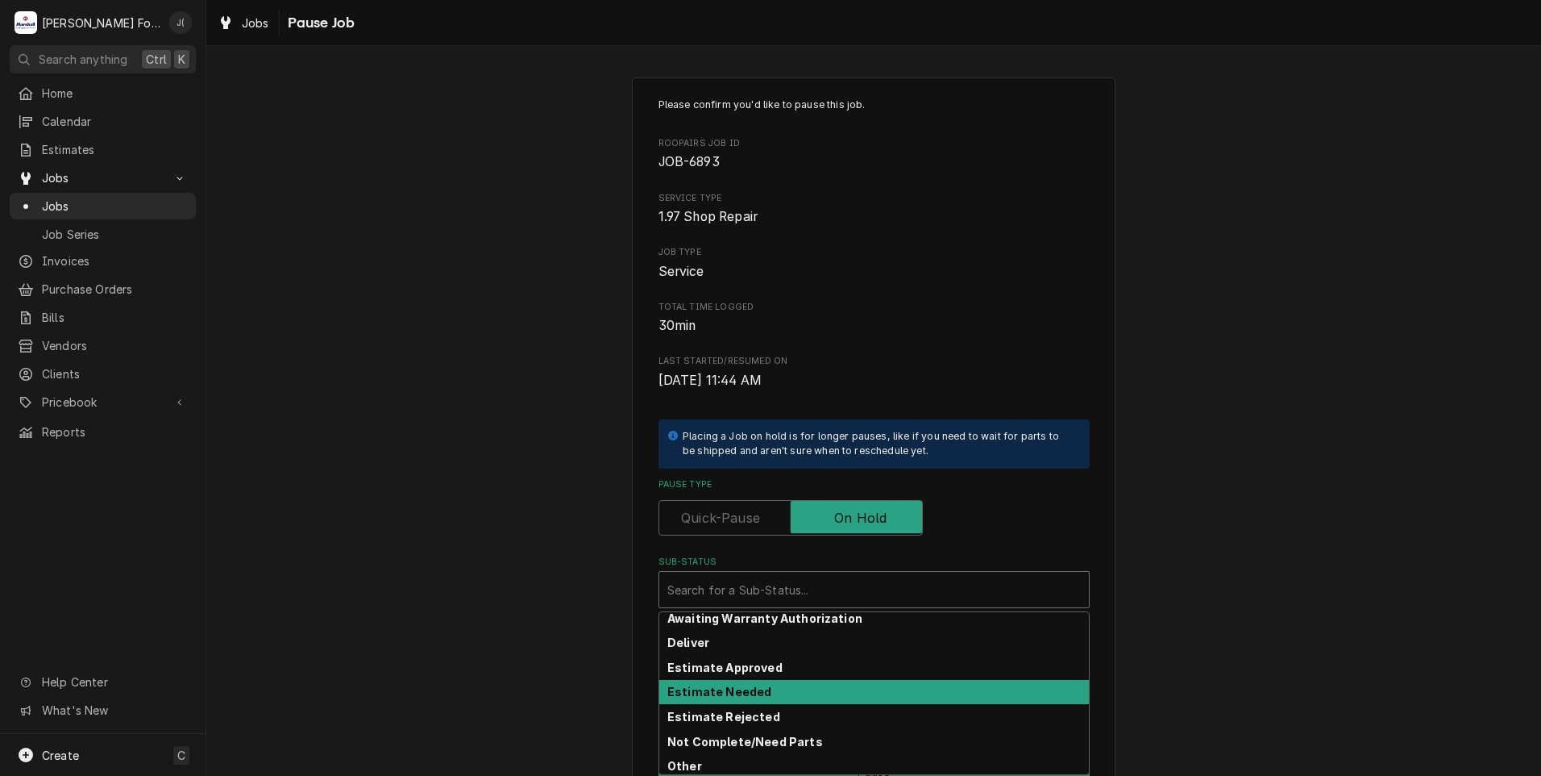
click at [733, 688] on strong "Estimate Needed" at bounding box center [719, 691] width 104 height 14
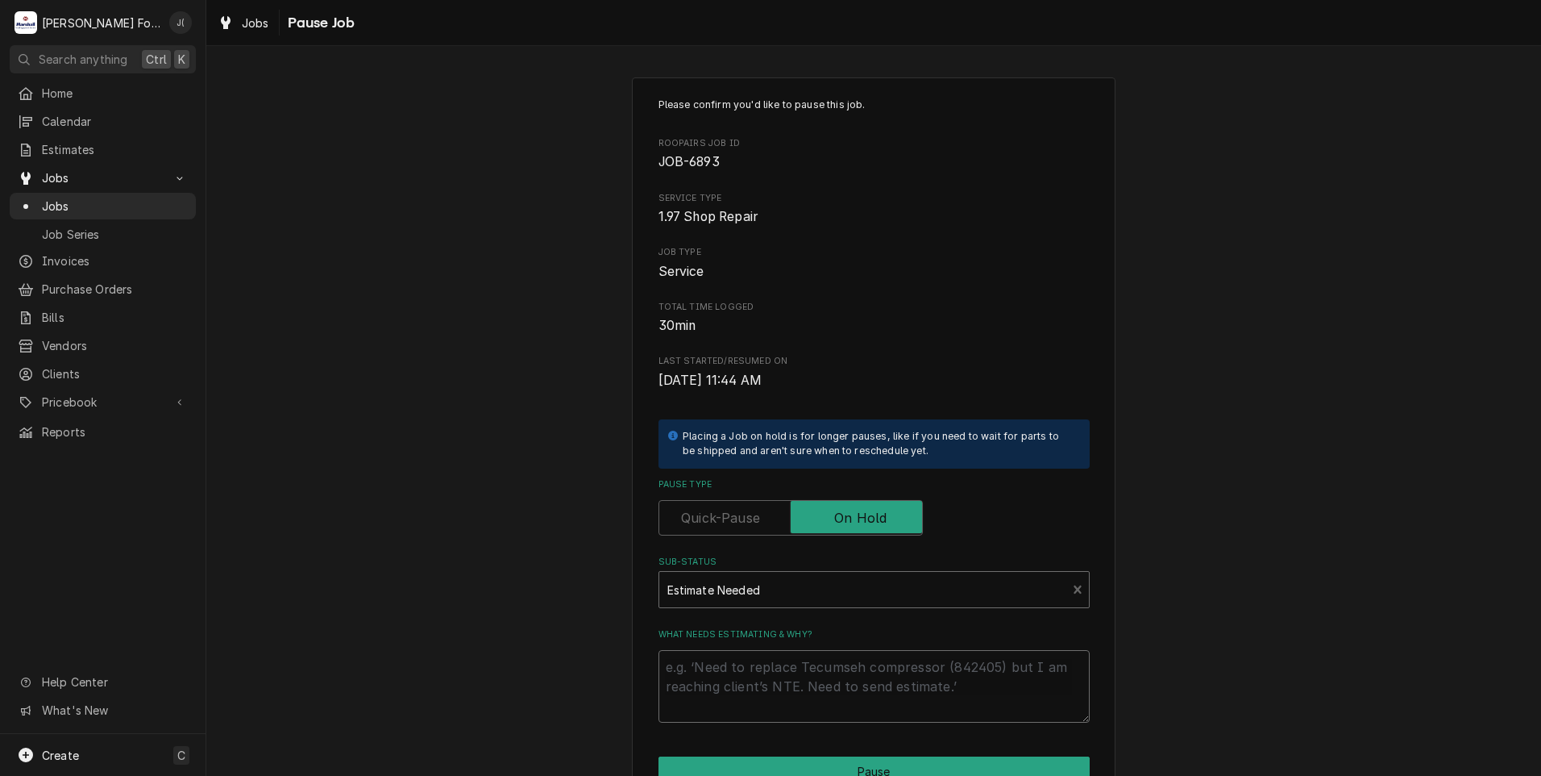
click at [733, 688] on textarea "What needs estimating & why?" at bounding box center [874, 686] width 431 height 73
type textarea "x"
type textarea "p"
type textarea "x"
type textarea "pr"
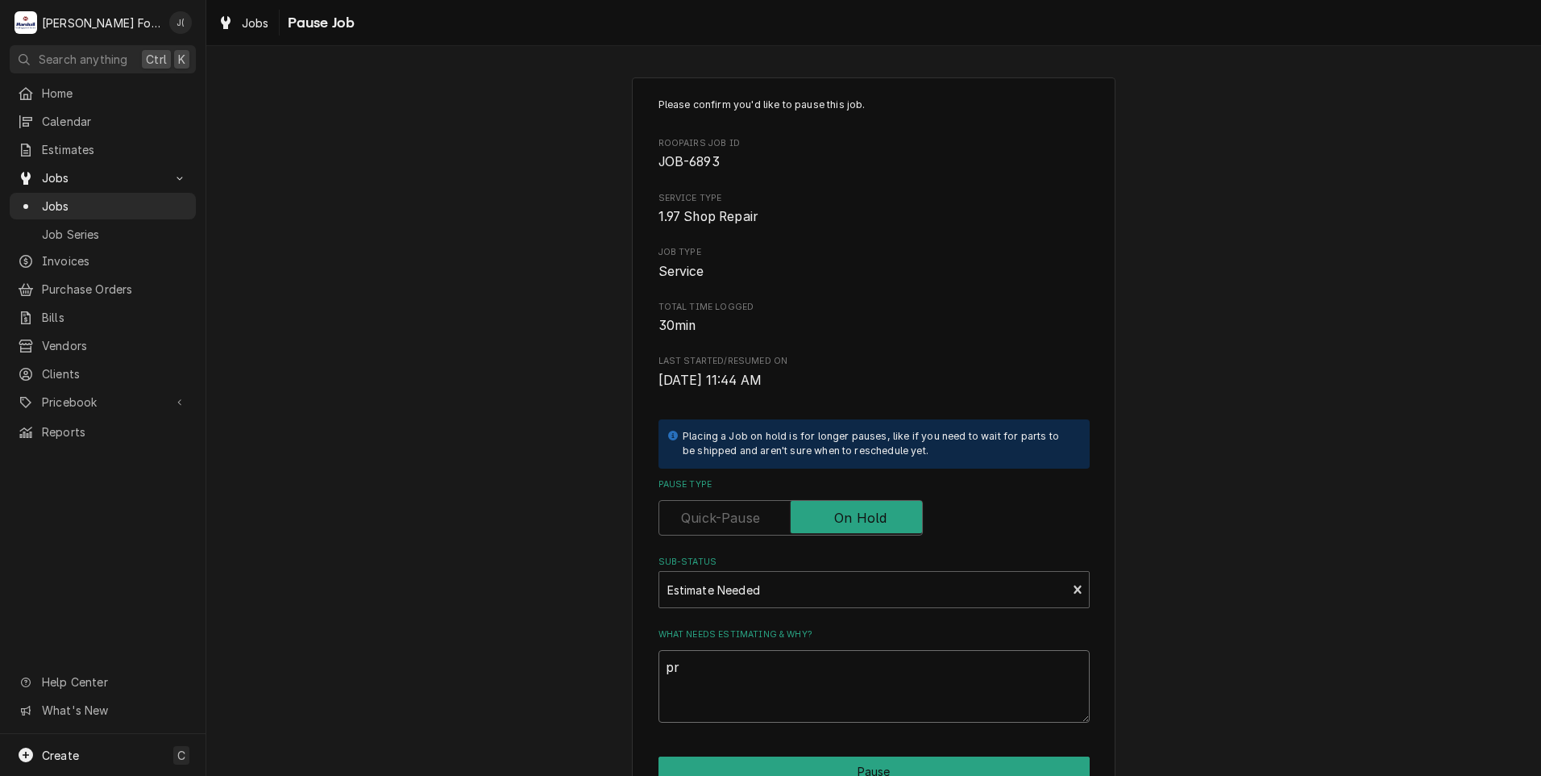
type textarea "x"
type textarea "pri"
type textarea "x"
type textarea "pric"
type textarea "x"
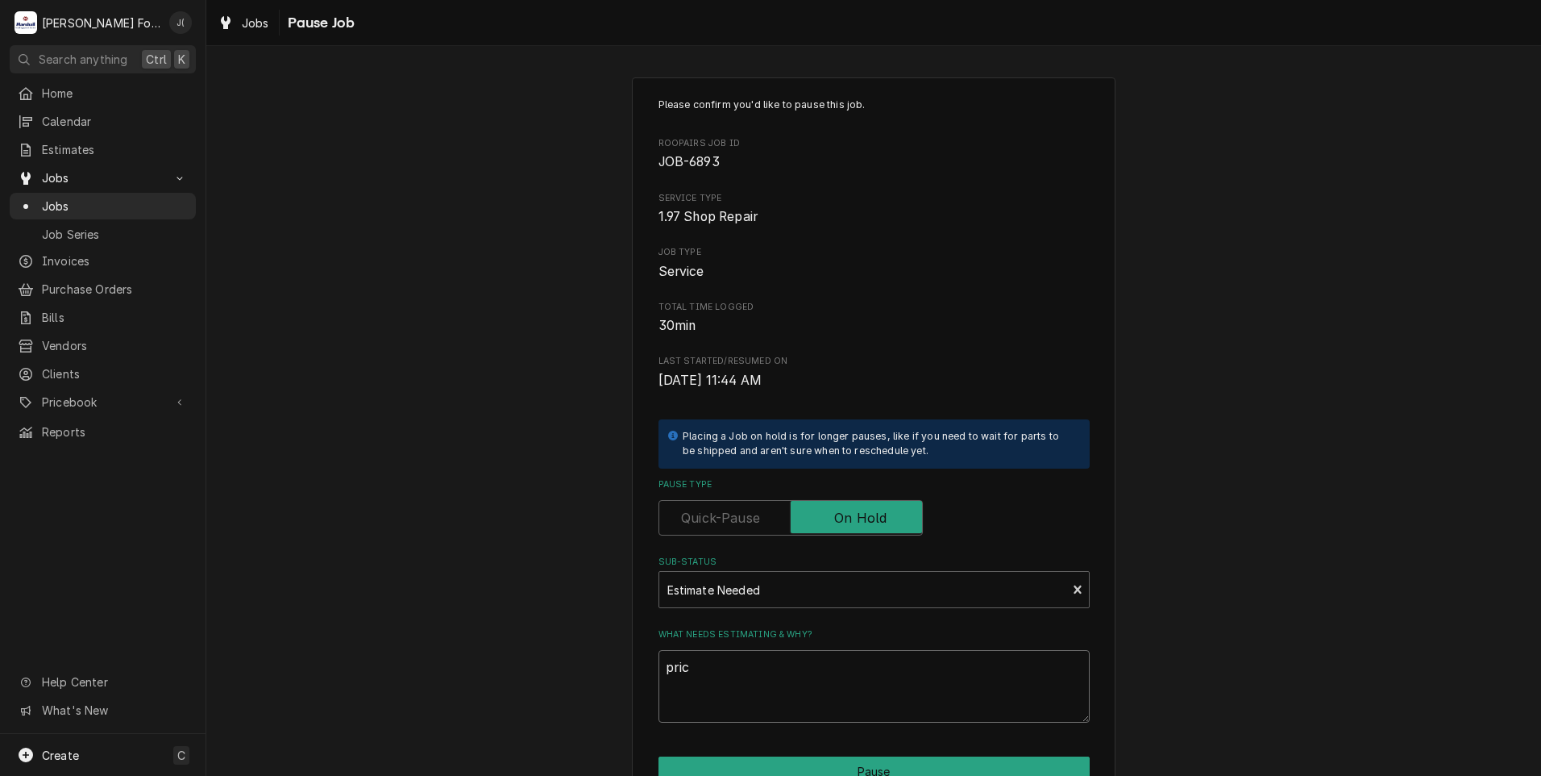
type textarea "price"
type textarea "x"
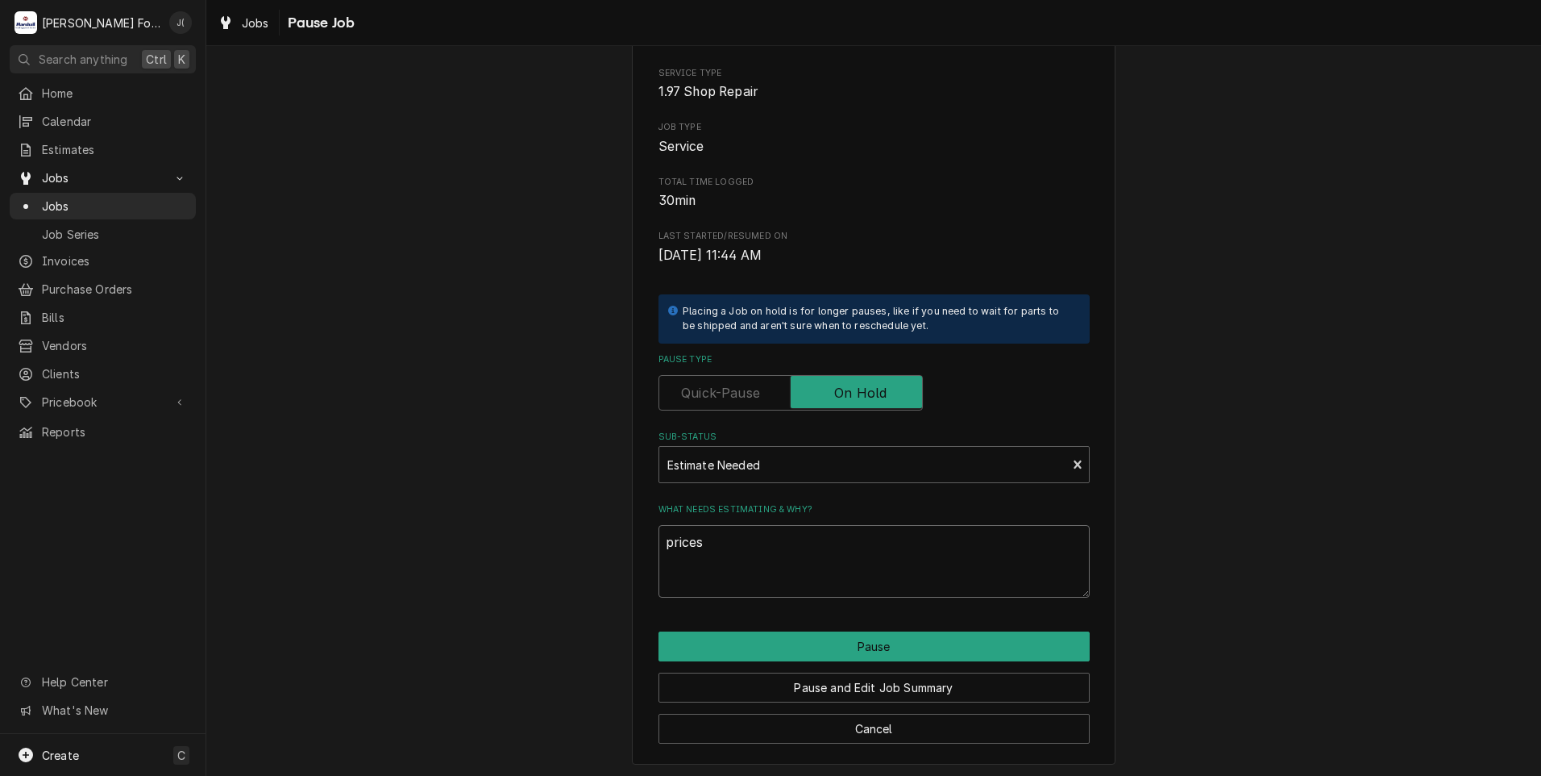
scroll to position [127, 0]
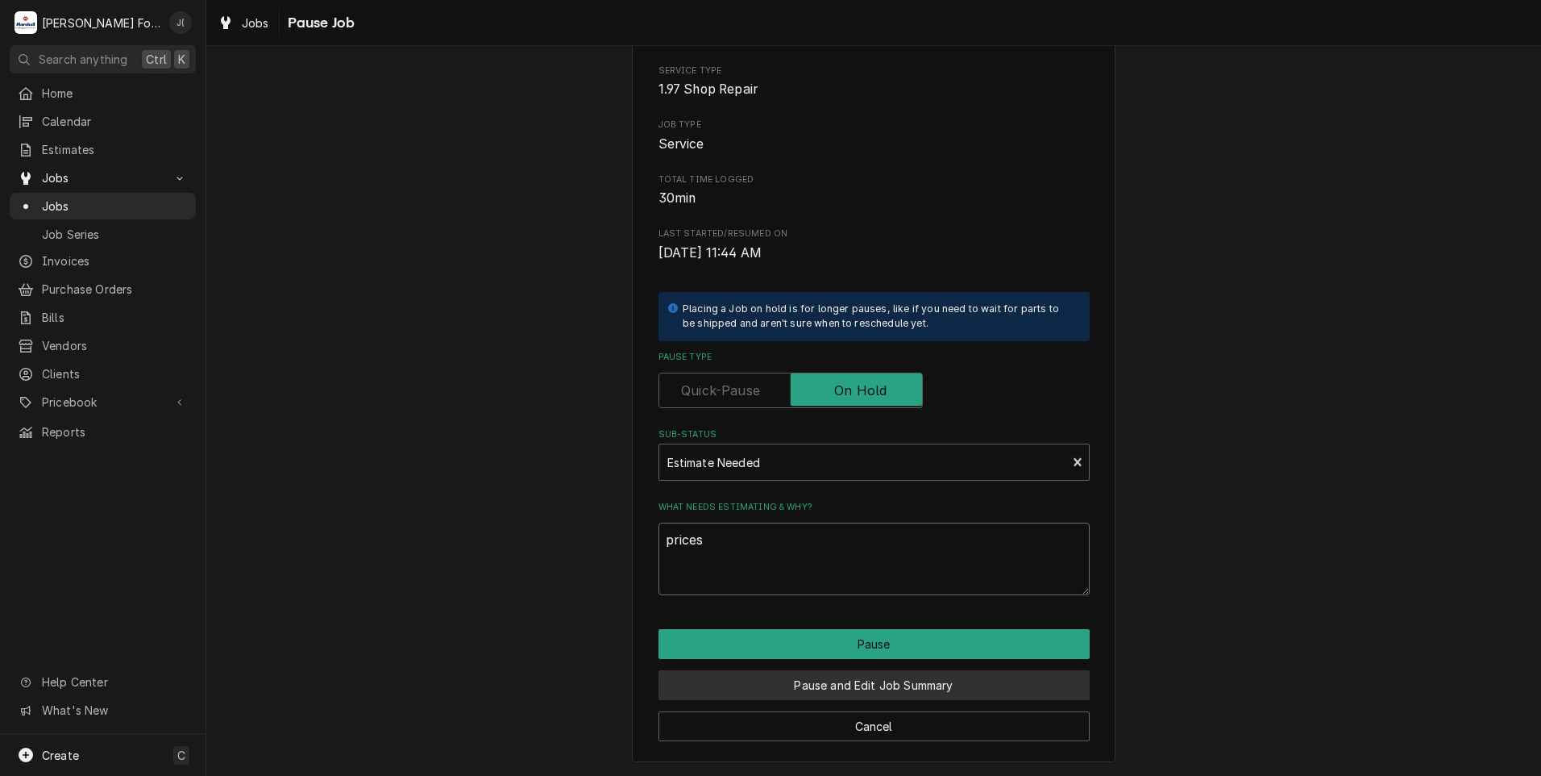
type textarea "prices"
click at [905, 683] on button "Pause and Edit Job Summary" at bounding box center [874, 685] width 431 height 30
type textarea "x"
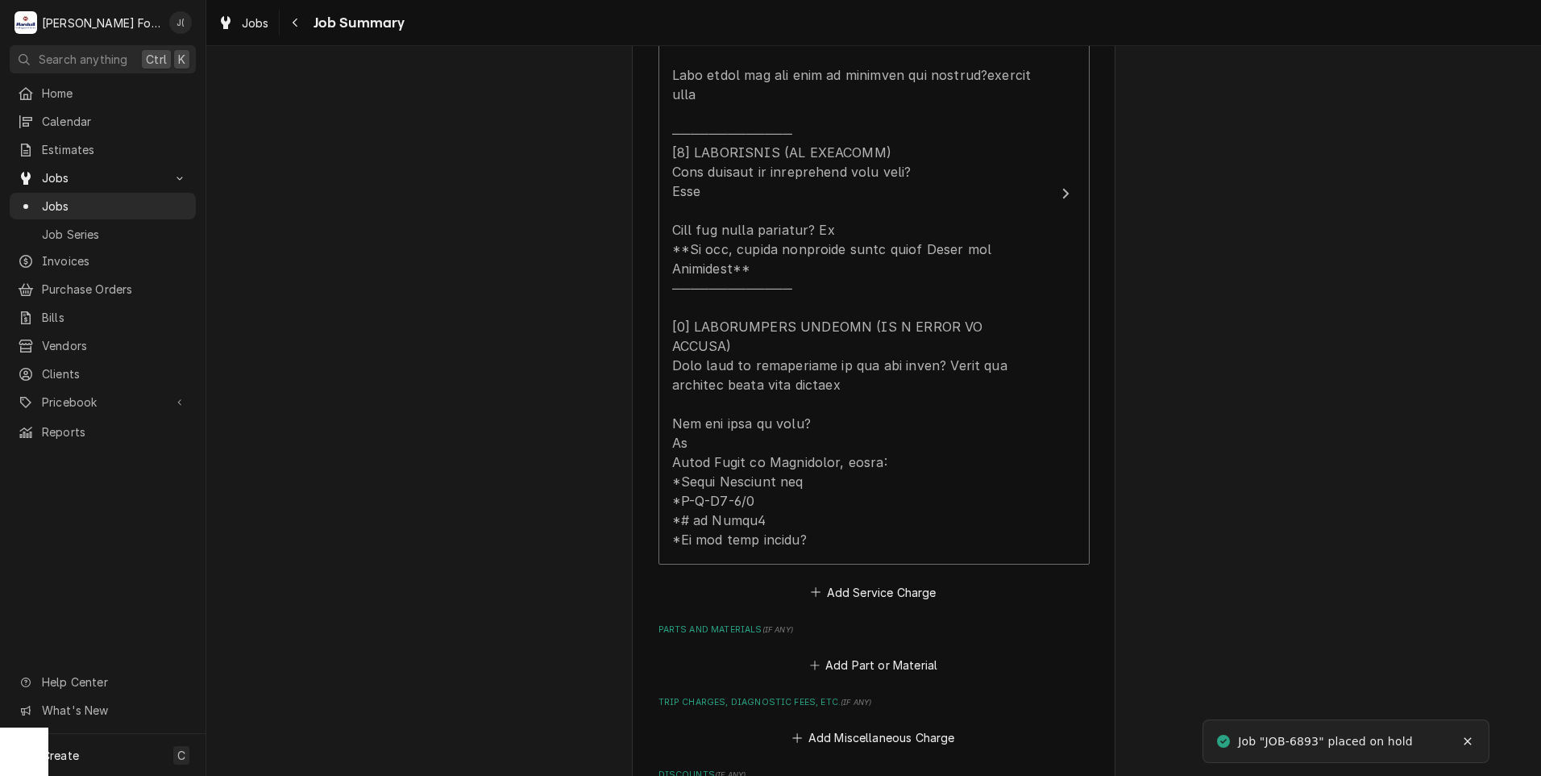
scroll to position [645, 0]
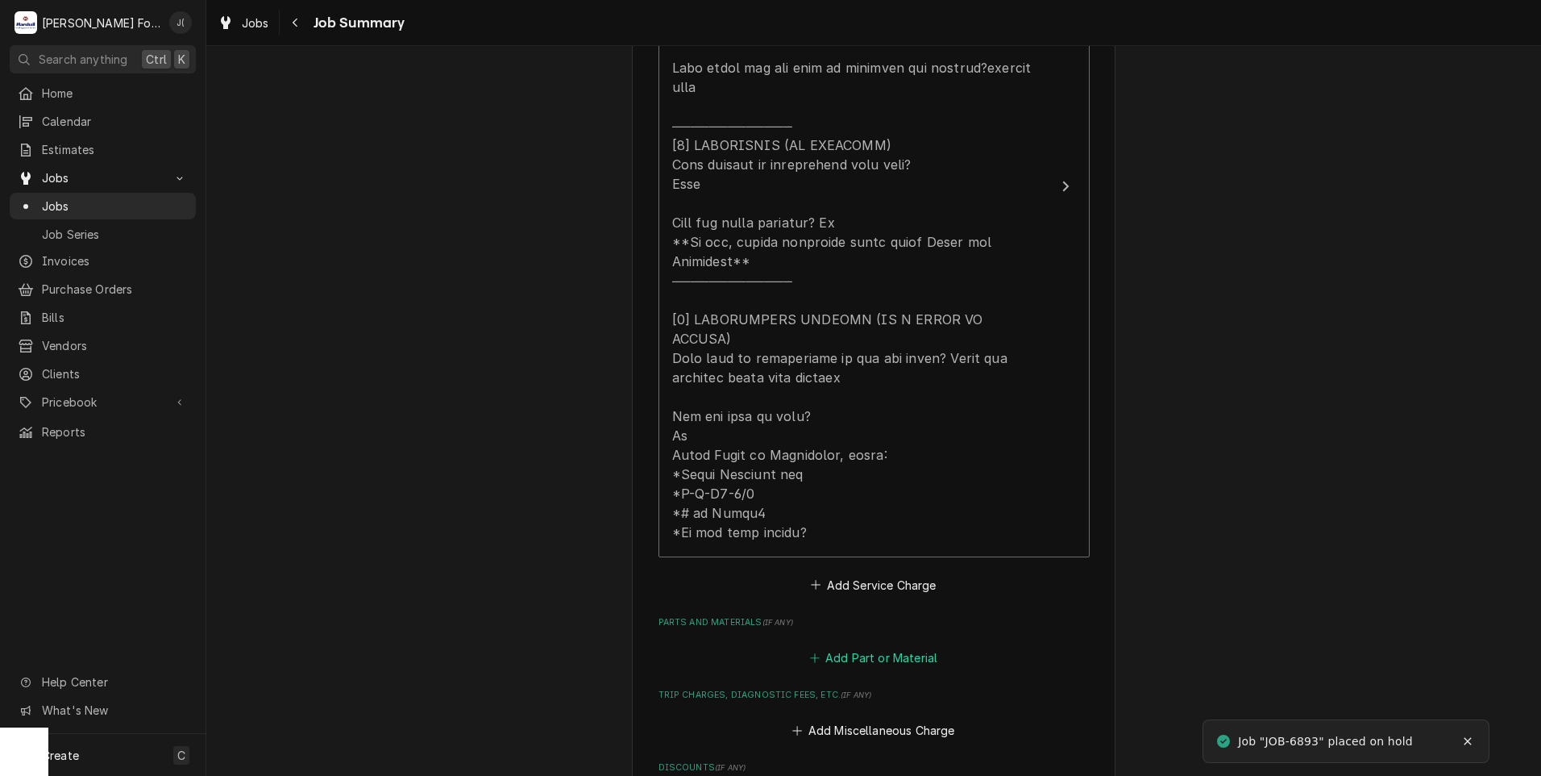
click at [875, 647] on button "Add Part or Material" at bounding box center [873, 658] width 133 height 23
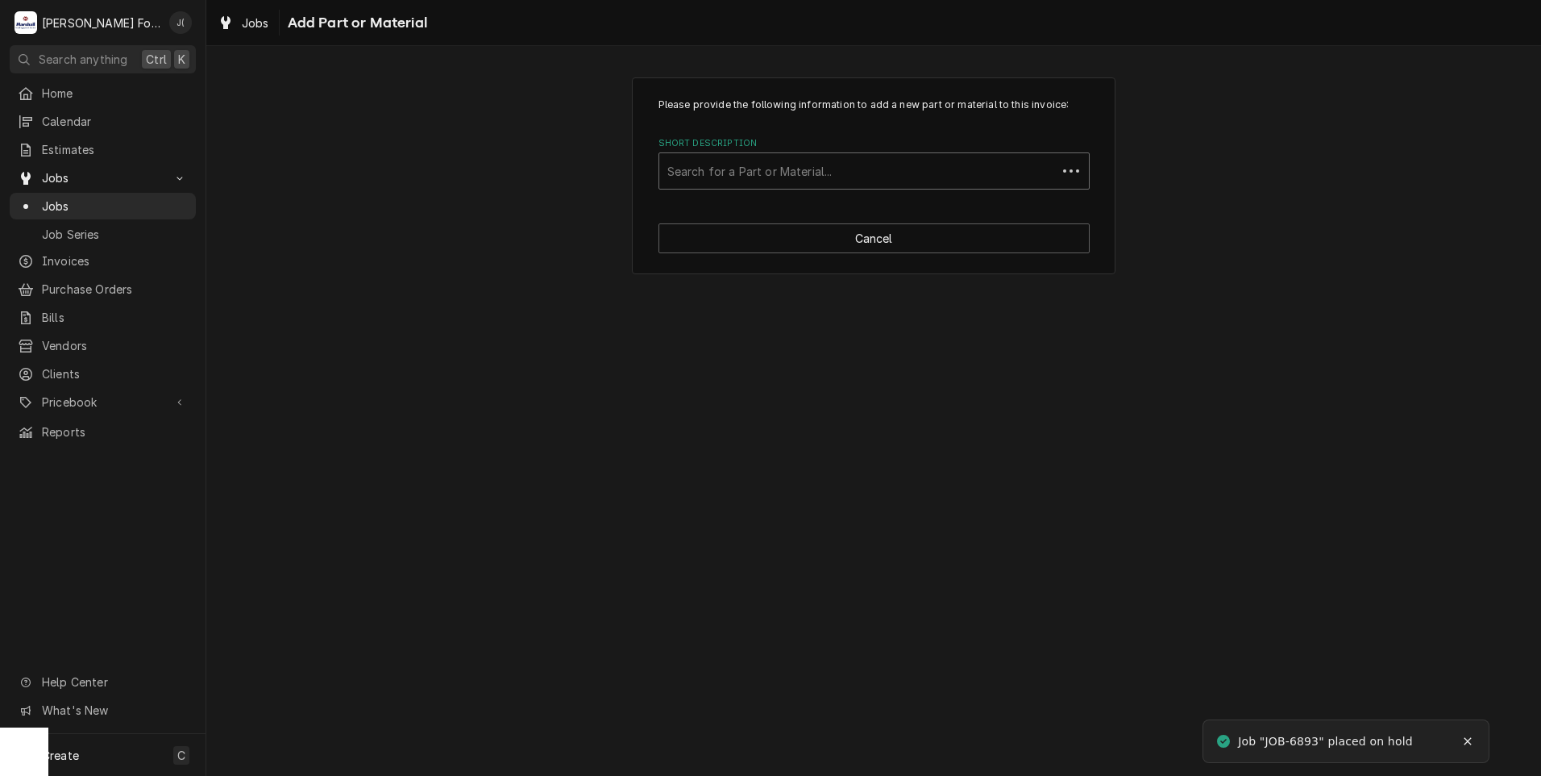
click at [713, 177] on div "Short Description" at bounding box center [857, 170] width 381 height 29
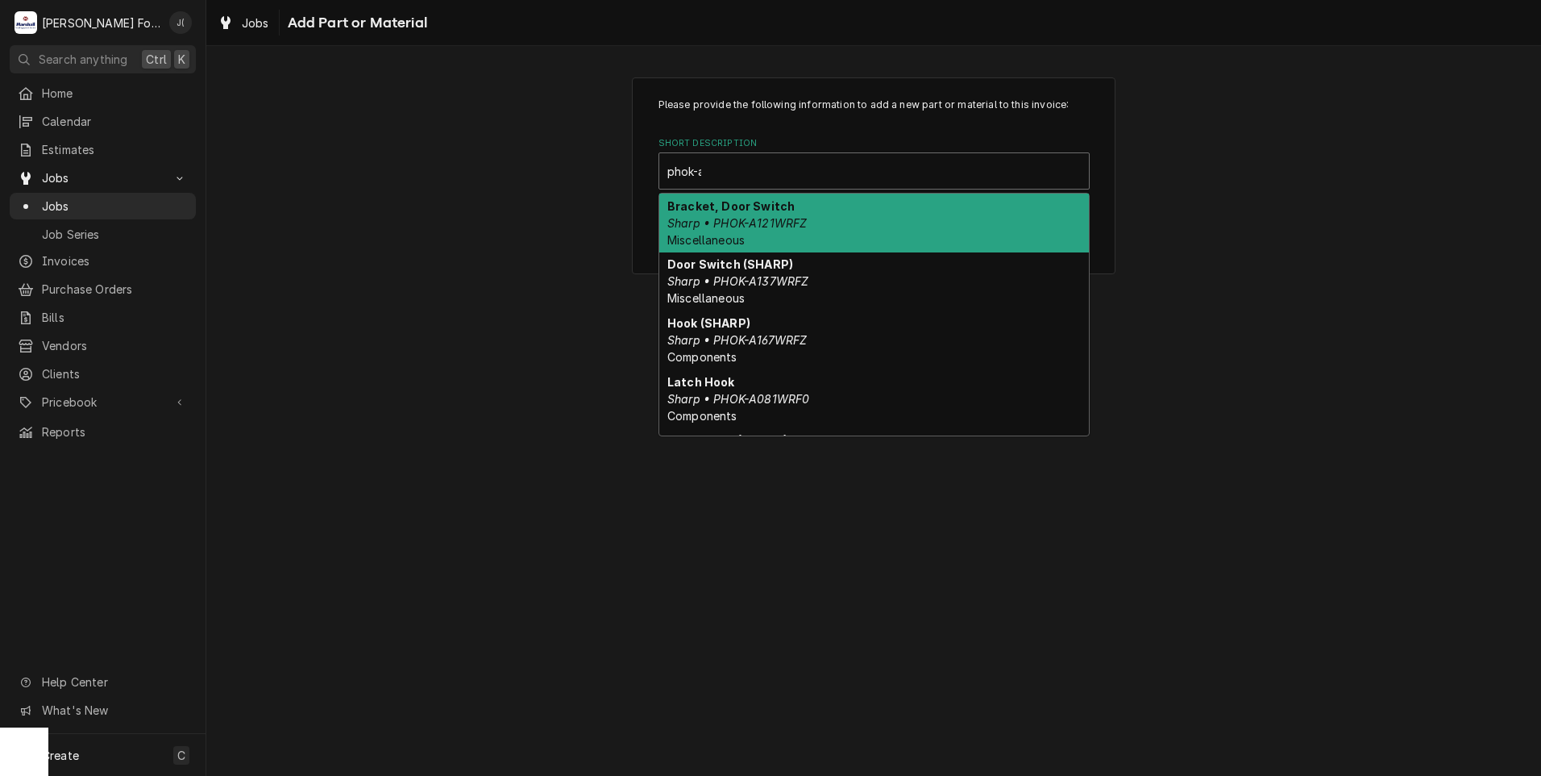
type input "phok-a167"
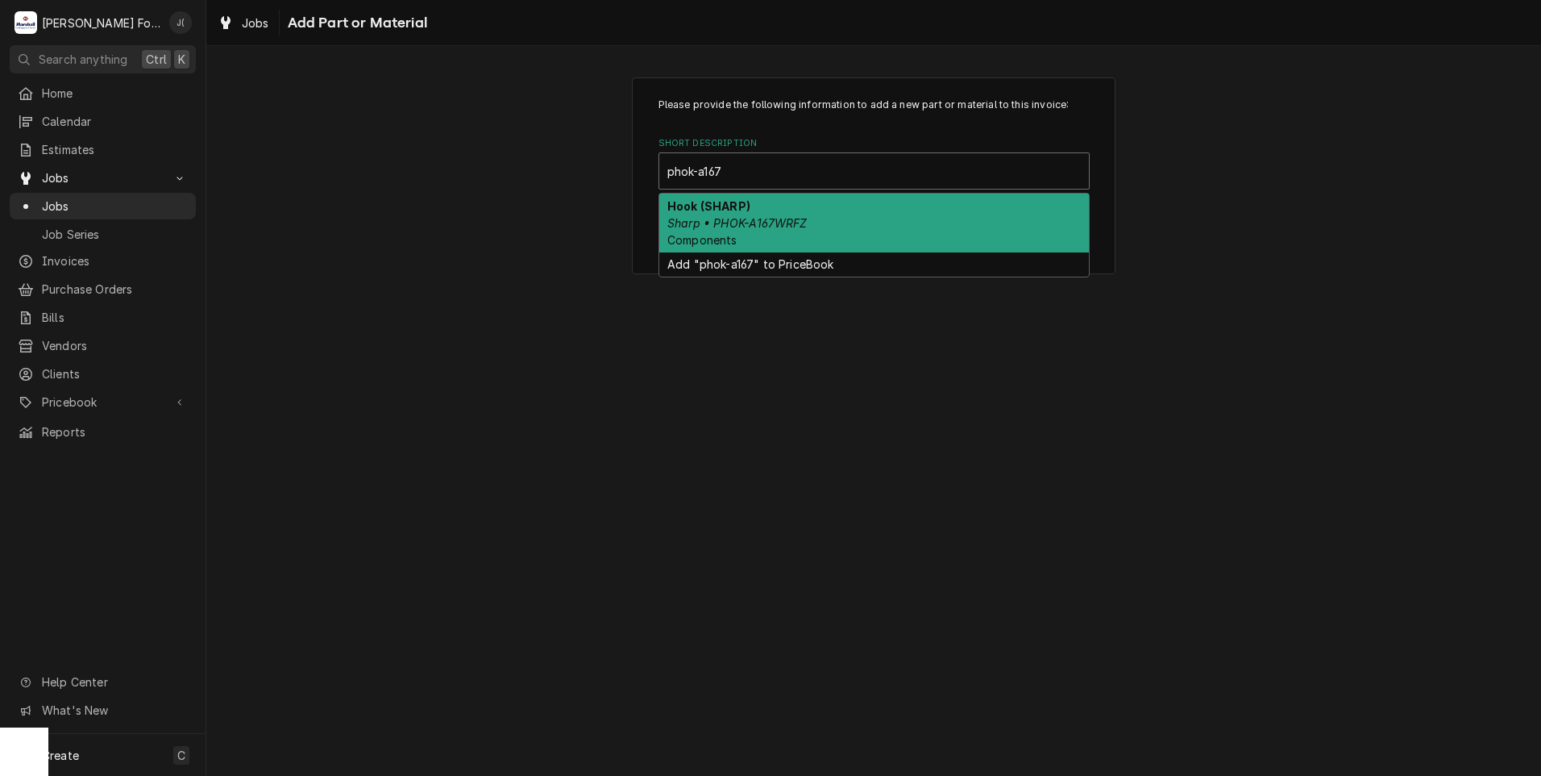
click at [771, 218] on em "Sharp • PHOK-A167WRFZ" at bounding box center [736, 223] width 139 height 14
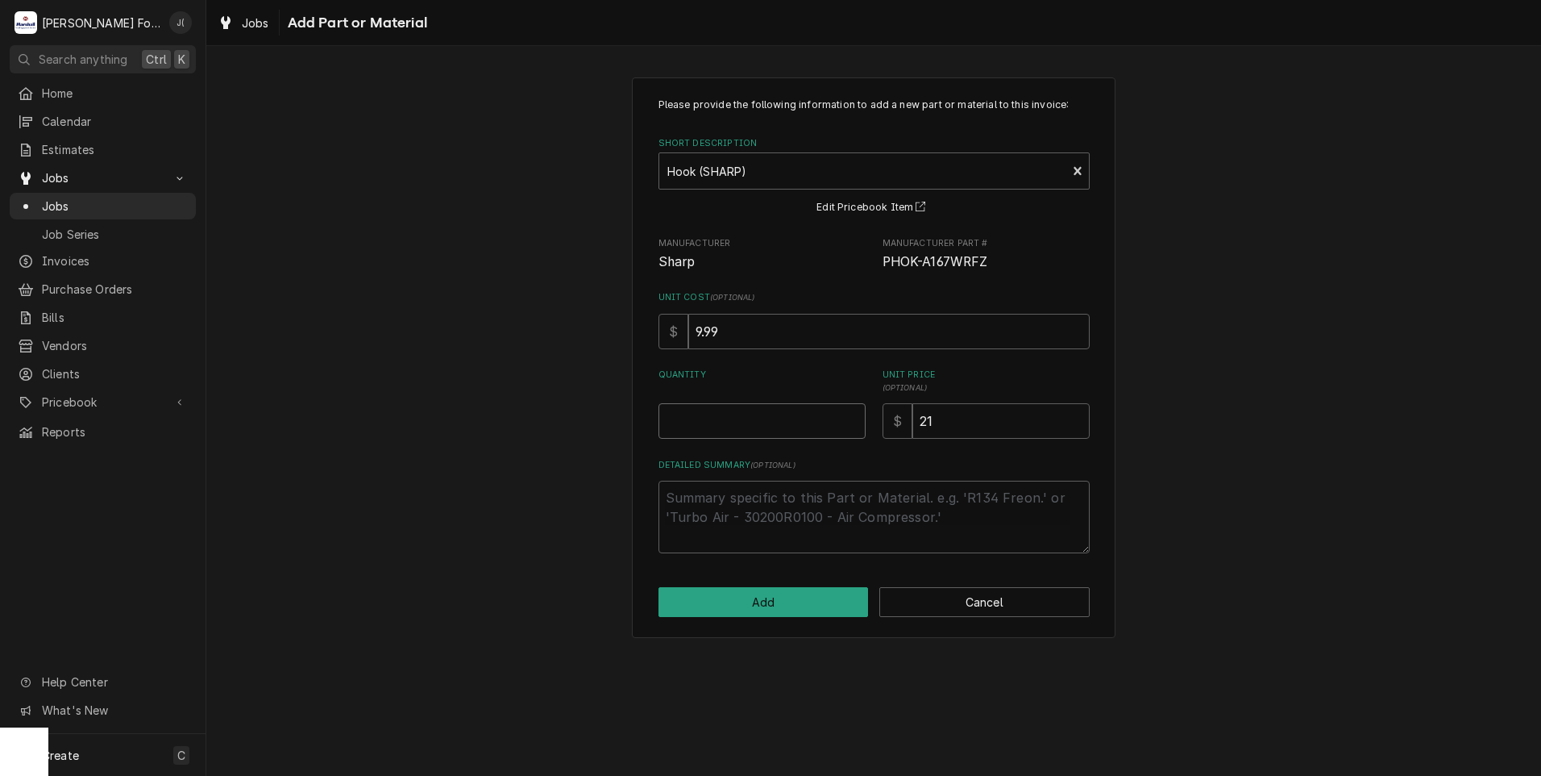
click at [759, 416] on input "Quantity" at bounding box center [762, 420] width 207 height 35
click at [961, 602] on button "Cancel" at bounding box center [985, 602] width 210 height 30
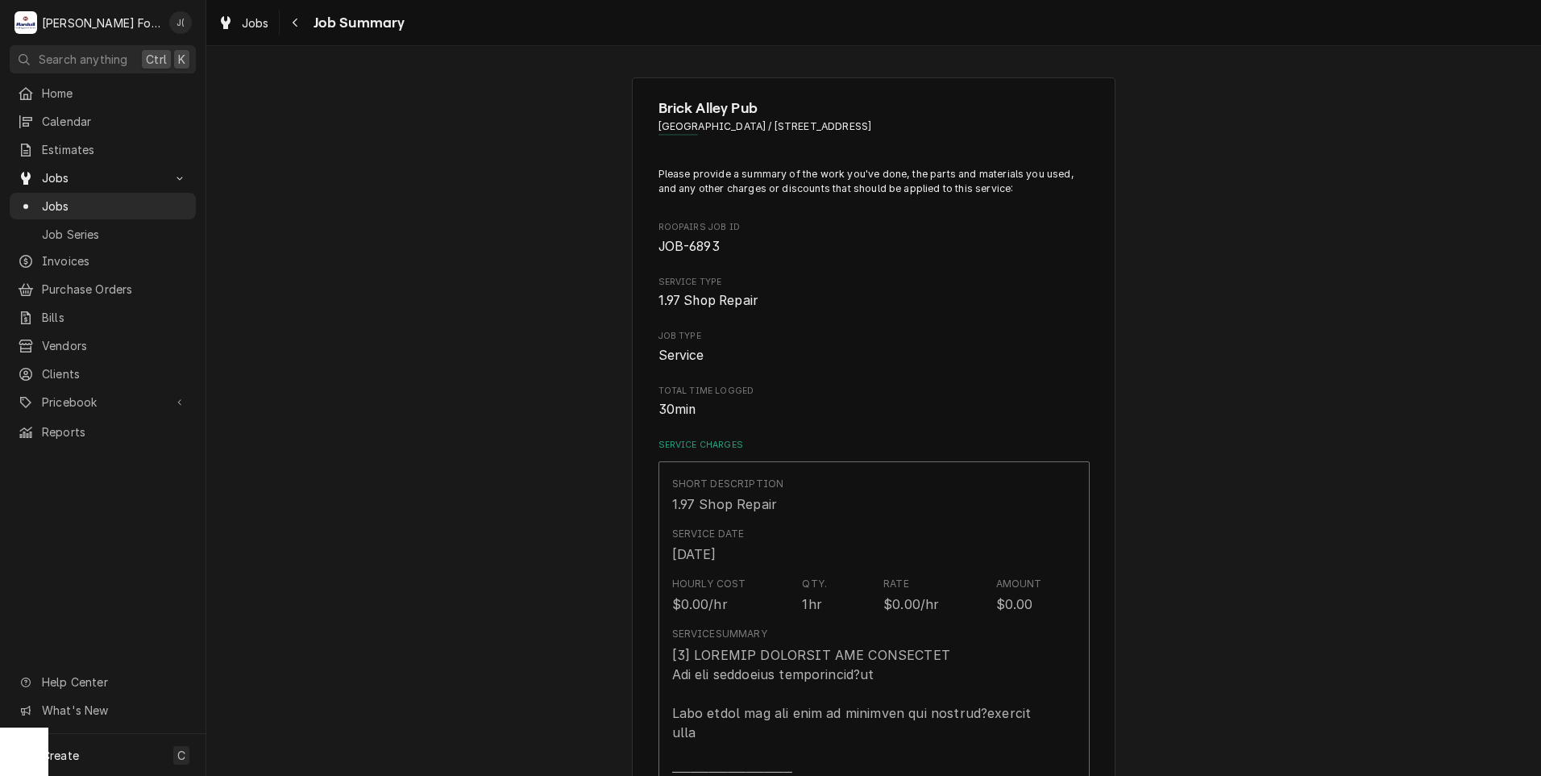
scroll to position [645, 0]
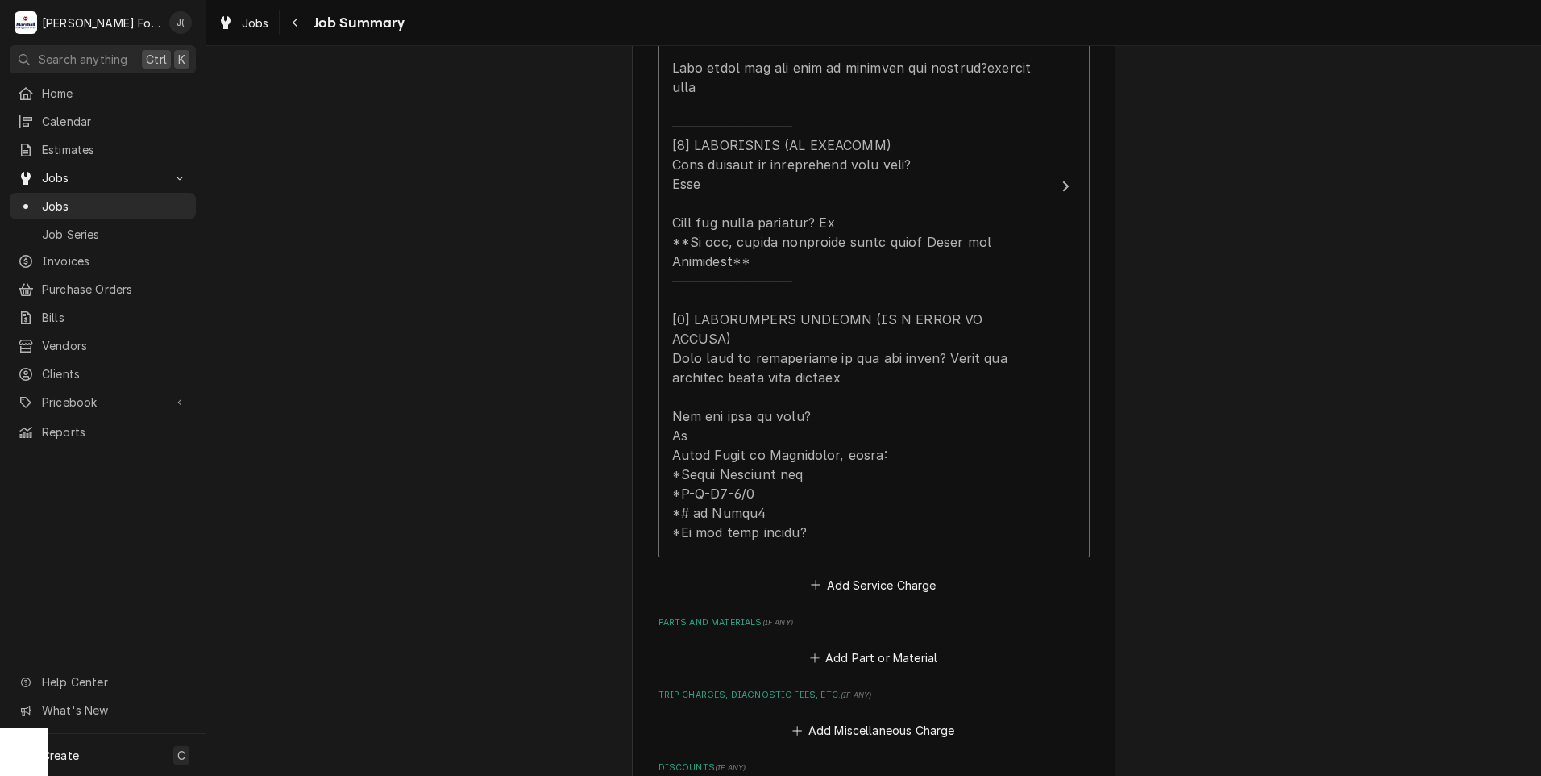
type textarea "x"
click at [822, 647] on button "Add Part or Material" at bounding box center [873, 658] width 133 height 23
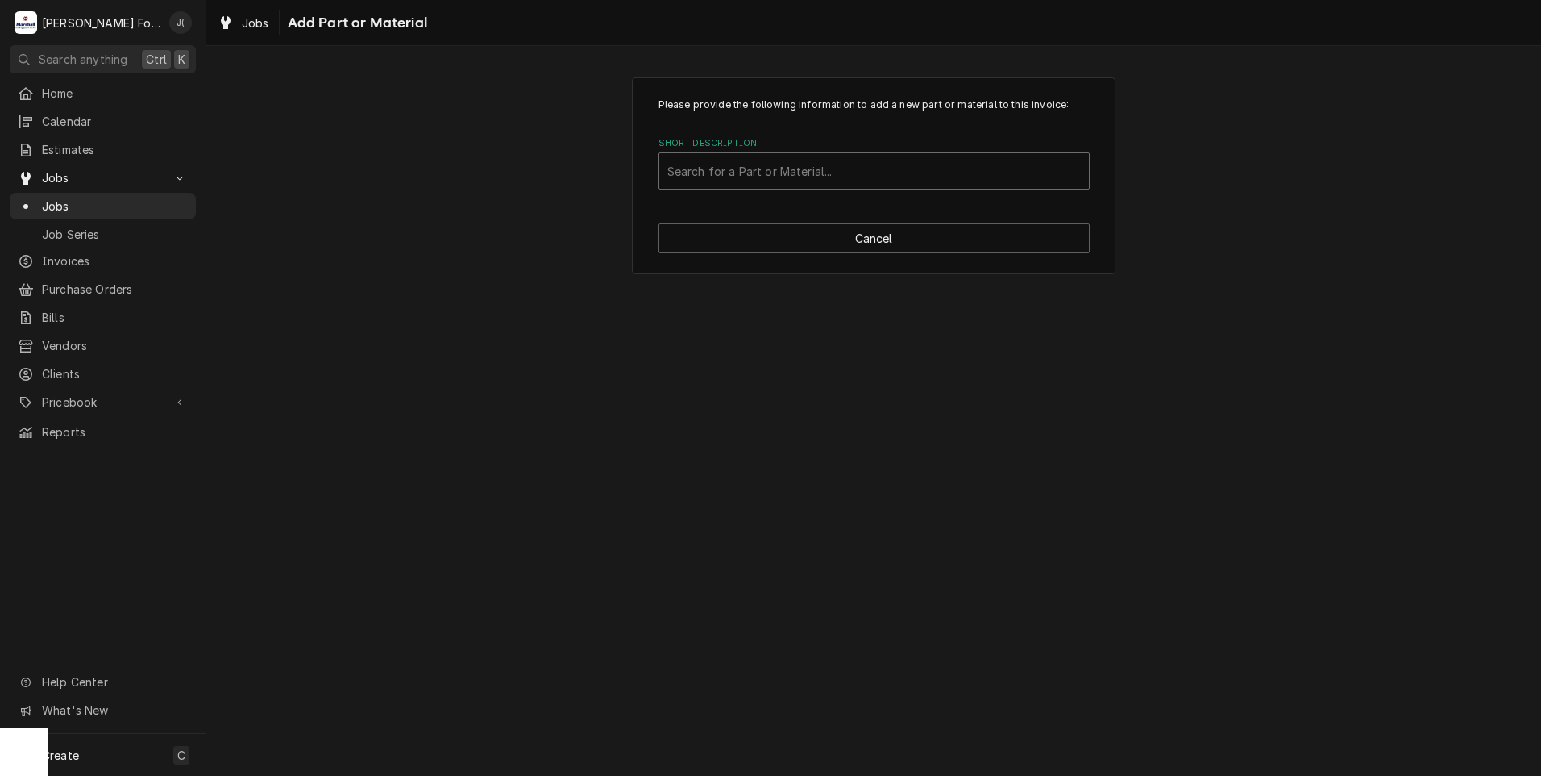
click at [700, 169] on div "Short Description" at bounding box center [874, 170] width 414 height 29
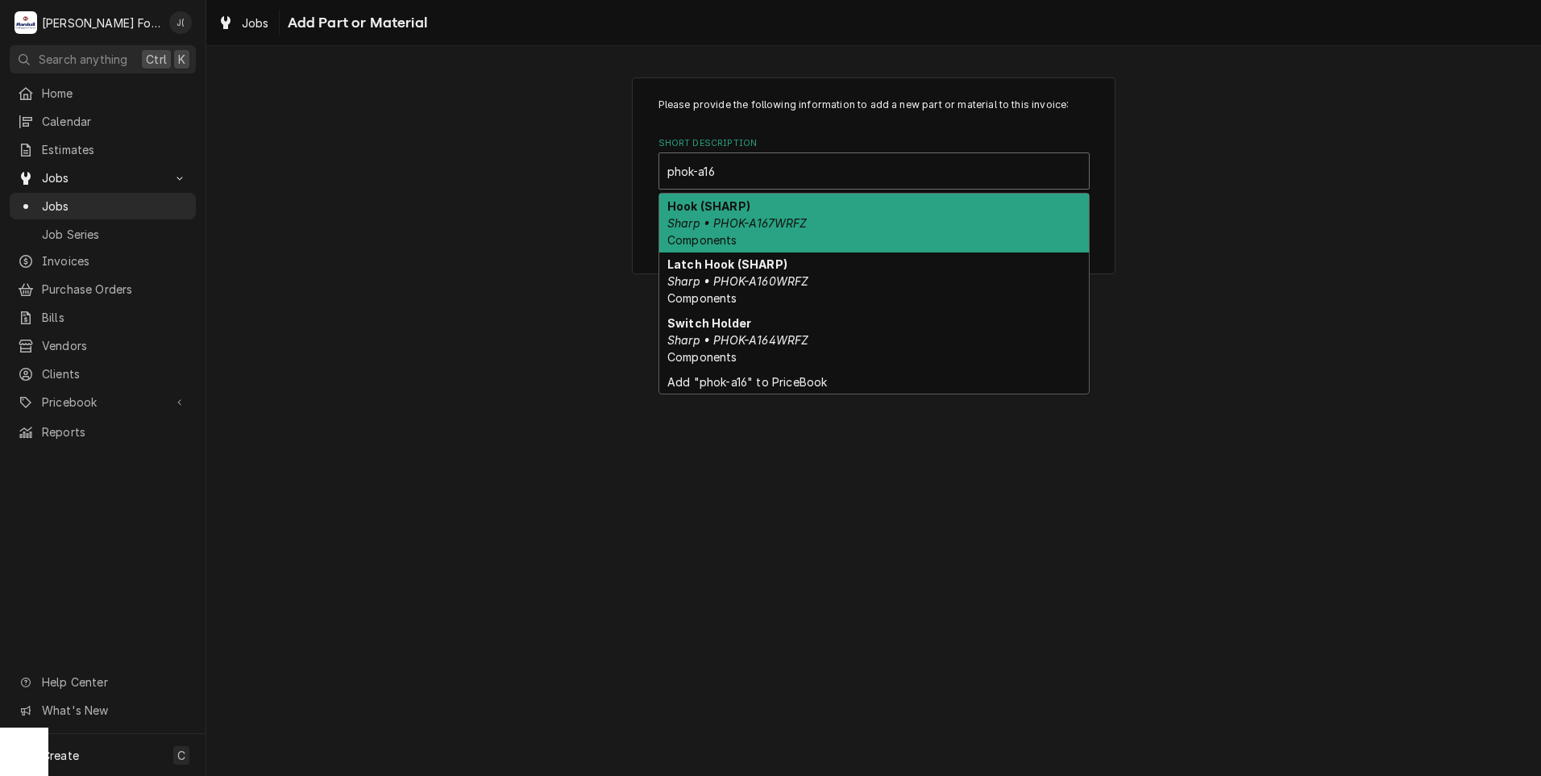
type input "phok-a167"
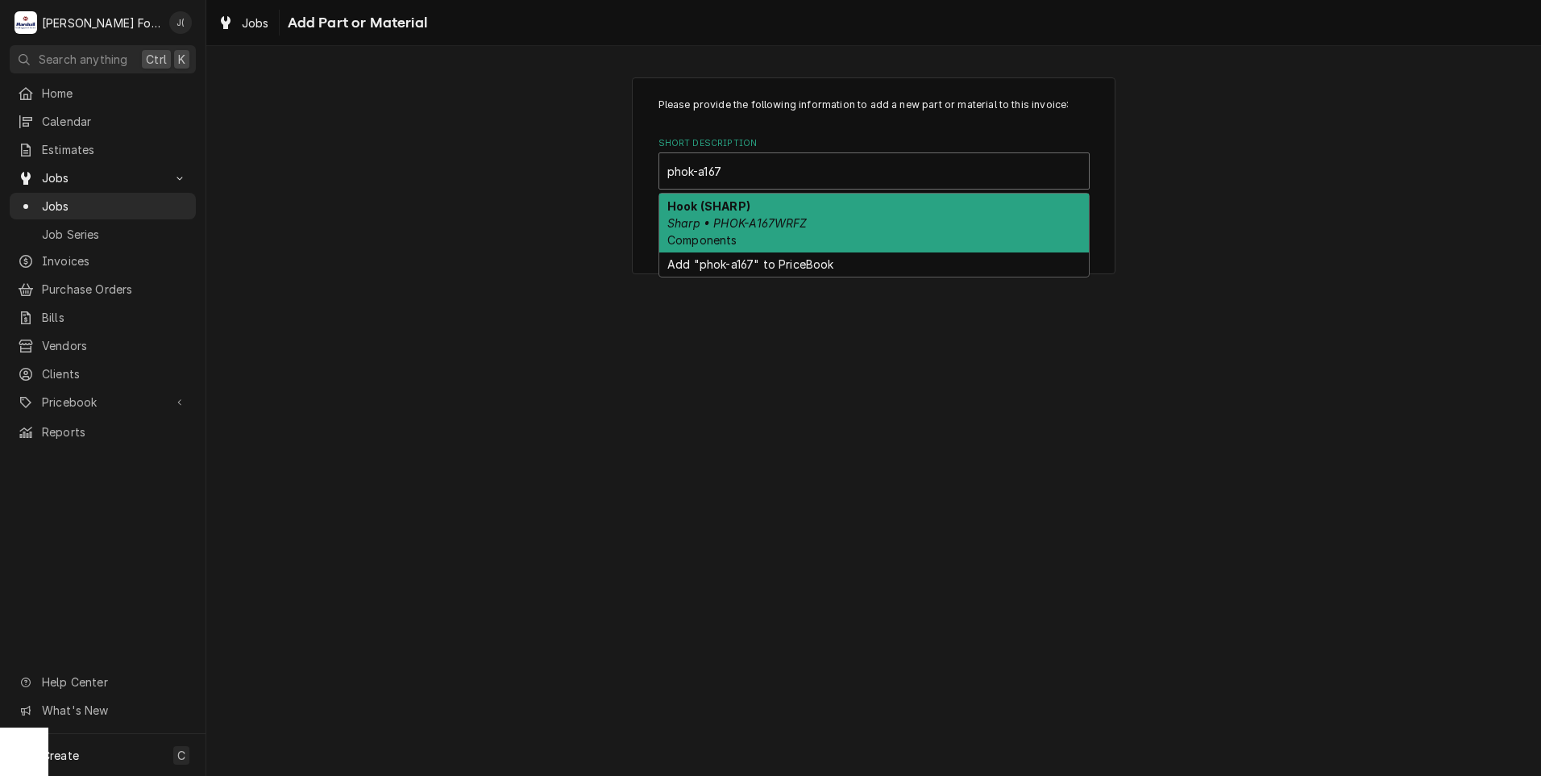
click at [790, 210] on div "Hook (SHARP) Sharp • PHOK-A167WRFZ Components" at bounding box center [874, 222] width 430 height 59
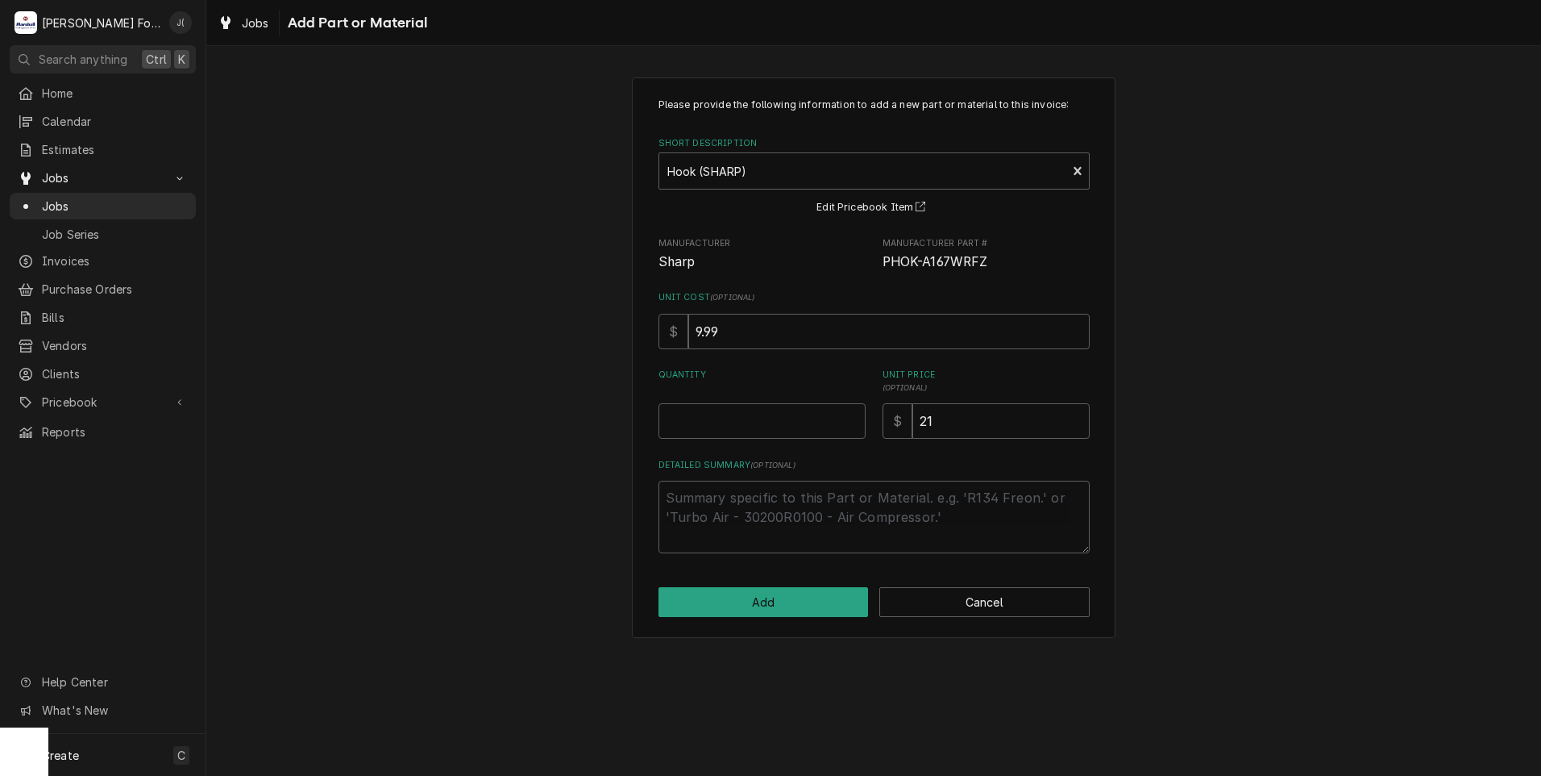
click at [731, 443] on div "Please provide the following information to add a new part or material to this …" at bounding box center [874, 325] width 431 height 455
click at [728, 418] on input "Quantity" at bounding box center [762, 420] width 207 height 35
type textarea "x"
type input "1"
click at [791, 615] on button "Add" at bounding box center [764, 602] width 210 height 30
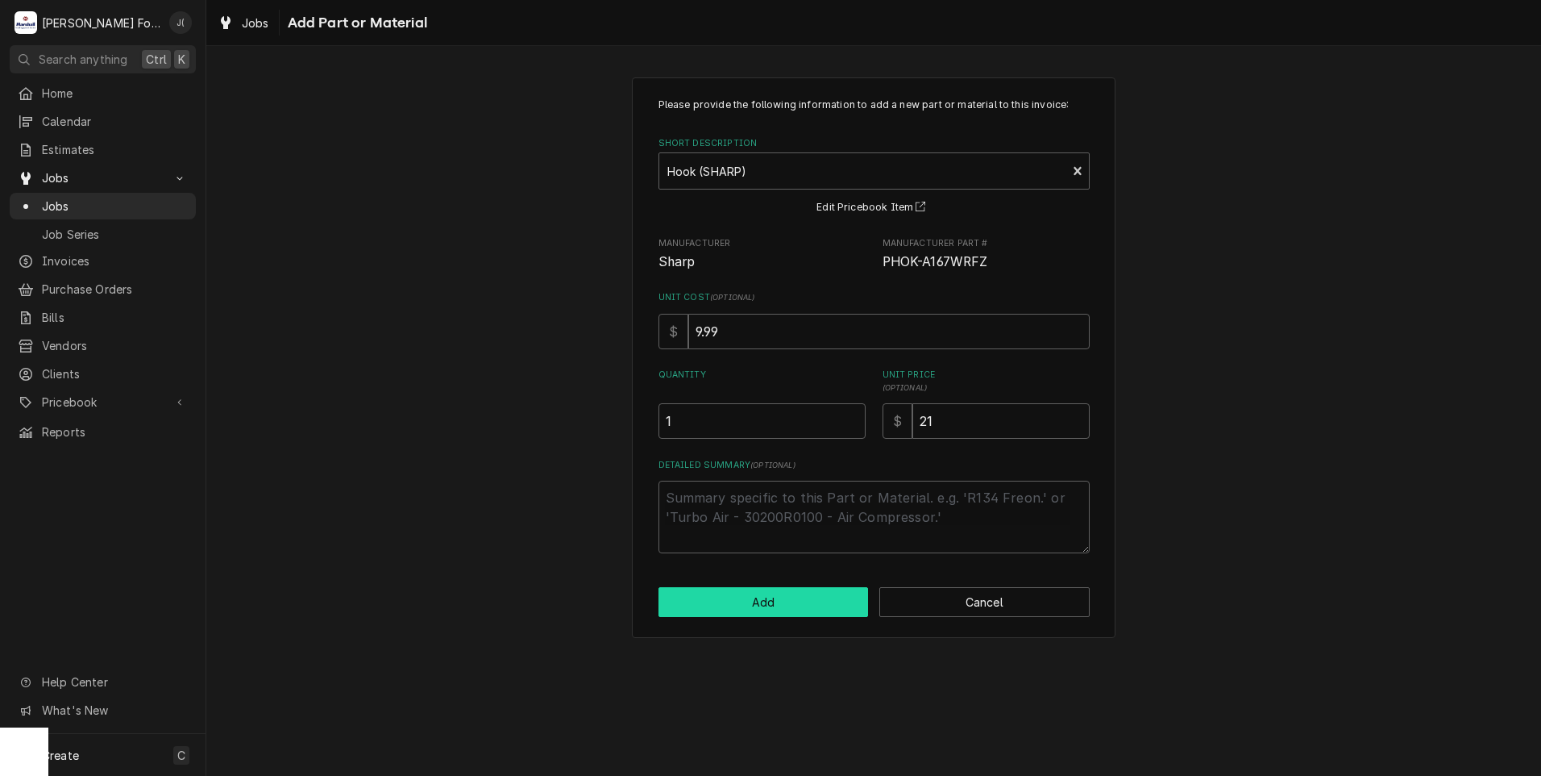
type textarea "x"
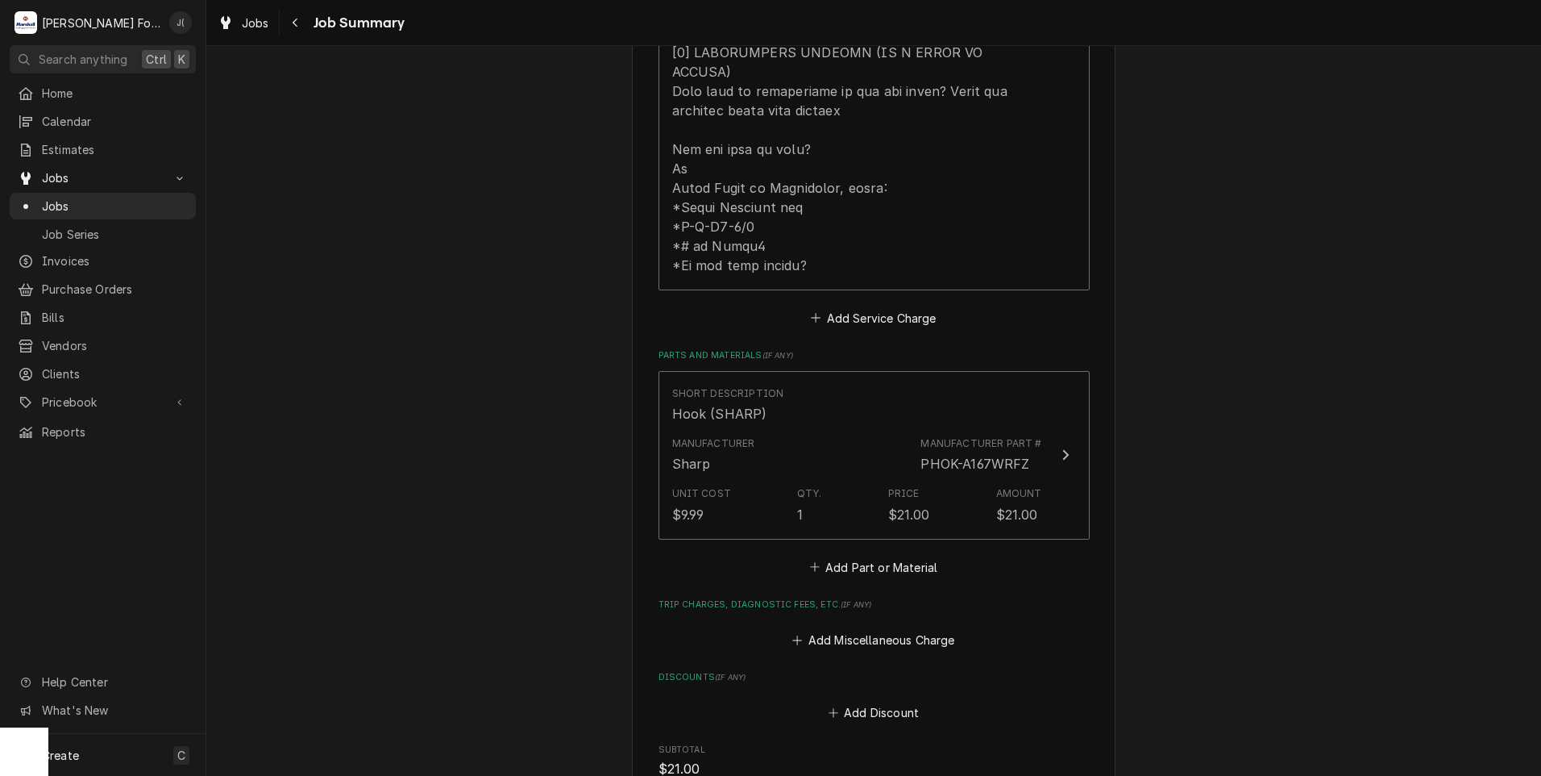
scroll to position [1048, 0]
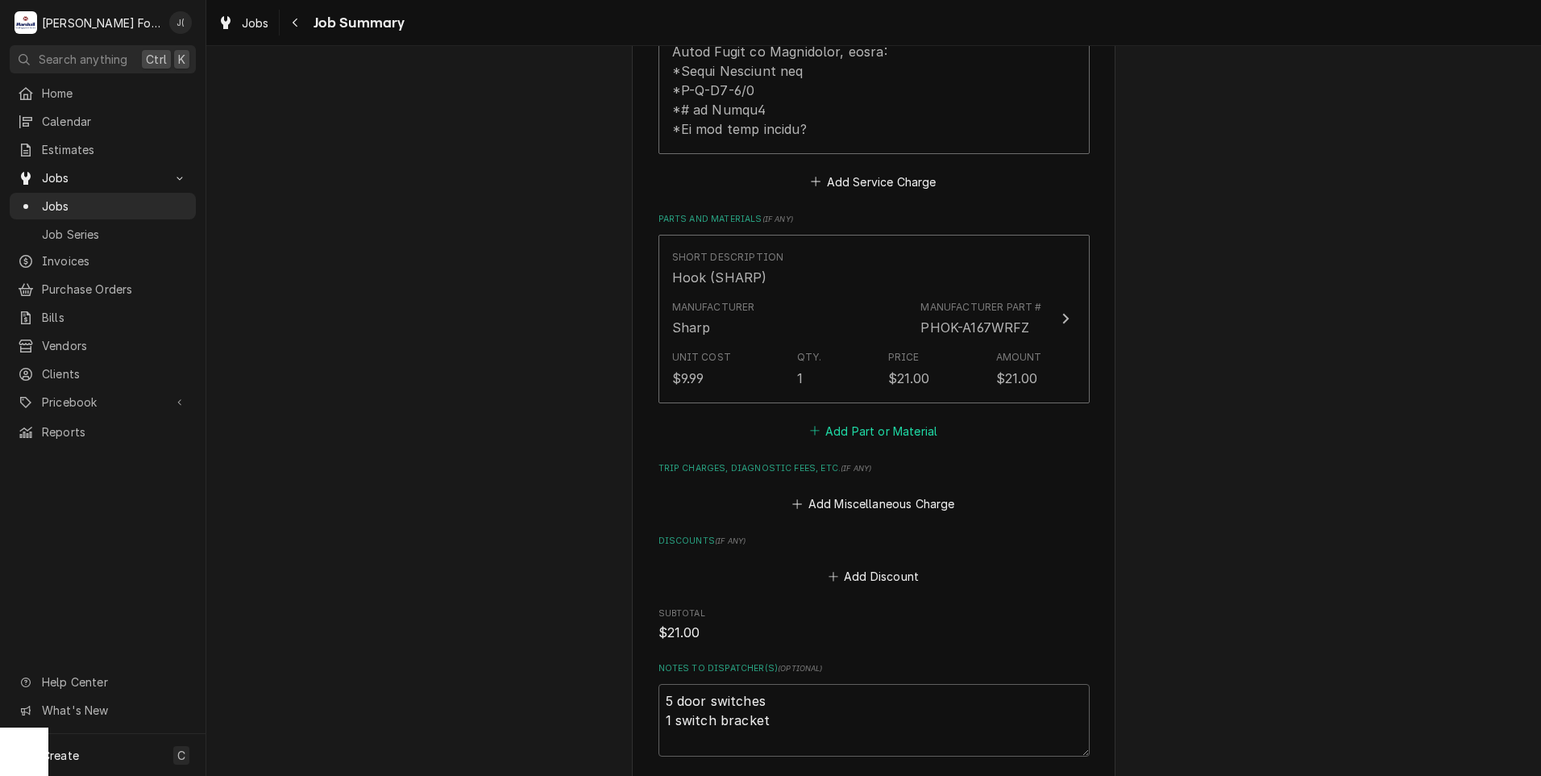
click at [848, 419] on button "Add Part or Material" at bounding box center [873, 430] width 133 height 23
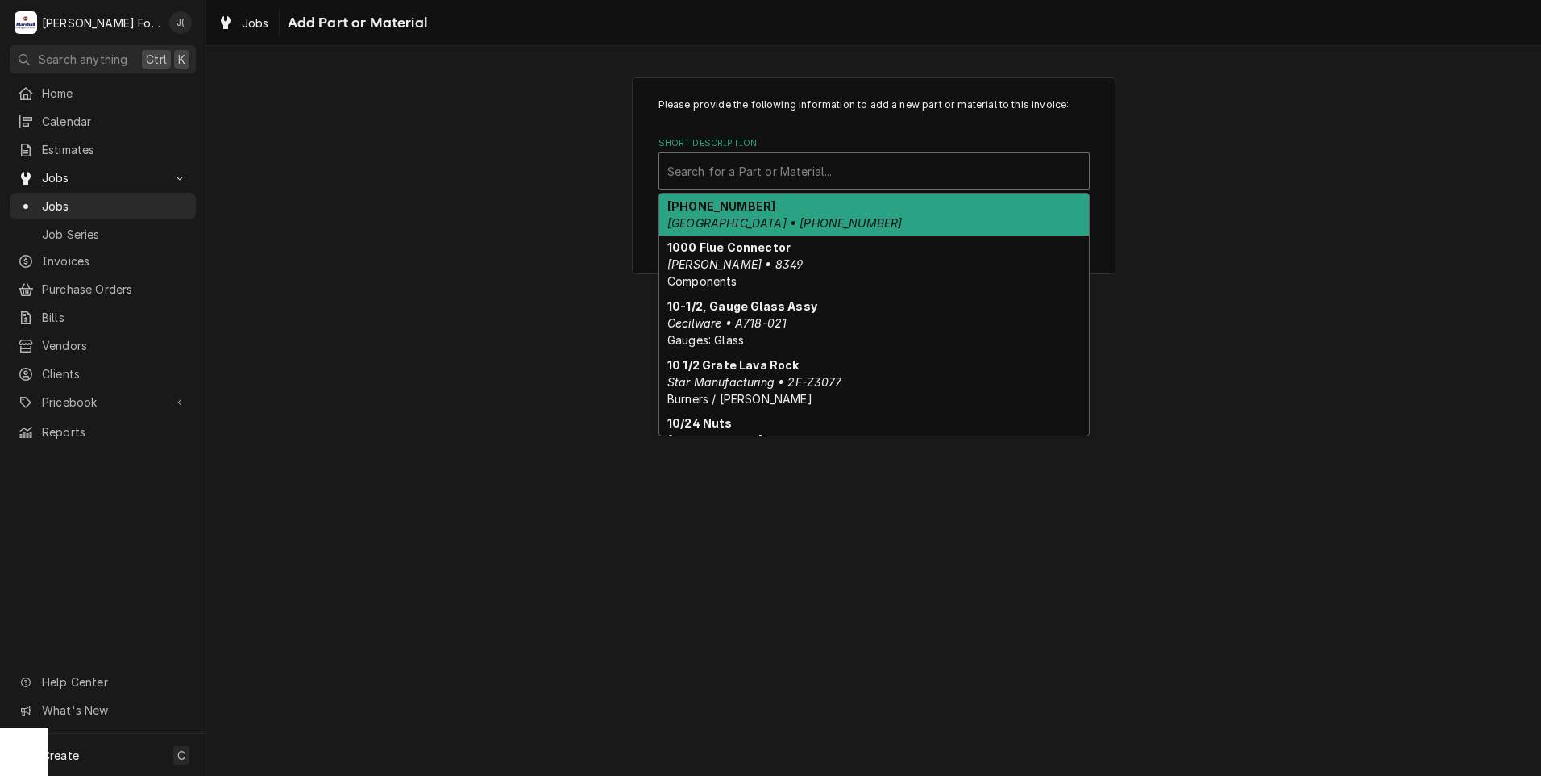
click at [782, 171] on div "Short Description" at bounding box center [874, 170] width 414 height 29
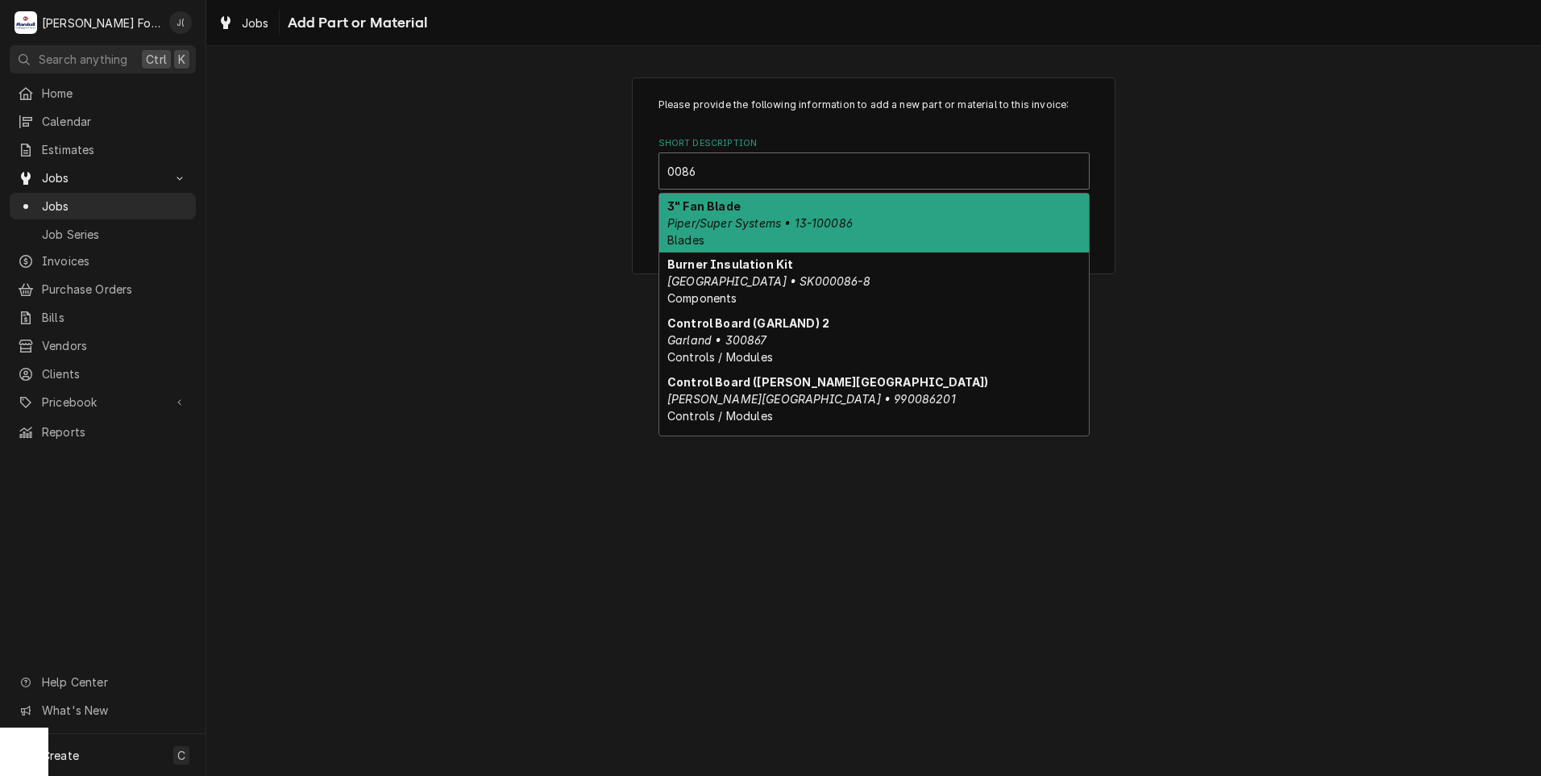
click at [675, 170] on input "0086" at bounding box center [683, 171] width 32 height 26
type input "0086"
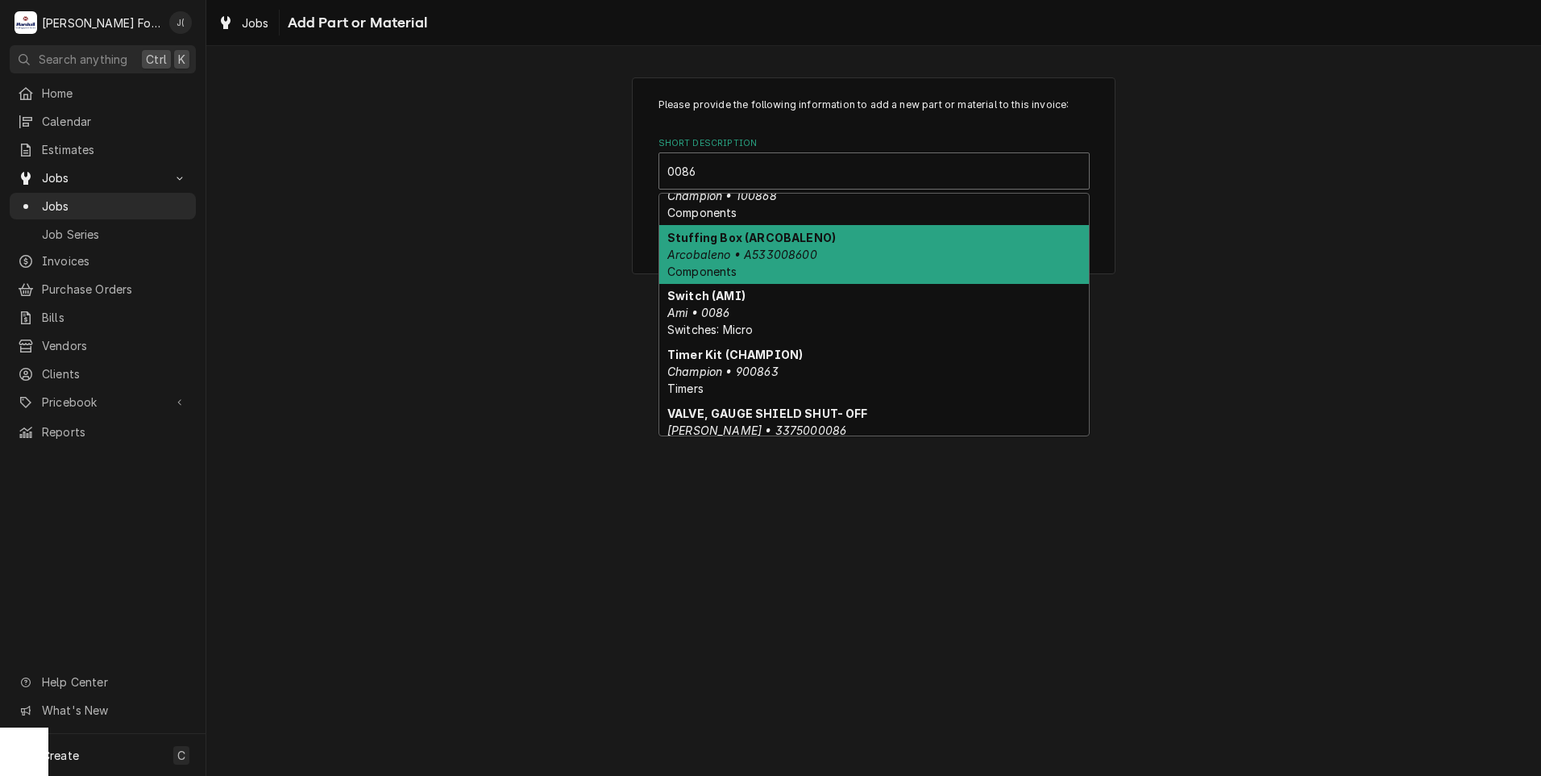
scroll to position [916, 0]
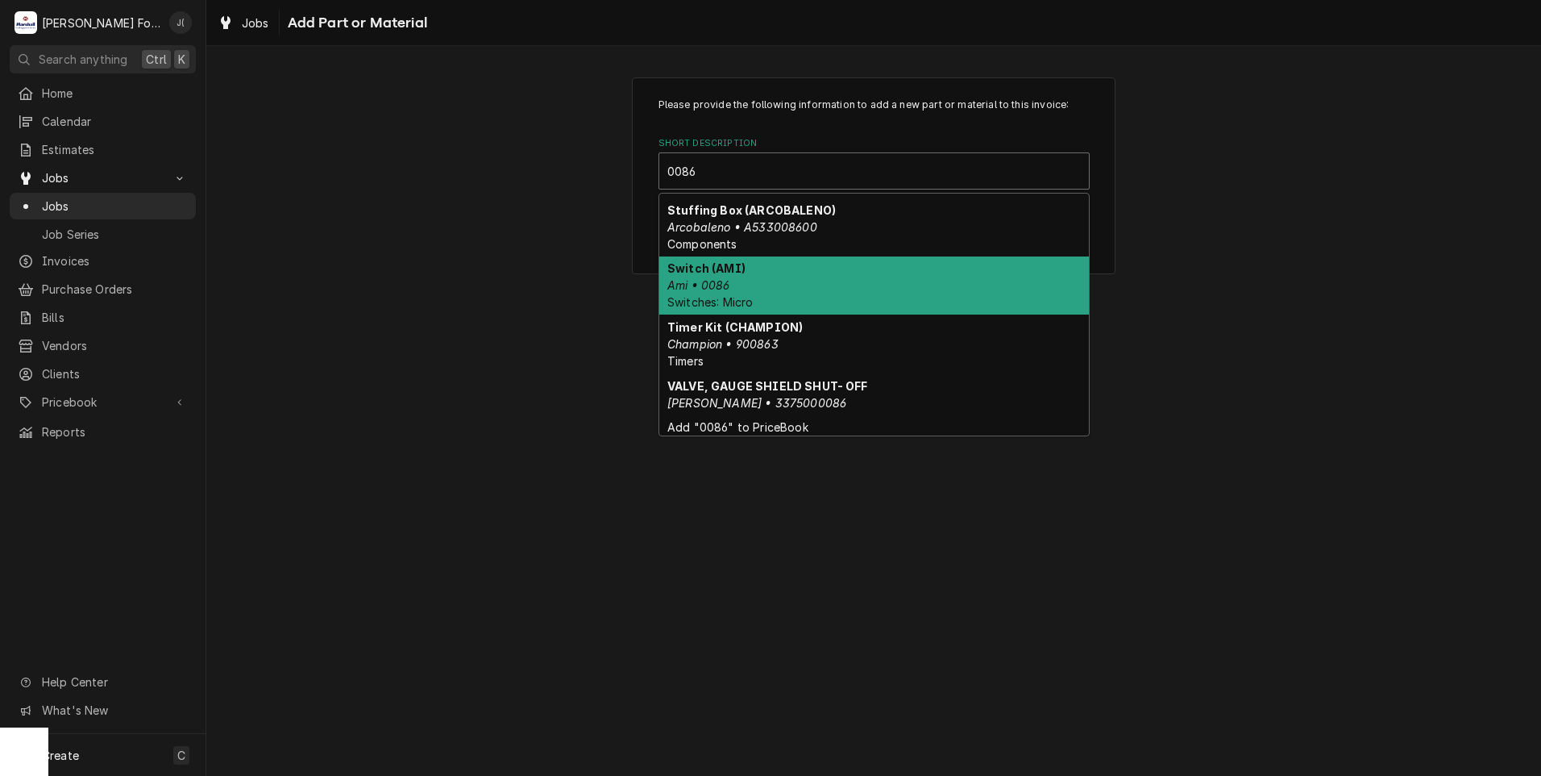
click at [719, 276] on div "Switch (AMI) Ami • 0086 Switches: Micro" at bounding box center [874, 285] width 430 height 59
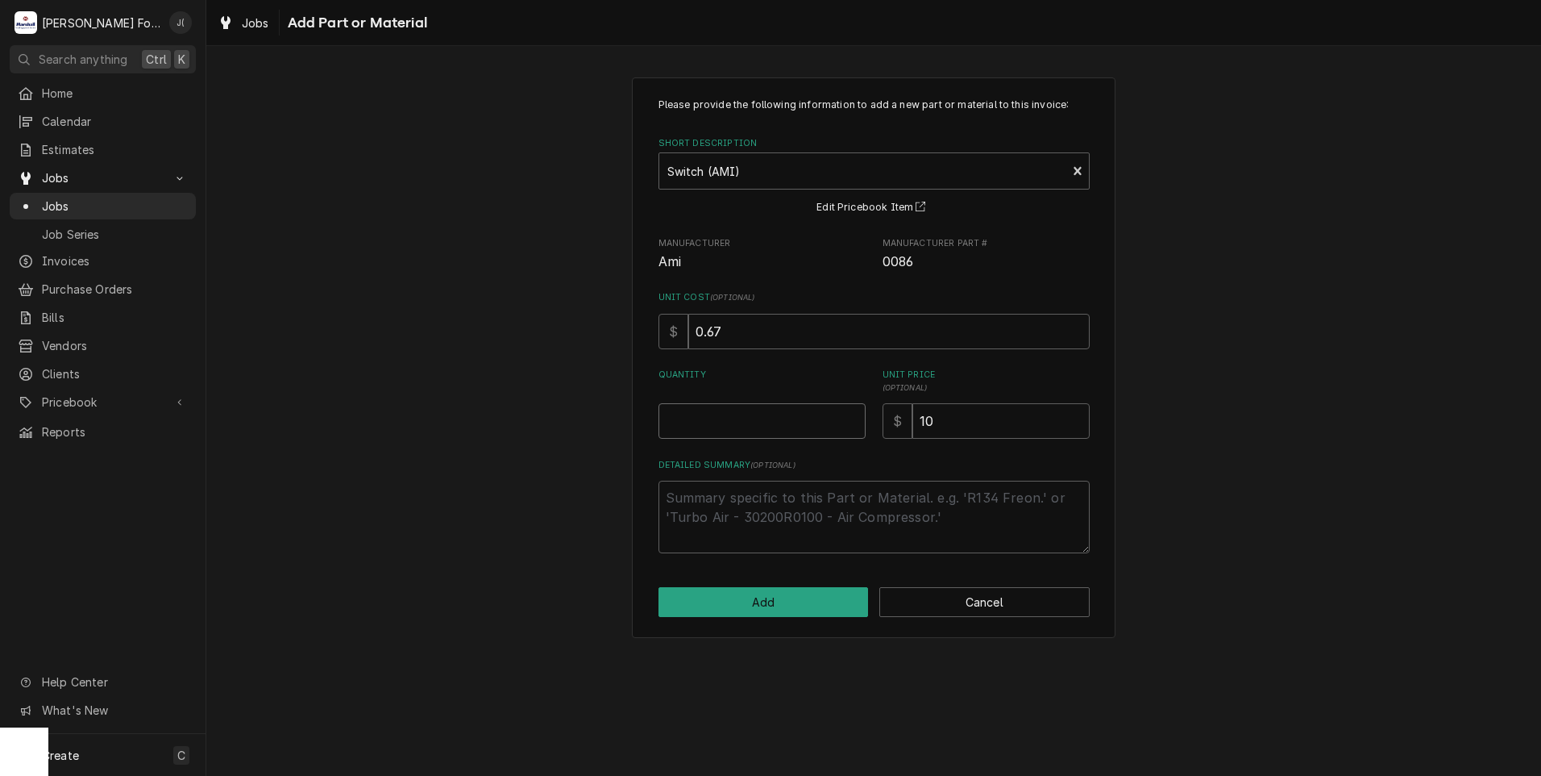
click at [759, 432] on input "Quantity" at bounding box center [762, 420] width 207 height 35
type textarea "x"
type input "5"
click at [775, 604] on button "Add" at bounding box center [764, 602] width 210 height 30
type textarea "x"
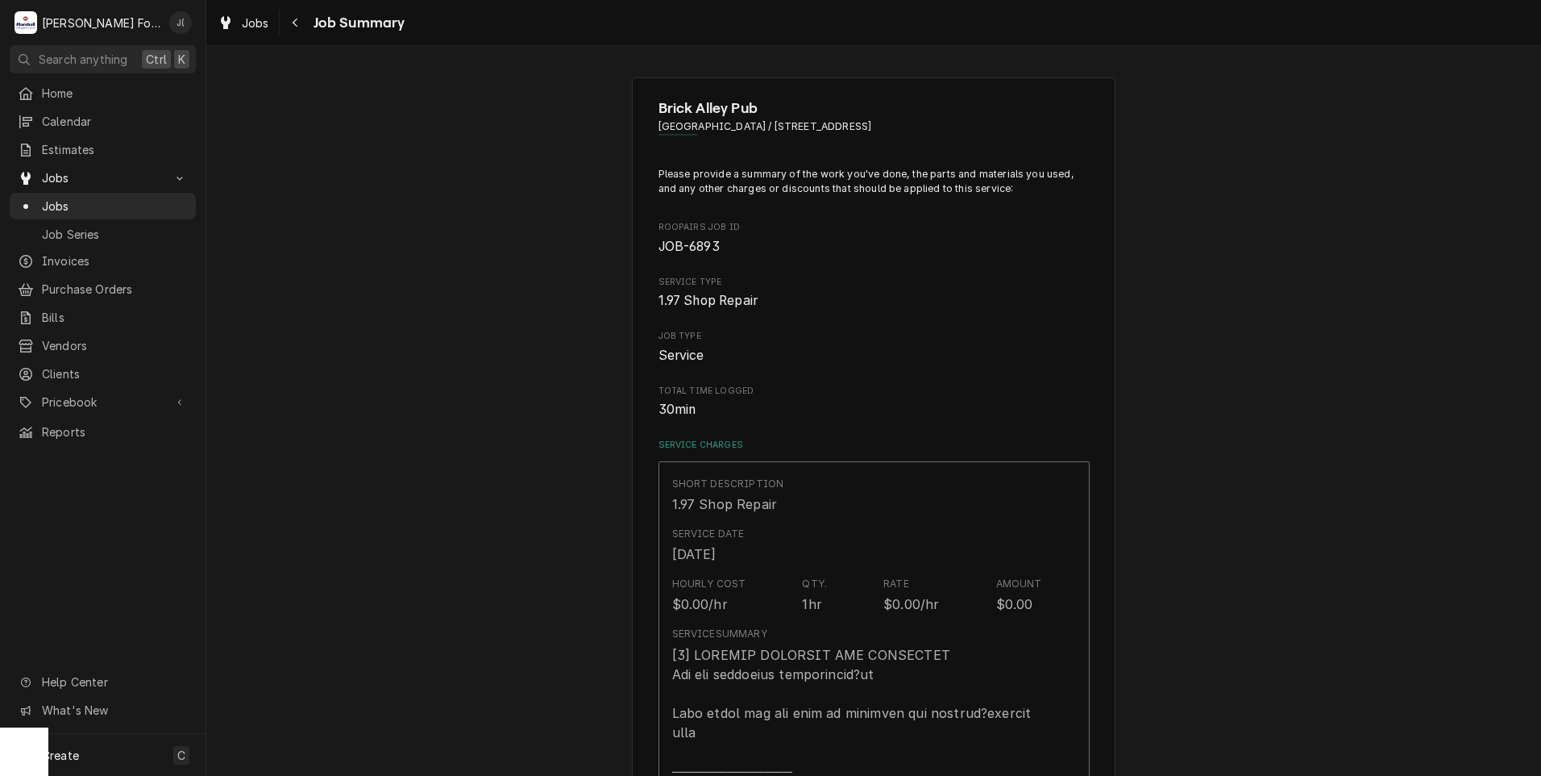
scroll to position [1048, 0]
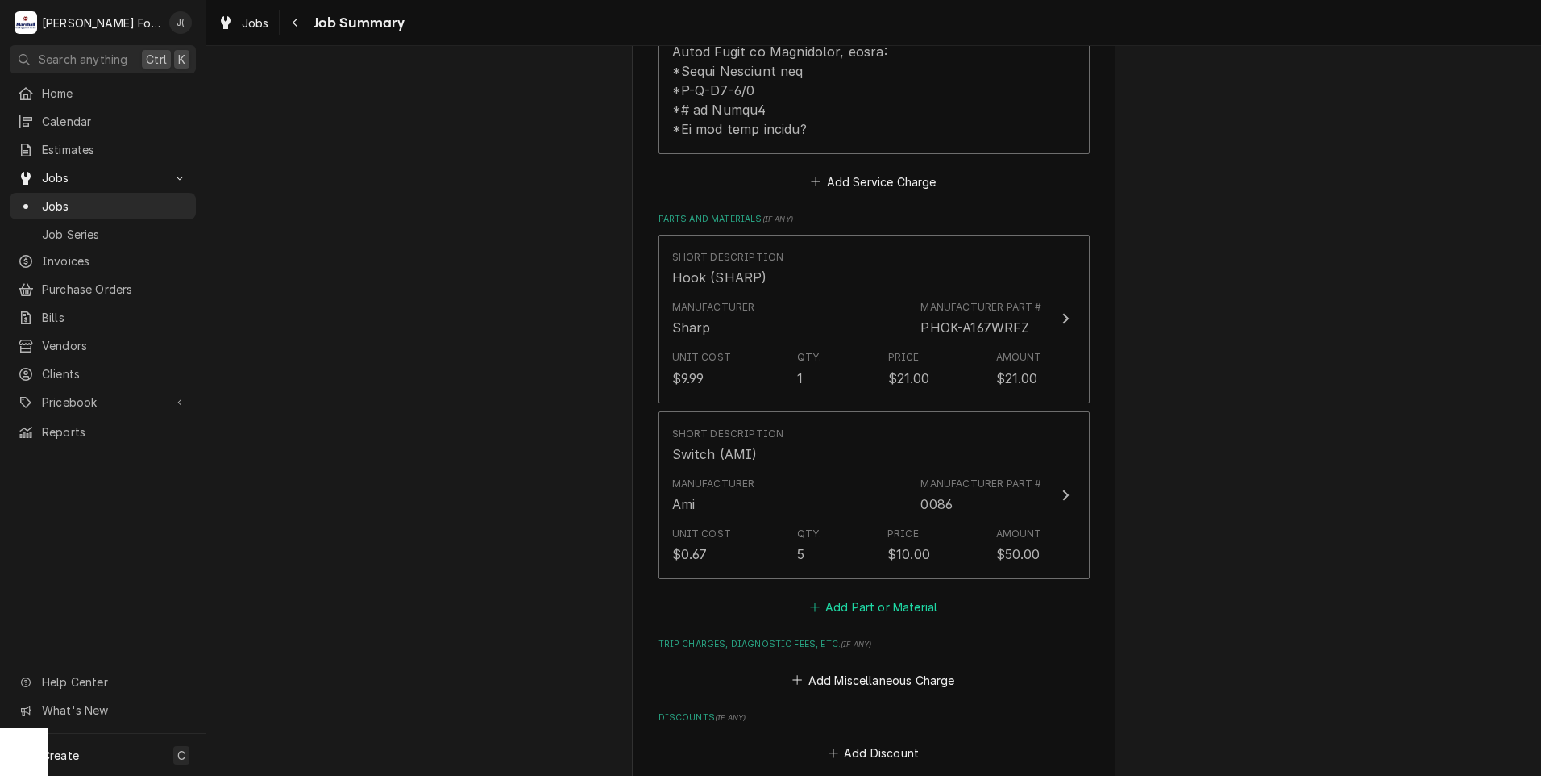
click at [838, 596] on button "Add Part or Material" at bounding box center [873, 607] width 133 height 23
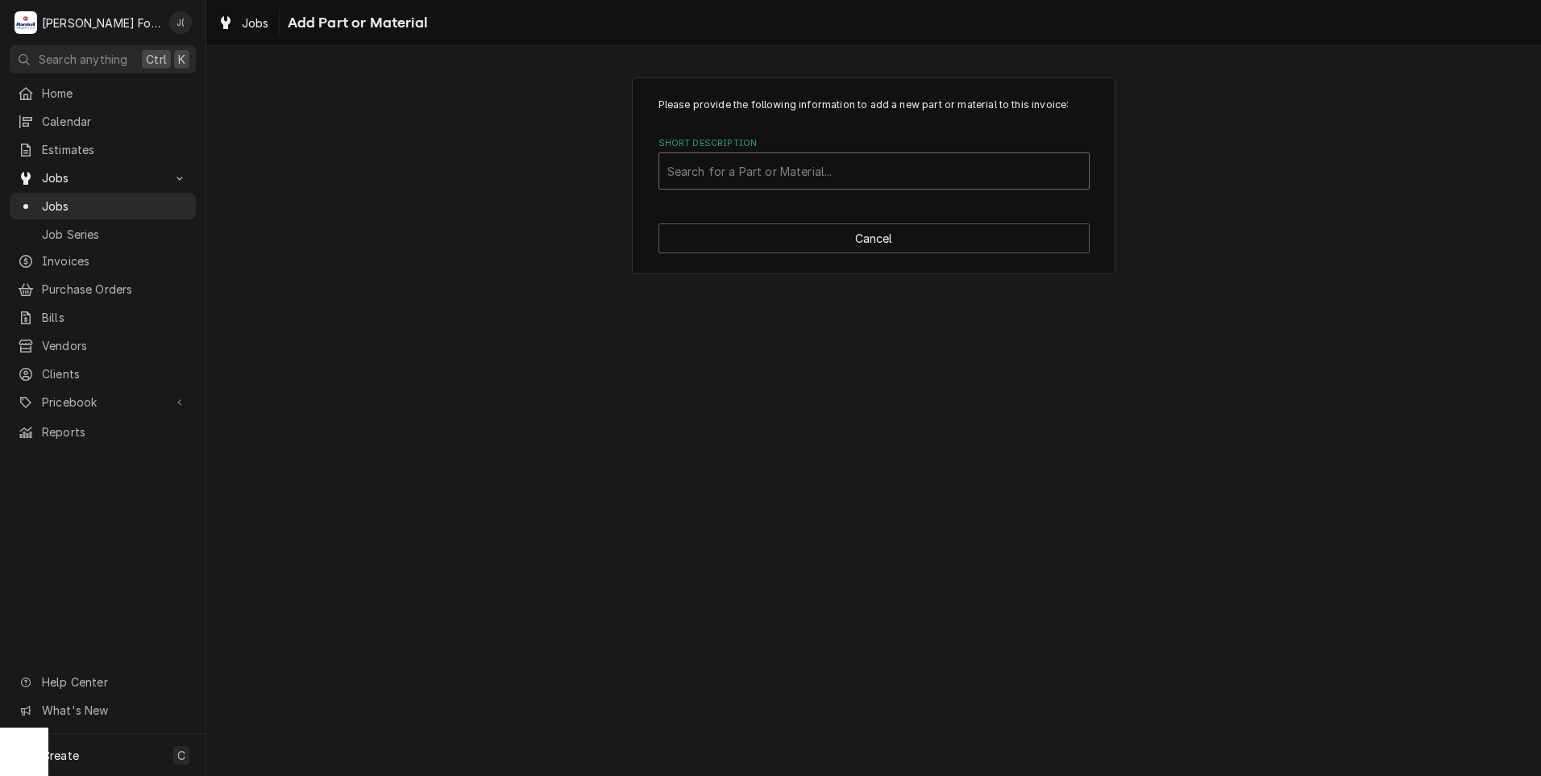
click at [789, 165] on div "Short Description" at bounding box center [874, 170] width 414 height 29
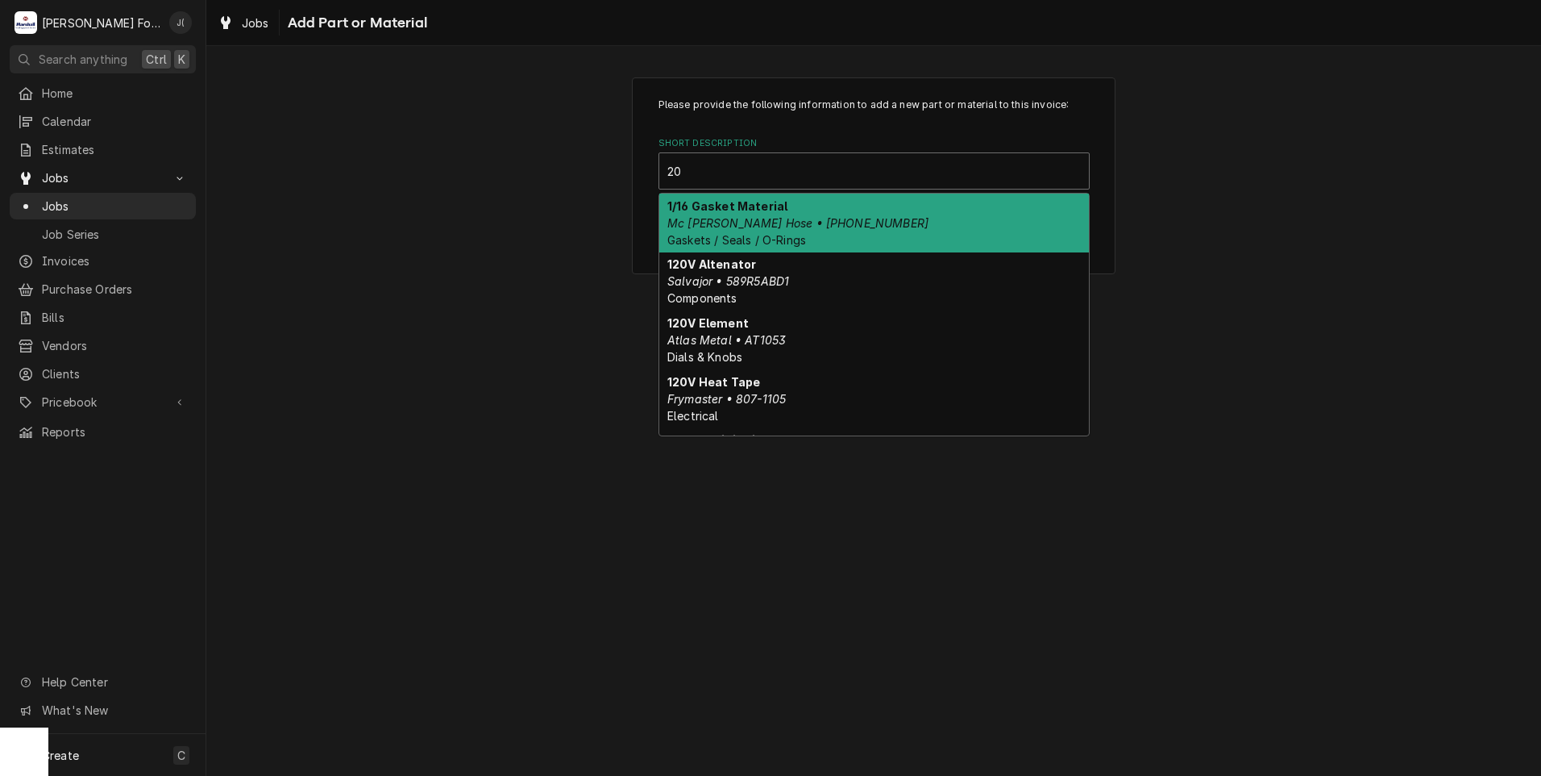
type input "2"
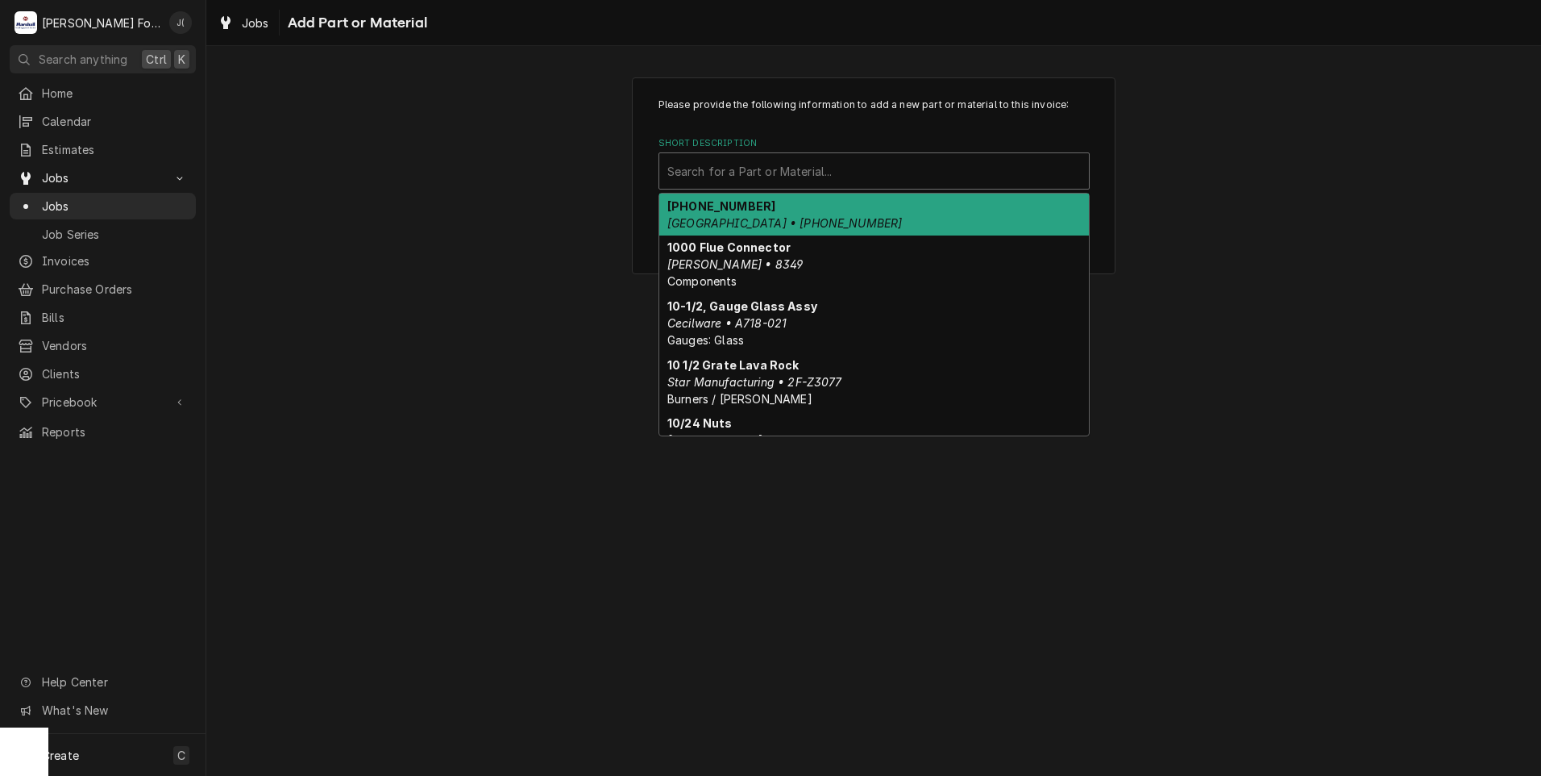
type input "2"
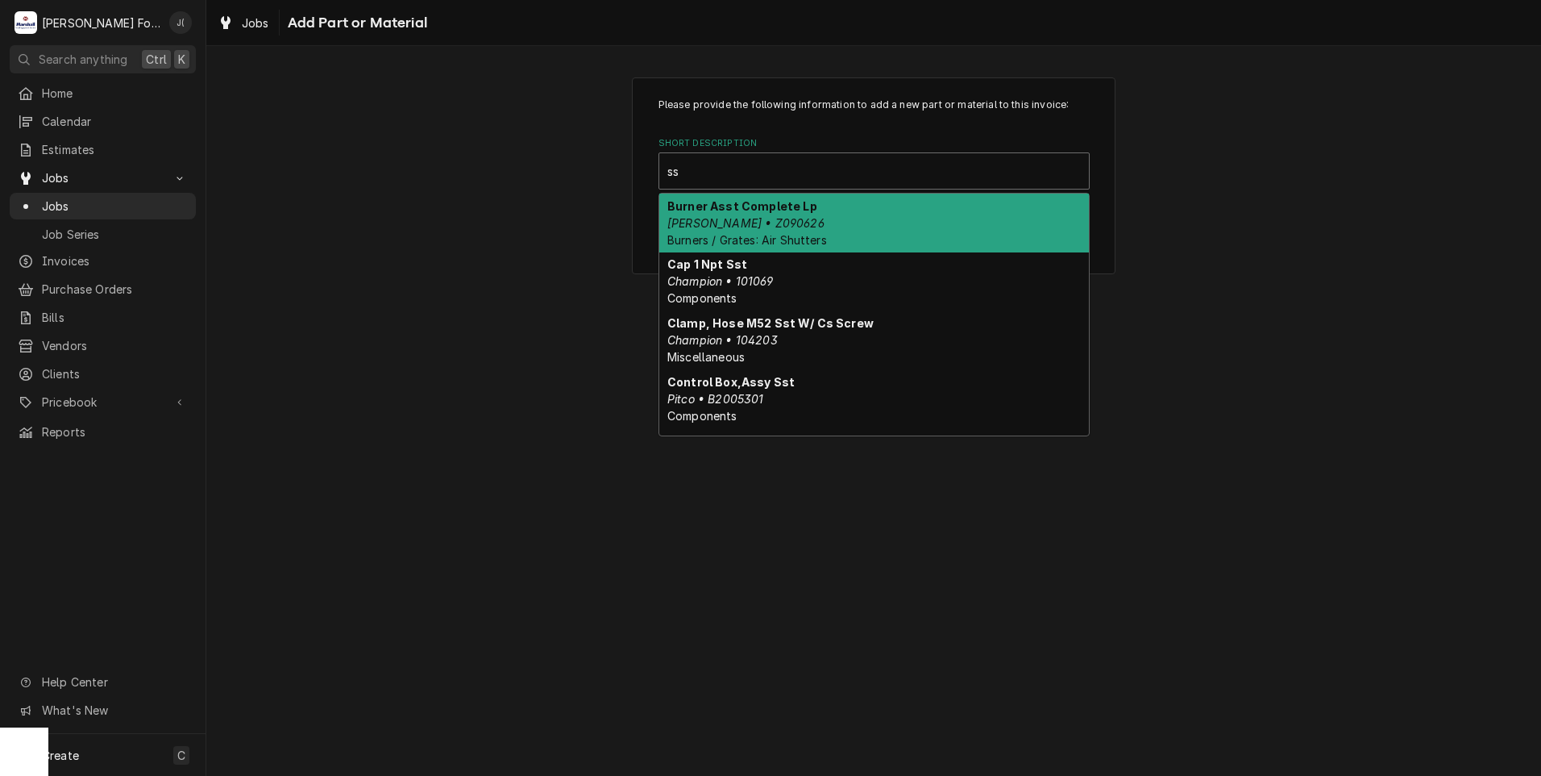
type input "s"
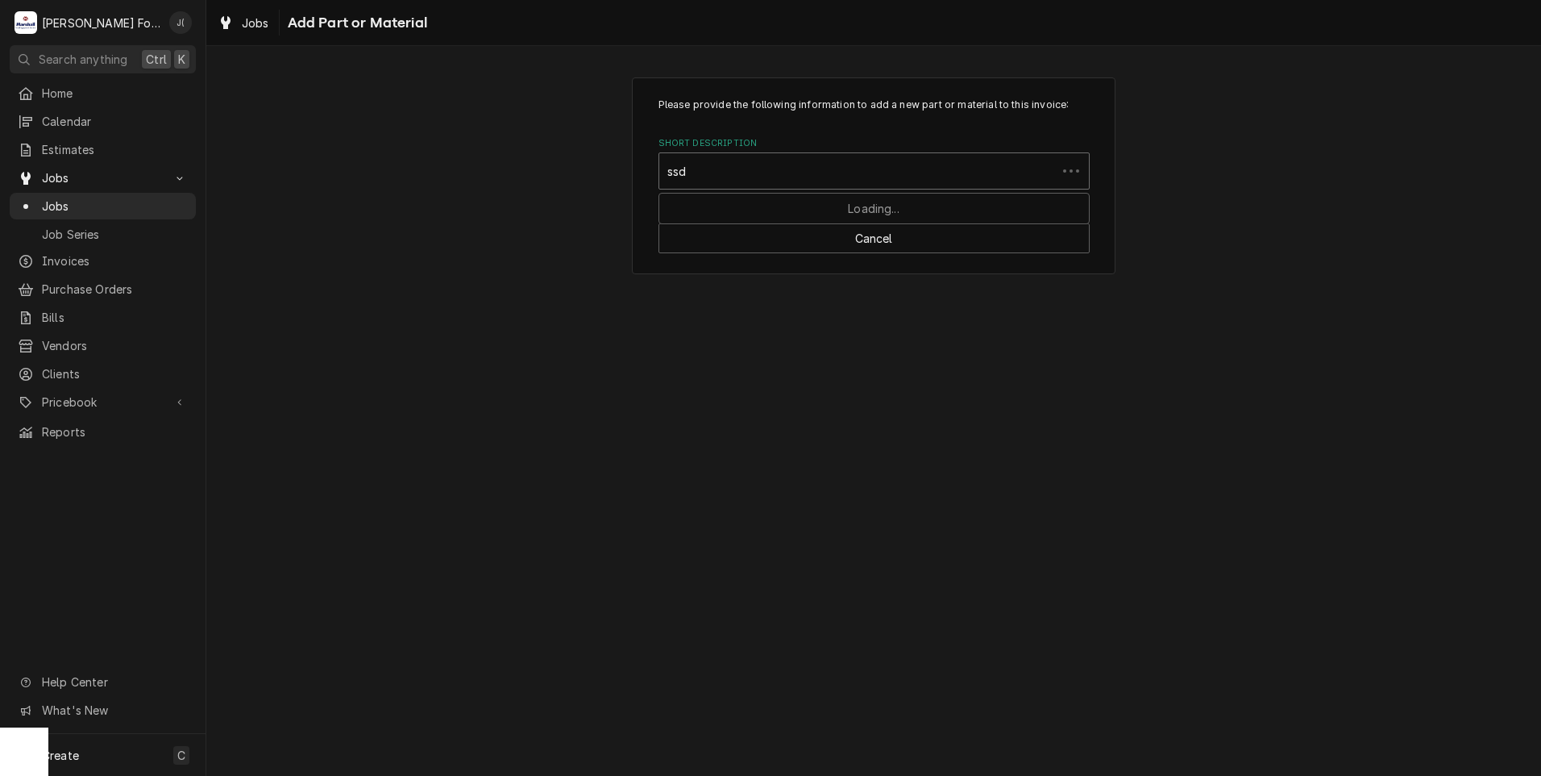
type input "ssdt"
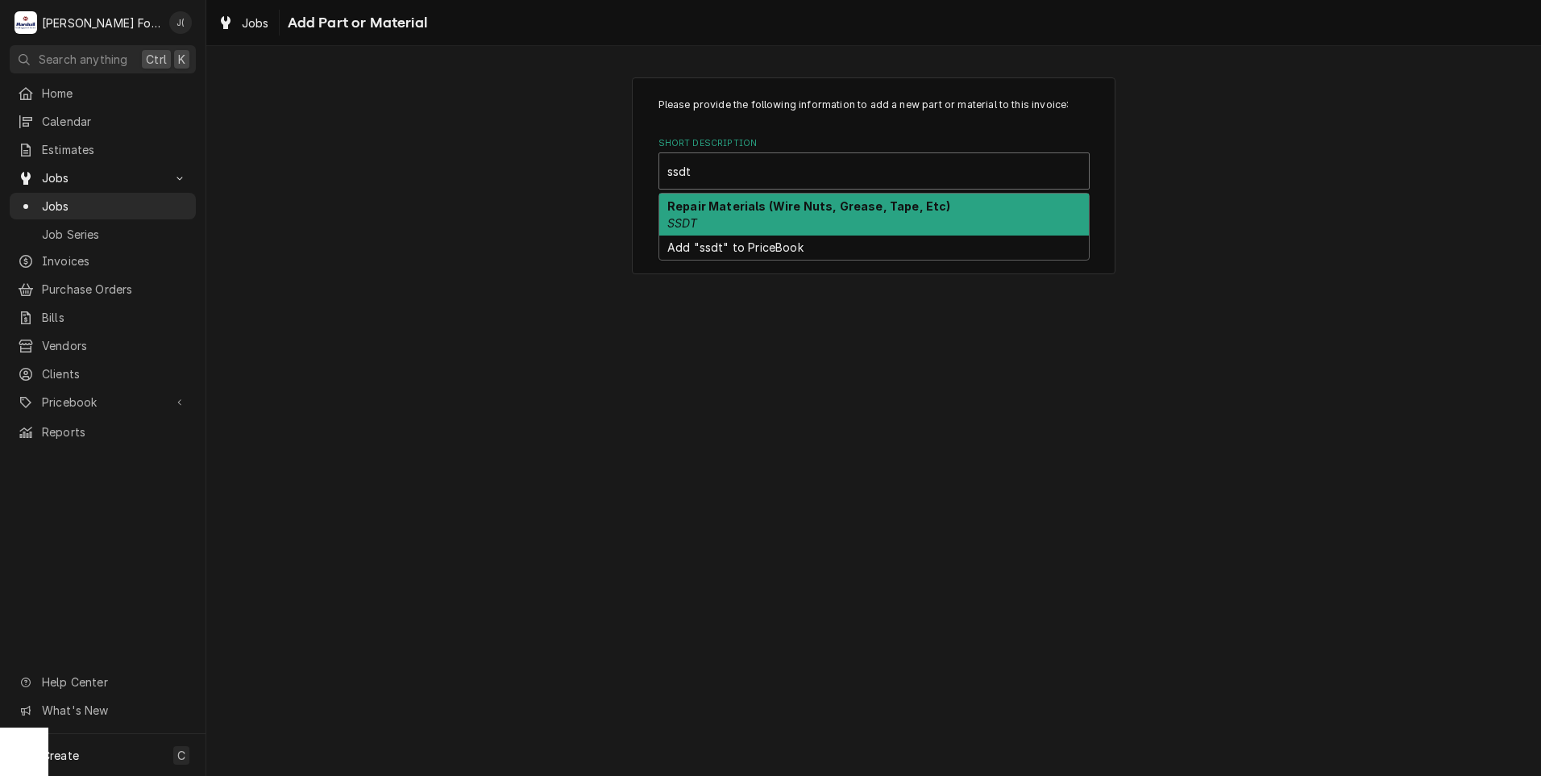
click at [837, 219] on div "Repair Materials (Wire Nuts, Grease, Tape, Etc) SSDT" at bounding box center [874, 214] width 430 height 42
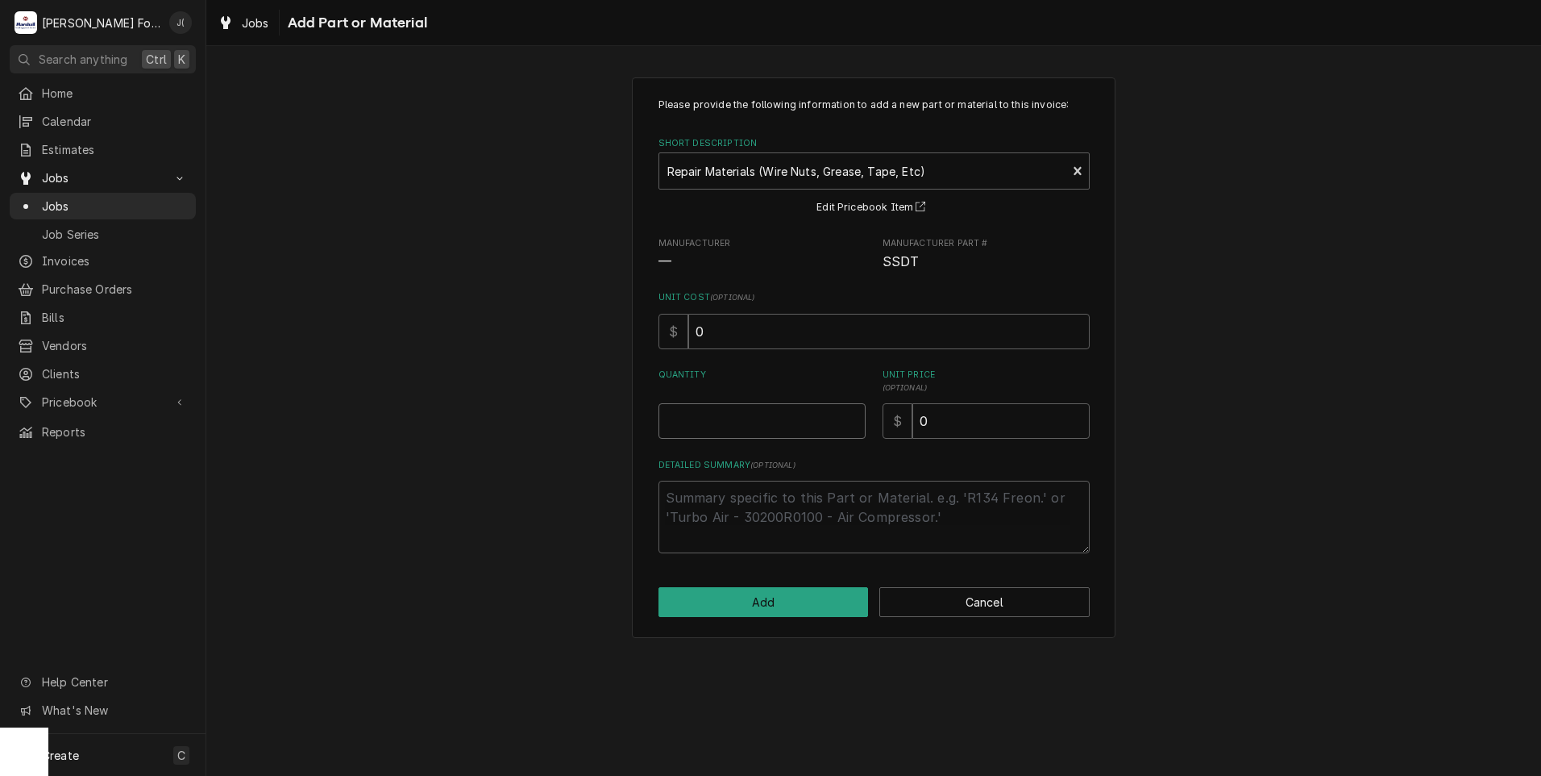
click at [730, 410] on input "Quantity" at bounding box center [762, 420] width 207 height 35
type textarea "x"
type input "1"
type textarea "x"
type input "2"
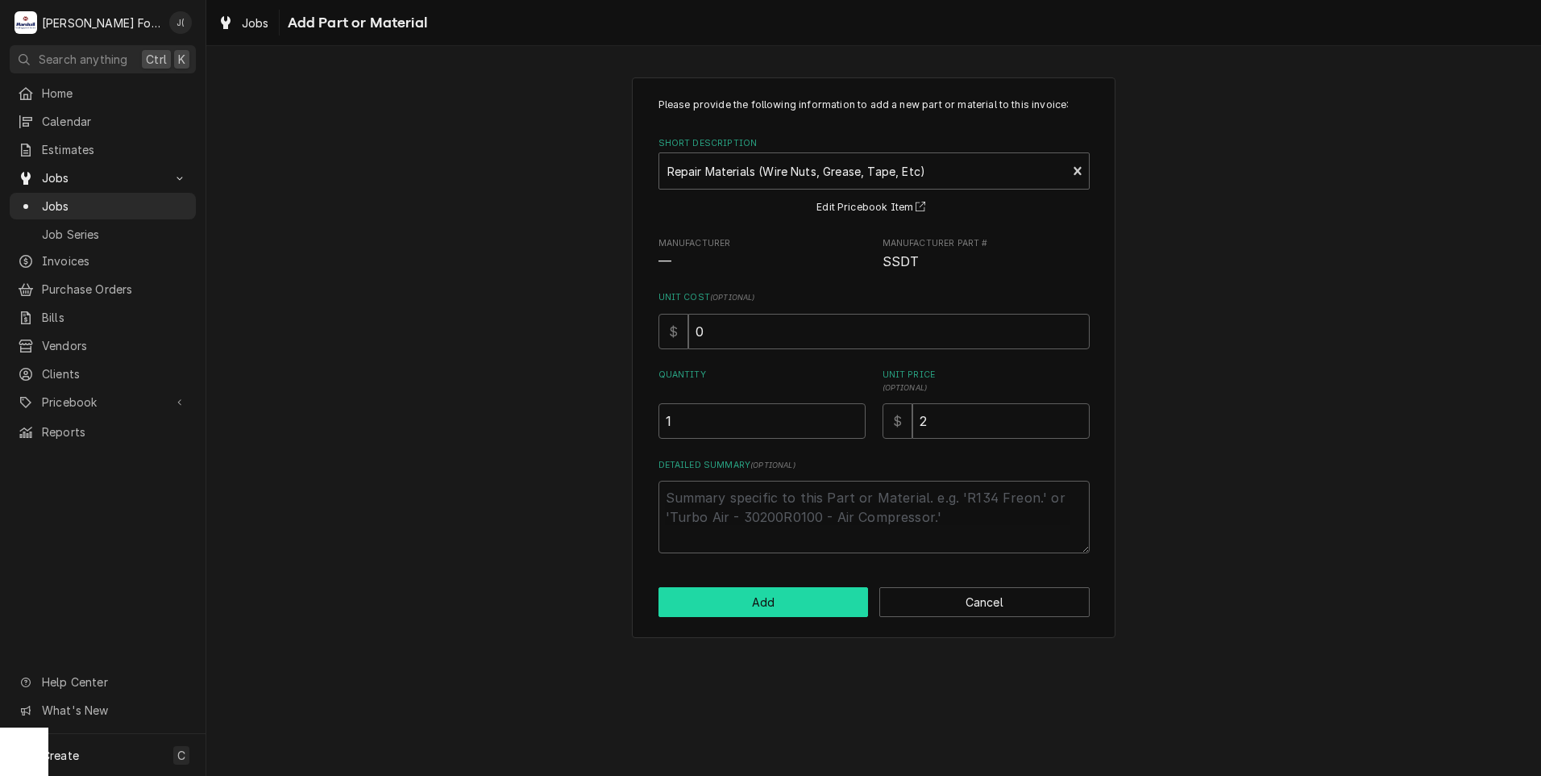
click at [811, 601] on button "Add" at bounding box center [764, 602] width 210 height 30
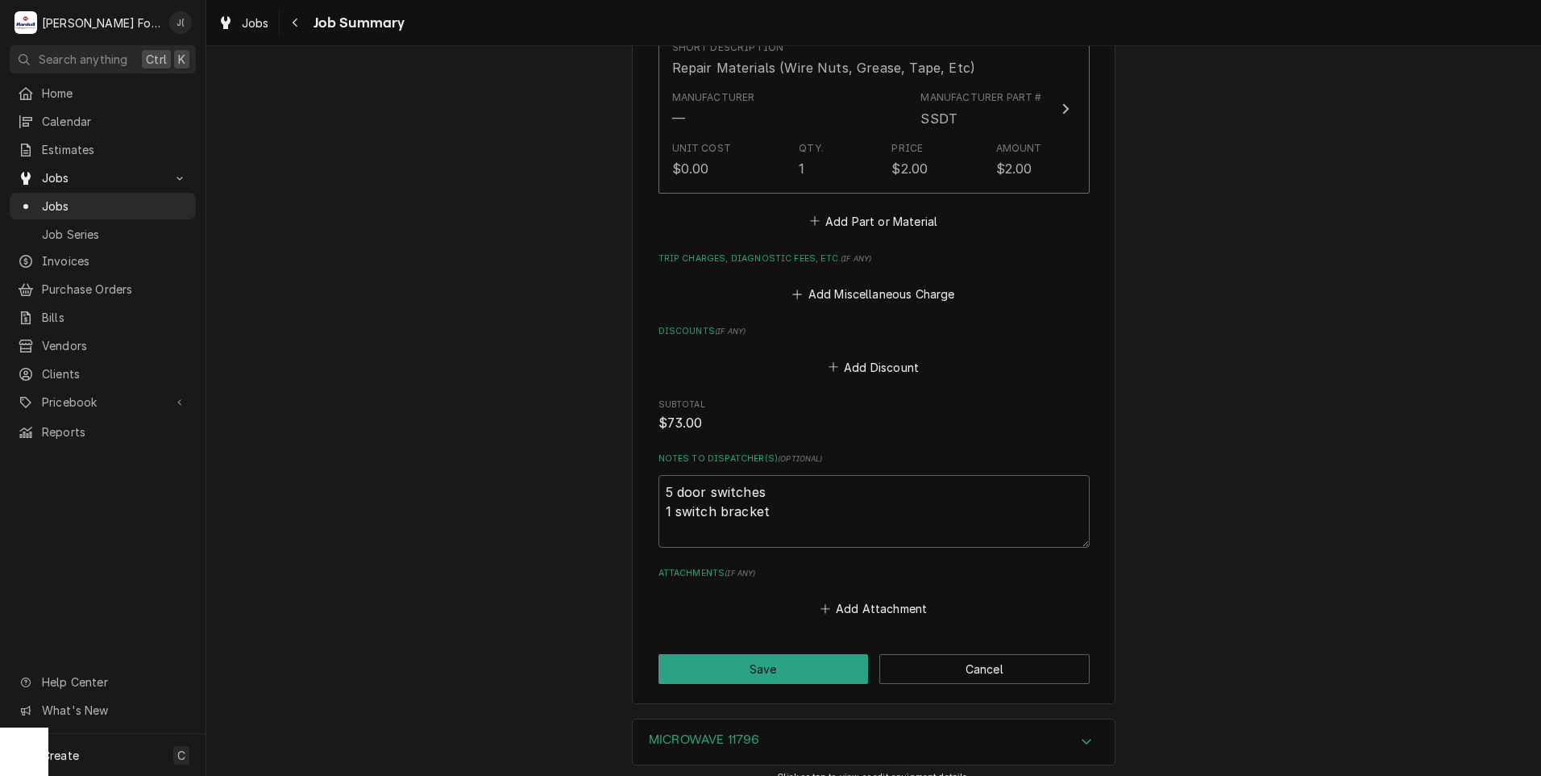
scroll to position [1612, 0]
click at [771, 651] on button "Save" at bounding box center [764, 666] width 210 height 30
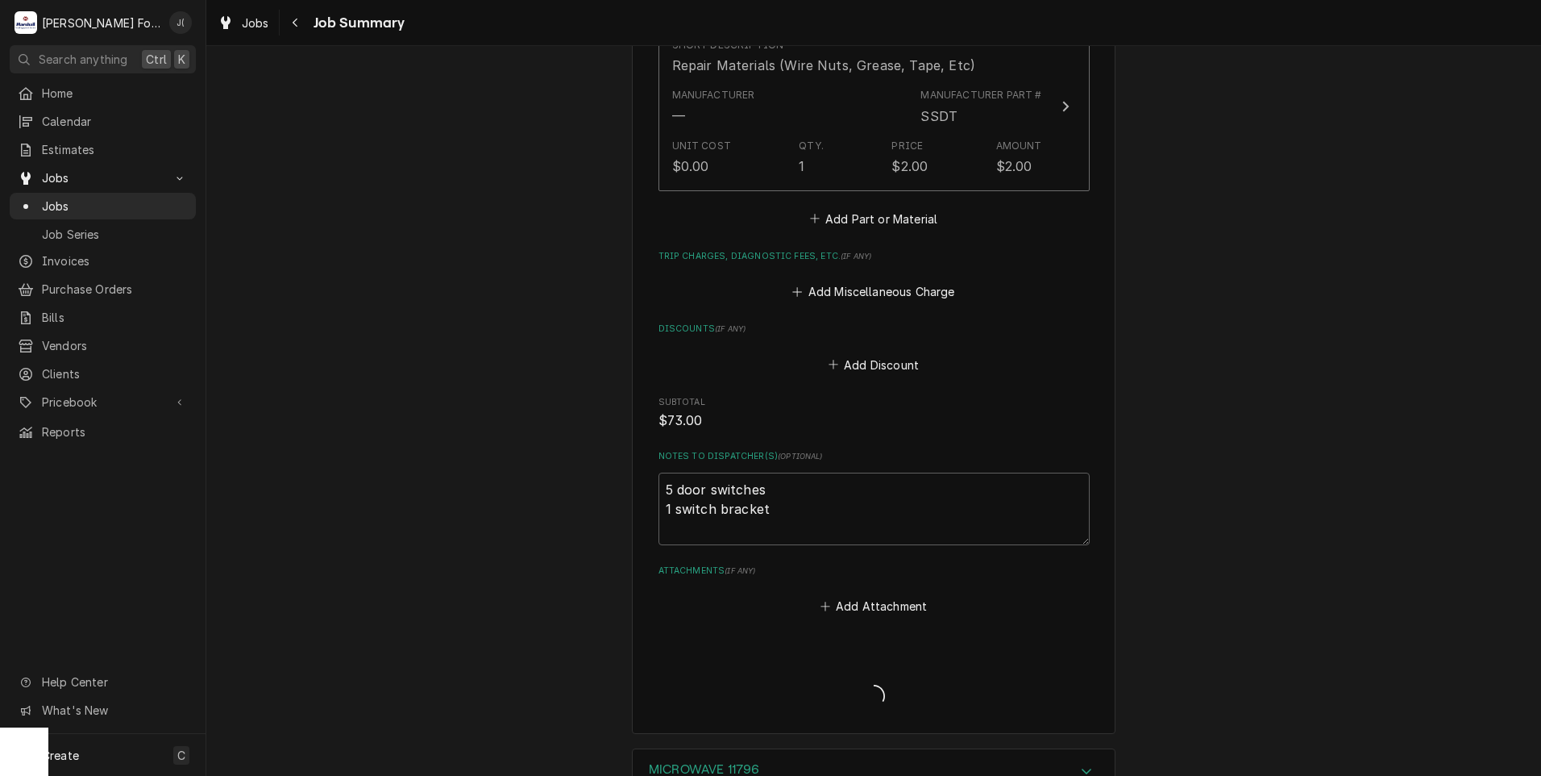
type textarea "x"
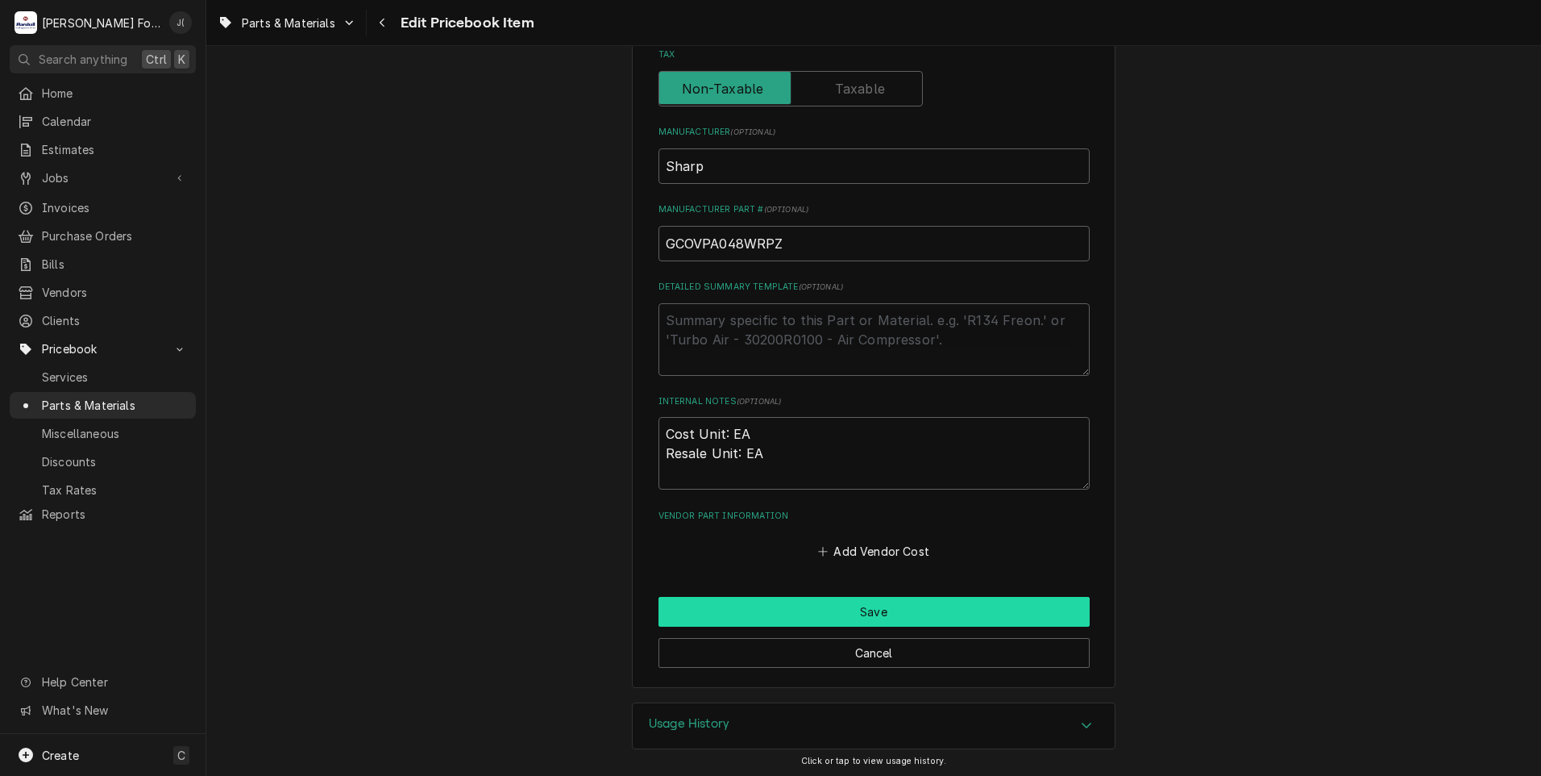
click at [792, 613] on button "Save" at bounding box center [874, 612] width 431 height 30
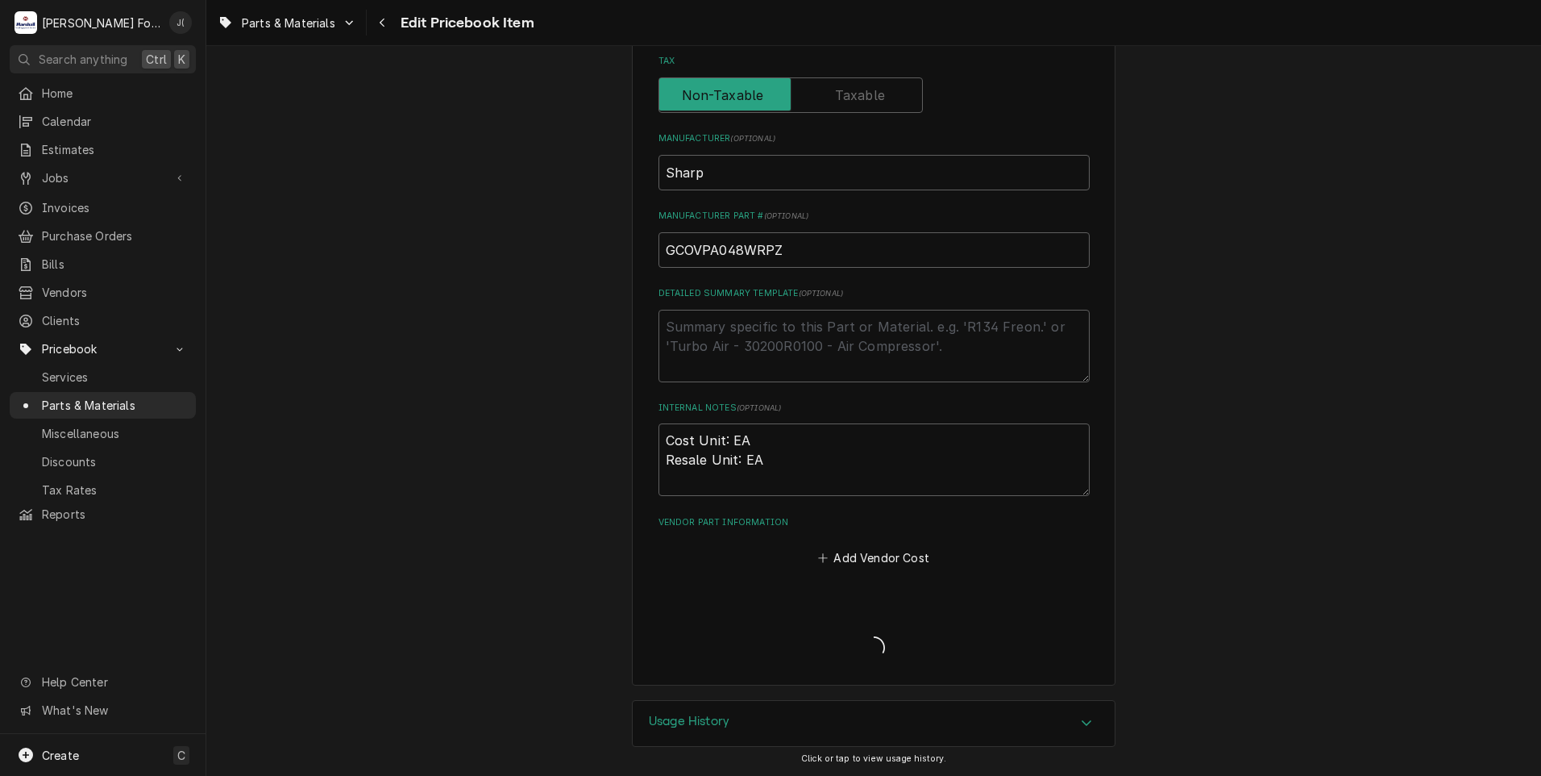
scroll to position [488, 0]
type textarea "x"
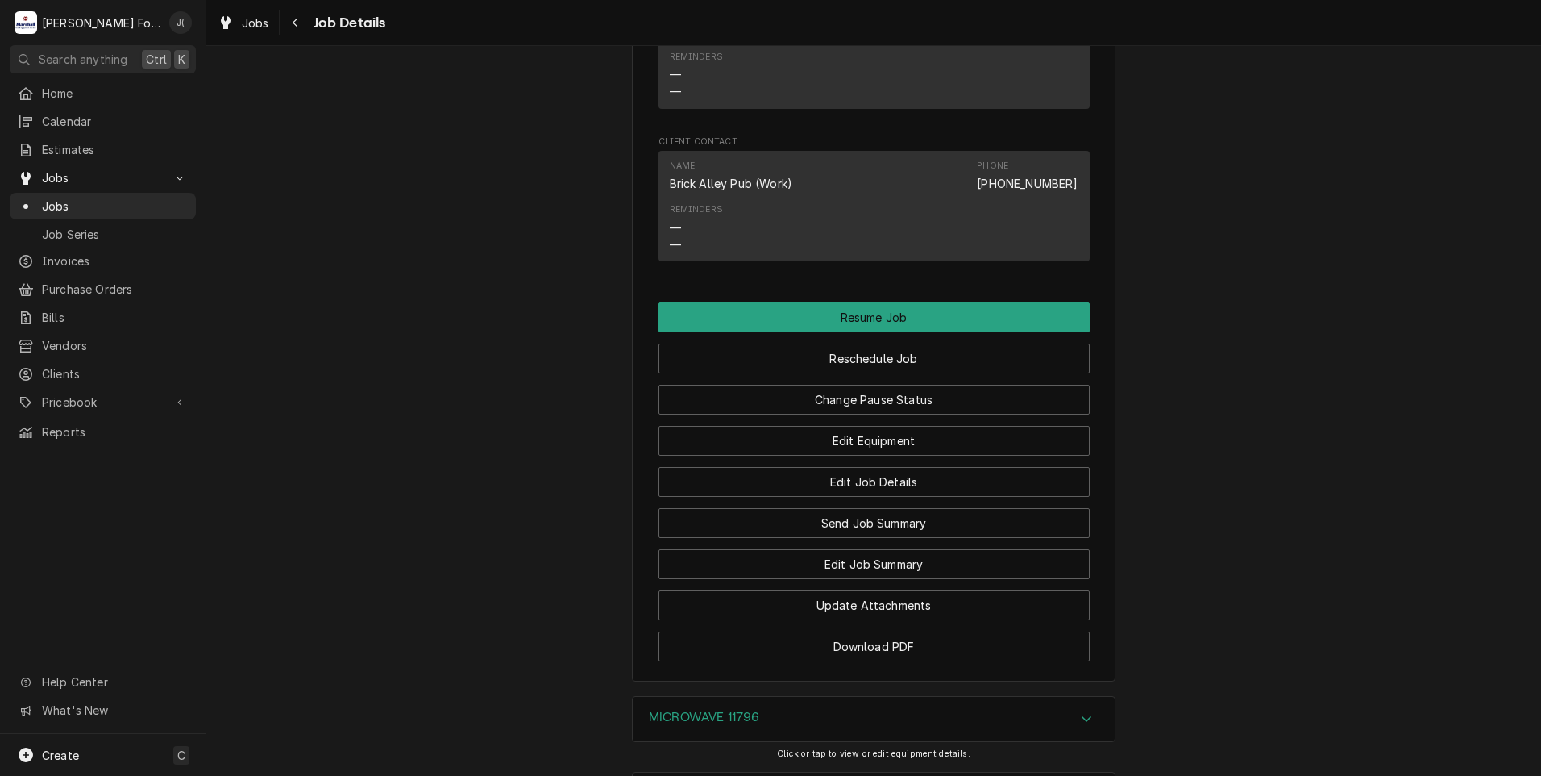
scroll to position [1532, 0]
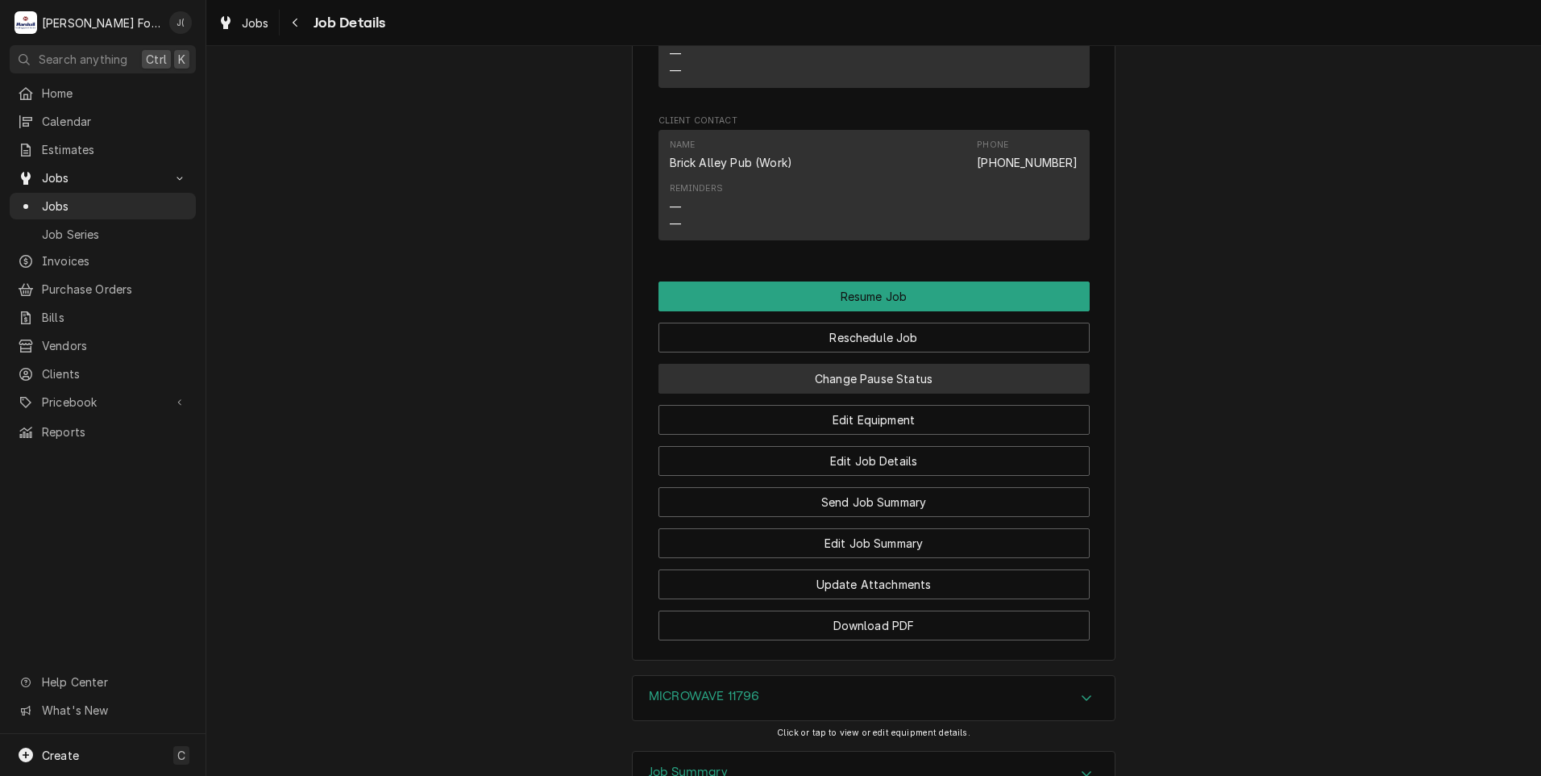
click at [723, 364] on button "Change Pause Status" at bounding box center [874, 379] width 431 height 30
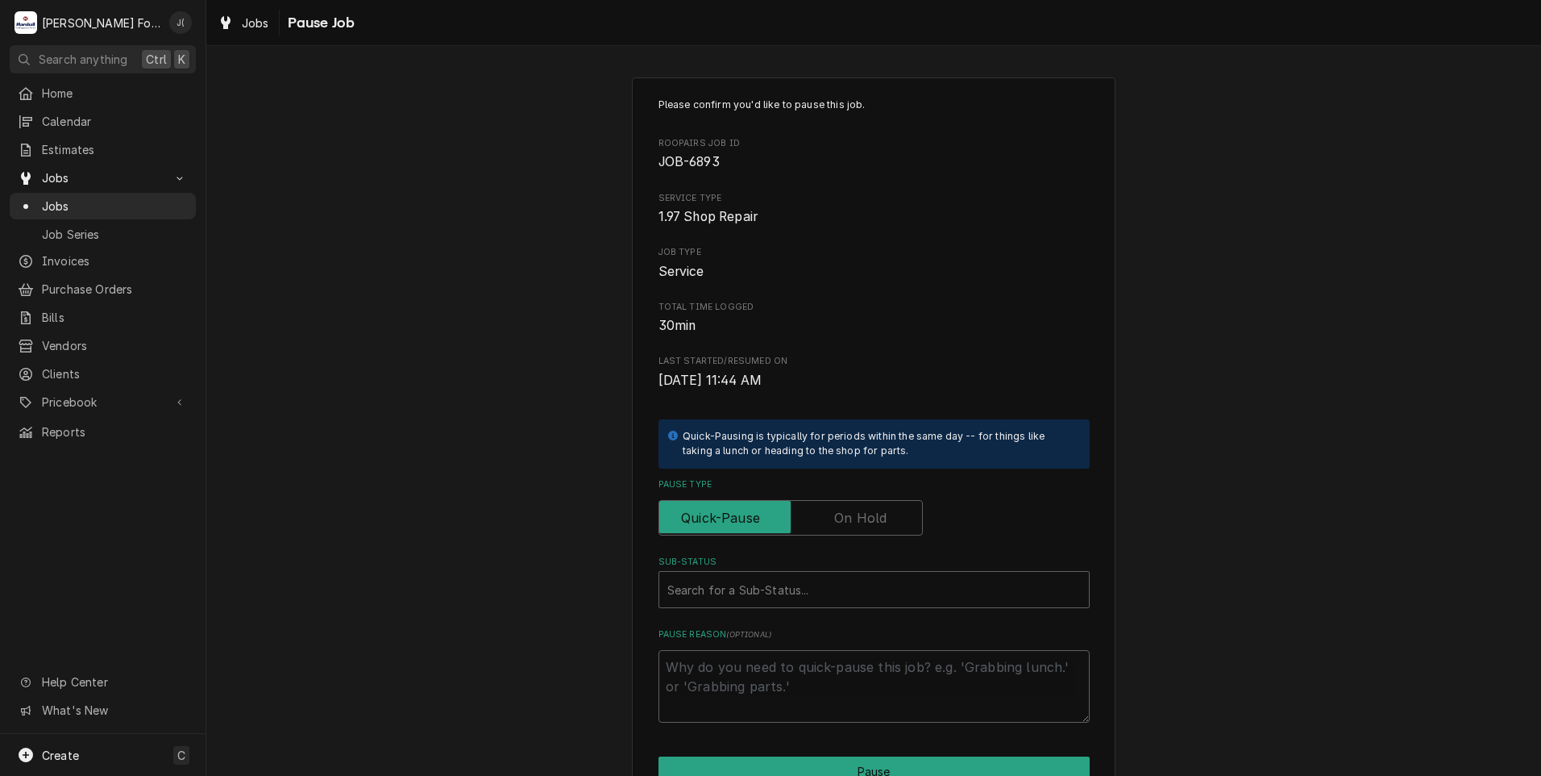
click at [824, 499] on div "Pause Type" at bounding box center [874, 506] width 431 height 57
click at [830, 515] on input "Pause Type" at bounding box center [791, 517] width 250 height 35
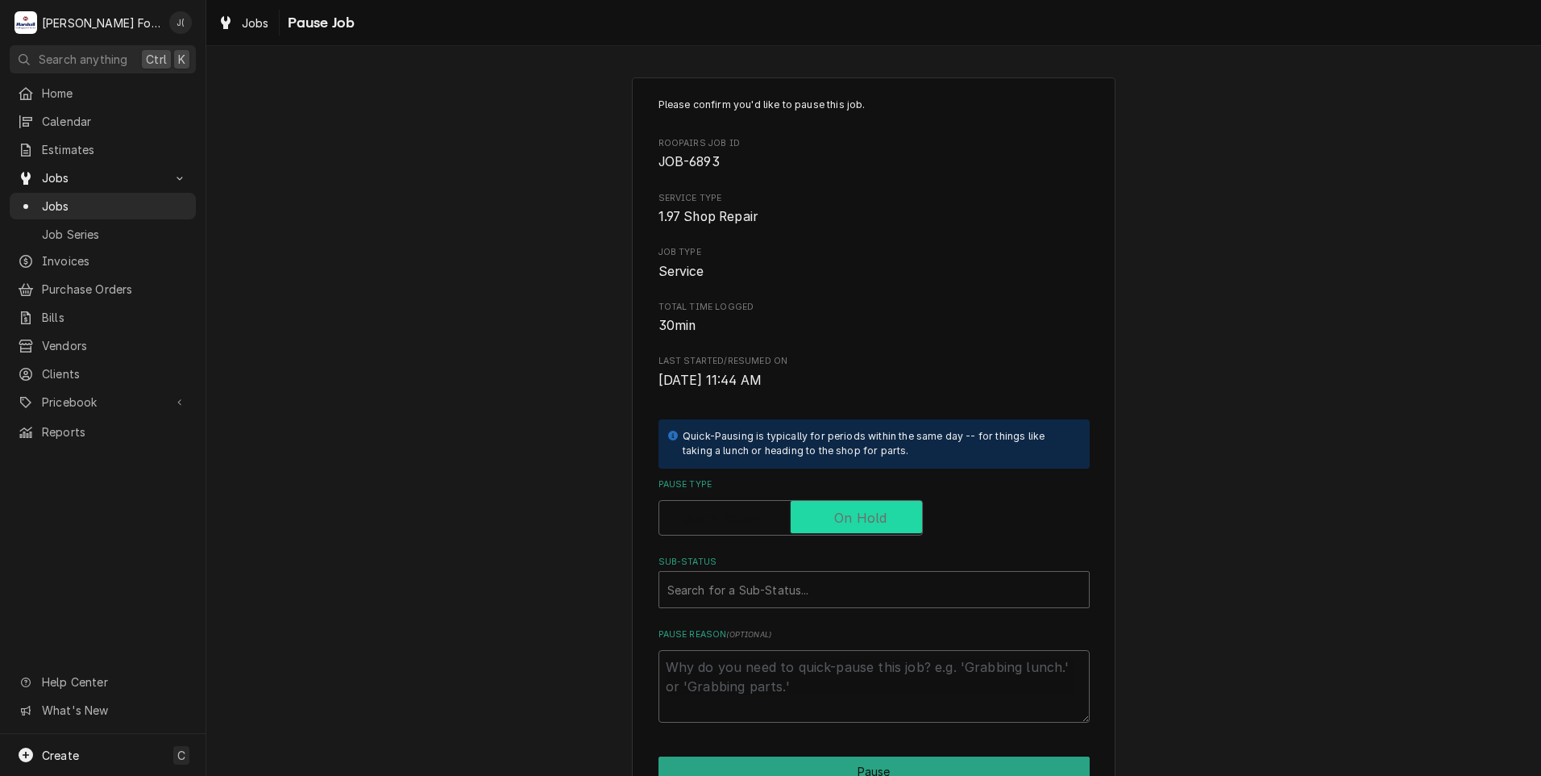
checkbox input "true"
click at [788, 597] on div "Sub-Status" at bounding box center [874, 589] width 414 height 29
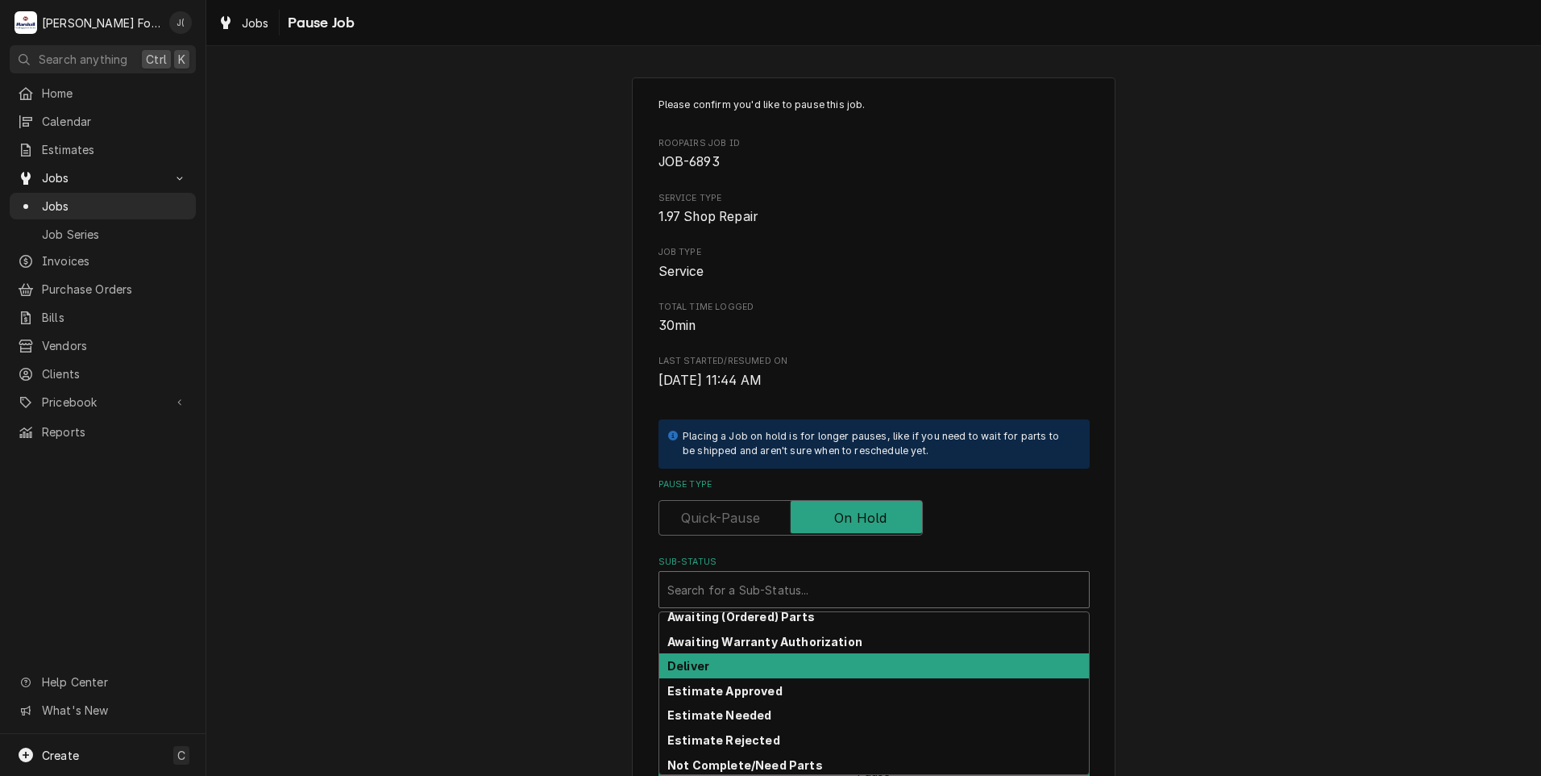
scroll to position [81, 0]
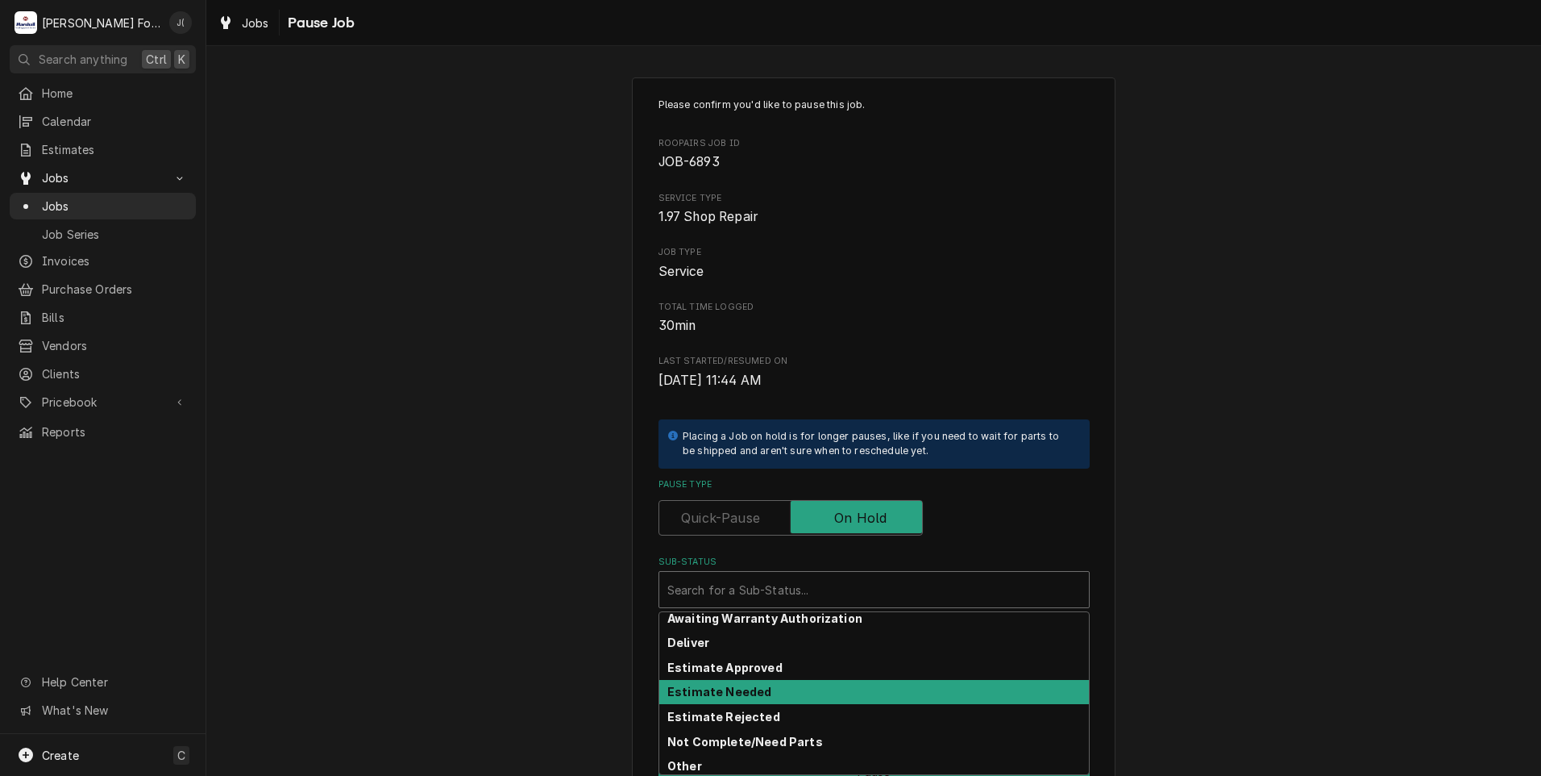
click at [751, 692] on strong "Estimate Needed" at bounding box center [719, 691] width 104 height 14
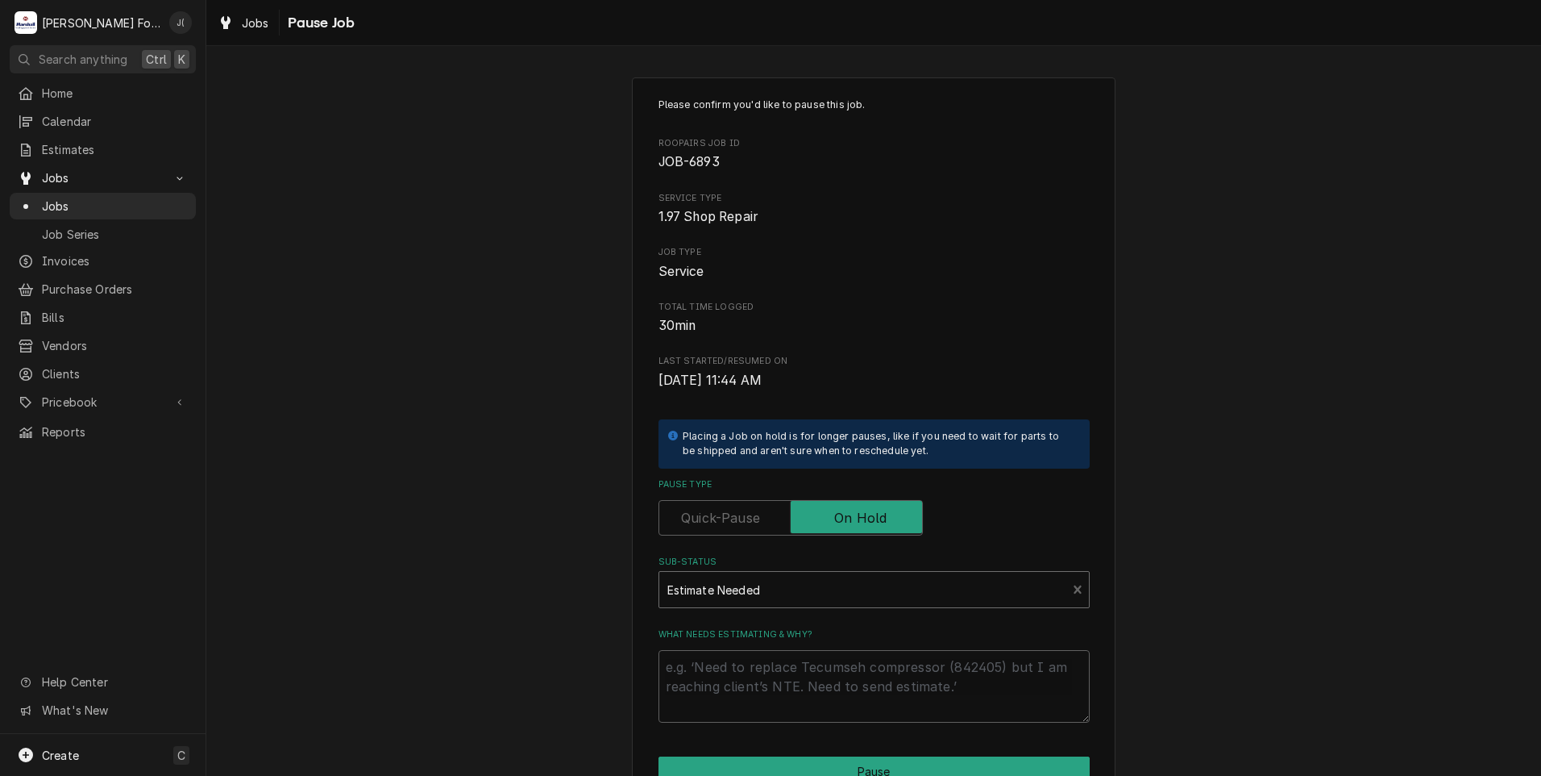
click at [742, 647] on div "What needs estimating & why?" at bounding box center [874, 675] width 431 height 94
click at [736, 684] on textarea "What needs estimating & why?" at bounding box center [874, 686] width 431 height 73
type textarea "x"
type textarea "p"
type textarea "x"
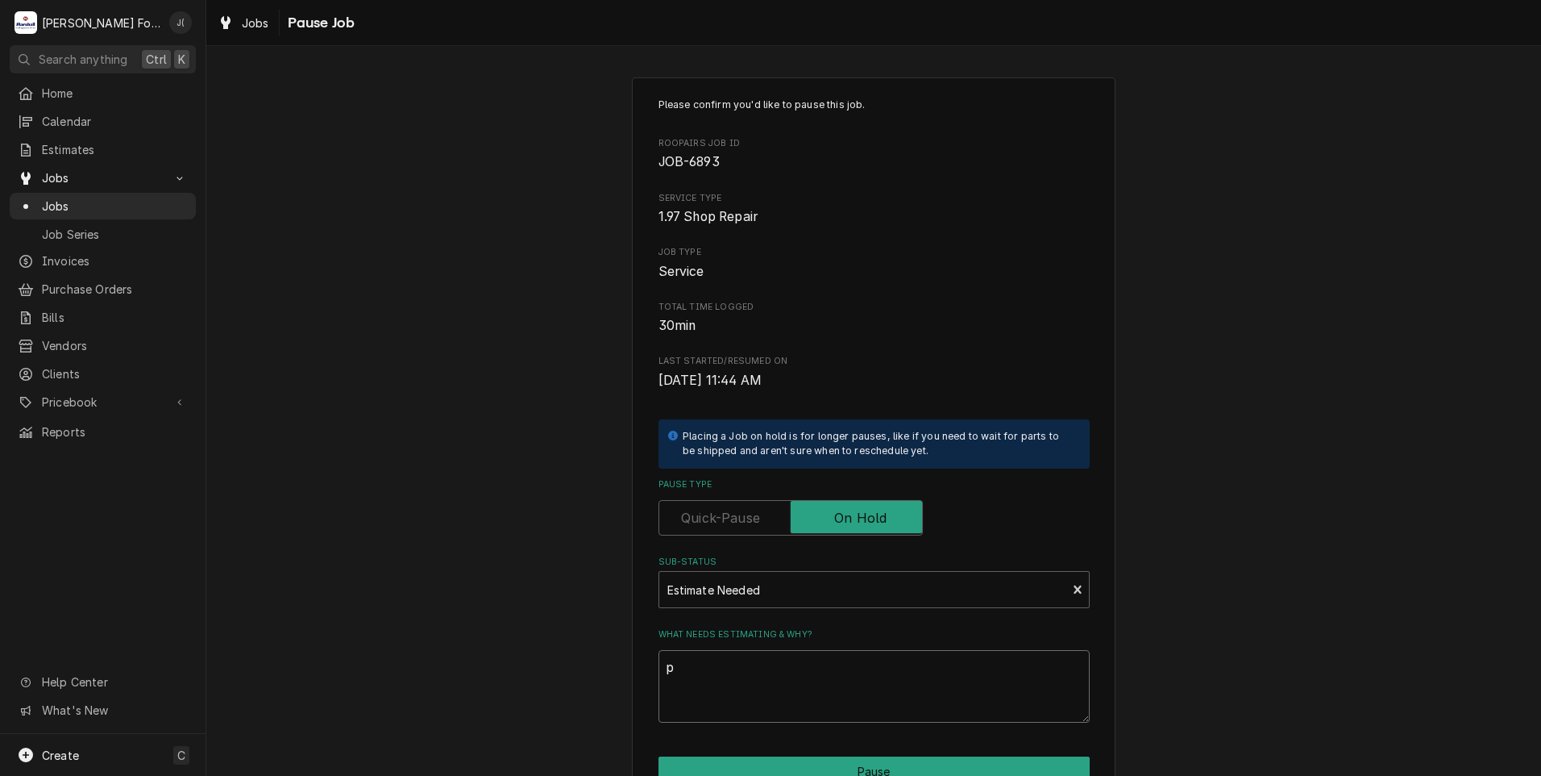
type textarea "pr"
type textarea "x"
type textarea "pri"
type textarea "x"
type textarea "pric"
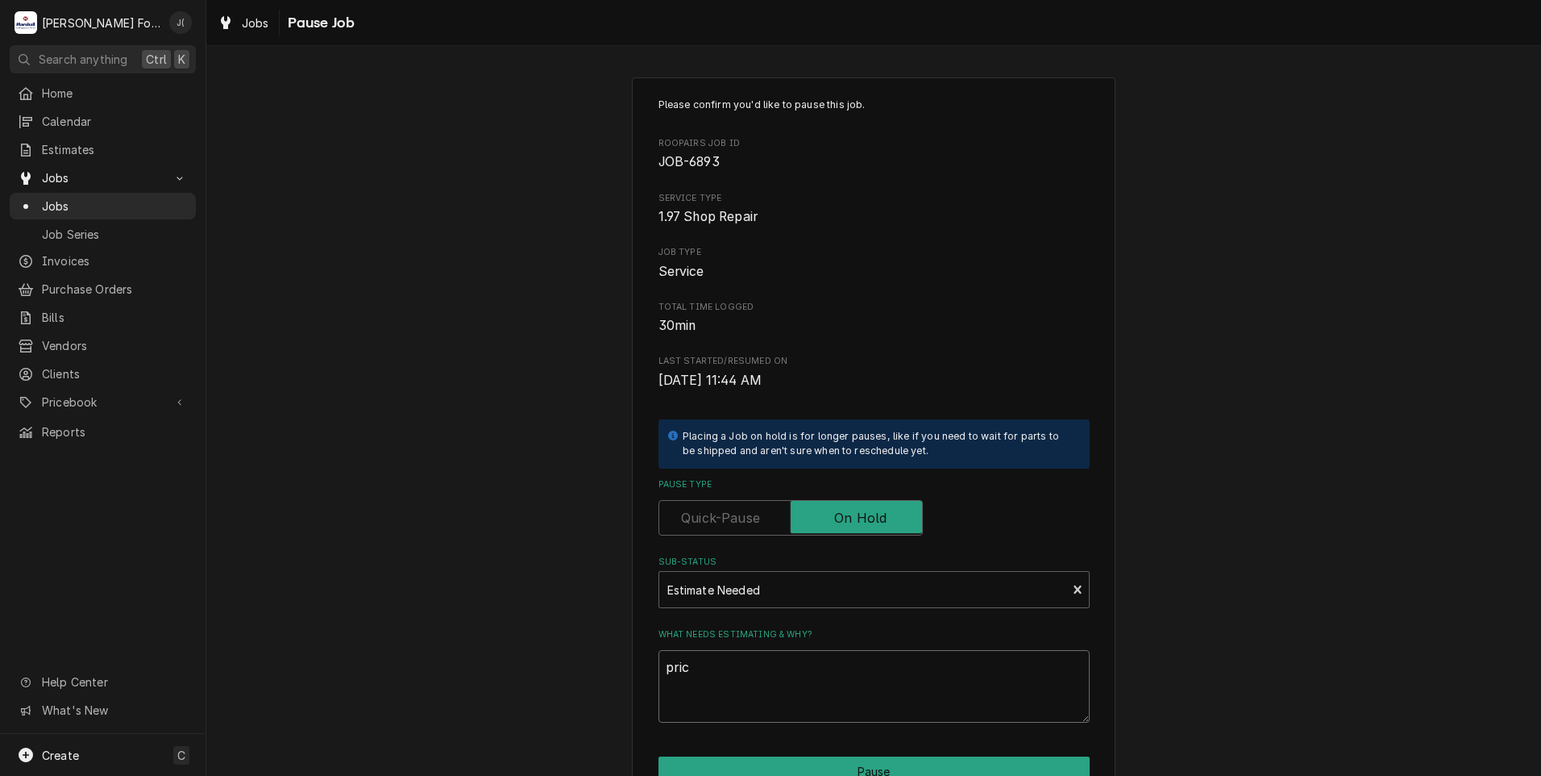
type textarea "x"
type textarea "price"
type textarea "x"
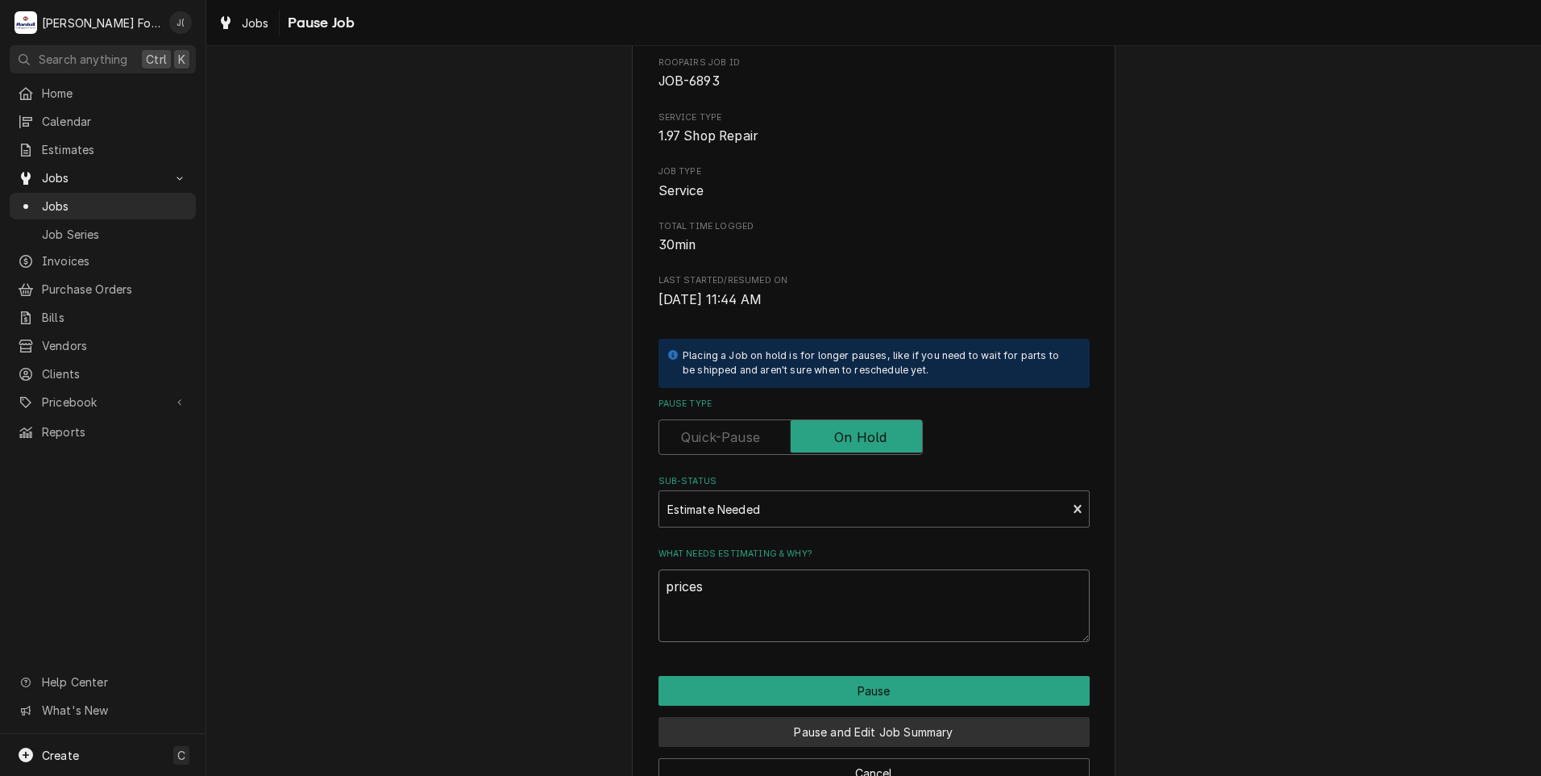
type textarea "prices"
click at [828, 738] on button "Pause and Edit Job Summary" at bounding box center [874, 732] width 431 height 30
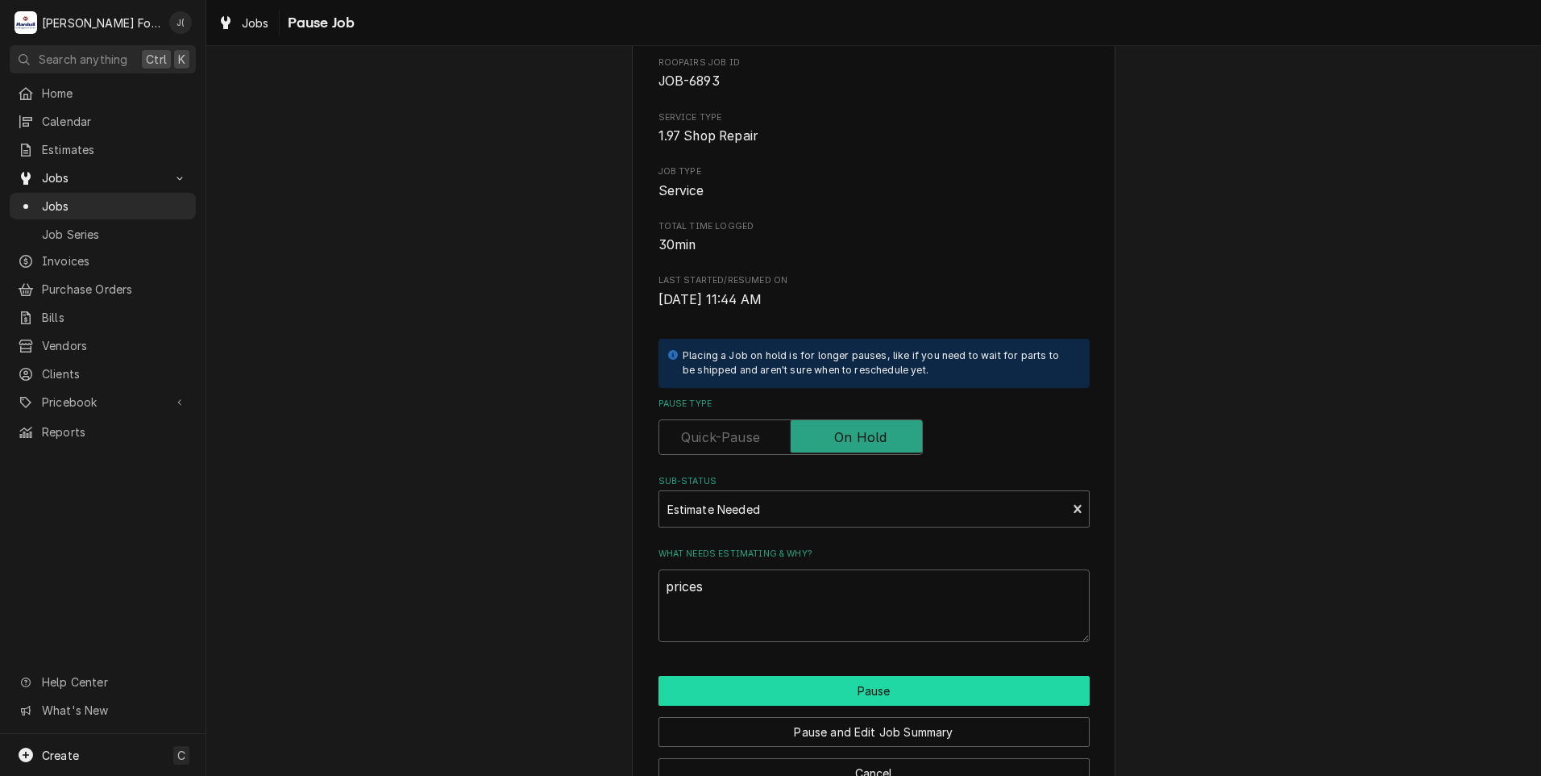
type textarea "x"
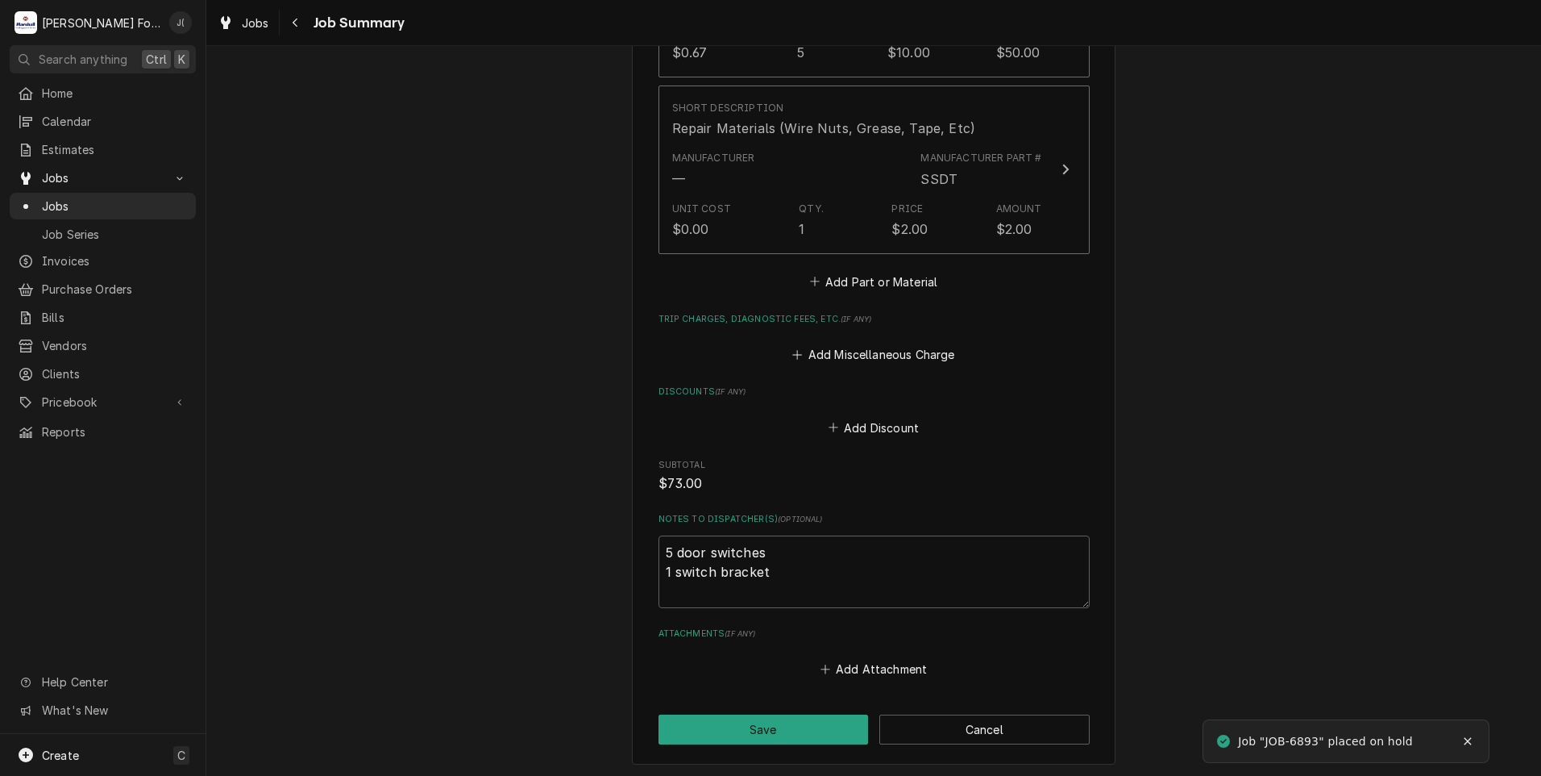
scroll to position [1666, 0]
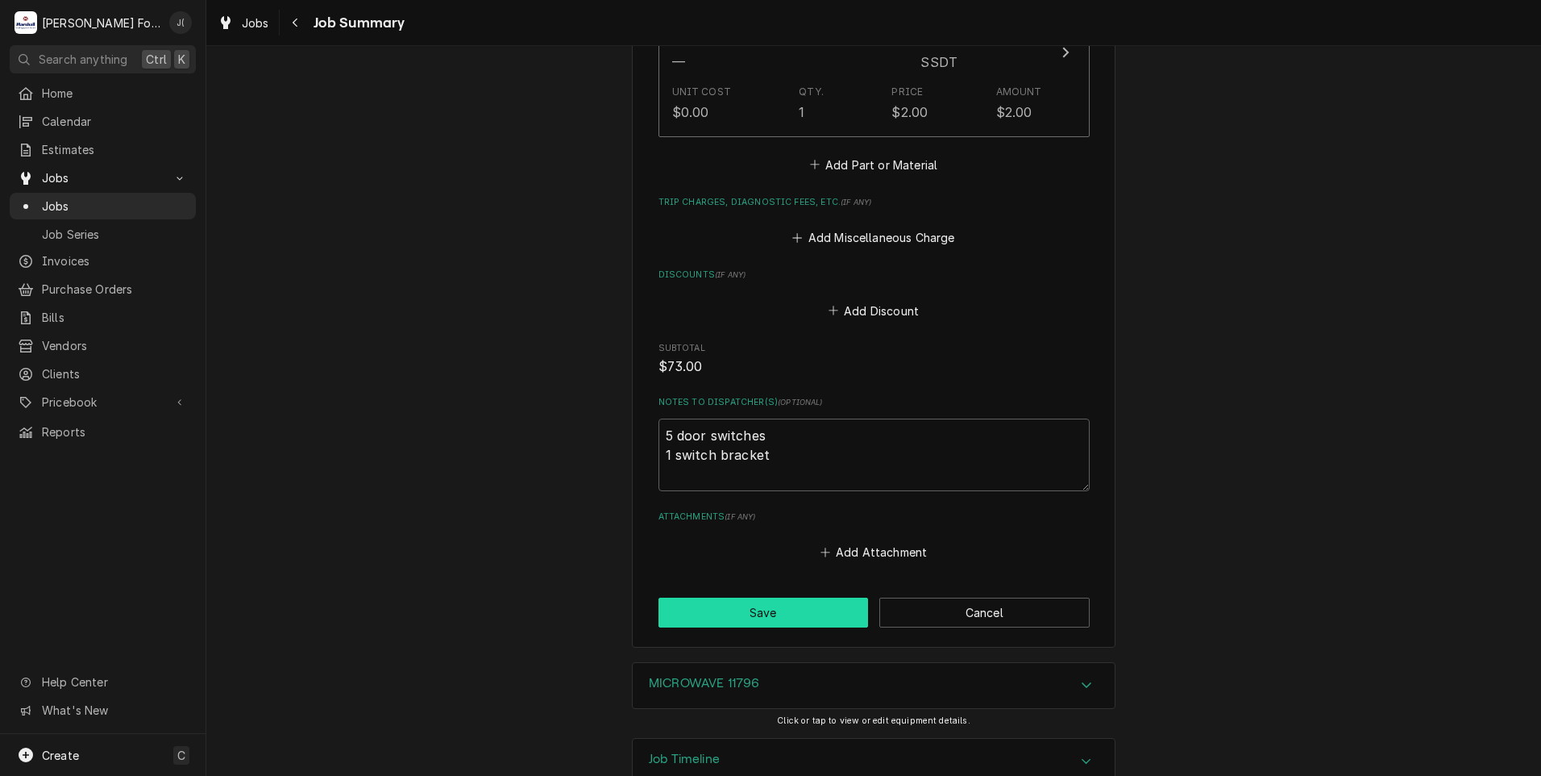
click at [701, 597] on button "Save" at bounding box center [764, 612] width 210 height 30
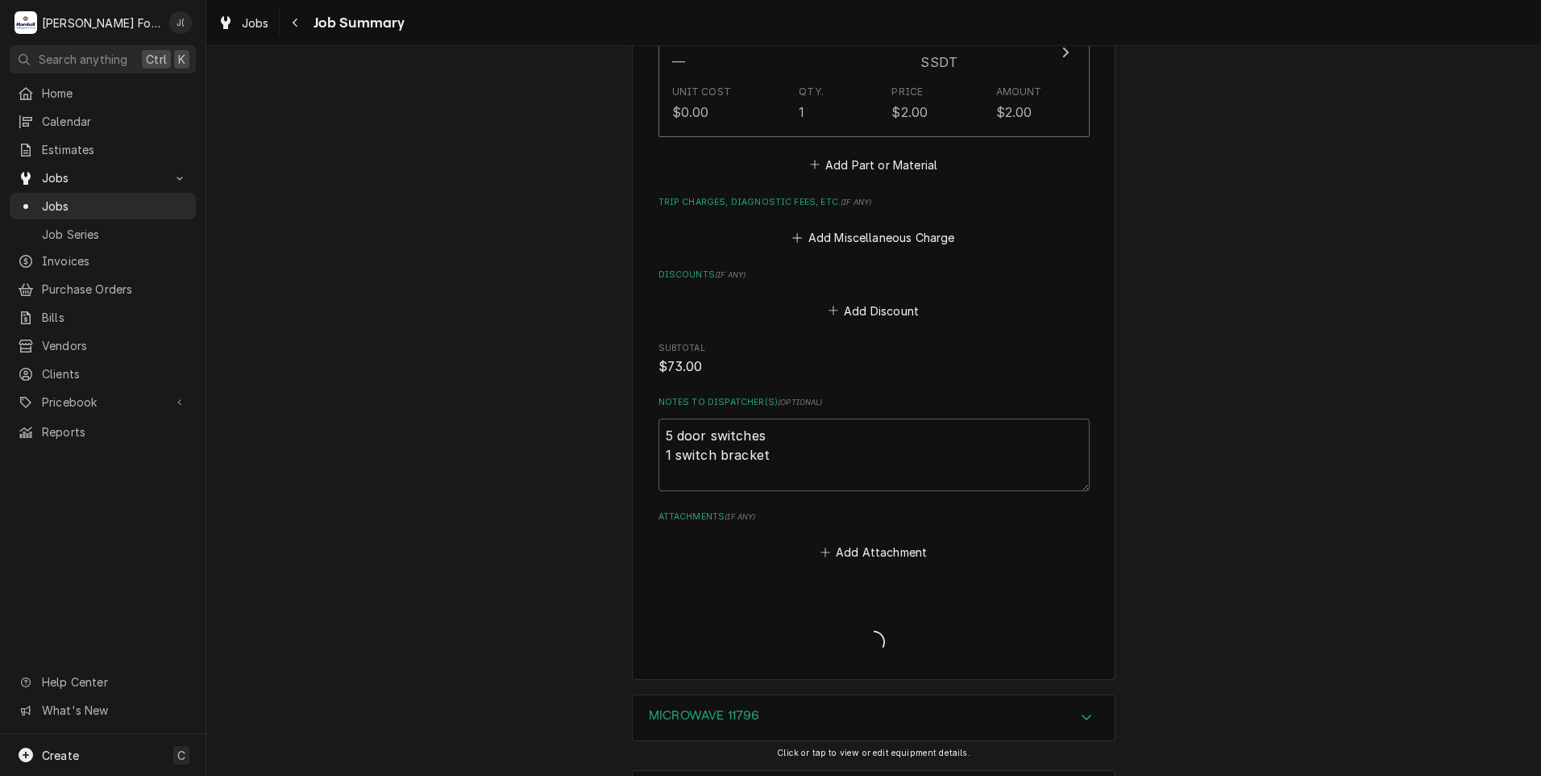
type textarea "x"
